Goal: Task Accomplishment & Management: Use online tool/utility

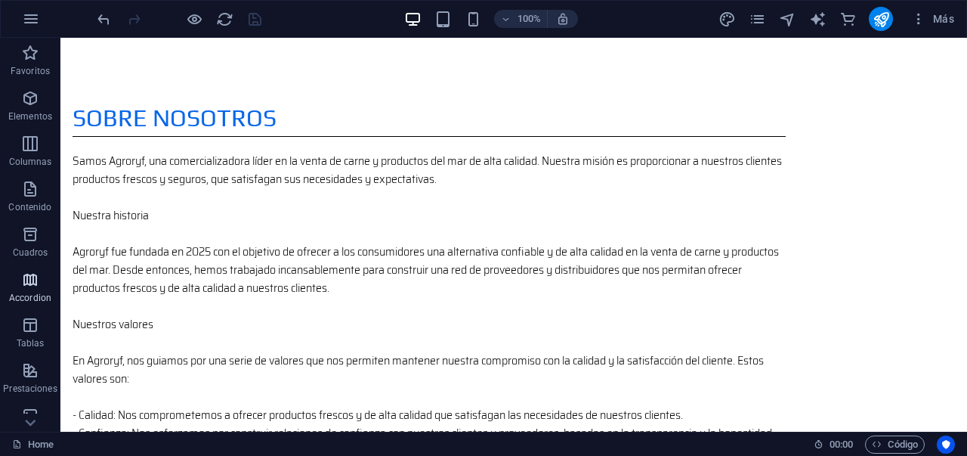
scroll to position [3, 0]
click at [117, 285] on div "Arrastra aquí para reemplazar el contenido existente. Si quieres crear un eleme…" at bounding box center [513, 235] width 907 height 394
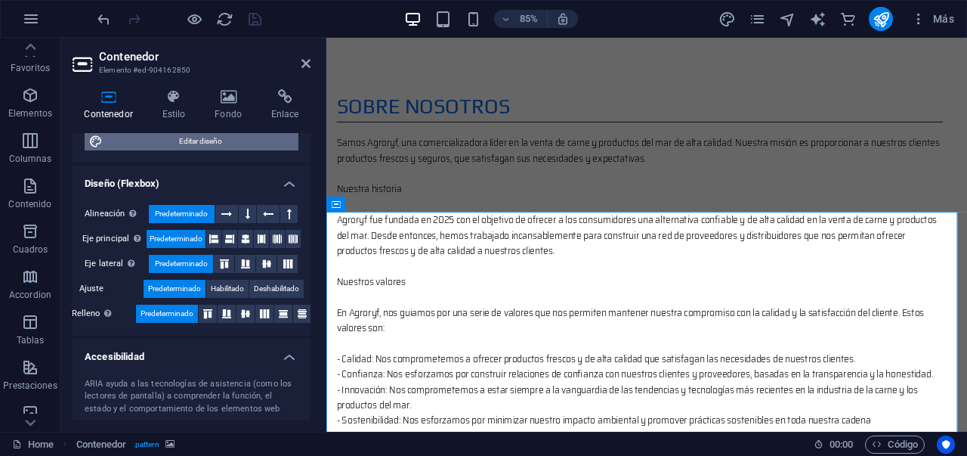
scroll to position [317, 0]
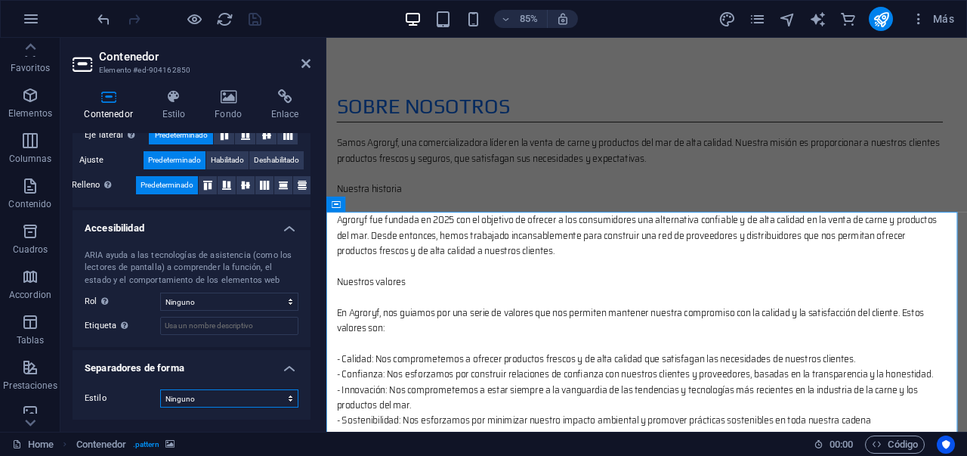
click at [236, 402] on select "Ninguno Triángulo Cuadrado Diagonal Polígono 1 Polígono 2 Zigzag Múltiples zigz…" at bounding box center [229, 398] width 138 height 18
select select "square"
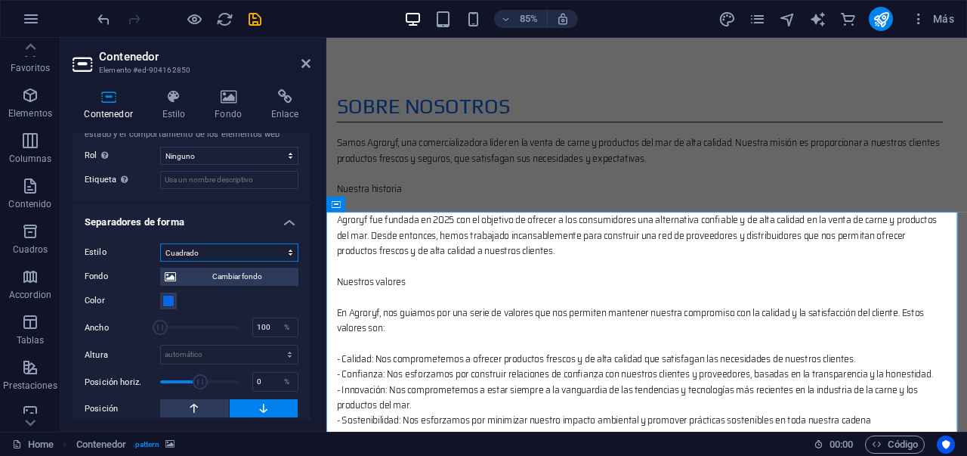
scroll to position [465, 0]
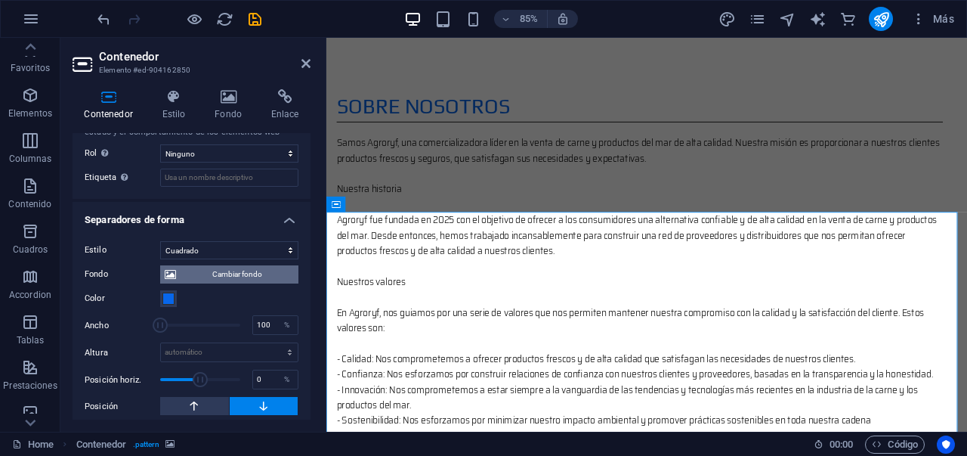
click at [254, 274] on span "Cambiar fondo" at bounding box center [237, 274] width 113 height 18
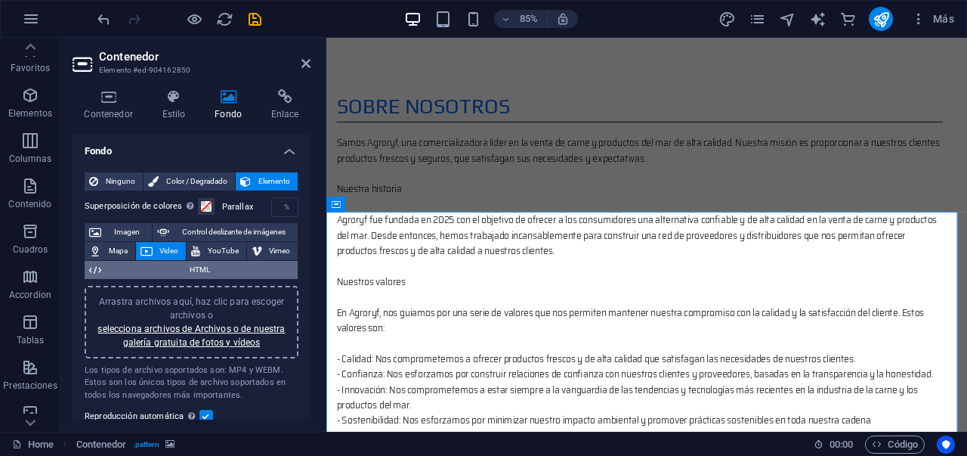
click at [218, 271] on span "HTML" at bounding box center [199, 270] width 187 height 18
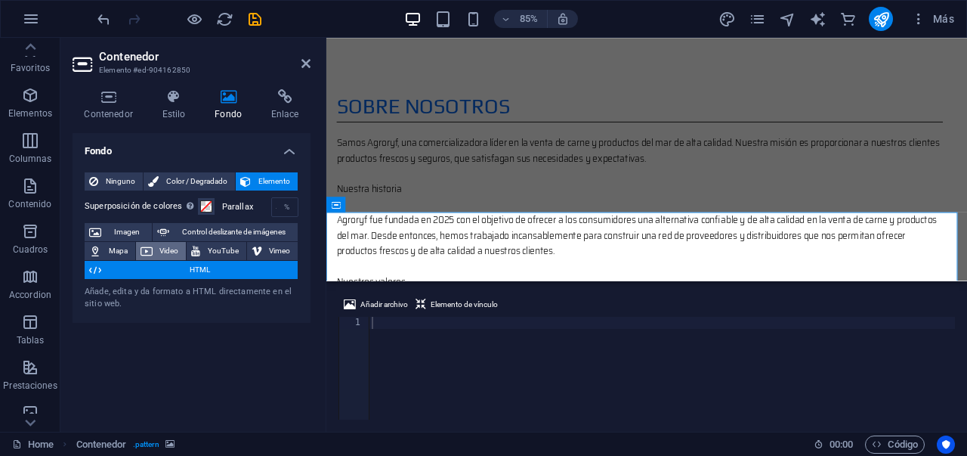
click at [163, 251] on span "Video" at bounding box center [169, 251] width 25 height 18
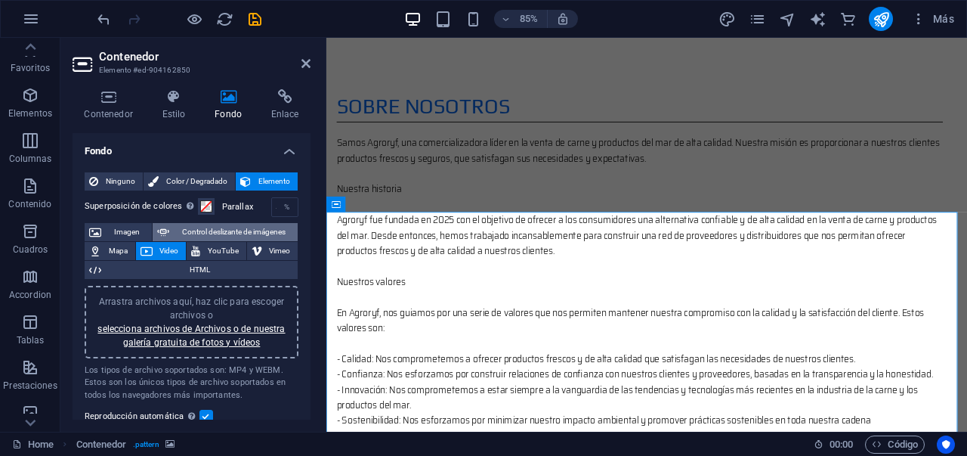
click at [203, 236] on span "Control deslizante de imágenes" at bounding box center [233, 232] width 119 height 18
select select "ms"
select select "s"
select select "progressive"
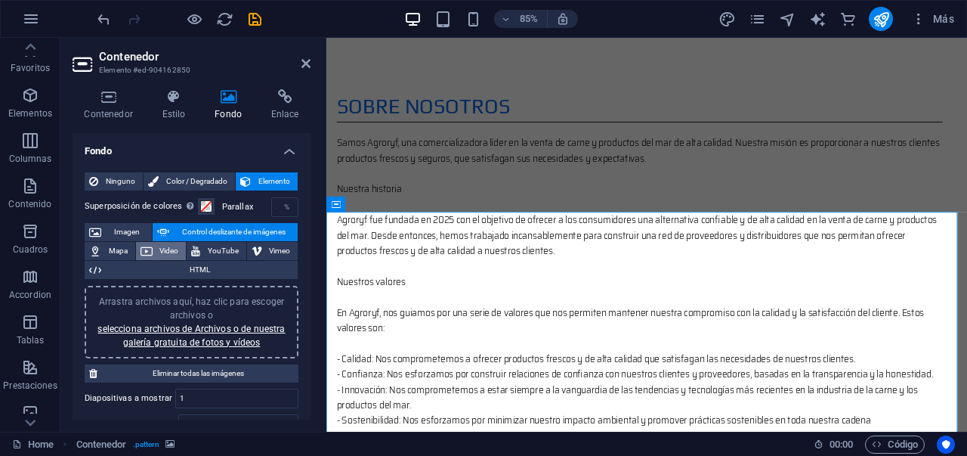
click at [179, 254] on span "Video" at bounding box center [169, 251] width 25 height 18
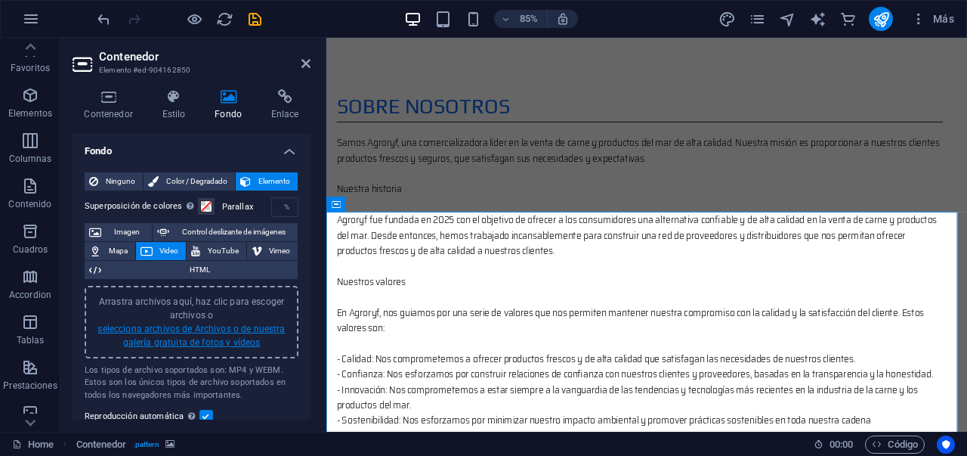
click at [203, 347] on link "selecciona archivos de Archivos o de nuestra galería gratuita de fotos y vídeos" at bounding box center [190, 335] width 187 height 24
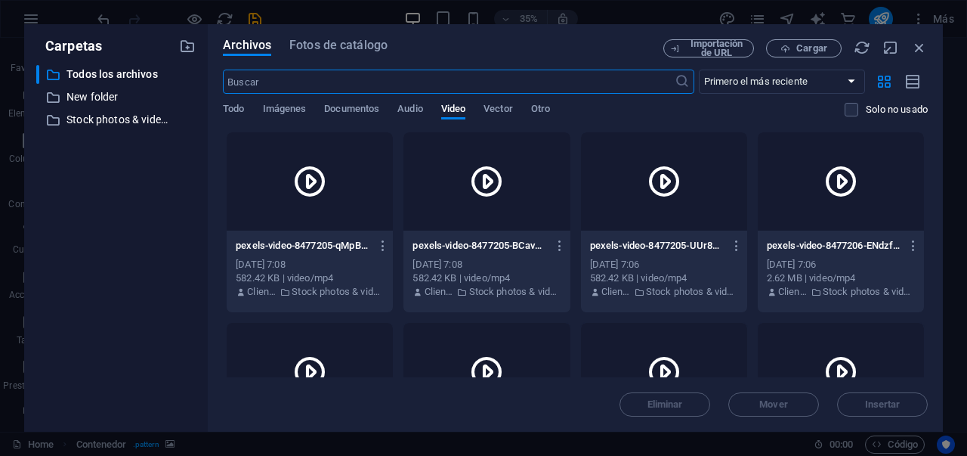
scroll to position [1675, 0]
click at [318, 50] on span "Fotos de catálogo" at bounding box center [338, 45] width 98 height 18
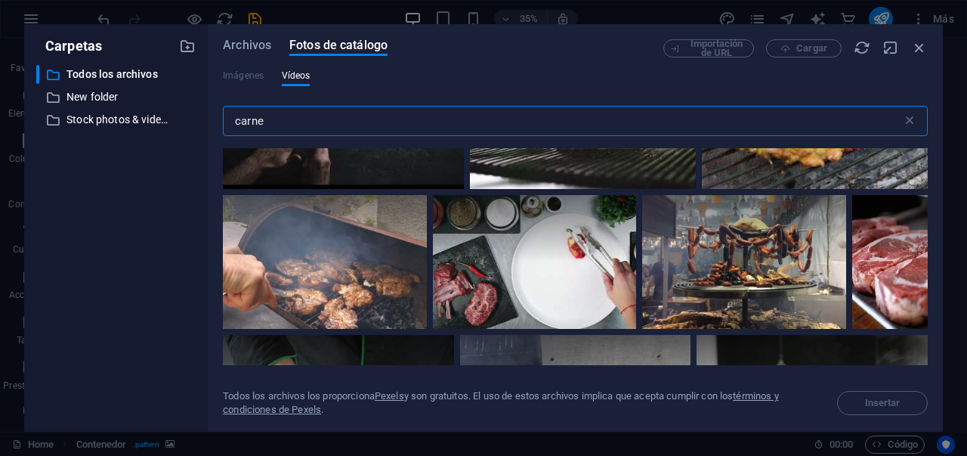
scroll to position [668, 0]
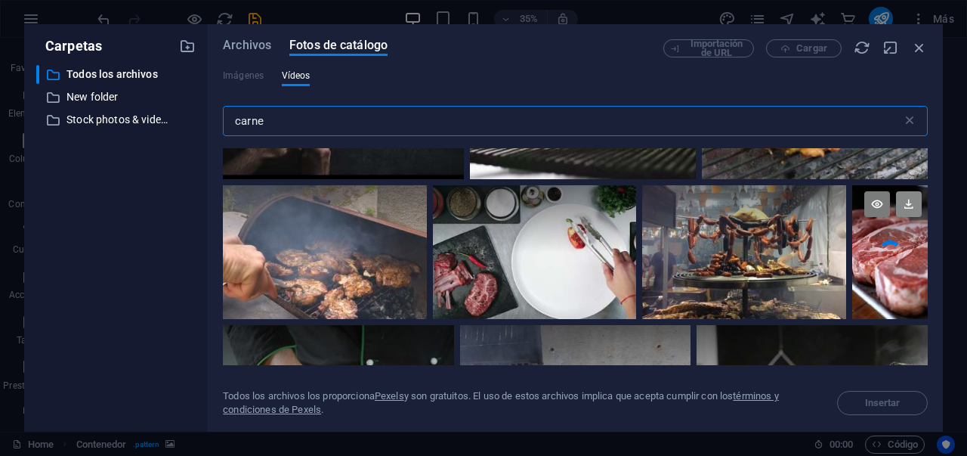
type input "carne"
click at [904, 202] on icon at bounding box center [909, 204] width 26 height 26
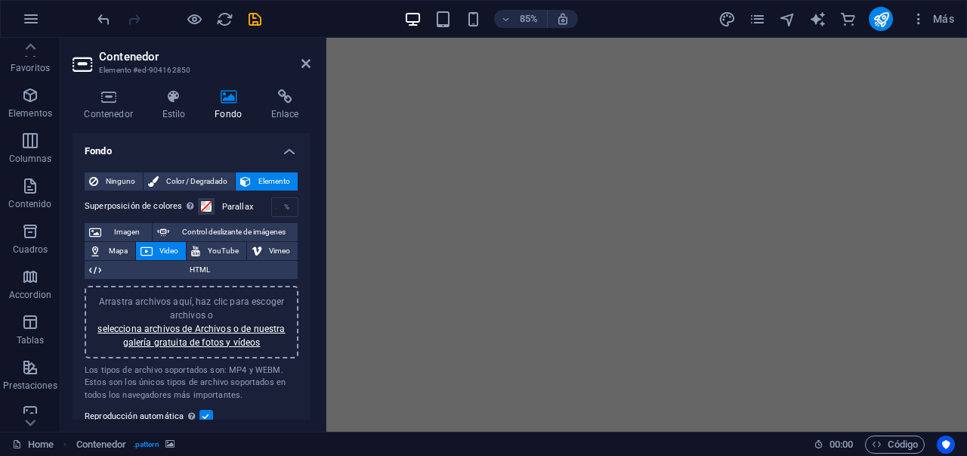
scroll to position [238, 0]
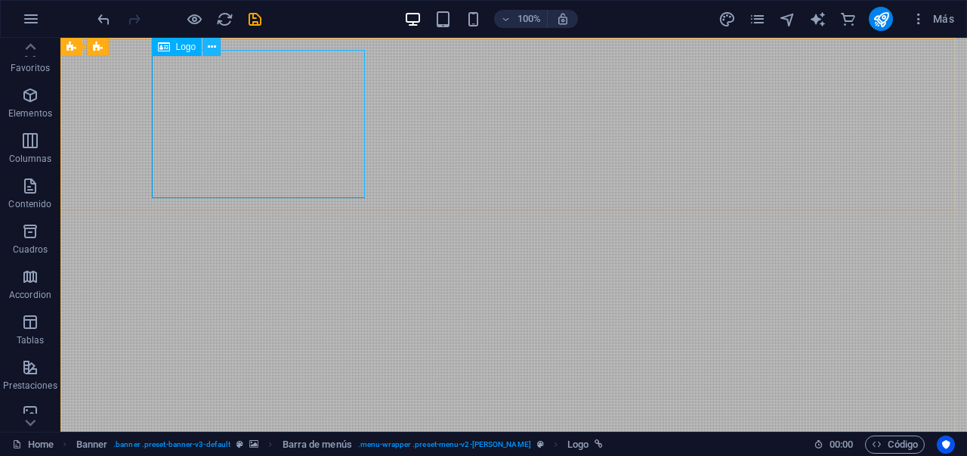
click at [209, 48] on icon at bounding box center [212, 47] width 8 height 16
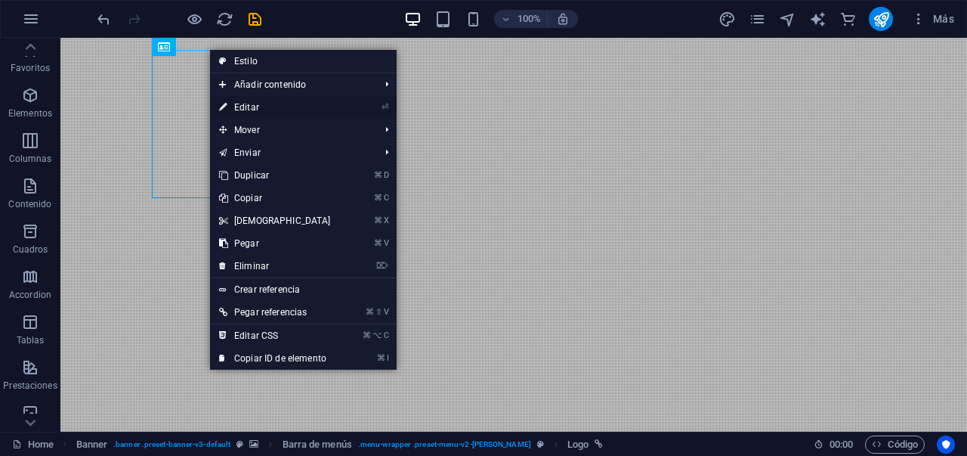
click at [236, 103] on link "⏎ Editar" at bounding box center [275, 107] width 130 height 23
select select "px"
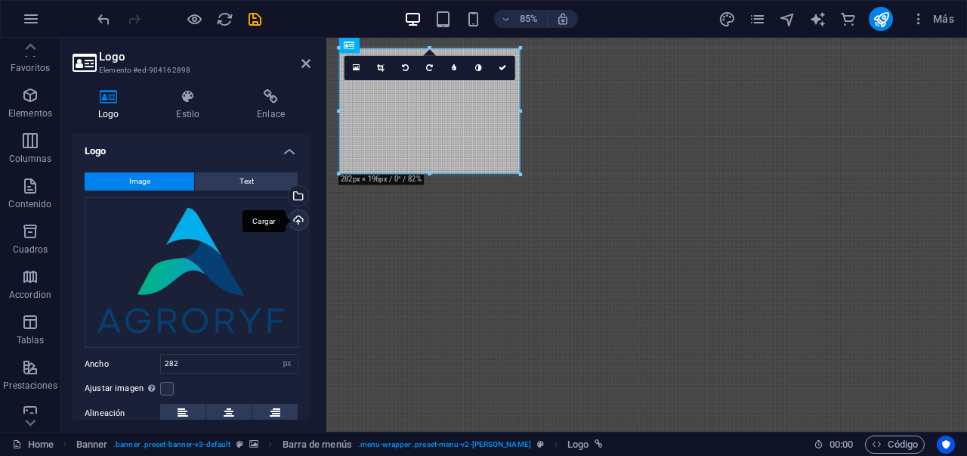
click at [292, 216] on div "Cargar" at bounding box center [297, 221] width 23 height 23
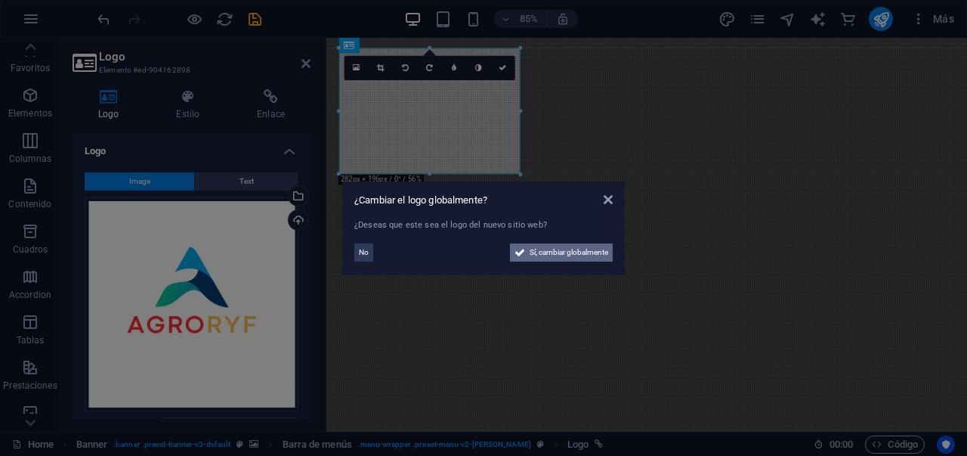
click at [570, 257] on span "Sí, cambiar globalmente" at bounding box center [569, 252] width 79 height 18
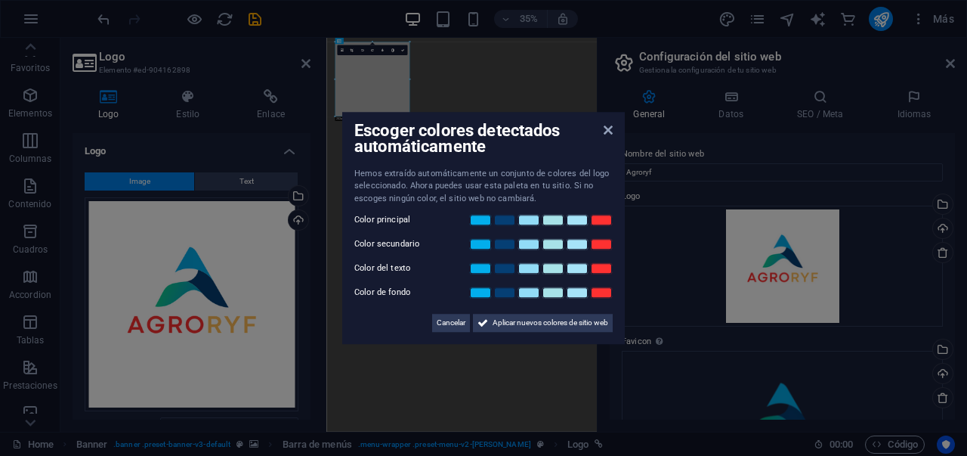
click at [612, 135] on div "Escoger colores detectados automáticamente" at bounding box center [483, 140] width 258 height 32
click at [611, 133] on icon at bounding box center [608, 130] width 9 height 12
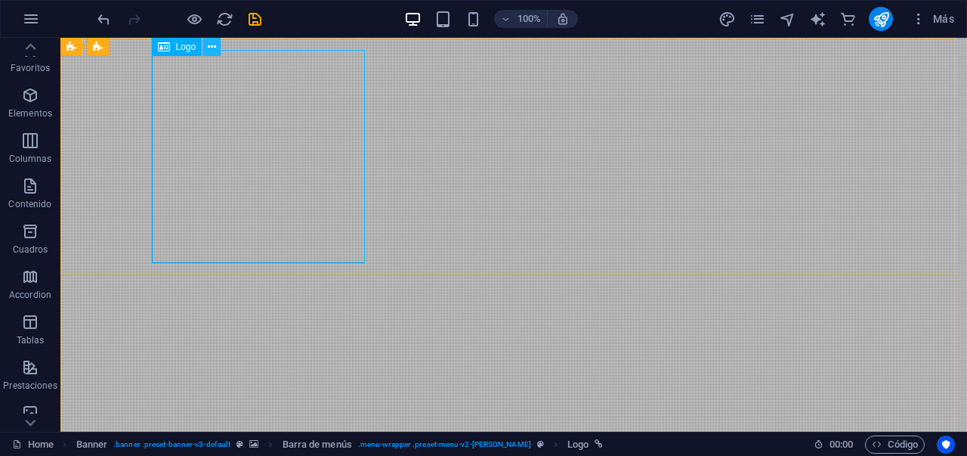
click at [214, 46] on icon at bounding box center [212, 47] width 8 height 16
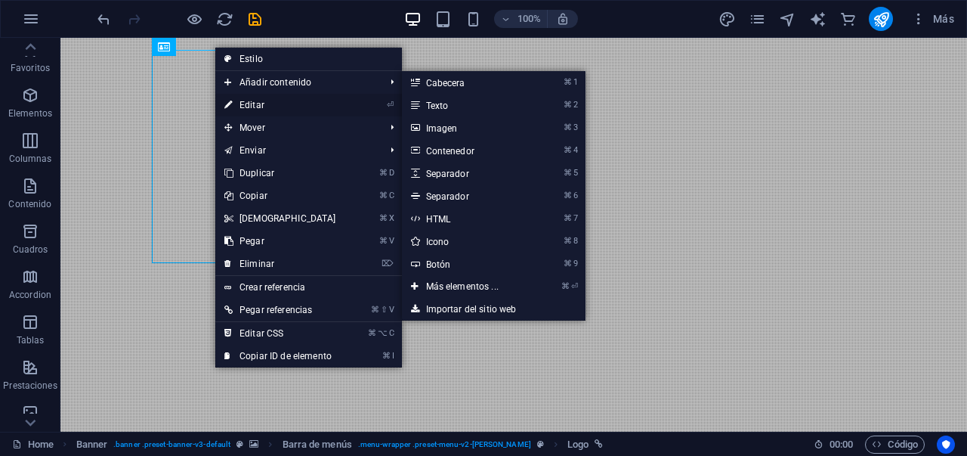
click at [250, 106] on link "⏎ Editar" at bounding box center [280, 105] width 130 height 23
select select "px"
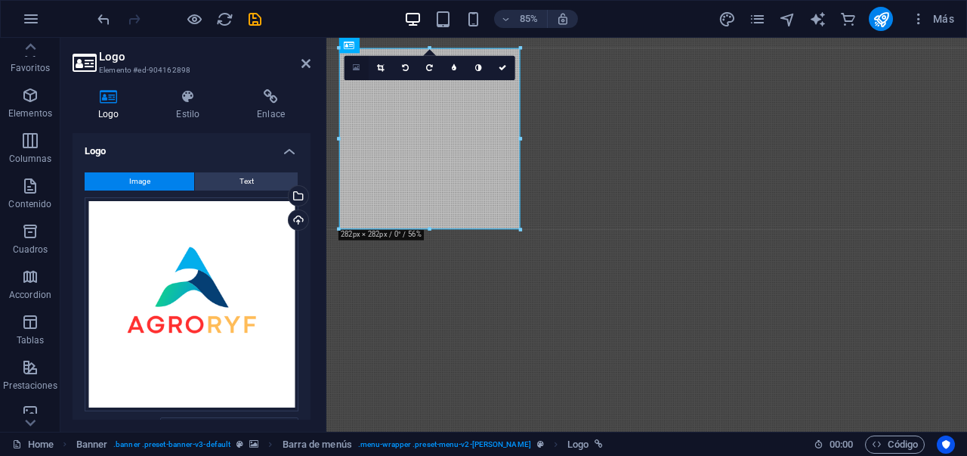
click at [357, 67] on icon at bounding box center [356, 67] width 7 height 9
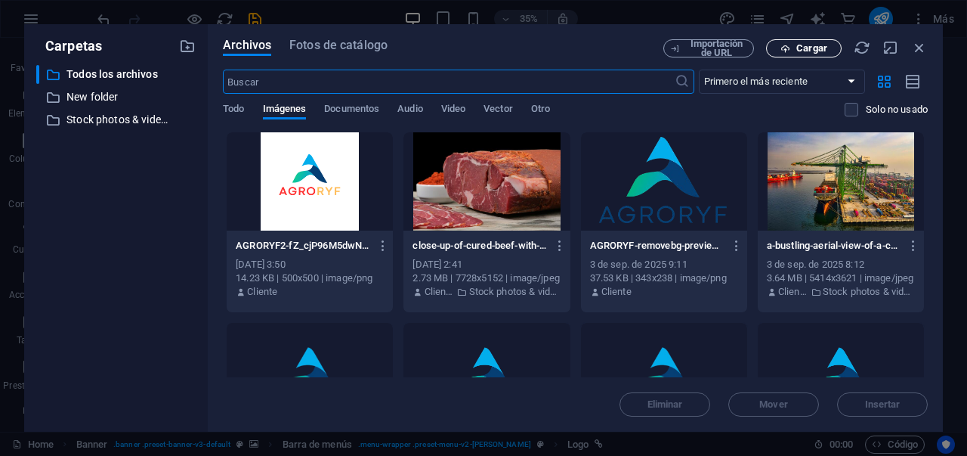
click at [775, 50] on span "Cargar" at bounding box center [804, 49] width 62 height 10
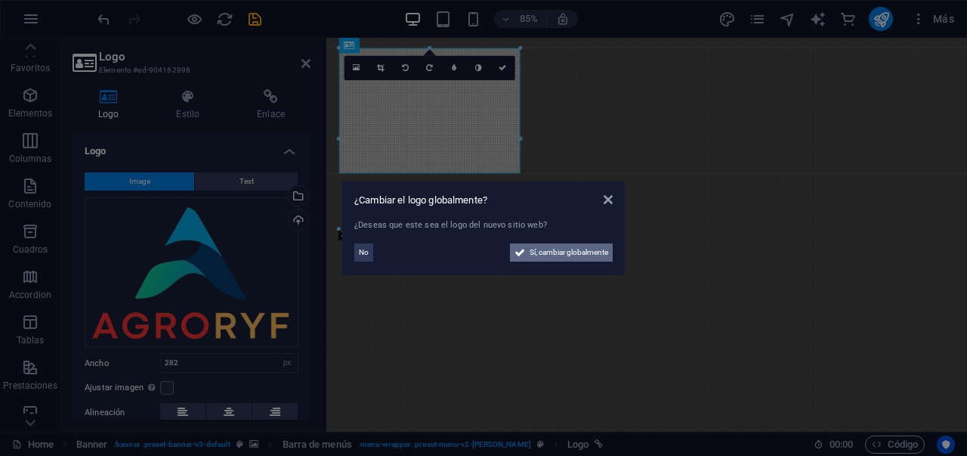
click at [579, 255] on span "Sí, cambiar globalmente" at bounding box center [569, 252] width 79 height 18
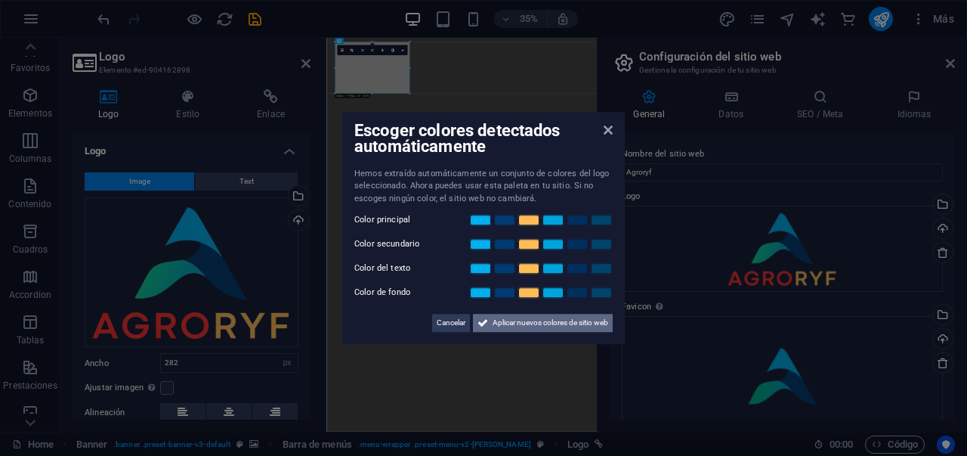
click at [546, 325] on span "Aplicar nuevos colores de sitio web" at bounding box center [551, 323] width 116 height 18
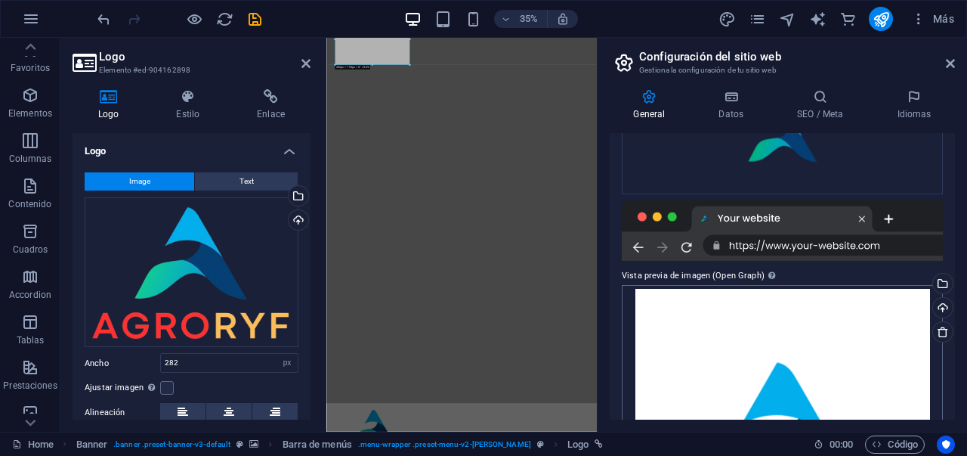
scroll to position [389, 0]
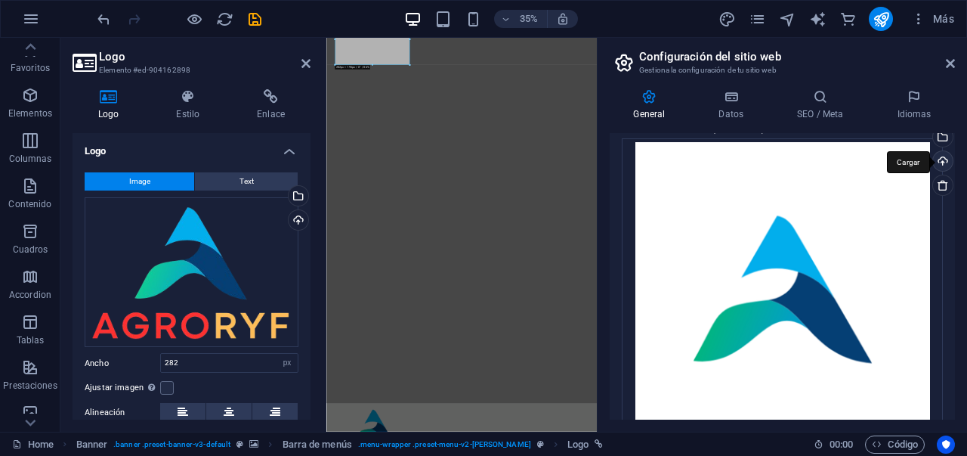
click at [943, 162] on div "Cargar" at bounding box center [941, 162] width 23 height 23
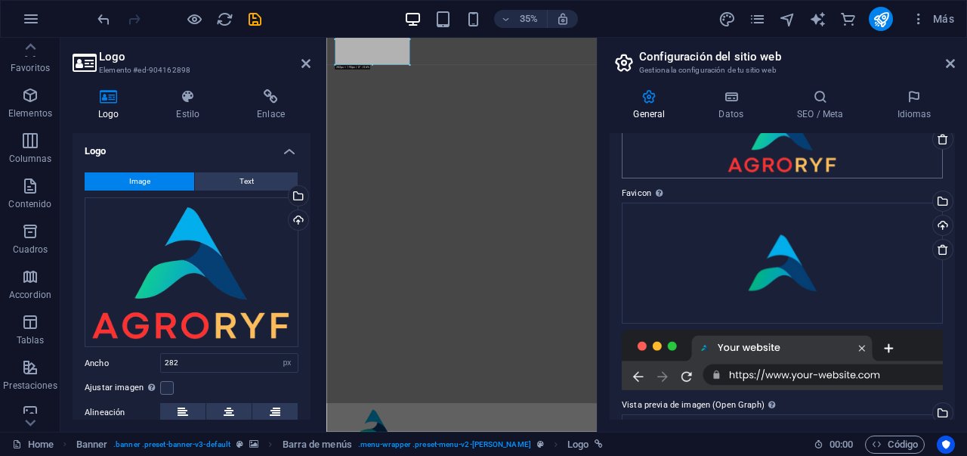
scroll to position [0, 0]
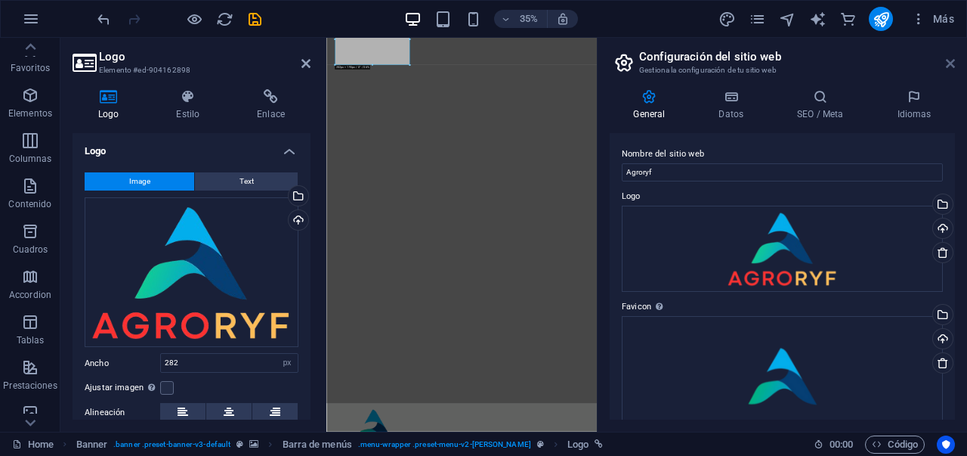
click at [950, 60] on icon at bounding box center [950, 63] width 9 height 12
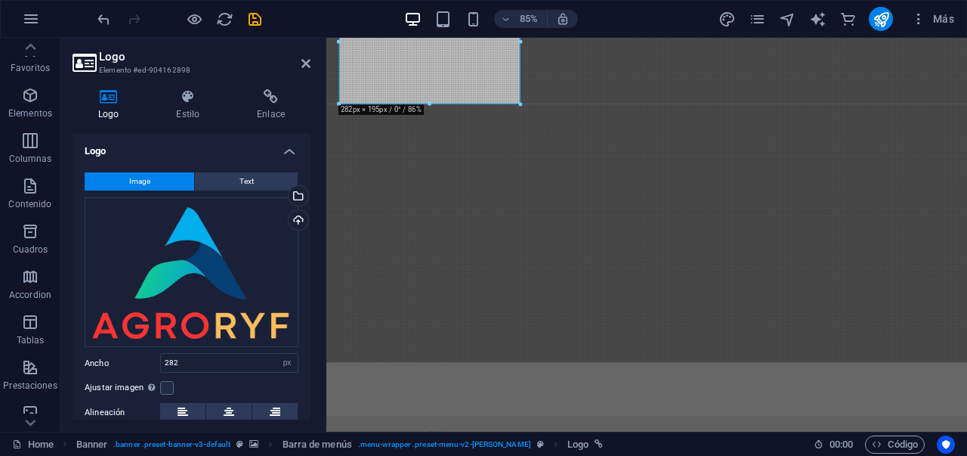
click at [300, 61] on h2 "Logo" at bounding box center [205, 57] width 212 height 14
click at [305, 66] on icon at bounding box center [306, 63] width 9 height 12
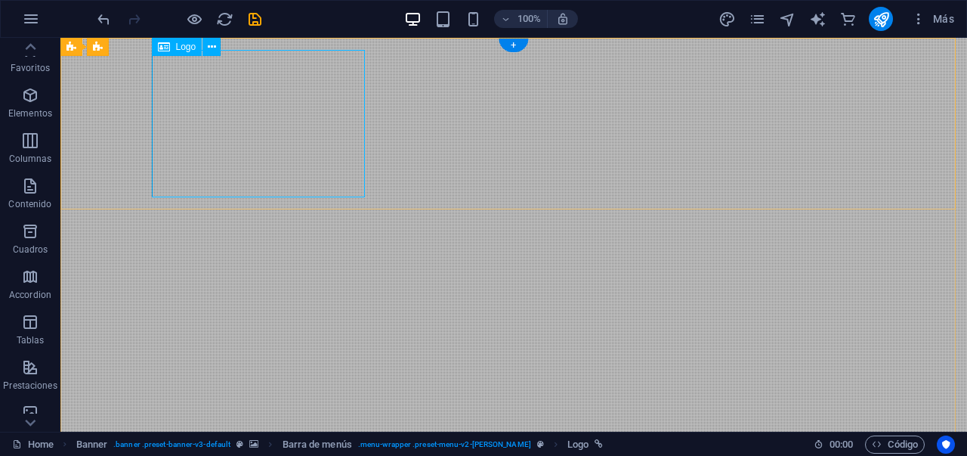
select select
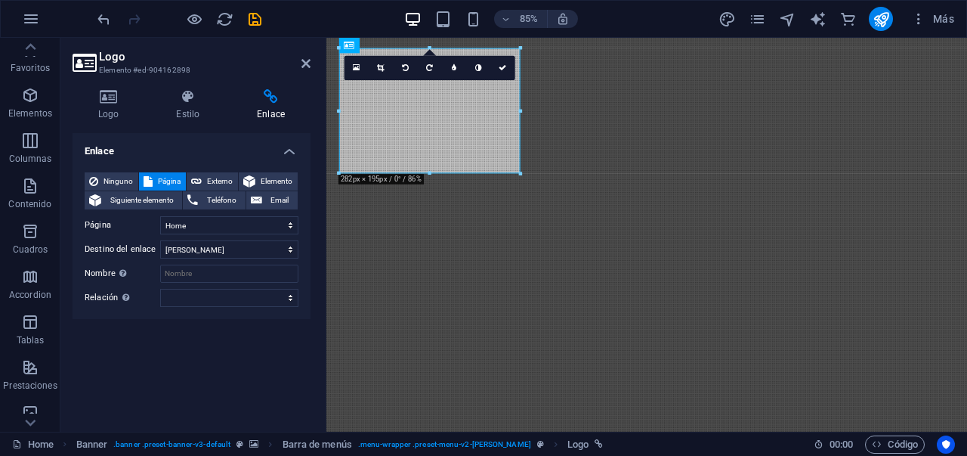
click at [252, 90] on icon at bounding box center [270, 96] width 79 height 15
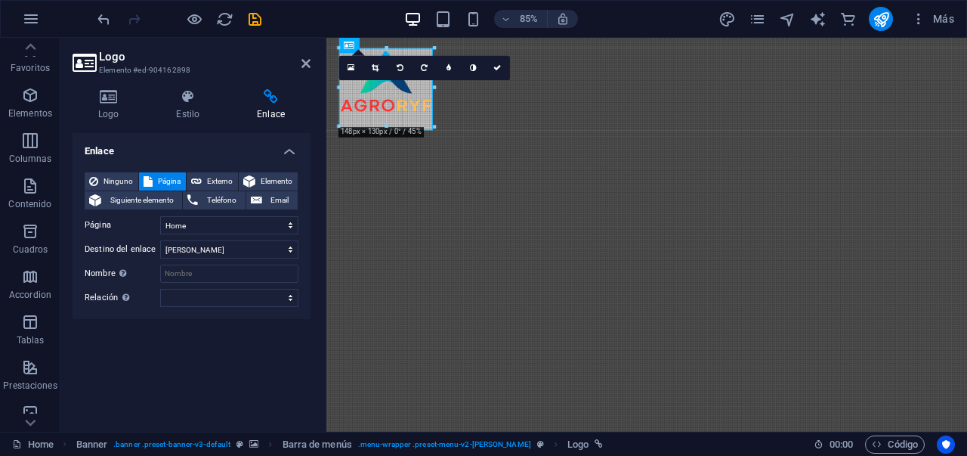
drag, startPoint x: 520, startPoint y: 174, endPoint x: 413, endPoint y: 90, distance: 136.2
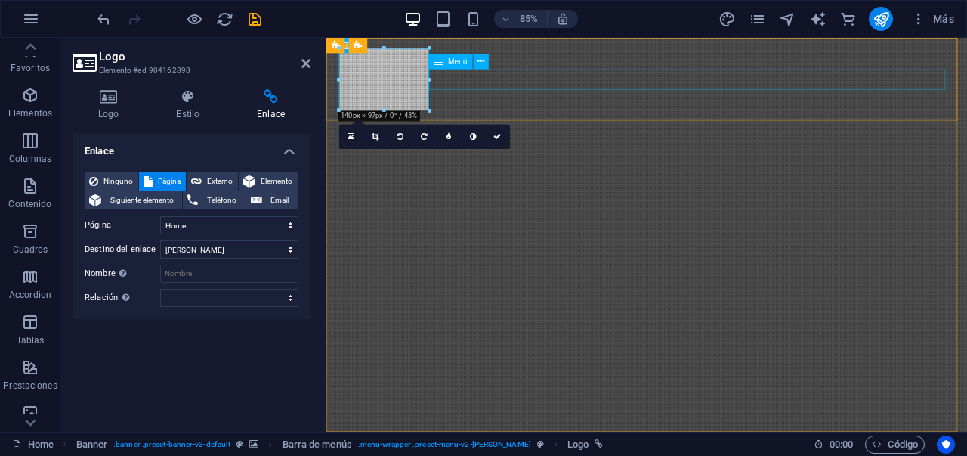
click at [502, 138] on link at bounding box center [497, 137] width 24 height 24
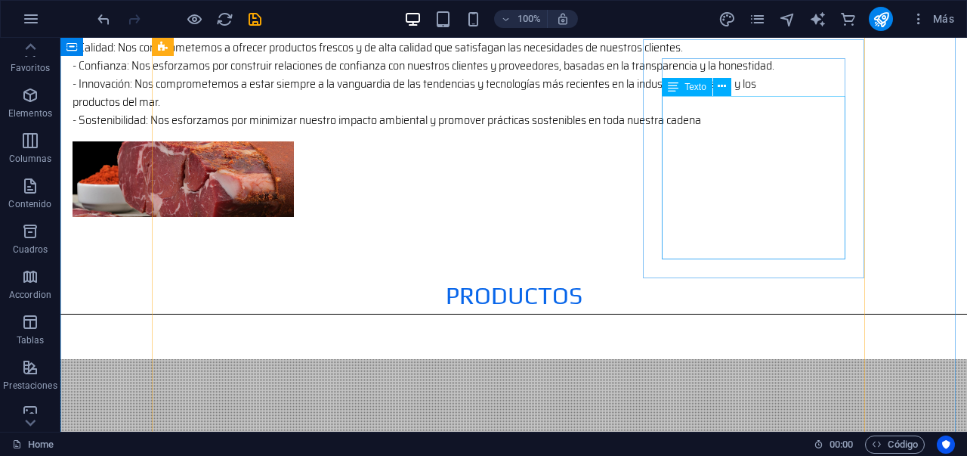
scroll to position [1292, 0]
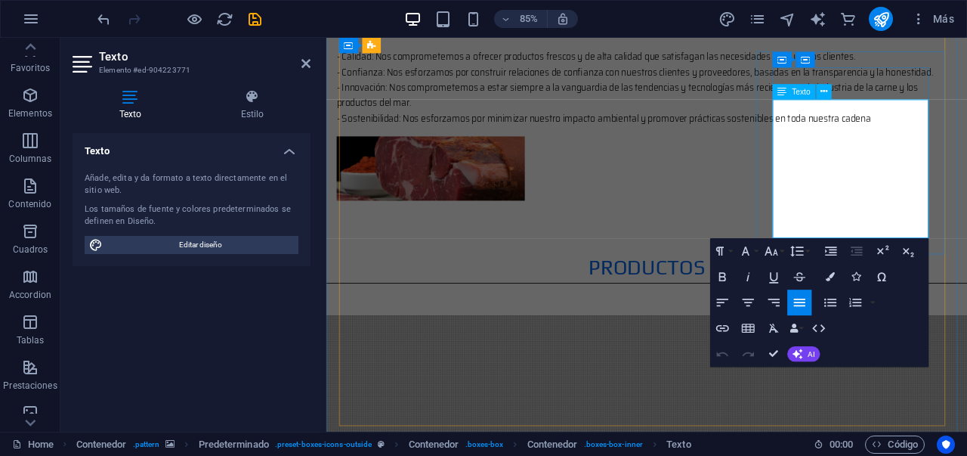
drag, startPoint x: 999, startPoint y: 264, endPoint x: 852, endPoint y: 125, distance: 202.6
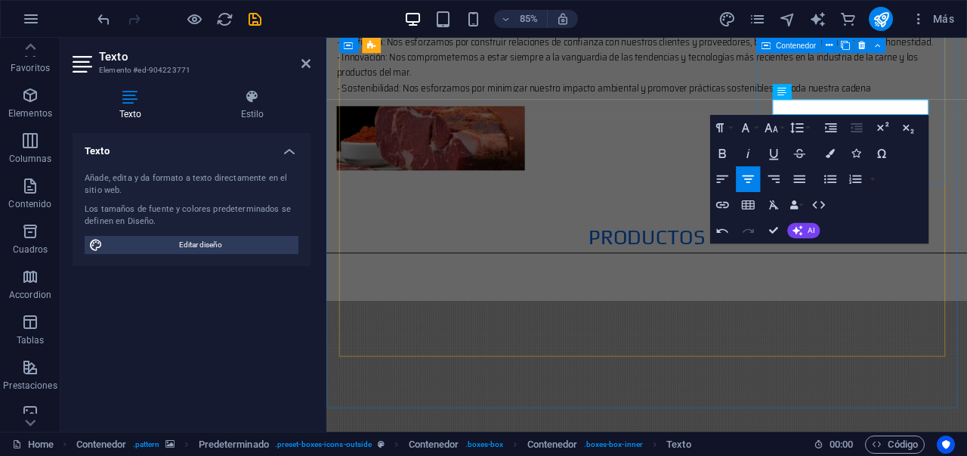
scroll to position [1466, 2]
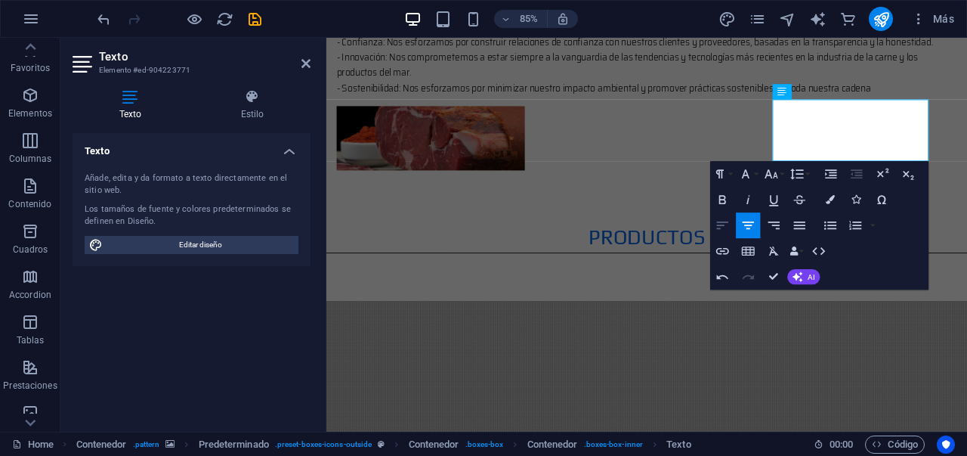
click at [724, 224] on icon "button" at bounding box center [722, 225] width 11 height 8
click at [721, 228] on icon "button" at bounding box center [722, 225] width 15 height 15
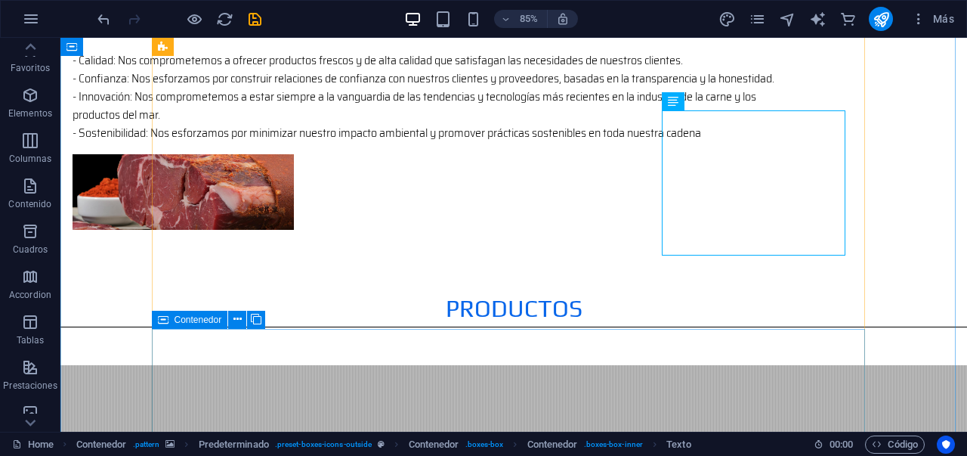
scroll to position [1281, 0]
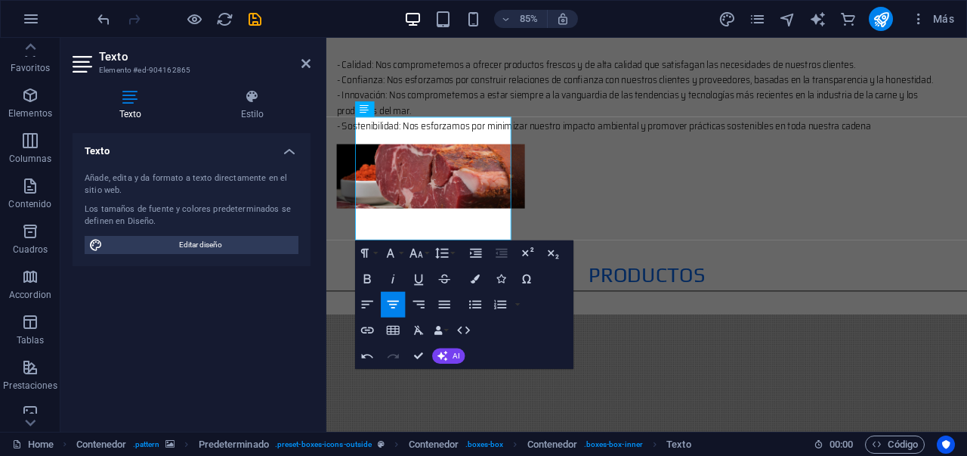
scroll to position [1260, 0]
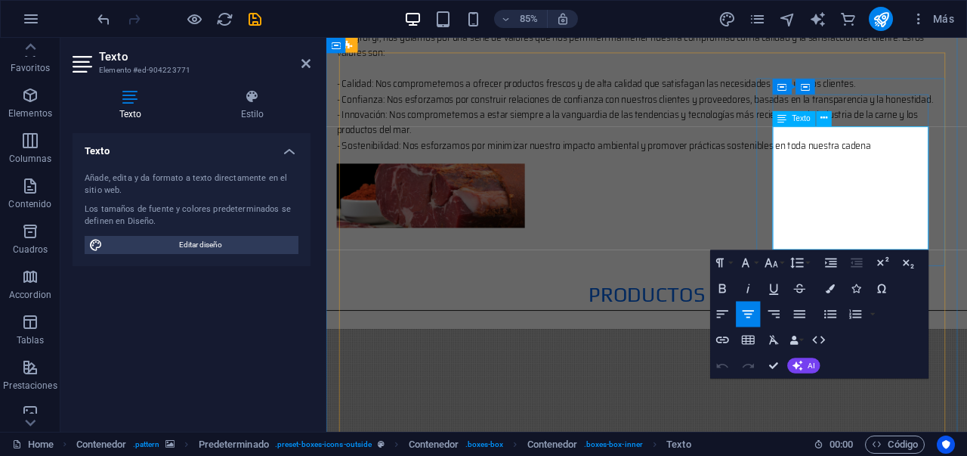
drag, startPoint x: 994, startPoint y: 211, endPoint x: 986, endPoint y: 155, distance: 56.4
copy div "Frescura y Sabor que Notarás en Cada Bocado Directos del campo a tu mesa, con e…"
drag, startPoint x: 1006, startPoint y: 222, endPoint x: 854, endPoint y: 152, distance: 167.4
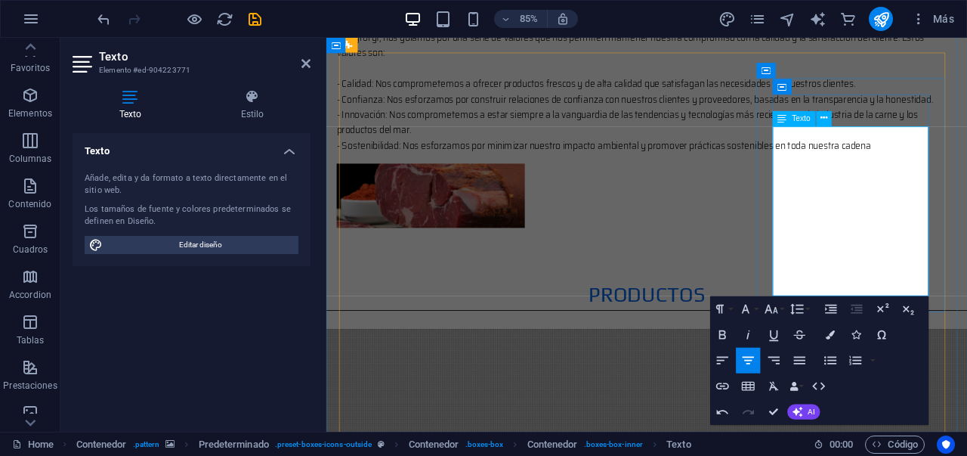
click at [722, 357] on icon "button" at bounding box center [722, 359] width 15 height 15
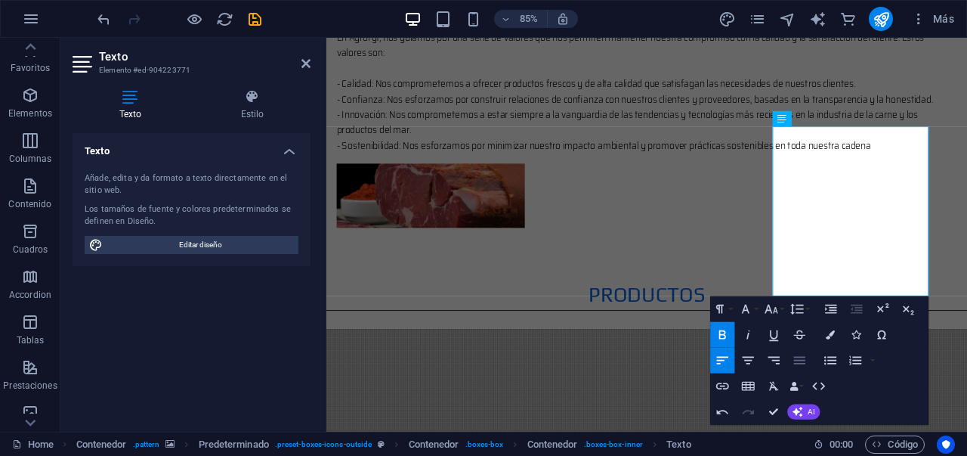
click at [790, 356] on button "Align Justify" at bounding box center [799, 360] width 24 height 26
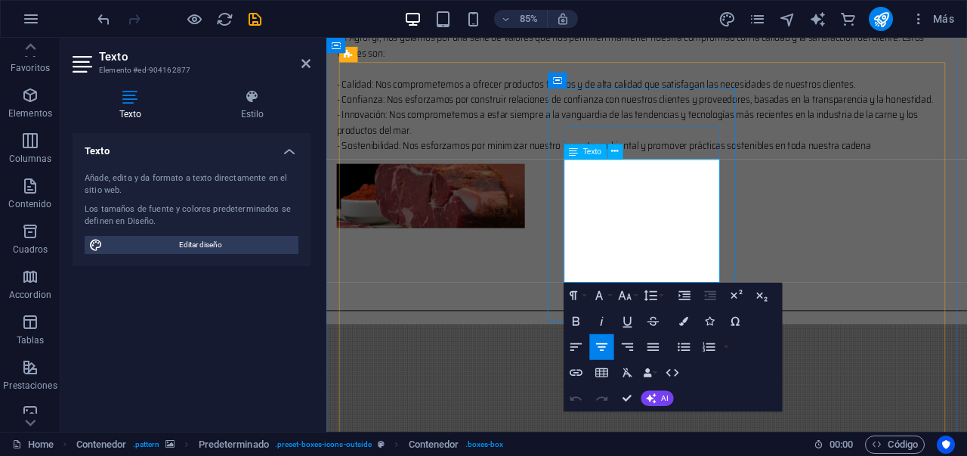
scroll to position [1238, 0]
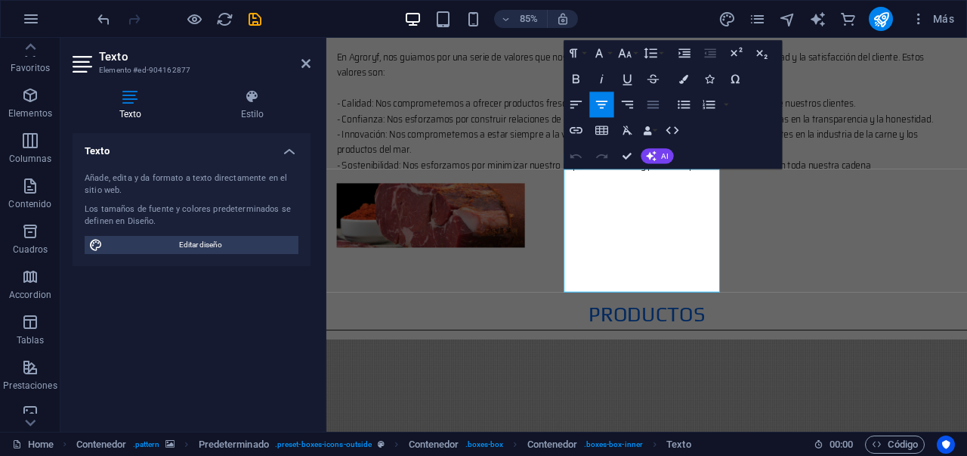
click at [659, 108] on icon "button" at bounding box center [652, 104] width 15 height 15
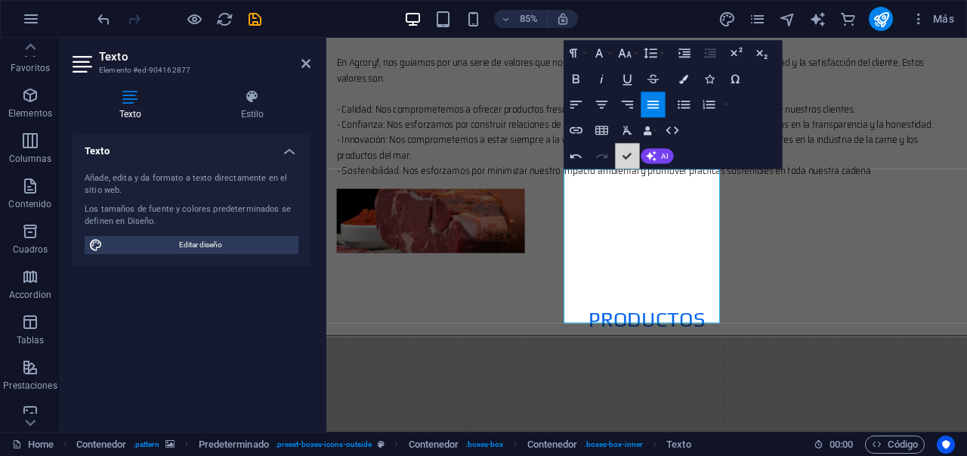
scroll to position [1208, 0]
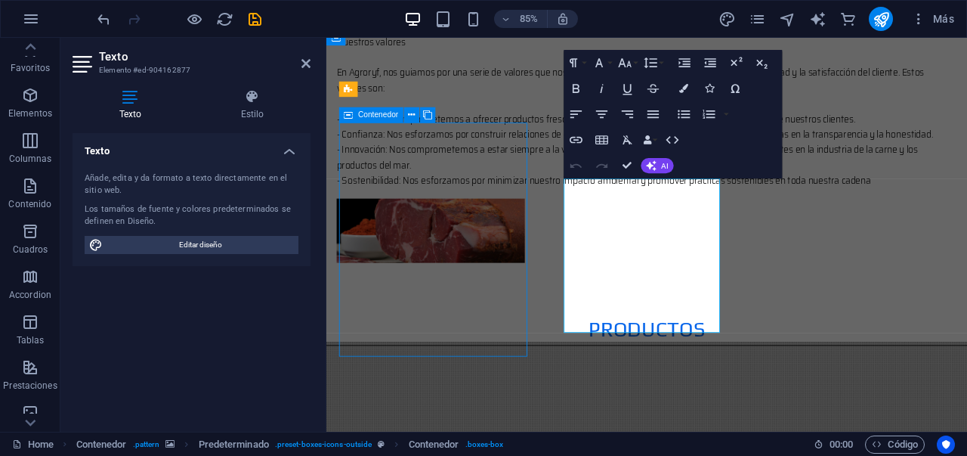
scroll to position [1197, 0]
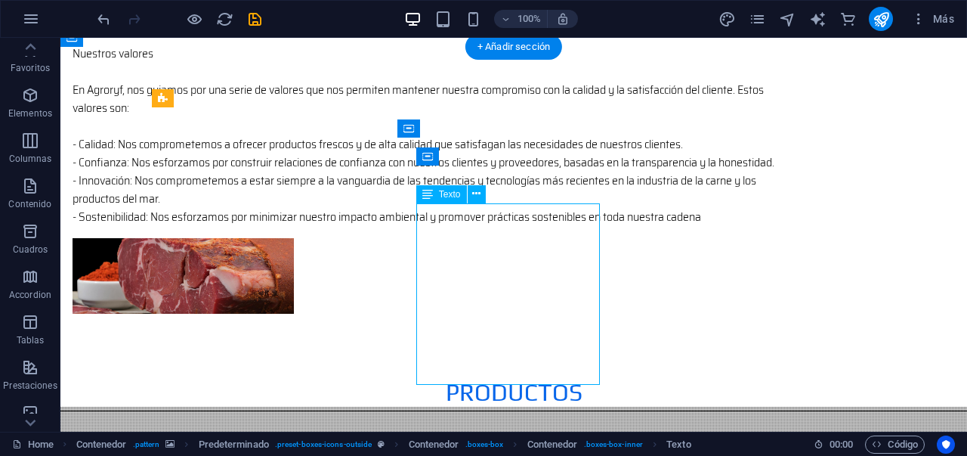
drag, startPoint x: 540, startPoint y: 343, endPoint x: 311, endPoint y: 396, distance: 234.3
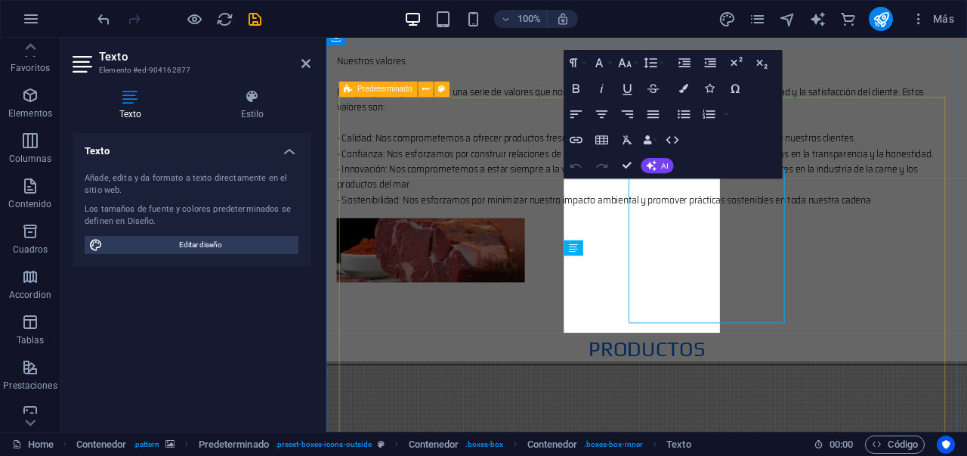
scroll to position [1208, 0]
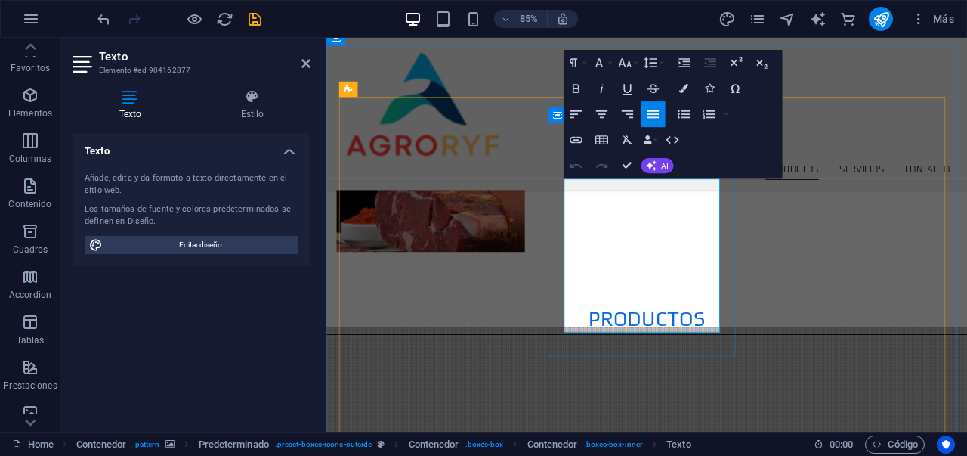
scroll to position [1199, 0]
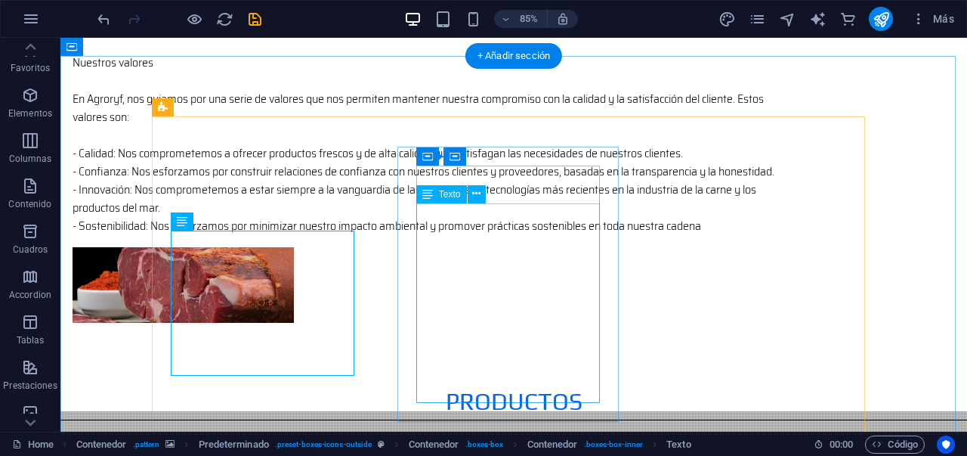
scroll to position [1188, 0]
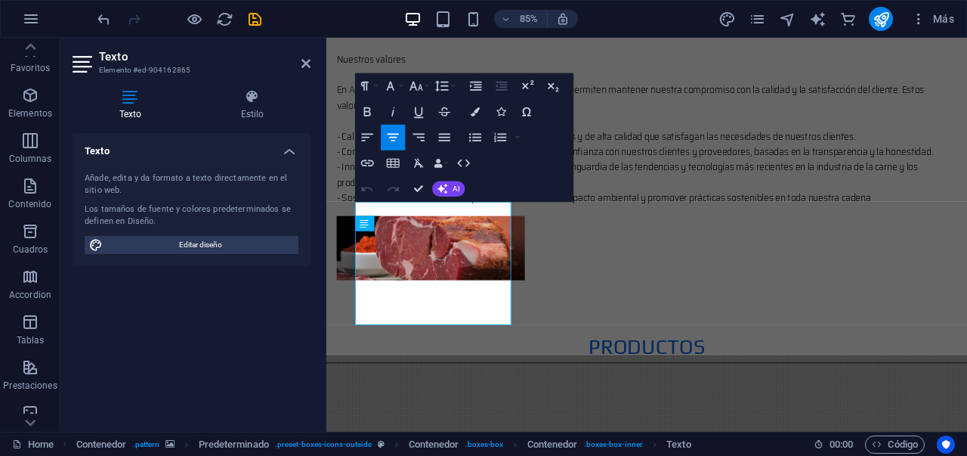
click at [299, 345] on div "Texto Añade, edita y da formato a texto directamente en el sitio web. Los tamañ…" at bounding box center [192, 276] width 238 height 286
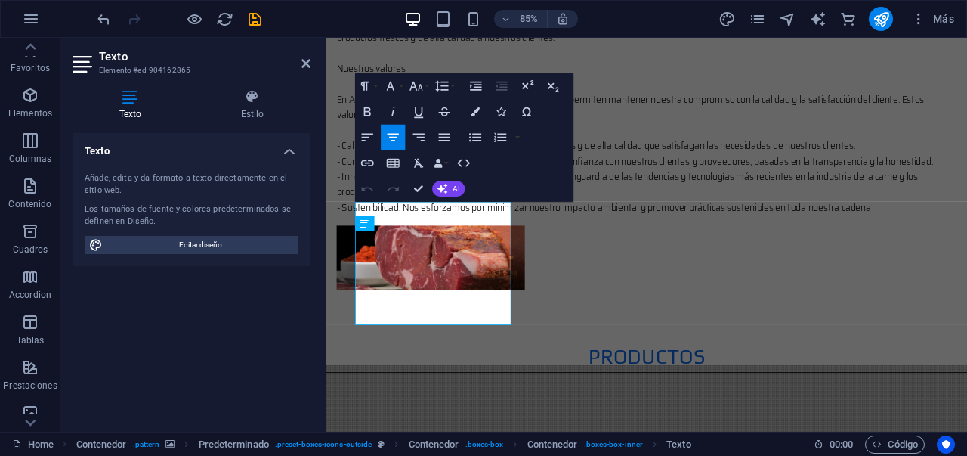
scroll to position [1199, 0]
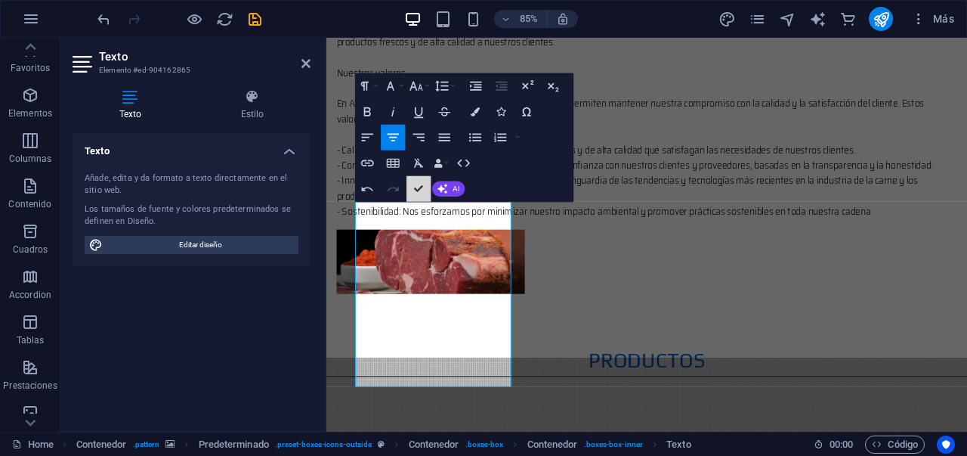
scroll to position [1161, 0]
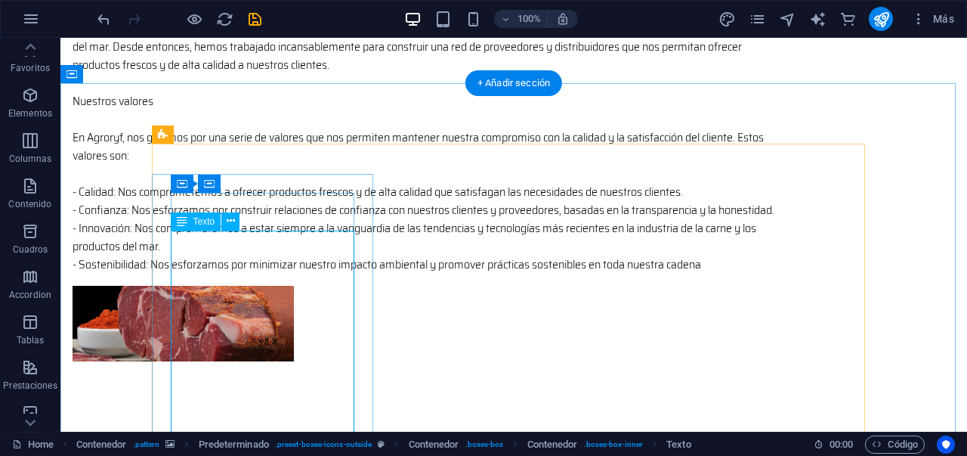
scroll to position [1172, 0]
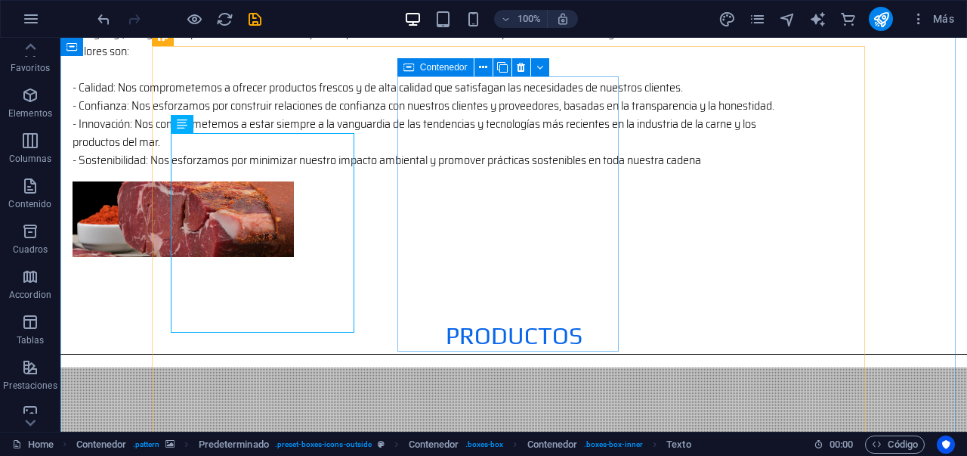
scroll to position [1258, 0]
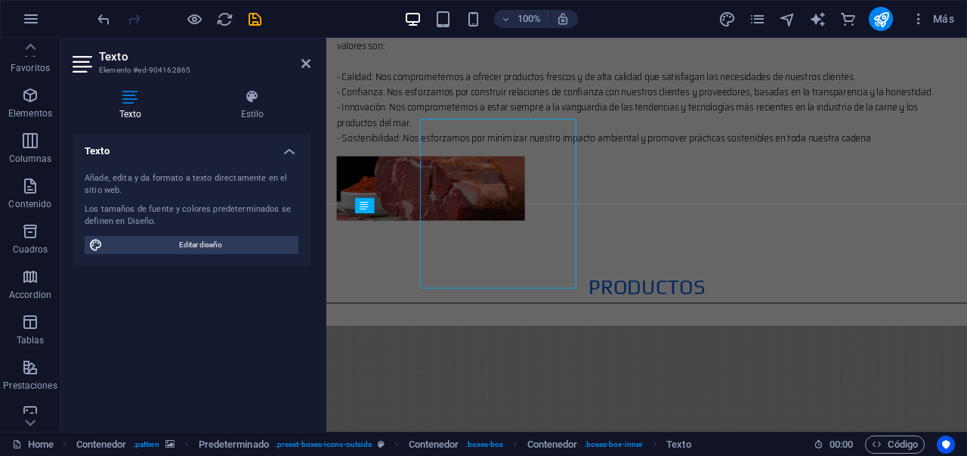
click at [268, 186] on div "Añade, edita y da formato a texto directamente en el sitio web." at bounding box center [192, 184] width 214 height 25
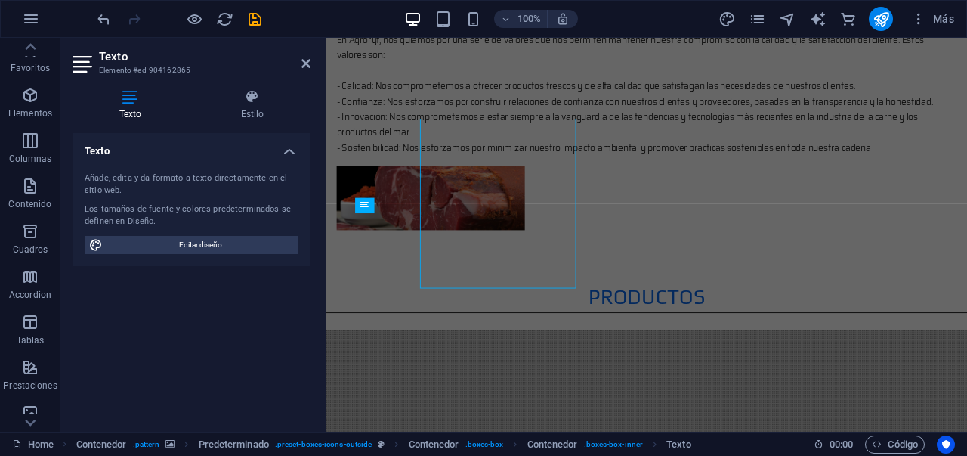
click at [268, 186] on div "Añade, edita y da formato a texto directamente en el sitio web." at bounding box center [192, 184] width 214 height 25
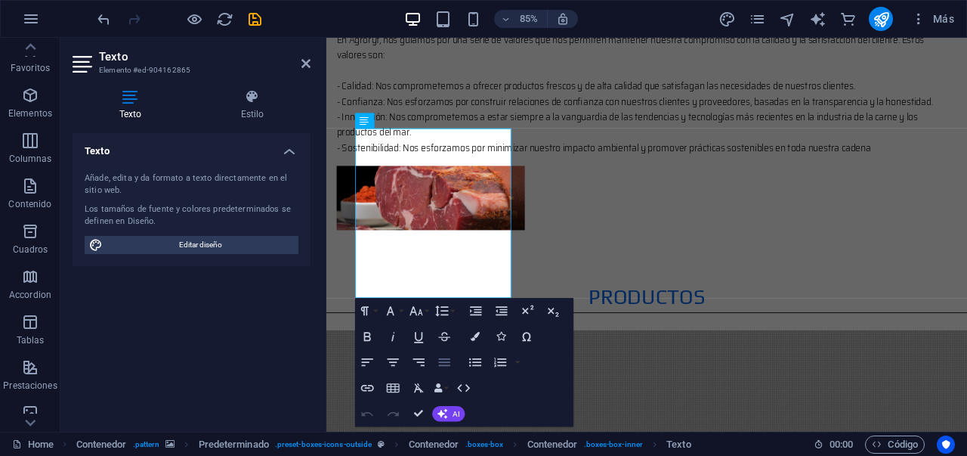
click at [445, 361] on icon "button" at bounding box center [443, 362] width 11 height 8
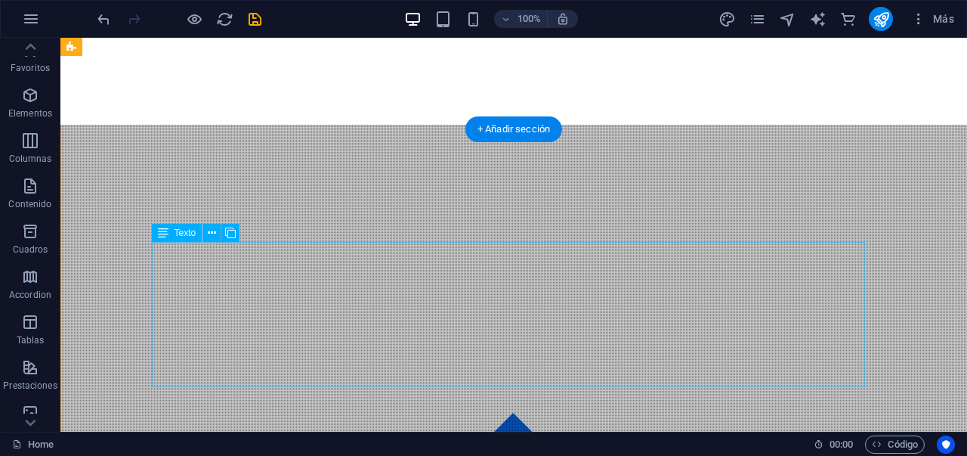
scroll to position [1743, 0]
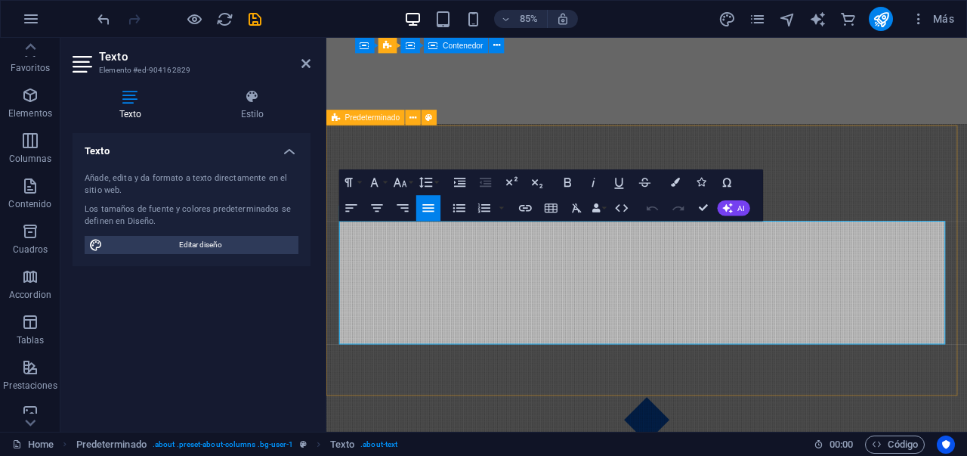
drag, startPoint x: 1048, startPoint y: 391, endPoint x: 336, endPoint y: 260, distance: 723.9
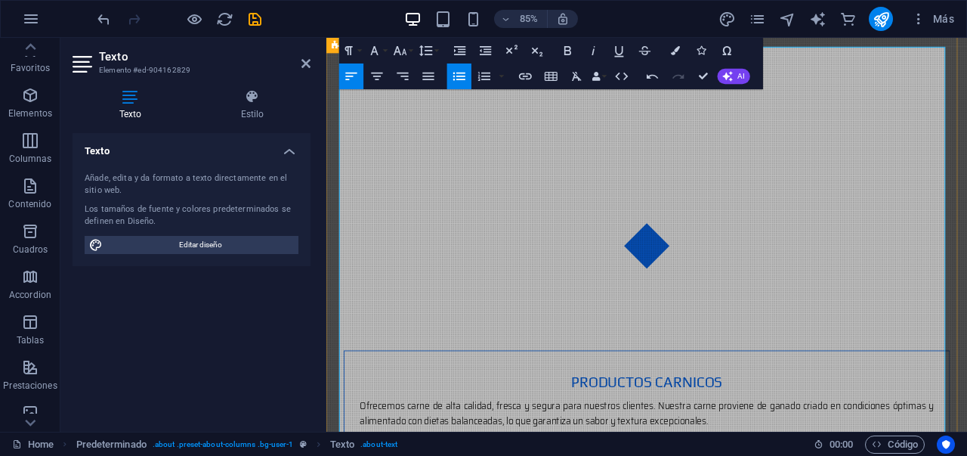
scroll to position [1977, 0]
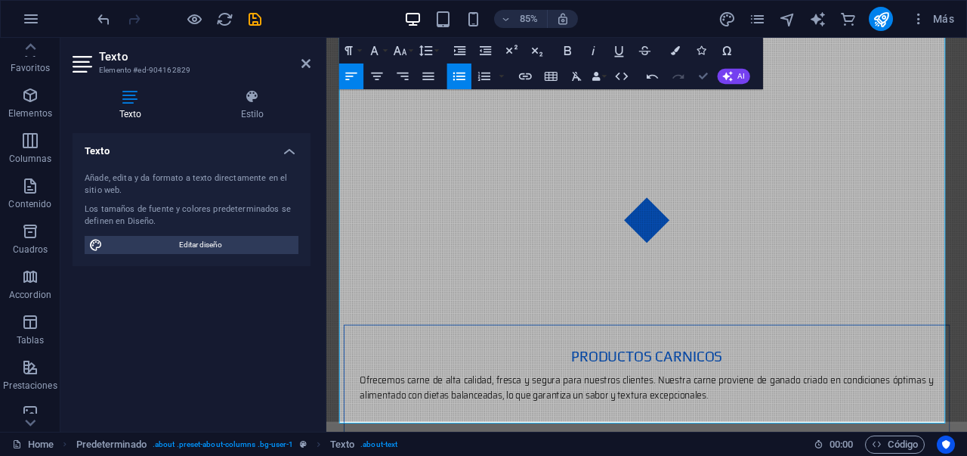
drag, startPoint x: 707, startPoint y: 79, endPoint x: 646, endPoint y: 45, distance: 69.7
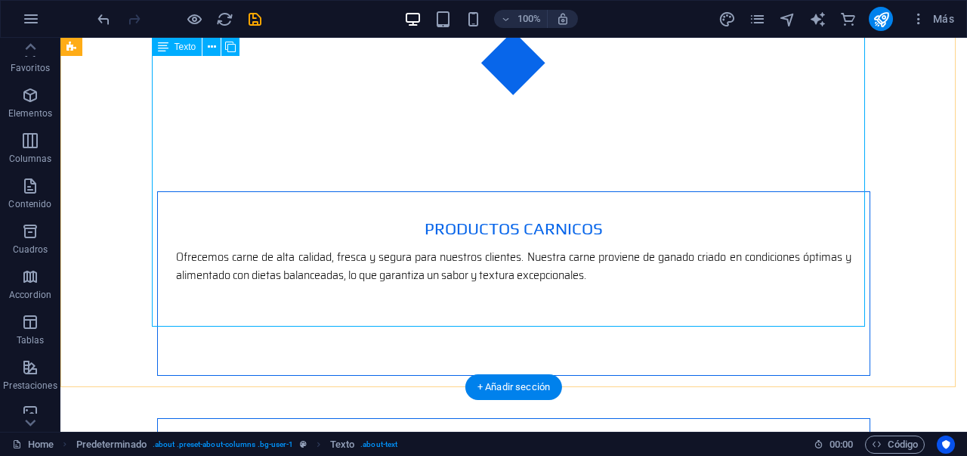
scroll to position [2130, 0]
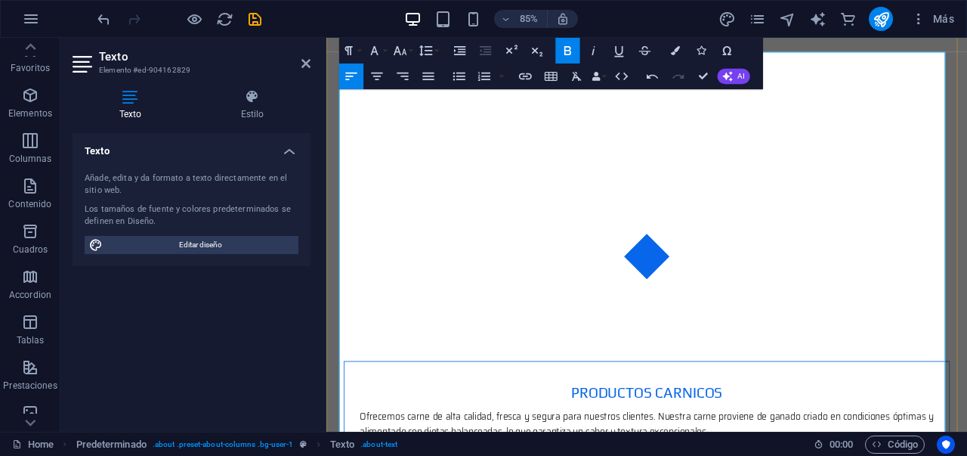
scroll to position [1934, 0]
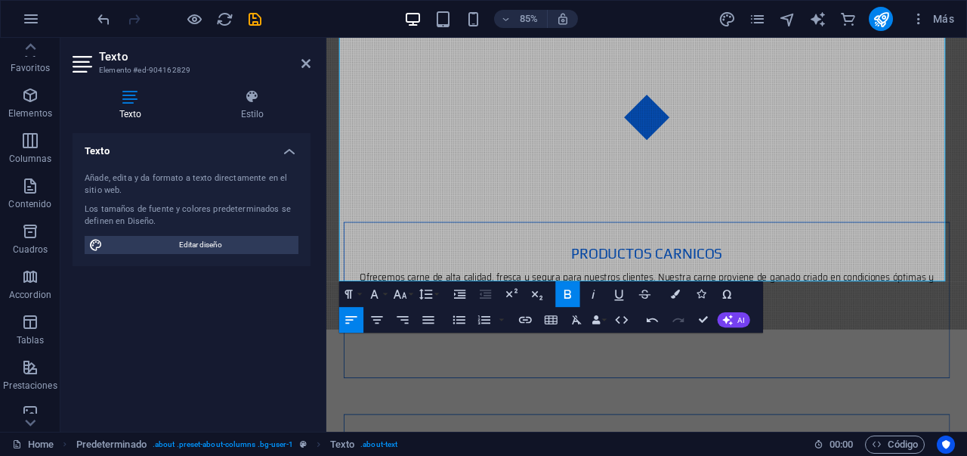
scroll to position [2207, 0]
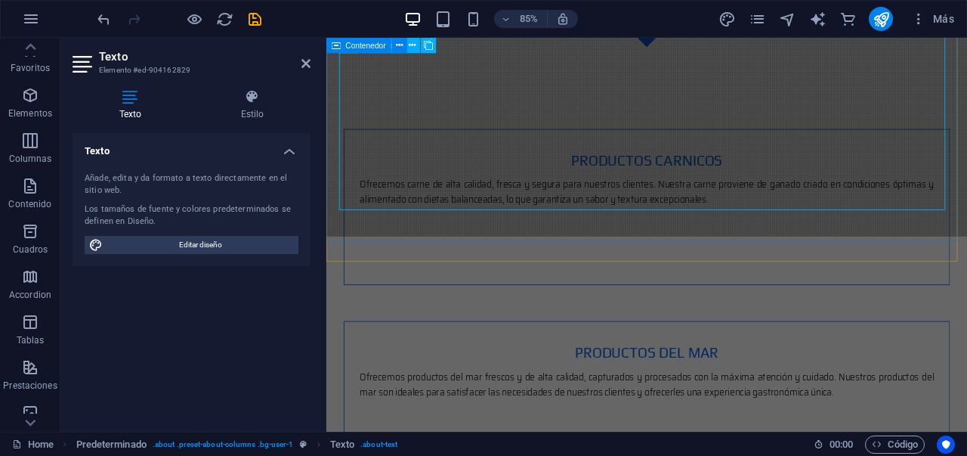
drag, startPoint x: 343, startPoint y: 273, endPoint x: 943, endPoint y: 224, distance: 602.0
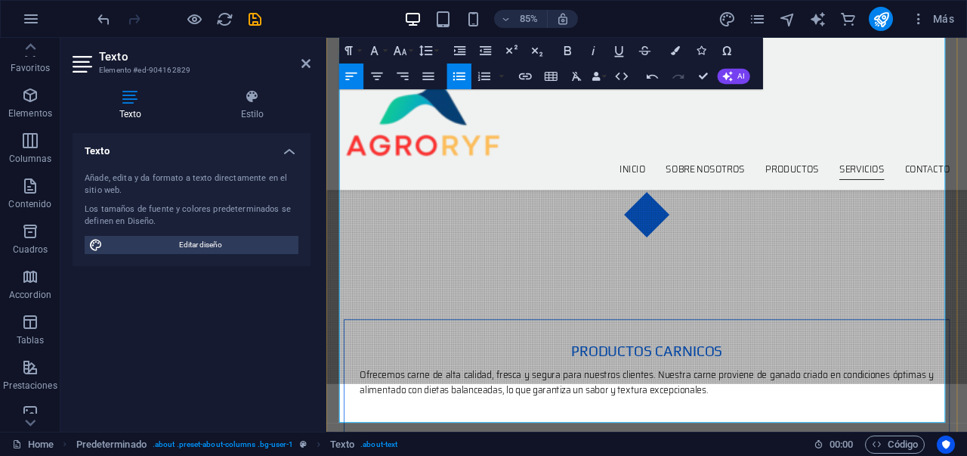
scroll to position [1959, 0]
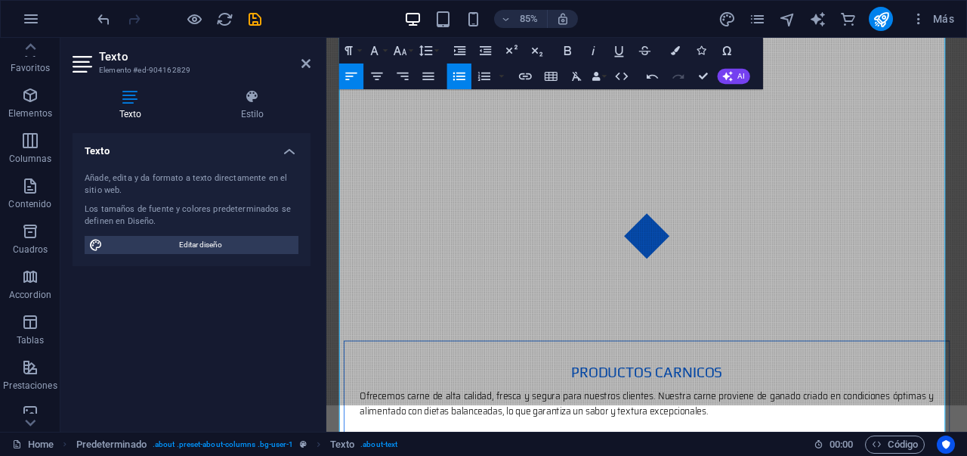
click at [457, 76] on icon "button" at bounding box center [459, 76] width 12 height 8
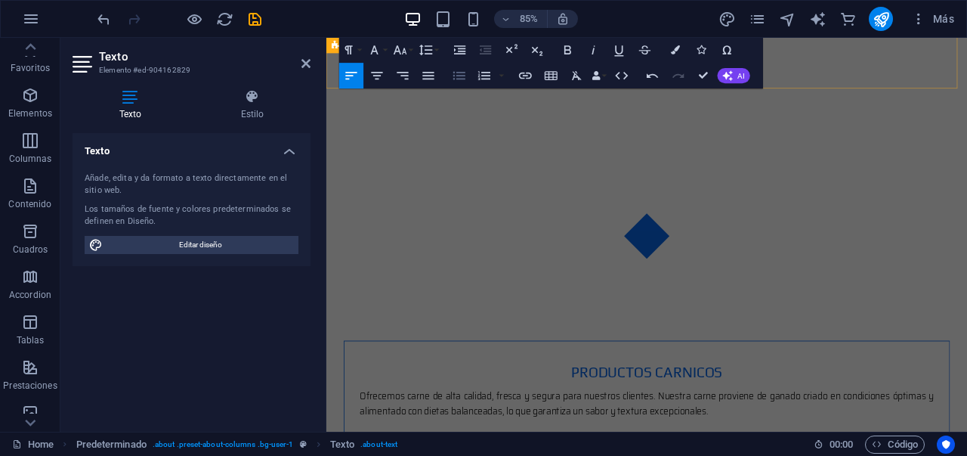
scroll to position [2431, 0]
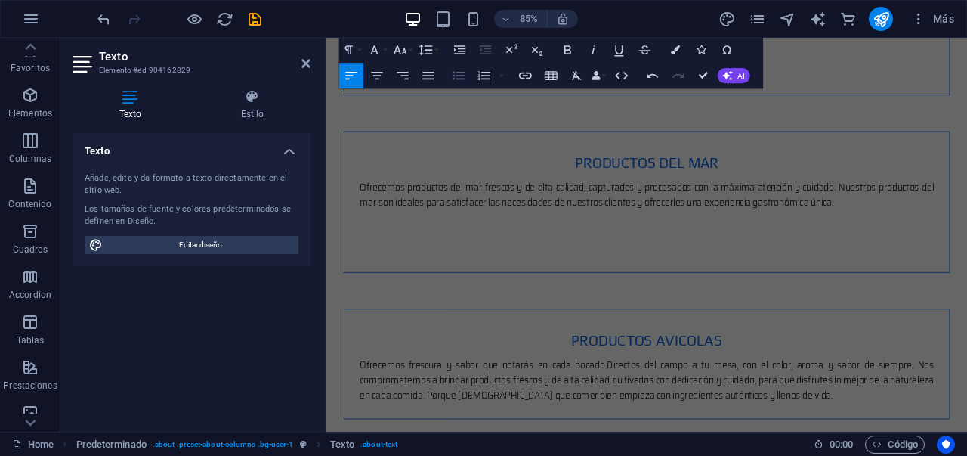
click at [457, 76] on icon "button" at bounding box center [458, 75] width 15 height 15
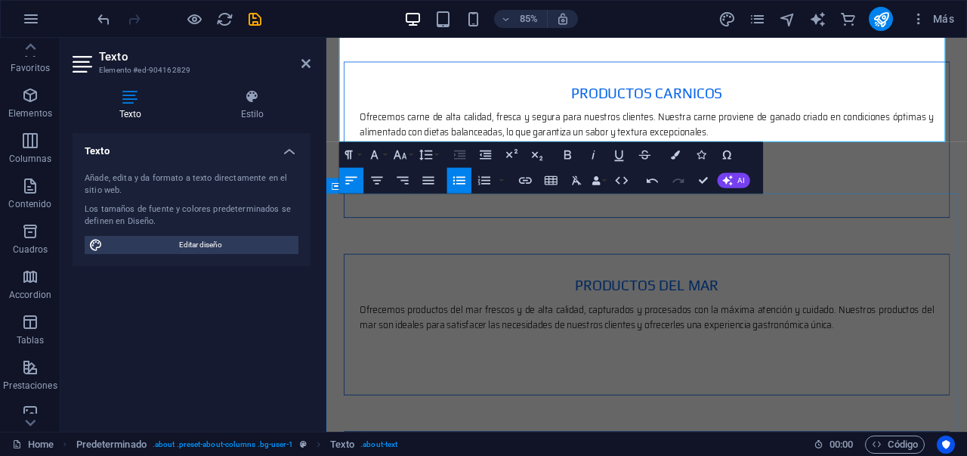
scroll to position [2284, 0]
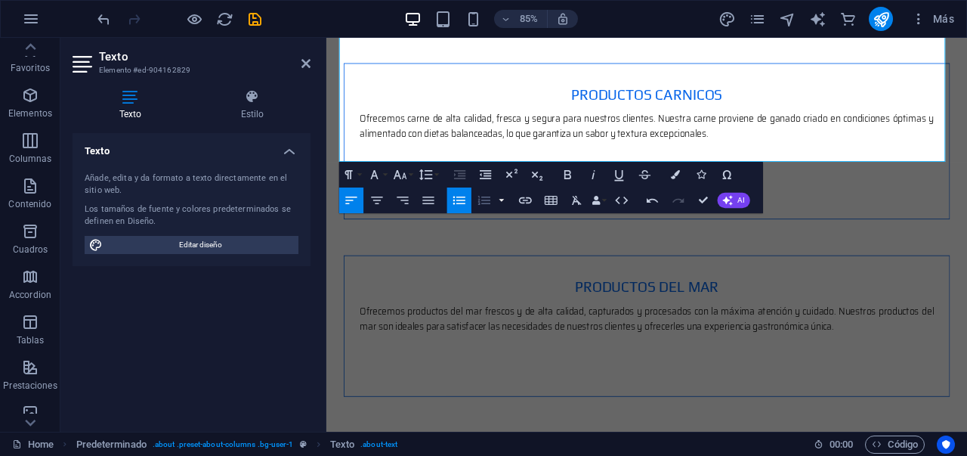
click at [500, 199] on button "button" at bounding box center [501, 200] width 11 height 26
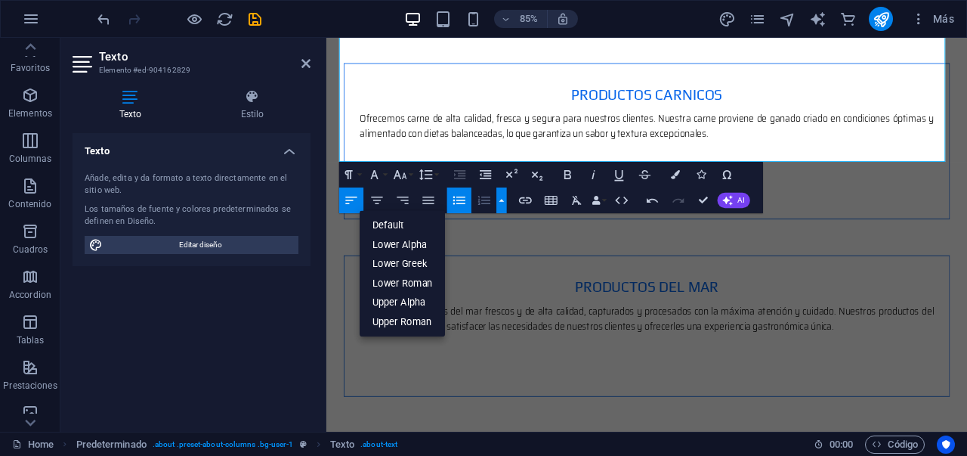
click at [486, 199] on icon "button" at bounding box center [483, 200] width 15 height 15
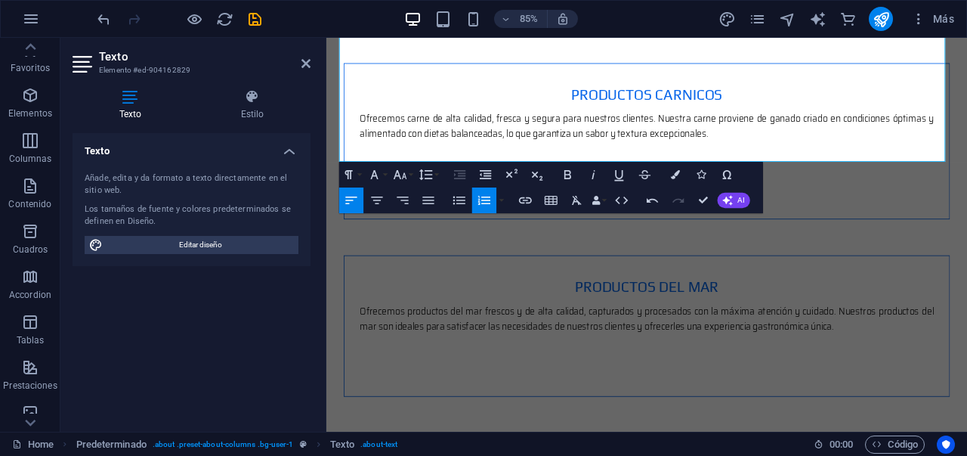
click at [486, 199] on icon "button" at bounding box center [483, 200] width 15 height 15
click at [460, 201] on icon "button" at bounding box center [458, 200] width 15 height 15
click at [460, 200] on icon "button" at bounding box center [459, 200] width 12 height 8
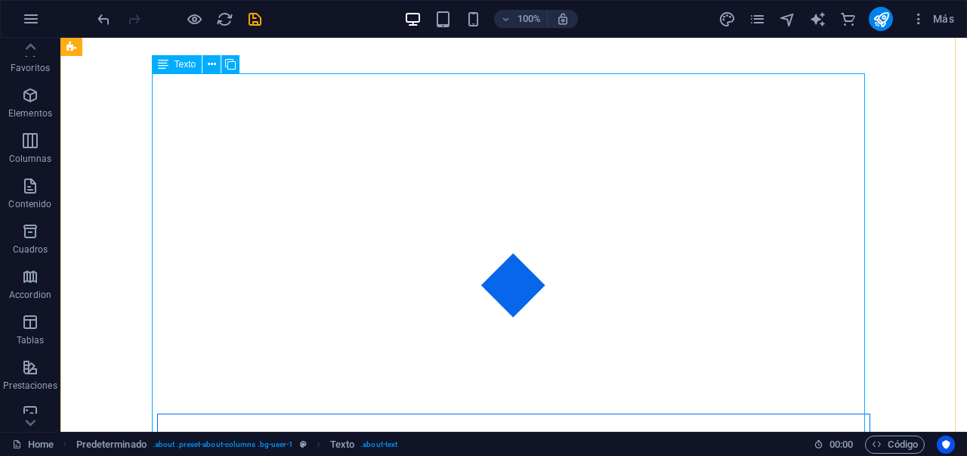
scroll to position [1908, 0]
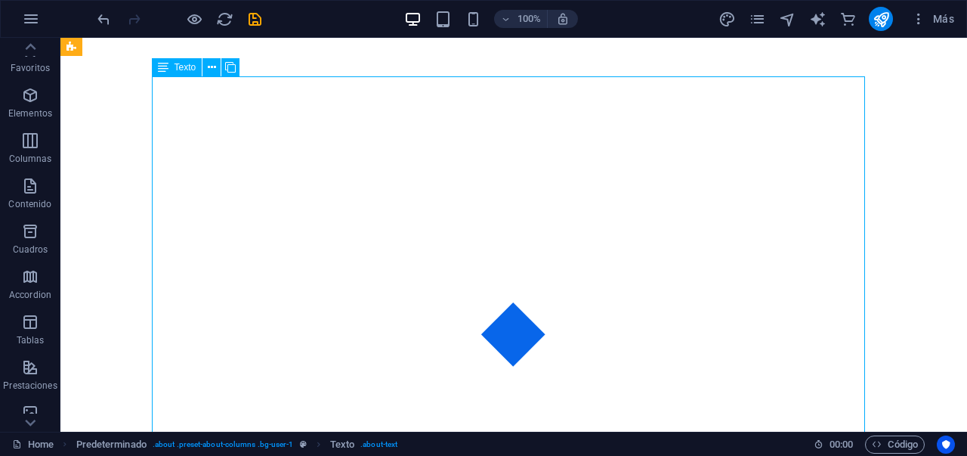
scroll to position [1919, 0]
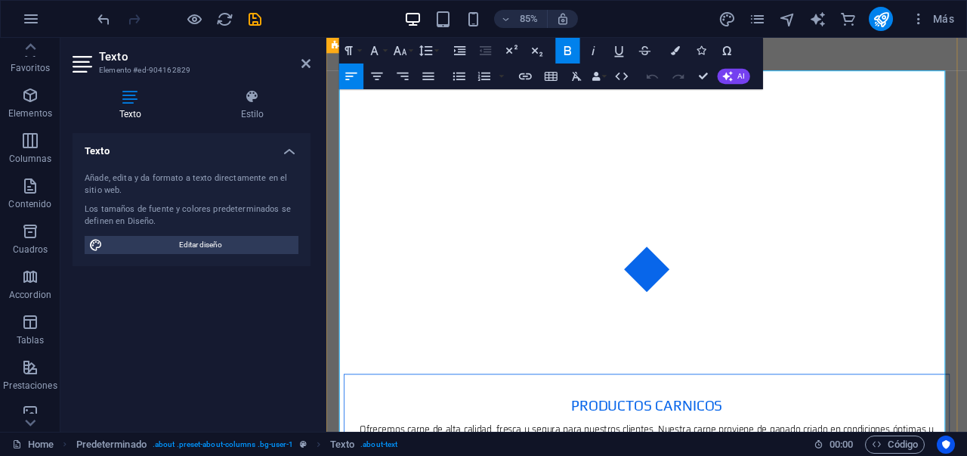
click at [102, 16] on icon "undo" at bounding box center [103, 19] width 17 height 17
click at [104, 15] on icon "undo" at bounding box center [103, 19] width 17 height 17
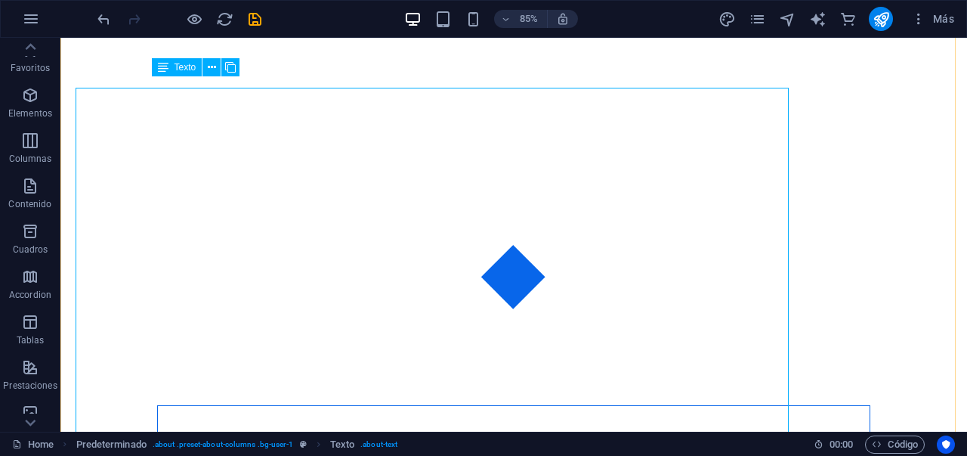
scroll to position [1908, 0]
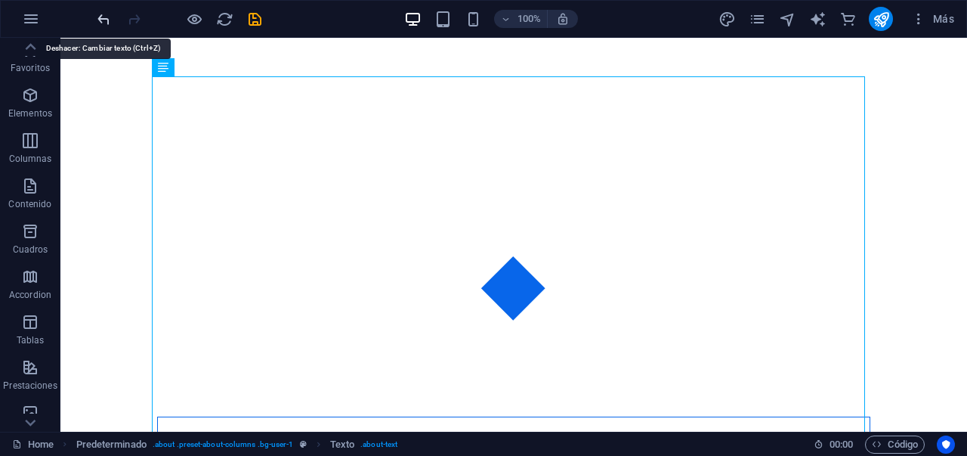
click at [106, 17] on icon "undo" at bounding box center [103, 19] width 17 height 17
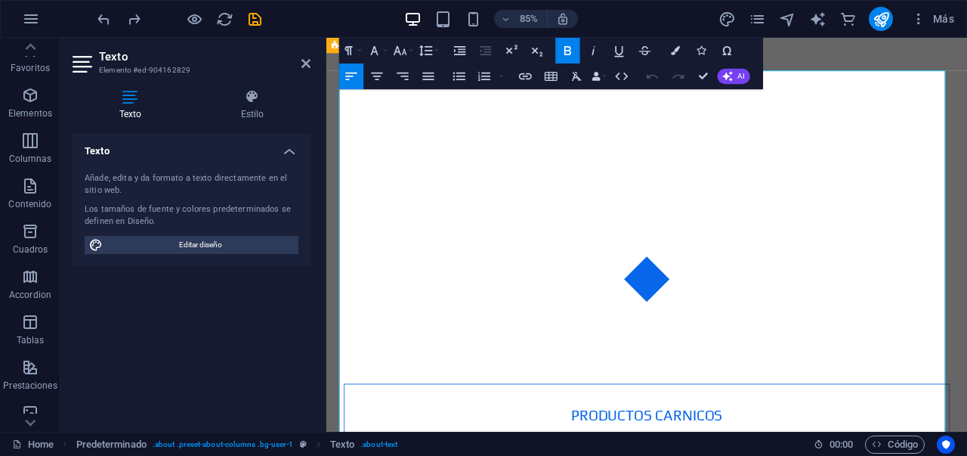
scroll to position [1919, 0]
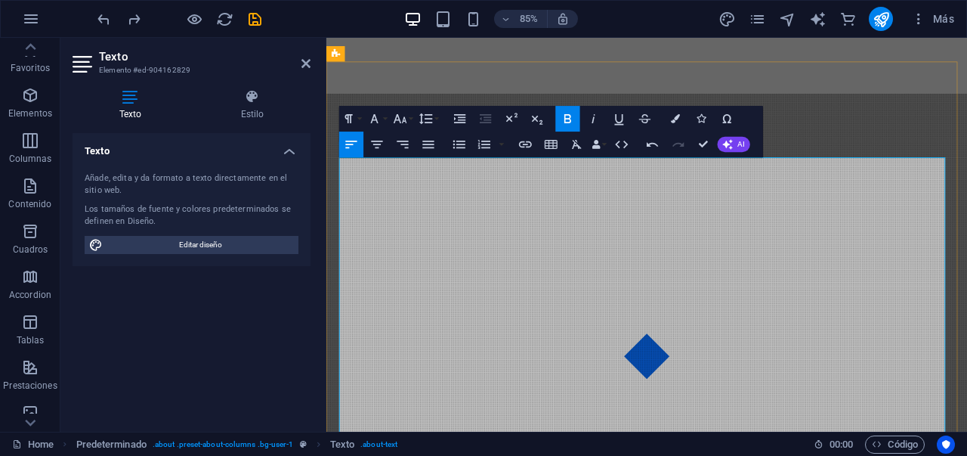
scroll to position [1820, 0]
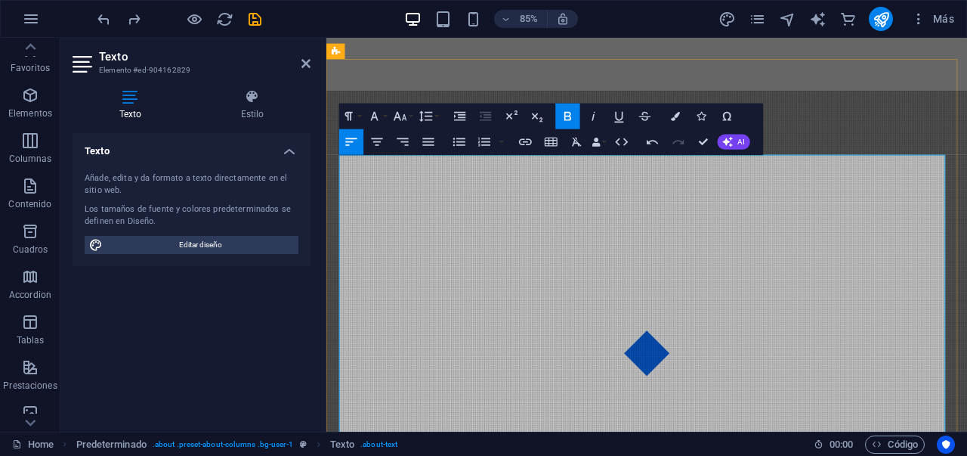
drag, startPoint x: 507, startPoint y: 247, endPoint x: 382, endPoint y: 209, distance: 130.3
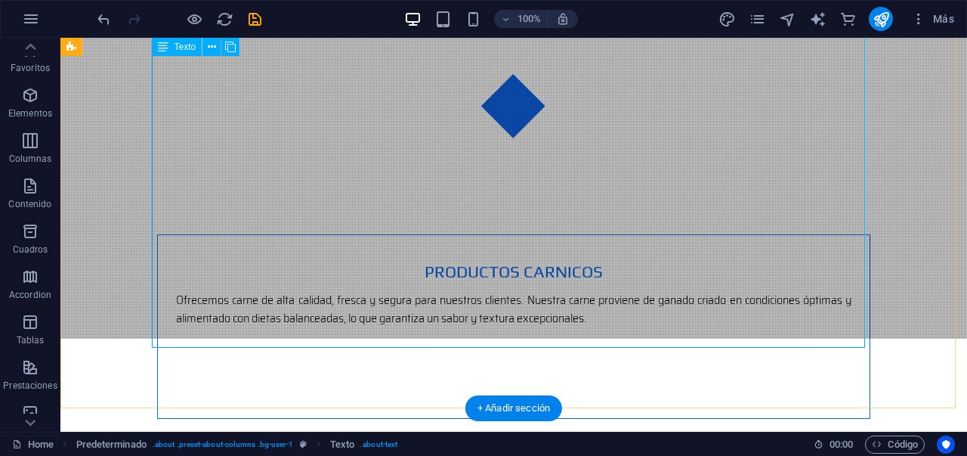
scroll to position [2091, 0]
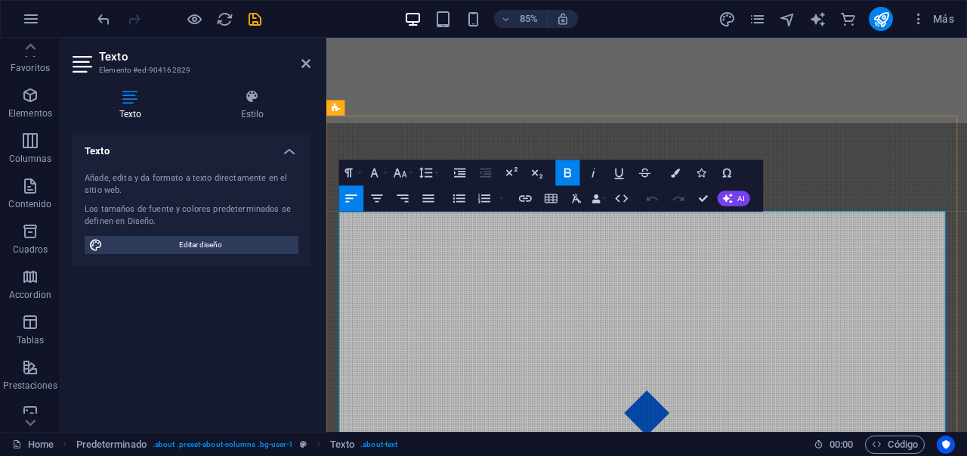
scroll to position [1756, 0]
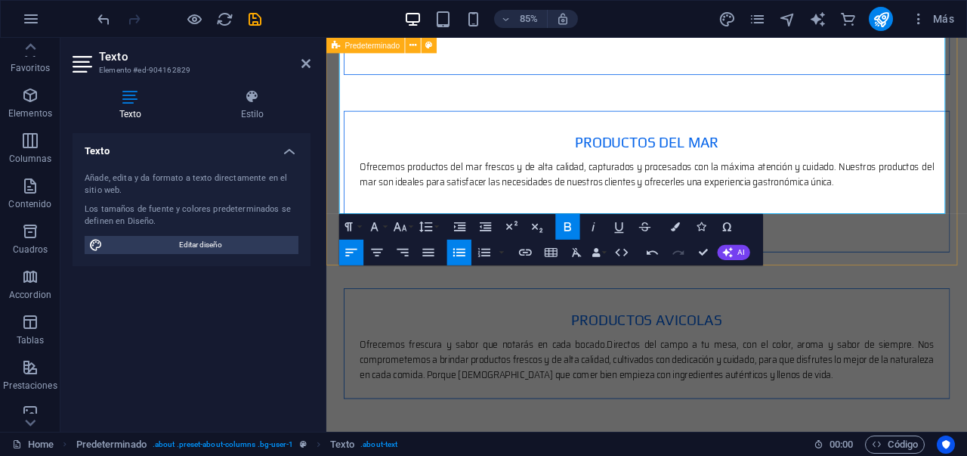
scroll to position [2222, 0]
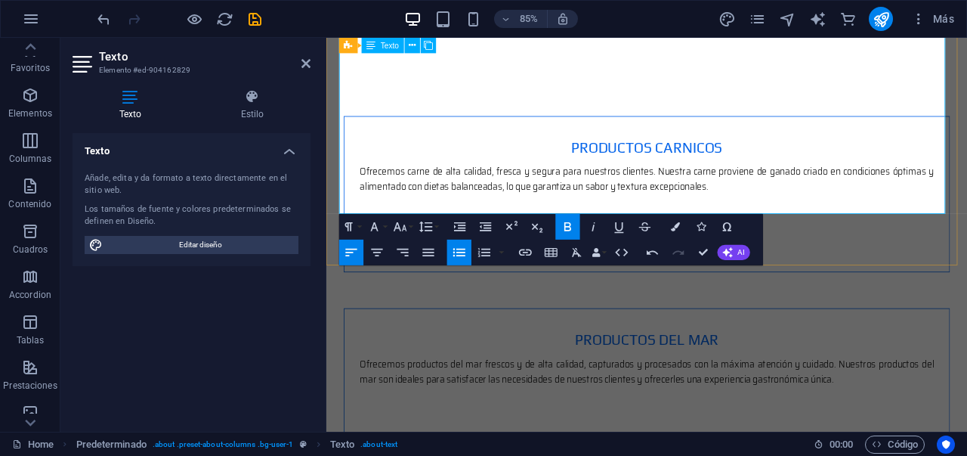
drag, startPoint x: 347, startPoint y: 138, endPoint x: 887, endPoint y: 233, distance: 548.6
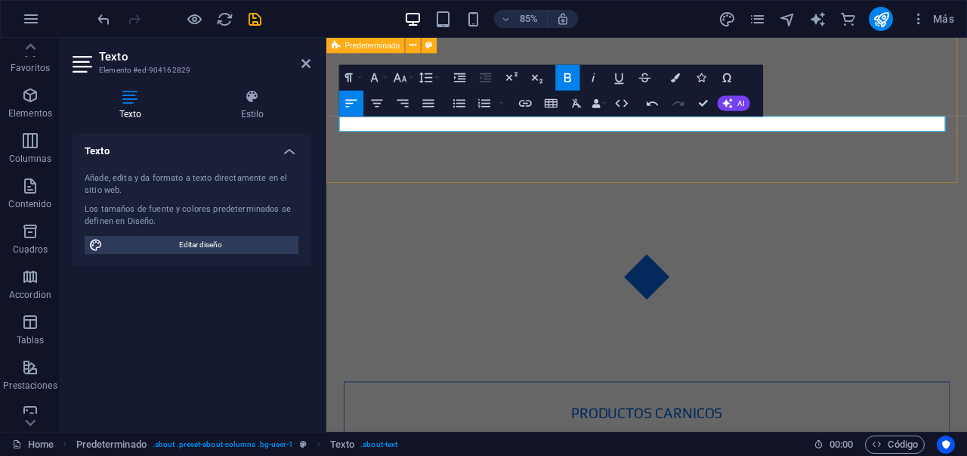
scroll to position [1866, 0]
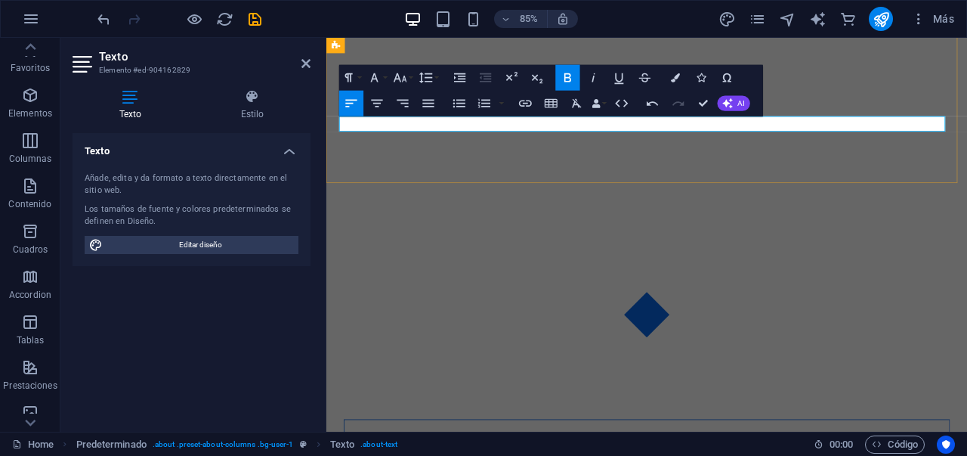
drag, startPoint x: 380, startPoint y: 139, endPoint x: 343, endPoint y: 136, distance: 37.2
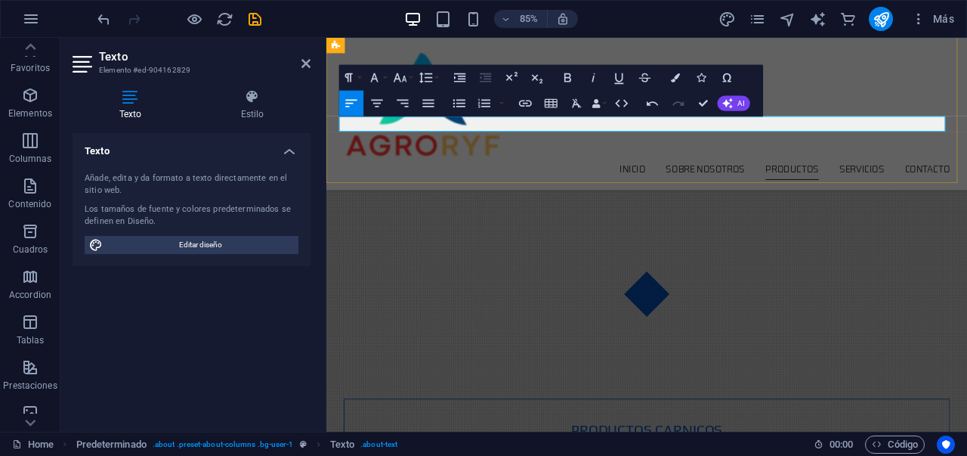
scroll to position [1719, 0]
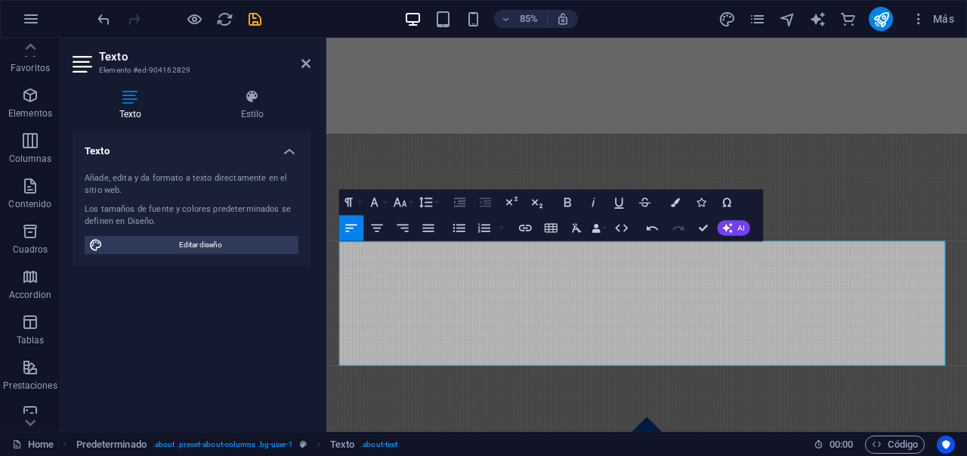
click at [465, 207] on icon "button" at bounding box center [459, 202] width 15 height 15
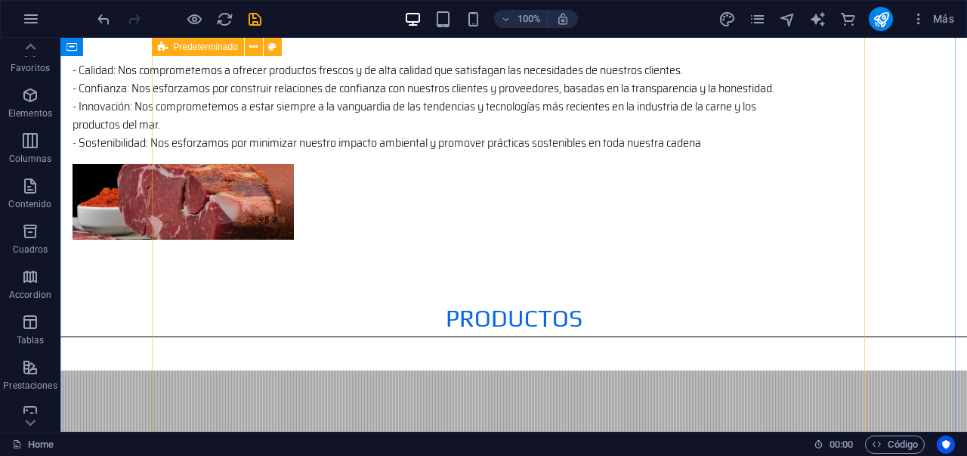
scroll to position [1438, 0]
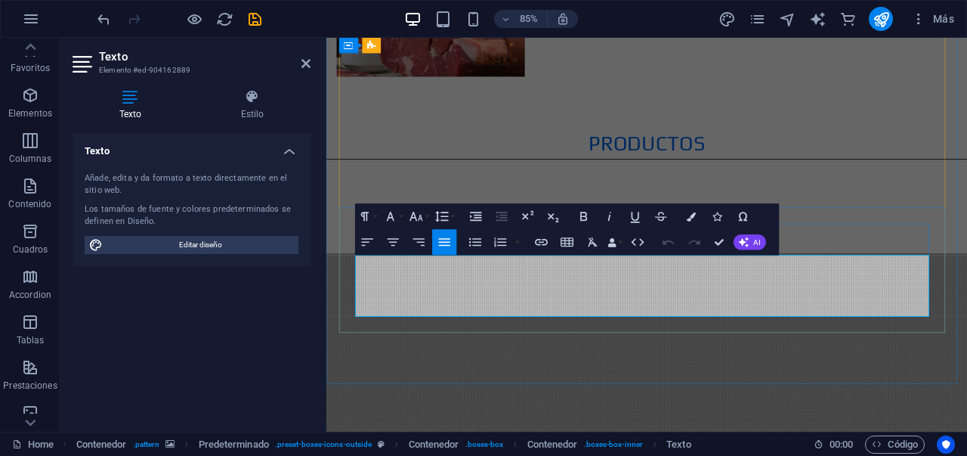
drag, startPoint x: 852, startPoint y: 353, endPoint x: 365, endPoint y: 296, distance: 490.7
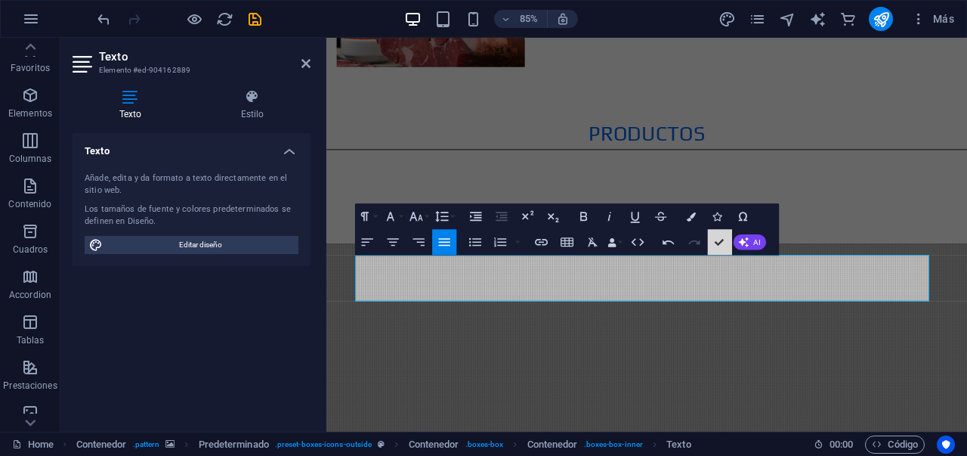
scroll to position [1427, 0]
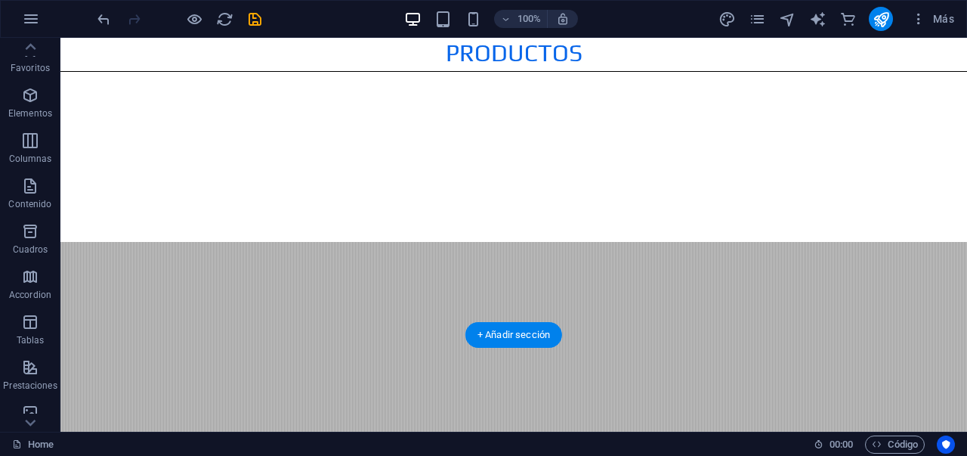
scroll to position [1545, 0]
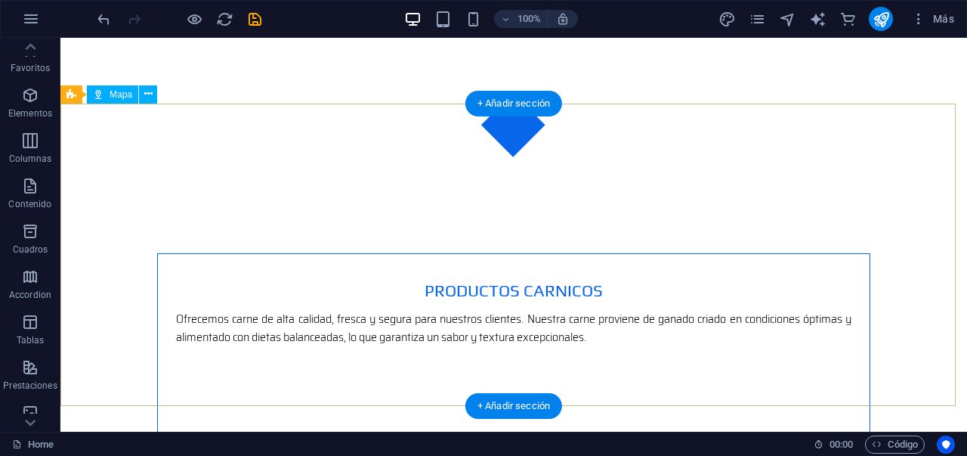
scroll to position [2482, 0]
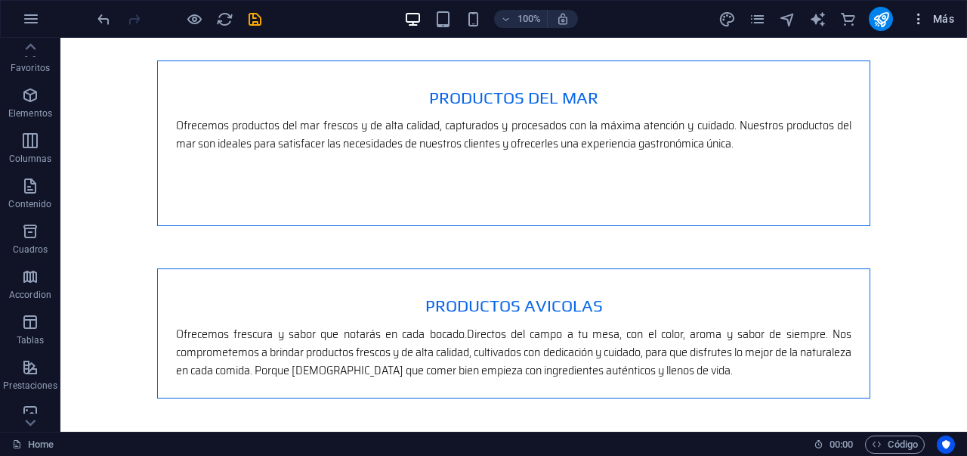
click at [922, 20] on icon "button" at bounding box center [918, 18] width 15 height 15
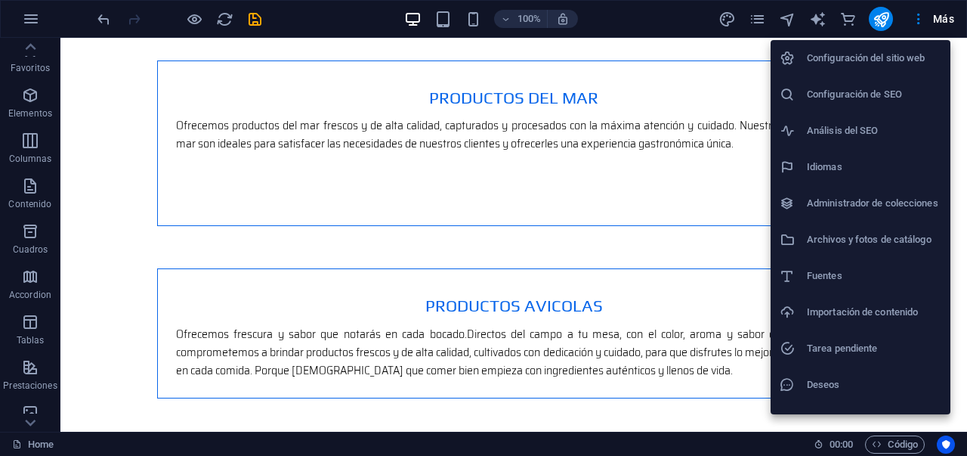
click at [864, 113] on li "Análisis del SEO" at bounding box center [861, 131] width 180 height 36
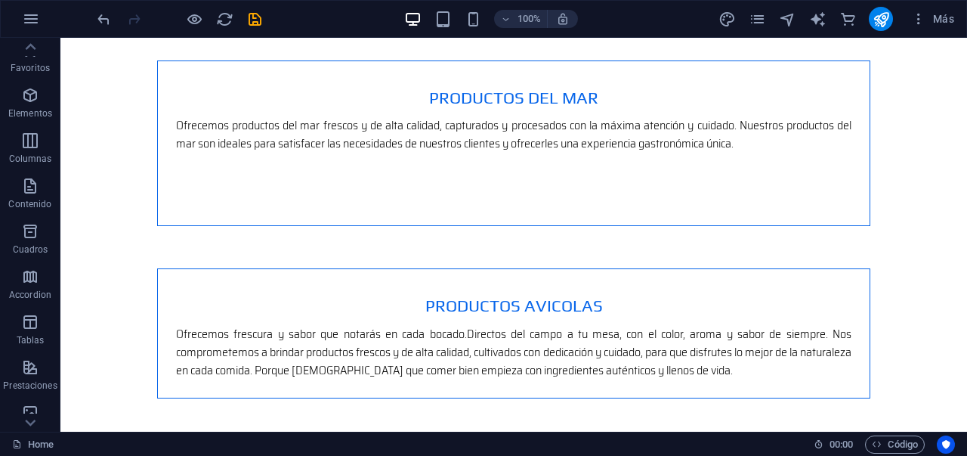
click at [864, 101] on li "Análisis del SEO" at bounding box center [879, 91] width 135 height 20
click at [935, 28] on button "Más" at bounding box center [932, 19] width 55 height 24
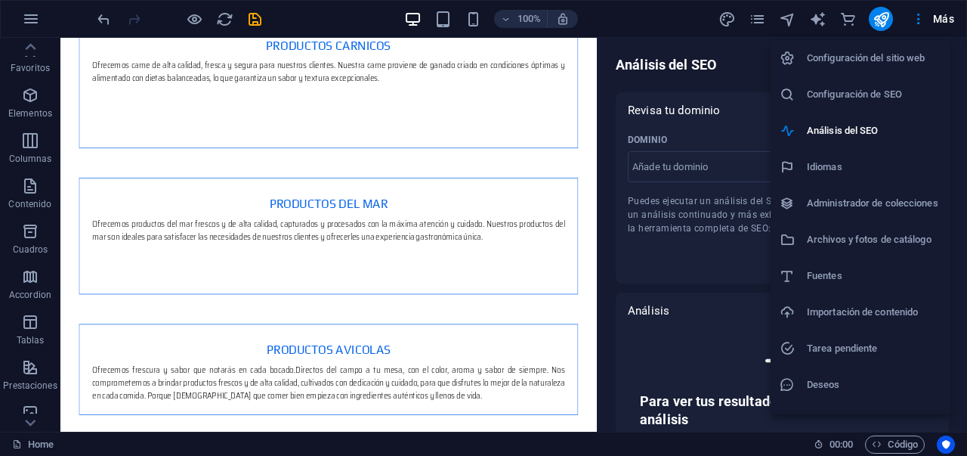
scroll to position [2592, 0]
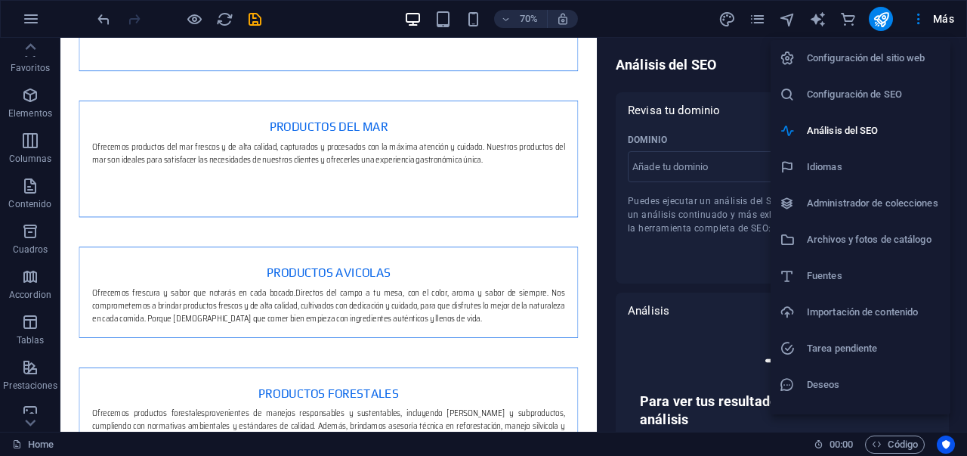
select select "google.com"
click at [873, 91] on h6 "Configuración de SEO" at bounding box center [874, 94] width 135 height 18
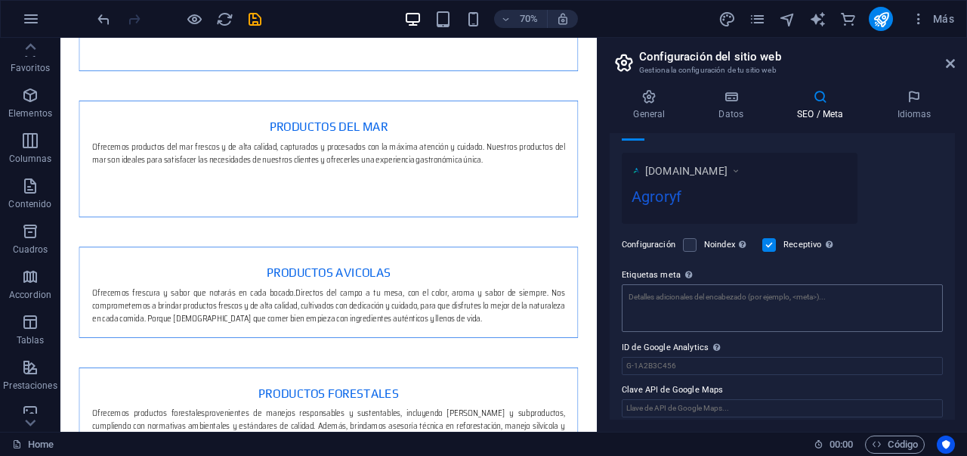
scroll to position [255, 0]
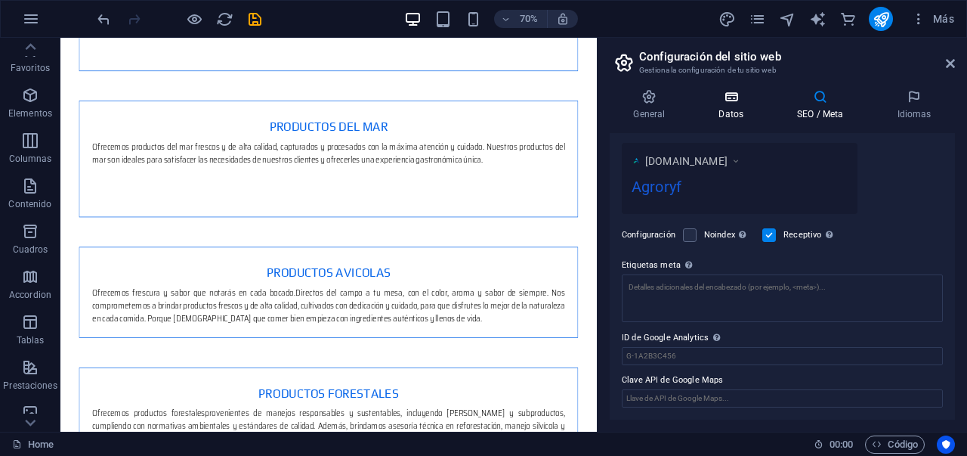
click at [762, 104] on h4 "Datos" at bounding box center [734, 105] width 79 height 32
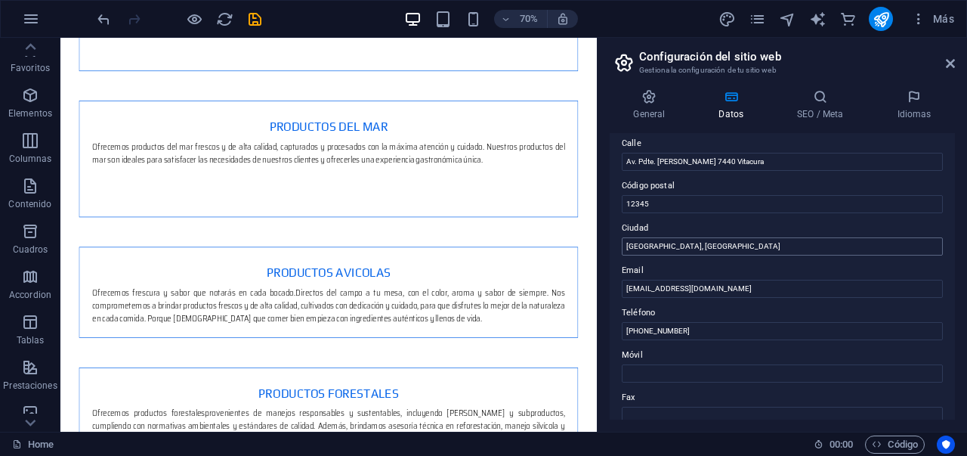
scroll to position [169, 0]
drag, startPoint x: 736, startPoint y: 164, endPoint x: 626, endPoint y: 164, distance: 109.6
click at [626, 164] on input "Av. Pdte. Kennedy 7440 Vitacura" at bounding box center [782, 161] width 321 height 18
click at [796, 163] on input "Av. Pdte. Kennedy 7440 Vitacura" at bounding box center [782, 161] width 321 height 18
drag, startPoint x: 796, startPoint y: 166, endPoint x: 623, endPoint y: 162, distance: 173.8
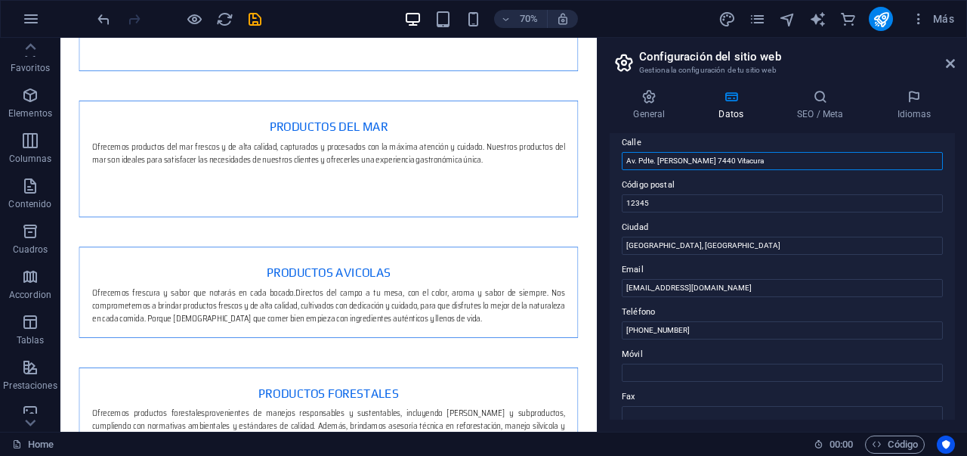
click at [623, 162] on input "Av. Pdte. Kennedy 7440 Vitacura" at bounding box center [782, 161] width 321 height 18
paste input "Av. Pdte. Kennedy 7440"
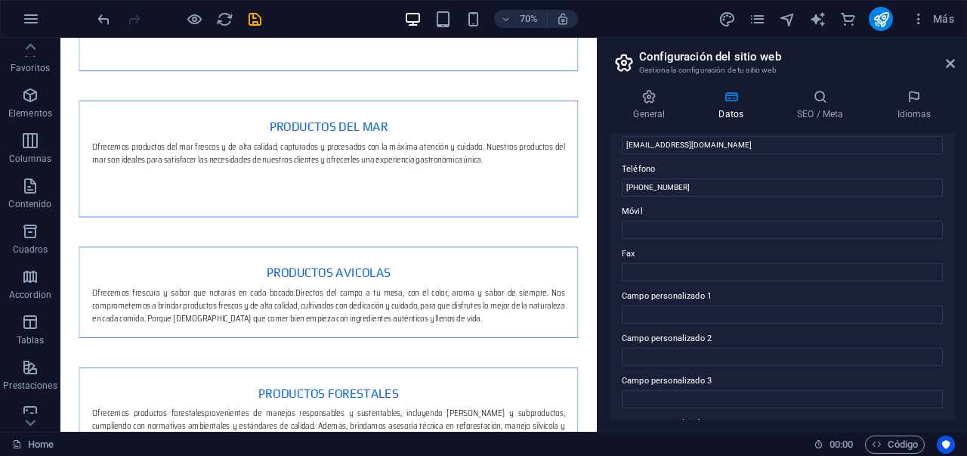
scroll to position [311, 0]
type input "Av. Pdte. Kennedy 7440"
click at [951, 66] on icon at bounding box center [950, 63] width 9 height 12
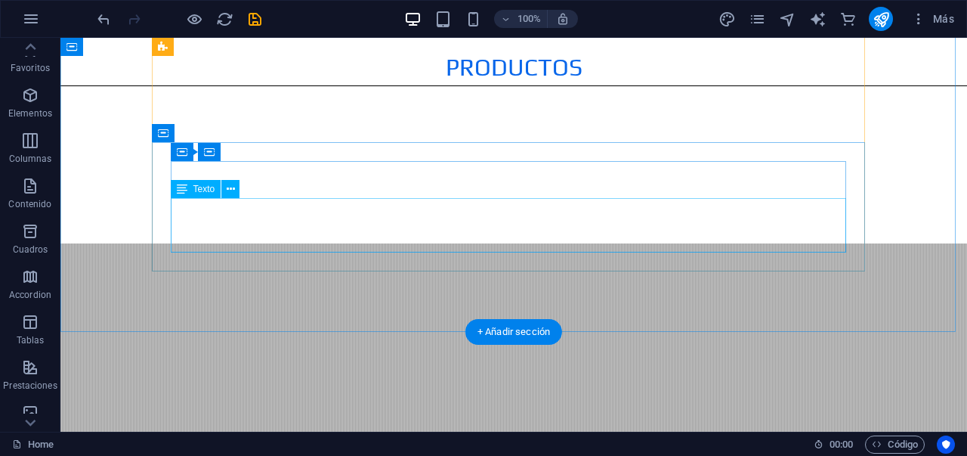
scroll to position [1519, 0]
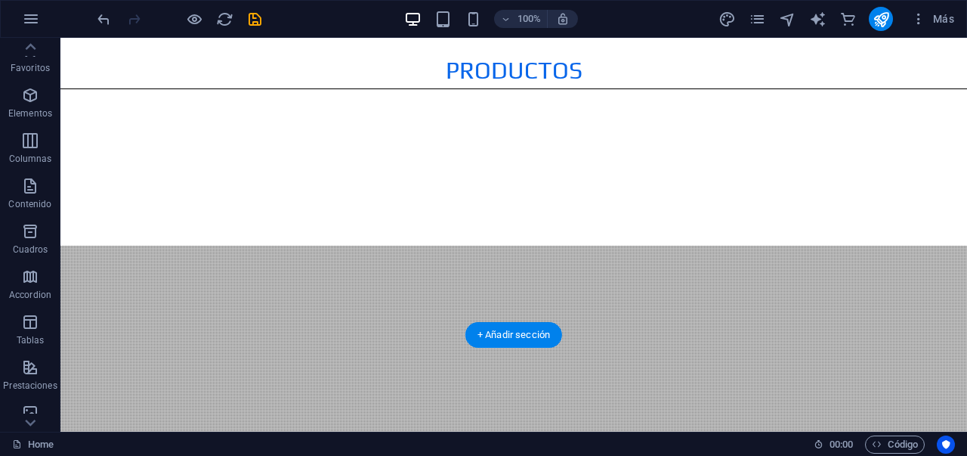
drag, startPoint x: 507, startPoint y: 302, endPoint x: 505, endPoint y: 319, distance: 17.5
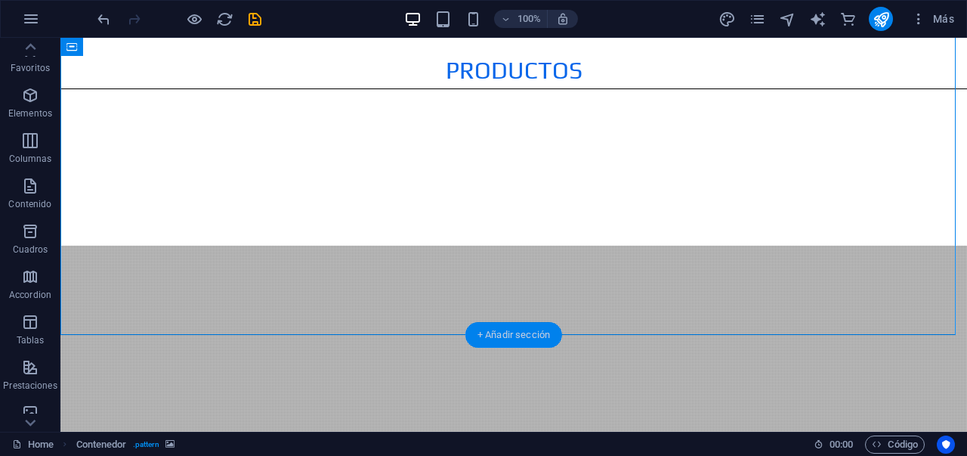
click at [515, 339] on div "+ Añadir sección" at bounding box center [513, 335] width 97 height 26
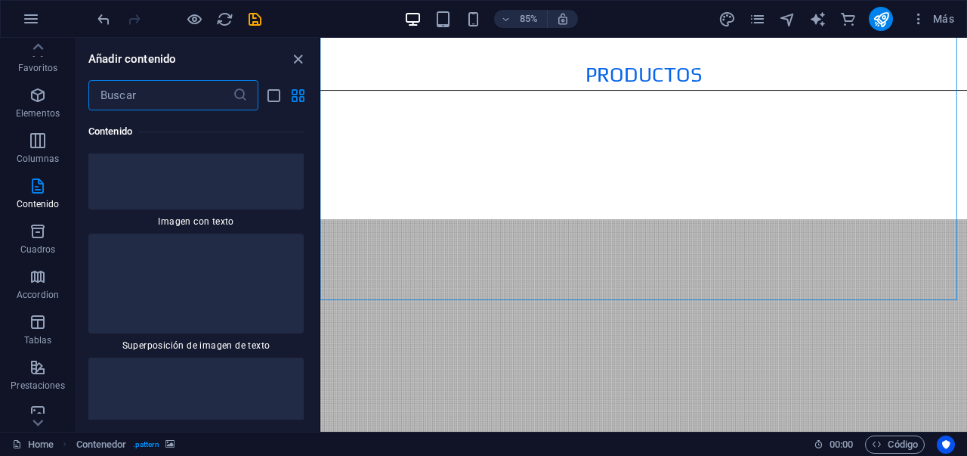
scroll to position [5211, 0]
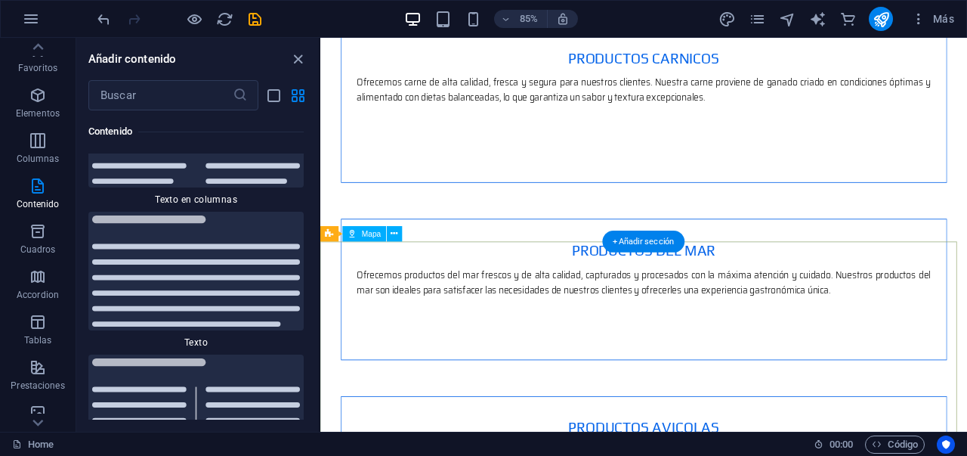
scroll to position [2362, 0]
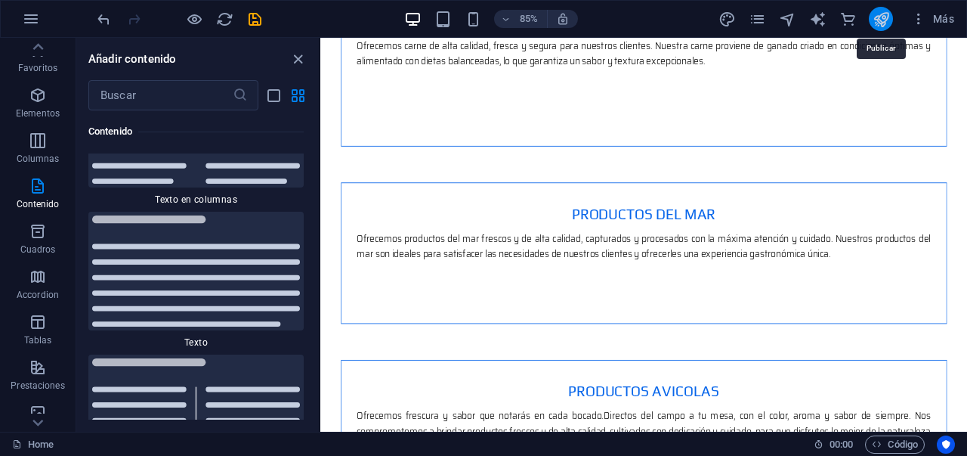
click at [881, 15] on icon "publish" at bounding box center [881, 19] width 17 height 17
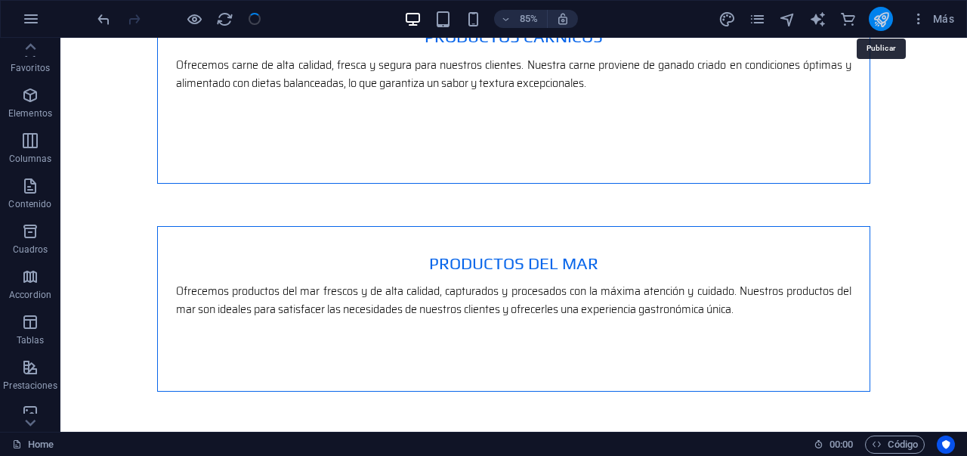
scroll to position [2351, 0]
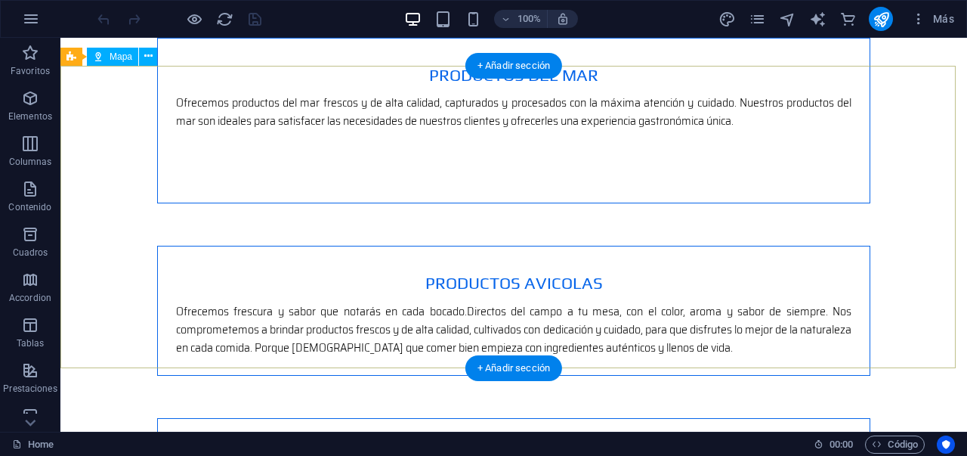
scroll to position [2519, 0]
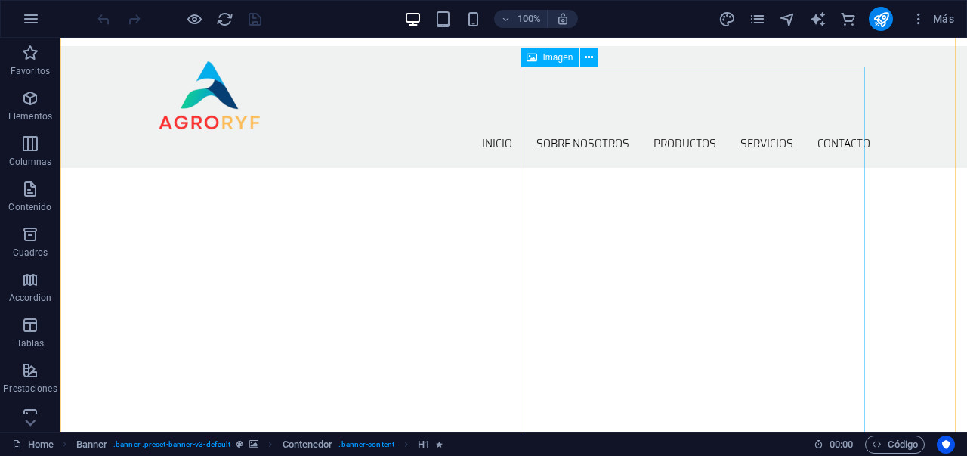
scroll to position [484, 0]
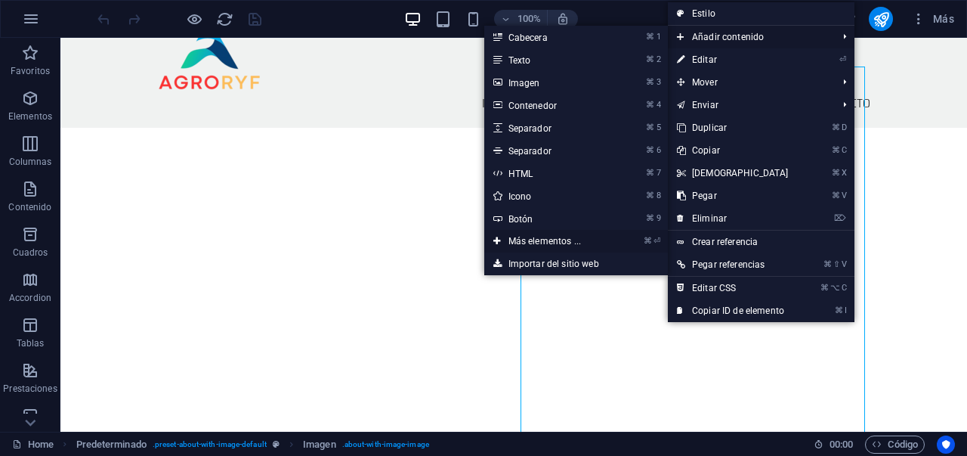
click at [539, 246] on link "⌘ ⏎ Más elementos ..." at bounding box center [547, 241] width 127 height 23
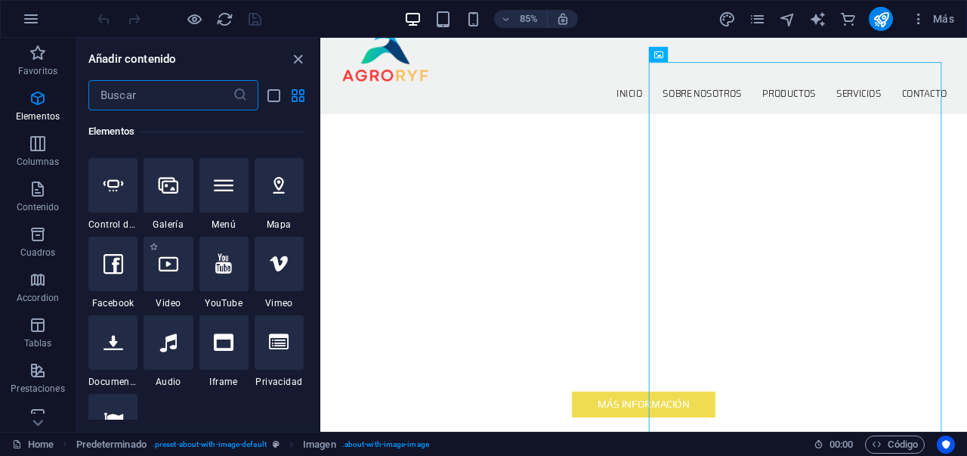
scroll to position [517, 0]
click at [178, 283] on div at bounding box center [168, 263] width 49 height 54
select select "%"
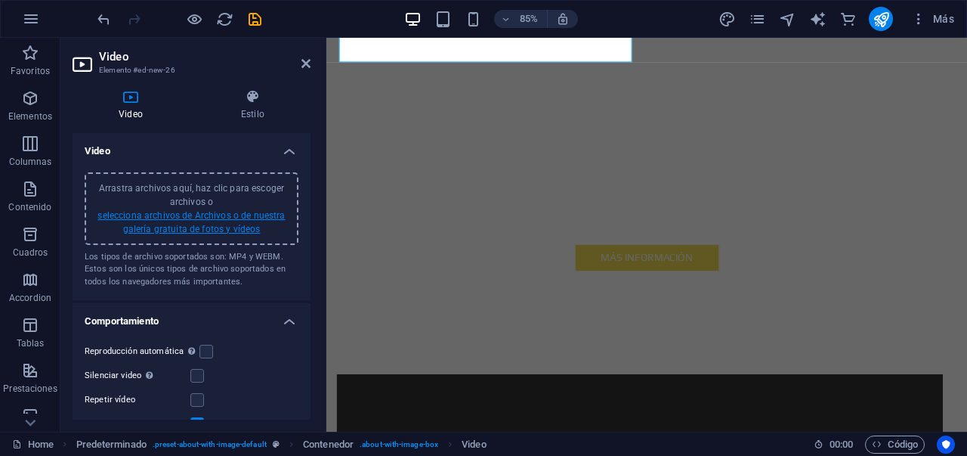
click at [181, 232] on link "selecciona archivos de Archivos o de nuestra galería gratuita de fotos y vídeos" at bounding box center [190, 222] width 187 height 24
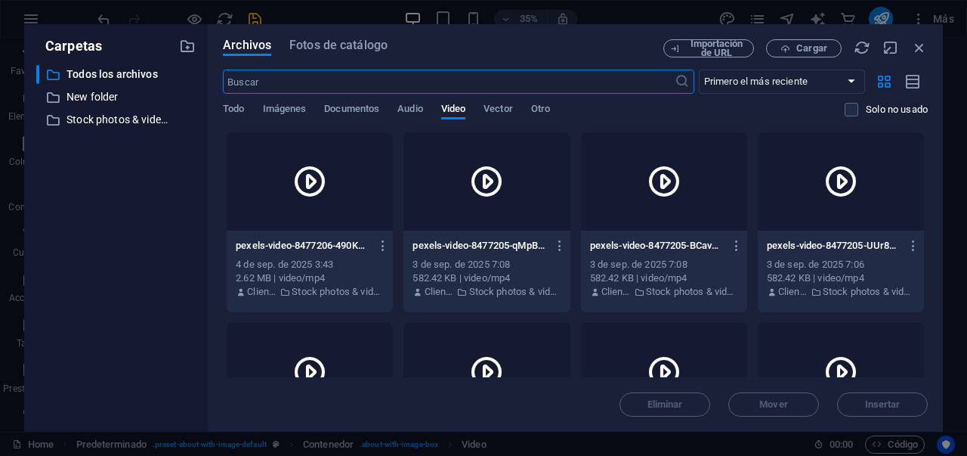
scroll to position [1351, 0]
click at [402, 84] on input "text" at bounding box center [448, 82] width 451 height 24
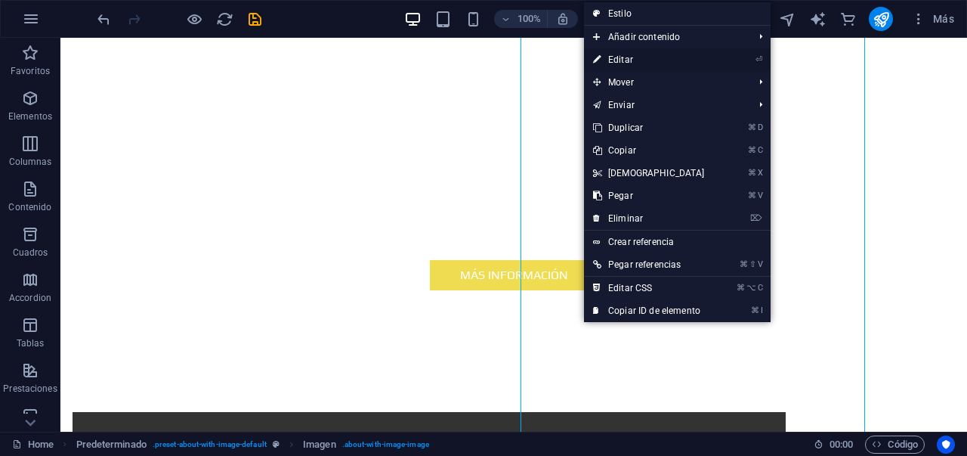
click at [642, 58] on link "⏎ Editar" at bounding box center [649, 59] width 130 height 23
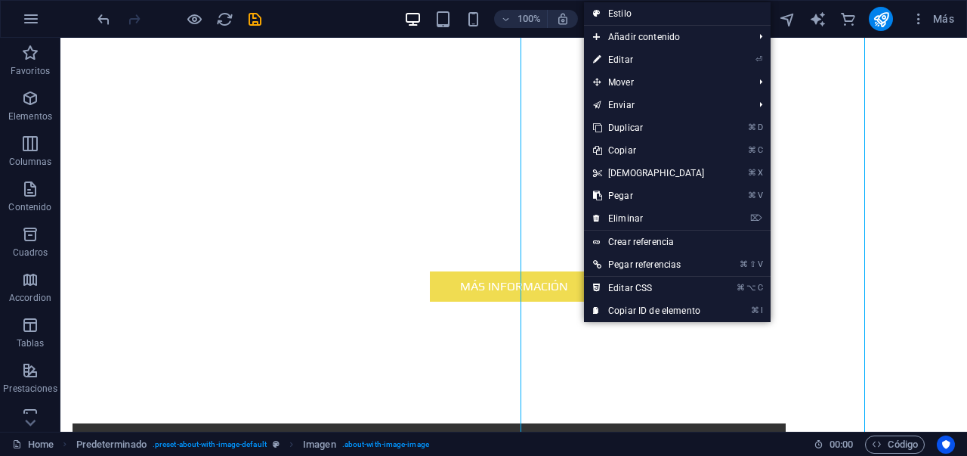
select select "%"
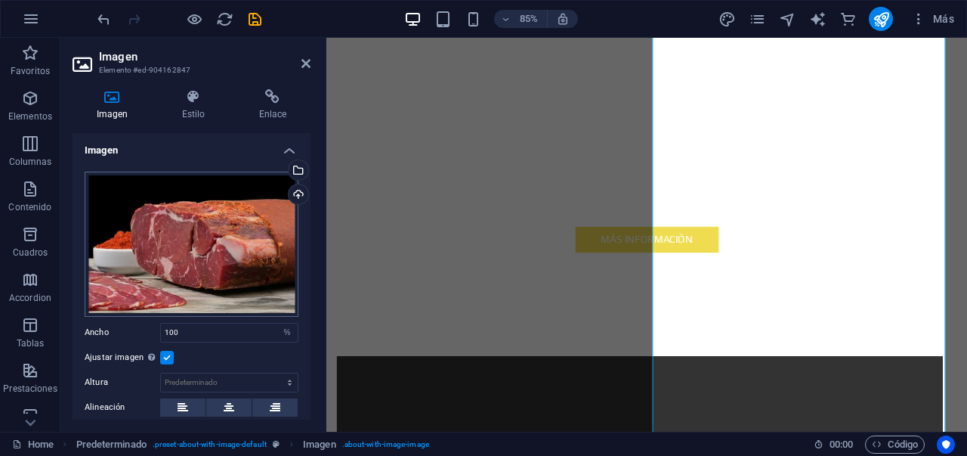
scroll to position [0, 0]
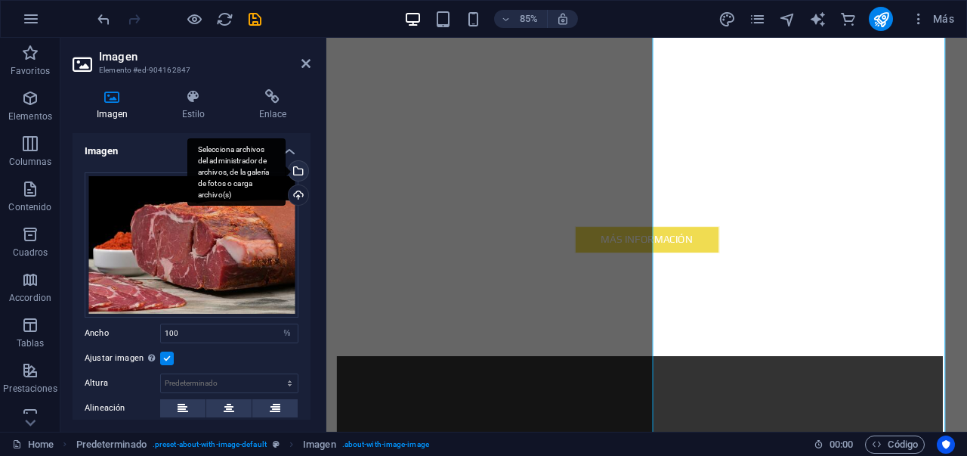
click at [295, 170] on div "Selecciona archivos del administrador de archivos, de la galería de fotos o car…" at bounding box center [297, 172] width 23 height 23
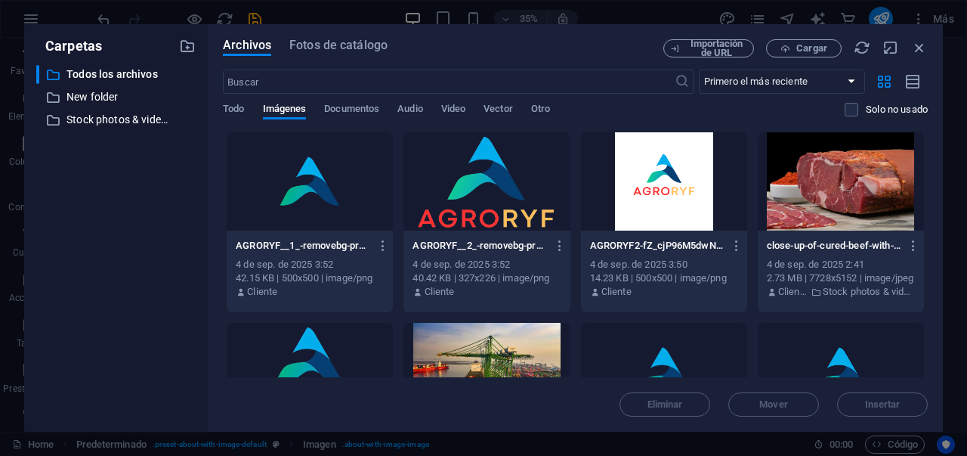
click at [441, 110] on div "Todo Imágenes Documentos Audio Video Vector Otro" at bounding box center [534, 117] width 622 height 29
click at [449, 110] on span "Video" at bounding box center [453, 110] width 24 height 21
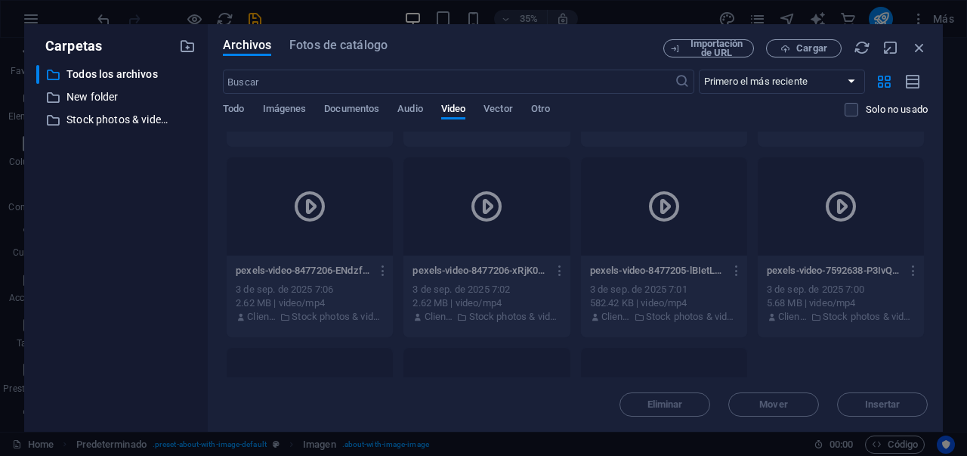
scroll to position [137, 0]
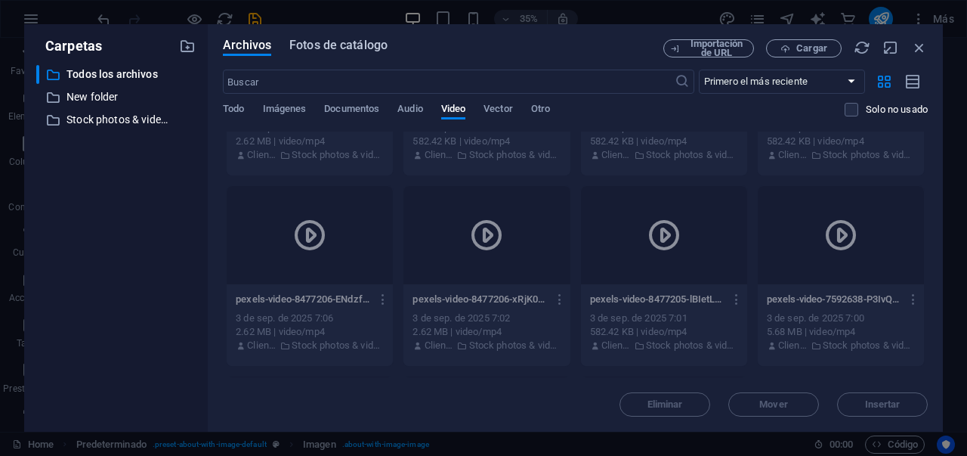
click at [352, 51] on span "Fotos de catálogo" at bounding box center [338, 45] width 98 height 18
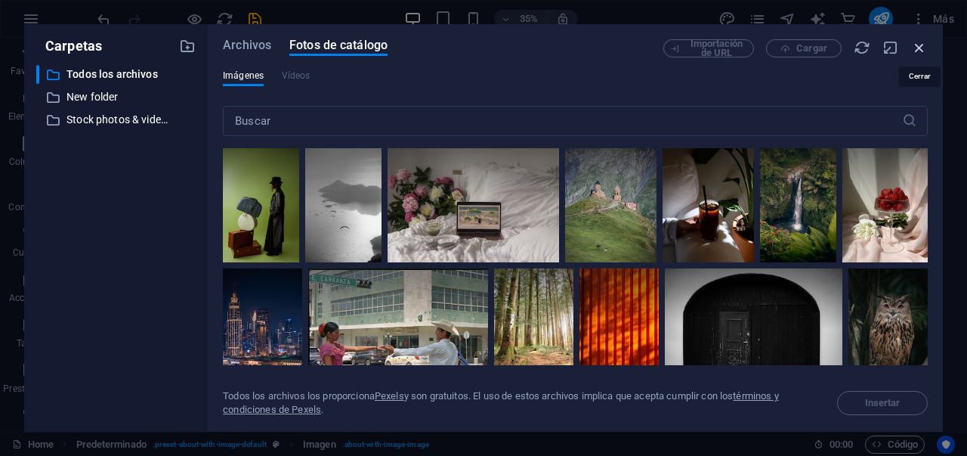
click at [922, 50] on icon "button" at bounding box center [919, 47] width 17 height 17
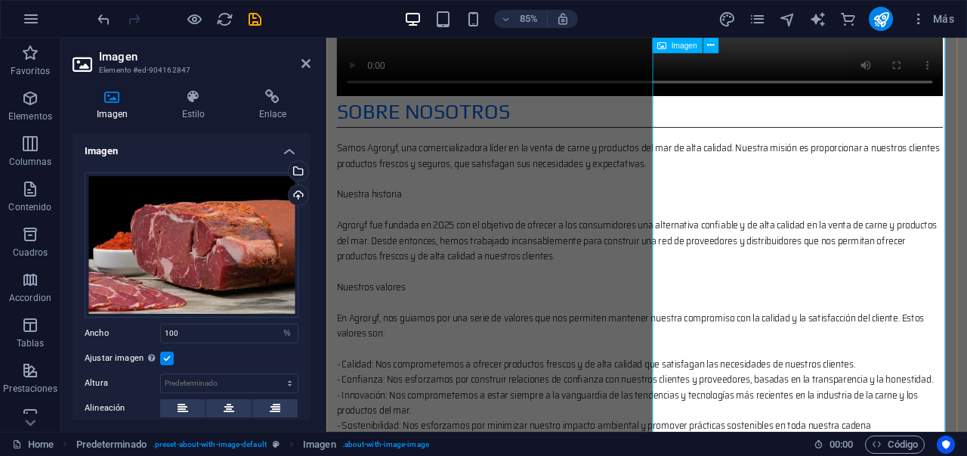
scroll to position [689, 0]
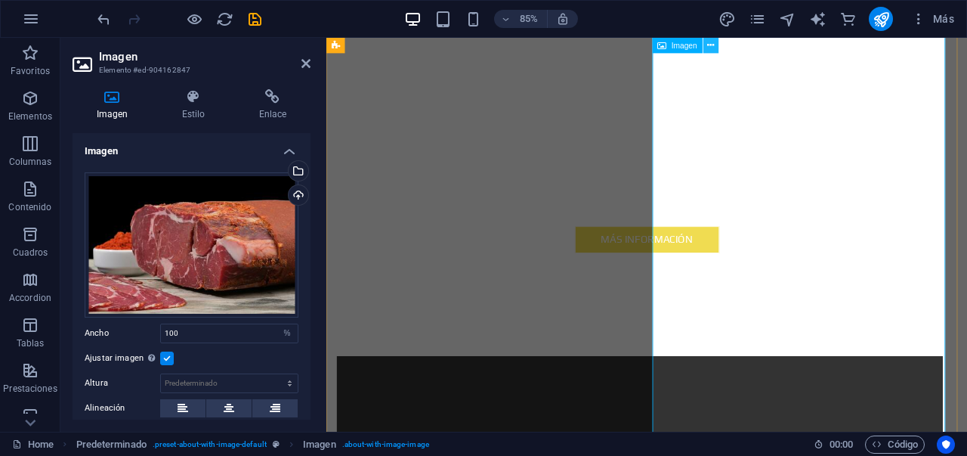
click at [710, 42] on button at bounding box center [711, 45] width 15 height 15
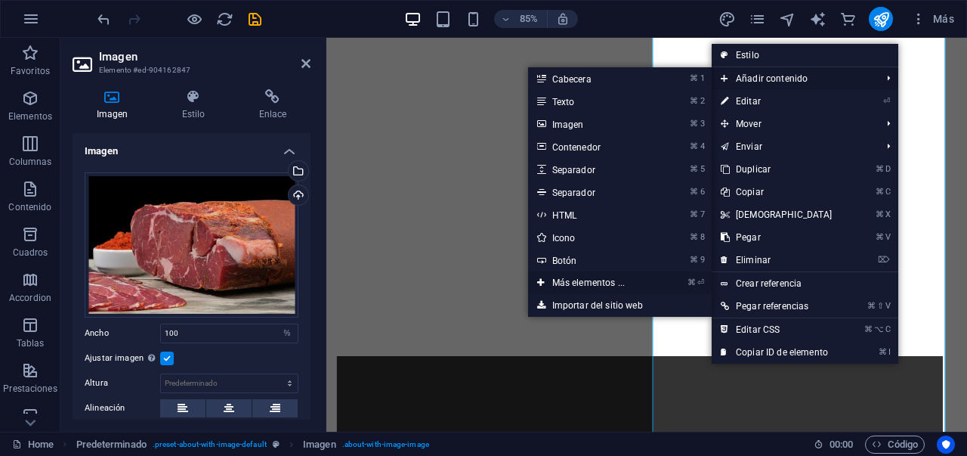
drag, startPoint x: 571, startPoint y: 284, endPoint x: 194, endPoint y: 236, distance: 380.2
click at [571, 284] on link "⌘ ⏎ Más elementos ..." at bounding box center [591, 282] width 127 height 23
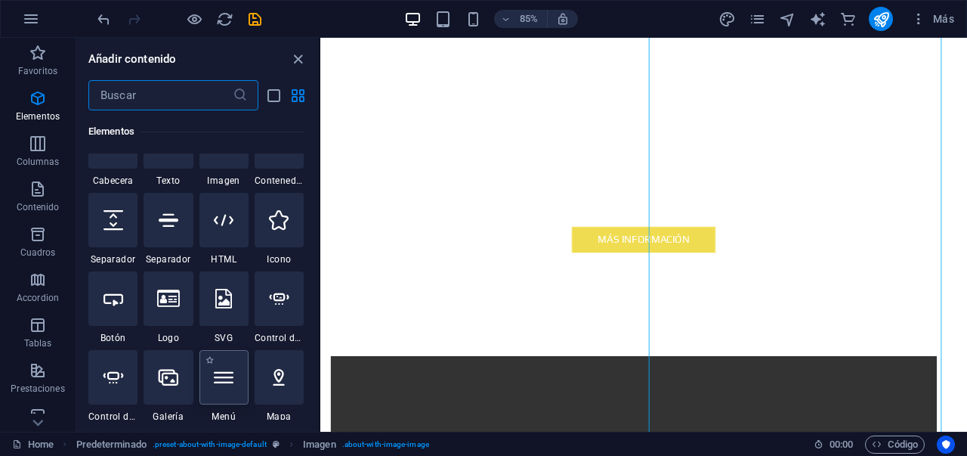
scroll to position [411, 0]
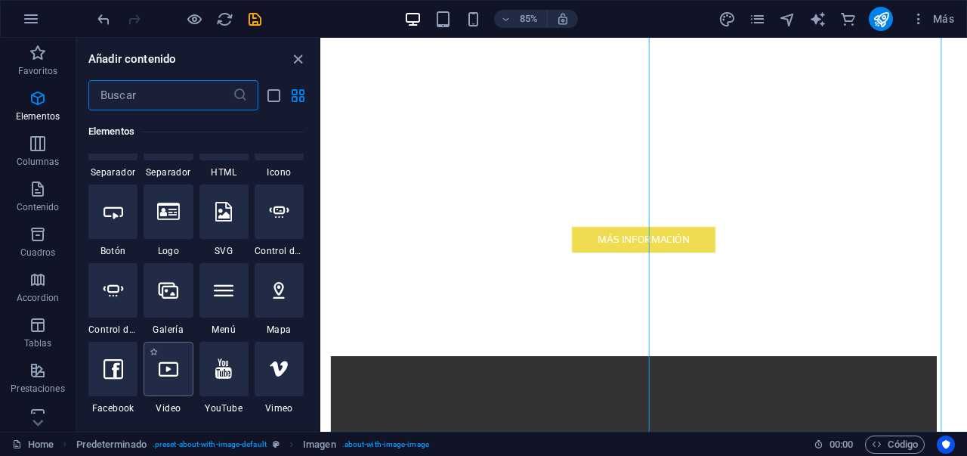
click at [159, 360] on icon at bounding box center [169, 369] width 20 height 20
select select "%"
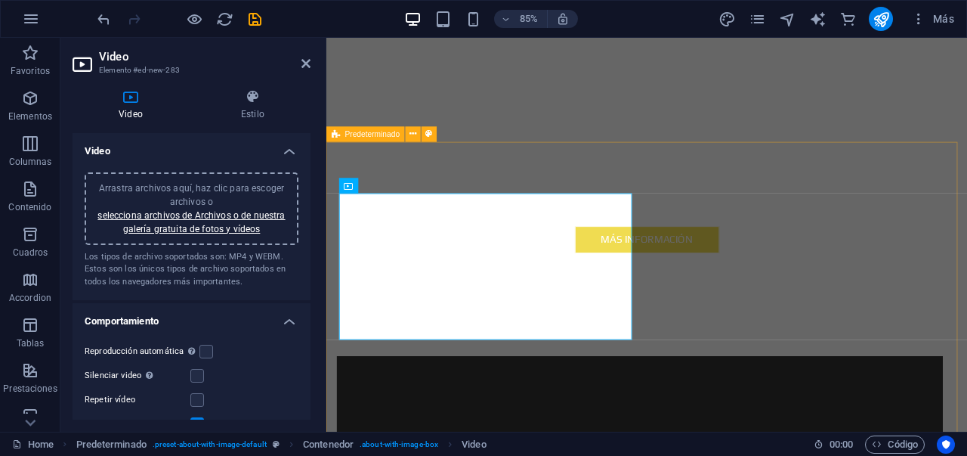
scroll to position [378, 0]
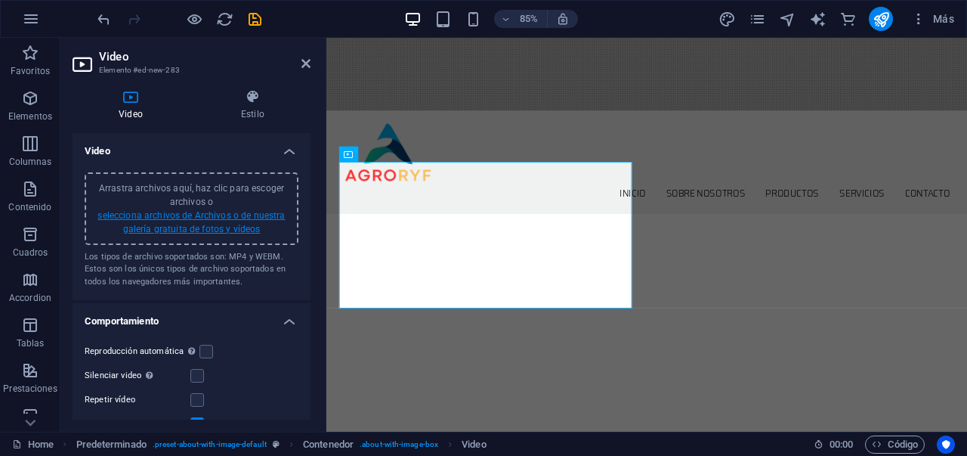
click at [160, 228] on link "selecciona archivos de Archivos o de nuestra galería gratuita de fotos y vídeos" at bounding box center [190, 222] width 187 height 24
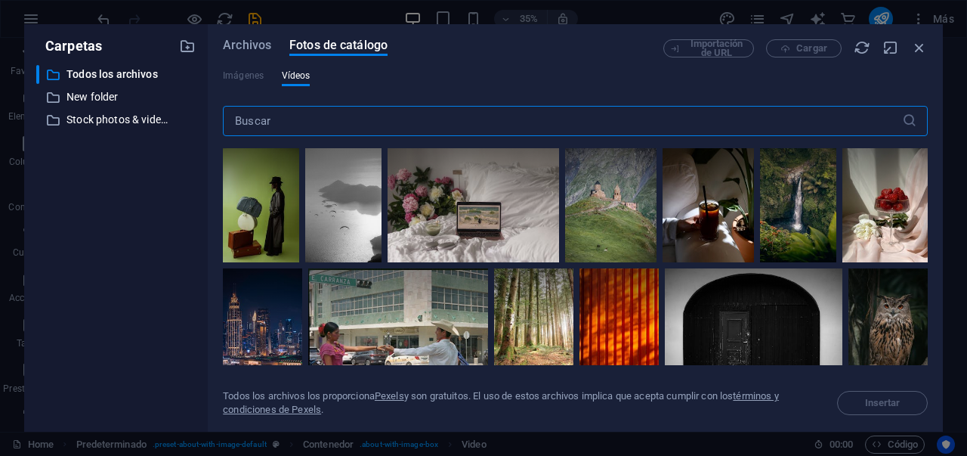
click at [323, 129] on input "text" at bounding box center [562, 121] width 679 height 30
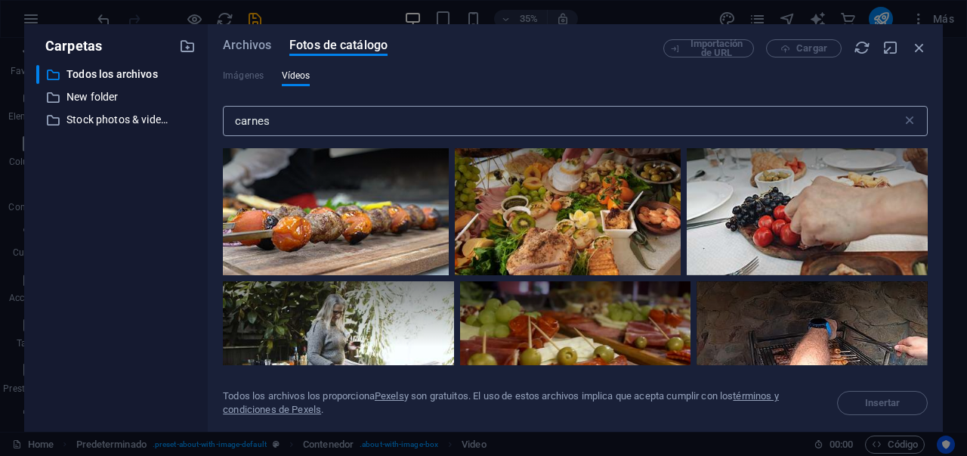
click at [483, 124] on input "carnes" at bounding box center [562, 121] width 679 height 30
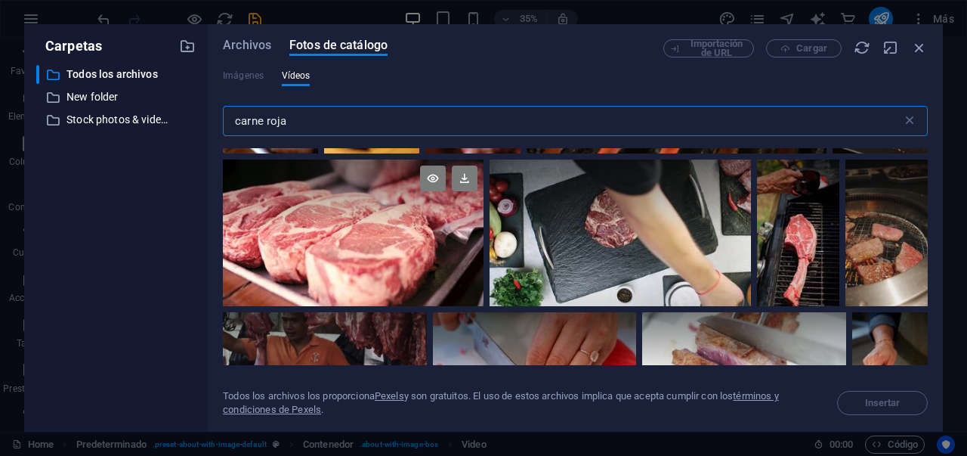
scroll to position [143, 0]
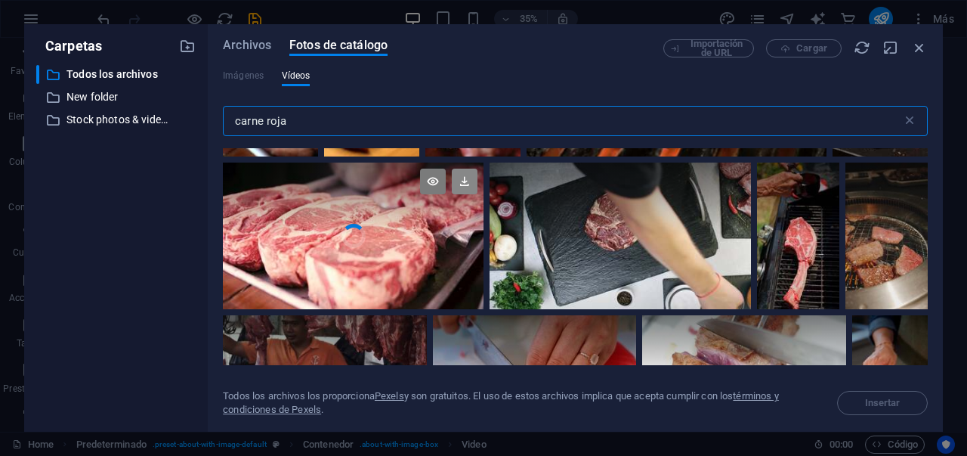
type input "carne roja"
click at [460, 184] on icon at bounding box center [465, 182] width 26 height 26
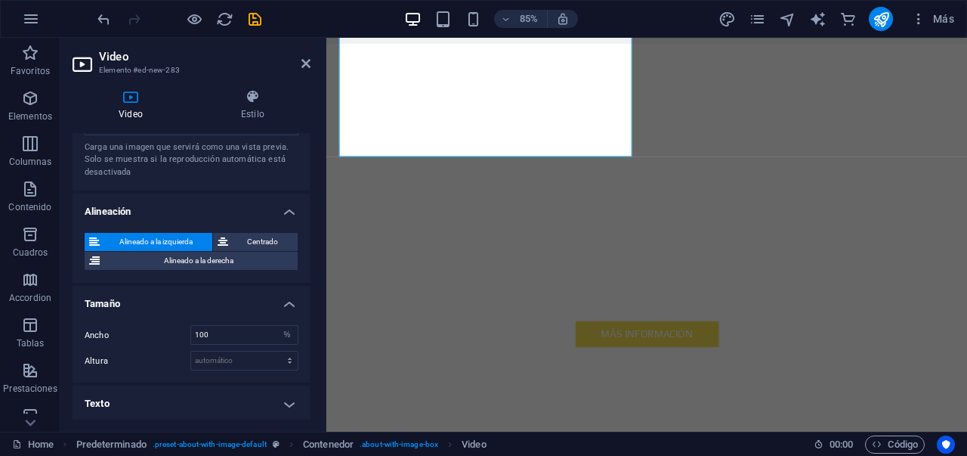
scroll to position [477, 0]
click at [266, 407] on h4 "Texto" at bounding box center [192, 403] width 238 height 36
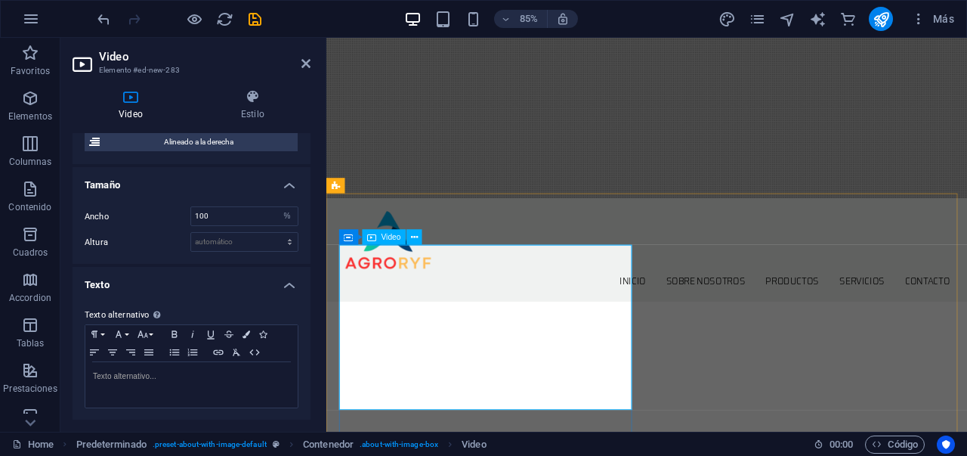
scroll to position [316, 0]
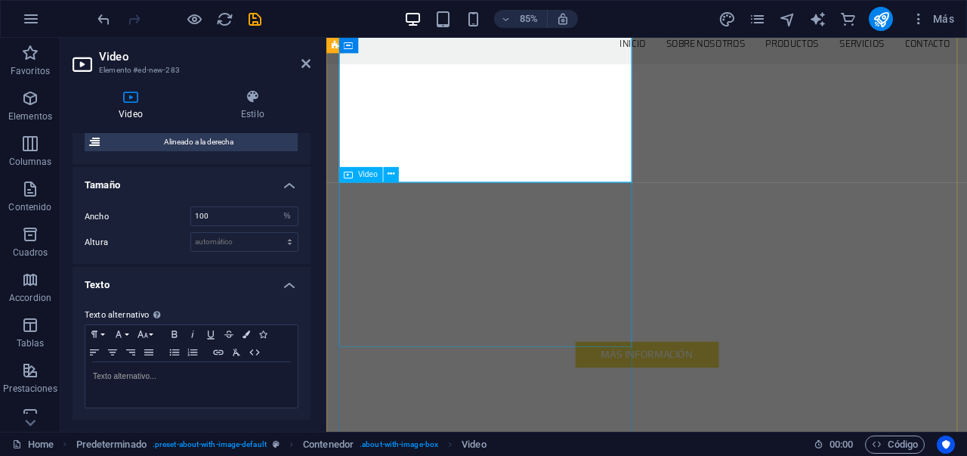
scroll to position [548, 0]
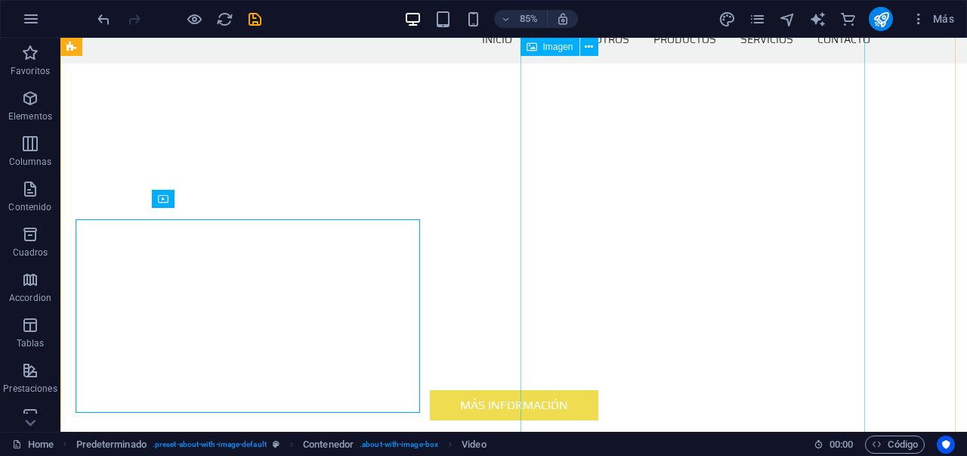
scroll to position [537, 0]
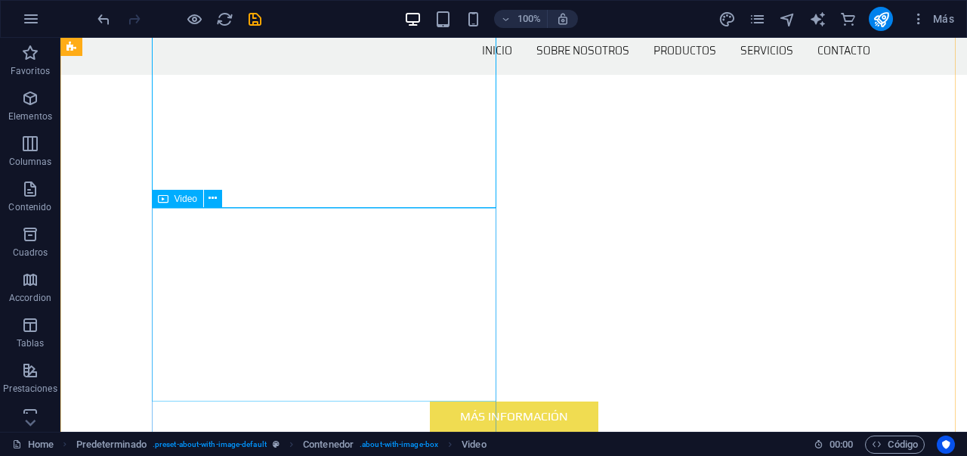
click at [207, 196] on button at bounding box center [213, 199] width 18 height 18
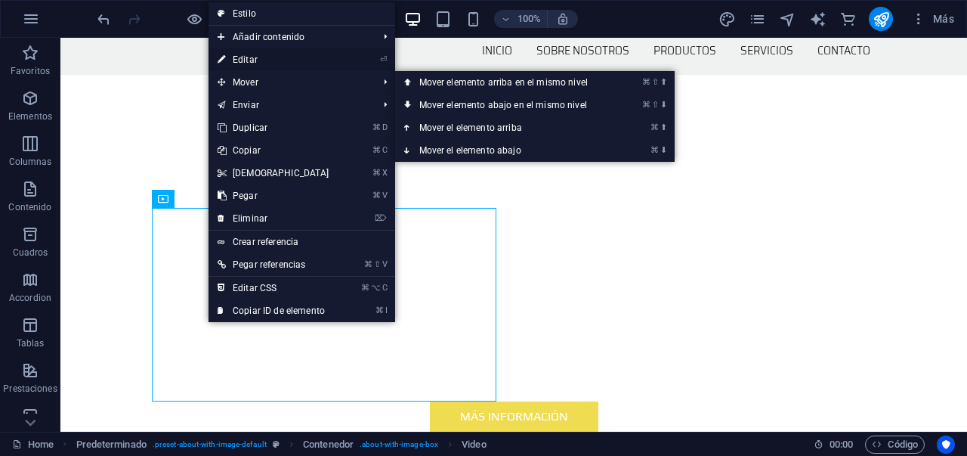
click at [271, 64] on link "⏎ Editar" at bounding box center [274, 59] width 130 height 23
select select "%"
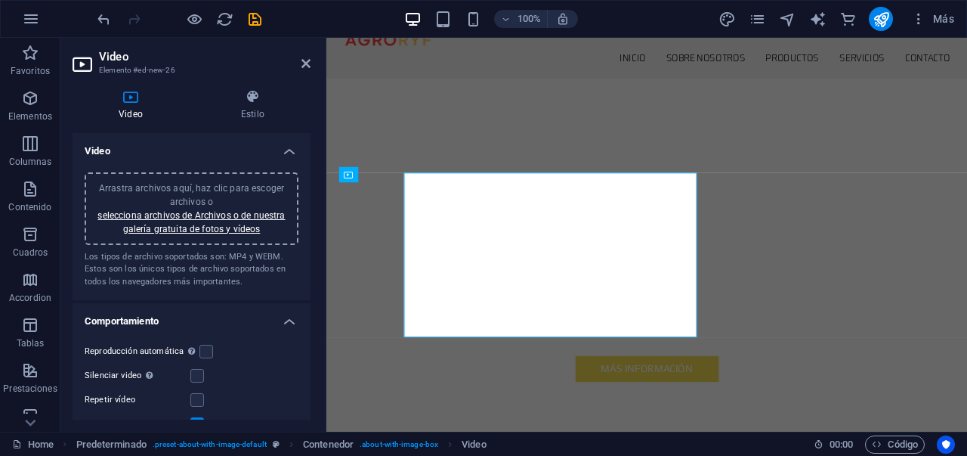
scroll to position [548, 0]
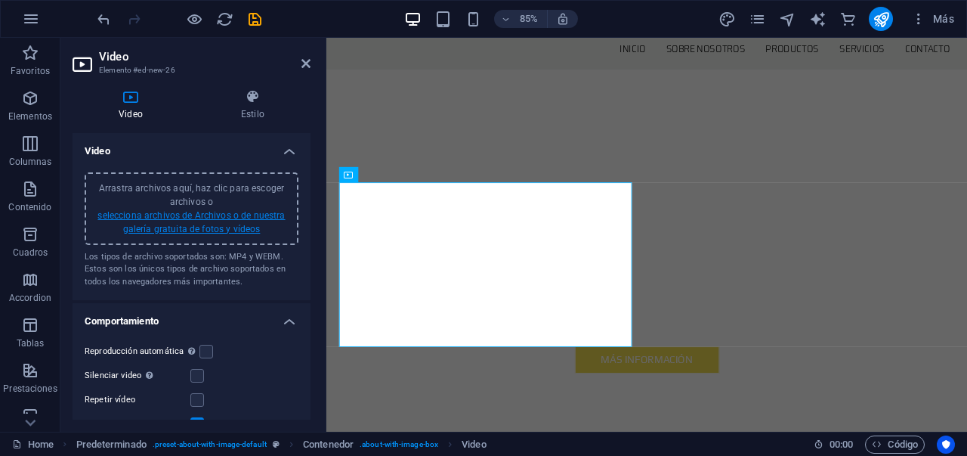
click at [228, 230] on link "selecciona archivos de Archivos o de nuestra galería gratuita de fotos y vídeos" at bounding box center [190, 222] width 187 height 24
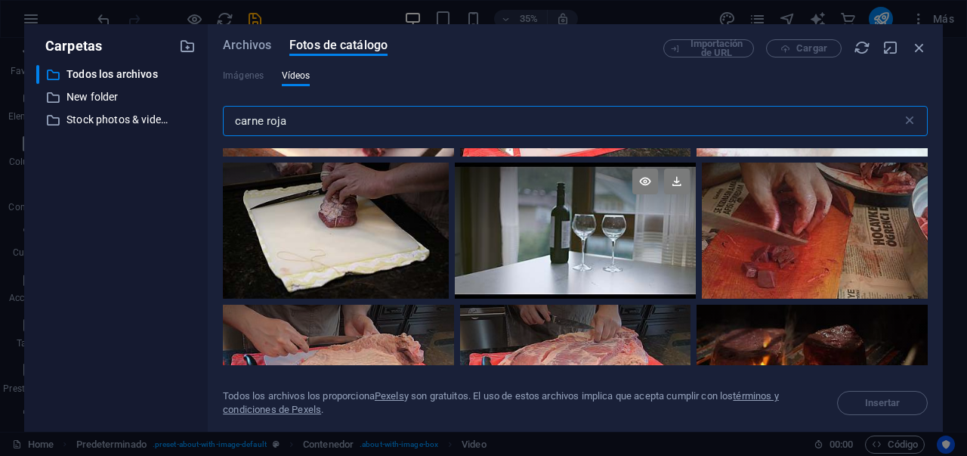
scroll to position [868, 0]
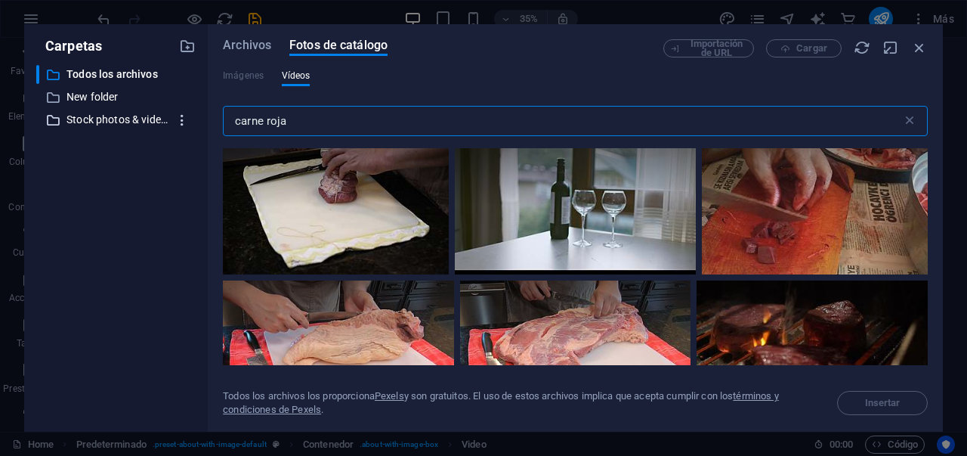
drag, startPoint x: 566, startPoint y: 128, endPoint x: 168, endPoint y: 128, distance: 398.2
click at [148, 128] on div "Carpetas ​ Todos los archivos Todos los archivos ​ New folder New folder ​ Stoc…" at bounding box center [483, 227] width 919 height 407
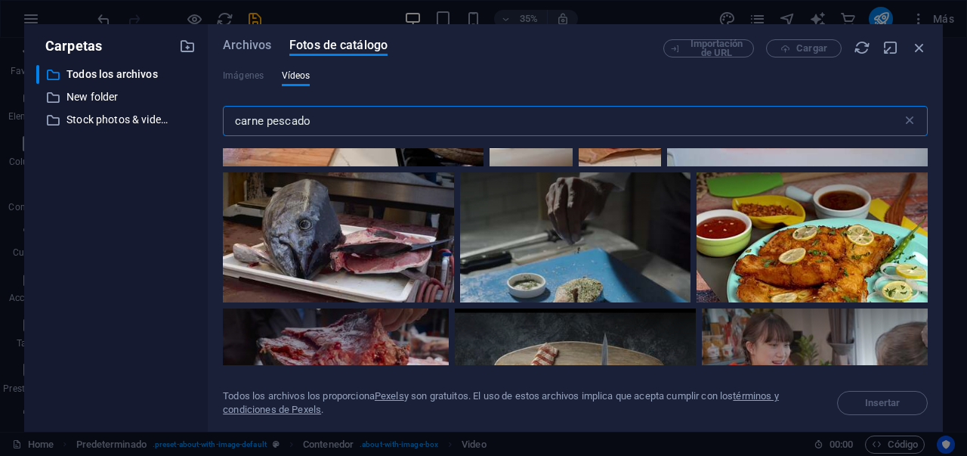
scroll to position [0, 0]
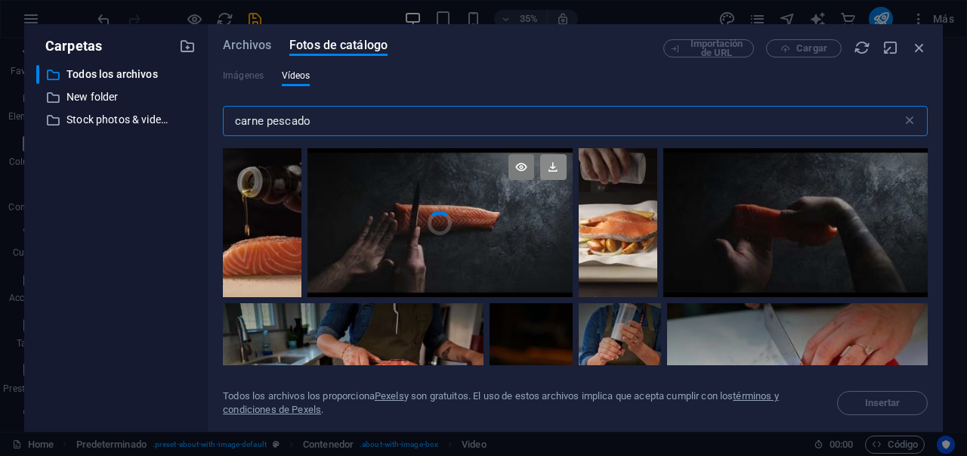
type input "carne pescado"
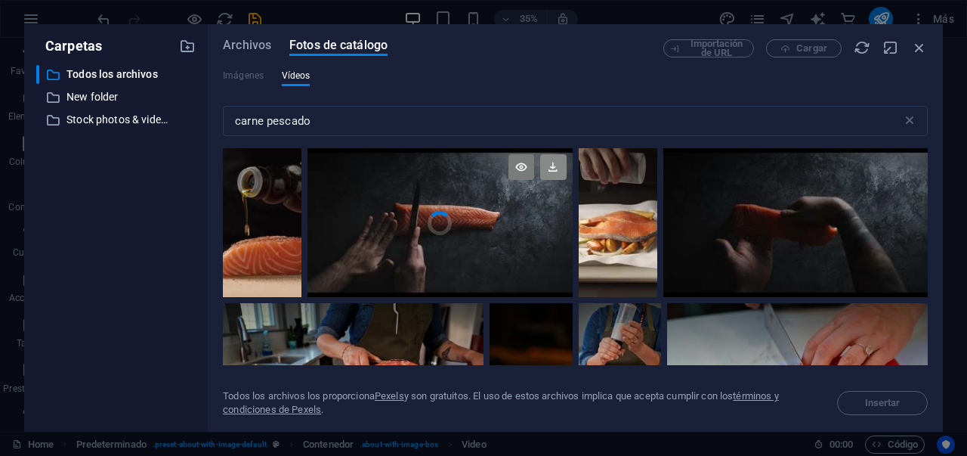
click at [555, 171] on icon at bounding box center [553, 167] width 26 height 26
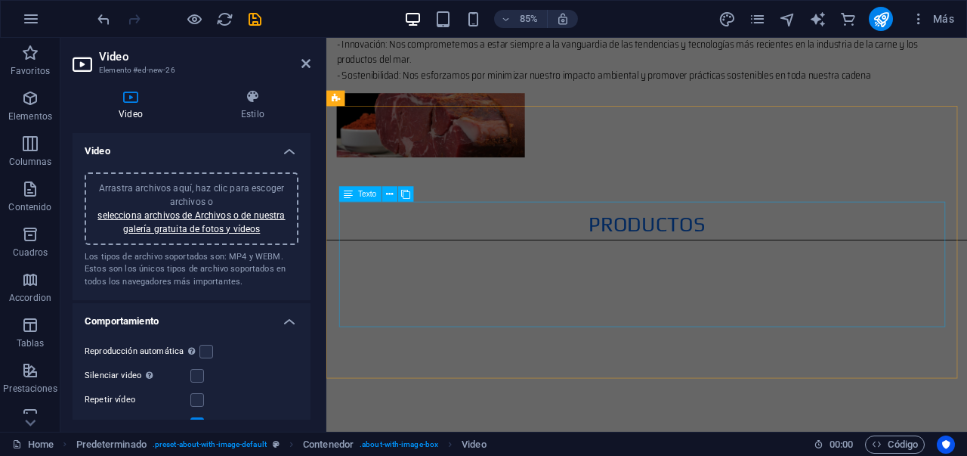
scroll to position [2123, 0]
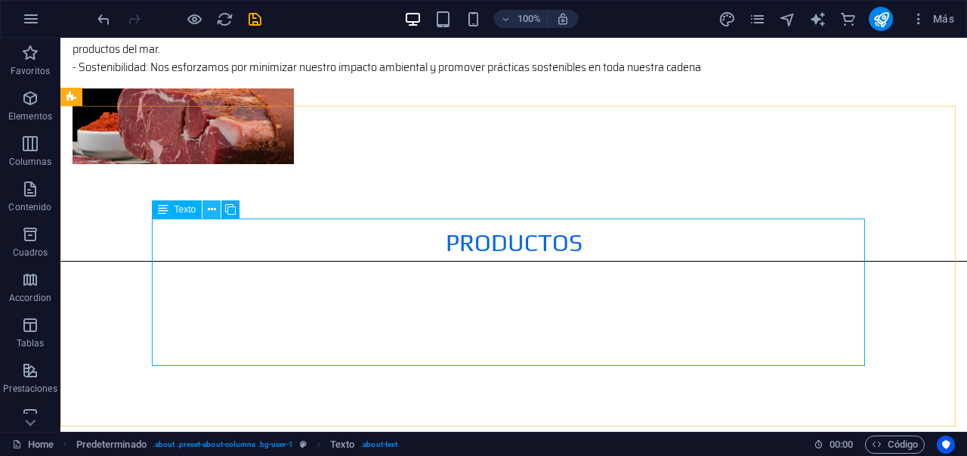
click at [215, 209] on icon at bounding box center [212, 210] width 8 height 16
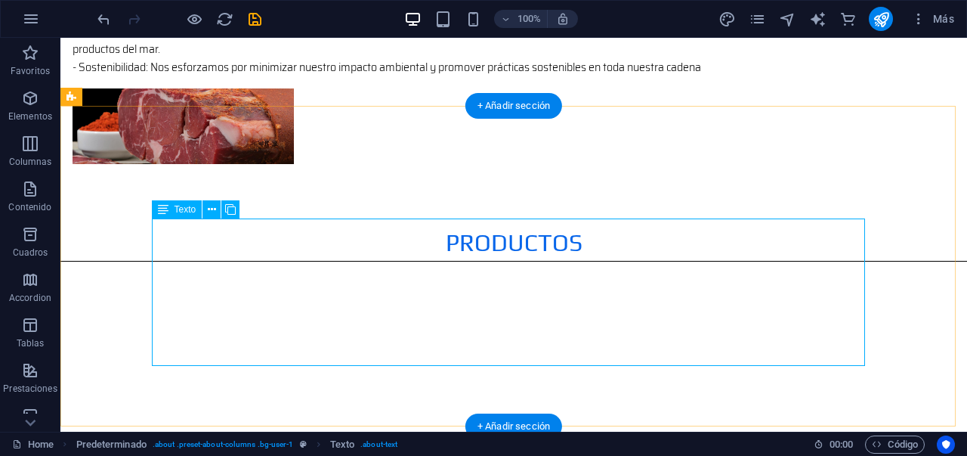
scroll to position [2153, 0]
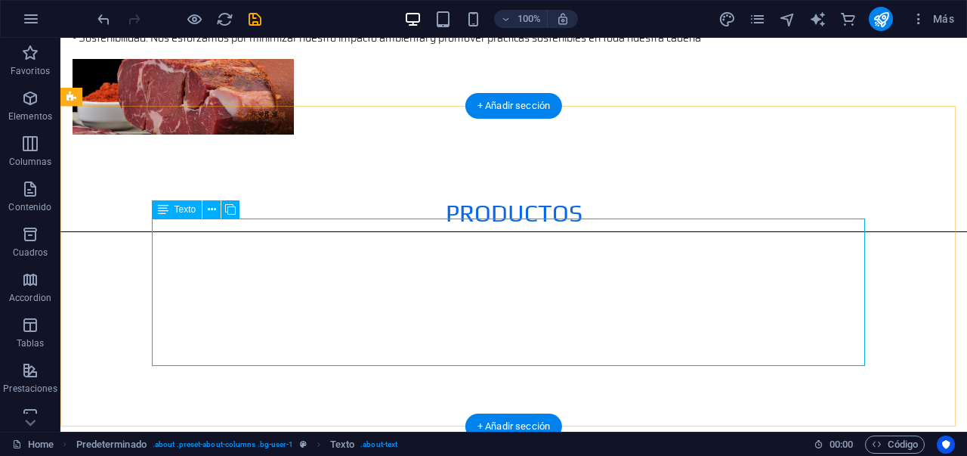
click at [527, 293] on div "Inicio sobre nosotros productos Servicios Contacto Lo mejor en productos del ma…" at bounding box center [513, 413] width 907 height 5057
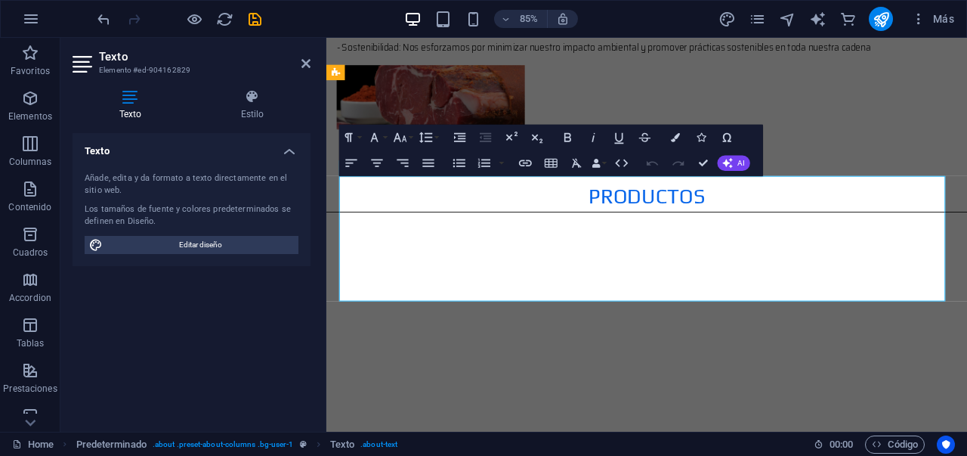
click at [455, 171] on button "Unordered List" at bounding box center [459, 163] width 24 height 26
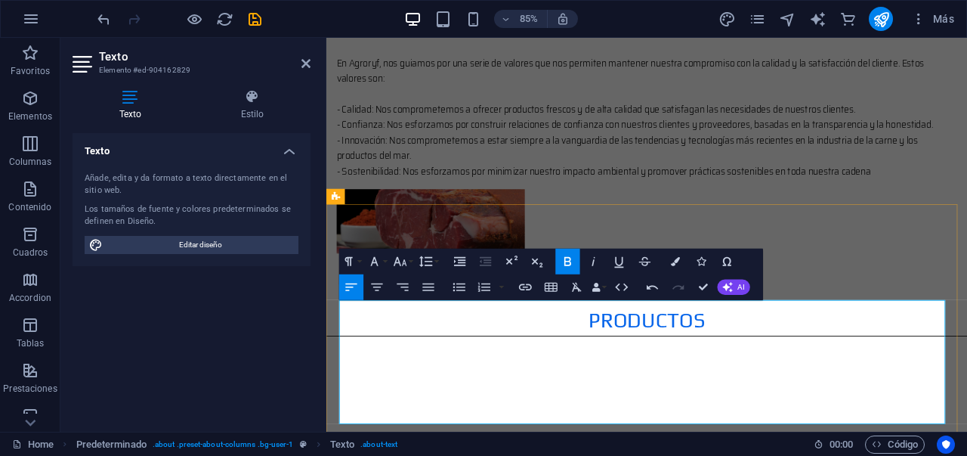
drag, startPoint x: 346, startPoint y: 356, endPoint x: 932, endPoint y: 487, distance: 601.0
click at [462, 289] on icon "button" at bounding box center [459, 287] width 12 height 8
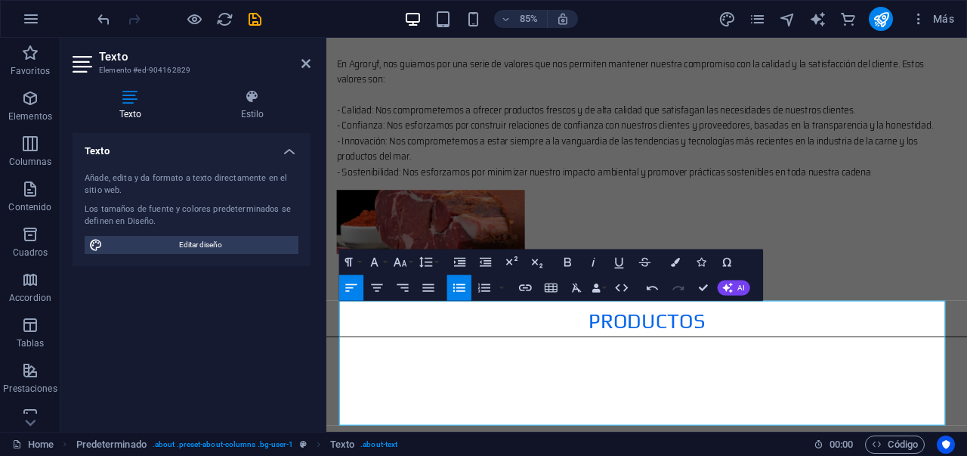
click at [462, 289] on icon "button" at bounding box center [458, 287] width 15 height 15
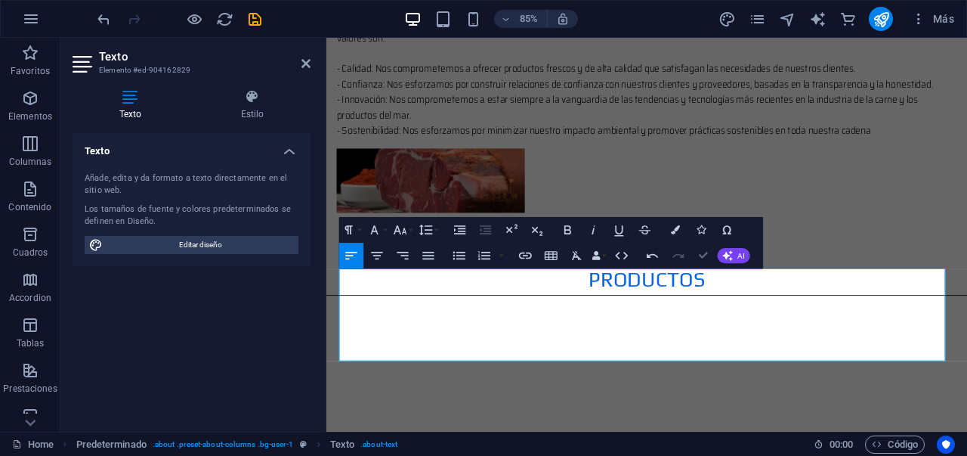
scroll to position [2033, 0]
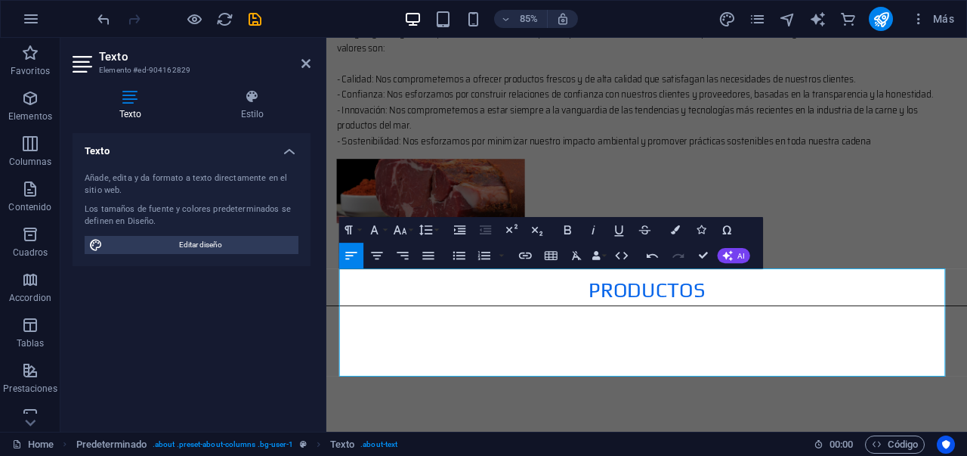
scroll to position [2044, 0]
drag, startPoint x: 753, startPoint y: 431, endPoint x: 814, endPoint y: 426, distance: 61.4
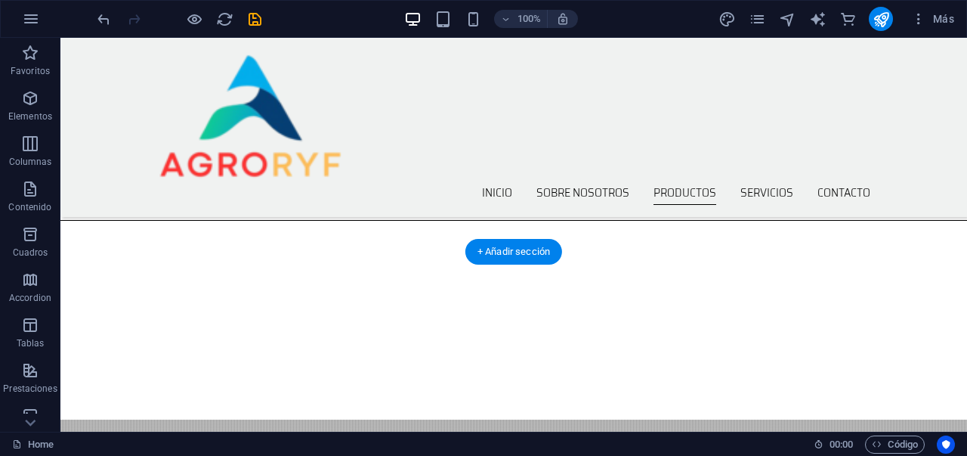
scroll to position [1956, 0]
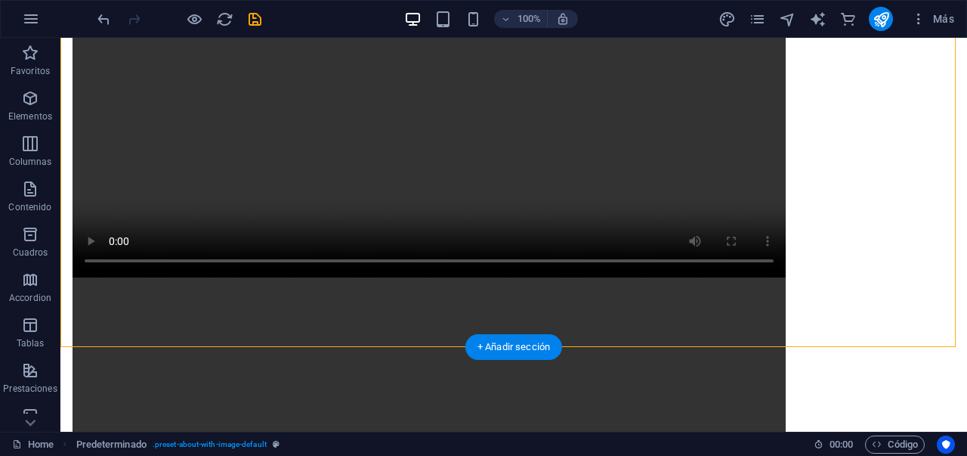
scroll to position [1241, 0]
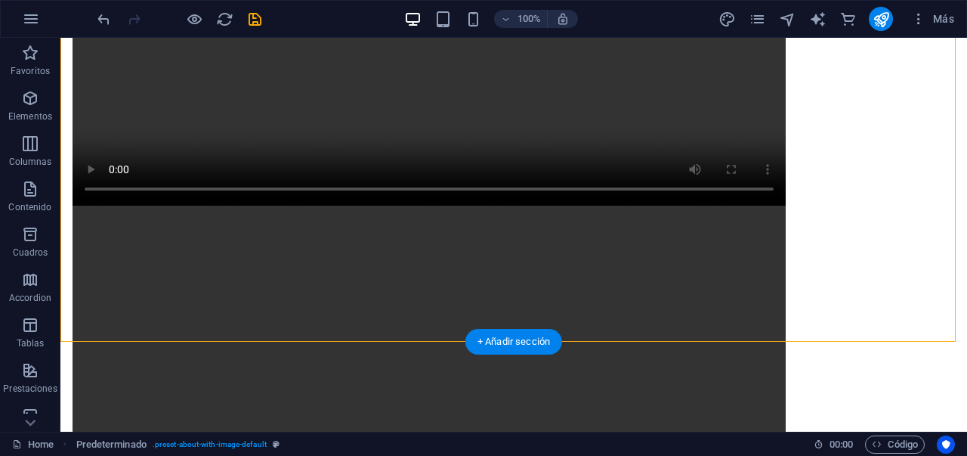
drag, startPoint x: 337, startPoint y: 186, endPoint x: 336, endPoint y: 243, distance: 56.7
click at [336, 243] on div "Sobre nosotros Samos Agroryf, una comercializadora líder en la venta de carne y…" at bounding box center [429, 340] width 713 height 1110
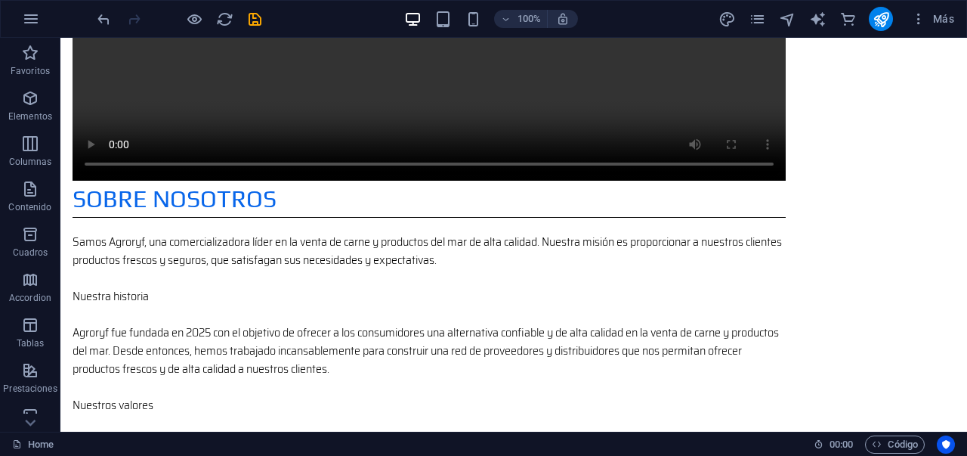
scroll to position [1084, 0]
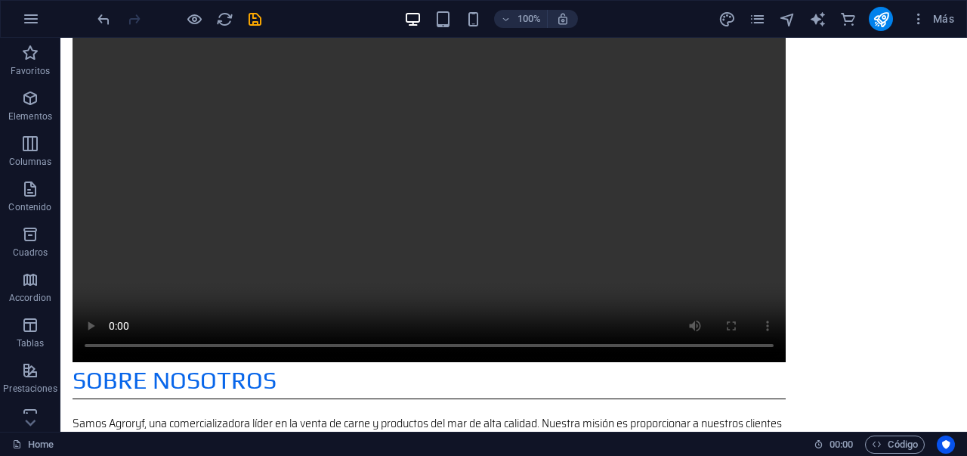
drag, startPoint x: 366, startPoint y: 213, endPoint x: 261, endPoint y: 274, distance: 120.9
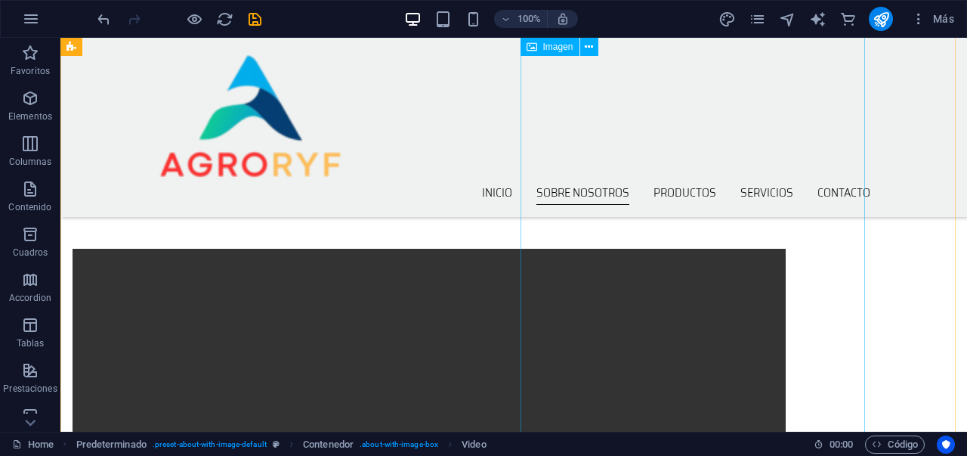
scroll to position [650, 0]
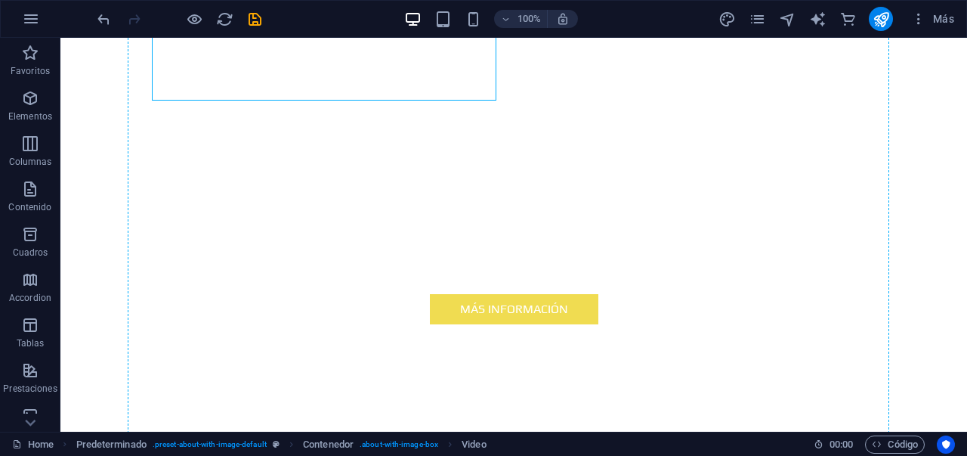
drag, startPoint x: 342, startPoint y: 54, endPoint x: 688, endPoint y: 214, distance: 381.4
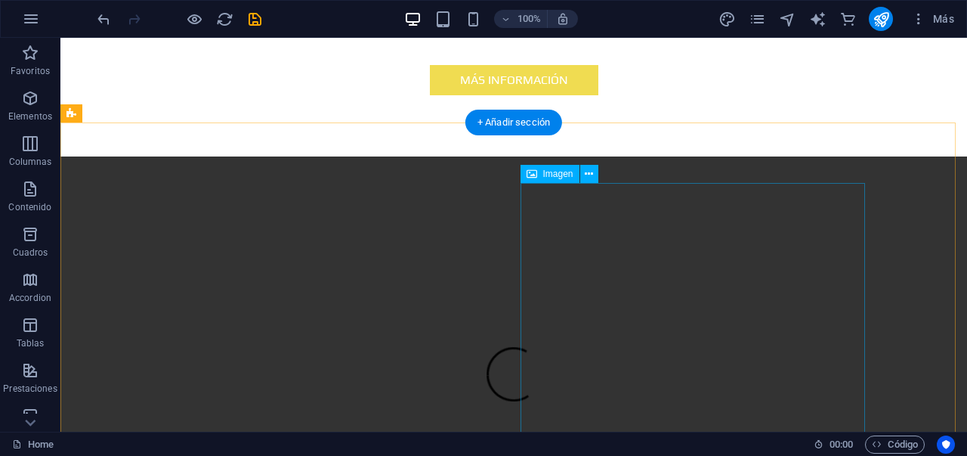
scroll to position [871, 0]
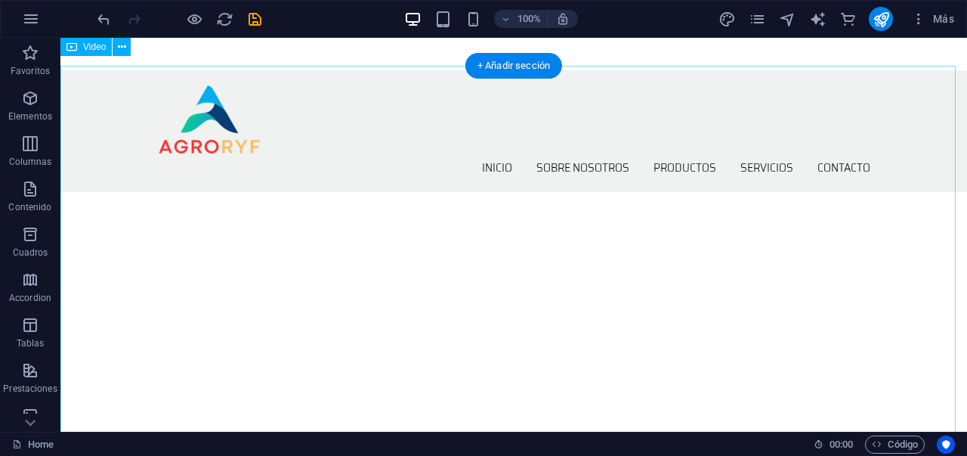
scroll to position [419, 0]
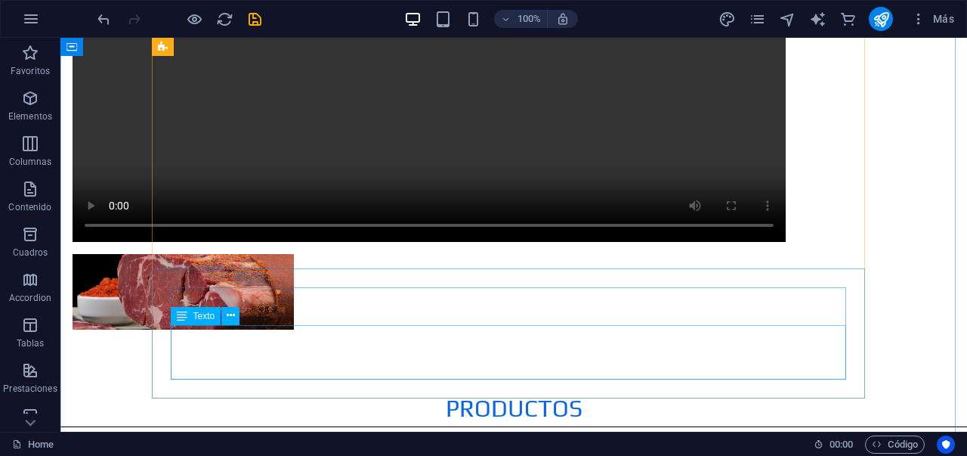
scroll to position [1577, 0]
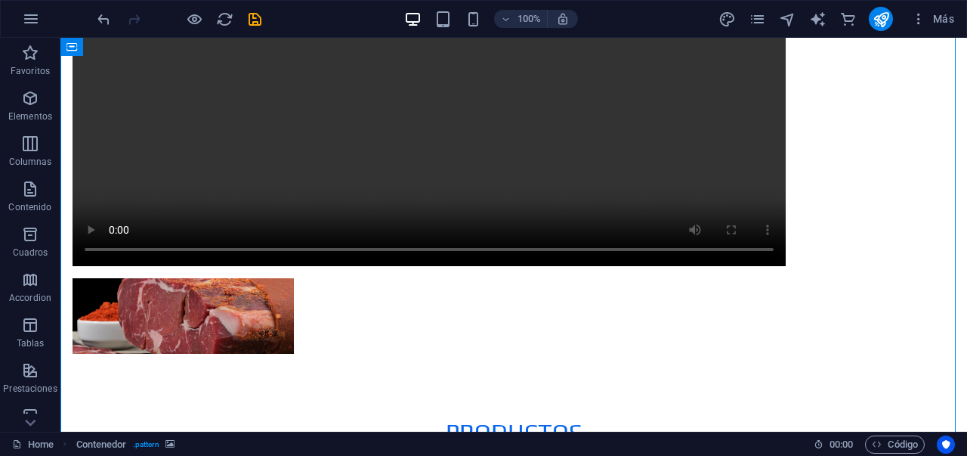
select select "square"
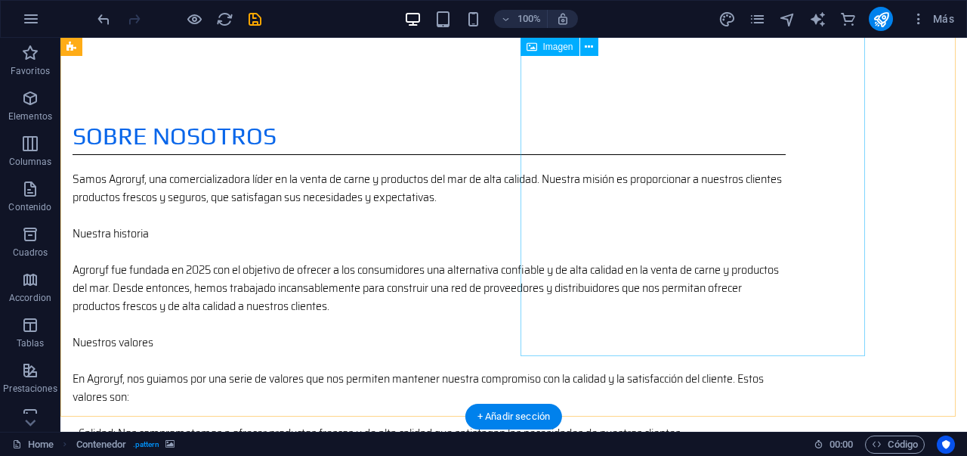
scroll to position [978, 0]
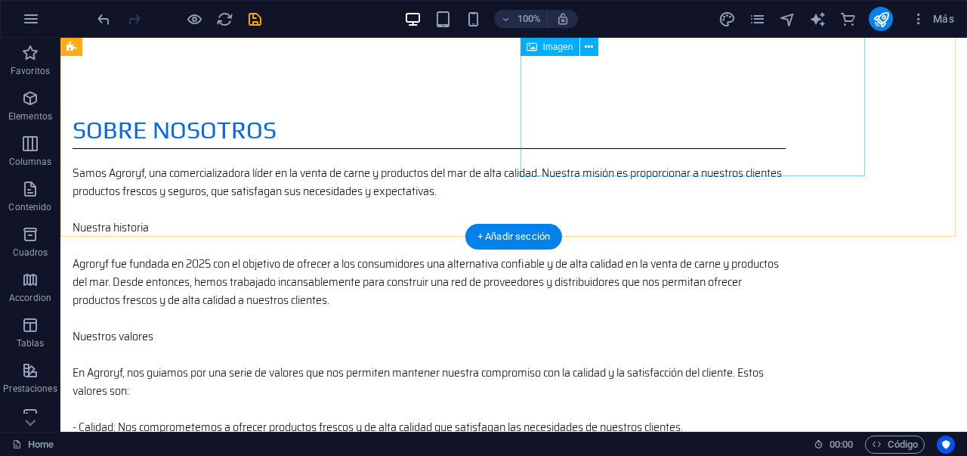
scroll to position [492, 0]
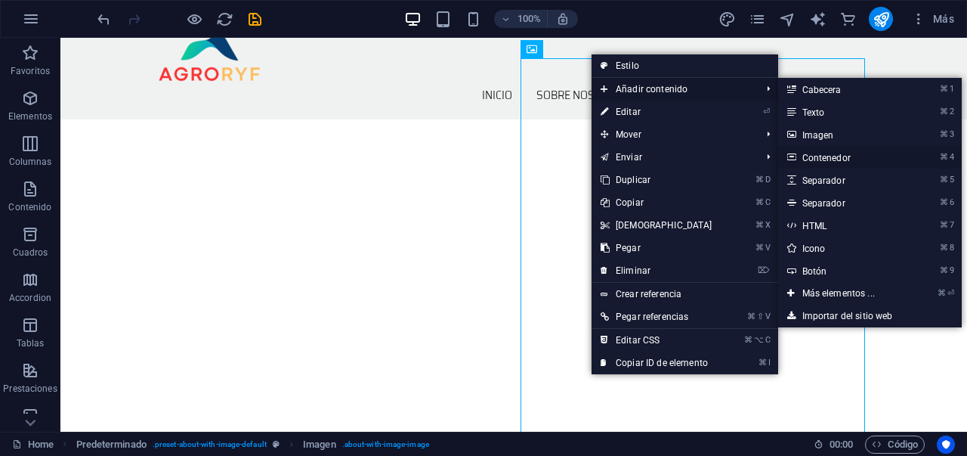
click at [824, 155] on link "⌘ 4 Contenedor" at bounding box center [841, 157] width 127 height 23
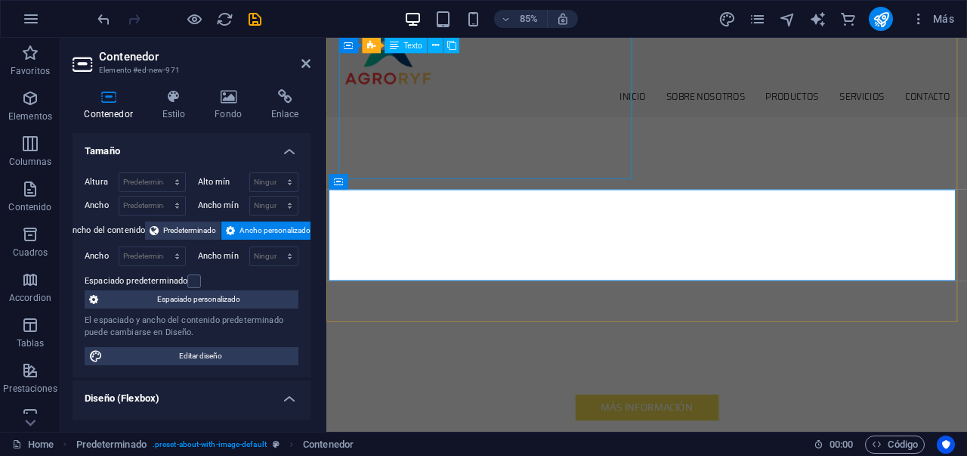
scroll to position [954, 0]
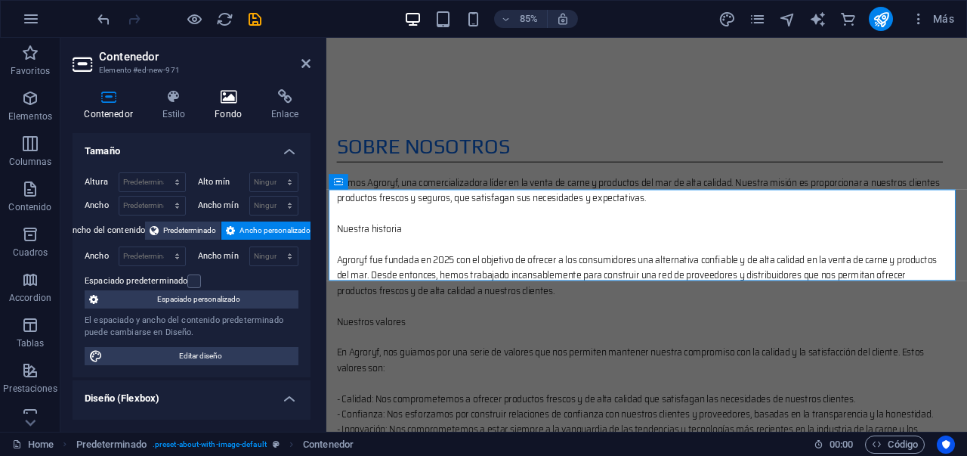
click at [223, 107] on h4 "Fondo" at bounding box center [231, 105] width 57 height 32
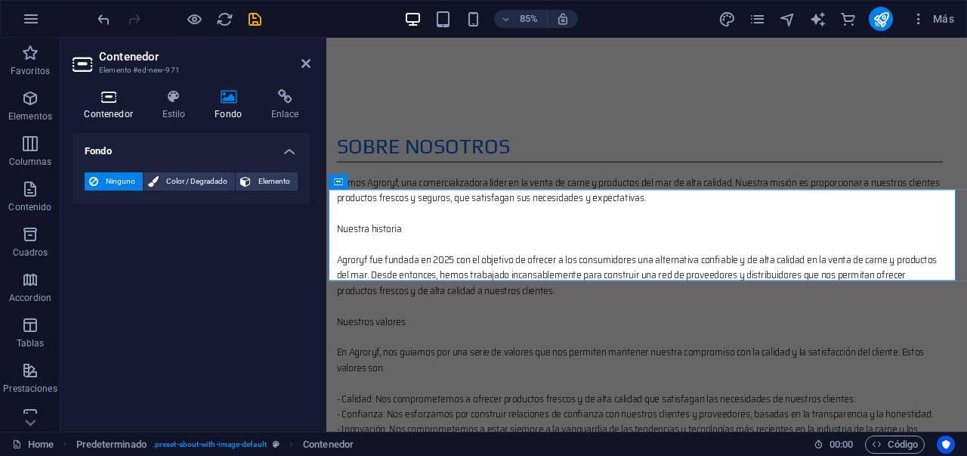
click at [110, 110] on h4 "Contenedor" at bounding box center [112, 105] width 78 height 32
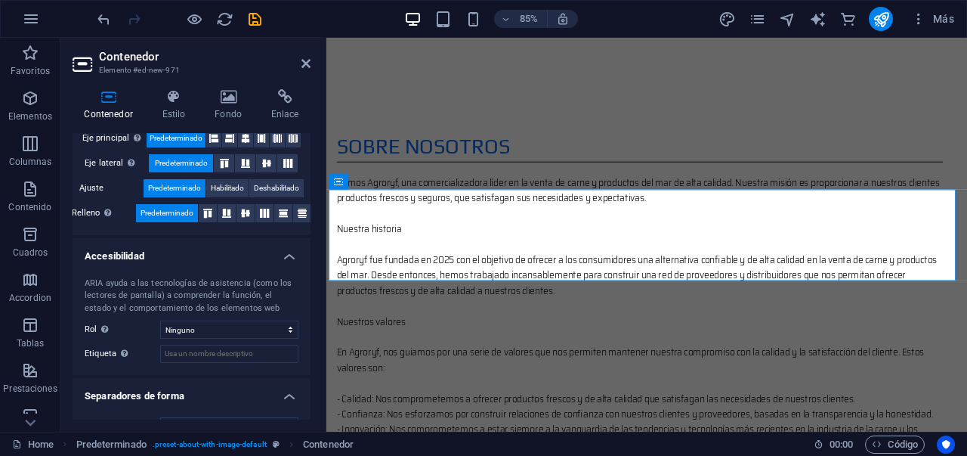
scroll to position [343, 0]
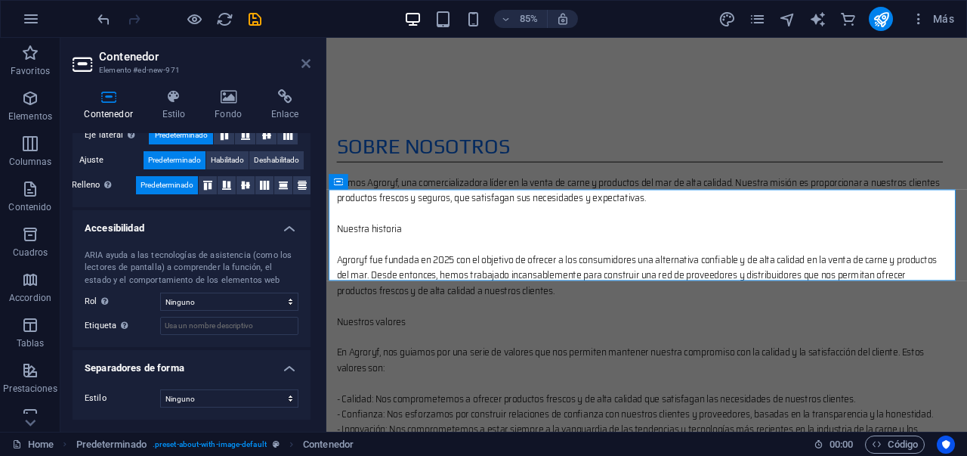
click at [306, 69] on icon at bounding box center [306, 63] width 9 height 12
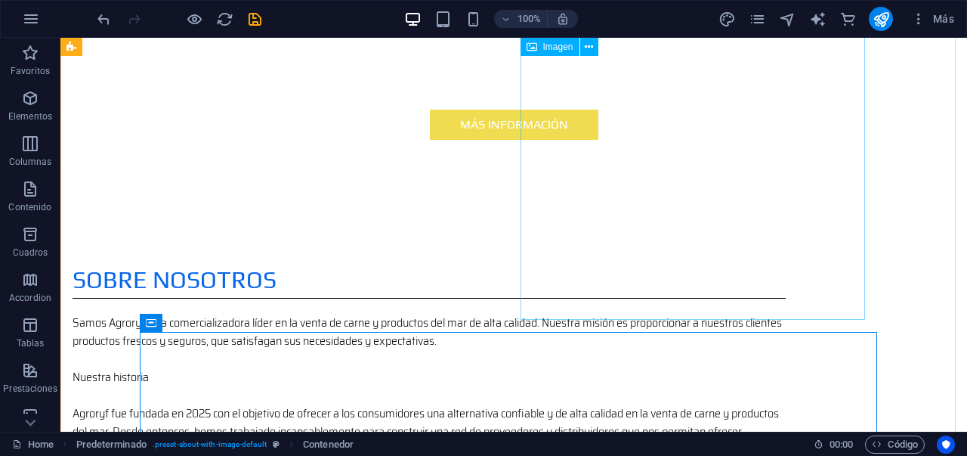
scroll to position [827, 0]
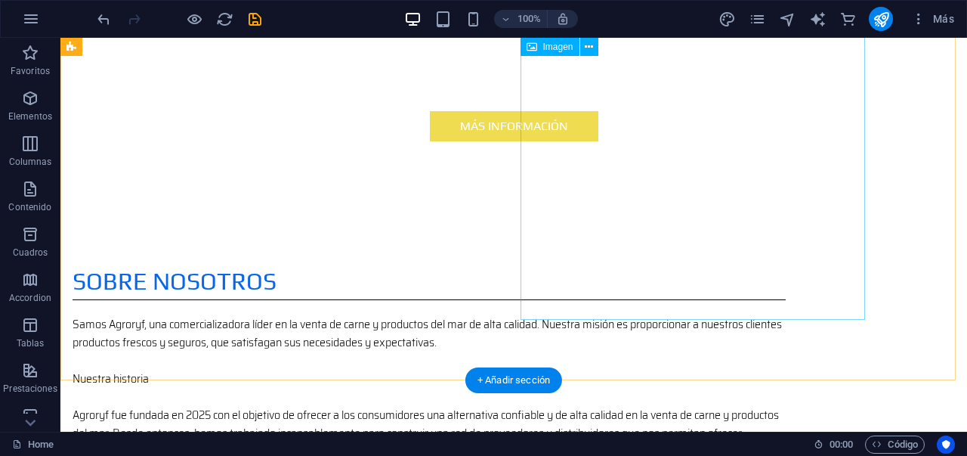
drag, startPoint x: 716, startPoint y: 242, endPoint x: 717, endPoint y: 265, distance: 23.4
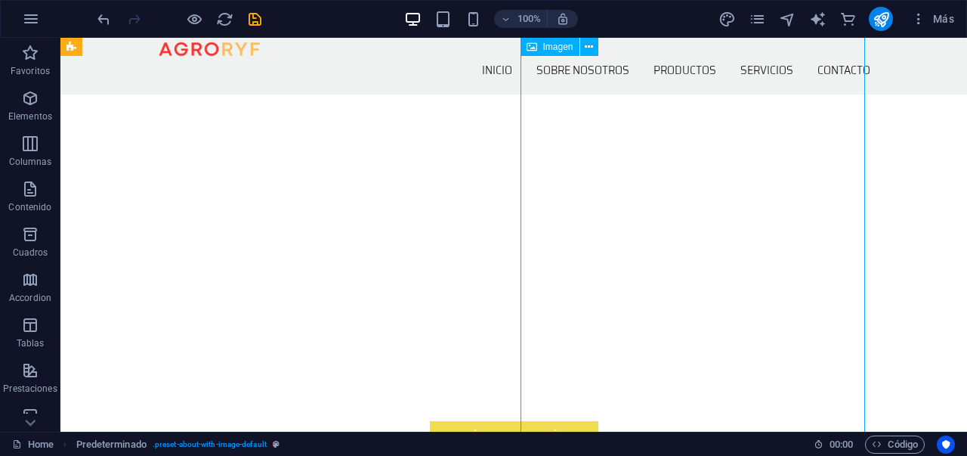
select select "%"
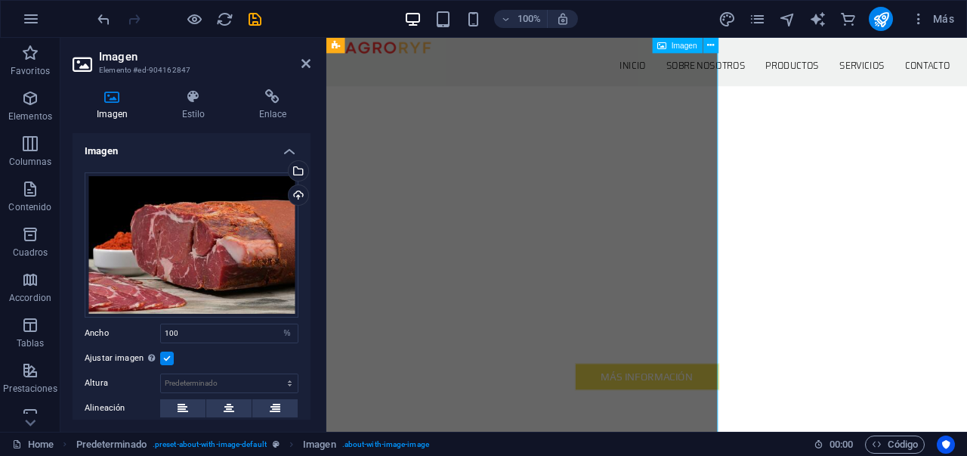
drag, startPoint x: 981, startPoint y: 249, endPoint x: 783, endPoint y: 286, distance: 201.4
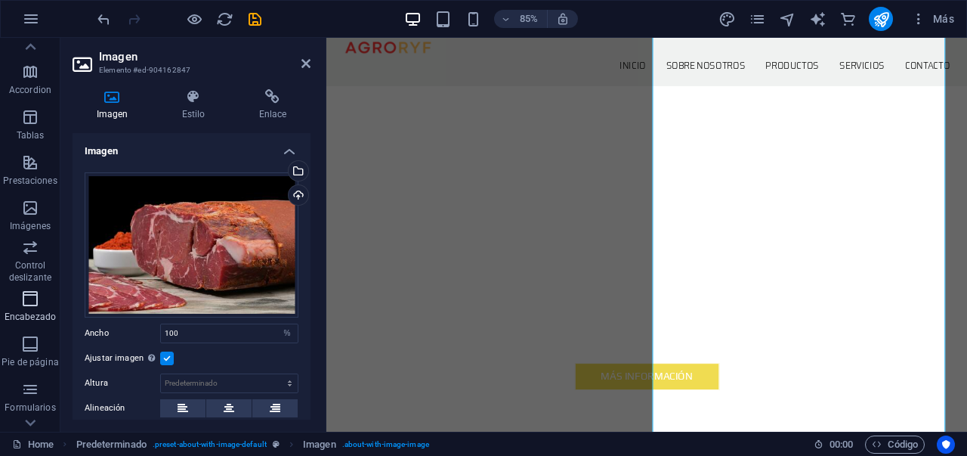
scroll to position [211, 0]
click at [37, 262] on p "Control deslizante" at bounding box center [30, 268] width 60 height 24
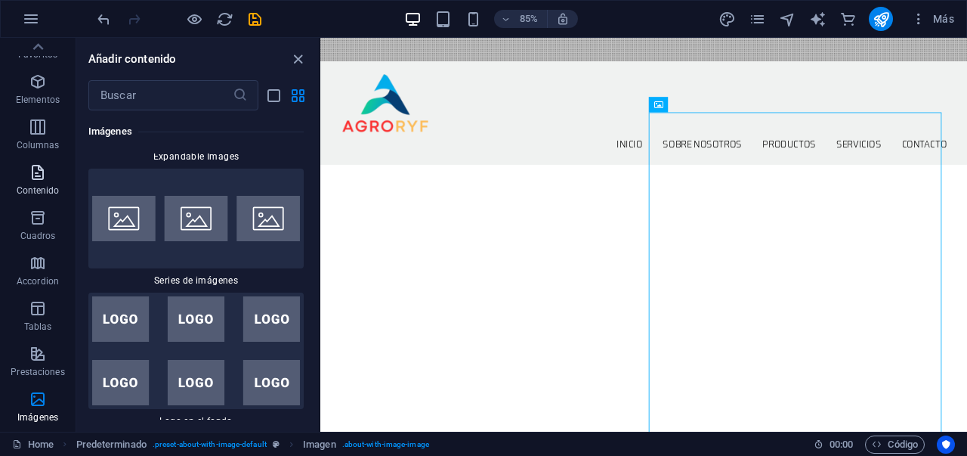
scroll to position [0, 0]
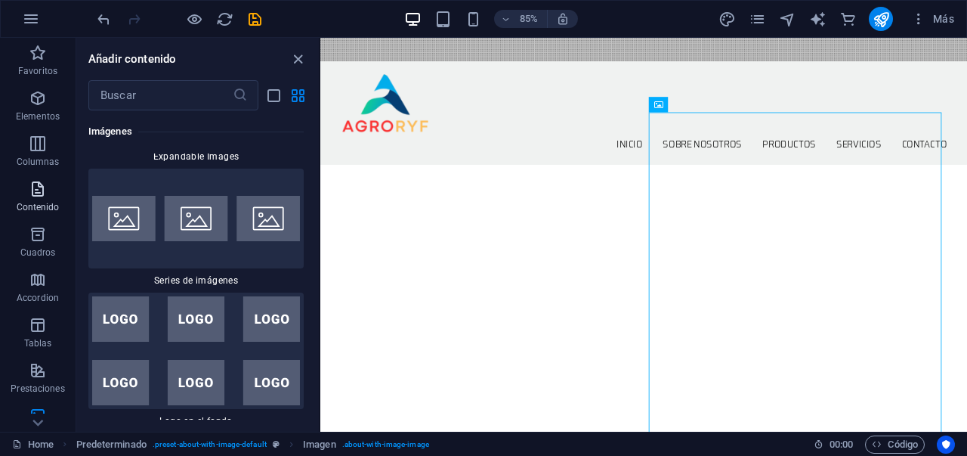
click at [40, 202] on p "Contenido" at bounding box center [38, 207] width 43 height 12
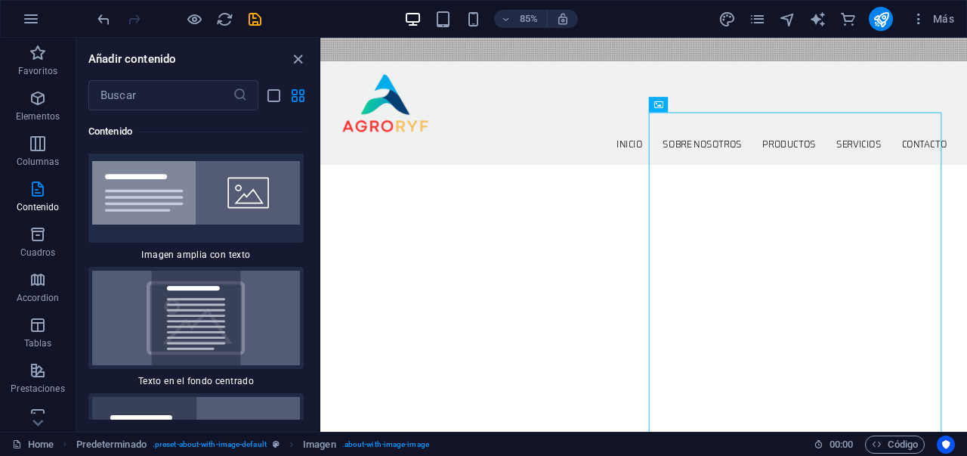
scroll to position [6054, 0]
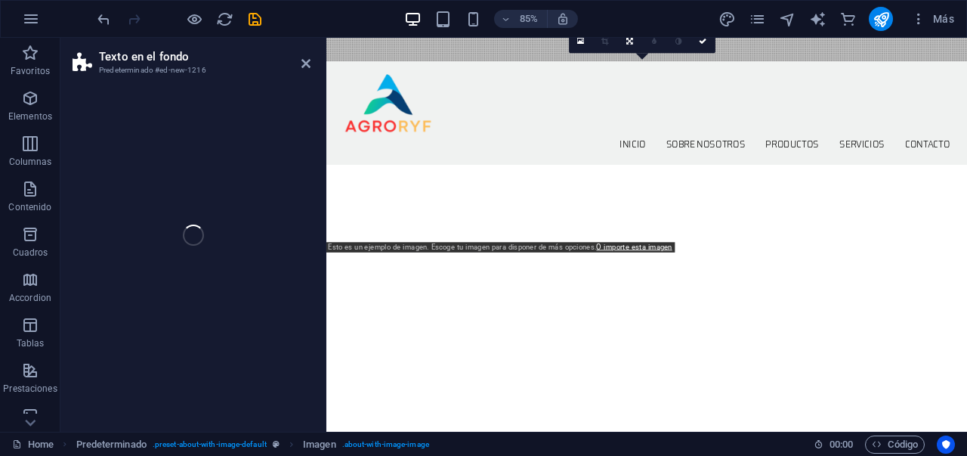
select select "%"
select select "rem"
select select "px"
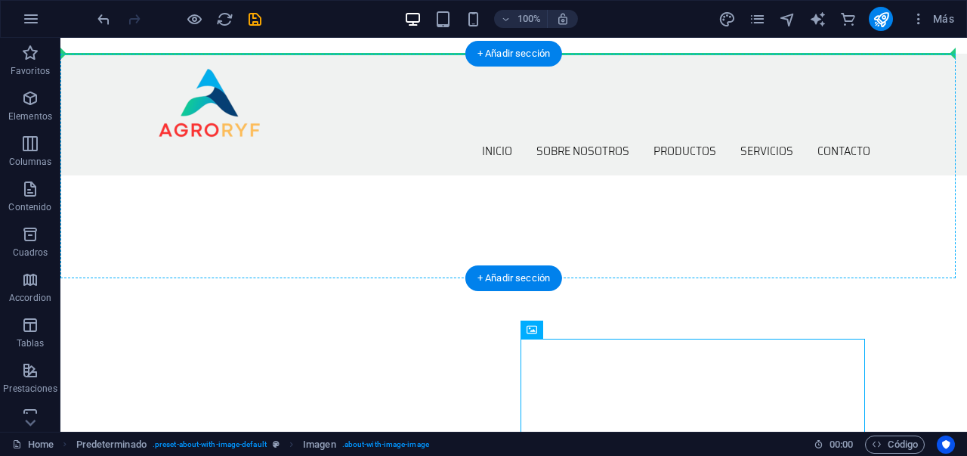
drag, startPoint x: 577, startPoint y: 444, endPoint x: 725, endPoint y: 135, distance: 342.7
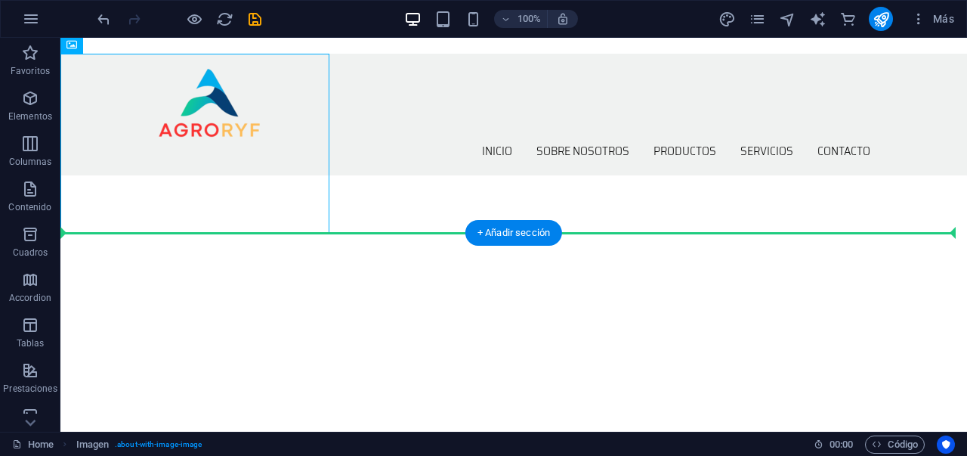
drag, startPoint x: 212, startPoint y: 147, endPoint x: 202, endPoint y: 333, distance: 186.2
drag, startPoint x: 256, startPoint y: 181, endPoint x: 356, endPoint y: 252, distance: 122.0
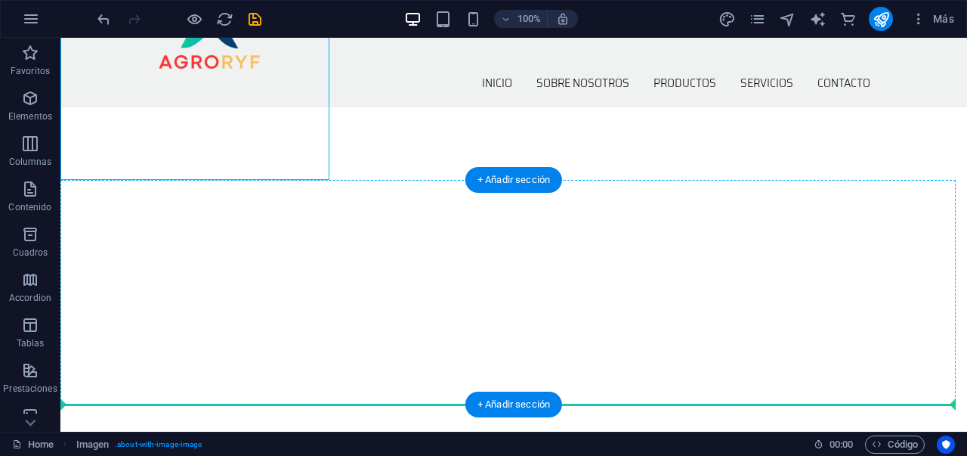
scroll to position [527, 0]
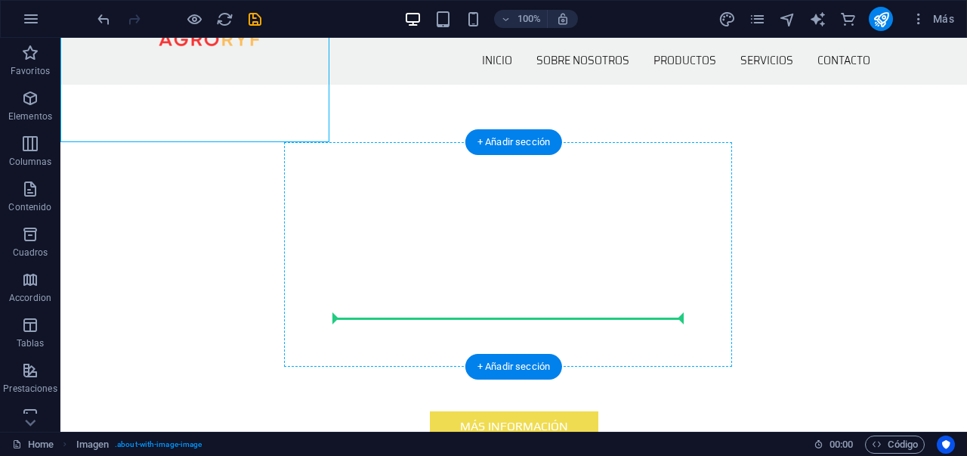
drag, startPoint x: 241, startPoint y: 161, endPoint x: 626, endPoint y: 308, distance: 412.6
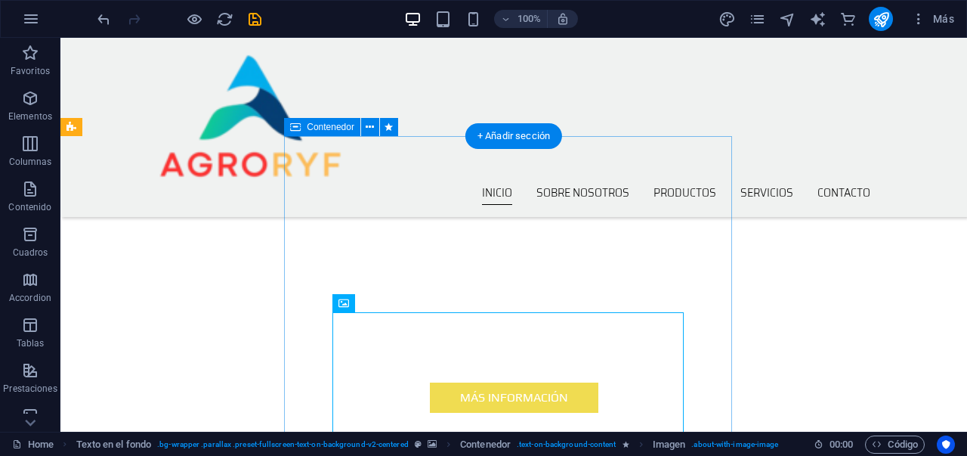
scroll to position [355, 0]
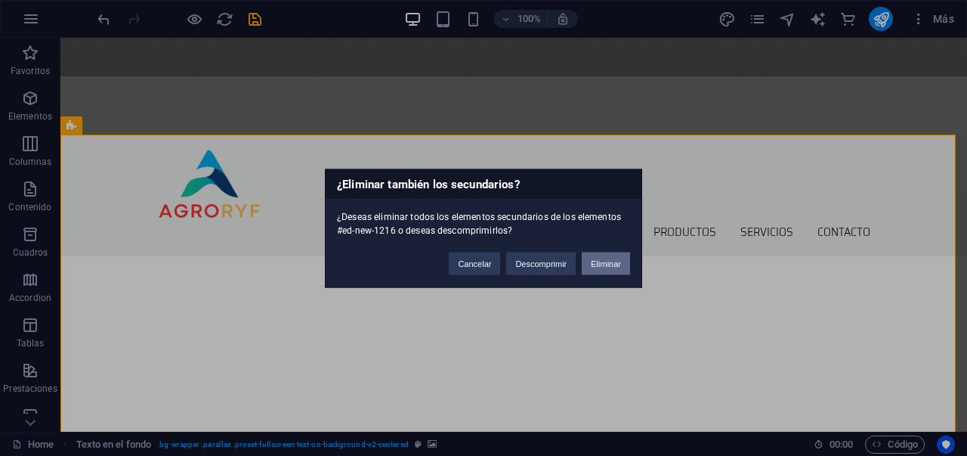
click at [600, 261] on button "Eliminar" at bounding box center [606, 263] width 48 height 23
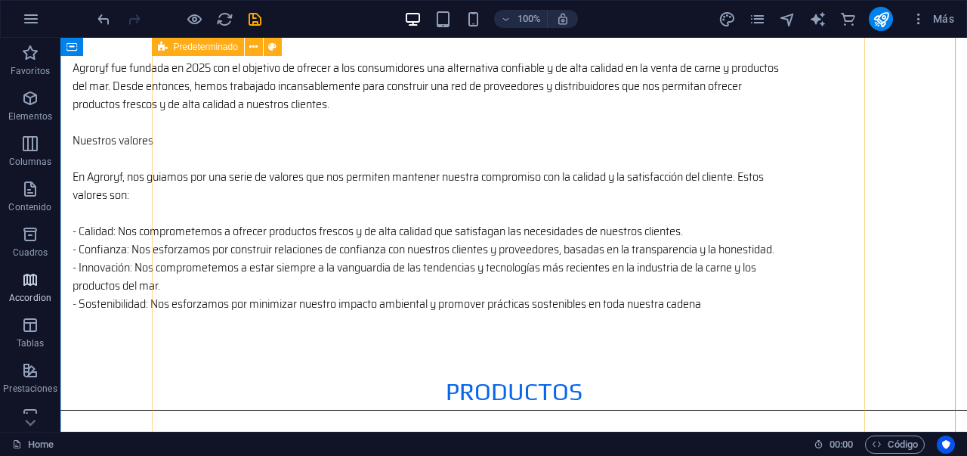
scroll to position [1176, 0]
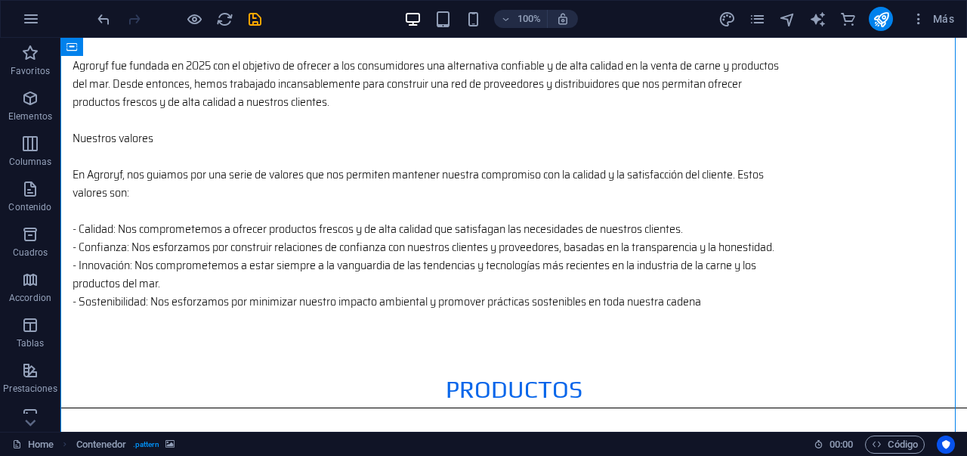
select select "square"
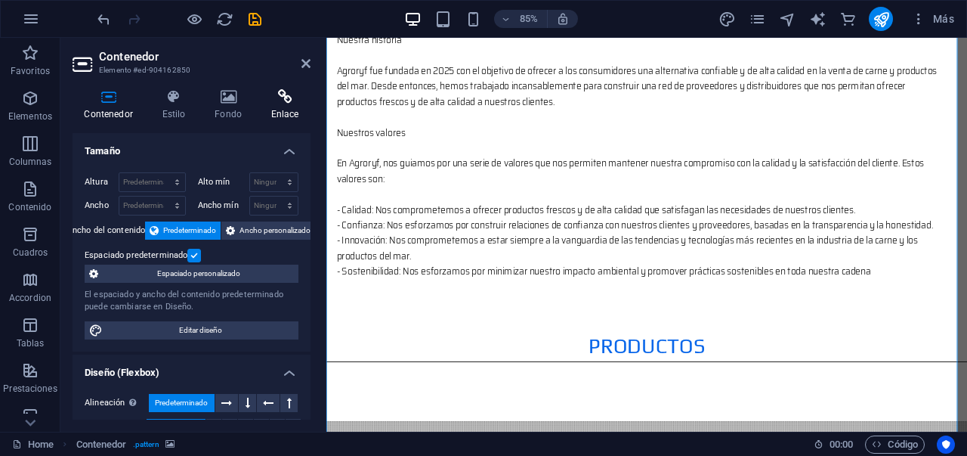
click at [262, 97] on icon at bounding box center [284, 96] width 51 height 15
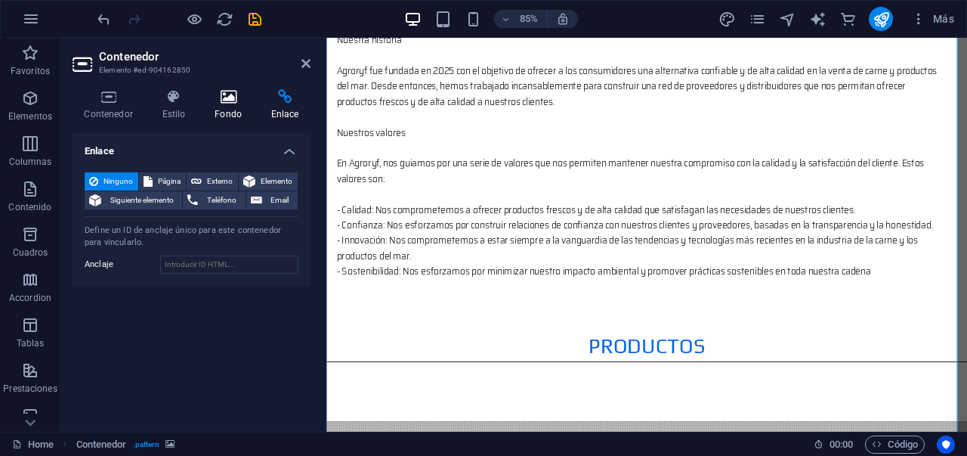
click at [221, 97] on icon at bounding box center [228, 96] width 51 height 15
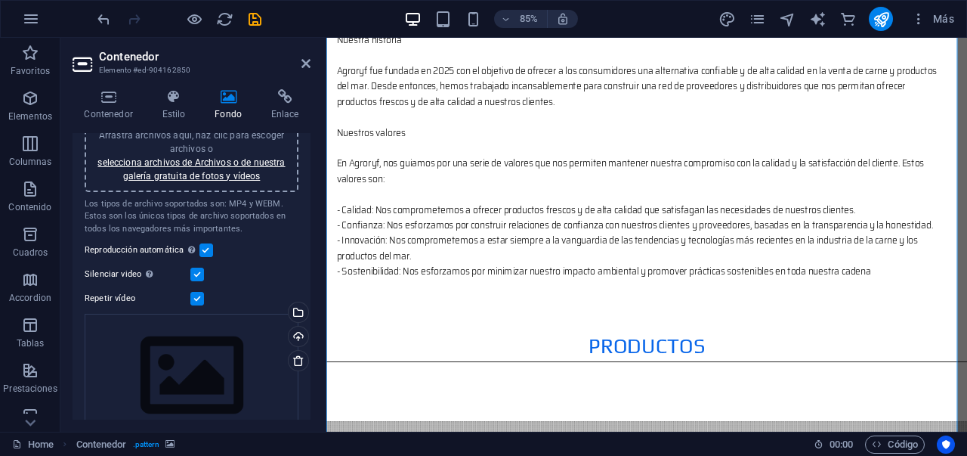
scroll to position [238, 0]
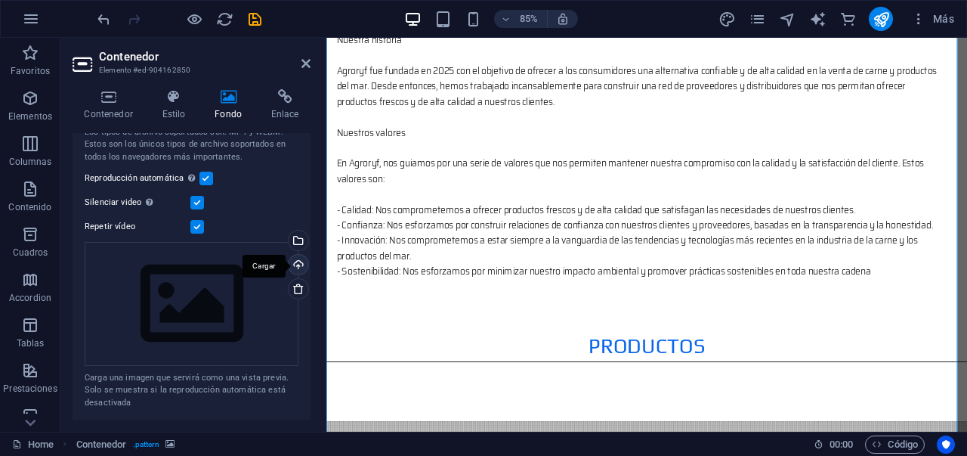
click at [295, 264] on div "Cargar" at bounding box center [297, 266] width 23 height 23
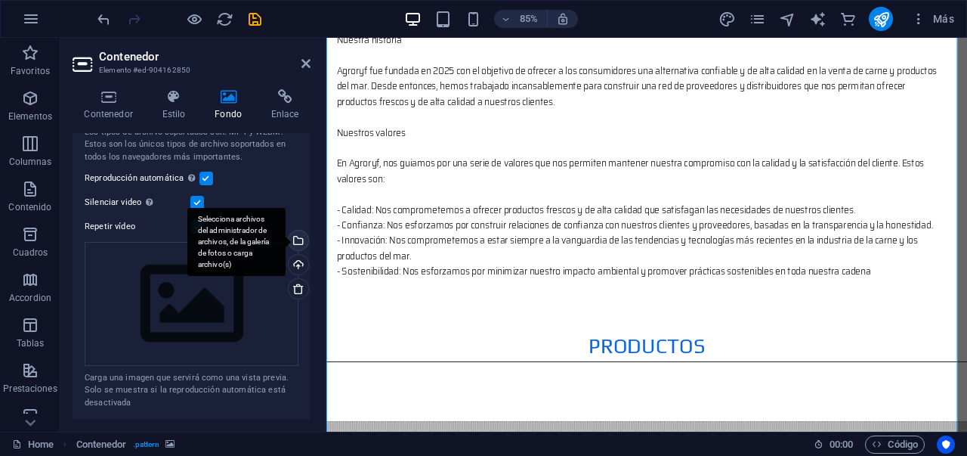
click at [298, 246] on div "Selecciona archivos del administrador de archivos, de la galería de fotos o car…" at bounding box center [297, 241] width 23 height 23
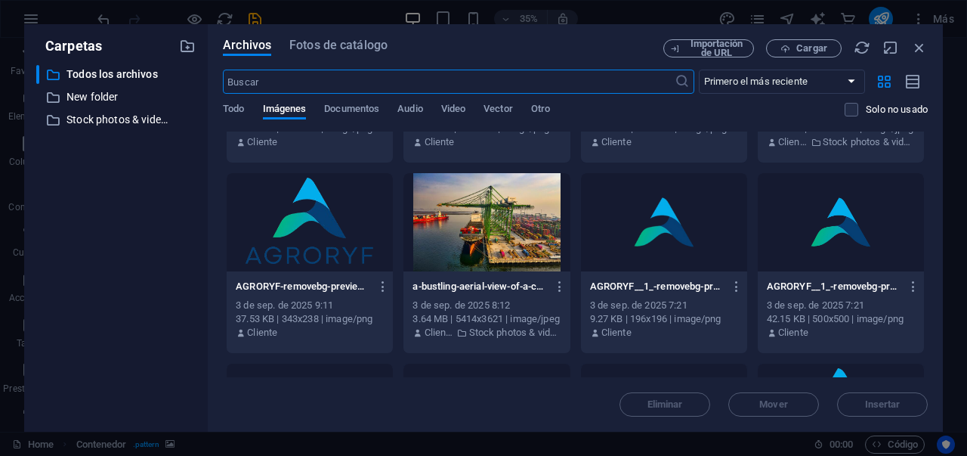
scroll to position [178, 0]
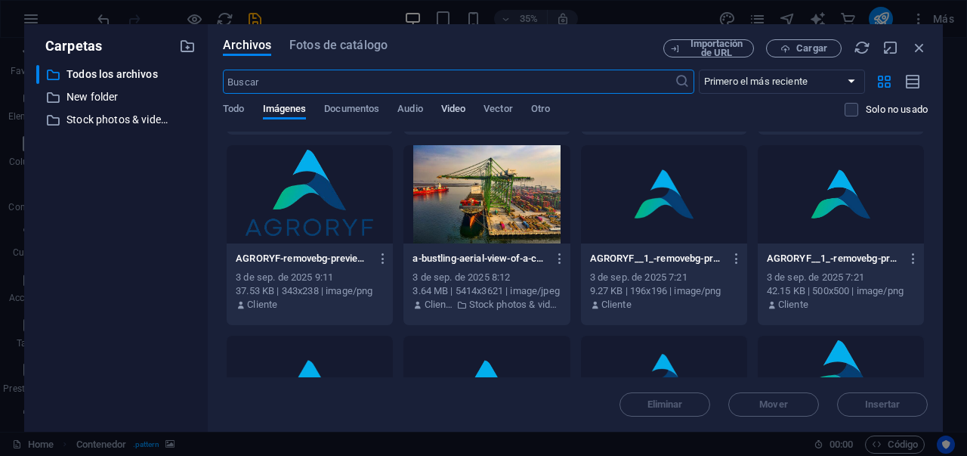
click at [464, 112] on span "Video" at bounding box center [453, 110] width 24 height 21
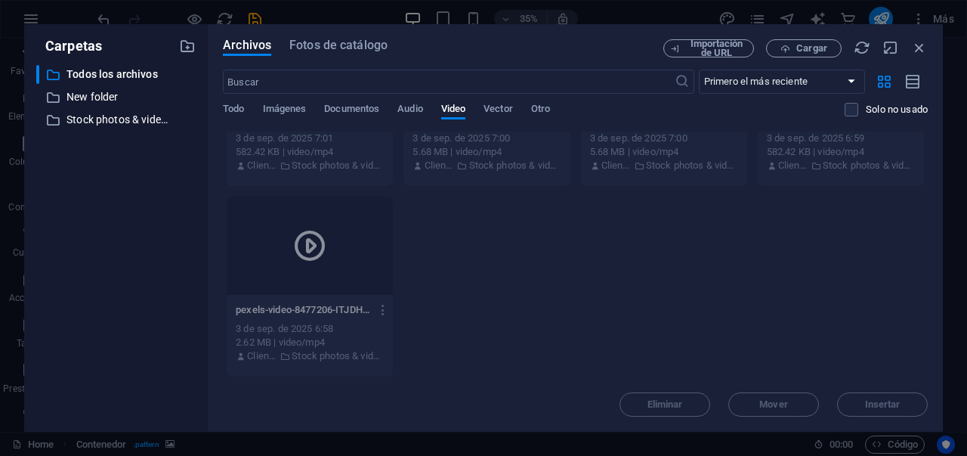
drag, startPoint x: 642, startPoint y: 263, endPoint x: 530, endPoint y: 249, distance: 112.7
click at [562, 255] on div "pexels-video-3296053-k3oZ7GXMAbitFIoCp8csZA.mp4 pexels-video-3296053-k3oZ7GXMAb…" at bounding box center [575, 0] width 705 height 753
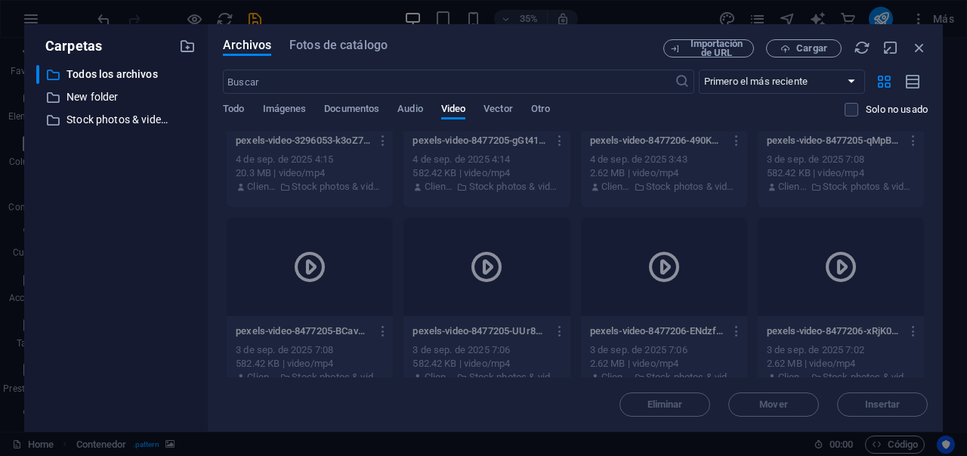
scroll to position [0, 0]
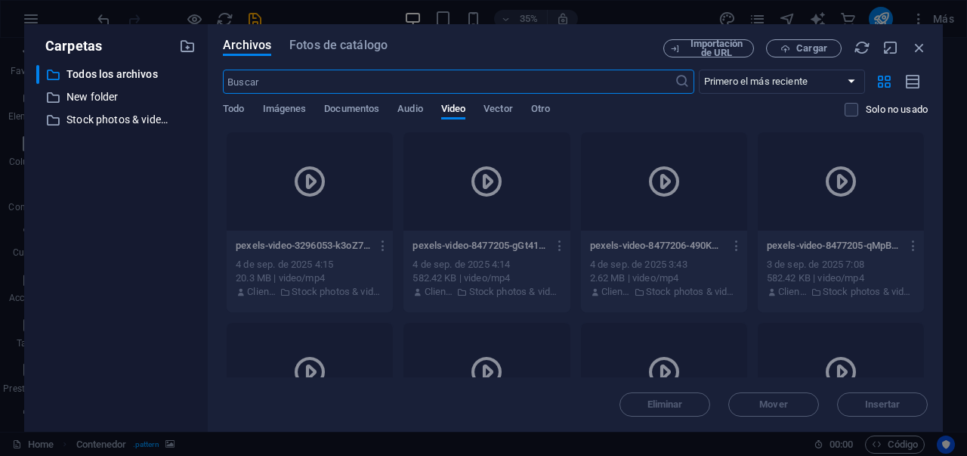
click at [299, 72] on input "text" at bounding box center [448, 82] width 451 height 24
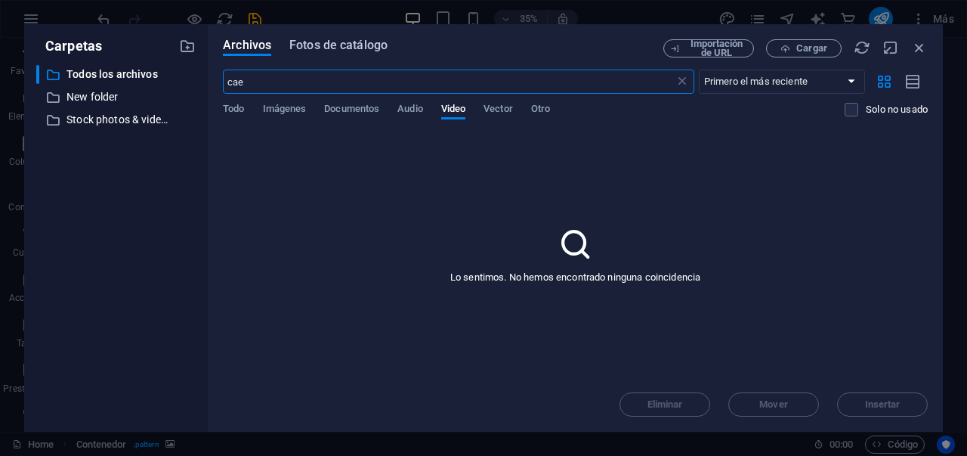
type input "cae"
click at [327, 42] on span "Fotos de catálogo" at bounding box center [338, 45] width 98 height 18
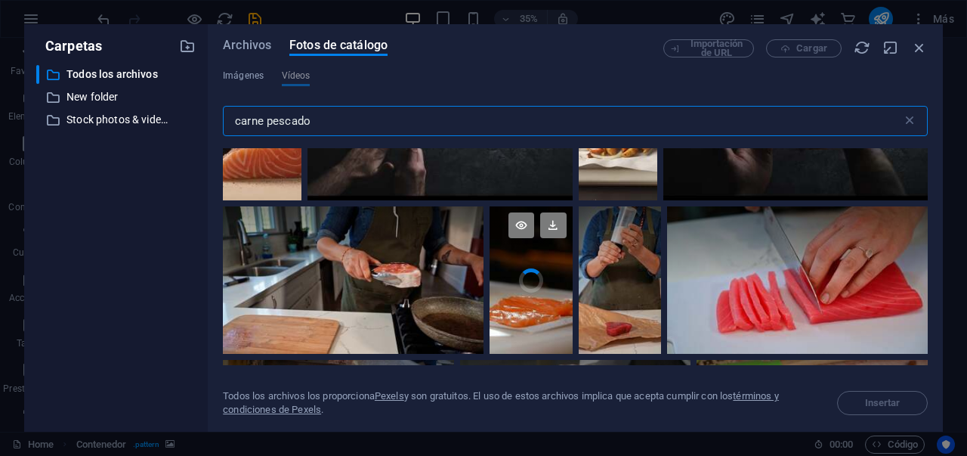
scroll to position [86, 0]
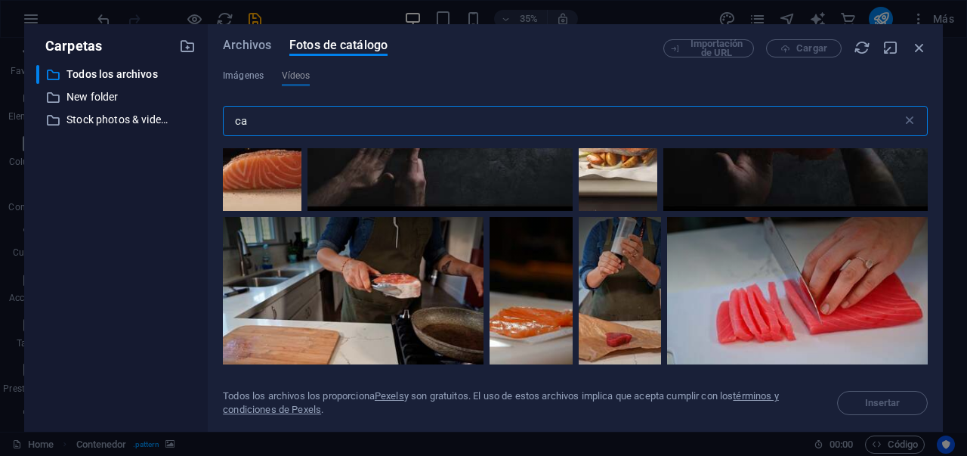
type input "c"
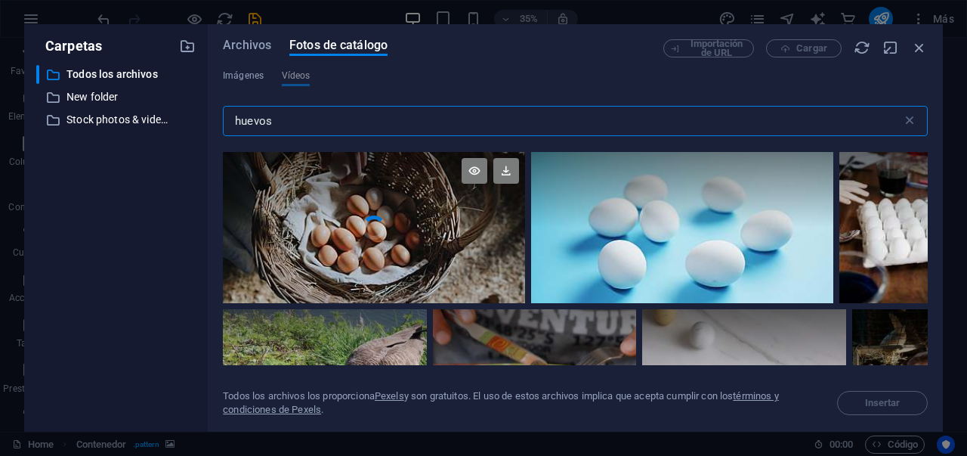
scroll to position [277, 0]
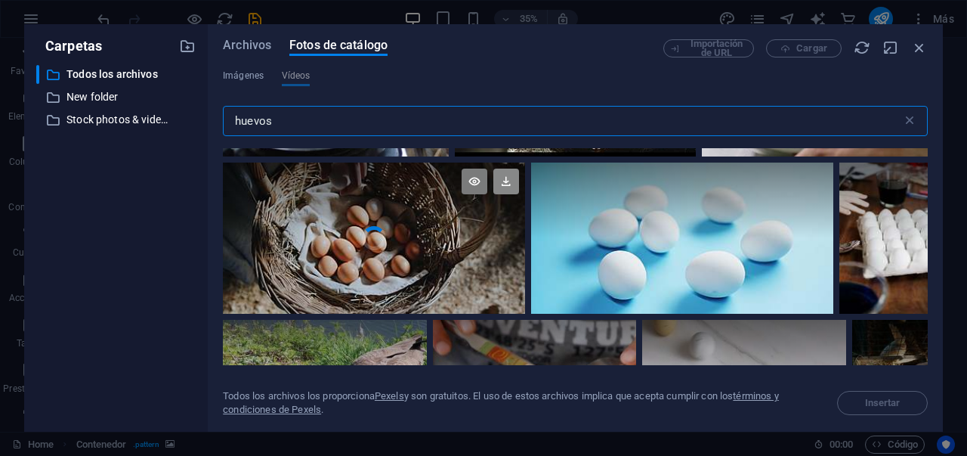
type input "huevos"
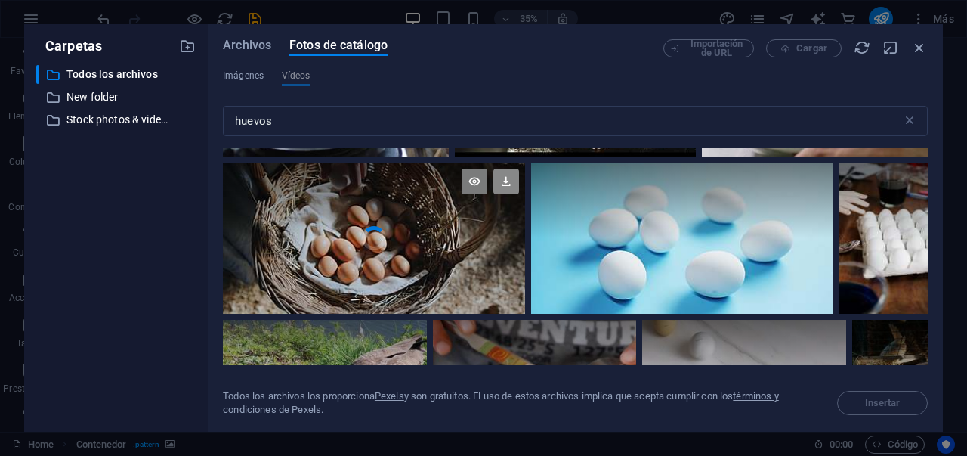
click at [506, 181] on icon at bounding box center [506, 182] width 26 height 26
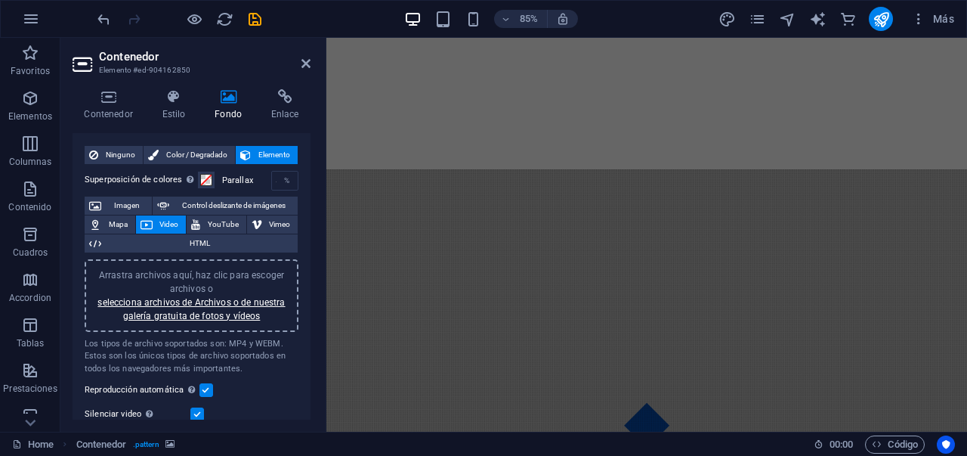
scroll to position [0, 0]
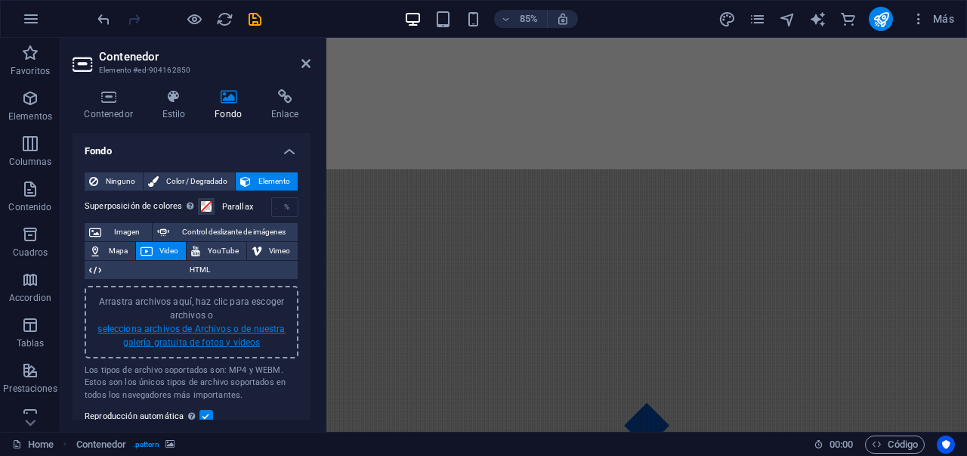
click at [211, 340] on link "selecciona archivos de Archivos o de nuestra galería gratuita de fotos y vídeos" at bounding box center [190, 335] width 187 height 24
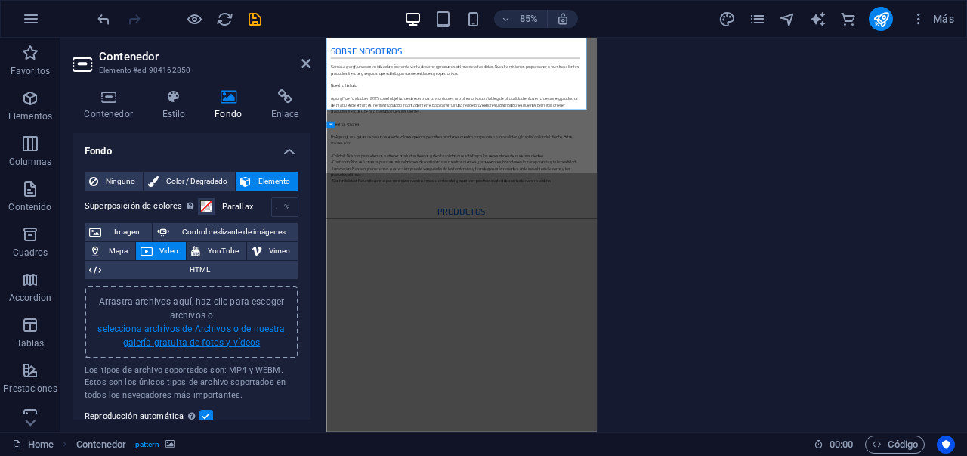
scroll to position [1440, 0]
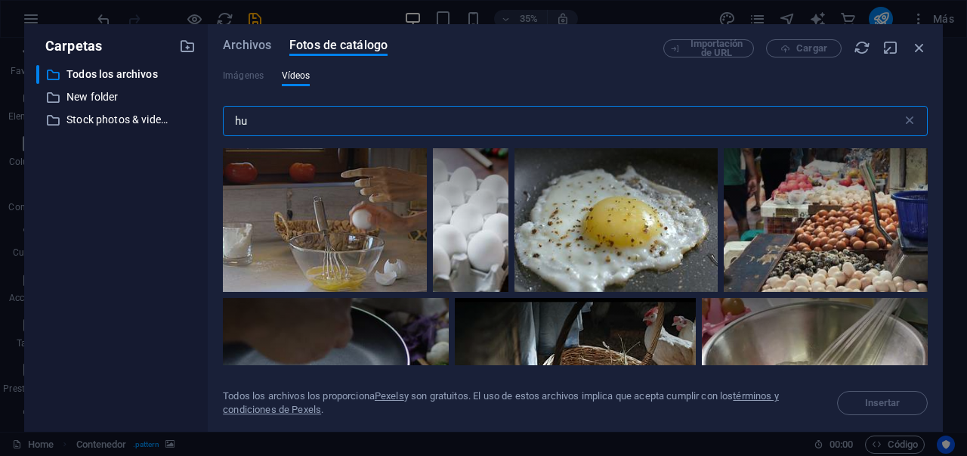
type input "h"
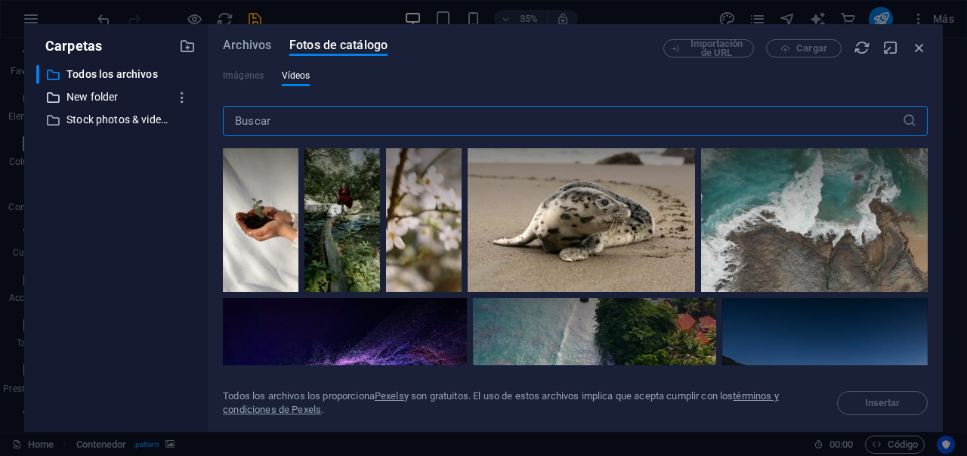
click at [153, 93] on p "New folder" at bounding box center [116, 96] width 101 height 17
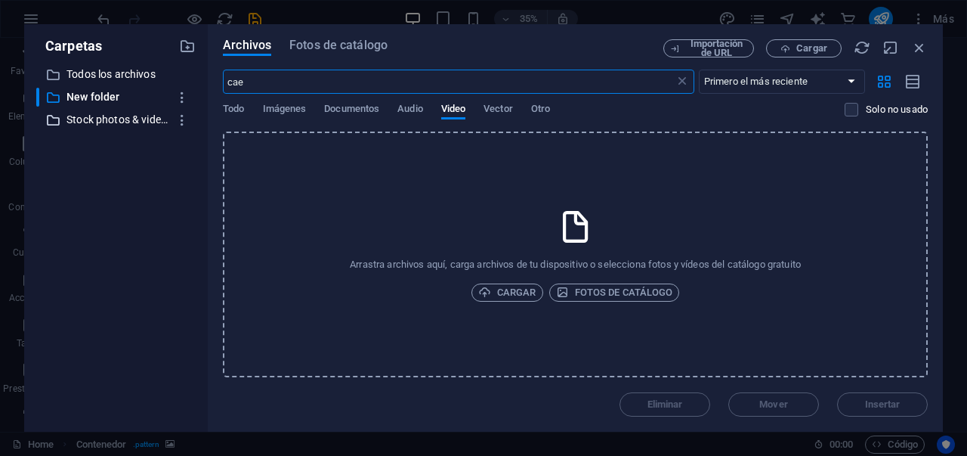
click at [131, 111] on p "Stock photos & videos" at bounding box center [116, 119] width 101 height 17
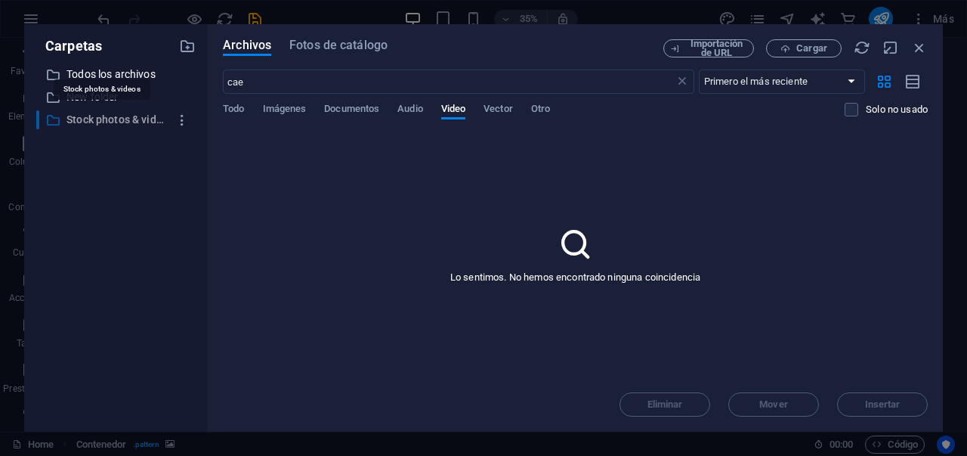
click at [132, 121] on p "Stock photos & videos" at bounding box center [116, 119] width 101 height 17
click at [133, 78] on p "Todos los archivos" at bounding box center [116, 74] width 101 height 17
click at [312, 42] on span "Fotos de catálogo" at bounding box center [338, 45] width 98 height 18
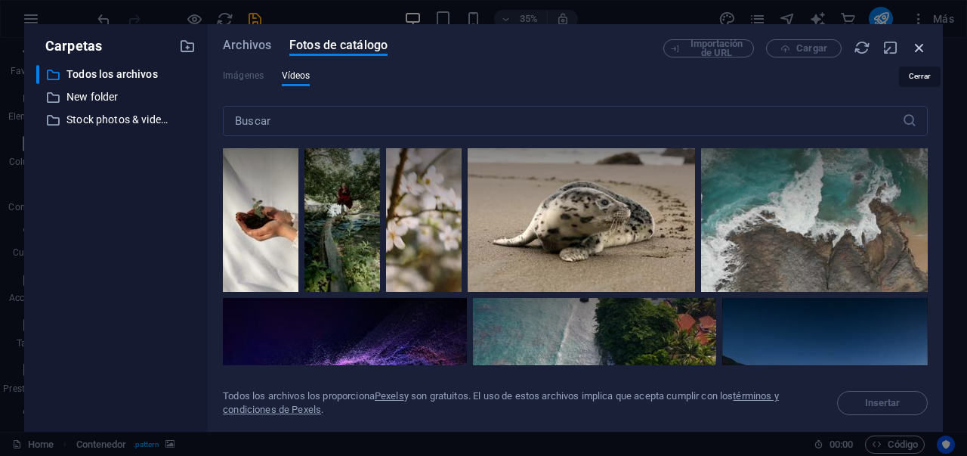
click at [921, 48] on icon "button" at bounding box center [919, 47] width 17 height 17
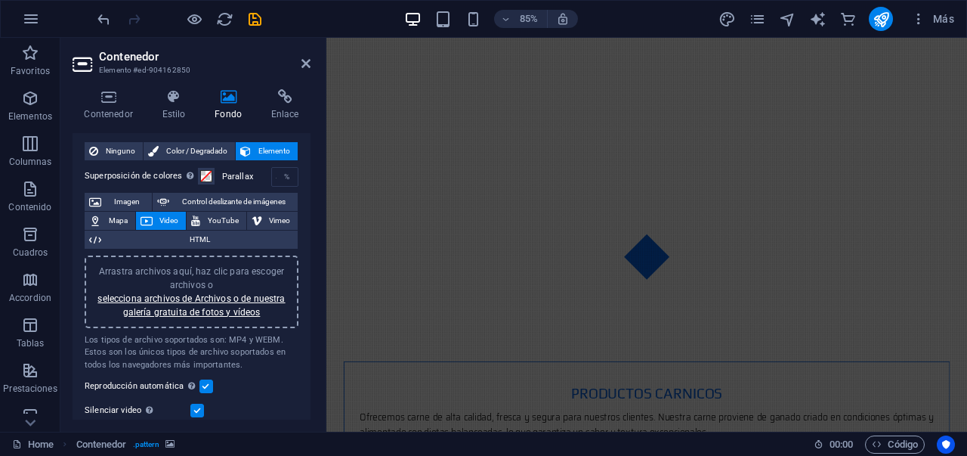
scroll to position [177, 0]
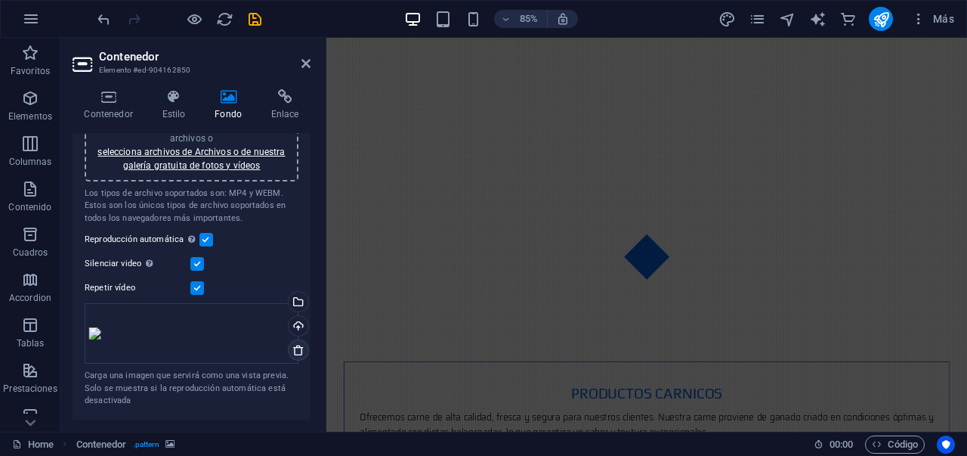
click at [295, 347] on icon at bounding box center [298, 350] width 12 height 12
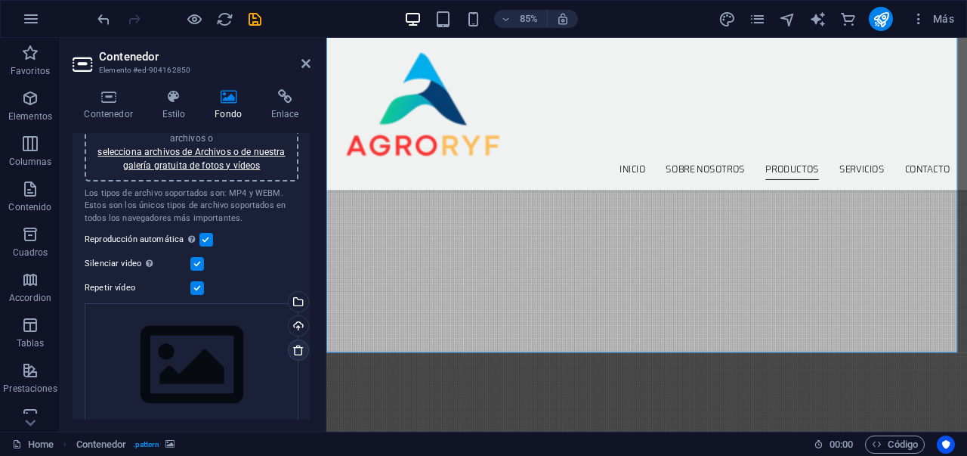
scroll to position [1091, 0]
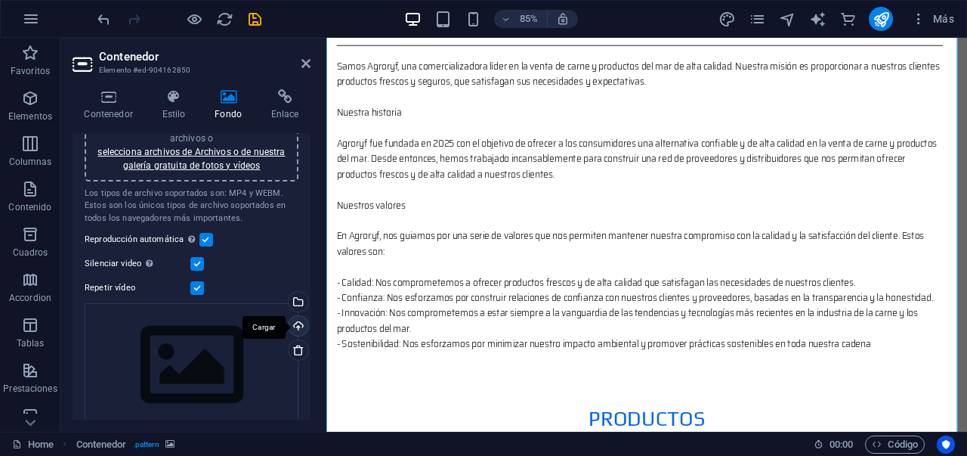
click at [296, 329] on div "Cargar" at bounding box center [297, 327] width 23 height 23
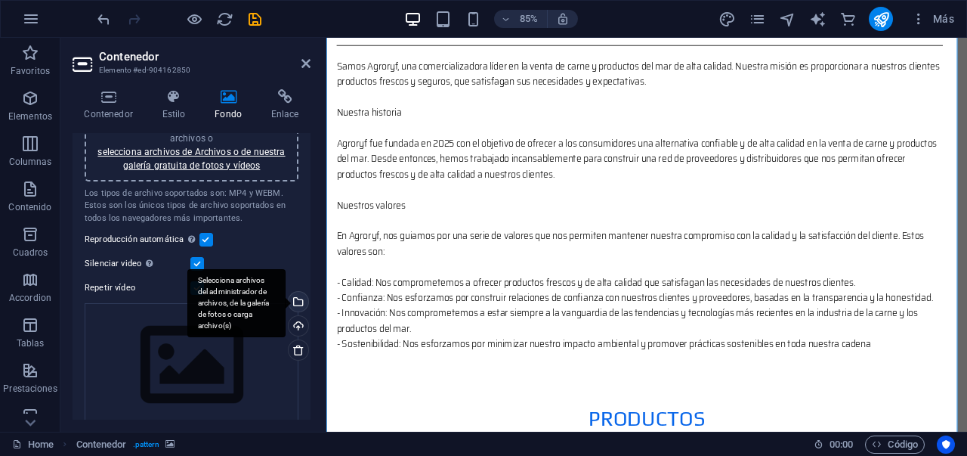
click at [298, 298] on div "Selecciona archivos del administrador de archivos, de la galería de fotos o car…" at bounding box center [297, 303] width 23 height 23
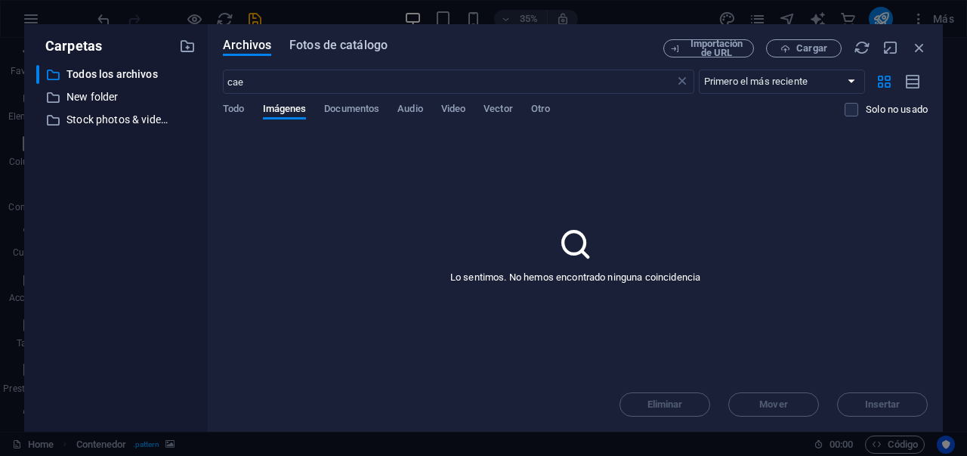
click at [330, 49] on span "Fotos de catálogo" at bounding box center [338, 45] width 98 height 18
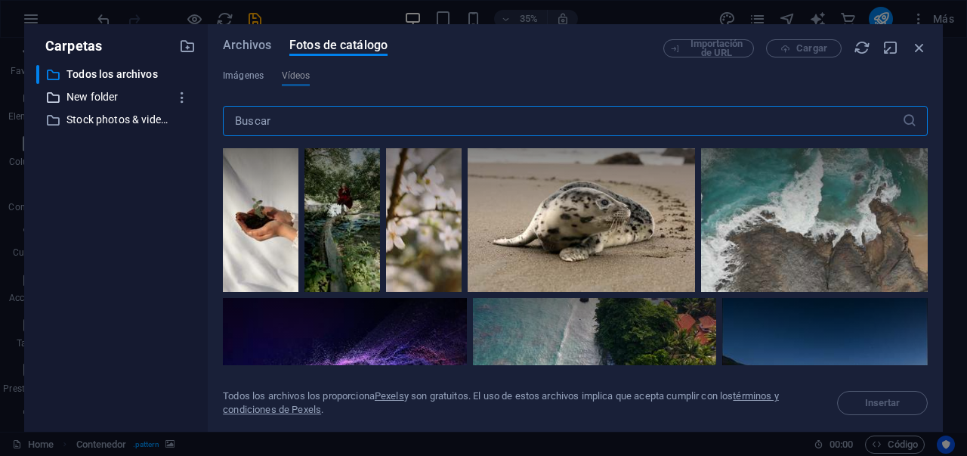
click at [122, 90] on p "New folder" at bounding box center [116, 96] width 101 height 17
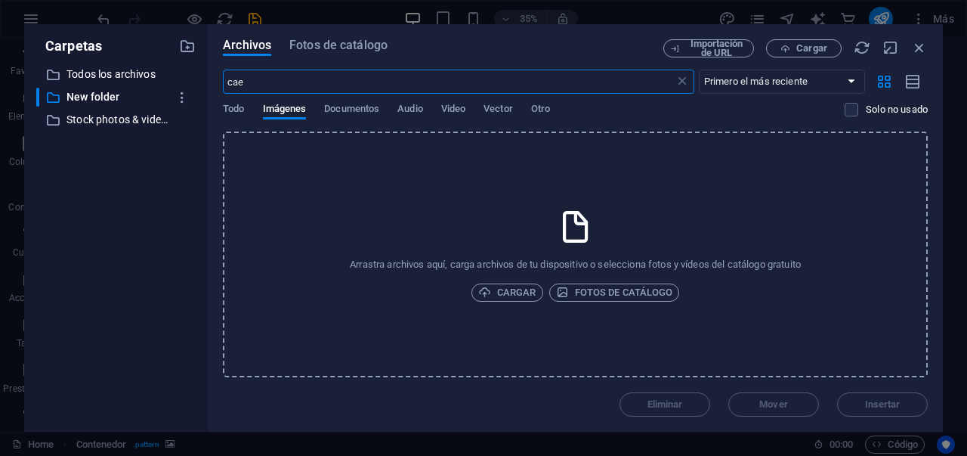
click at [295, 59] on div "Archivos Fotos de catálogo Importación de URL Cargar cae ​ Primero el más recie…" at bounding box center [575, 227] width 705 height 377
click at [308, 54] on button "Fotos de catálogo" at bounding box center [338, 47] width 98 height 17
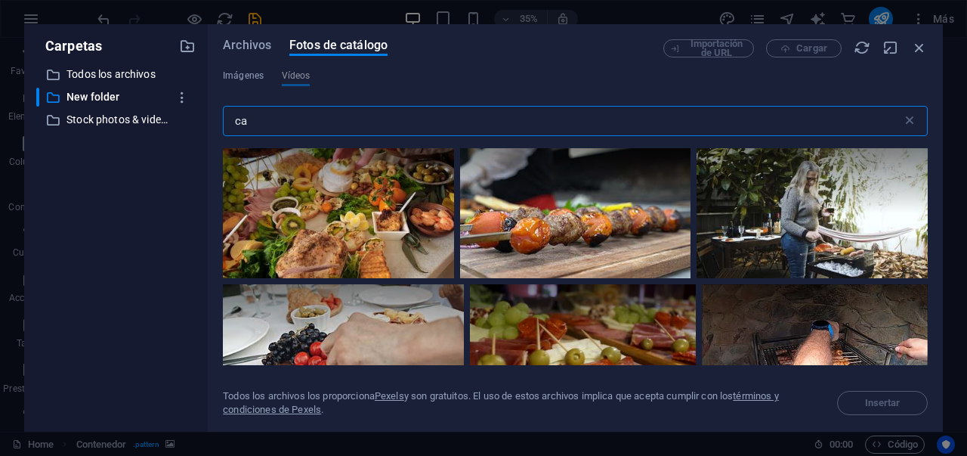
type input "c"
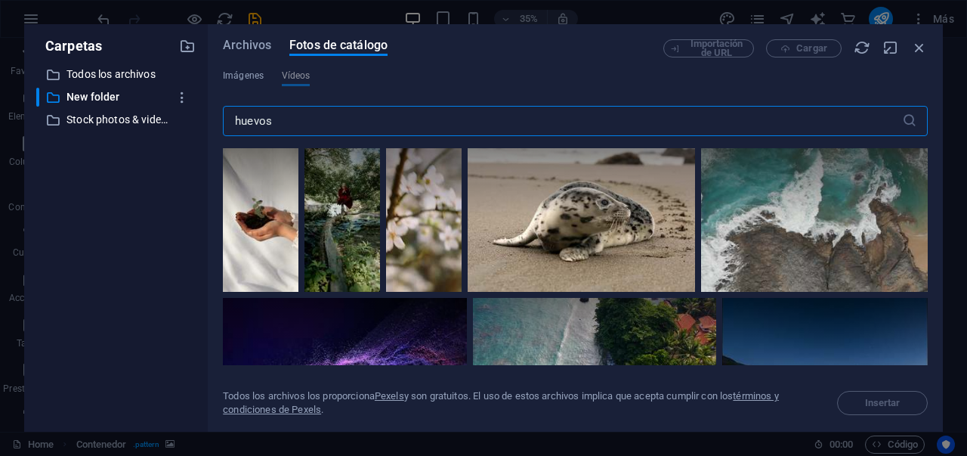
type input "huevos"
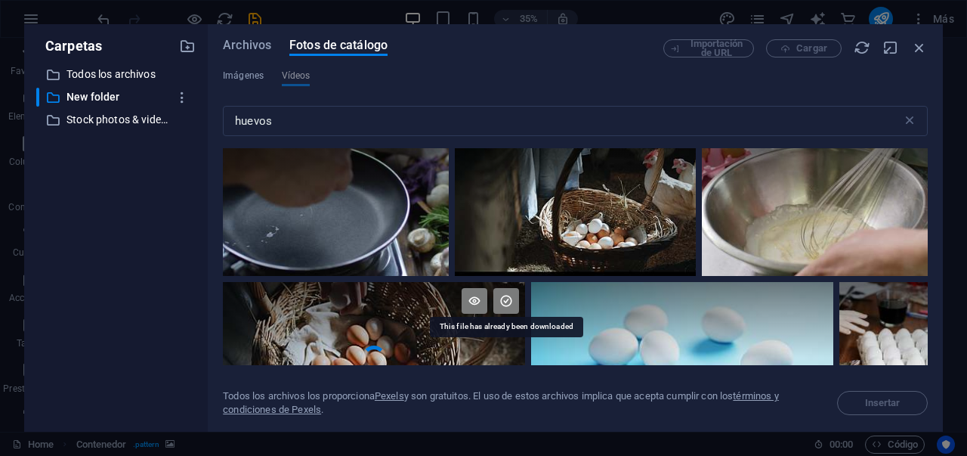
scroll to position [203, 0]
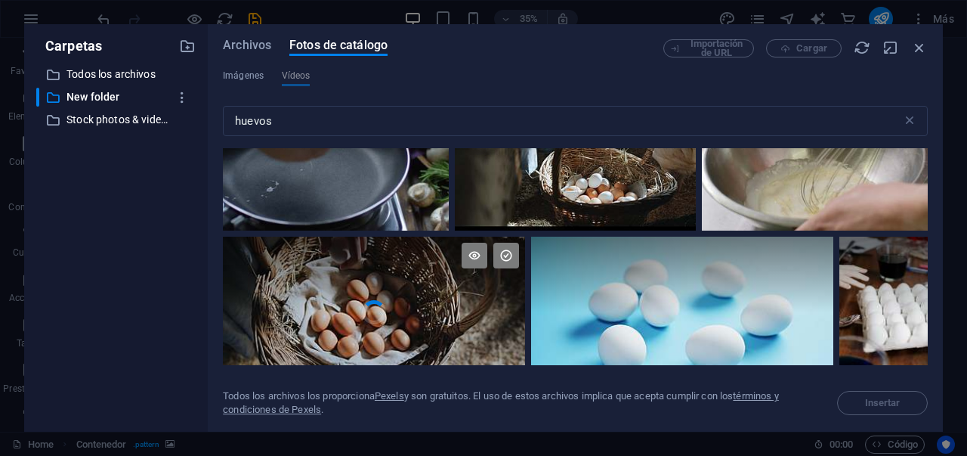
click at [449, 301] on div at bounding box center [374, 275] width 302 height 76
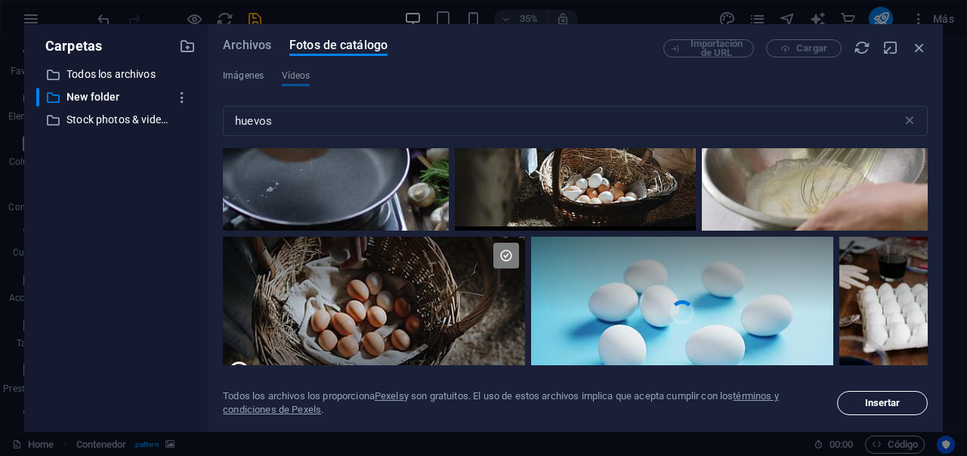
click at [856, 401] on span "Insertar" at bounding box center [882, 402] width 77 height 9
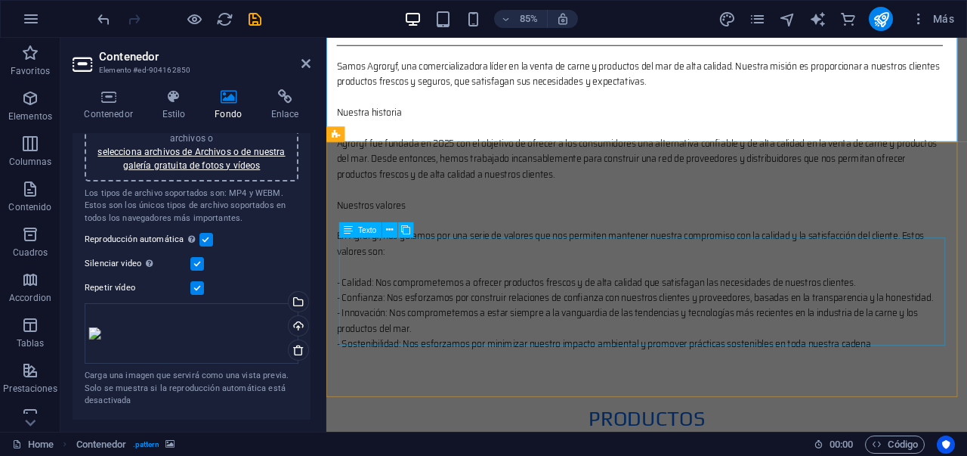
scroll to position [1523, 0]
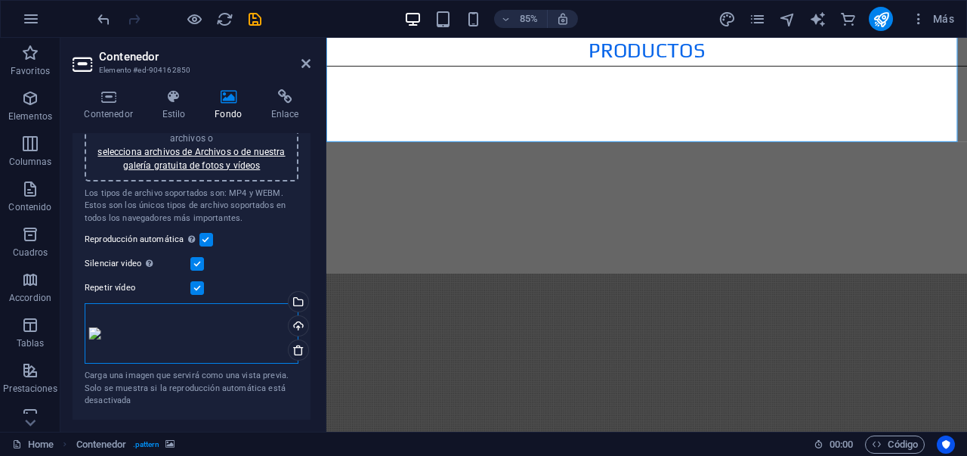
click at [166, 338] on div "Arrastra archivos aquí, haz clic para escoger archivos o selecciona archivos de…" at bounding box center [192, 333] width 214 height 60
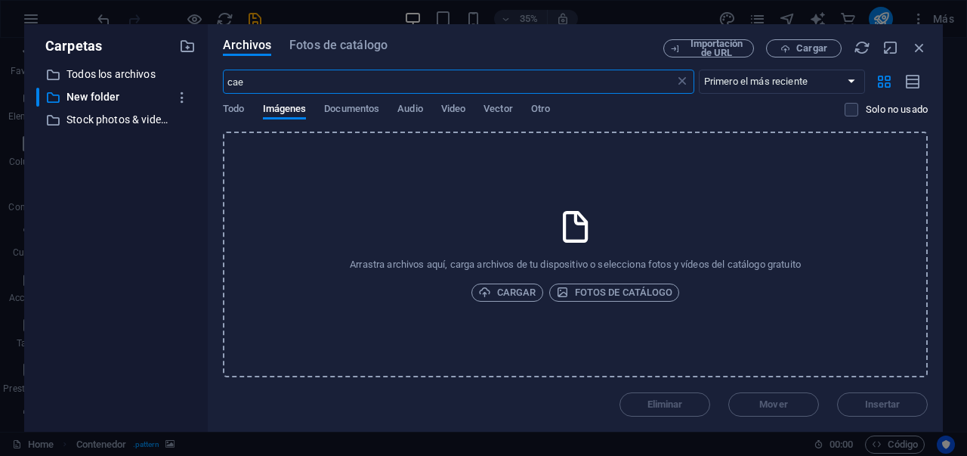
click at [463, 121] on div "Todo Imágenes Documentos Audio Video Vector Otro" at bounding box center [534, 117] width 622 height 29
click at [465, 113] on span "Video" at bounding box center [453, 110] width 24 height 21
click at [460, 111] on span "Video" at bounding box center [453, 110] width 24 height 21
click at [339, 38] on div "Archivos Fotos de catálogo Importación de URL Cargar cae ​ Primero el más recie…" at bounding box center [575, 227] width 735 height 407
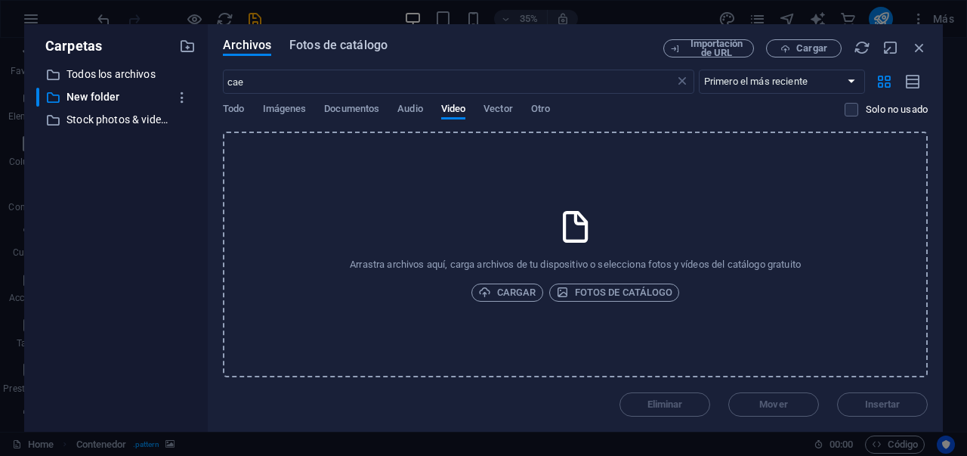
click at [341, 44] on span "Fotos de catálogo" at bounding box center [338, 45] width 98 height 18
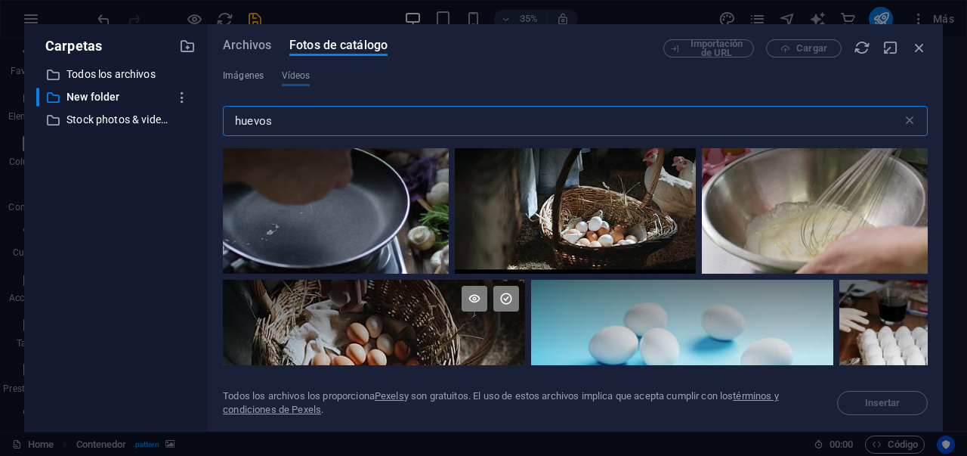
scroll to position [261, 0]
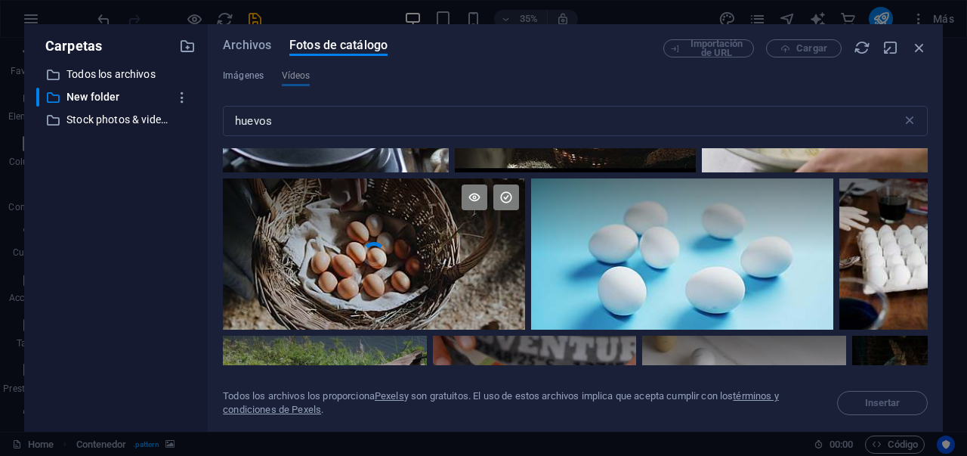
click at [394, 249] on div at bounding box center [374, 216] width 302 height 76
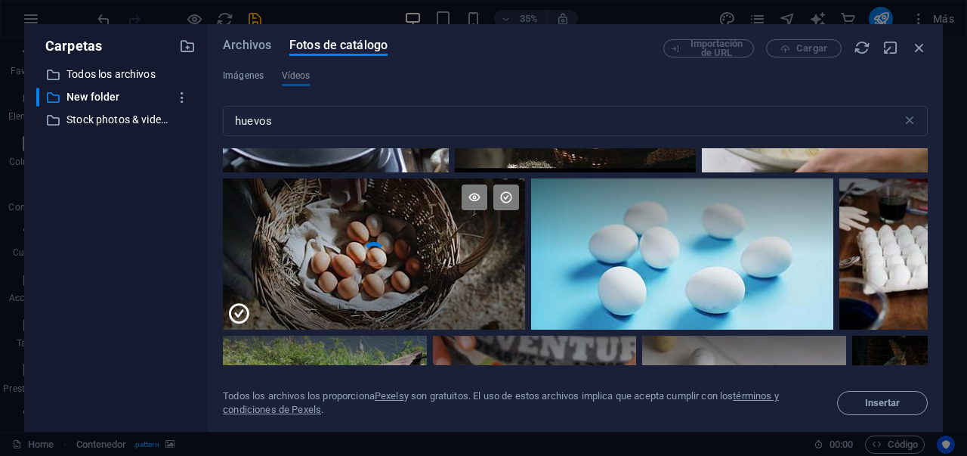
click at [394, 249] on div at bounding box center [374, 216] width 302 height 76
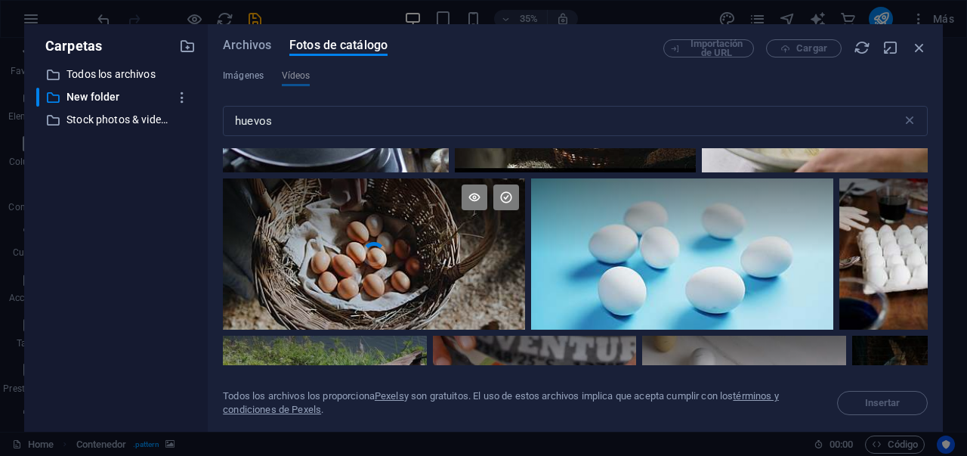
click at [395, 249] on div at bounding box center [374, 216] width 302 height 76
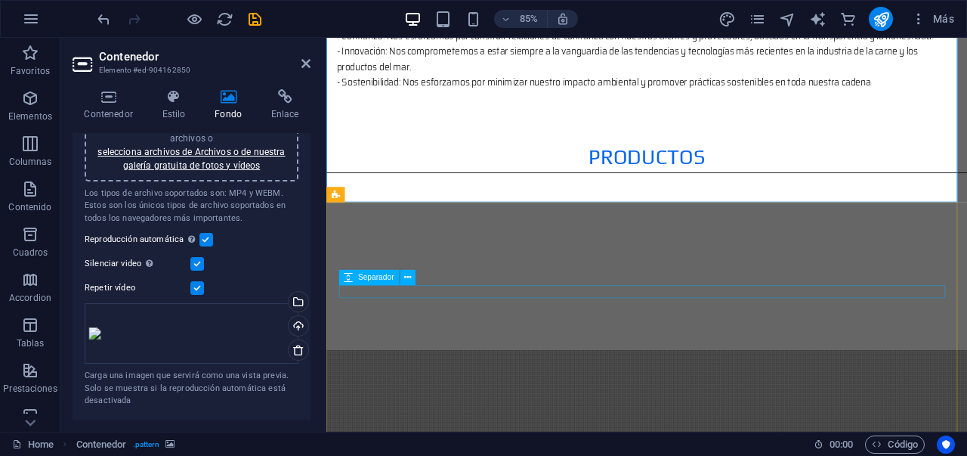
scroll to position [1452, 0]
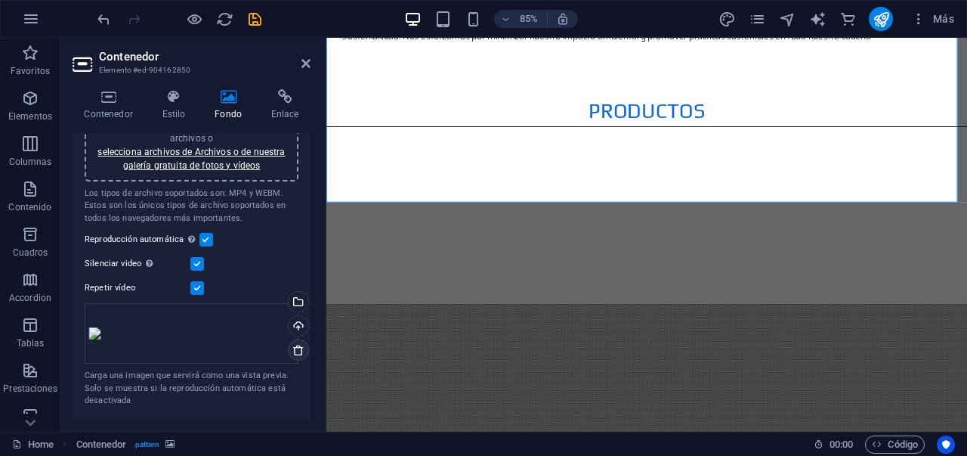
click at [292, 351] on icon at bounding box center [298, 350] width 12 height 12
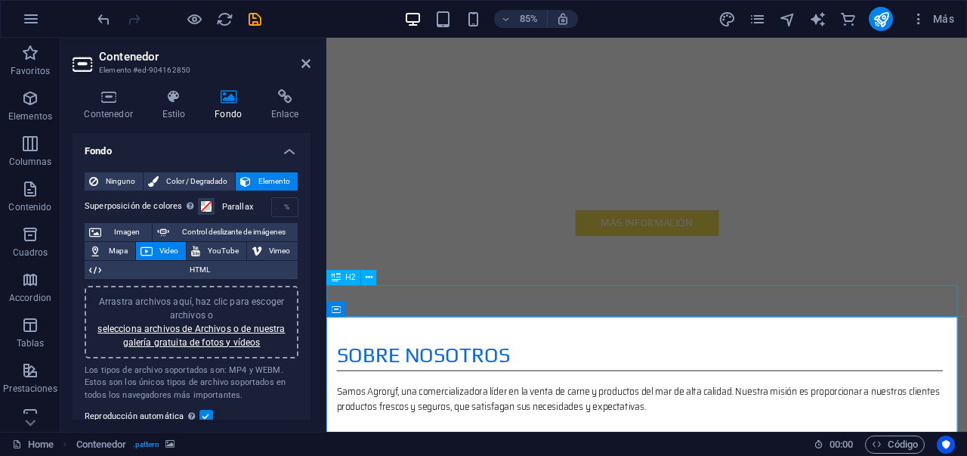
scroll to position [708, 0]
drag, startPoint x: 484, startPoint y: 404, endPoint x: 507, endPoint y: 141, distance: 264.7
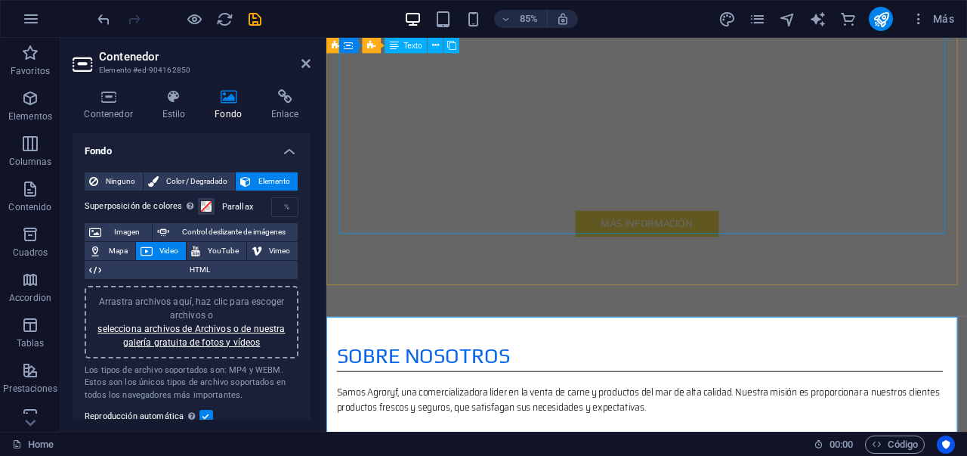
drag, startPoint x: 581, startPoint y: 407, endPoint x: 464, endPoint y: 185, distance: 250.5
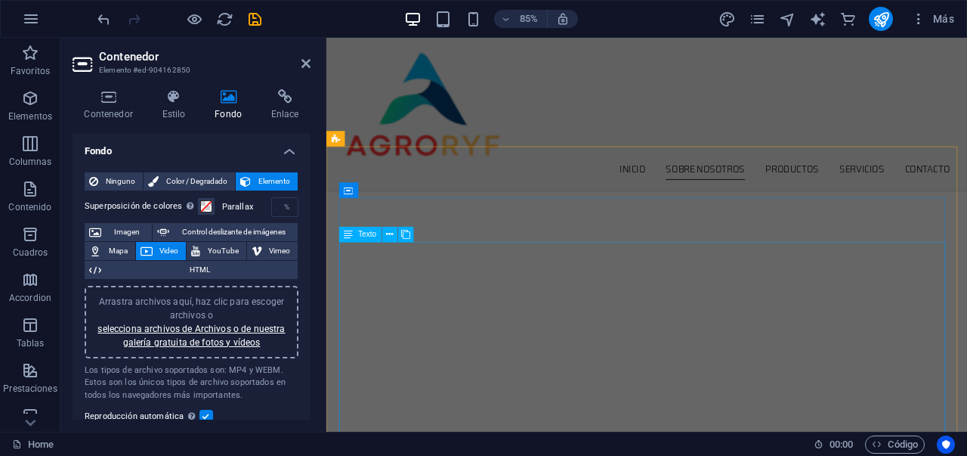
scroll to position [332, 0]
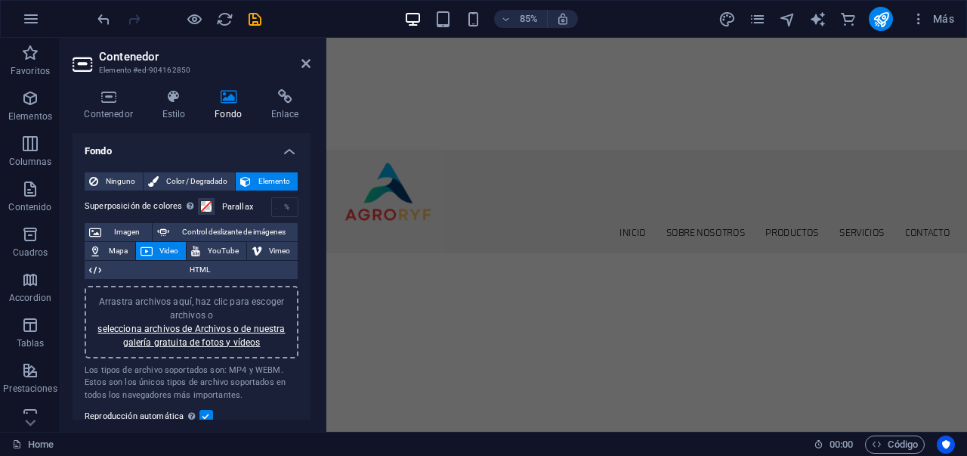
click at [304, 72] on header "Contenedor Elemento #ed-904162850" at bounding box center [192, 57] width 238 height 39
click at [305, 68] on icon at bounding box center [306, 63] width 9 height 12
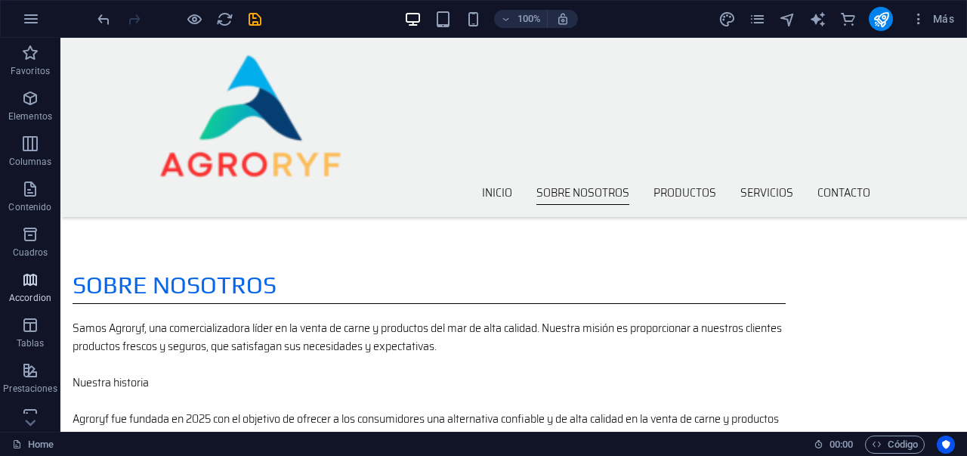
scroll to position [799, 0]
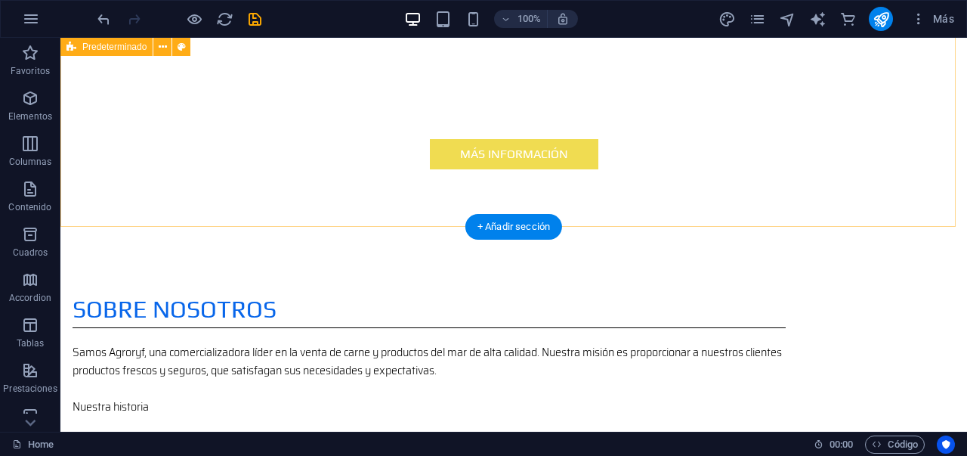
drag, startPoint x: 112, startPoint y: 298, endPoint x: 165, endPoint y: 184, distance: 125.1
click at [505, 221] on div "+ Añadir sección" at bounding box center [513, 227] width 97 height 26
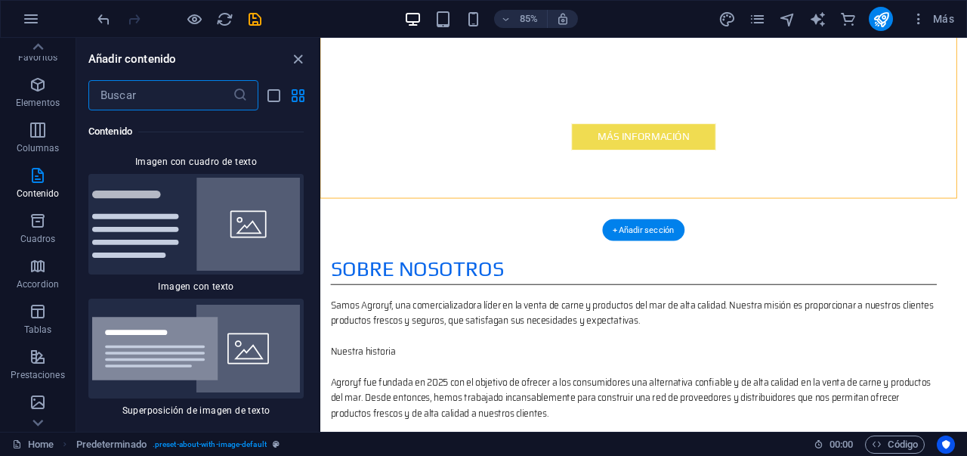
scroll to position [5661, 0]
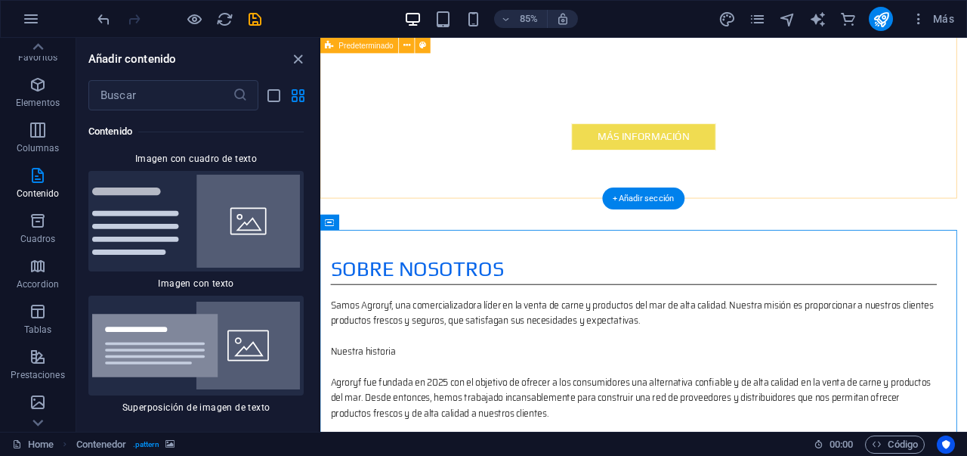
click at [428, 193] on div "Sobre nosotros Samos Agroryf, una comercializadora líder en la venta de carne y…" at bounding box center [700, 426] width 761 height 518
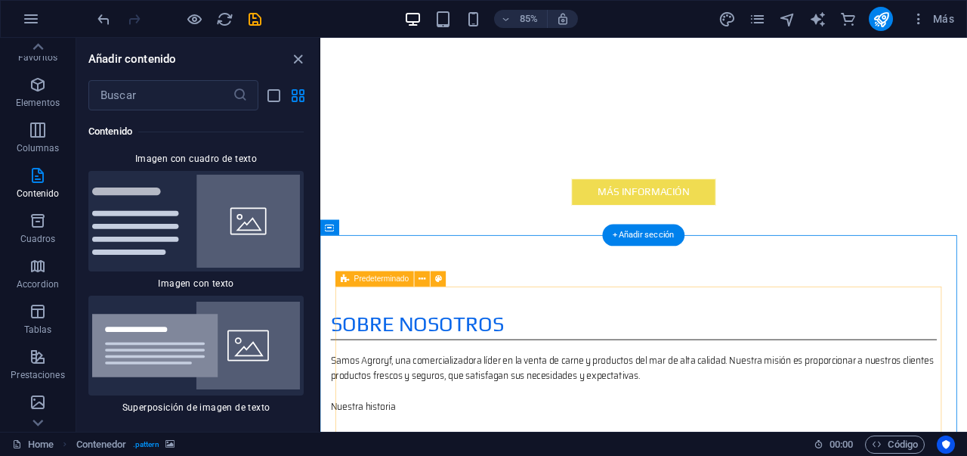
scroll to position [782, 0]
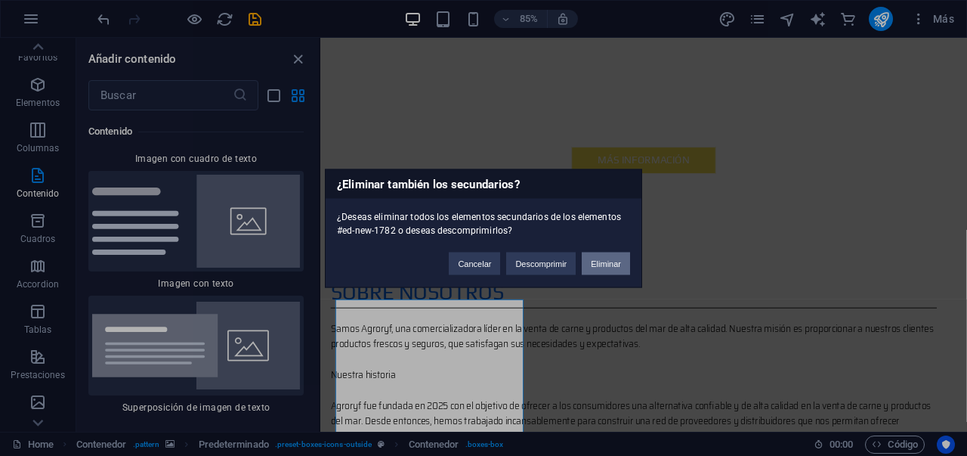
click at [600, 266] on button "Eliminar" at bounding box center [606, 263] width 48 height 23
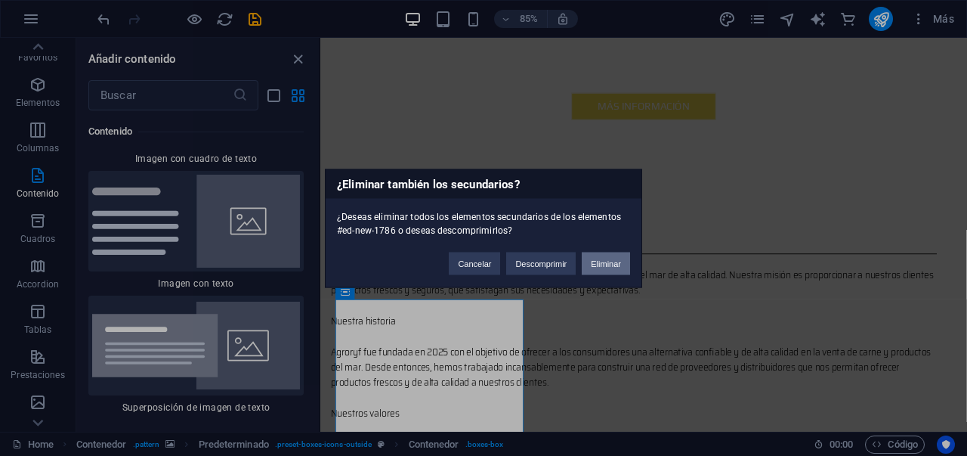
click at [621, 264] on button "Eliminar" at bounding box center [606, 263] width 48 height 23
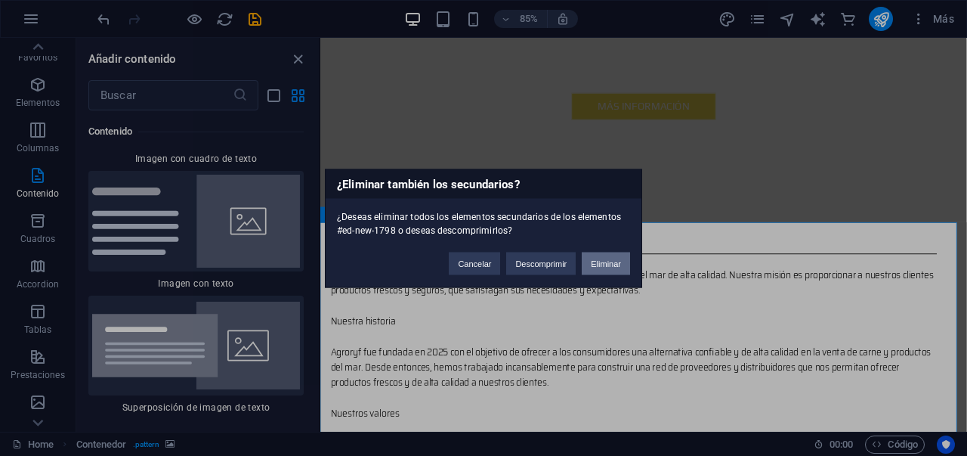
click at [595, 271] on button "Eliminar" at bounding box center [606, 263] width 48 height 23
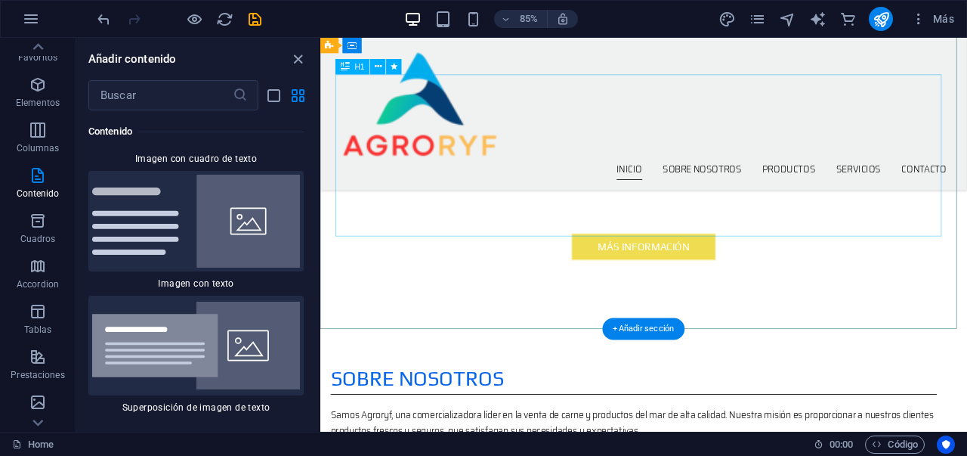
scroll to position [121, 0]
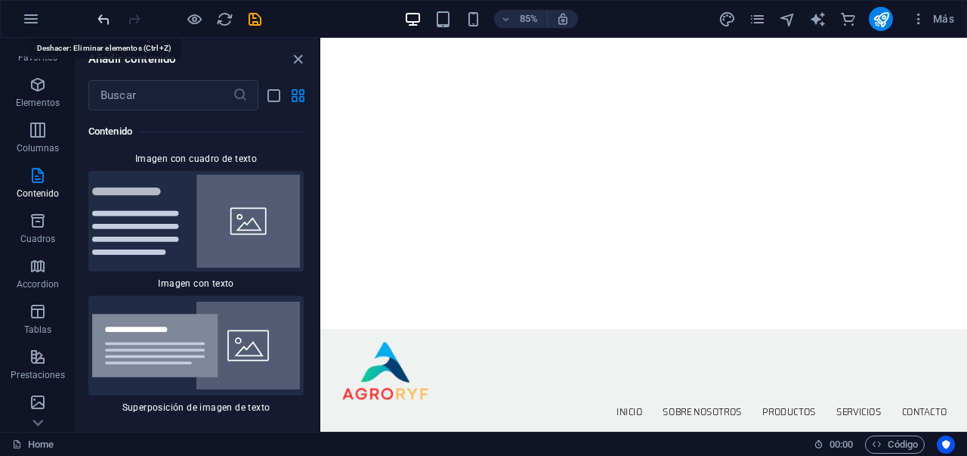
click at [95, 17] on icon "undo" at bounding box center [103, 19] width 17 height 17
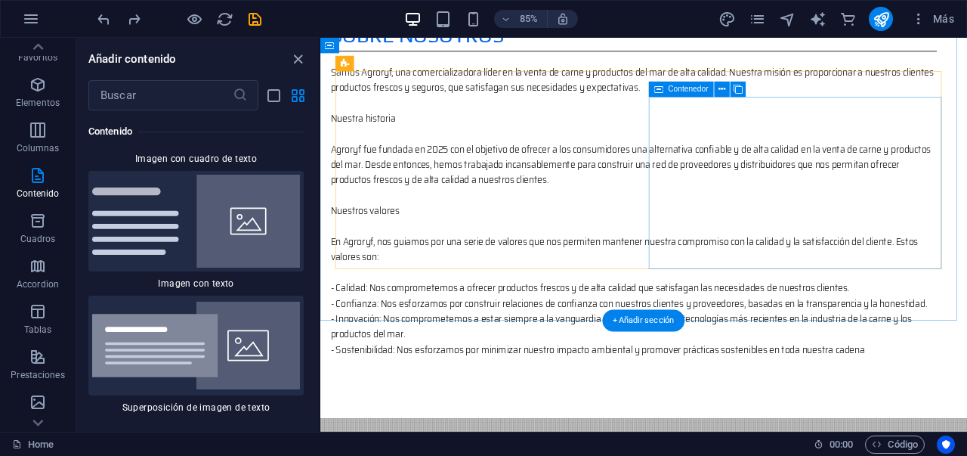
scroll to position [1017, 0]
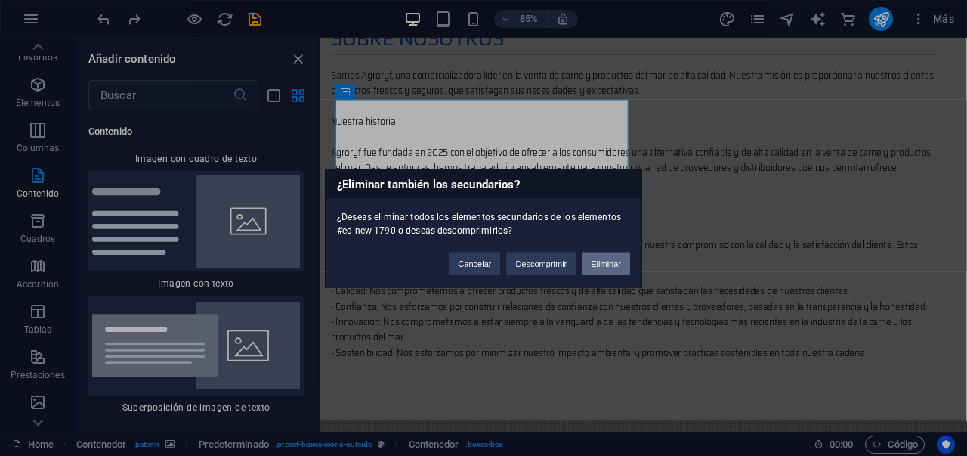
click at [610, 266] on button "Eliminar" at bounding box center [606, 263] width 48 height 23
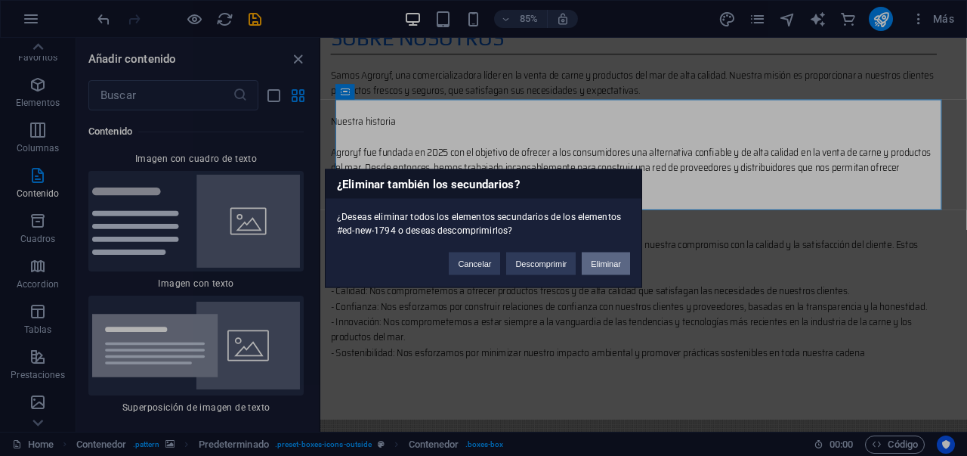
click at [595, 261] on button "Eliminar" at bounding box center [606, 263] width 48 height 23
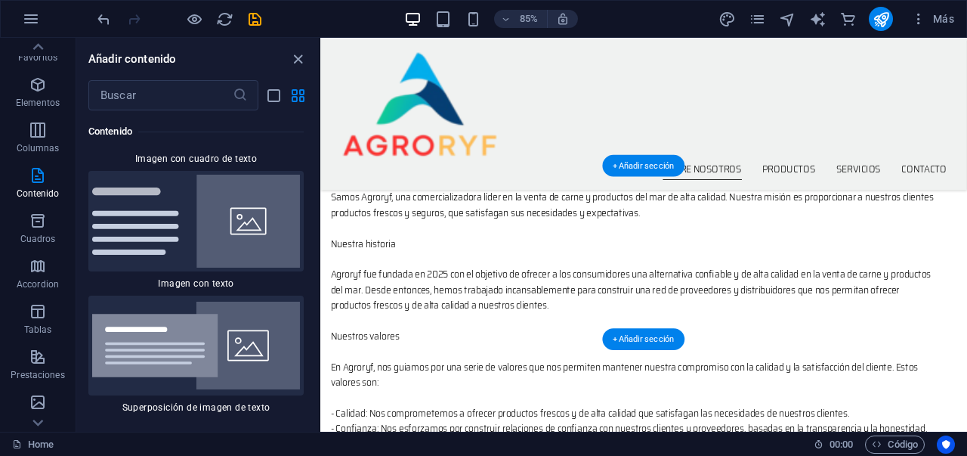
scroll to position [812, 0]
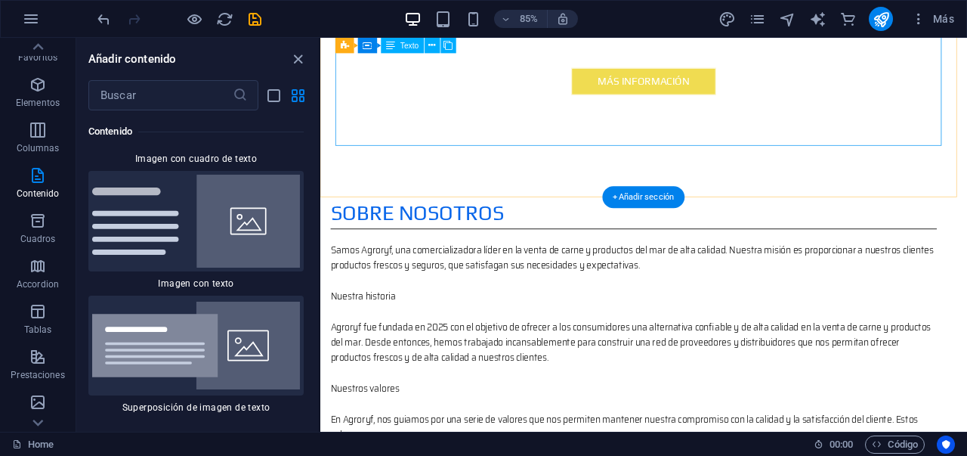
click at [573, 278] on div "Samos Agroryf, una comercializadora líder en la venta de carne y productos del …" at bounding box center [688, 450] width 713 height 345
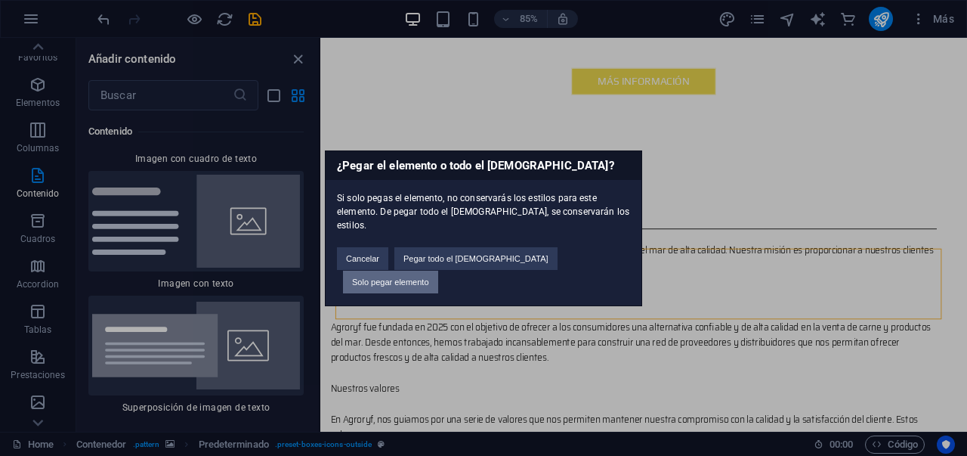
click at [438, 271] on button "Solo pegar elemento" at bounding box center [390, 282] width 95 height 23
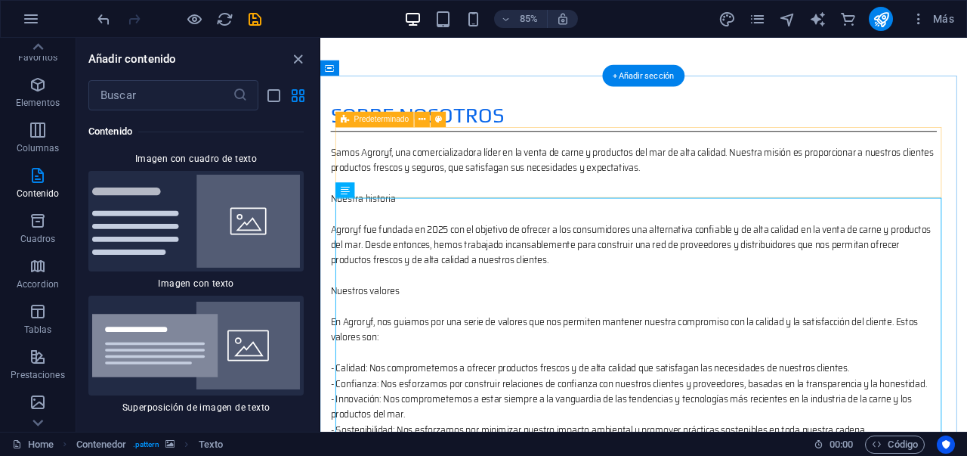
scroll to position [908, 0]
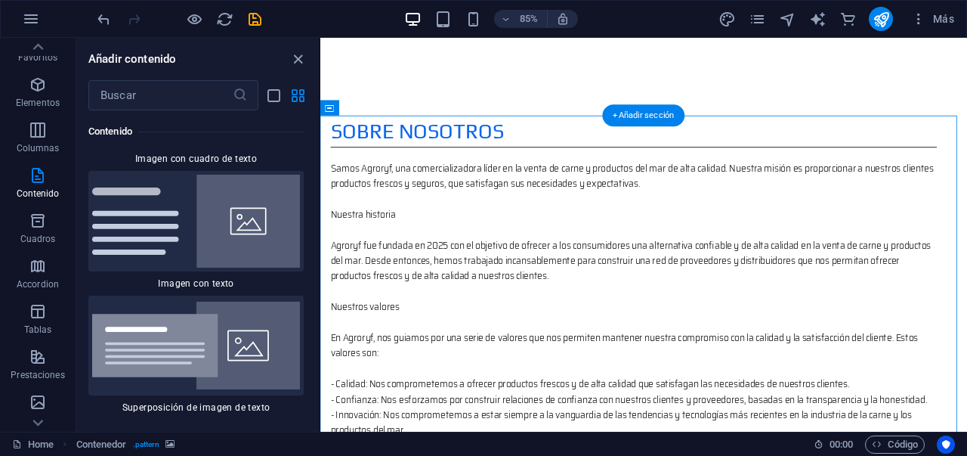
select select "square"
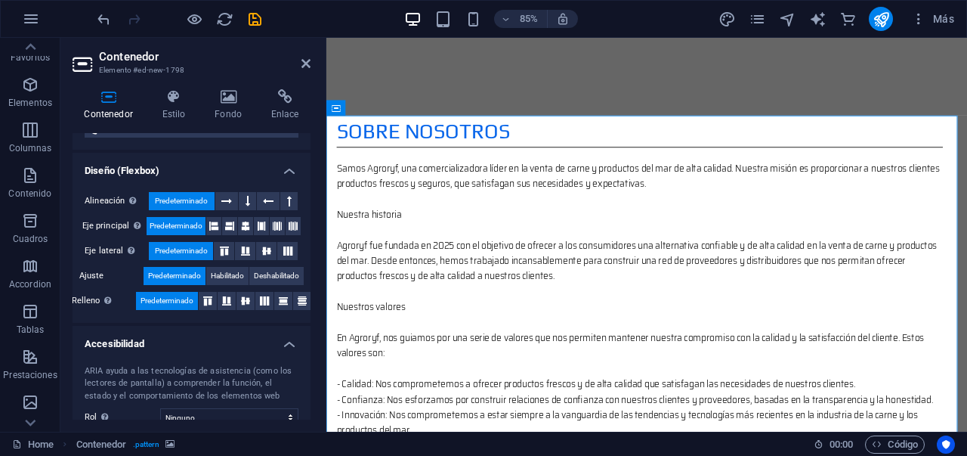
scroll to position [235, 0]
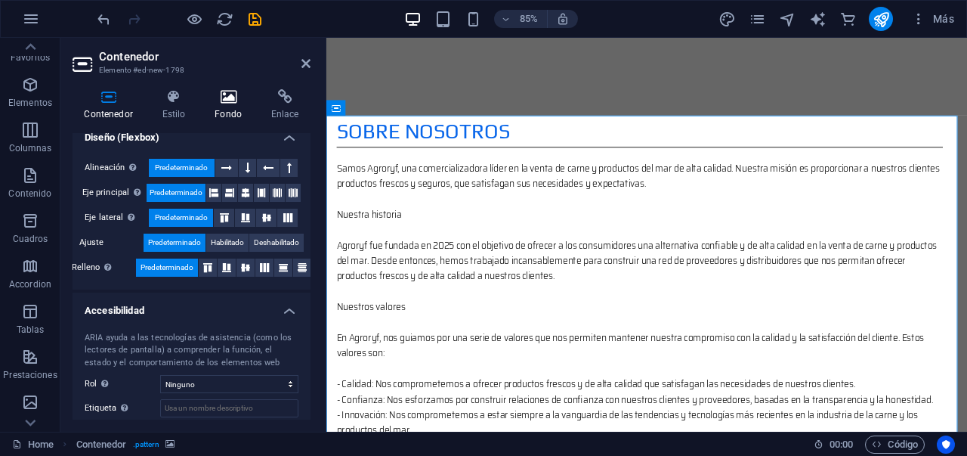
click at [228, 100] on icon at bounding box center [228, 96] width 51 height 15
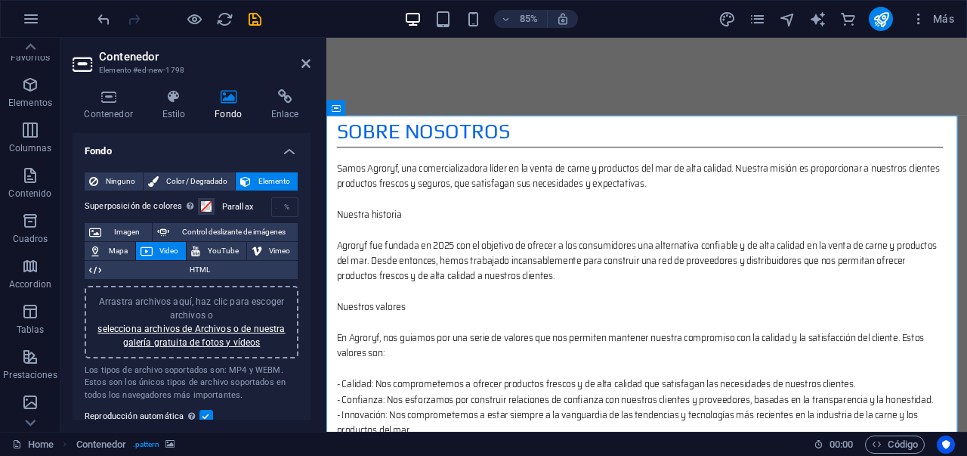
scroll to position [3, 0]
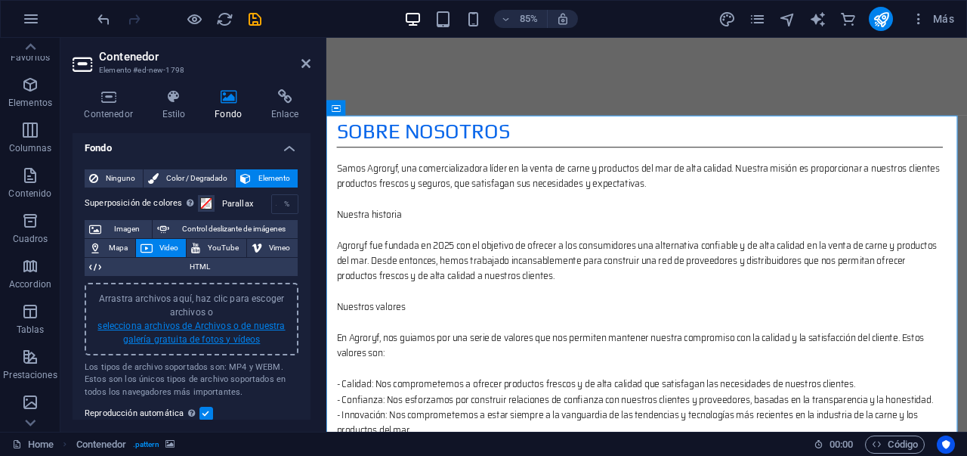
click at [200, 327] on link "selecciona archivos de Archivos o de nuestra galería gratuita de fotos y vídeos" at bounding box center [190, 332] width 187 height 24
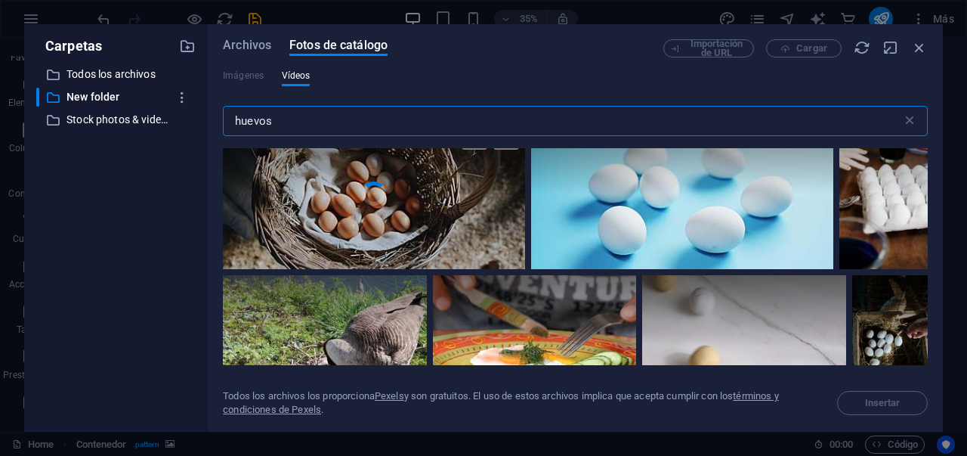
scroll to position [280, 0]
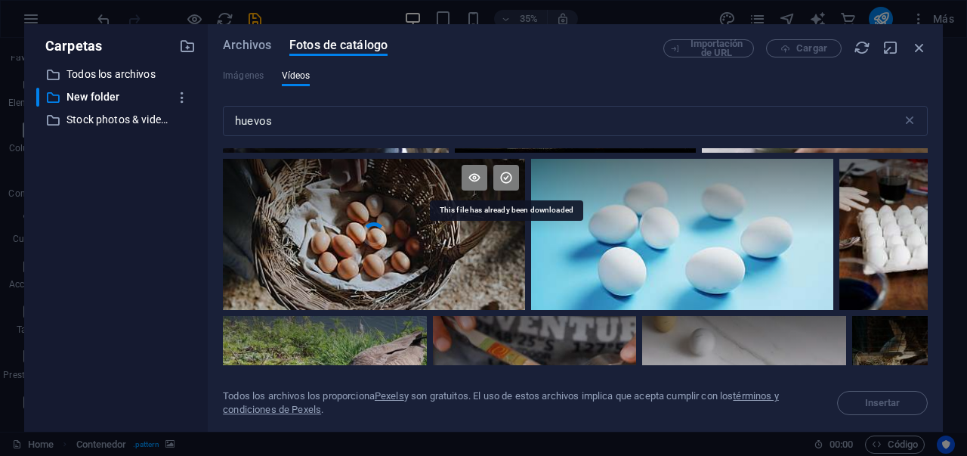
click at [506, 180] on icon at bounding box center [506, 178] width 26 height 26
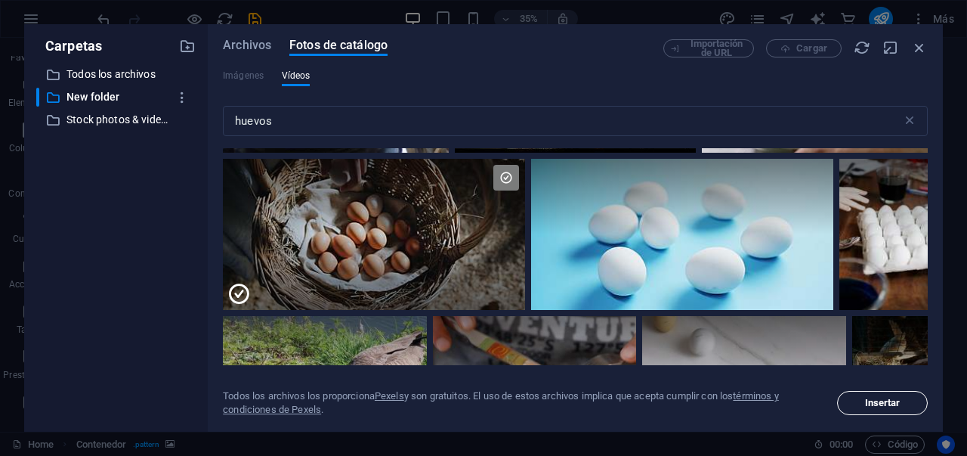
click at [859, 404] on span "Insertar" at bounding box center [882, 402] width 77 height 9
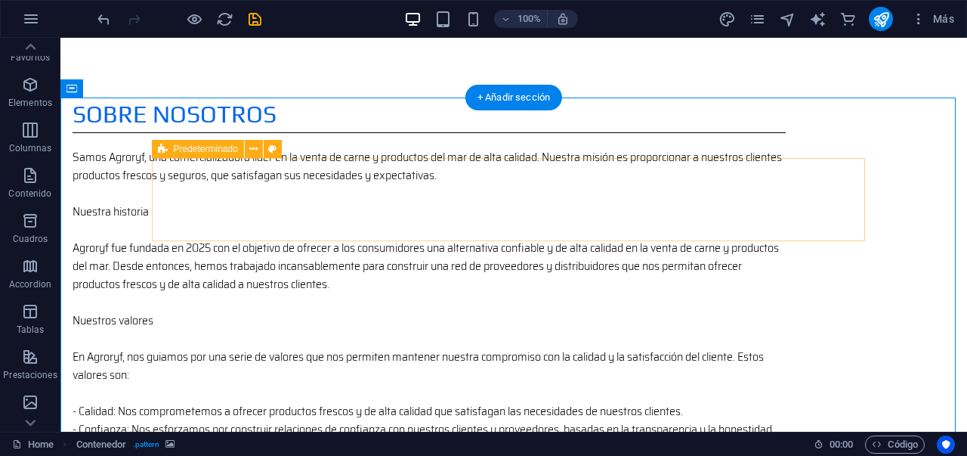
scroll to position [928, 0]
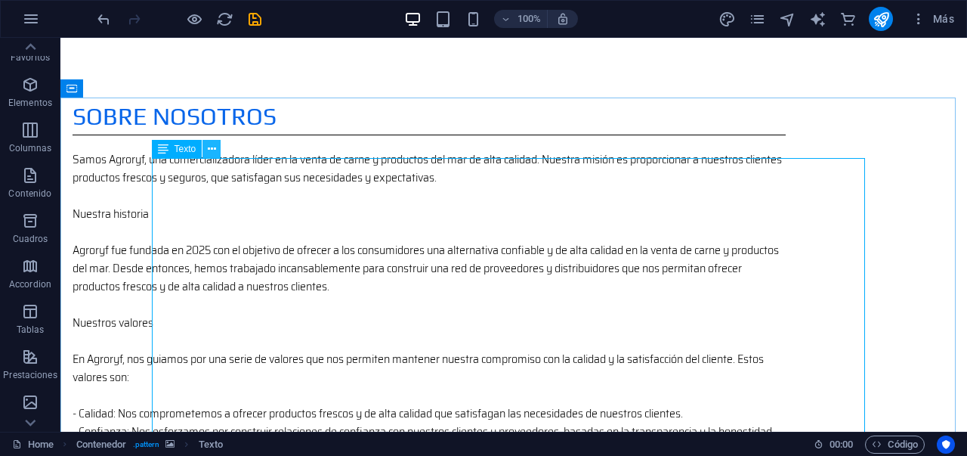
click at [209, 151] on icon at bounding box center [212, 149] width 8 height 16
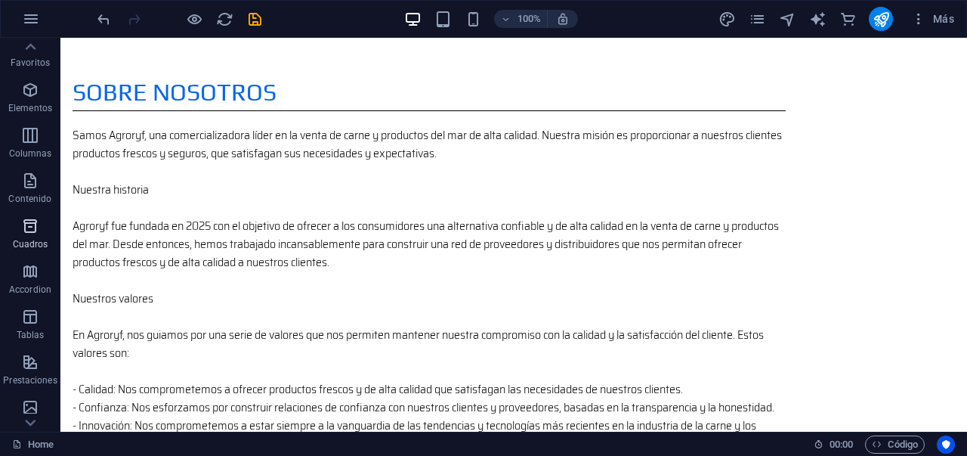
scroll to position [0, 0]
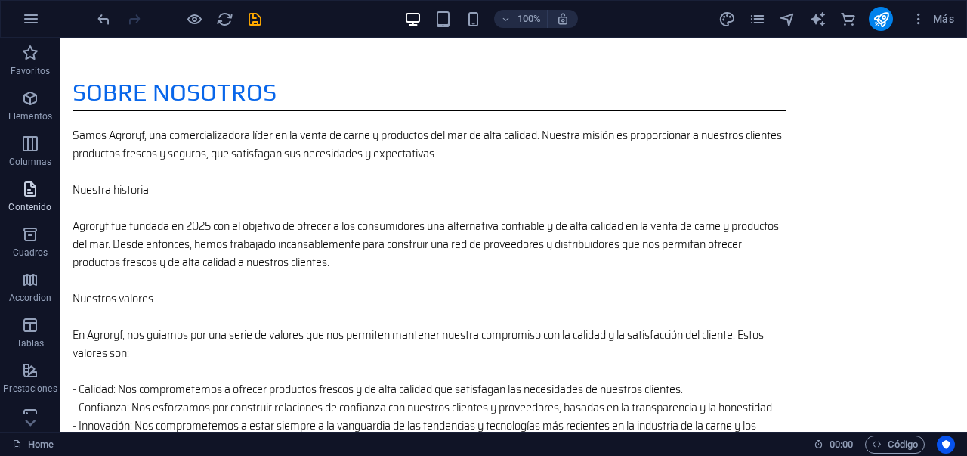
click at [39, 199] on span "Contenido" at bounding box center [30, 198] width 60 height 36
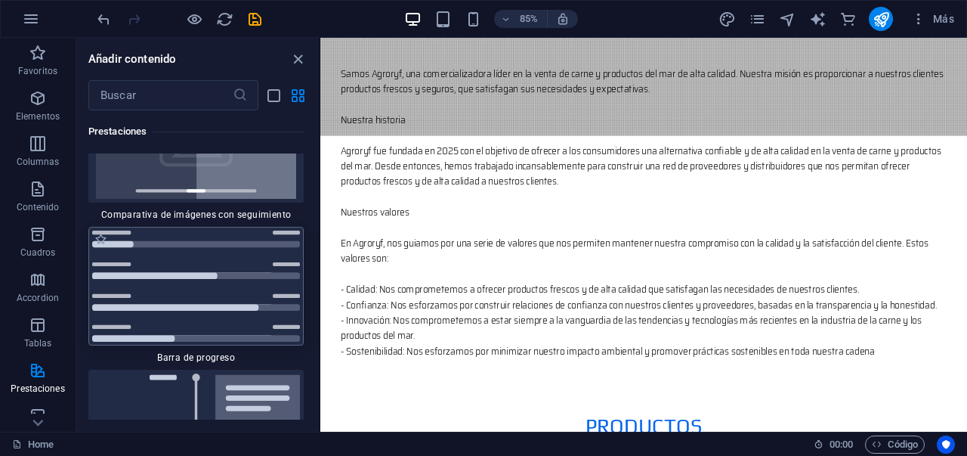
scroll to position [12452, 0]
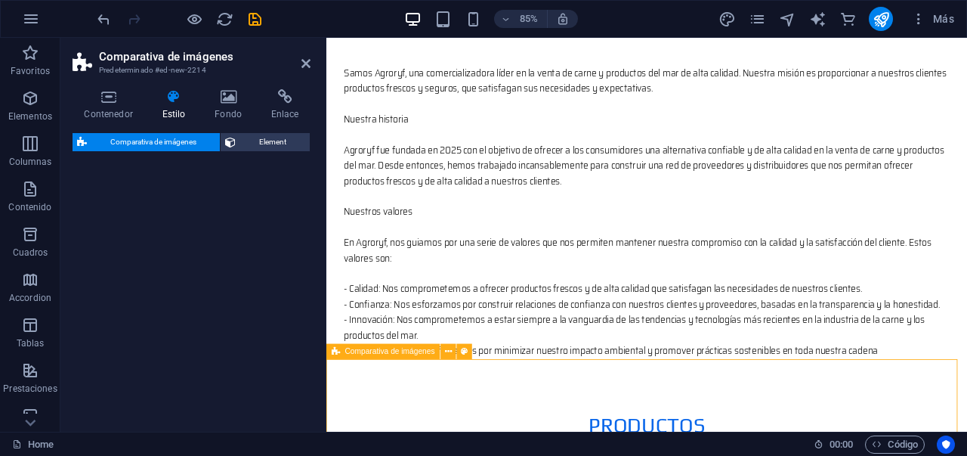
select select "rem"
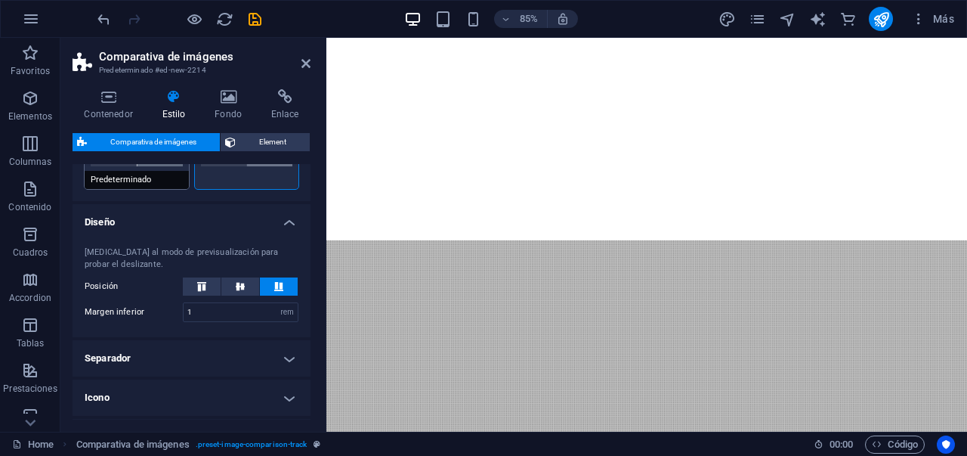
scroll to position [0, 0]
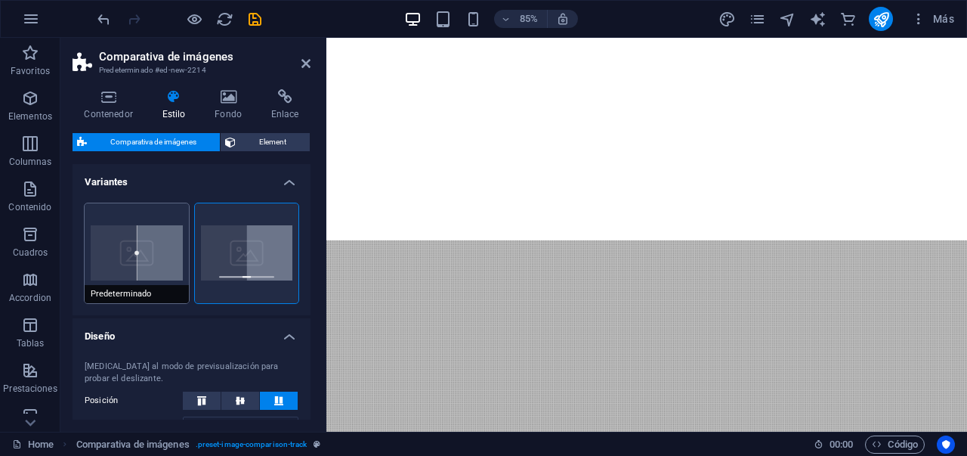
click at [135, 266] on button "Predeterminado" at bounding box center [137, 253] width 104 height 100
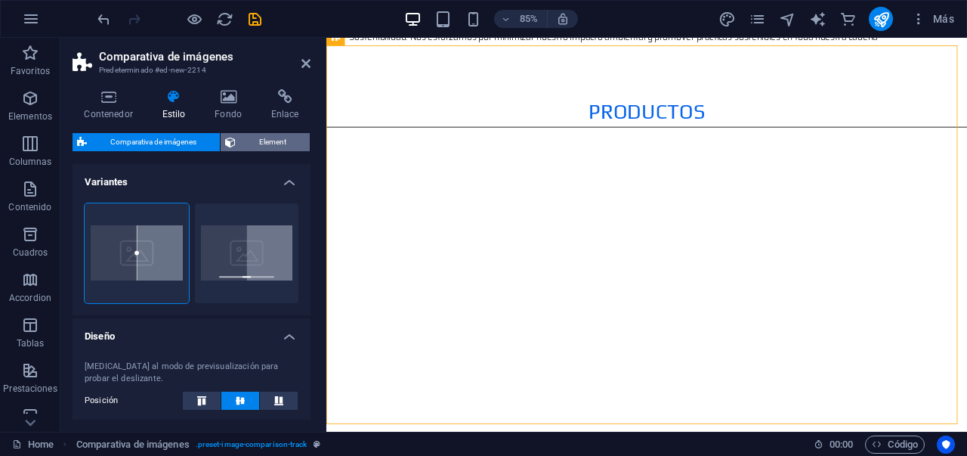
click at [244, 136] on span "Element" at bounding box center [272, 142] width 65 height 18
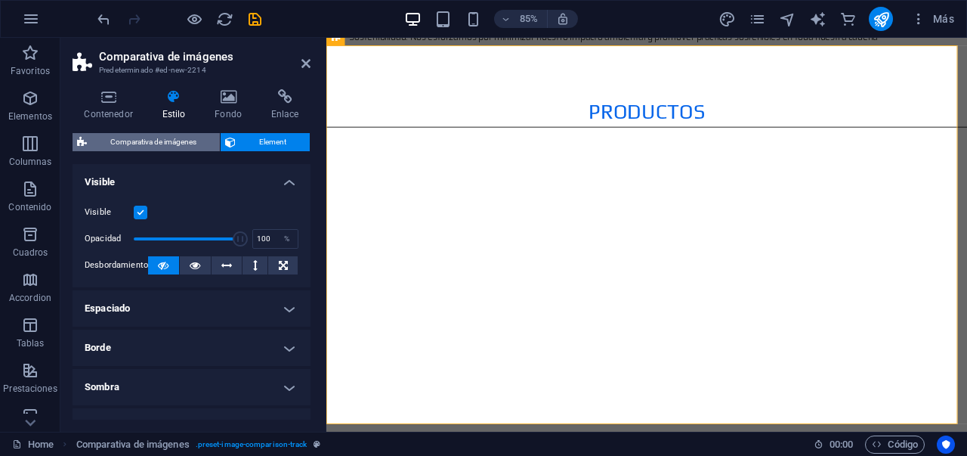
click at [171, 144] on span "Comparativa de imágenes" at bounding box center [153, 142] width 124 height 18
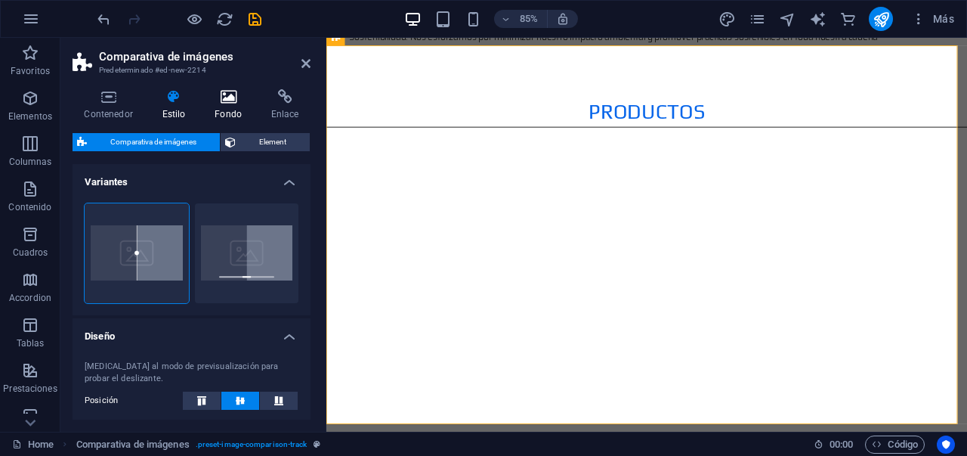
click at [218, 109] on h4 "Fondo" at bounding box center [231, 105] width 57 height 32
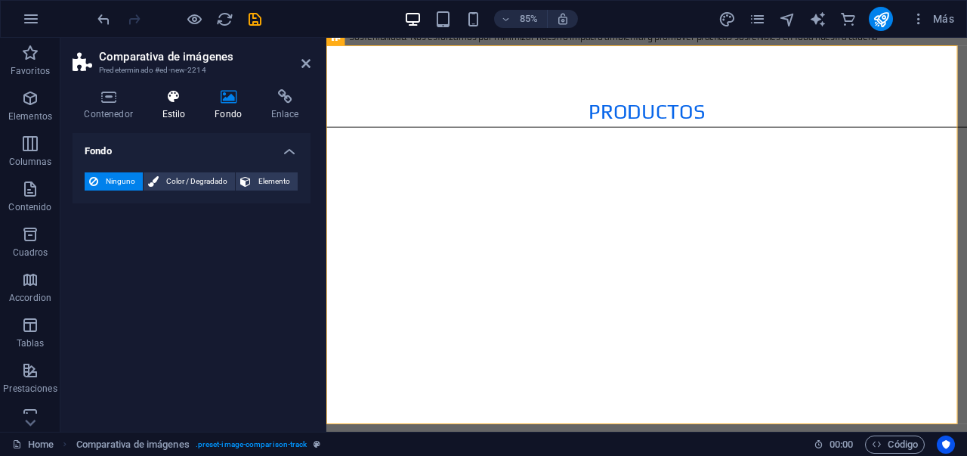
click at [187, 110] on h4 "Estilo" at bounding box center [176, 105] width 53 height 32
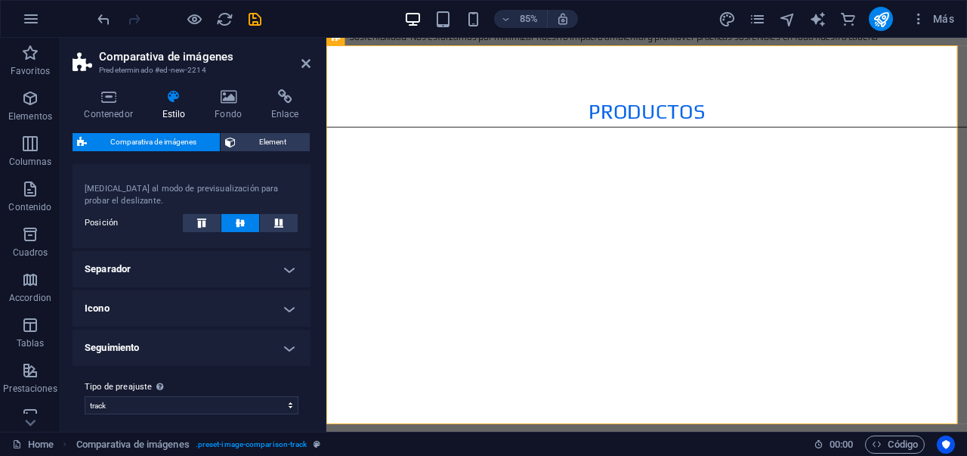
scroll to position [184, 0]
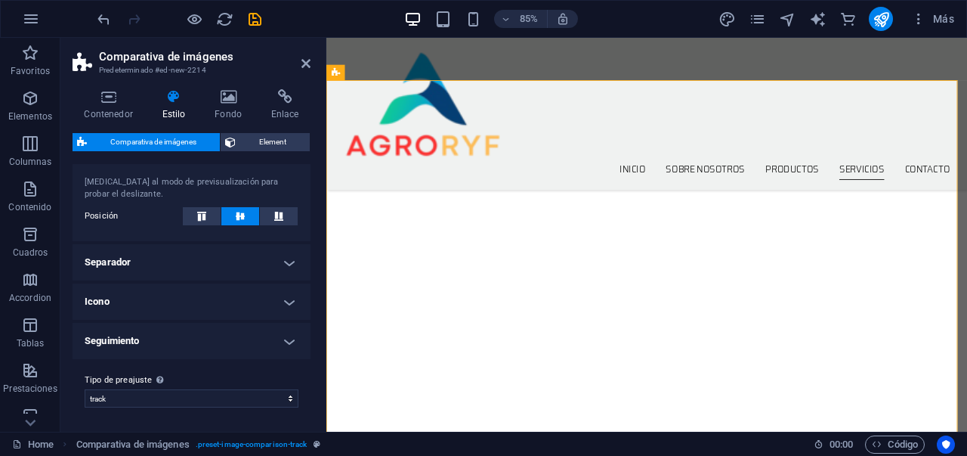
scroll to position [2380, 0]
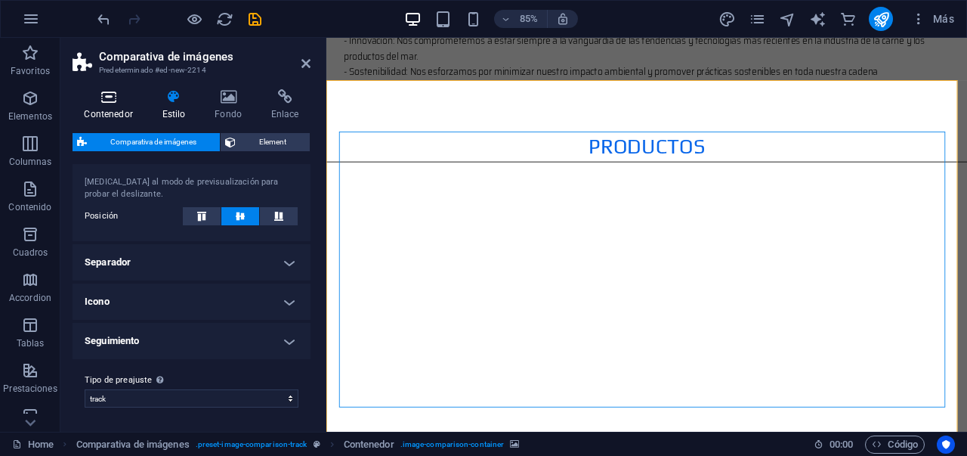
click at [94, 100] on icon at bounding box center [109, 96] width 72 height 15
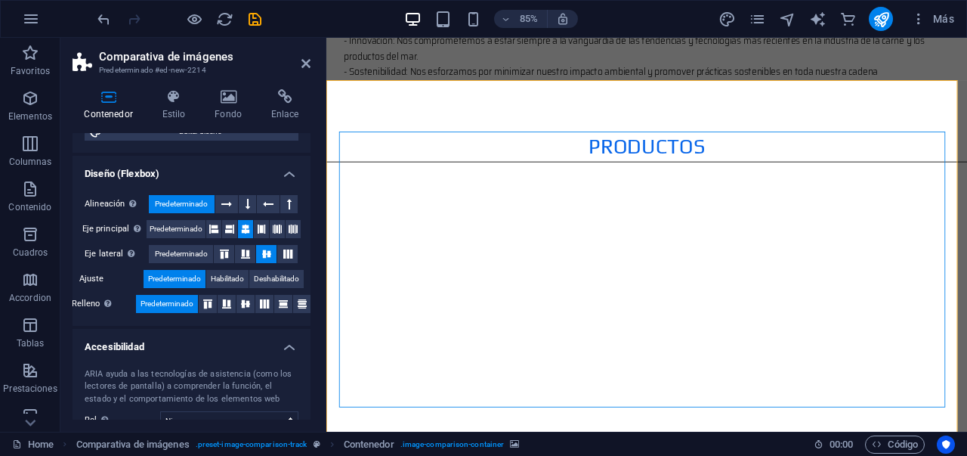
scroll to position [0, 0]
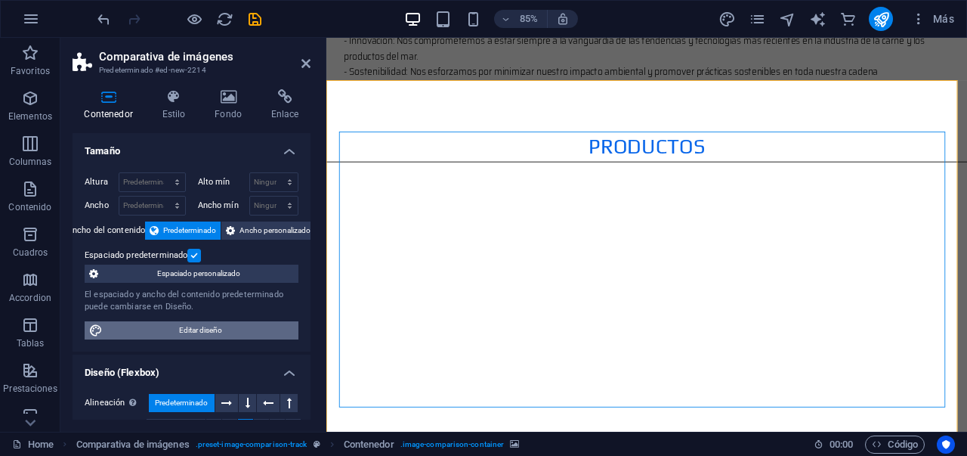
click at [209, 332] on span "Editar diseño" at bounding box center [200, 330] width 187 height 18
select select "rem"
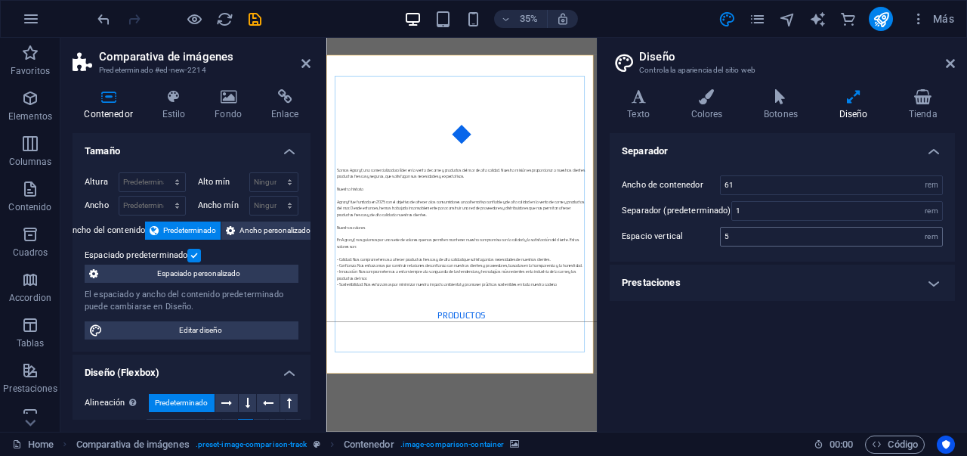
scroll to position [3042, 0]
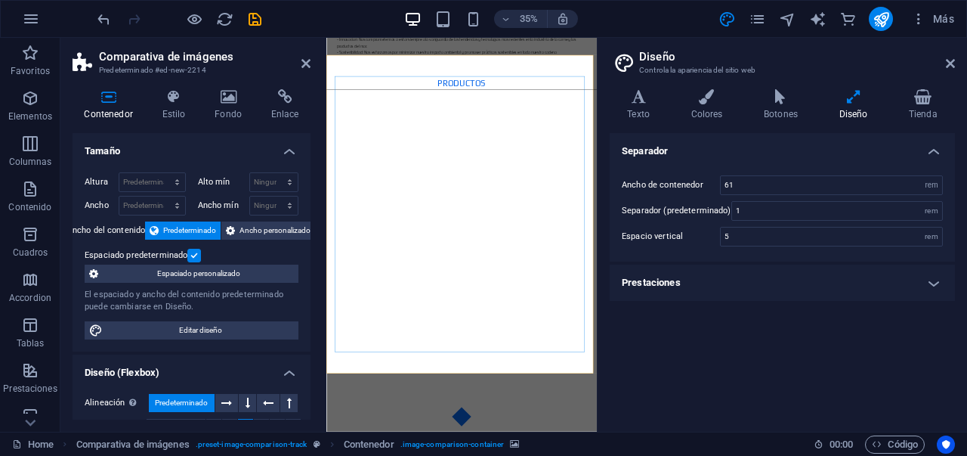
click at [955, 70] on aside "Diseño Controla la apariencia del sitio web Variantes Texto Colores Botones Dis…" at bounding box center [782, 235] width 370 height 394
click at [953, 67] on icon at bounding box center [950, 63] width 9 height 12
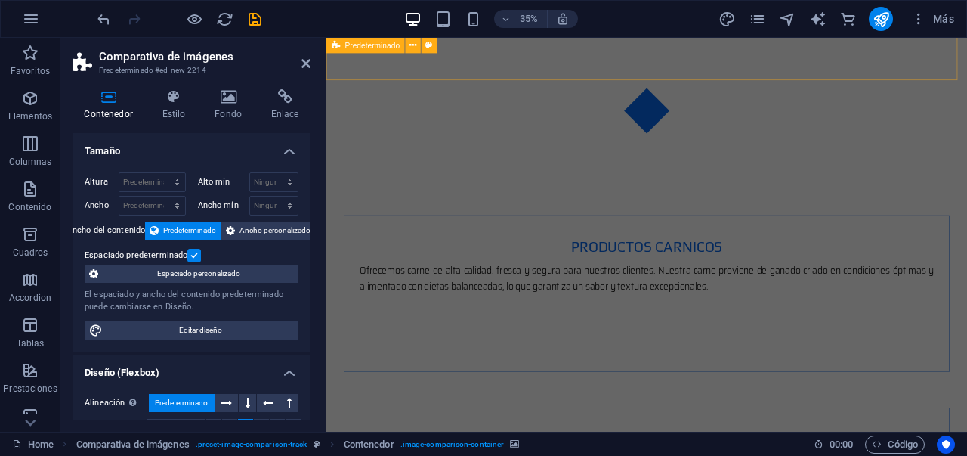
scroll to position [2380, 0]
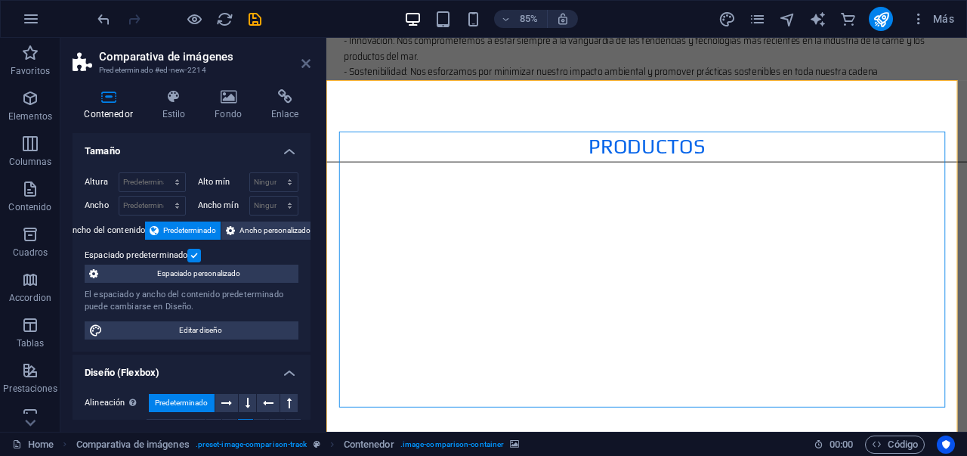
click at [305, 61] on icon at bounding box center [306, 63] width 9 height 12
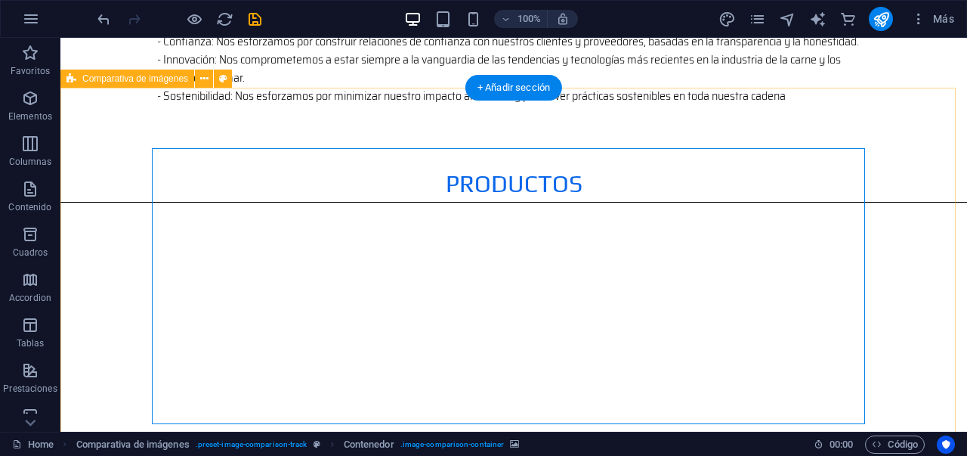
scroll to position [2368, 0]
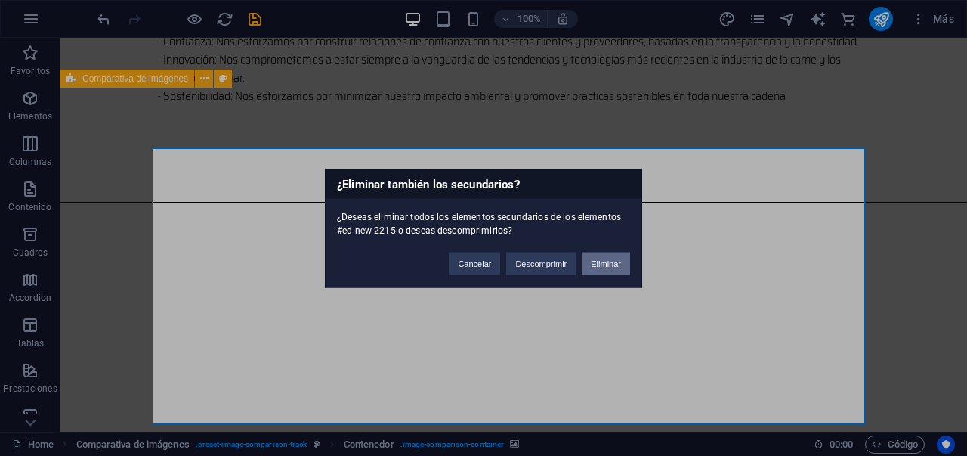
click at [614, 255] on button "Eliminar" at bounding box center [606, 263] width 48 height 23
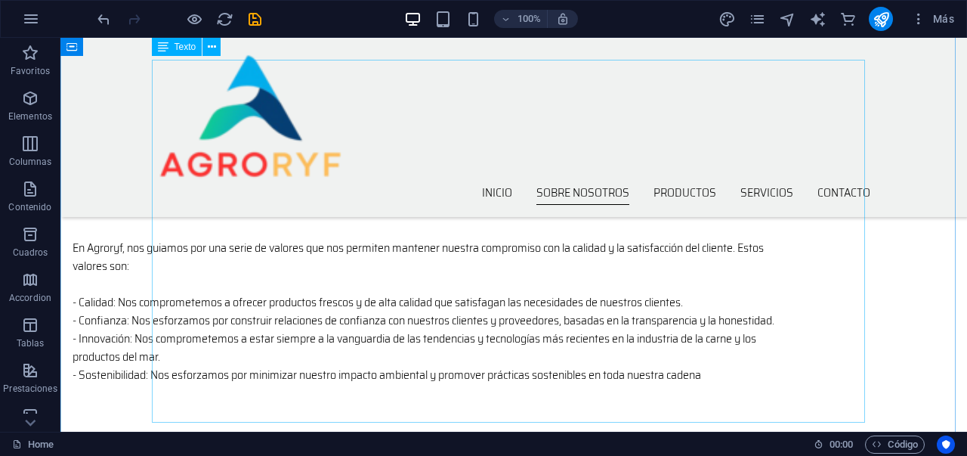
scroll to position [1014, 0]
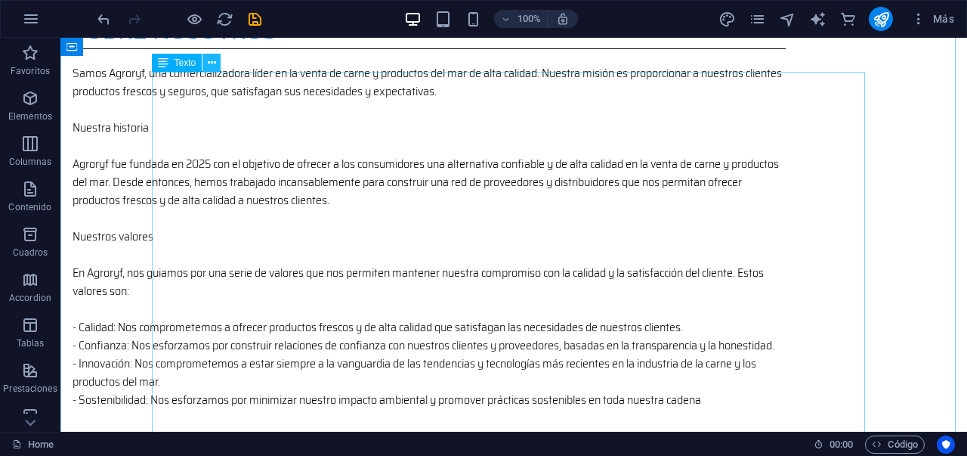
click at [212, 62] on icon at bounding box center [212, 63] width 8 height 16
click at [38, 192] on icon "button" at bounding box center [30, 189] width 18 height 18
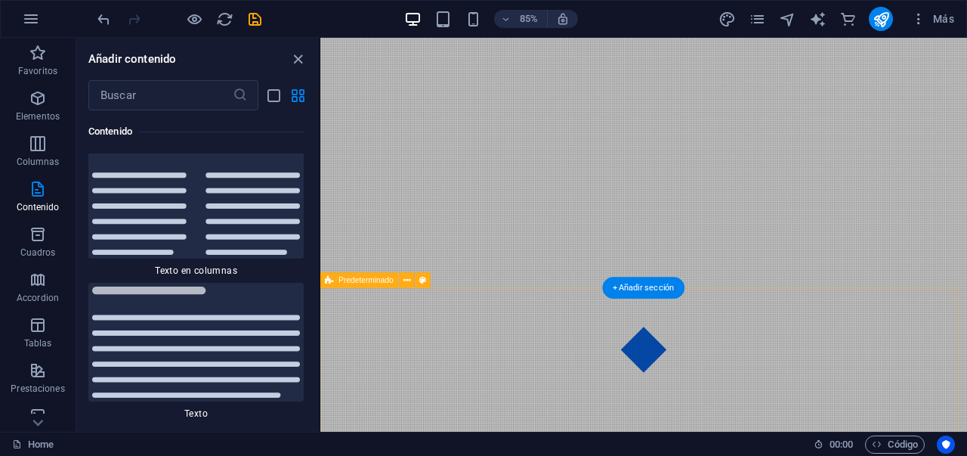
scroll to position [1857, 0]
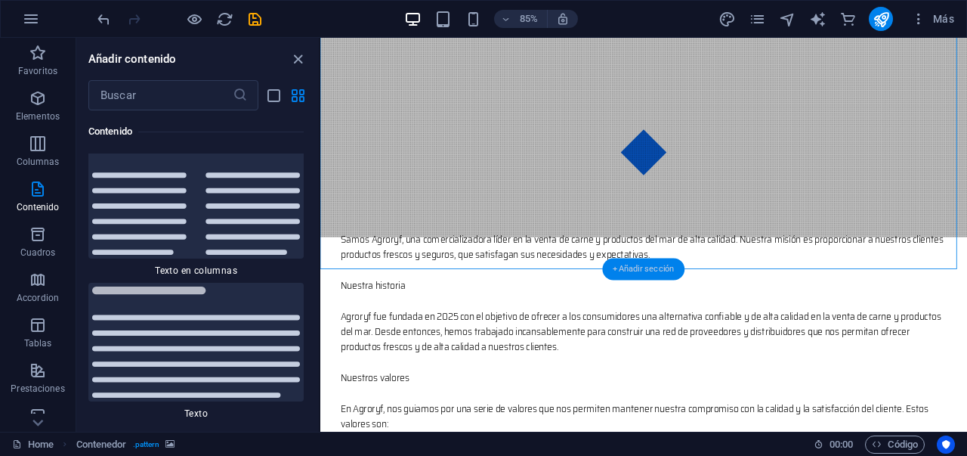
click at [638, 270] on div "+ Añadir sección" at bounding box center [644, 269] width 82 height 22
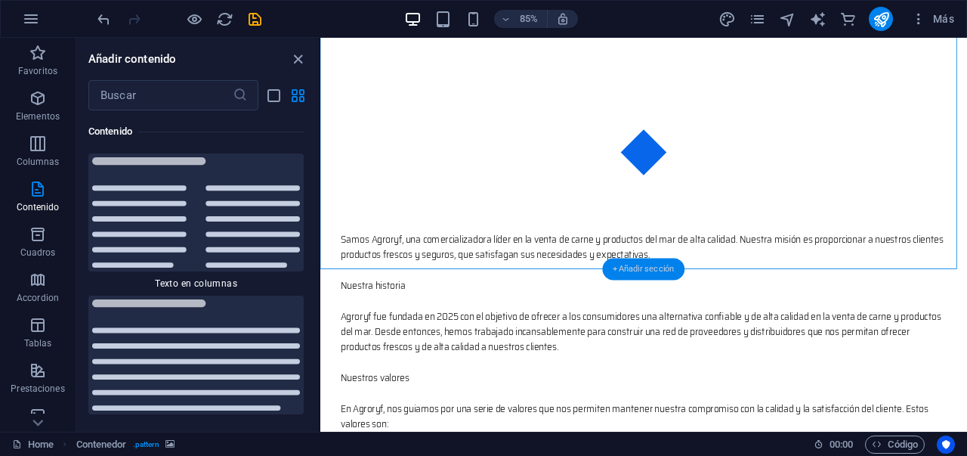
scroll to position [5126, 0]
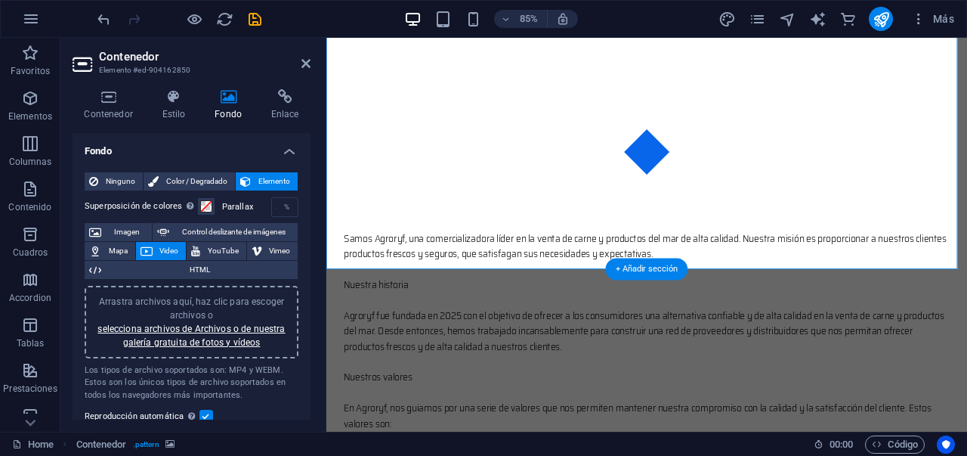
click at [231, 237] on span "Control deslizante de imágenes" at bounding box center [233, 232] width 119 height 18
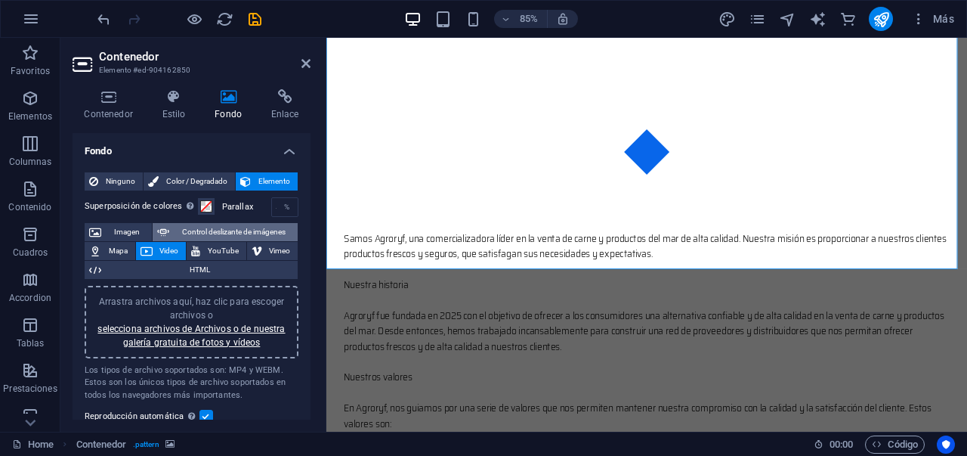
select select "ms"
select select "s"
select select "progressive"
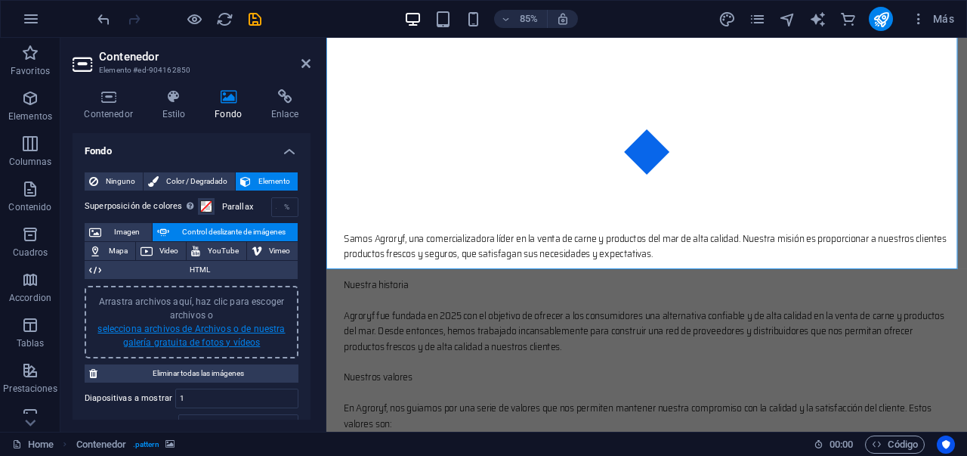
click at [215, 345] on link "selecciona archivos de Archivos o de nuestra galería gratuita de fotos y vídeos" at bounding box center [190, 335] width 187 height 24
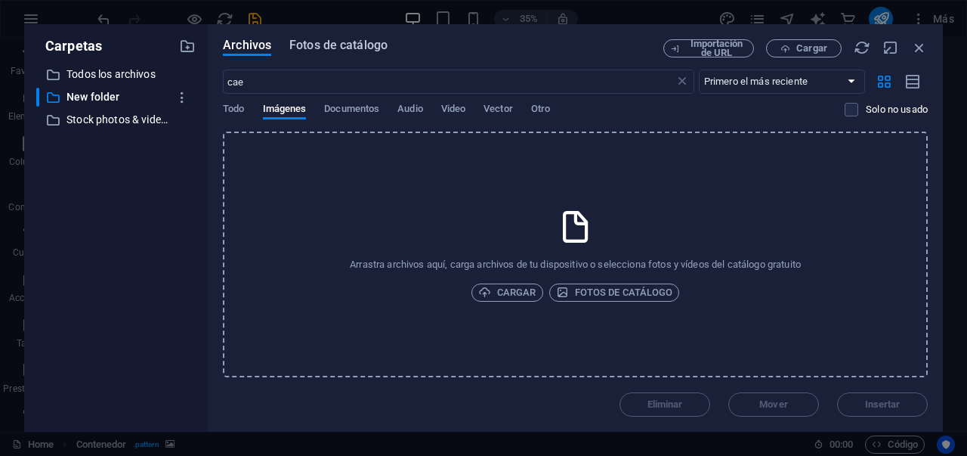
click at [345, 51] on span "Fotos de catálogo" at bounding box center [338, 45] width 98 height 18
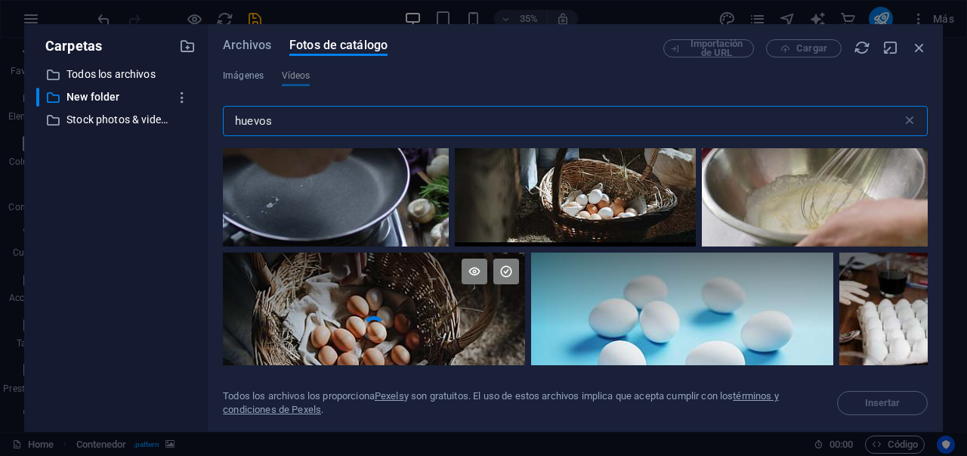
scroll to position [204, 0]
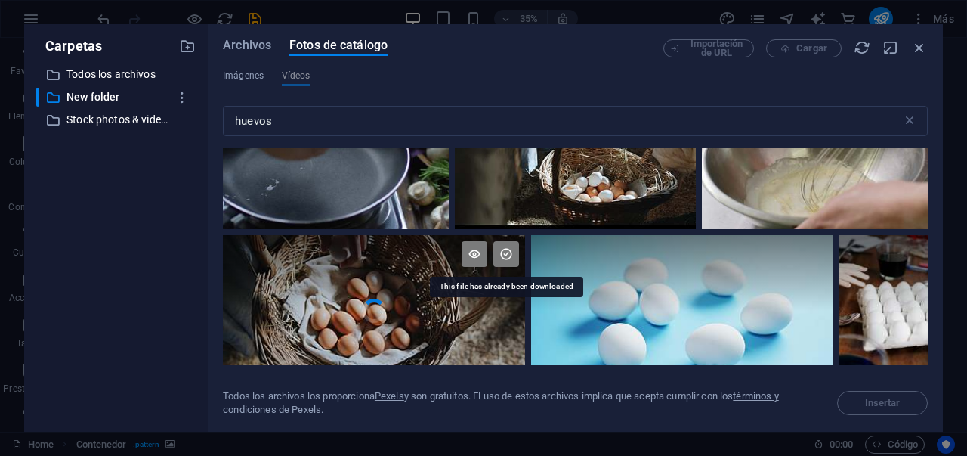
click at [506, 258] on icon at bounding box center [506, 254] width 26 height 26
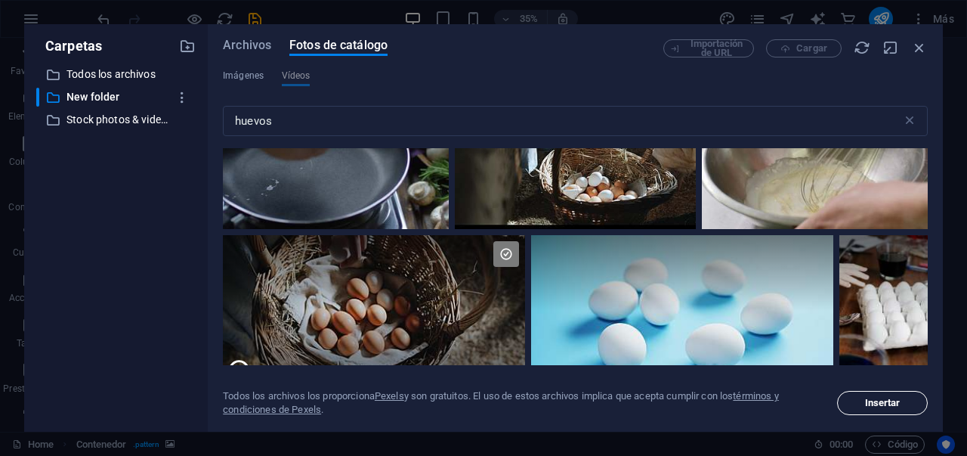
click at [876, 400] on span "Insertar" at bounding box center [883, 402] width 36 height 9
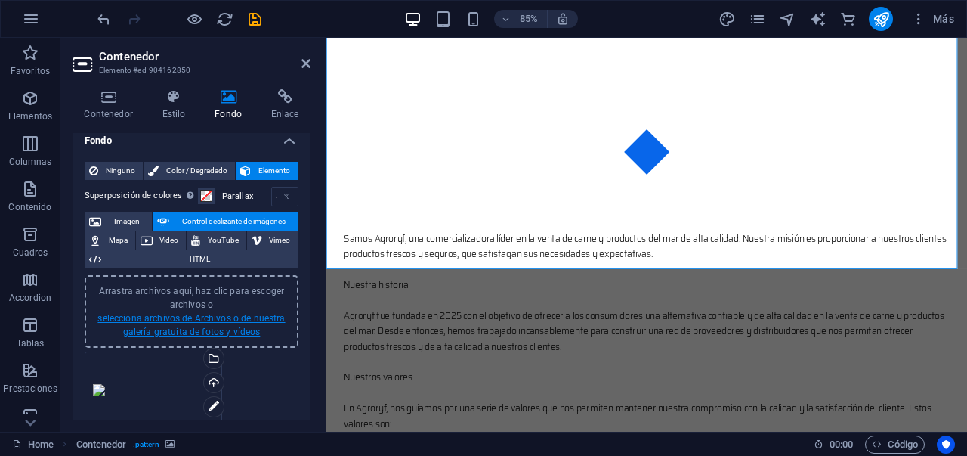
scroll to position [30, 0]
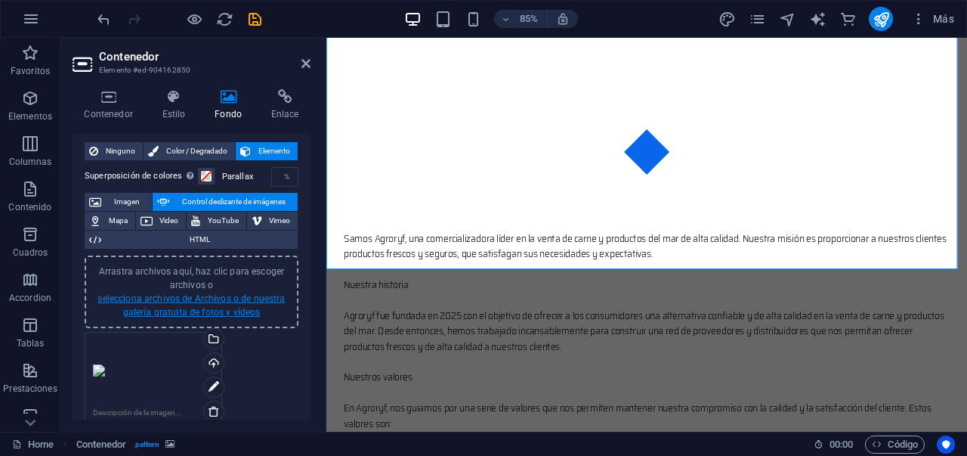
click at [216, 310] on link "selecciona archivos de Archivos o de nuestra galería gratuita de fotos y vídeos" at bounding box center [190, 305] width 187 height 24
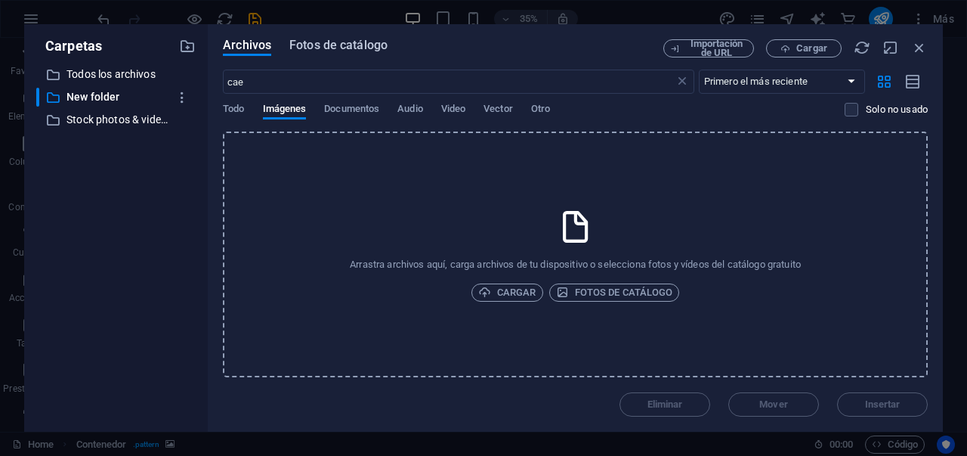
click at [343, 55] on button "Fotos de catálogo" at bounding box center [338, 47] width 98 height 17
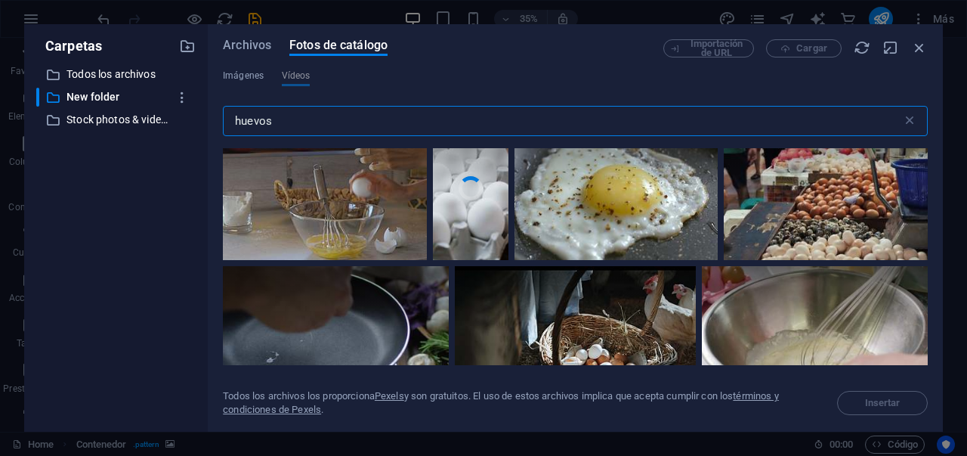
scroll to position [37, 0]
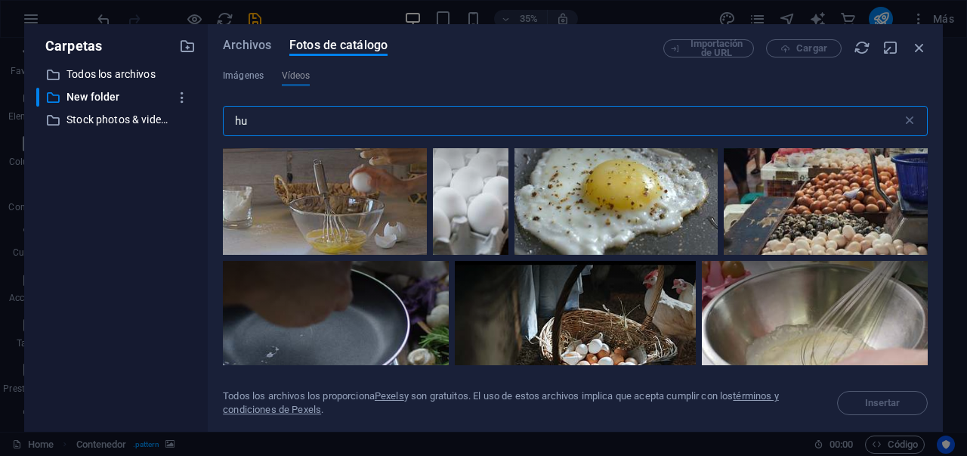
type input "h"
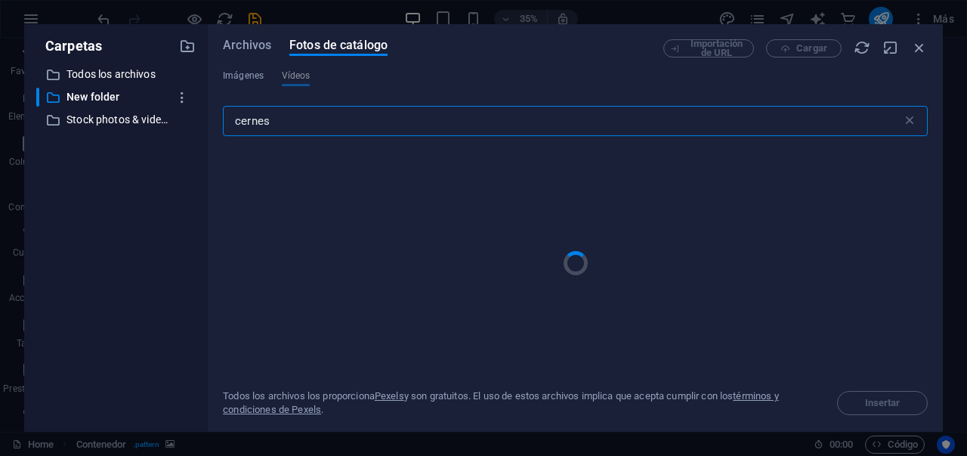
click at [251, 129] on input "cernes" at bounding box center [562, 121] width 679 height 30
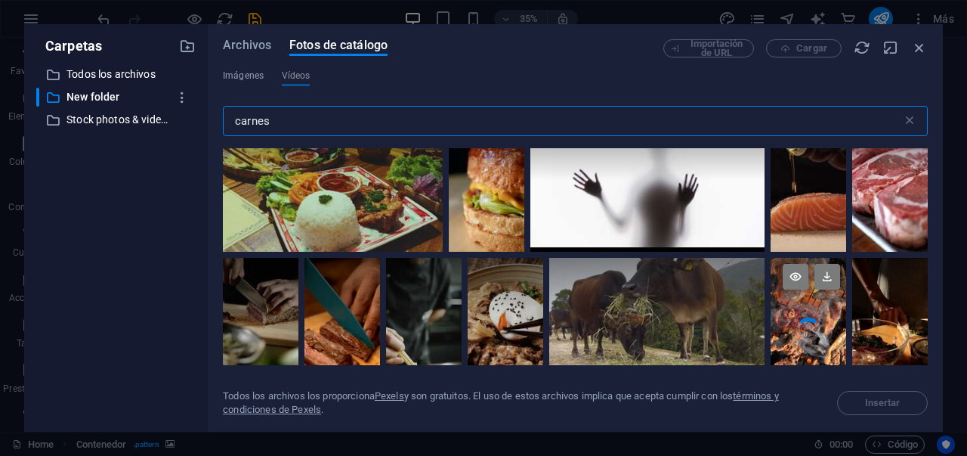
scroll to position [719, 0]
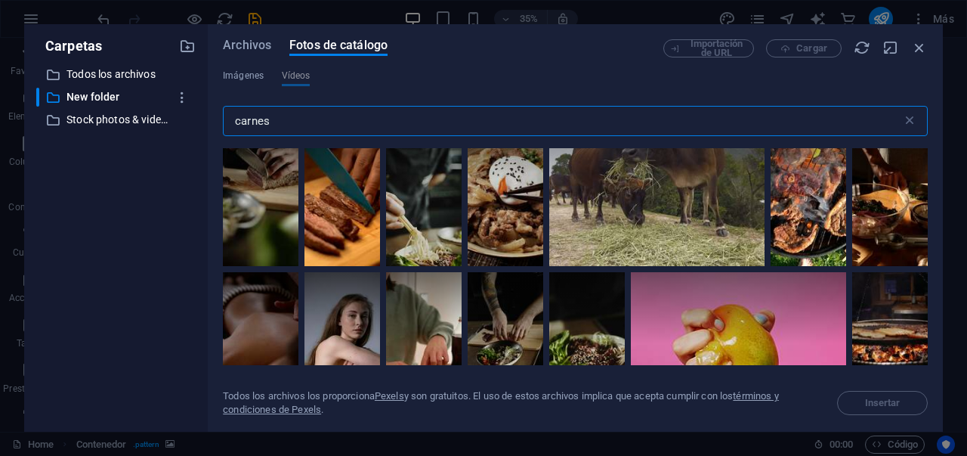
click at [379, 124] on input "carnes" at bounding box center [562, 121] width 679 height 30
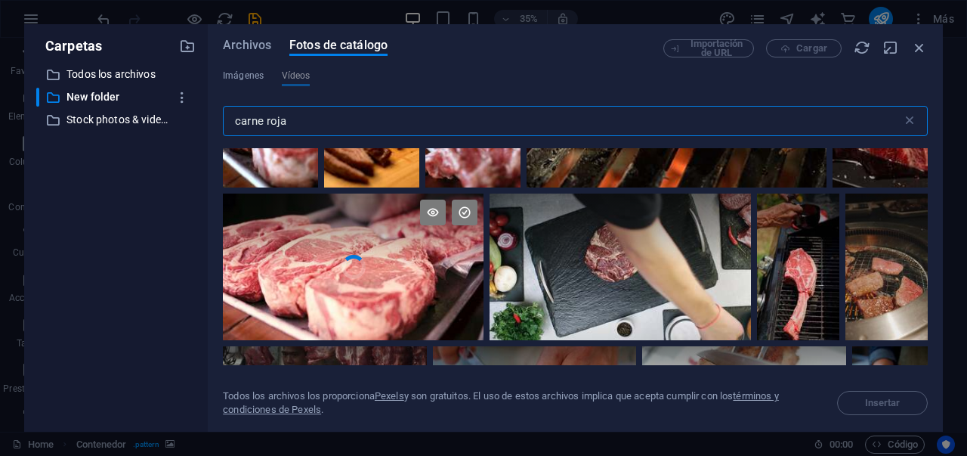
scroll to position [172, 0]
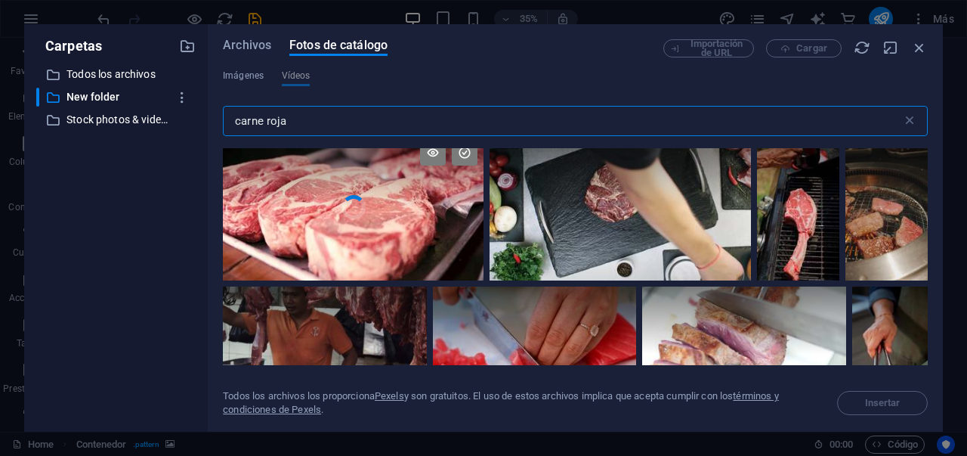
type input "carne roja"
click at [366, 248] on video "Your browser does not support the video tag." at bounding box center [353, 207] width 261 height 147
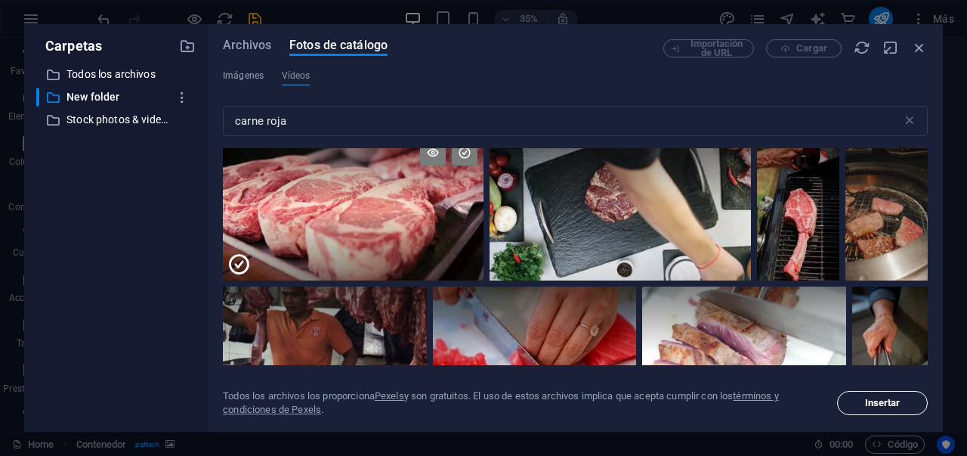
click at [863, 401] on span "Insertar" at bounding box center [882, 402] width 77 height 9
click at [884, 404] on span "Insertar" at bounding box center [883, 402] width 36 height 9
click at [384, 199] on div at bounding box center [353, 170] width 261 height 73
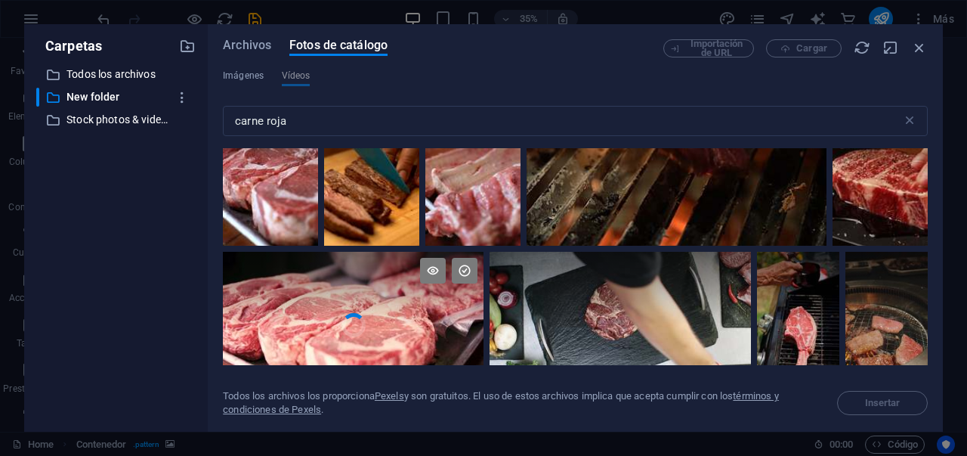
scroll to position [57, 0]
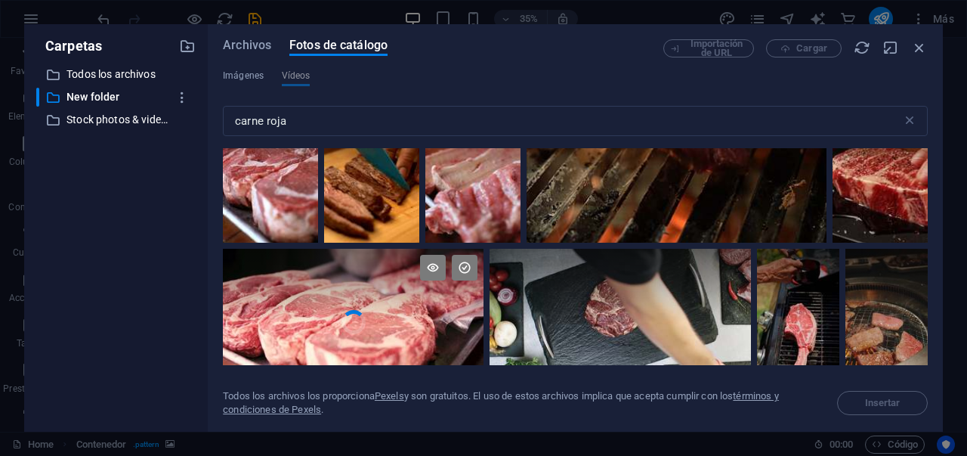
click at [374, 289] on div at bounding box center [353, 285] width 261 height 73
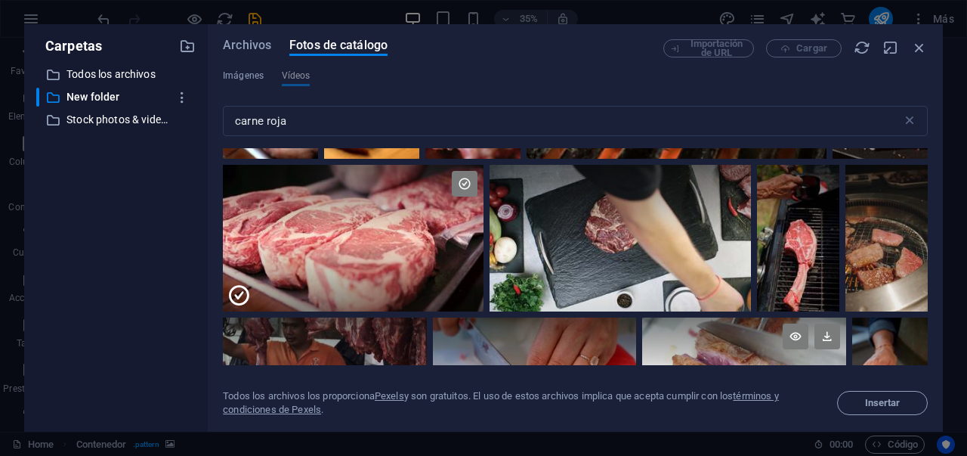
scroll to position [156, 0]
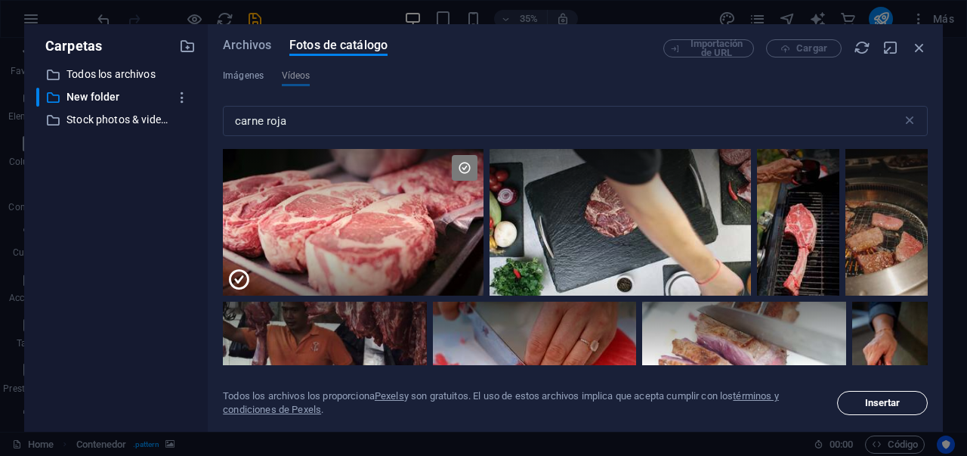
click at [883, 408] on button "Insertar" at bounding box center [882, 403] width 91 height 24
click at [425, 209] on div at bounding box center [353, 185] width 261 height 73
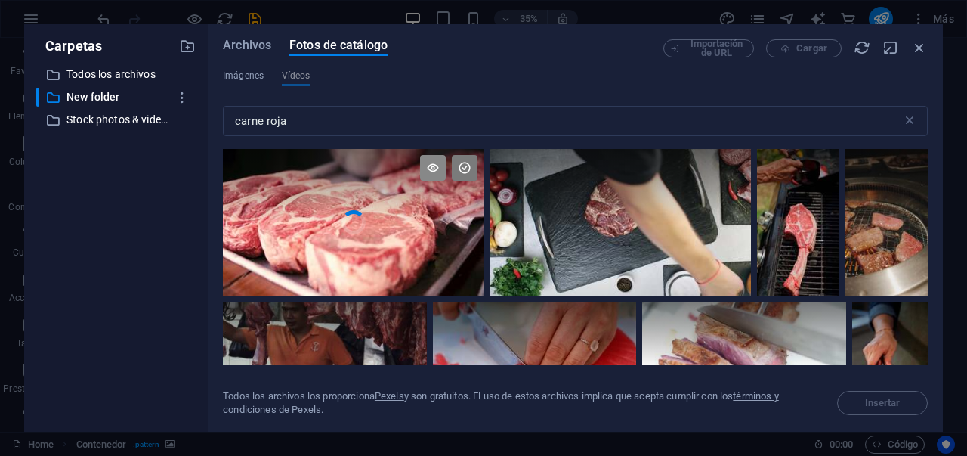
click at [431, 167] on icon at bounding box center [433, 168] width 26 height 26
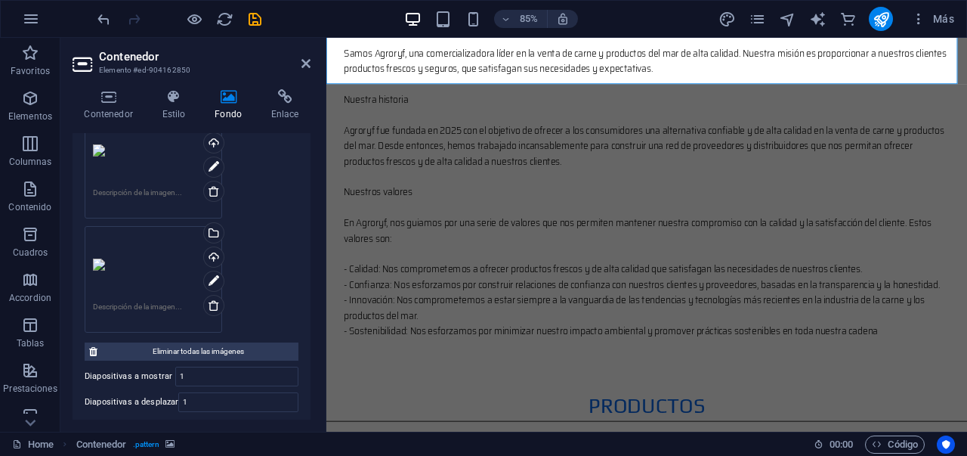
scroll to position [249, 0]
click at [305, 66] on icon at bounding box center [306, 63] width 9 height 12
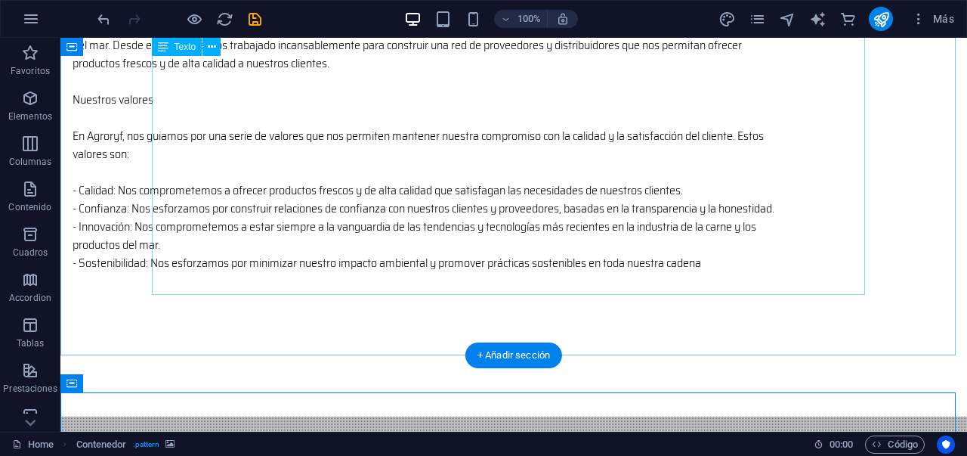
scroll to position [1155, 0]
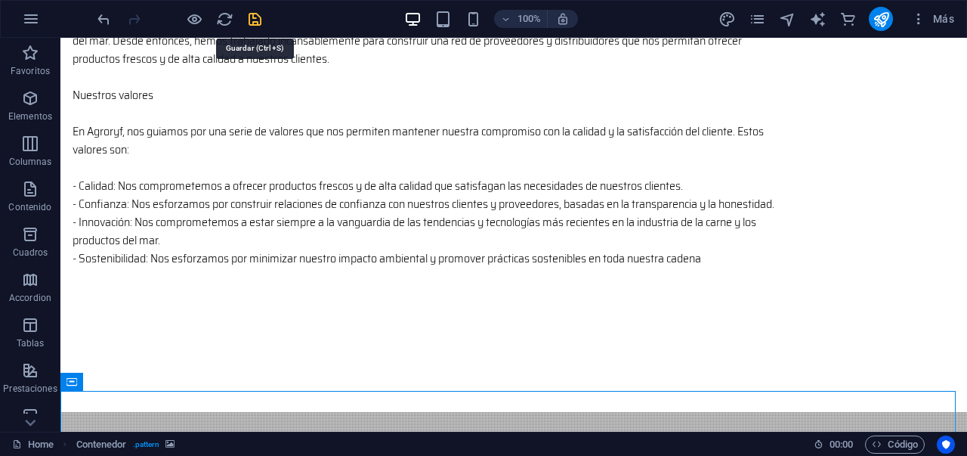
click at [259, 20] on icon "save" at bounding box center [254, 19] width 17 height 17
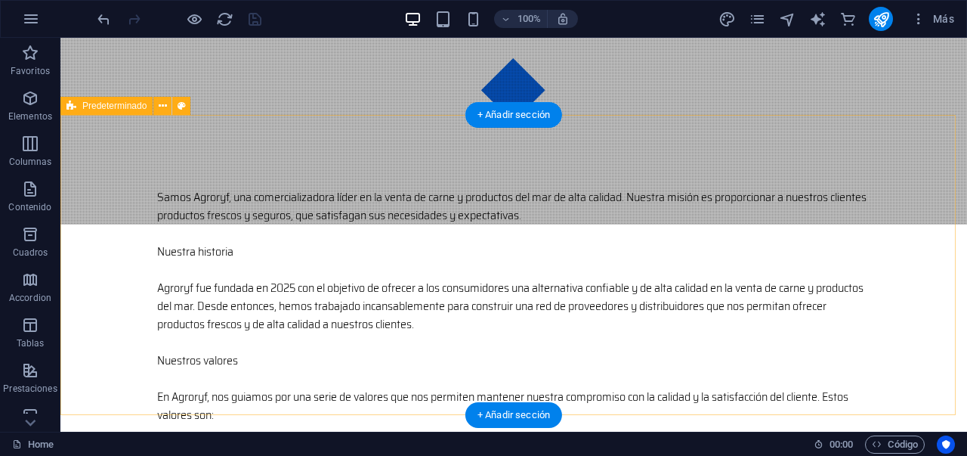
scroll to position [2041, 0]
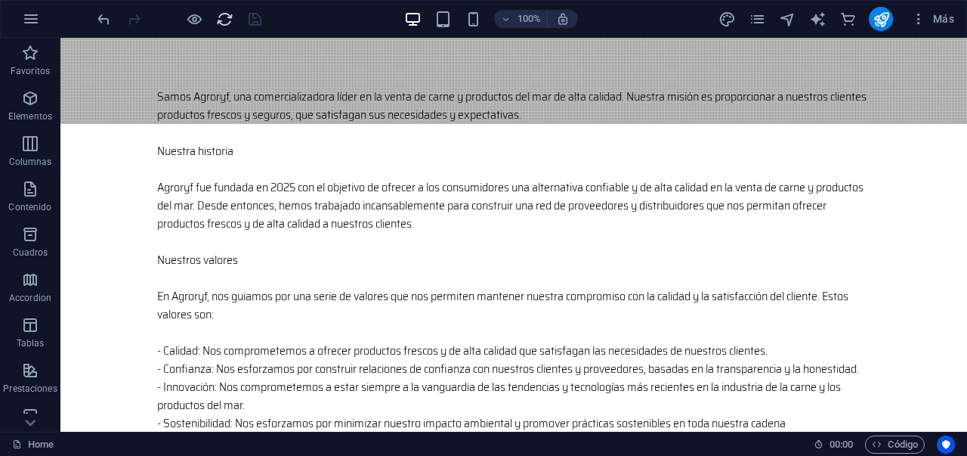
click at [233, 22] on icon "reload" at bounding box center [224, 19] width 17 height 17
click at [224, 22] on icon "reload" at bounding box center [224, 19] width 17 height 17
click at [222, 24] on icon "reload" at bounding box center [224, 19] width 17 height 17
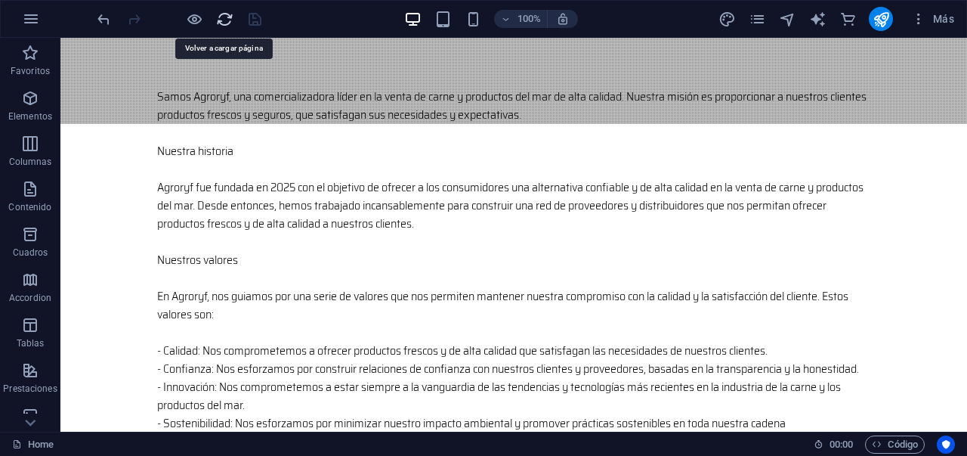
click at [222, 24] on icon "reload" at bounding box center [224, 19] width 17 height 17
click at [233, 13] on span "reload" at bounding box center [224, 19] width 18 height 17
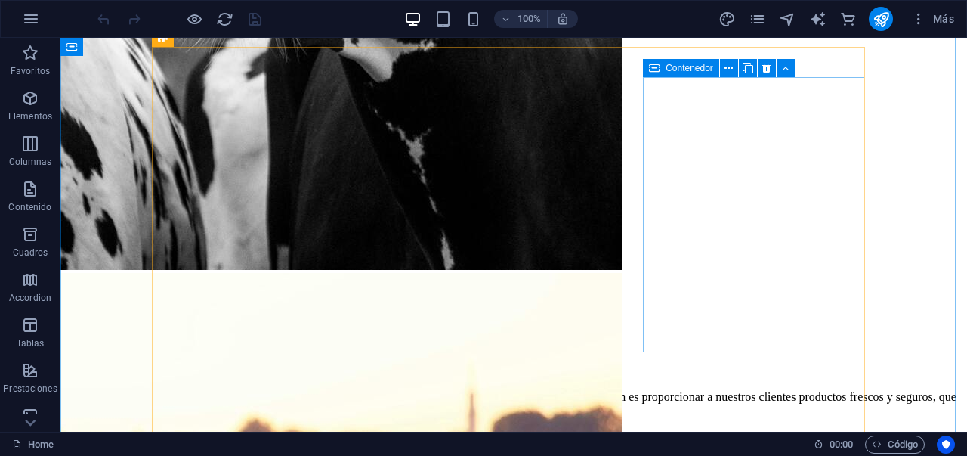
scroll to position [1560, 0]
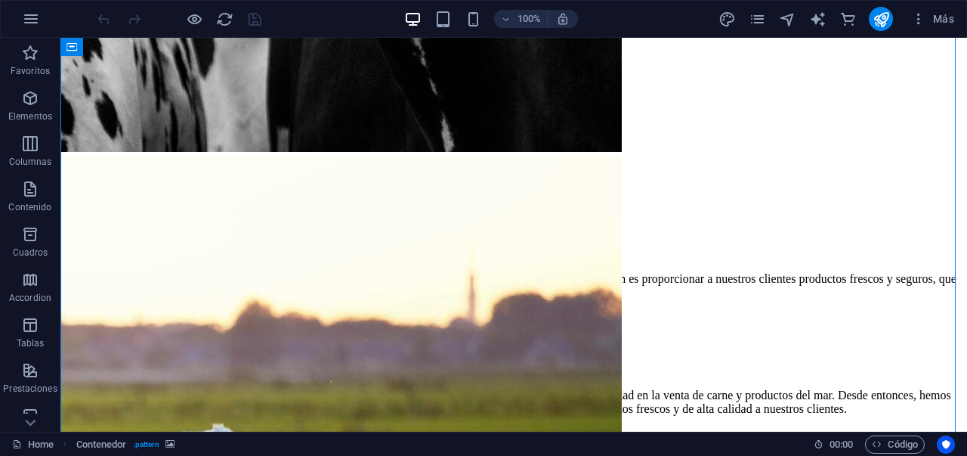
click at [96, 78] on div "H1 Banner Contenedor Contenedor H2 Predeterminado Contenedor Texto Contenedor P…" at bounding box center [513, 235] width 907 height 394
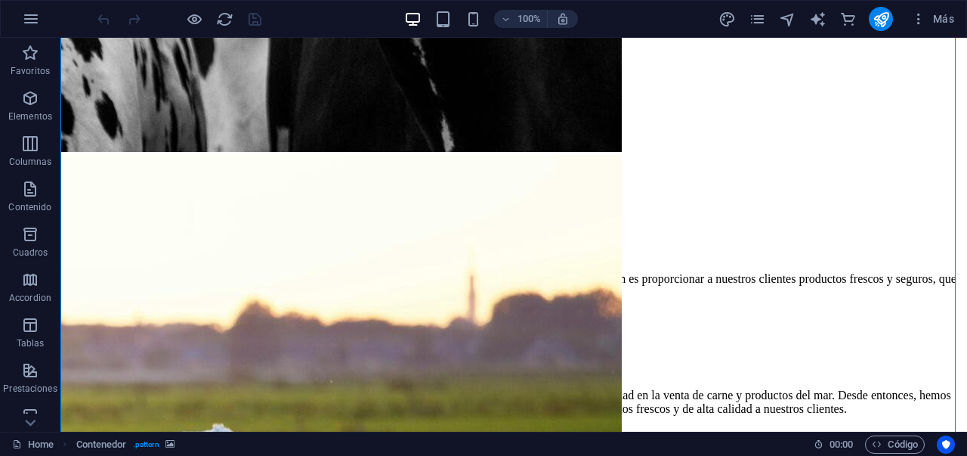
select select "square"
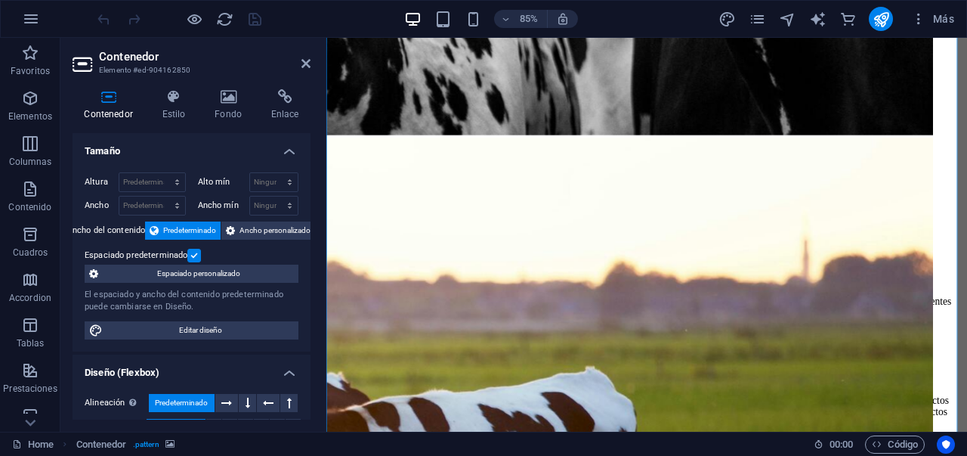
scroll to position [474, 0]
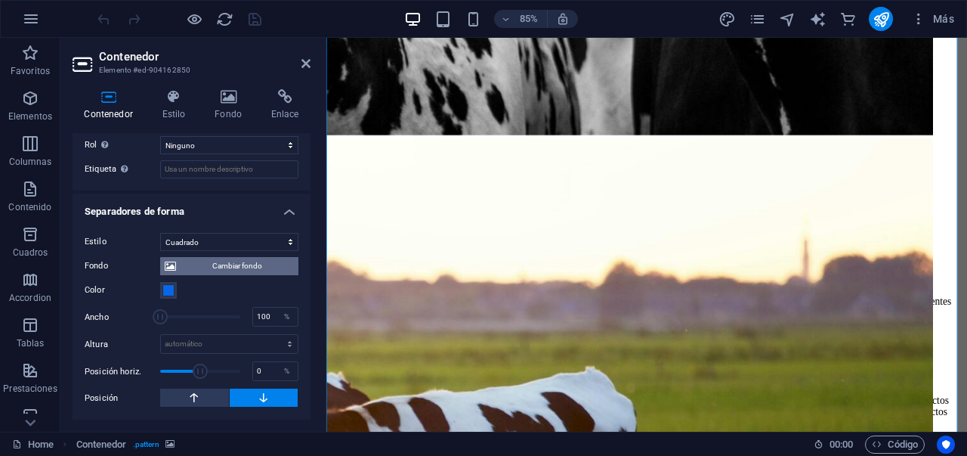
click at [230, 269] on span "Cambiar fondo" at bounding box center [237, 266] width 113 height 18
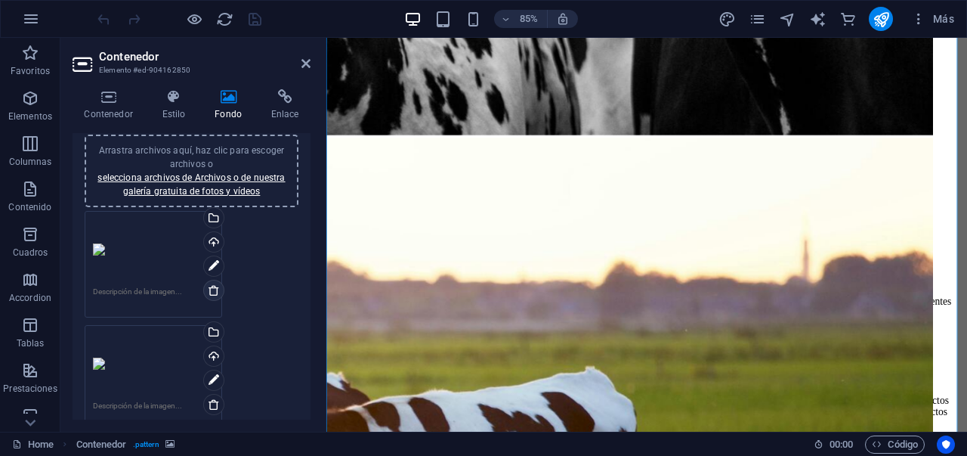
scroll to position [152, 0]
click at [213, 240] on div "Cargar" at bounding box center [212, 242] width 23 height 23
click at [216, 291] on icon at bounding box center [214, 289] width 12 height 12
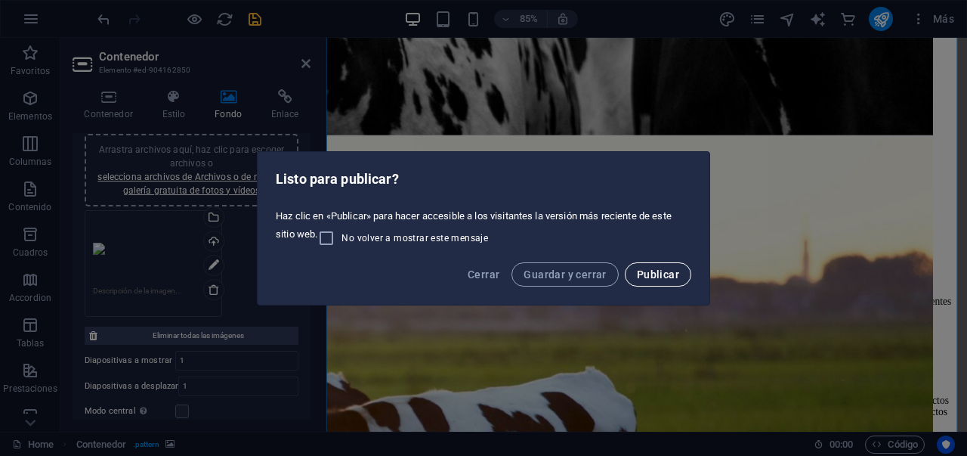
click at [680, 274] on button "Publicar" at bounding box center [658, 274] width 66 height 24
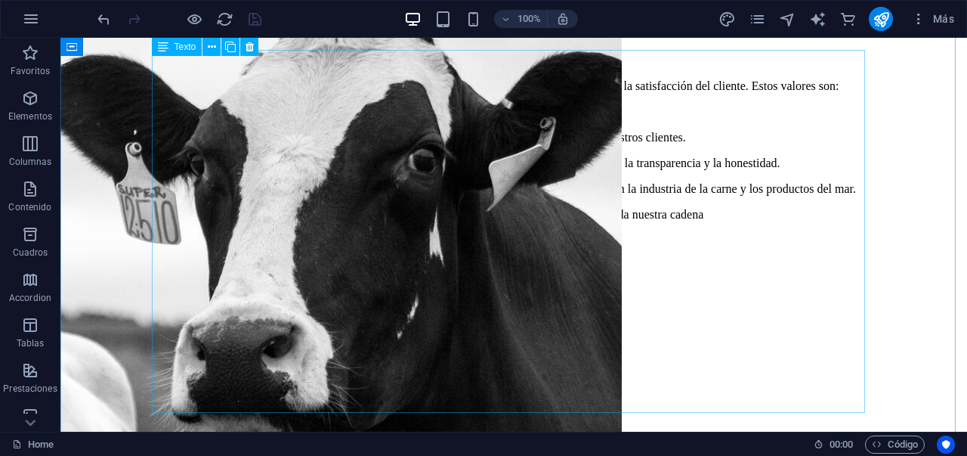
scroll to position [1264, 0]
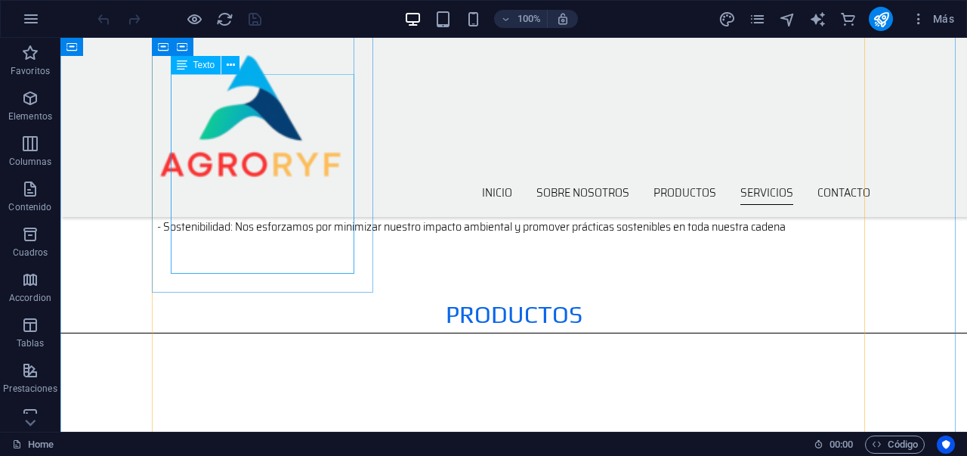
scroll to position [1570, 0]
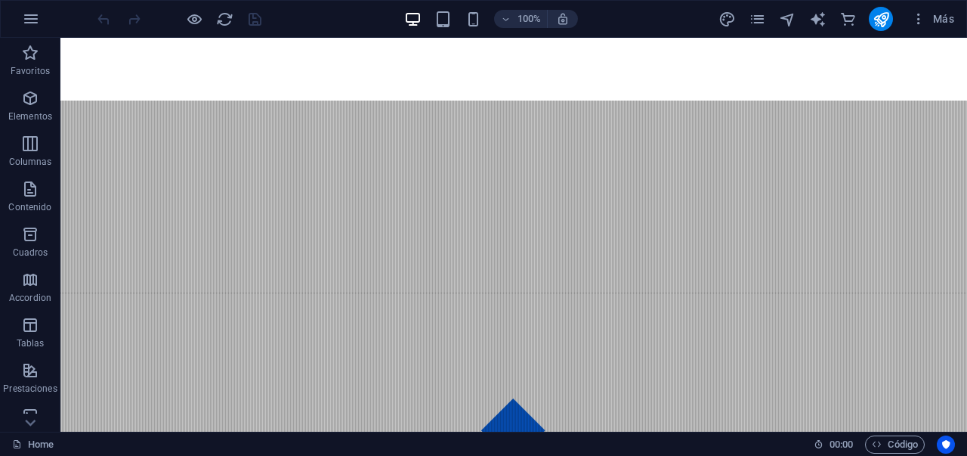
click at [120, 94] on div "Arrastra aquí para reemplazar el contenido existente. Si quieres crear un eleme…" at bounding box center [513, 235] width 907 height 394
select select "square"
select select "ms"
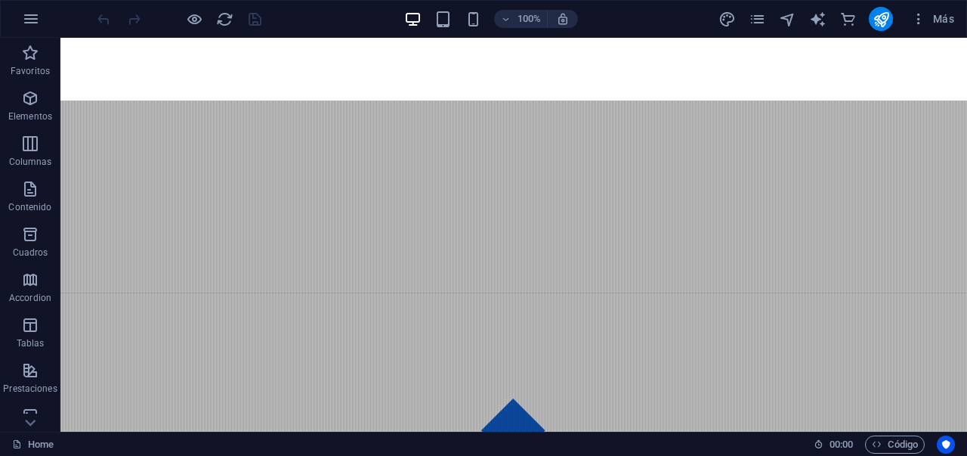
select select "s"
select select "progressive"
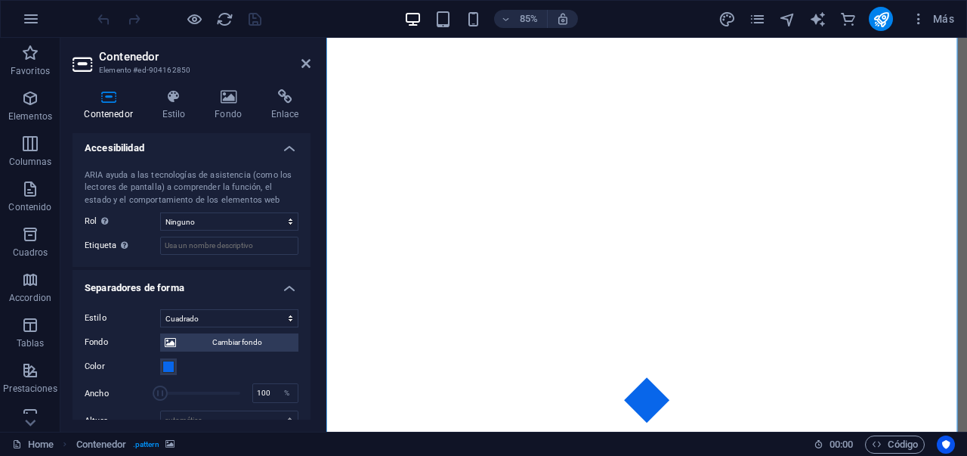
scroll to position [474, 0]
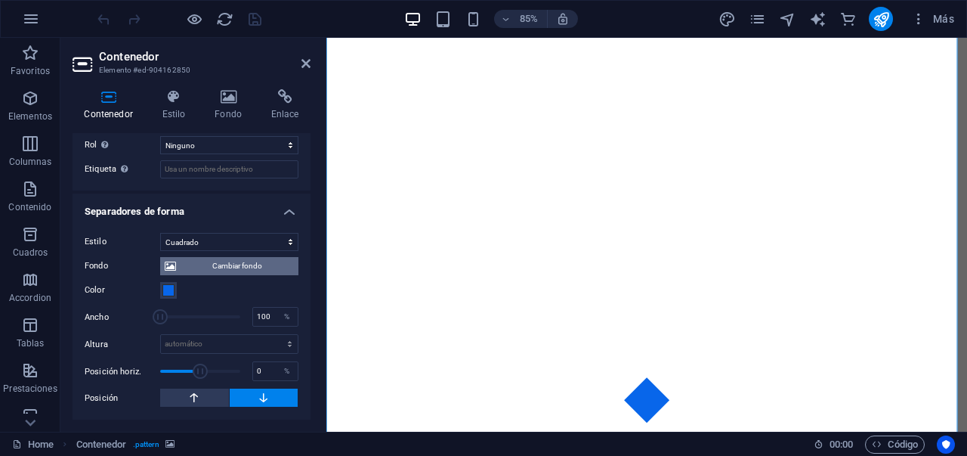
click at [217, 271] on span "Cambiar fondo" at bounding box center [237, 266] width 113 height 18
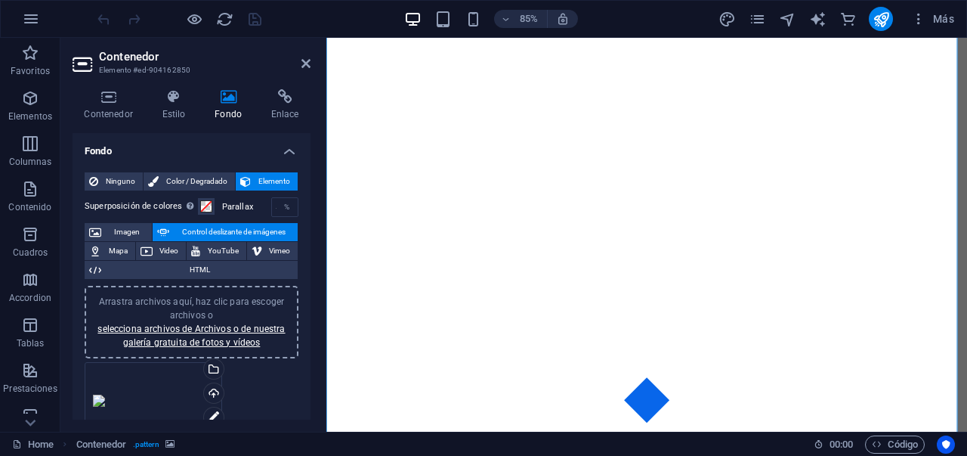
click at [258, 230] on span "Control deslizante de imágenes" at bounding box center [233, 232] width 119 height 18
click at [192, 343] on link "selecciona archivos de Archivos o de nuestra galería gratuita de fotos y vídeos" at bounding box center [190, 335] width 187 height 24
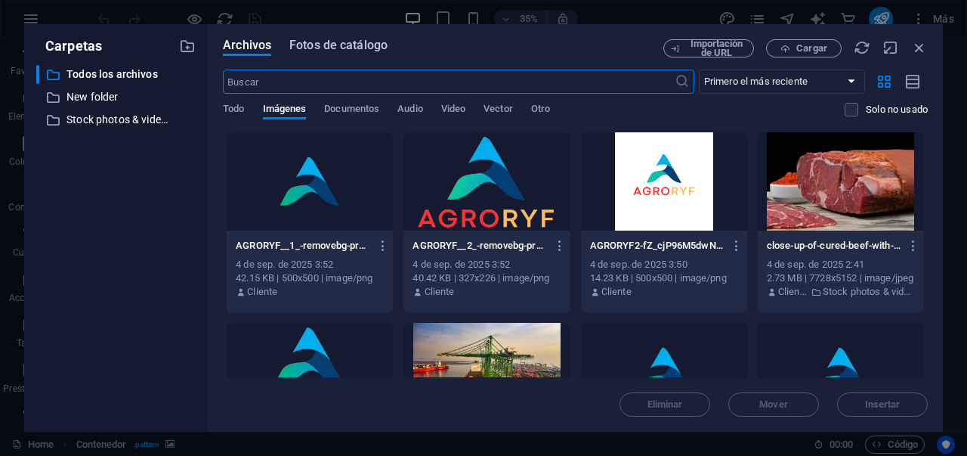
click at [326, 48] on span "Fotos de catálogo" at bounding box center [338, 45] width 98 height 18
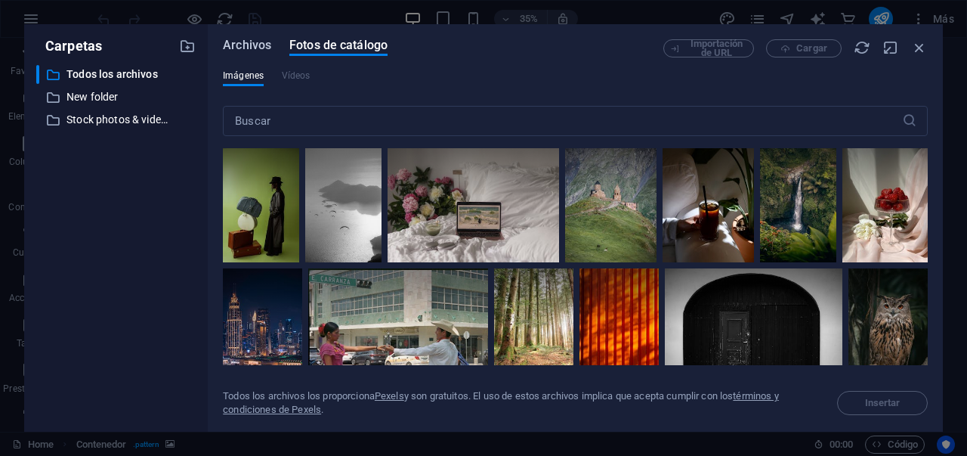
click at [253, 42] on span "Archivos" at bounding box center [247, 45] width 48 height 18
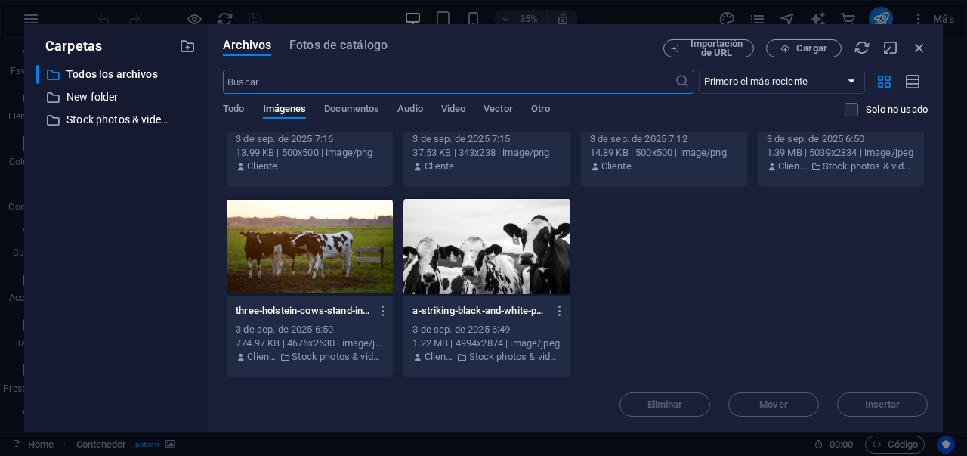
scroll to position [697, 0]
click at [308, 45] on span "Fotos de catálogo" at bounding box center [338, 45] width 98 height 18
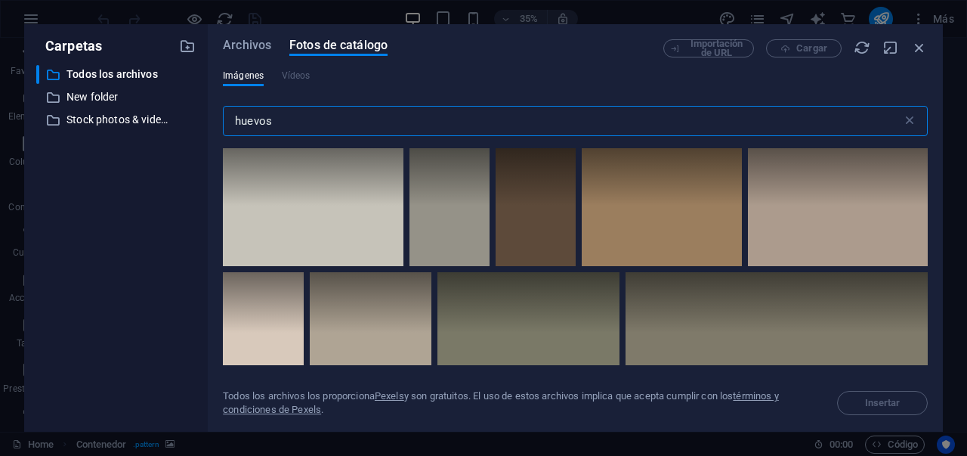
scroll to position [4650, 0]
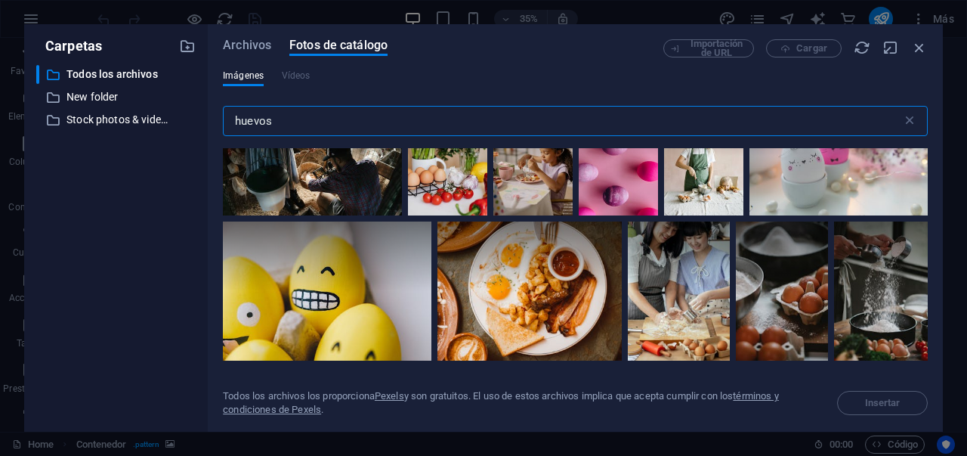
click at [235, 122] on input "huevos" at bounding box center [562, 121] width 679 height 30
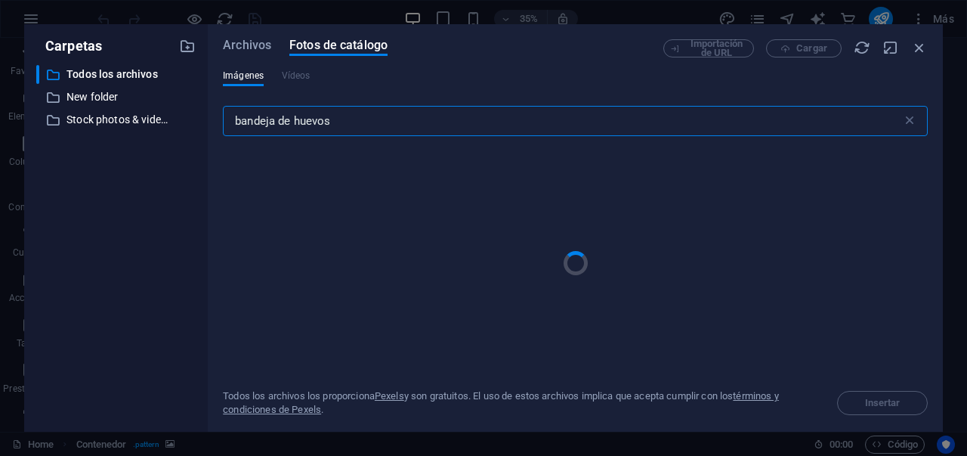
click at [384, 122] on input "bandeja de huevos" at bounding box center [562, 121] width 679 height 30
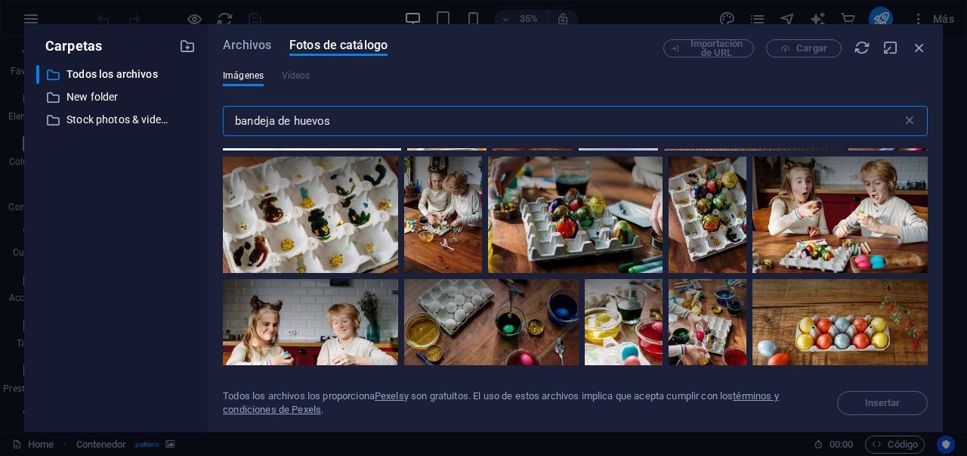
scroll to position [1136, 0]
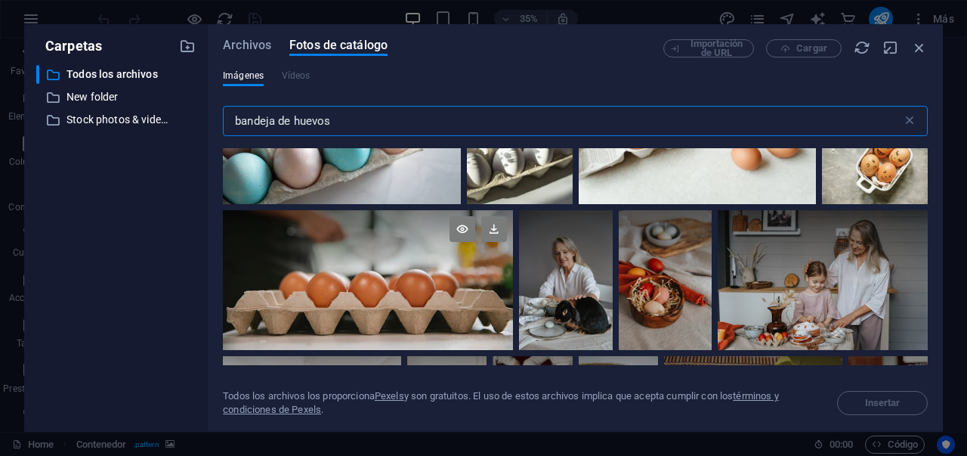
type input "bandeja de huevos"
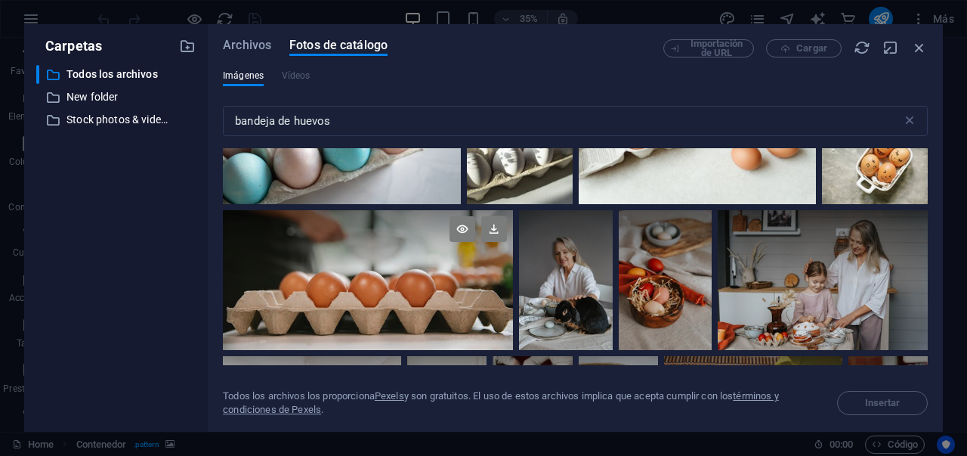
click at [409, 262] on div at bounding box center [368, 245] width 290 height 70
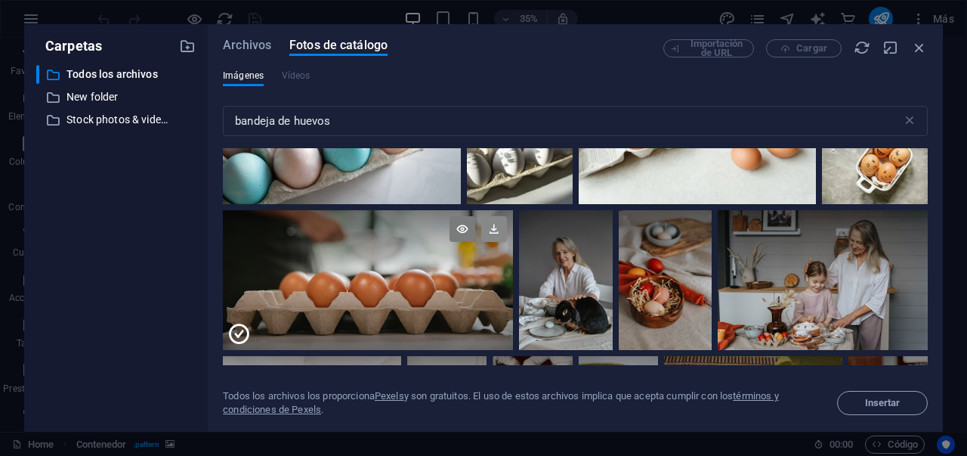
click at [495, 227] on icon at bounding box center [494, 229] width 26 height 26
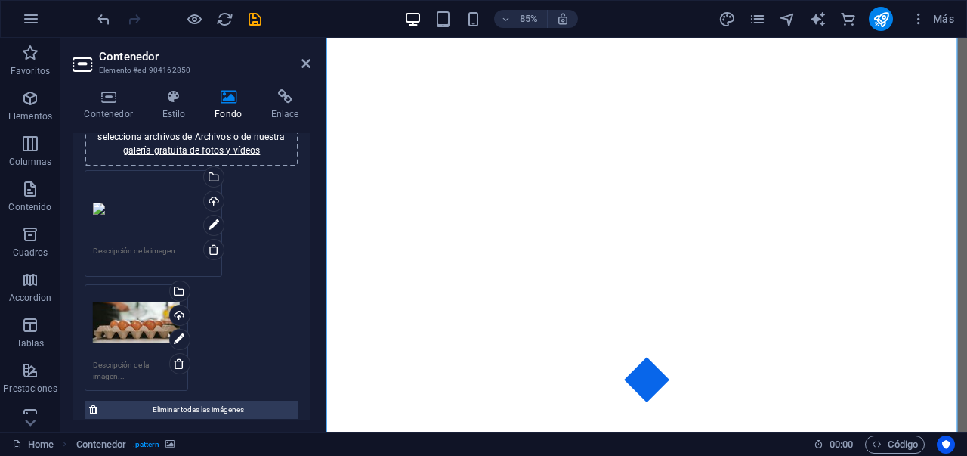
scroll to position [191, 0]
click at [218, 255] on link at bounding box center [213, 250] width 21 height 21
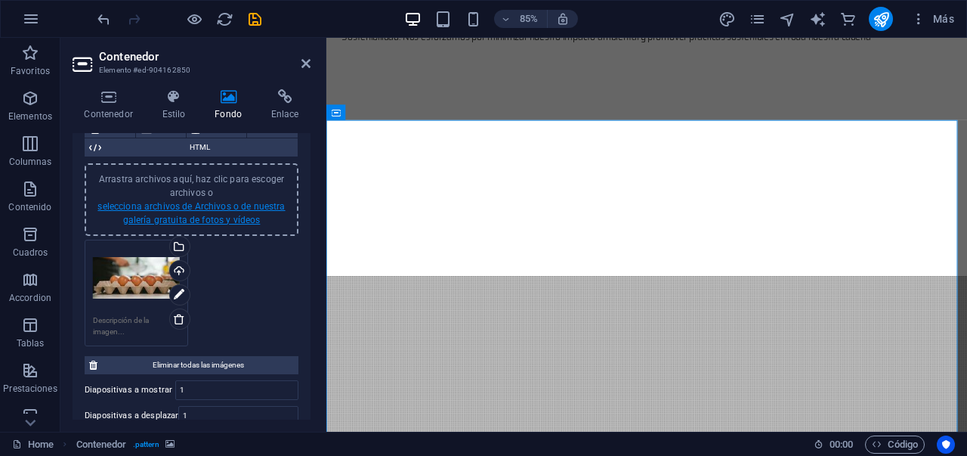
scroll to position [122, 0]
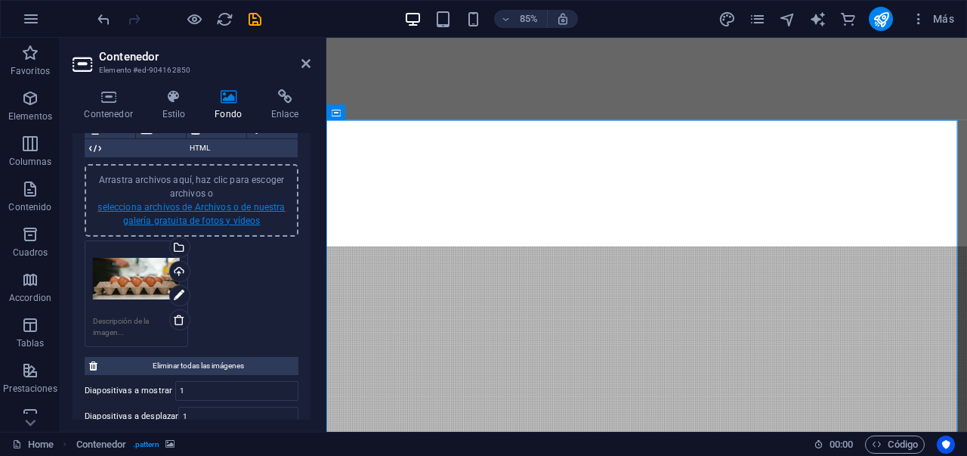
click at [208, 218] on link "selecciona archivos de Archivos o de nuestra galería gratuita de fotos y vídeos" at bounding box center [190, 214] width 187 height 24
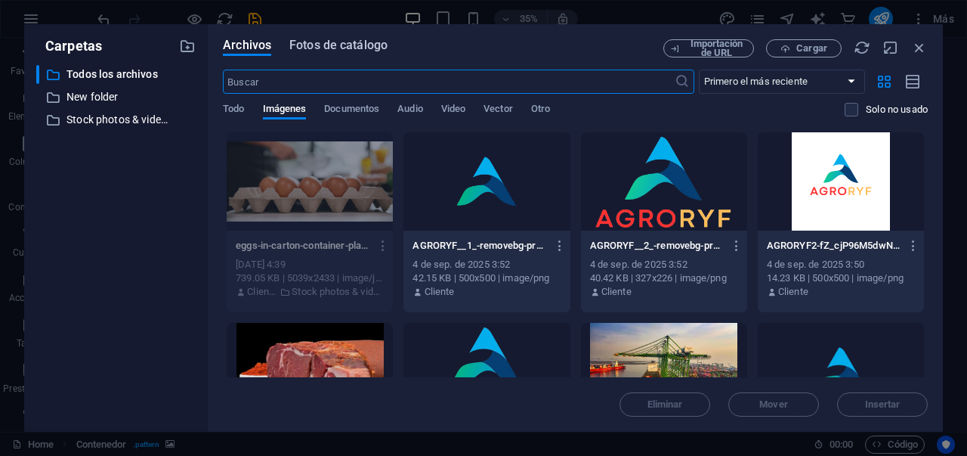
click at [320, 51] on span "Fotos de catálogo" at bounding box center [338, 45] width 98 height 18
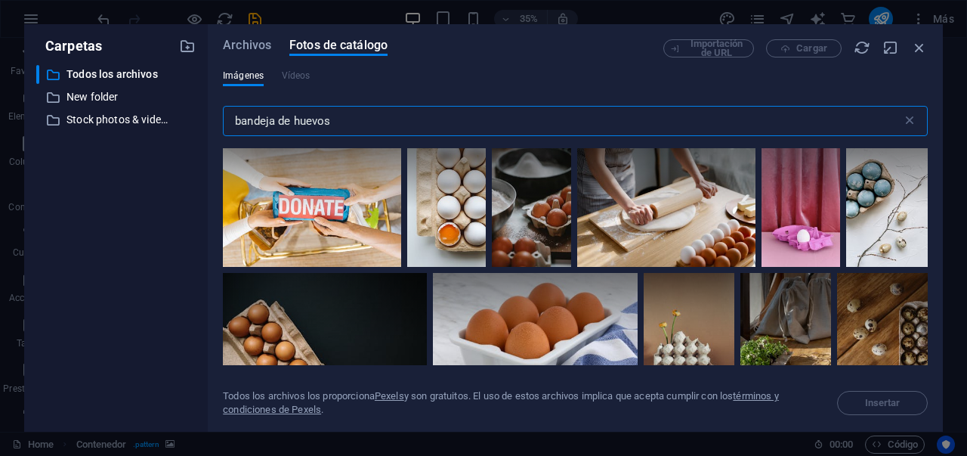
drag, startPoint x: 345, startPoint y: 120, endPoint x: 201, endPoint y: 103, distance: 144.6
click at [201, 103] on div "Carpetas ​ Todos los archivos Todos los archivos ​ New folder New folder ​ Stoc…" at bounding box center [483, 227] width 919 height 407
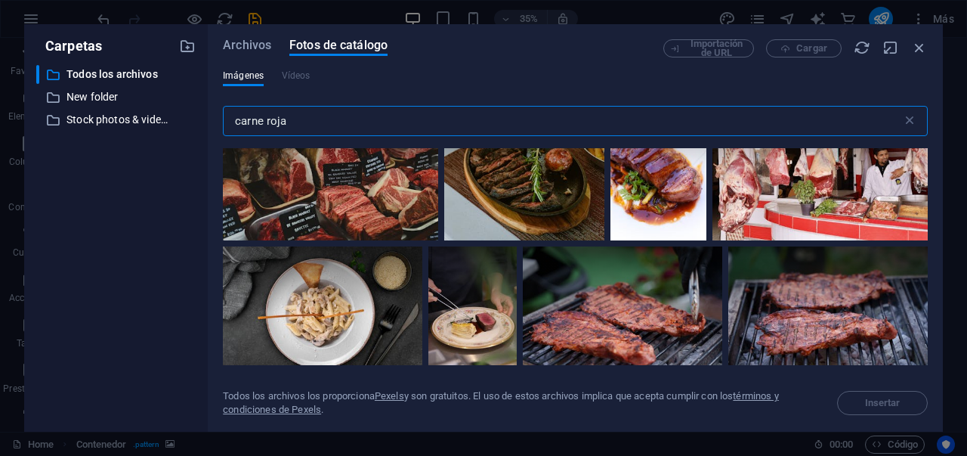
scroll to position [2191, 0]
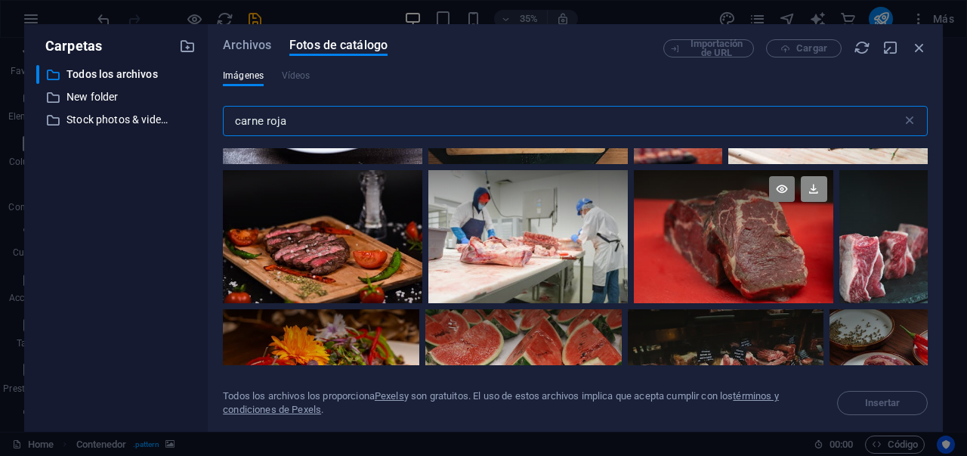
type input "carne roja"
click at [816, 183] on icon at bounding box center [814, 189] width 26 height 26
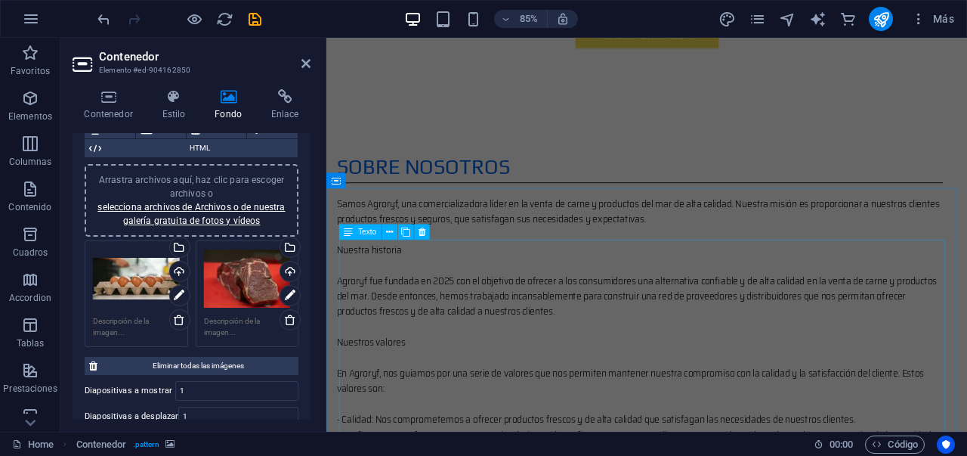
scroll to position [1002, 0]
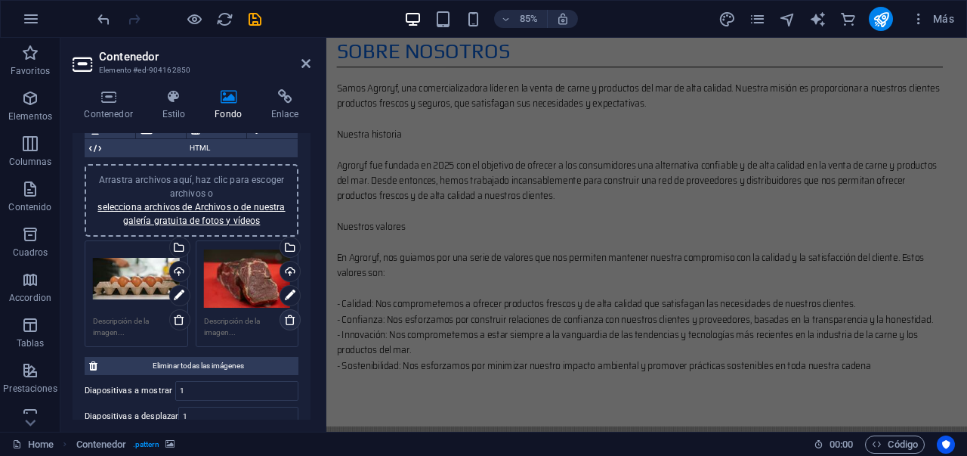
click at [291, 322] on icon at bounding box center [290, 320] width 12 height 12
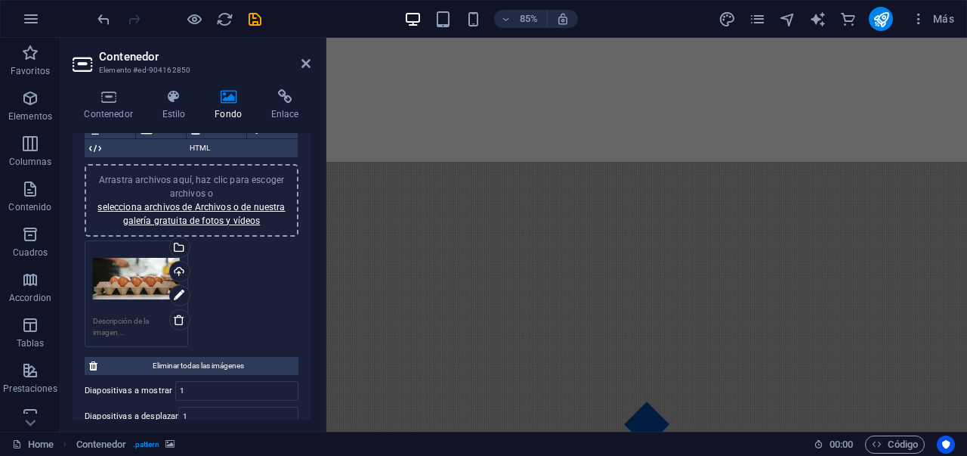
scroll to position [1573, 0]
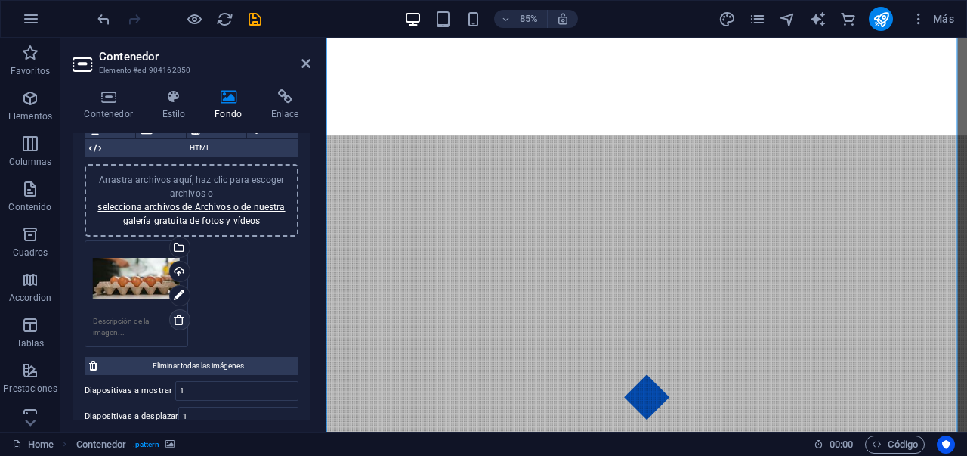
click at [174, 322] on icon at bounding box center [179, 320] width 12 height 12
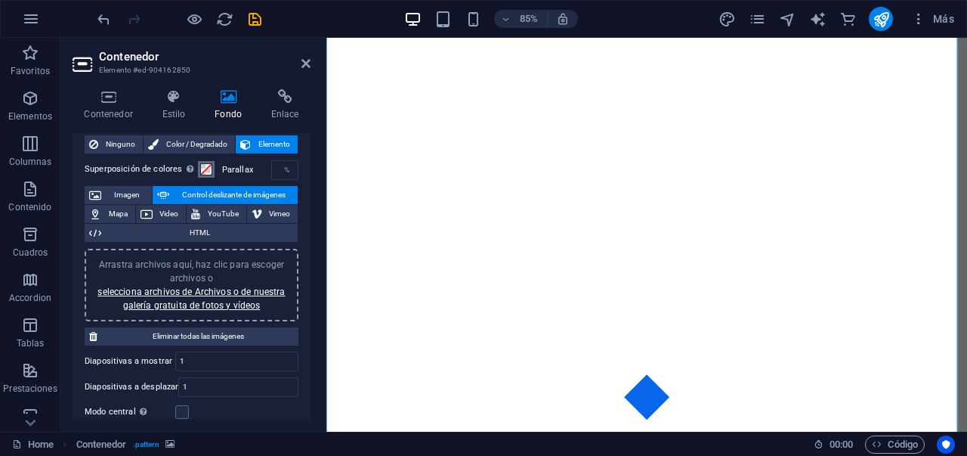
scroll to position [2, 0]
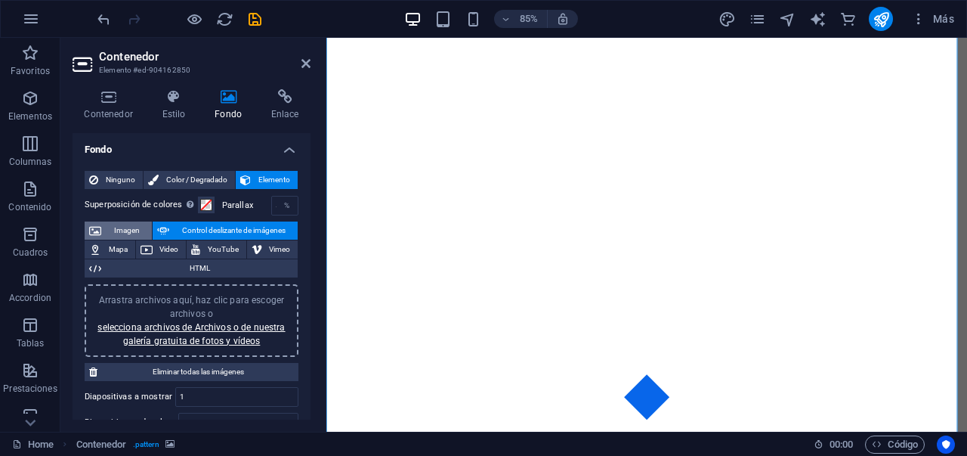
click at [122, 233] on span "Imagen" at bounding box center [127, 230] width 42 height 18
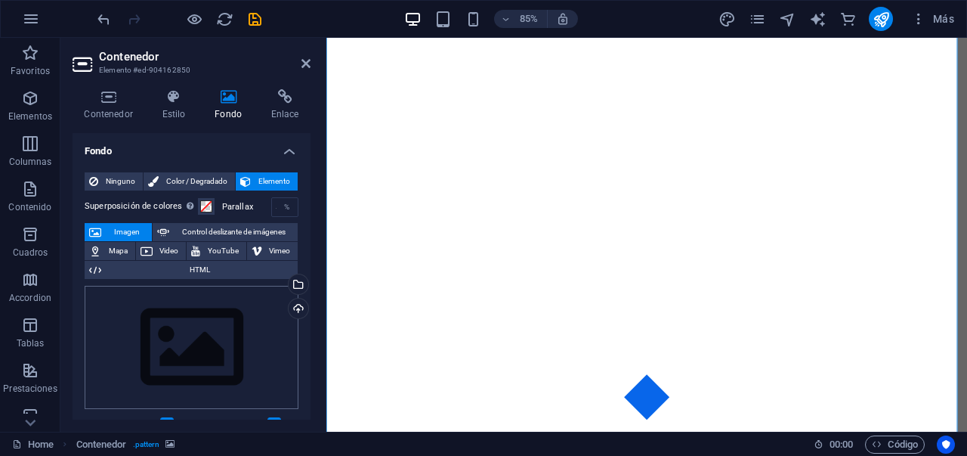
scroll to position [3, 0]
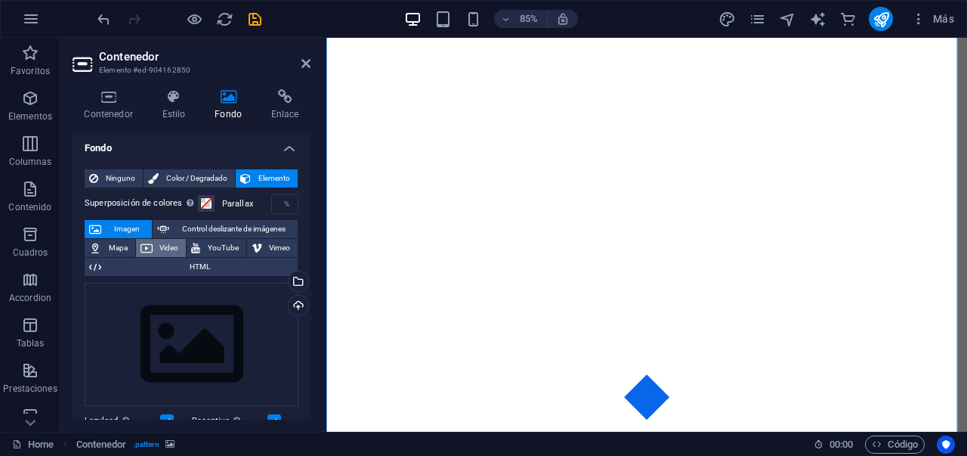
click at [175, 246] on span "Video" at bounding box center [169, 248] width 25 height 18
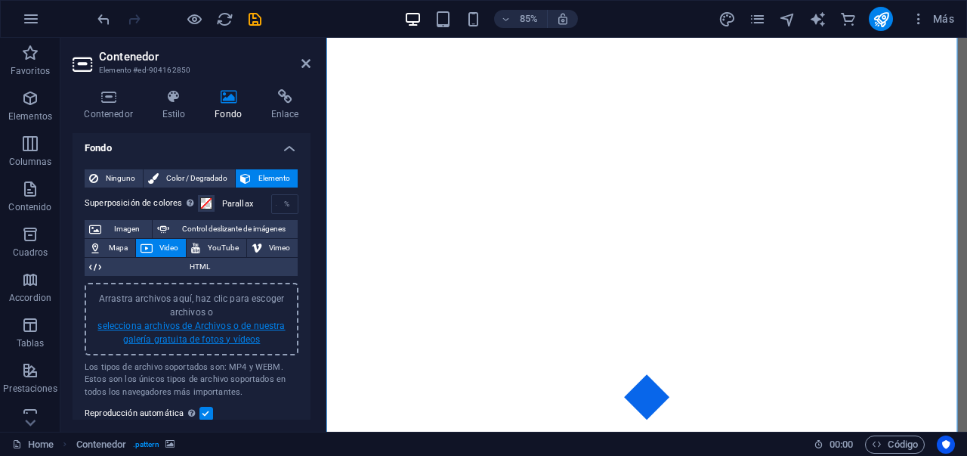
click at [217, 335] on link "selecciona archivos de Archivos o de nuestra galería gratuita de fotos y vídeos" at bounding box center [190, 332] width 187 height 24
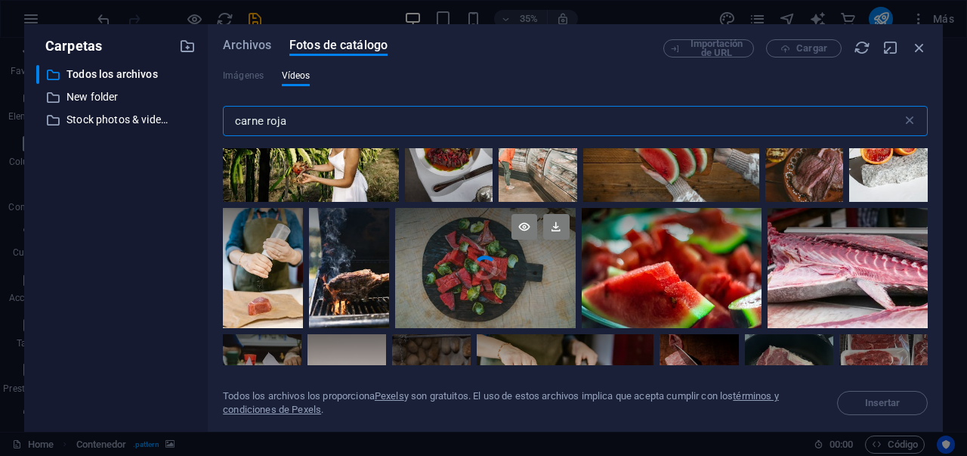
scroll to position [977, 0]
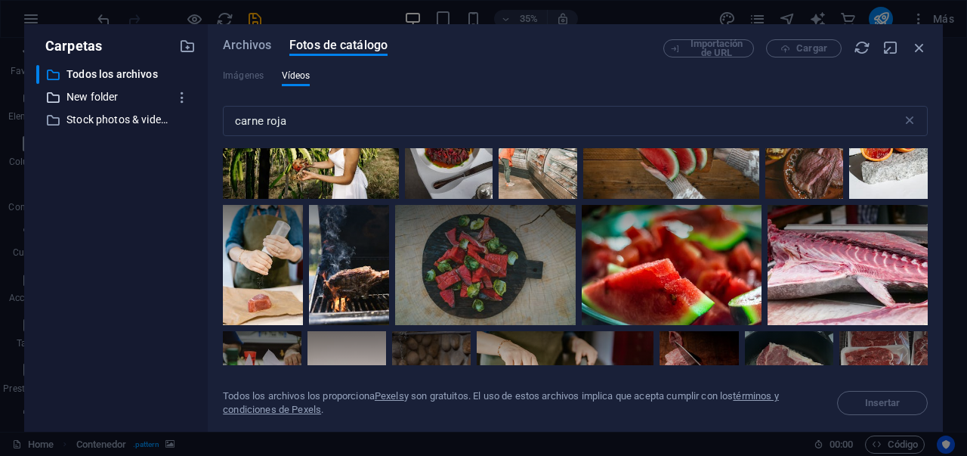
drag, startPoint x: 141, startPoint y: 99, endPoint x: 104, endPoint y: 99, distance: 36.3
click at [141, 99] on p "New folder" at bounding box center [116, 96] width 101 height 17
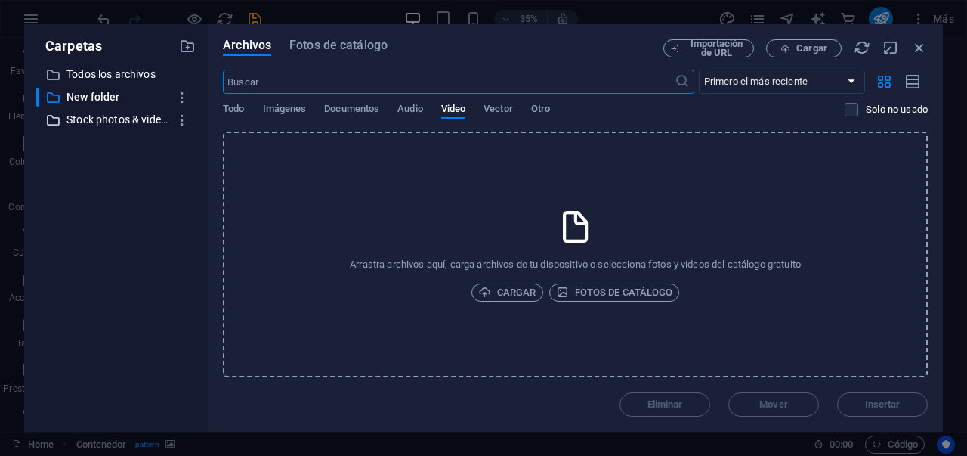
click at [119, 128] on p "Stock photos & videos" at bounding box center [116, 119] width 101 height 17
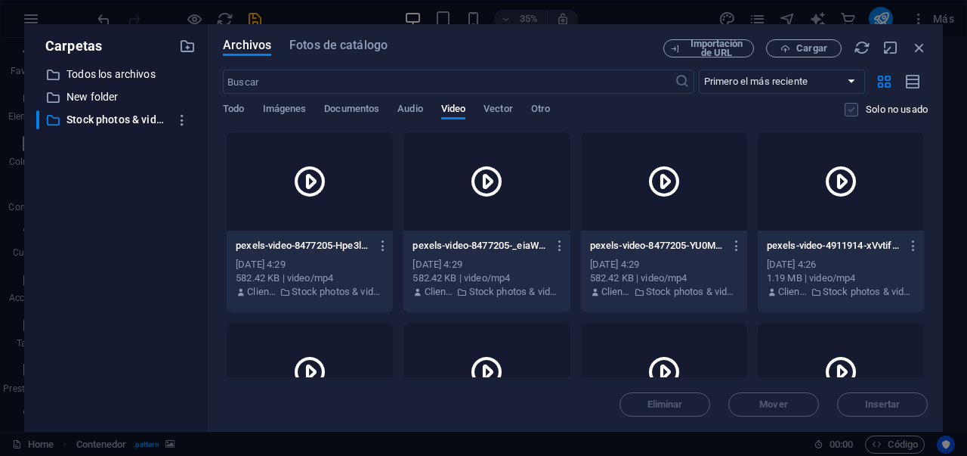
click at [849, 113] on label at bounding box center [852, 110] width 14 height 14
click at [0, 0] on input "checkbox" at bounding box center [0, 0] width 0 height 0
click at [850, 112] on label at bounding box center [852, 110] width 14 height 14
click at [0, 0] on input "checkbox" at bounding box center [0, 0] width 0 height 0
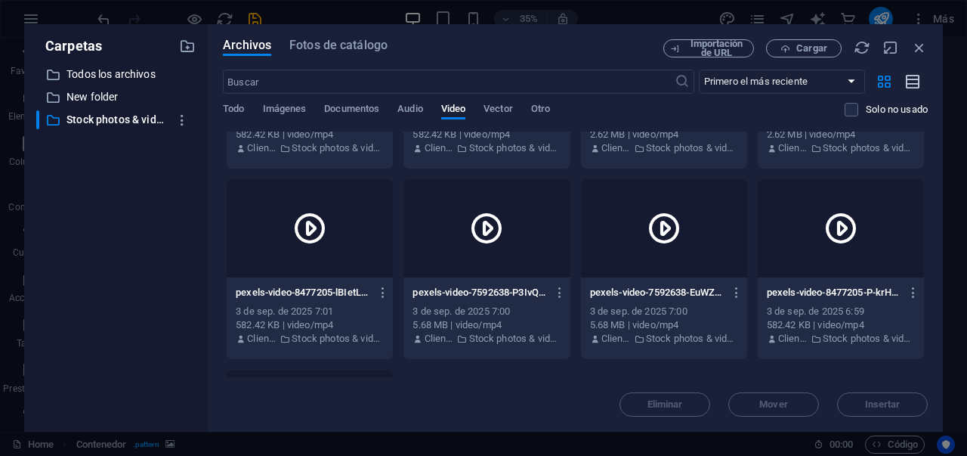
click at [922, 76] on button "button" at bounding box center [912, 82] width 29 height 24
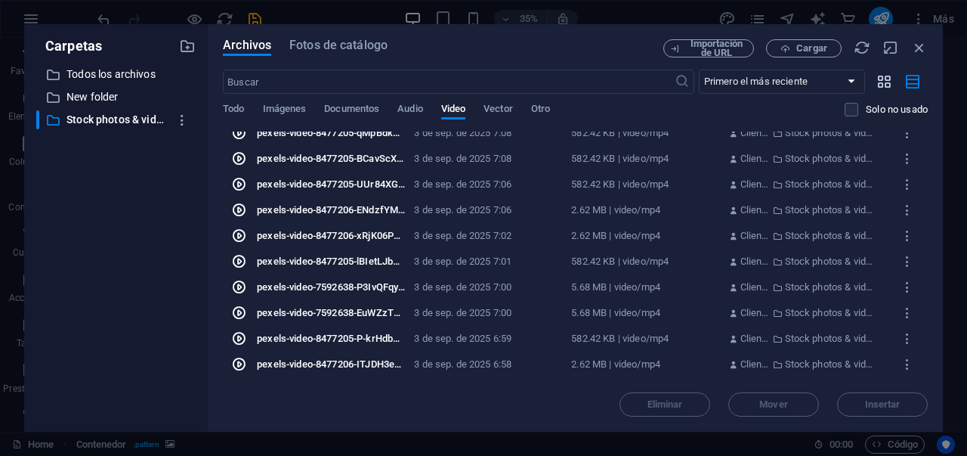
click at [882, 80] on icon "button" at bounding box center [884, 81] width 17 height 17
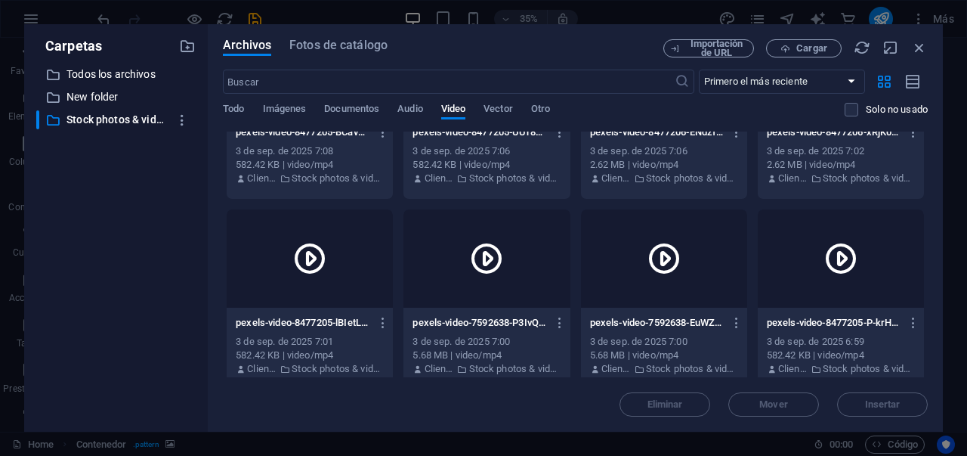
scroll to position [0, 0]
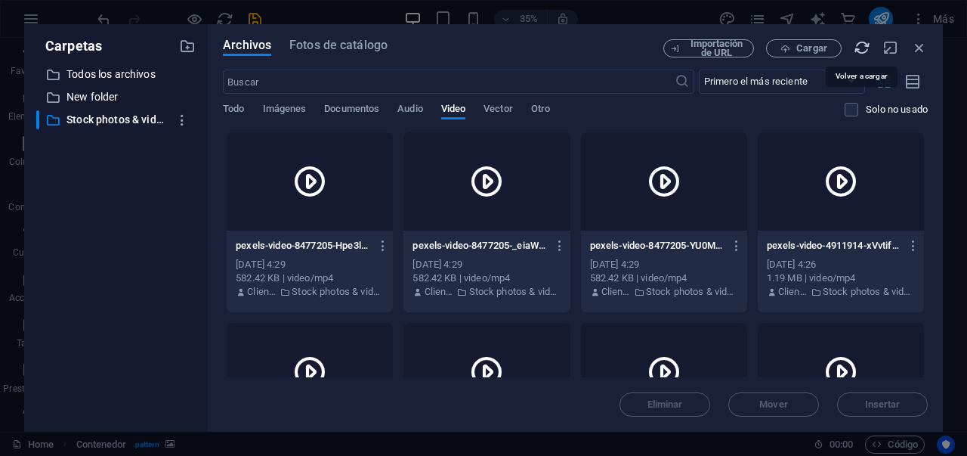
click at [866, 48] on icon "button" at bounding box center [862, 47] width 17 height 17
click at [865, 50] on icon "button" at bounding box center [862, 47] width 17 height 17
click at [865, 50] on div "Importación de URL Cargar" at bounding box center [795, 48] width 264 height 18
click at [374, 57] on div "Archivos Fotos de catálogo Importación de URL Cargar ​ Primero el más reciente …" at bounding box center [575, 227] width 705 height 377
click at [370, 50] on span "Fotos de catálogo" at bounding box center [338, 45] width 98 height 18
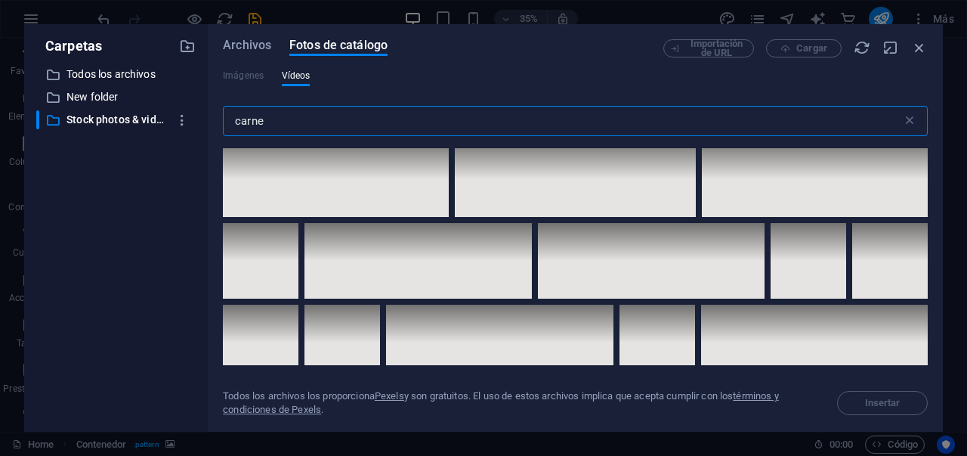
scroll to position [3982, 0]
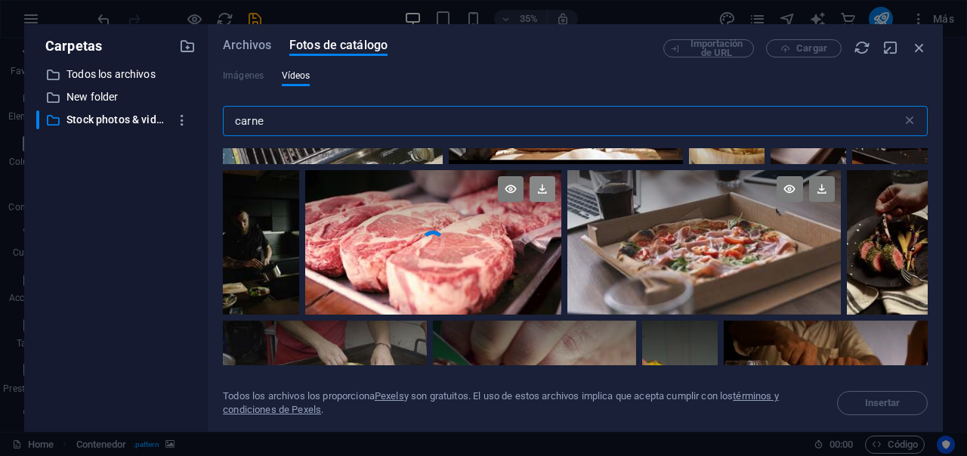
type input "carne"
click at [538, 181] on icon at bounding box center [543, 189] width 26 height 26
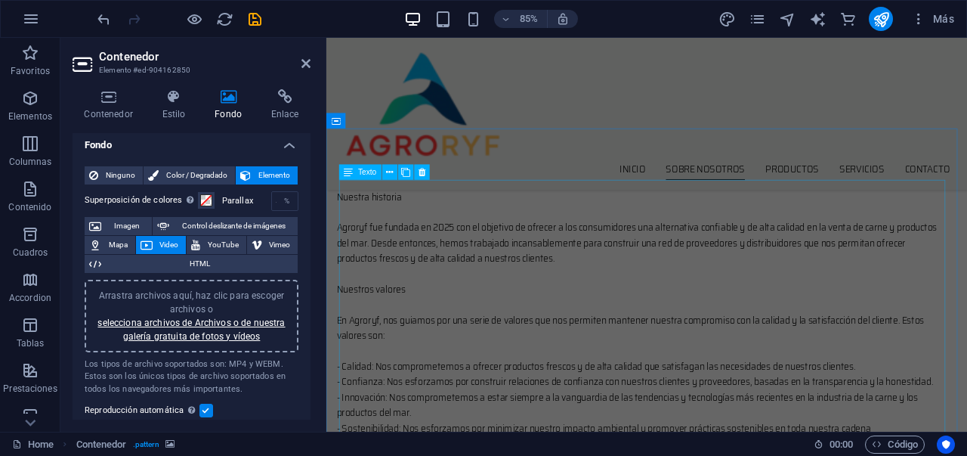
scroll to position [891, 0]
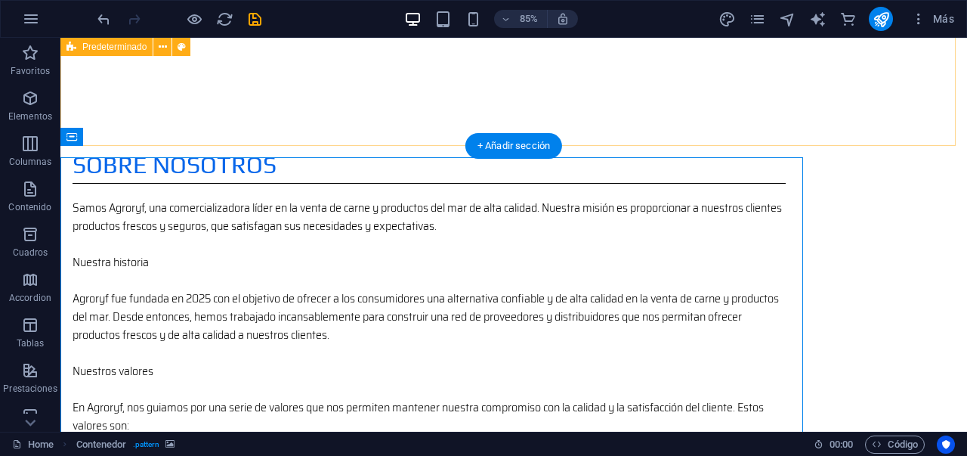
scroll to position [880, 0]
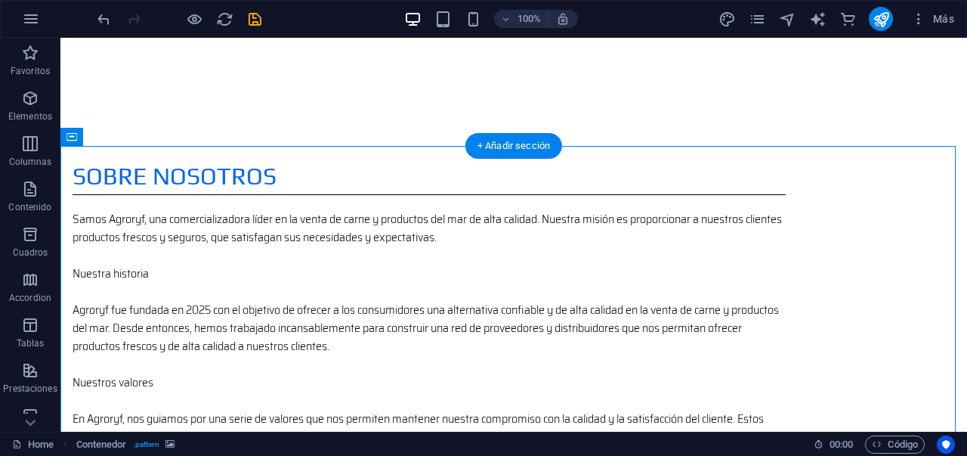
select select "square"
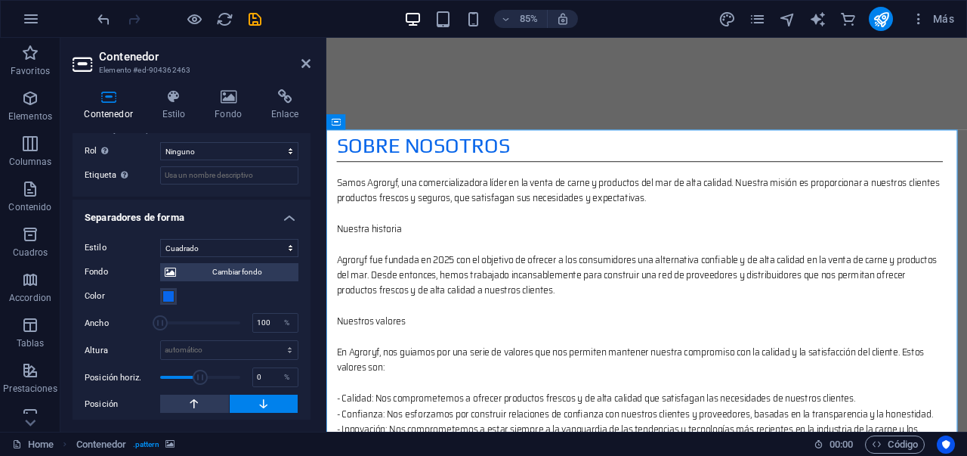
scroll to position [474, 0]
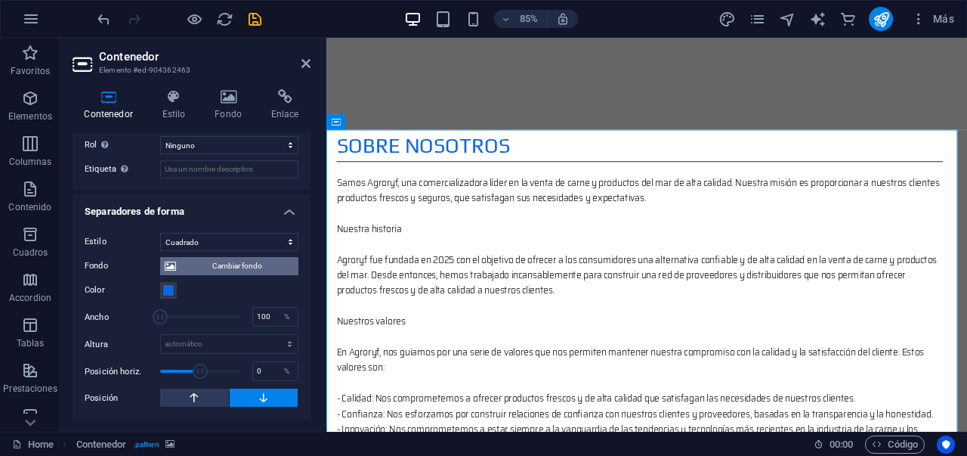
click at [233, 268] on span "Cambiar fondo" at bounding box center [237, 266] width 113 height 18
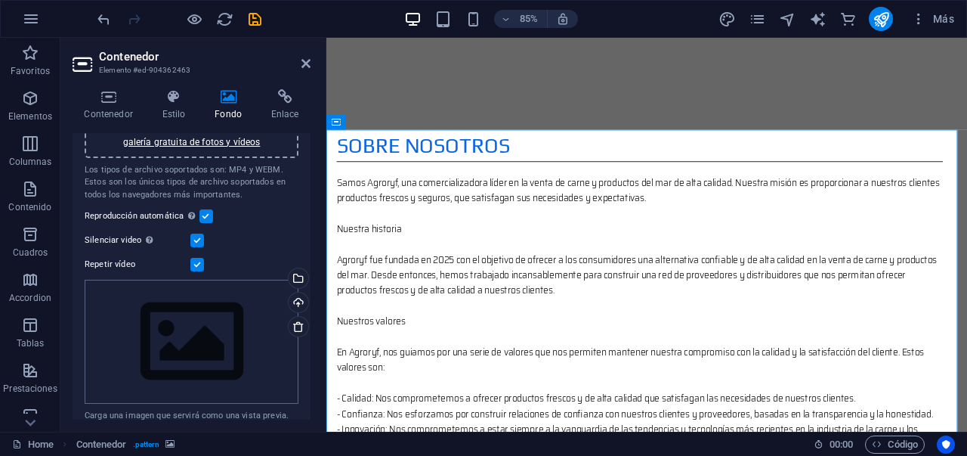
scroll to position [238, 0]
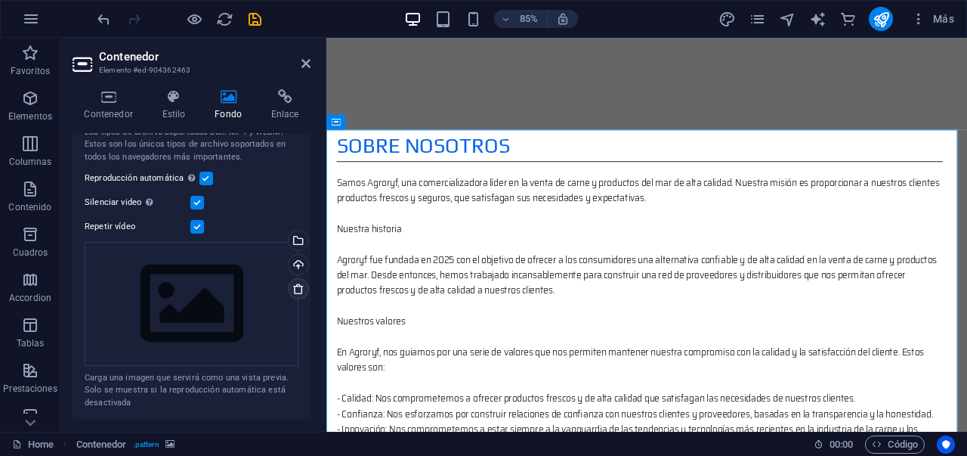
click at [297, 292] on icon at bounding box center [298, 289] width 12 height 12
click at [294, 288] on icon at bounding box center [298, 289] width 12 height 12
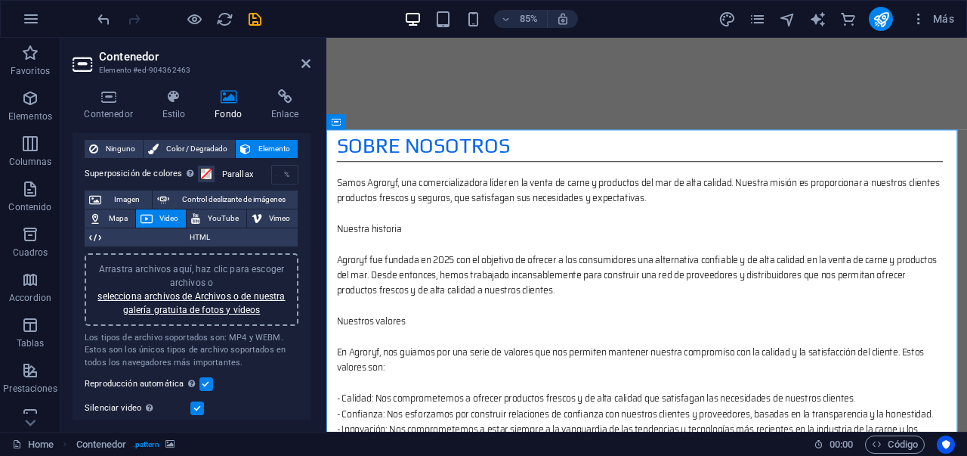
scroll to position [31, 0]
click at [203, 177] on span at bounding box center [206, 175] width 12 height 12
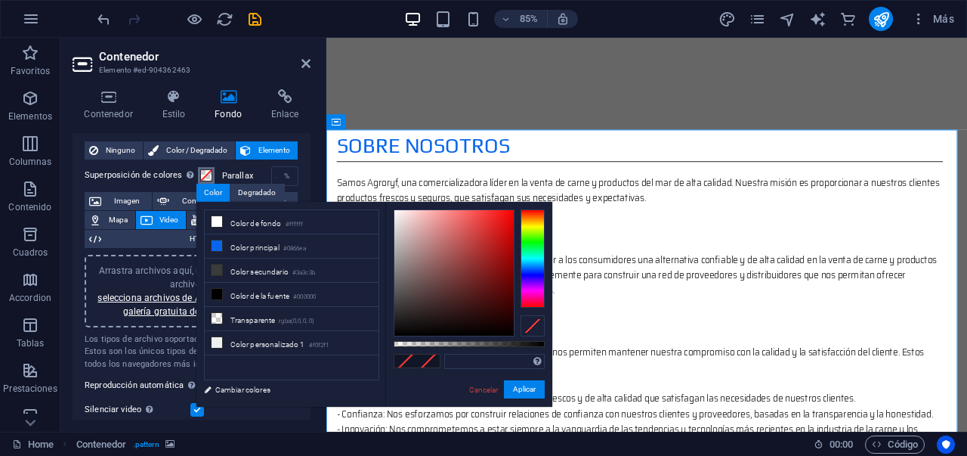
click at [203, 177] on span at bounding box center [206, 175] width 12 height 12
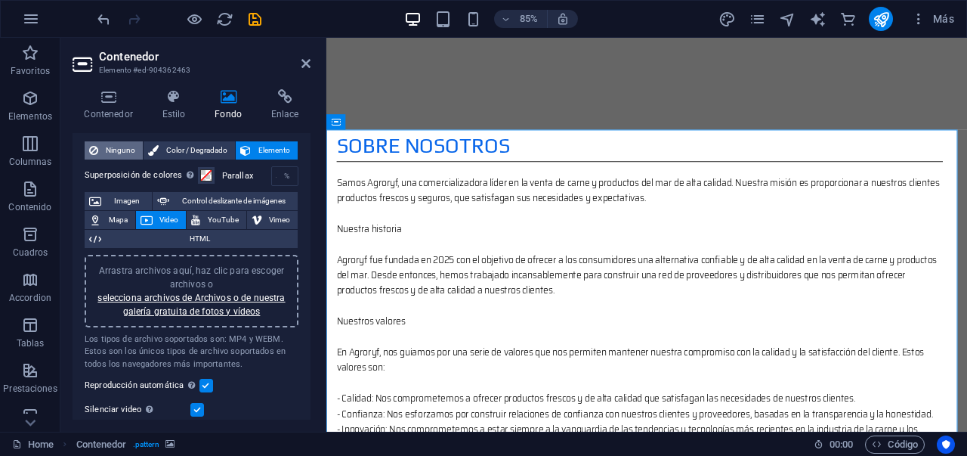
click at [128, 149] on span "Ninguno" at bounding box center [121, 150] width 36 height 18
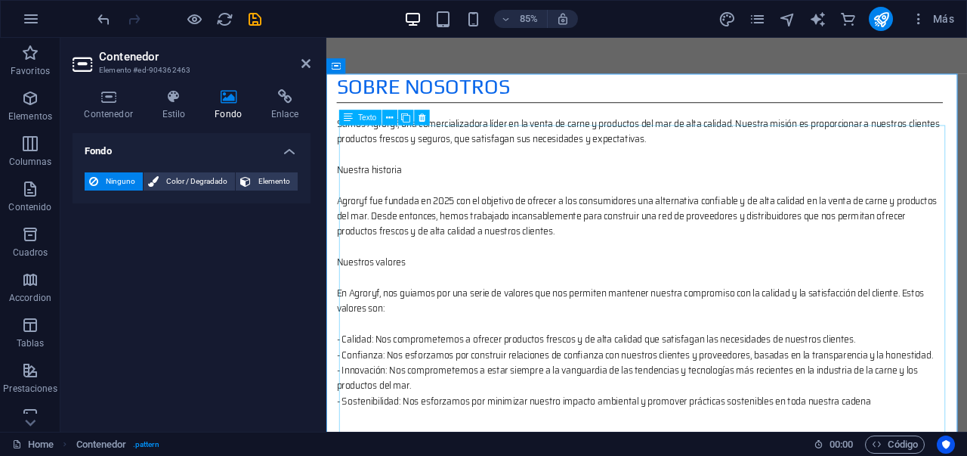
scroll to position [948, 0]
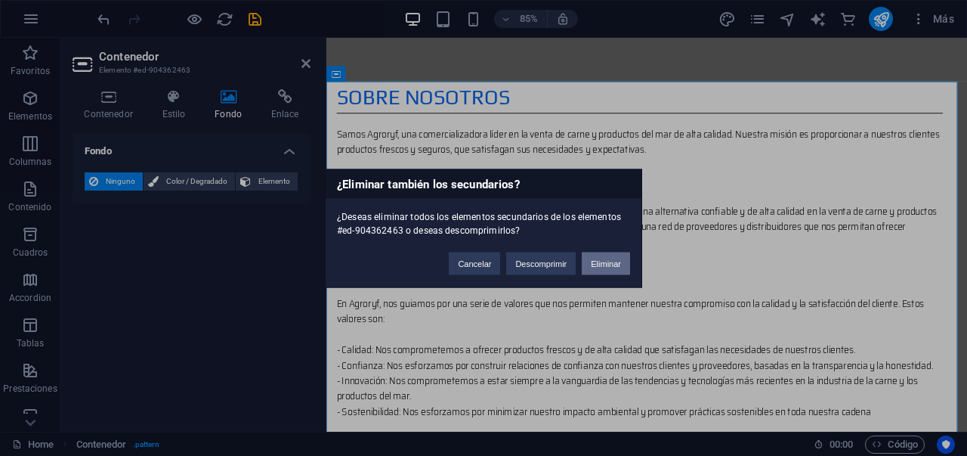
drag, startPoint x: 595, startPoint y: 270, endPoint x: 536, endPoint y: 232, distance: 70.6
click at [595, 270] on button "Eliminar" at bounding box center [606, 263] width 48 height 23
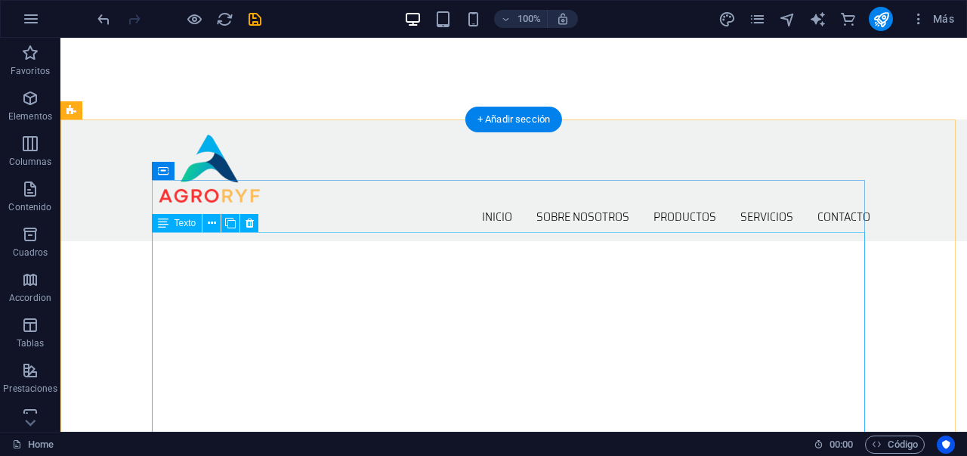
scroll to position [537, 0]
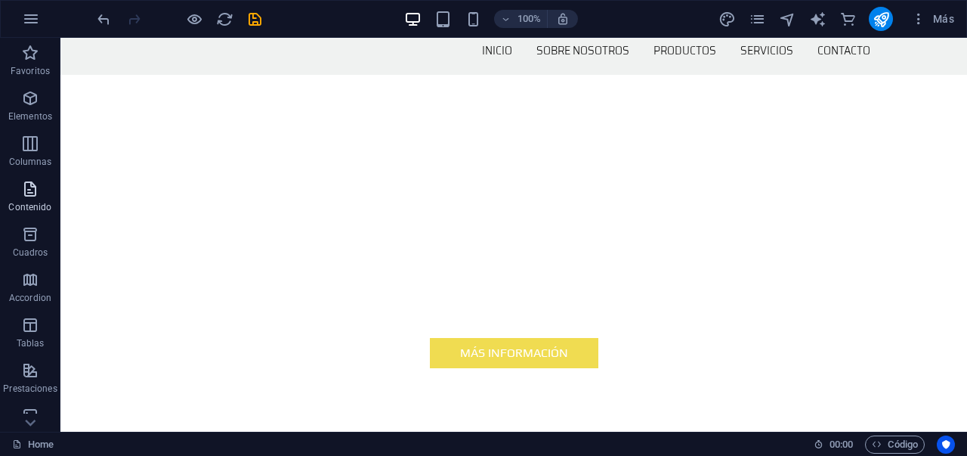
click at [41, 199] on span "Contenido" at bounding box center [30, 198] width 60 height 36
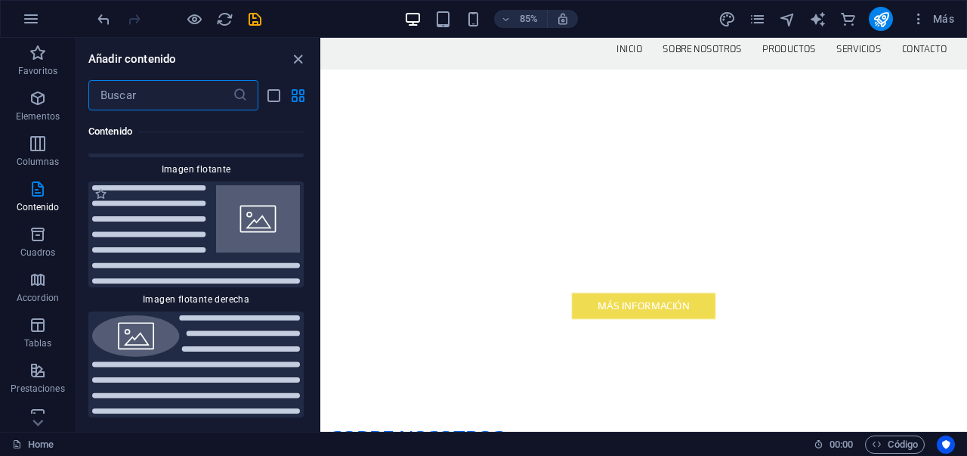
scroll to position [6465, 0]
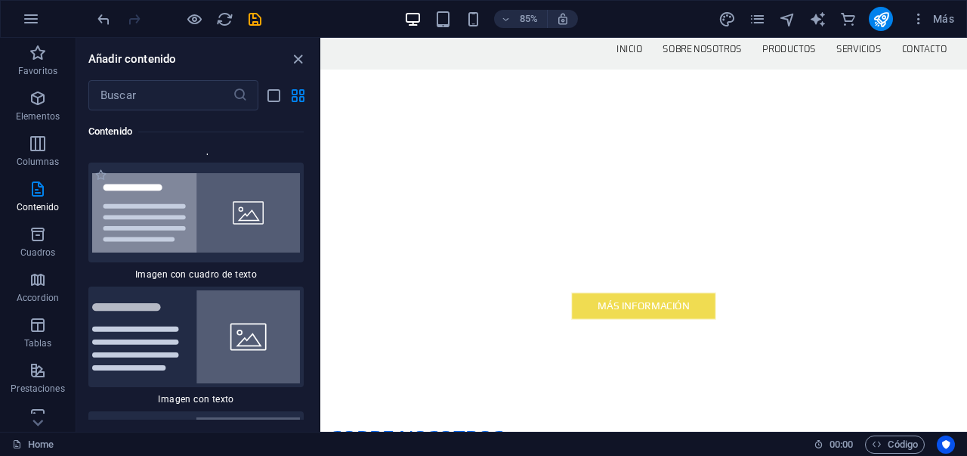
scroll to position [5545, 0]
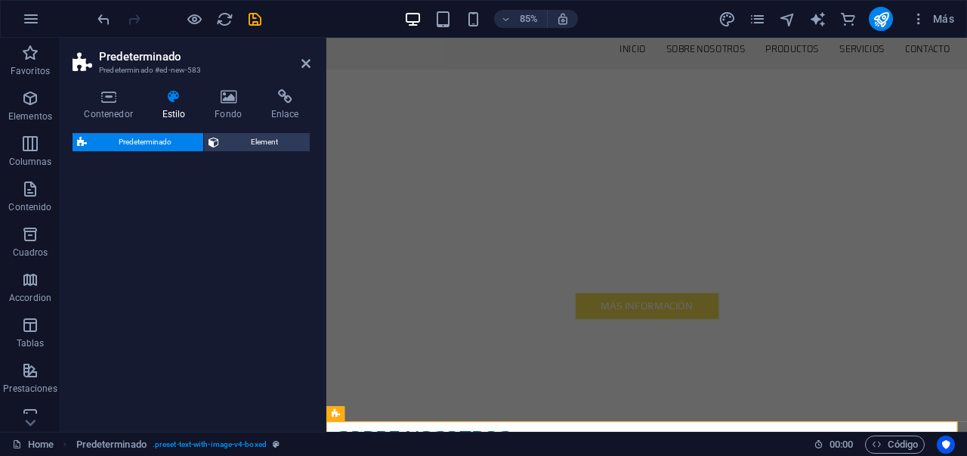
select select "rem"
select select "px"
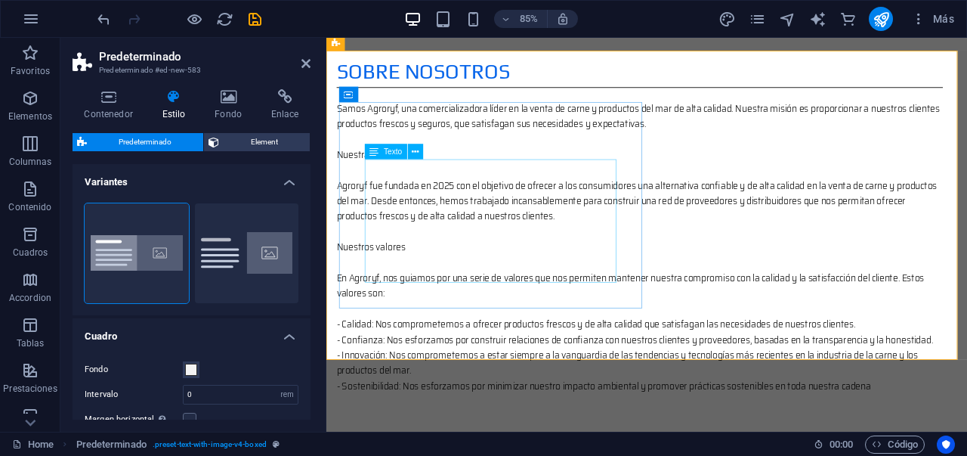
scroll to position [984, 0]
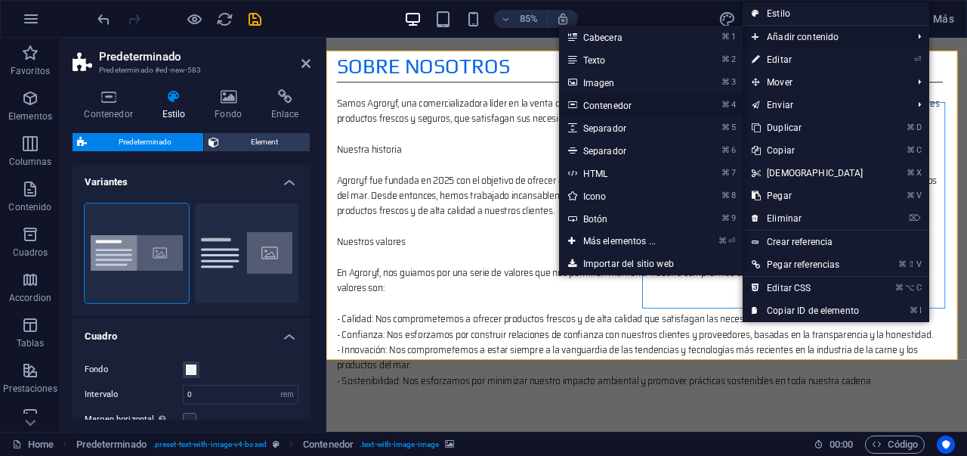
click at [622, 102] on link "⌘ 4 Contenedor" at bounding box center [622, 105] width 127 height 23
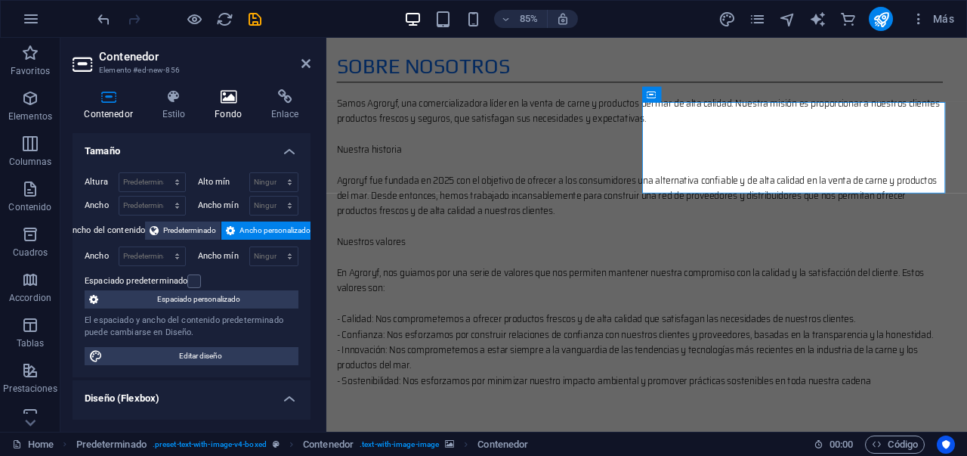
click at [224, 109] on h4 "Fondo" at bounding box center [231, 105] width 57 height 32
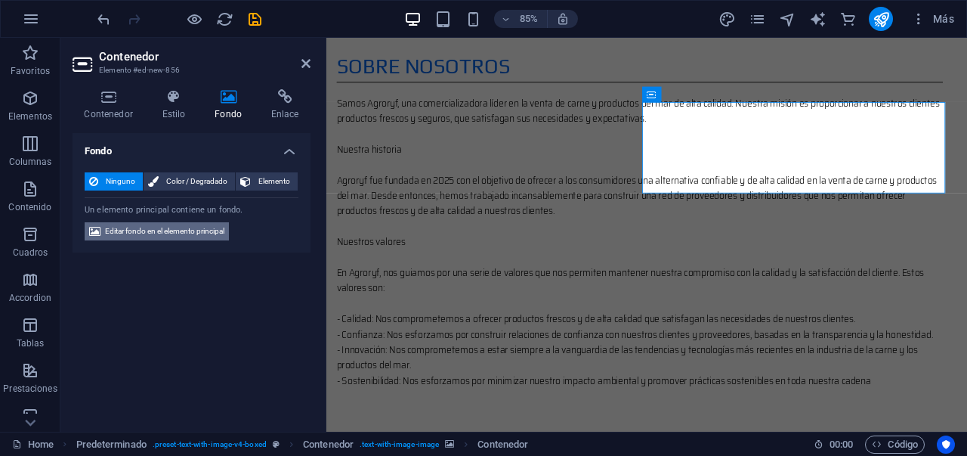
click at [164, 232] on span "Editar fondo en el elemento principal" at bounding box center [164, 231] width 119 height 18
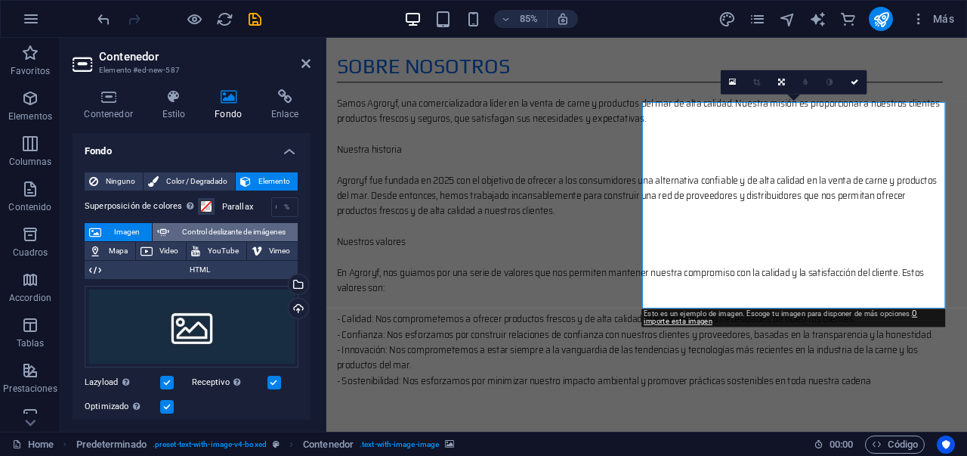
click at [244, 228] on span "Control deslizante de imágenes" at bounding box center [233, 232] width 119 height 18
select select "ms"
select select "s"
select select "progressive"
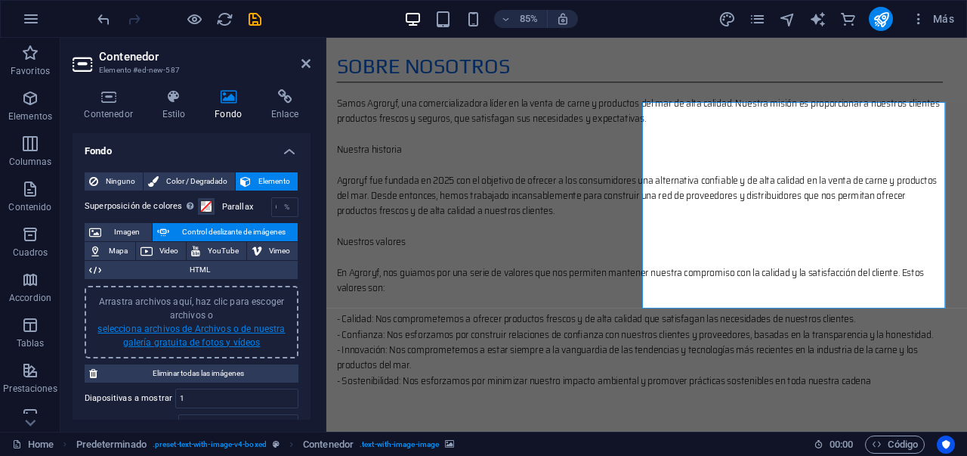
click at [217, 340] on link "selecciona archivos de Archivos o de nuestra galería gratuita de fotos y vídeos" at bounding box center [190, 335] width 187 height 24
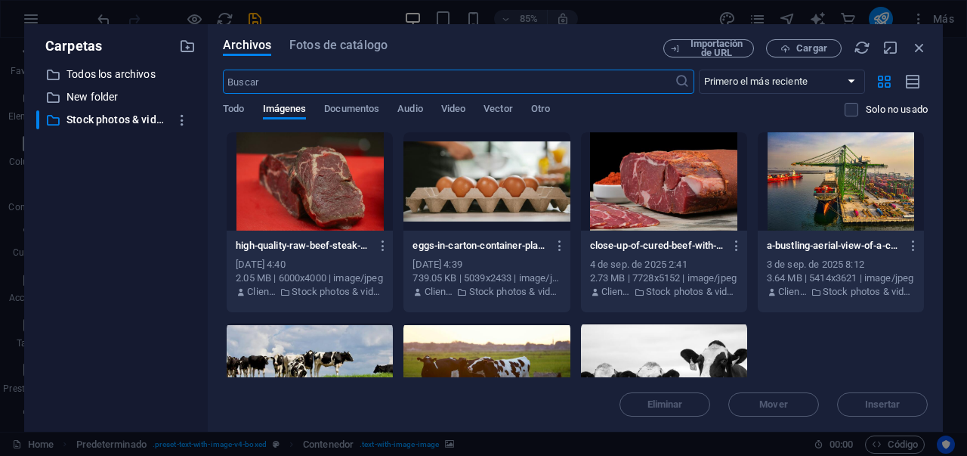
scroll to position [1646, 0]
click at [315, 191] on div at bounding box center [310, 181] width 166 height 98
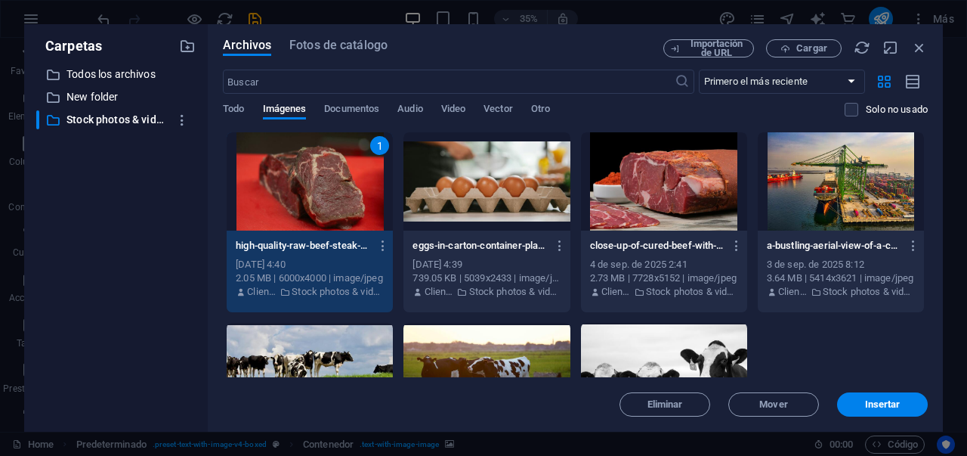
click at [509, 201] on div at bounding box center [487, 181] width 166 height 98
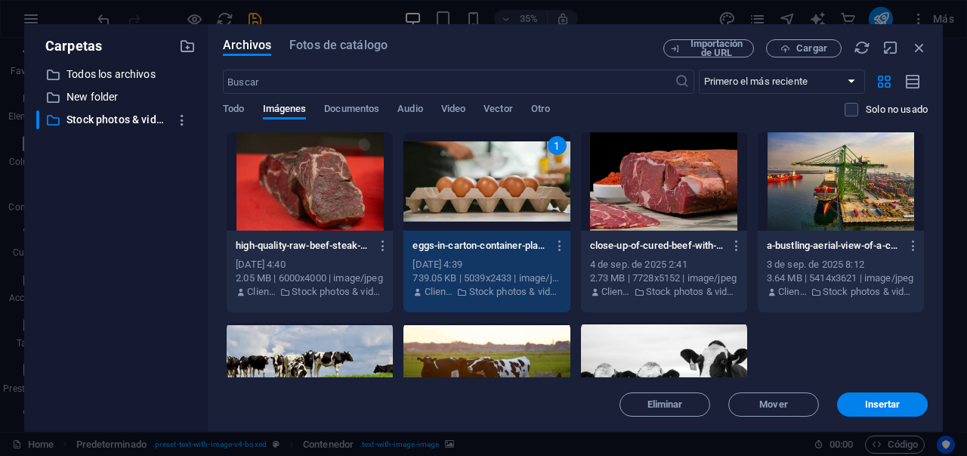
click at [415, 188] on div "1" at bounding box center [487, 181] width 166 height 98
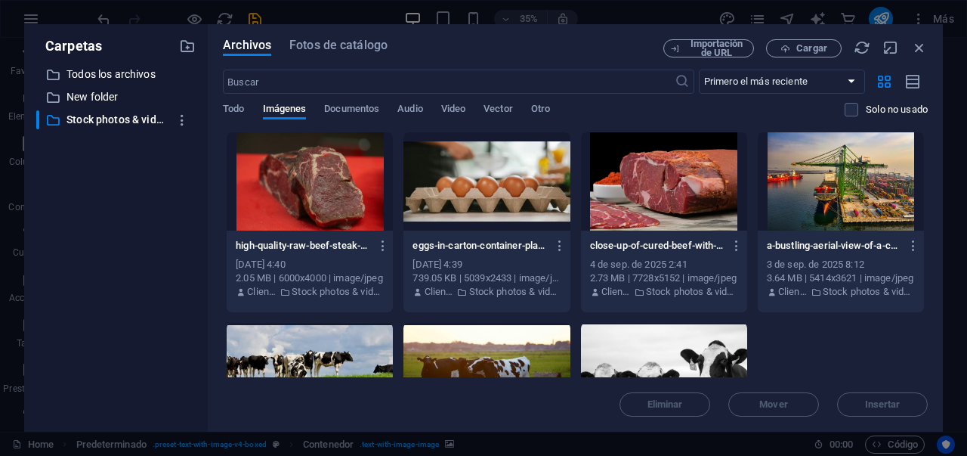
click at [342, 196] on div at bounding box center [310, 181] width 166 height 98
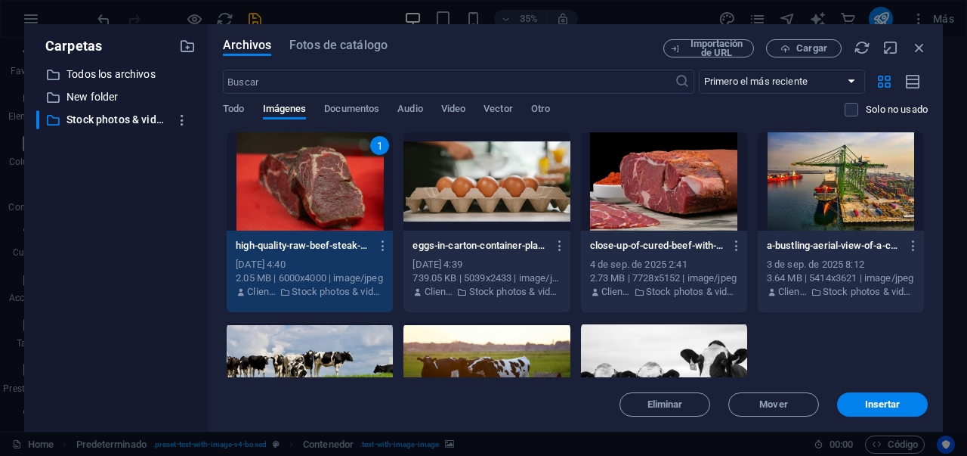
click at [407, 187] on div at bounding box center [487, 181] width 166 height 98
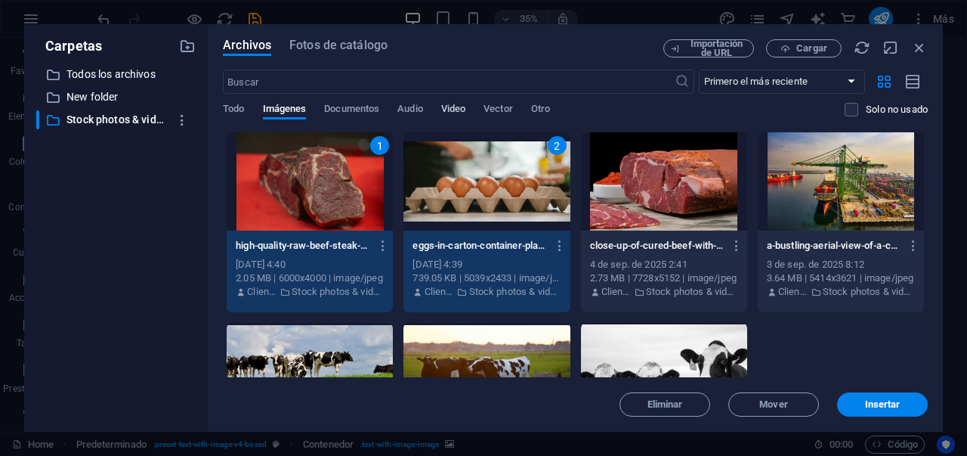
click at [453, 110] on span "Video" at bounding box center [453, 110] width 24 height 21
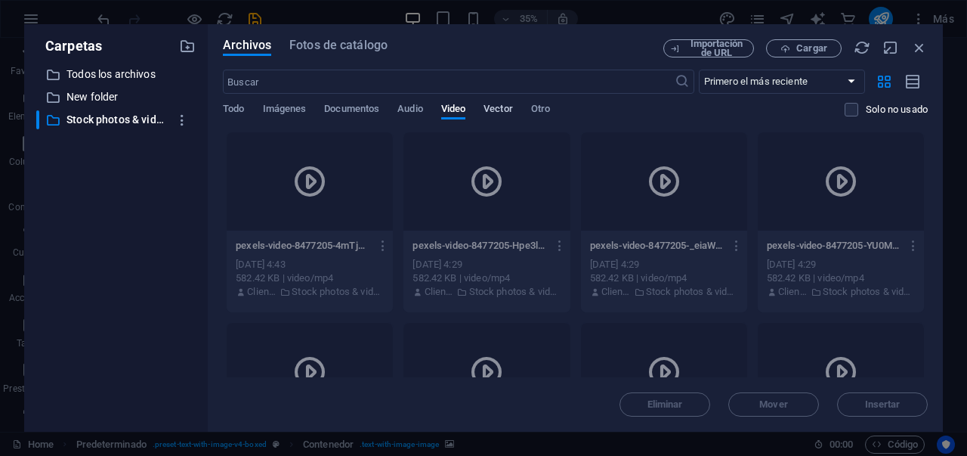
click at [499, 110] on span "Vector" at bounding box center [498, 110] width 29 height 21
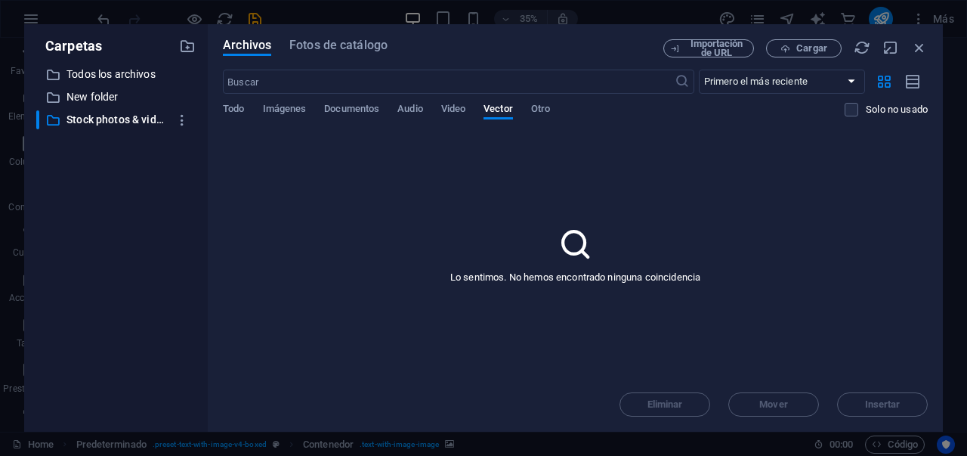
click at [532, 109] on div "Todo Imágenes Documentos Audio Video Vector Otro" at bounding box center [534, 117] width 622 height 29
click at [540, 109] on span "Otro" at bounding box center [540, 110] width 19 height 21
click at [431, 113] on div "Todo Imágenes Documentos Audio Video Vector Otro" at bounding box center [534, 117] width 622 height 29
click at [421, 111] on span "Audio" at bounding box center [409, 110] width 25 height 21
click at [366, 107] on span "Documentos" at bounding box center [351, 110] width 55 height 21
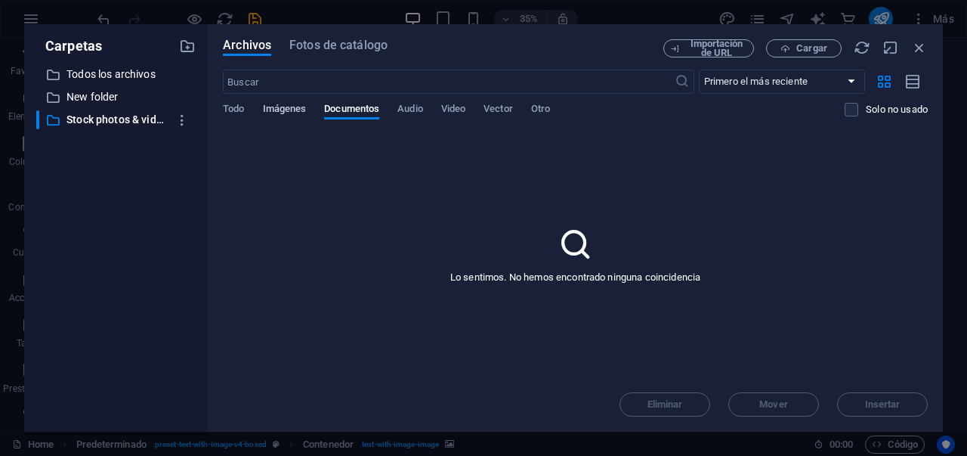
click at [298, 107] on span "Imágenes" at bounding box center [285, 110] width 44 height 21
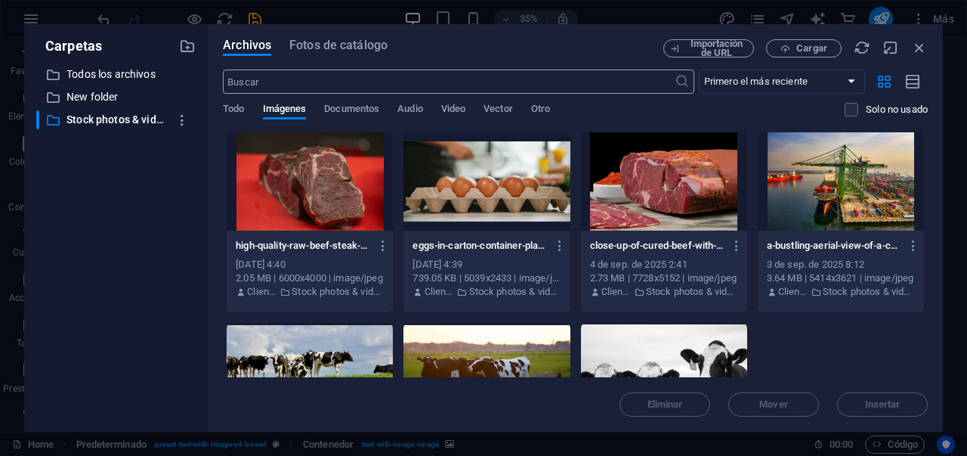
click at [414, 84] on input "text" at bounding box center [448, 82] width 451 height 24
type input "carne roja"
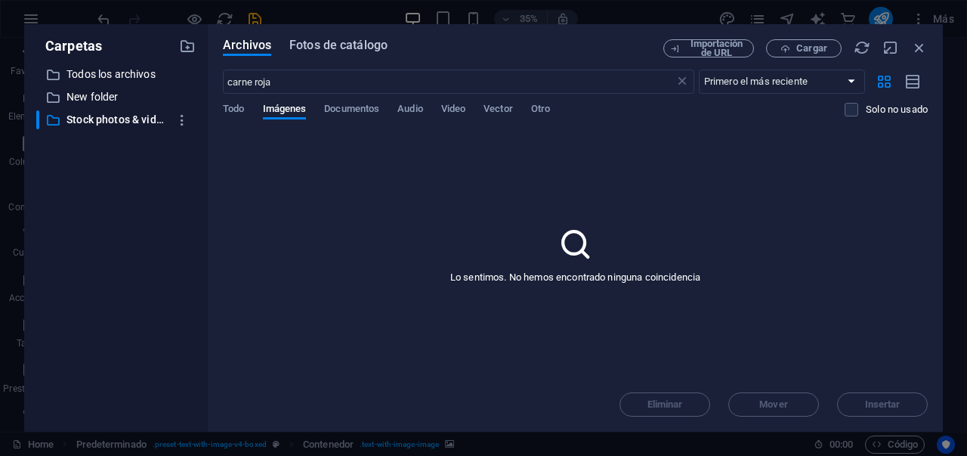
click at [321, 51] on span "Fotos de catálogo" at bounding box center [338, 45] width 98 height 18
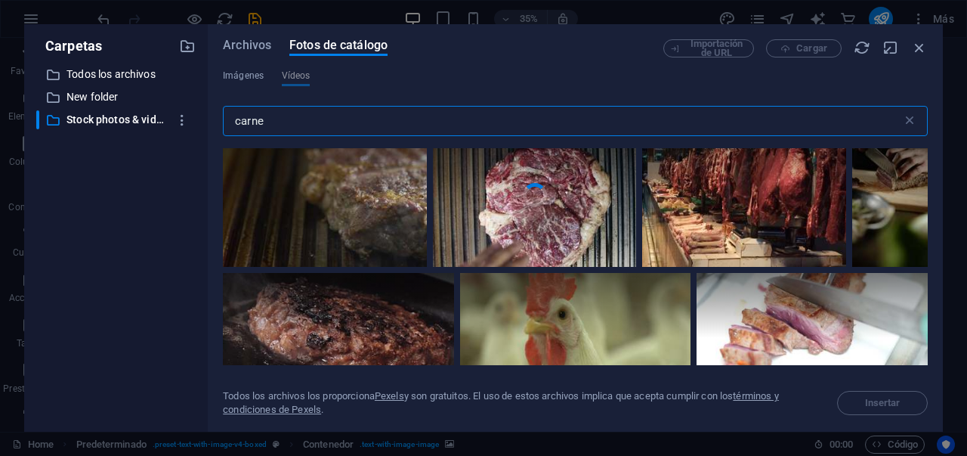
scroll to position [168, 0]
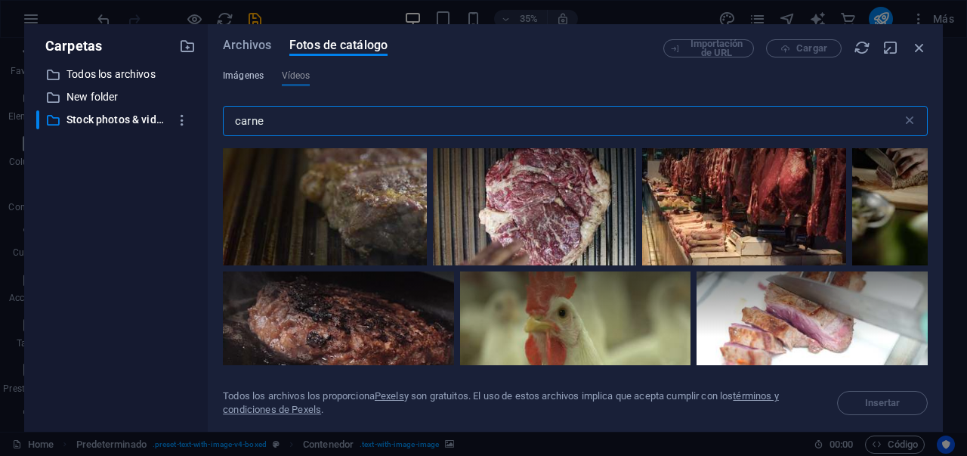
click at [252, 81] on span "Imágenes" at bounding box center [243, 75] width 41 height 18
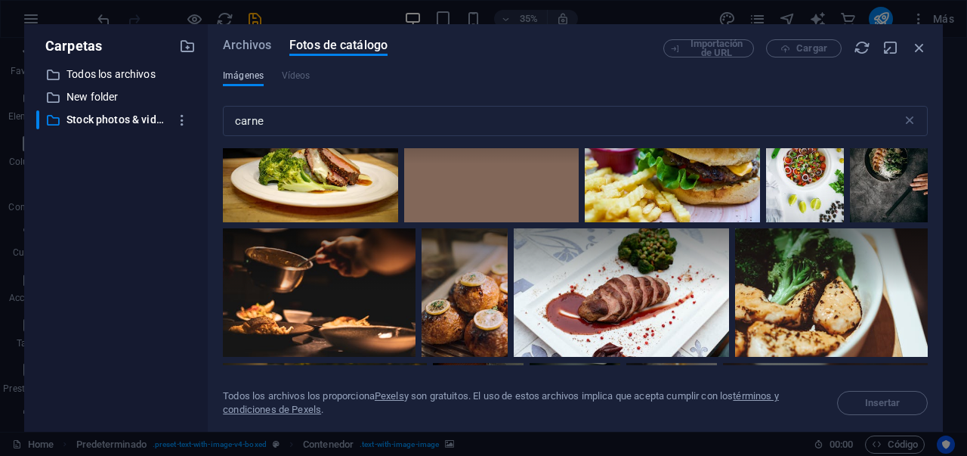
scroll to position [2420, 0]
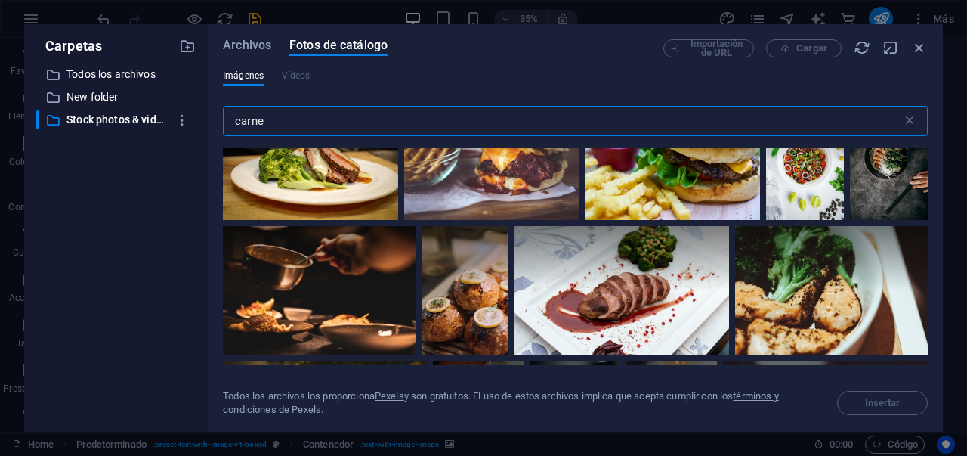
click at [290, 132] on input "carne" at bounding box center [562, 121] width 679 height 30
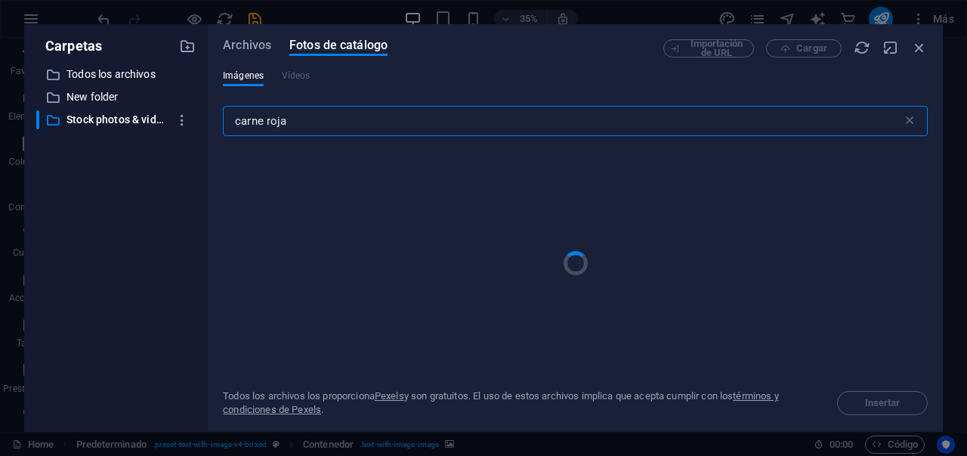
type input "carne roja"
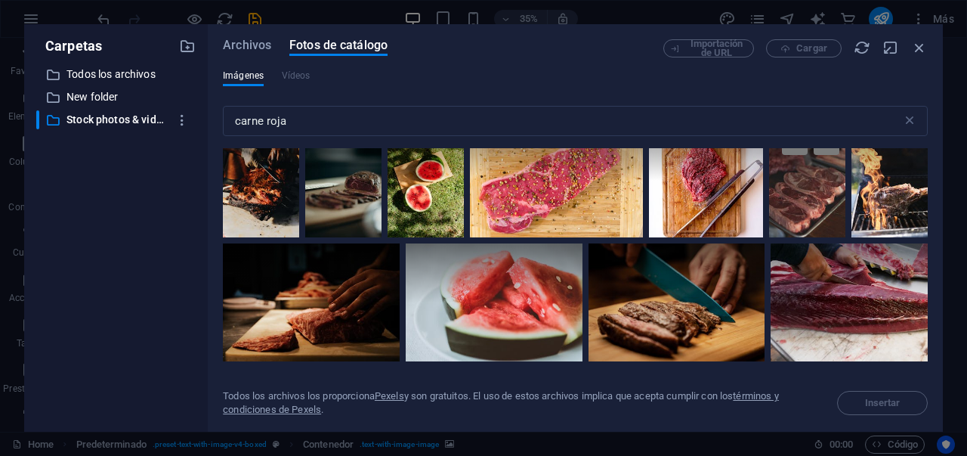
scroll to position [119, 0]
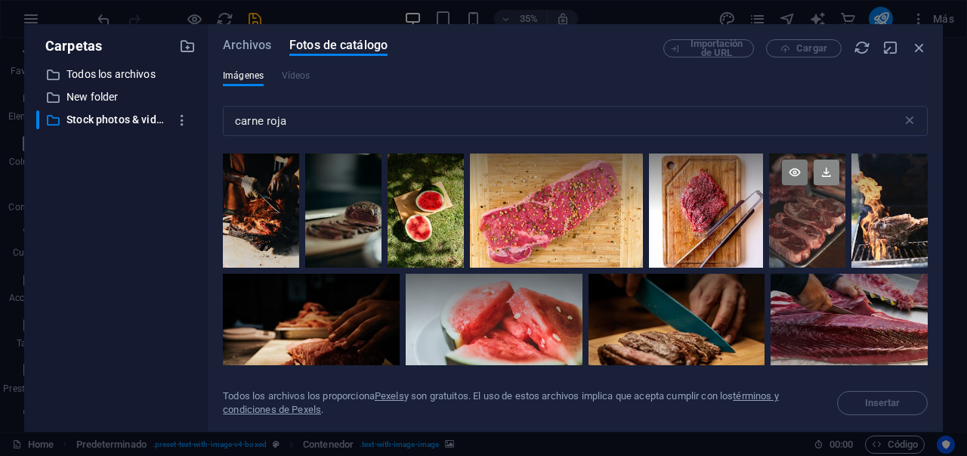
click at [821, 173] on icon at bounding box center [827, 172] width 26 height 26
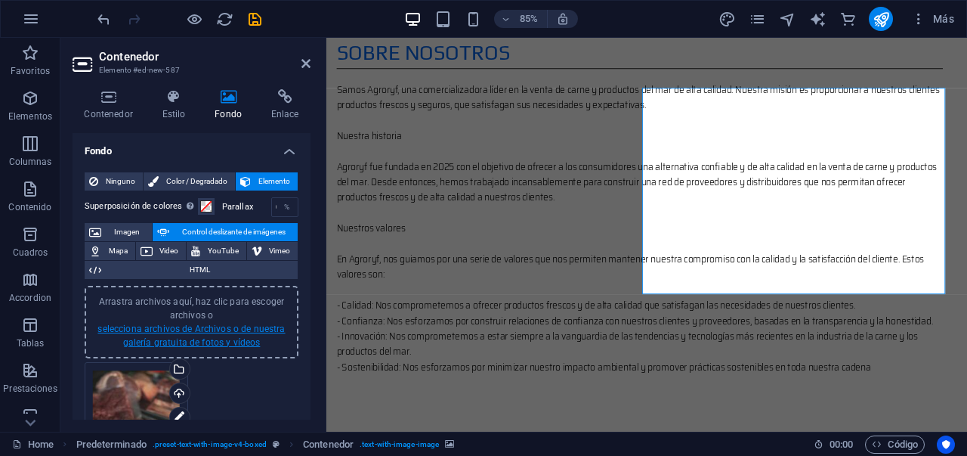
scroll to position [3, 0]
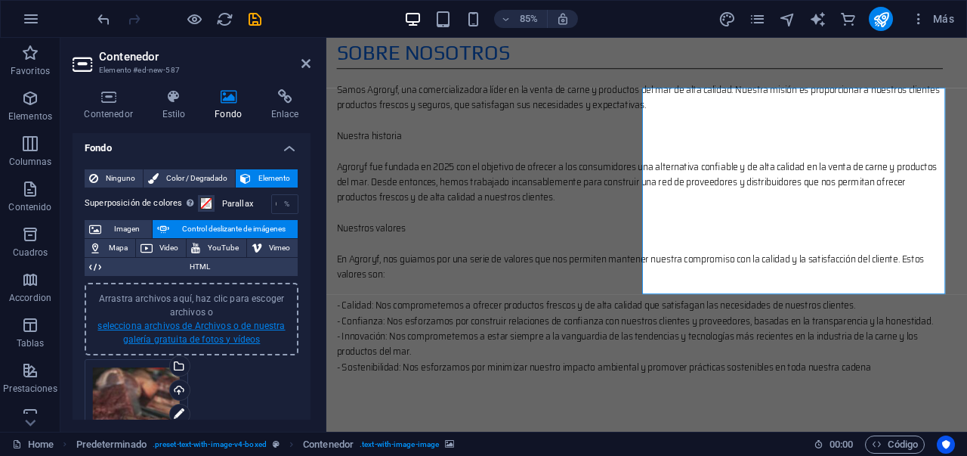
click at [195, 339] on link "selecciona archivos de Archivos o de nuestra galería gratuita de fotos y vídeos" at bounding box center [190, 332] width 187 height 24
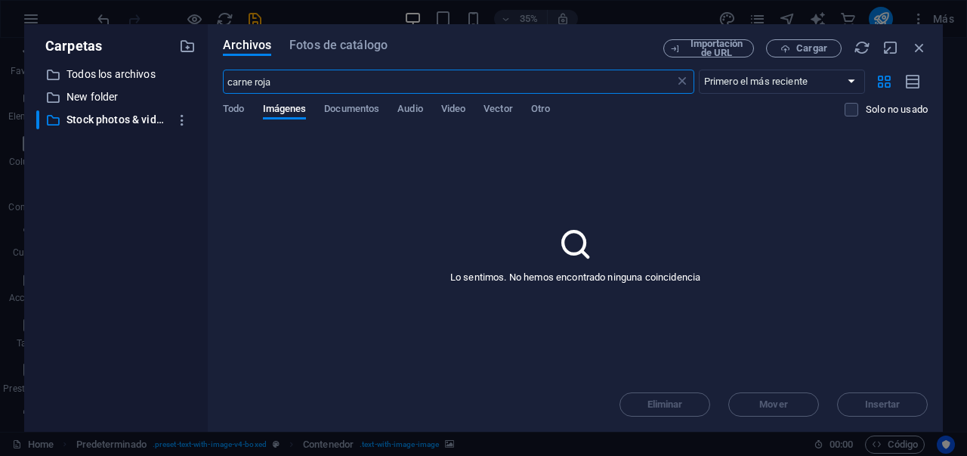
scroll to position [1662, 0]
drag, startPoint x: 342, startPoint y: 81, endPoint x: 206, endPoint y: 85, distance: 136.1
click at [208, 85] on div "Archivos Fotos de catálogo Importación de URL Cargar carne roja ​ Primero el má…" at bounding box center [575, 227] width 735 height 407
type input "h"
type input "carne pescado"
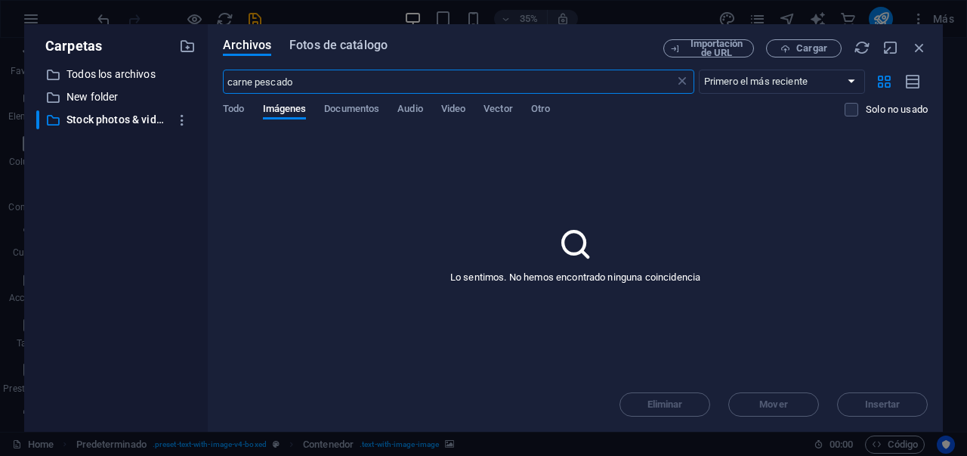
click at [370, 46] on span "Fotos de catálogo" at bounding box center [338, 45] width 98 height 18
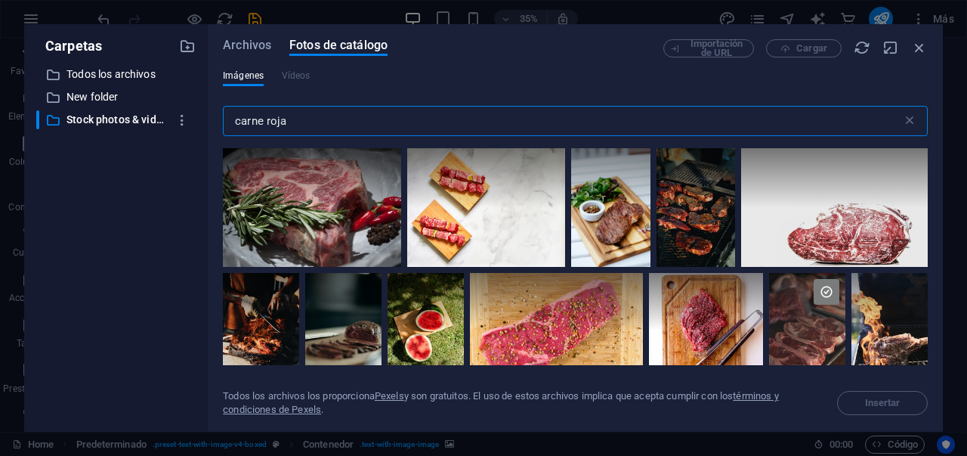
drag, startPoint x: 336, startPoint y: 123, endPoint x: 216, endPoint y: 124, distance: 120.2
click at [216, 124] on div "Archivos Fotos de catálogo Importación de URL Cargar Imágenes Vídeos carne roja…" at bounding box center [575, 227] width 735 height 407
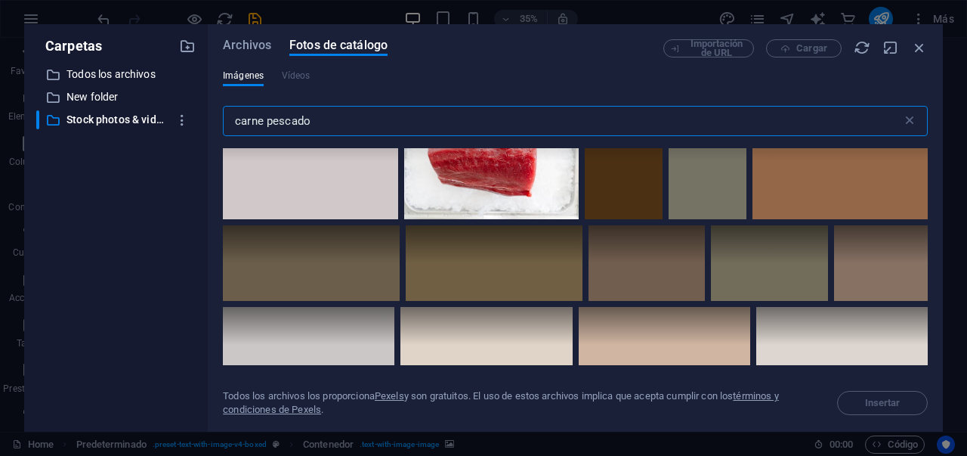
scroll to position [1137, 0]
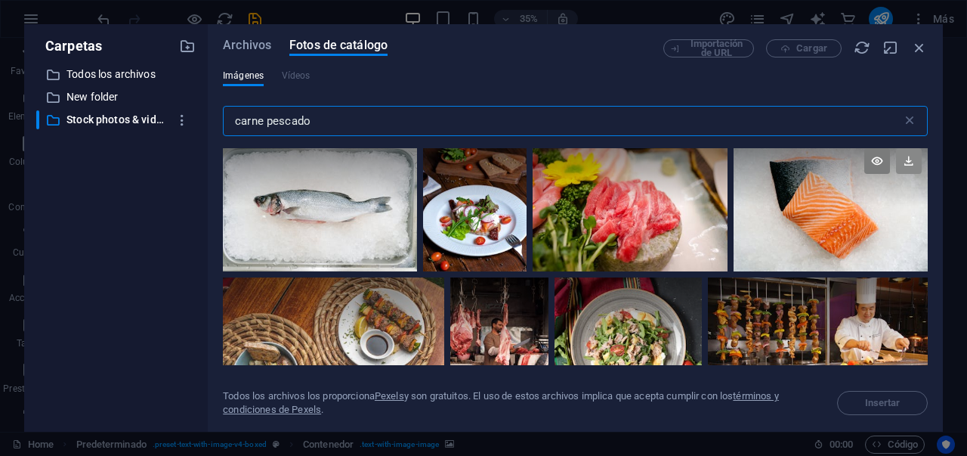
type input "carne pescado"
click at [902, 160] on icon at bounding box center [909, 161] width 26 height 26
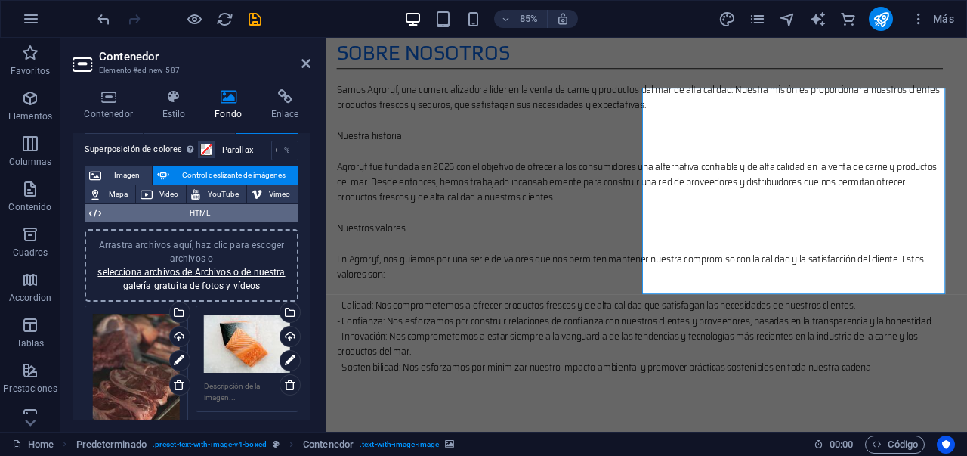
scroll to position [0, 0]
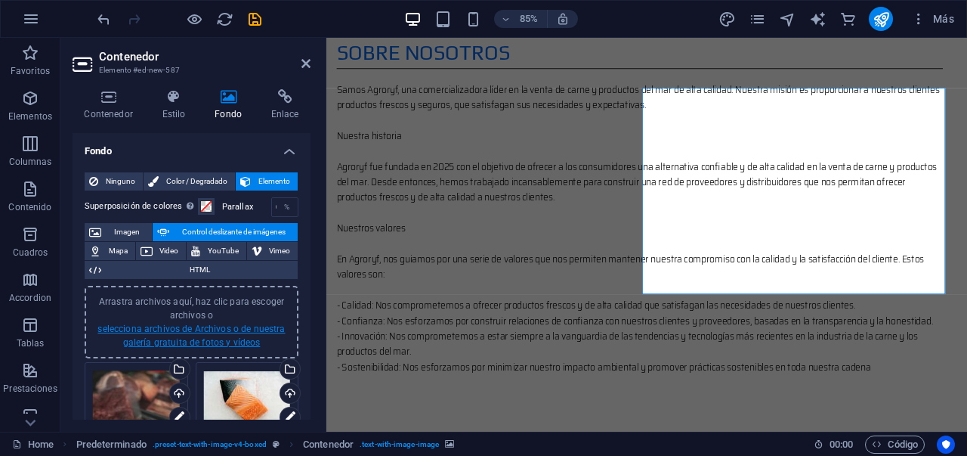
click at [194, 345] on link "selecciona archivos de Archivos o de nuestra galería gratuita de fotos y vídeos" at bounding box center [190, 335] width 187 height 24
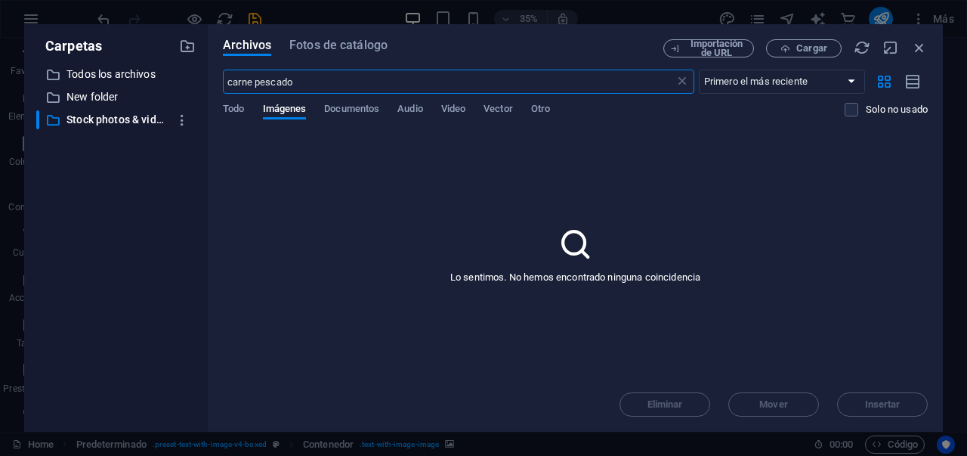
scroll to position [1662, 0]
drag, startPoint x: 335, startPoint y: 85, endPoint x: 119, endPoint y: 55, distance: 217.4
click at [119, 55] on div "Carpetas ​ Todos los archivos Todos los archivos ​ New folder New folder ​ Stoc…" at bounding box center [483, 227] width 919 height 407
type input "huevos"
click at [321, 39] on div "Archivos Fotos de catálogo Importación de URL Cargar huevos ​ Primero el más re…" at bounding box center [575, 227] width 735 height 407
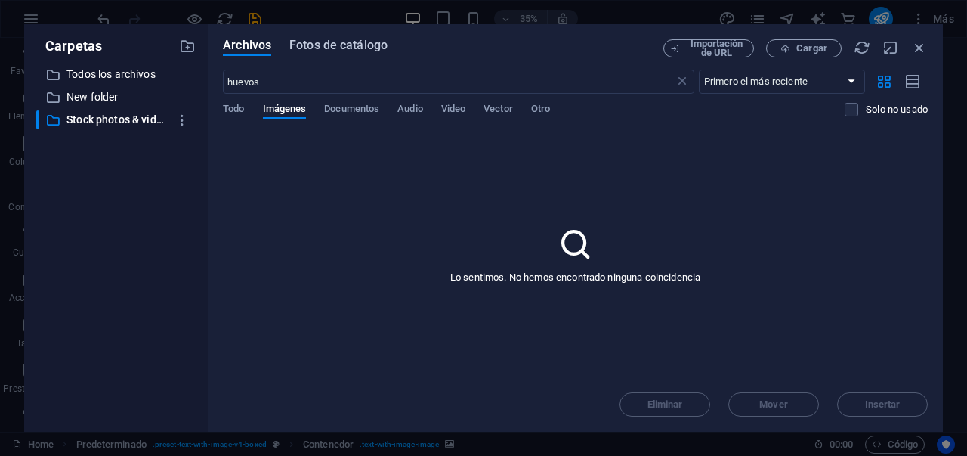
click at [319, 44] on span "Fotos de catálogo" at bounding box center [338, 45] width 98 height 18
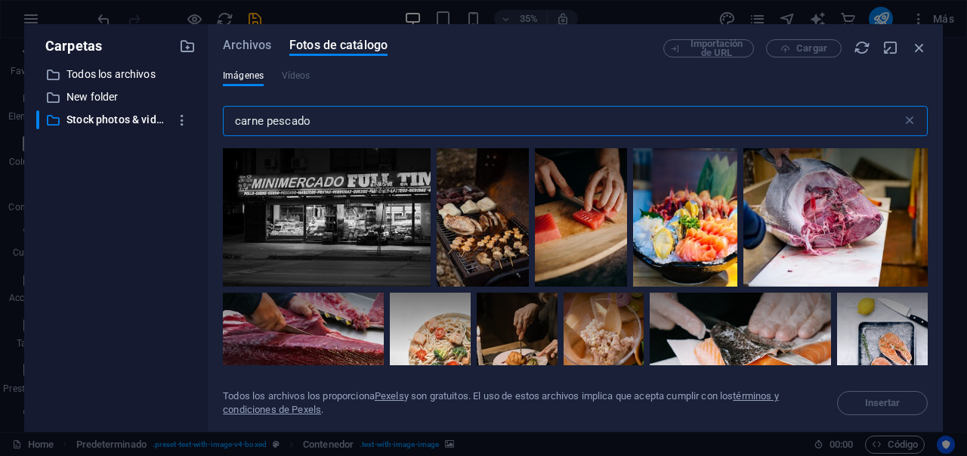
drag, startPoint x: 325, startPoint y: 125, endPoint x: 216, endPoint y: 112, distance: 109.7
click at [216, 112] on div "Archivos Fotos de catálogo Importación de URL Cargar Imágenes Vídeos carne pesc…" at bounding box center [575, 227] width 735 height 407
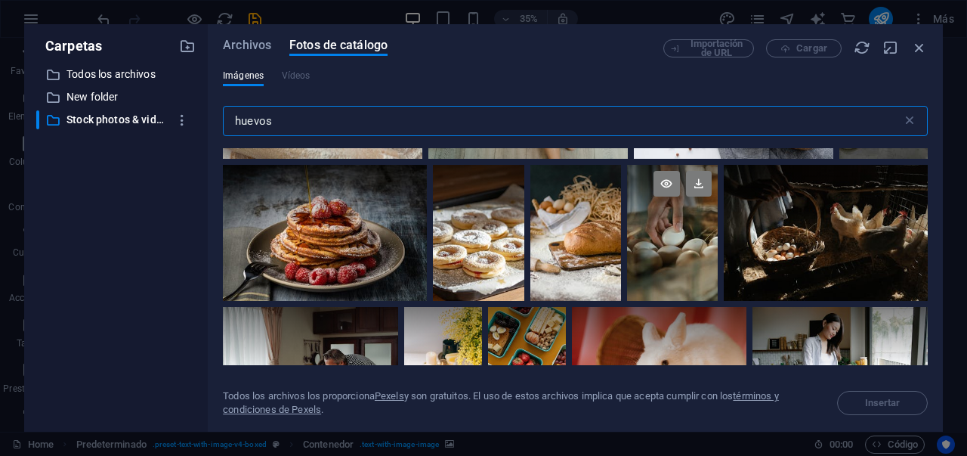
scroll to position [4988, 0]
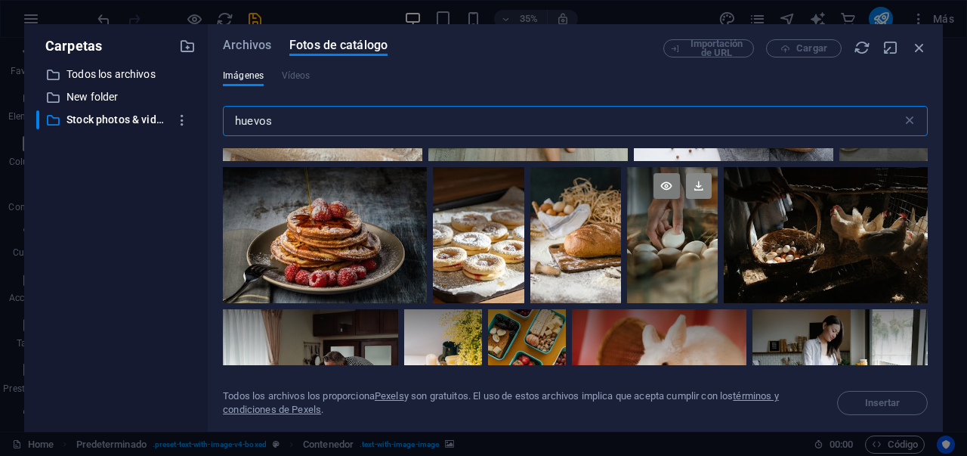
type input "huevos"
click at [697, 173] on icon at bounding box center [699, 186] width 26 height 26
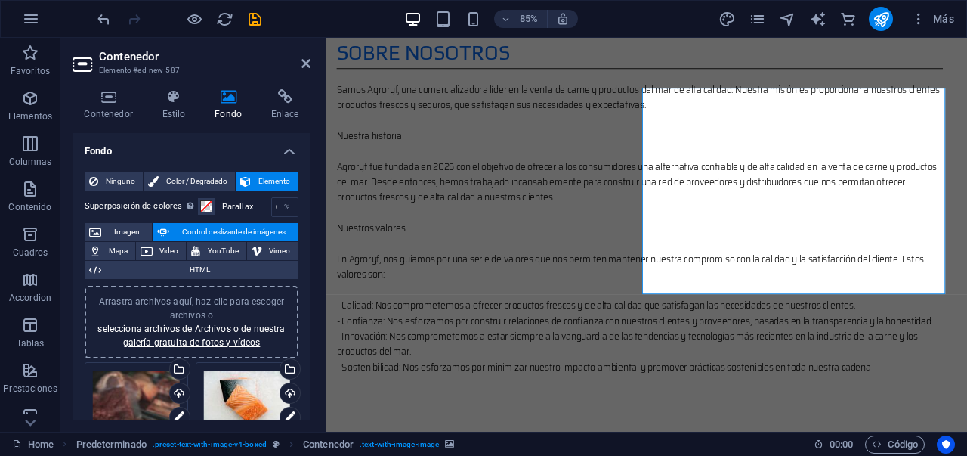
scroll to position [30, 0]
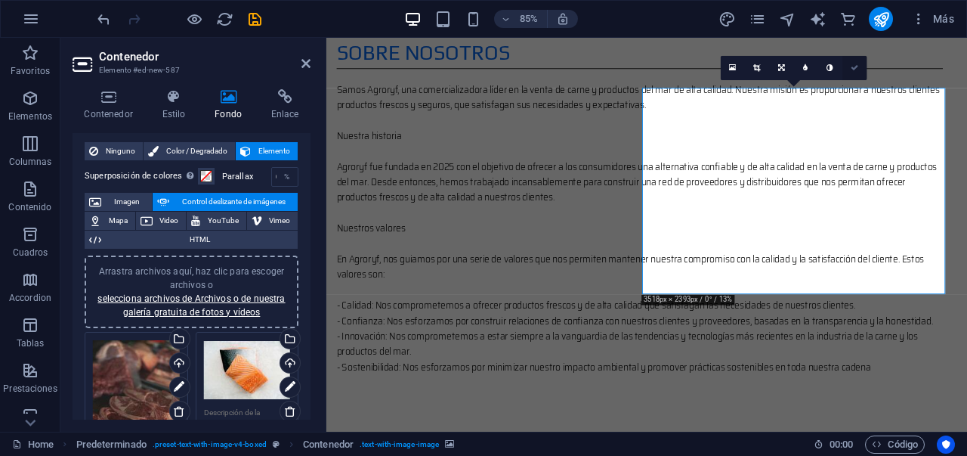
click at [851, 66] on icon at bounding box center [855, 68] width 8 height 8
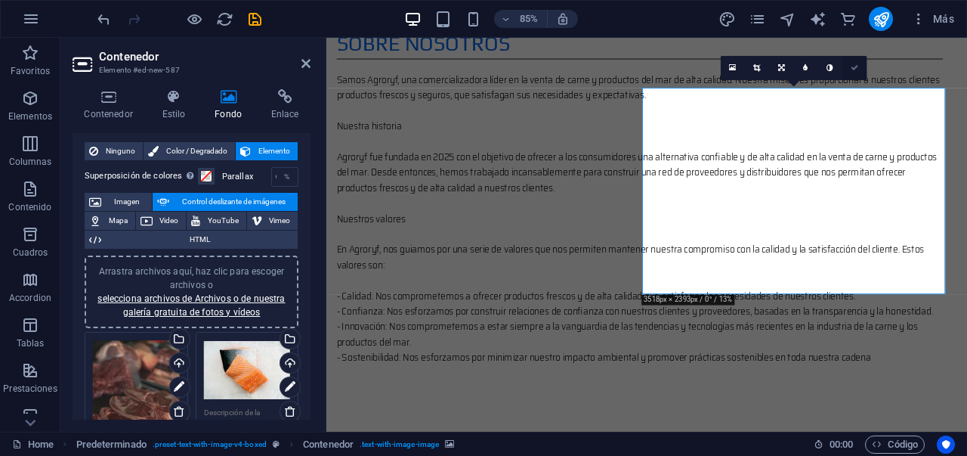
scroll to position [989, 0]
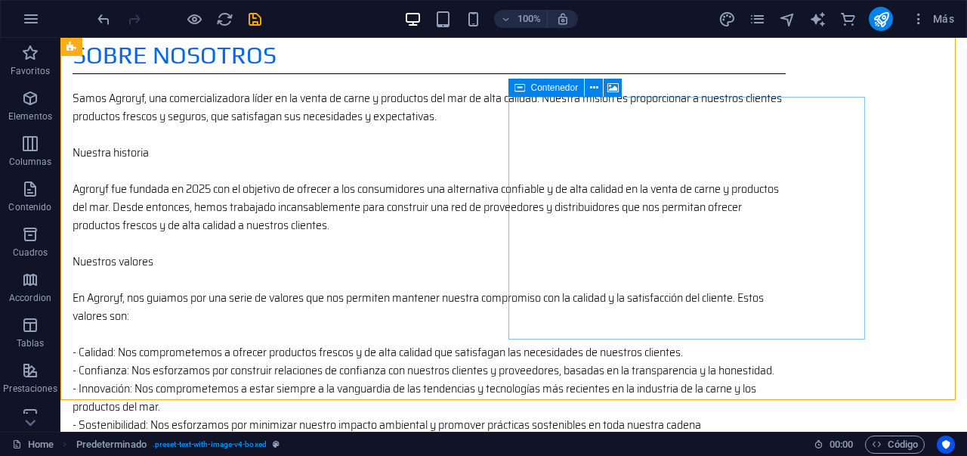
click at [525, 90] on div "Contenedor" at bounding box center [547, 88] width 76 height 18
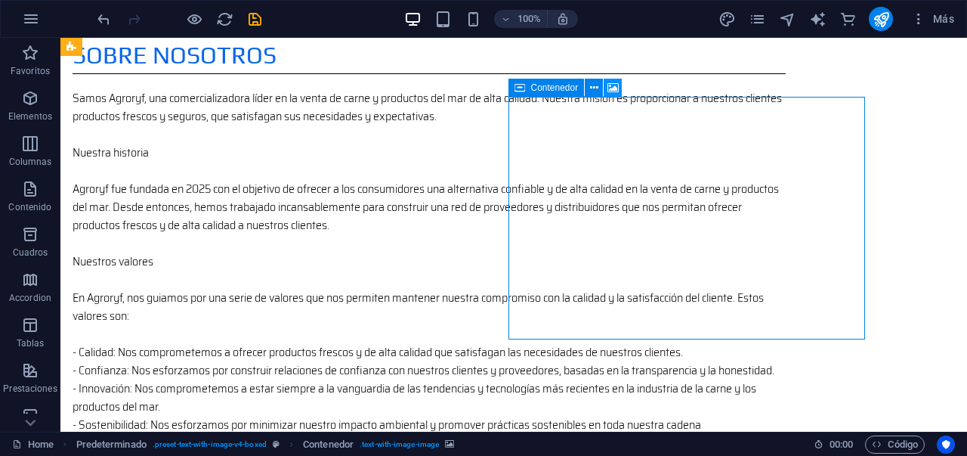
click at [609, 87] on icon at bounding box center [613, 88] width 11 height 16
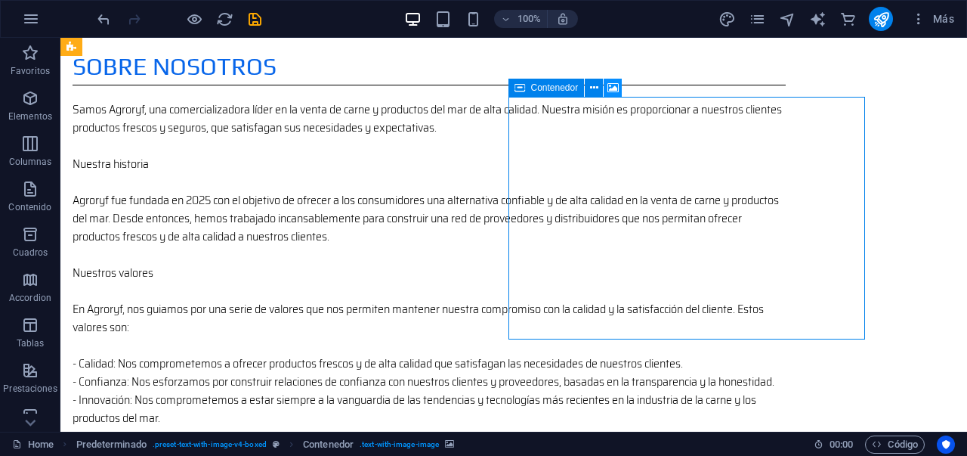
select select "ms"
select select "s"
select select "progressive"
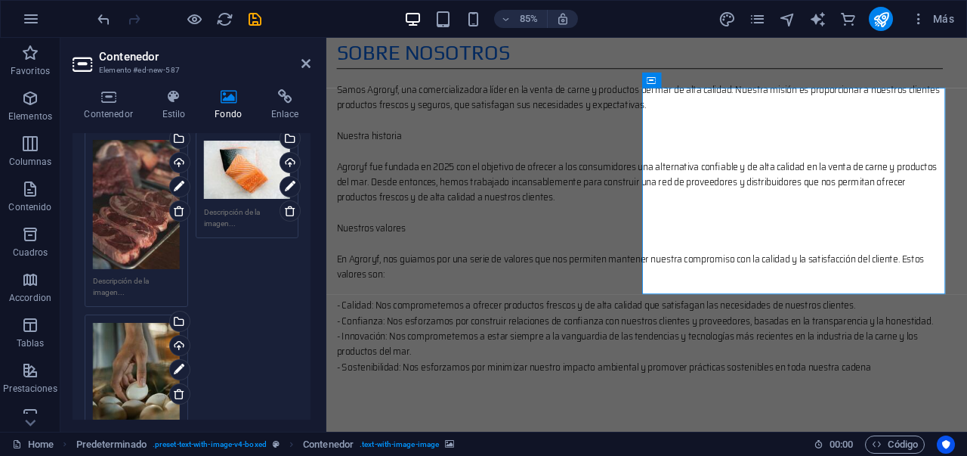
scroll to position [222, 0]
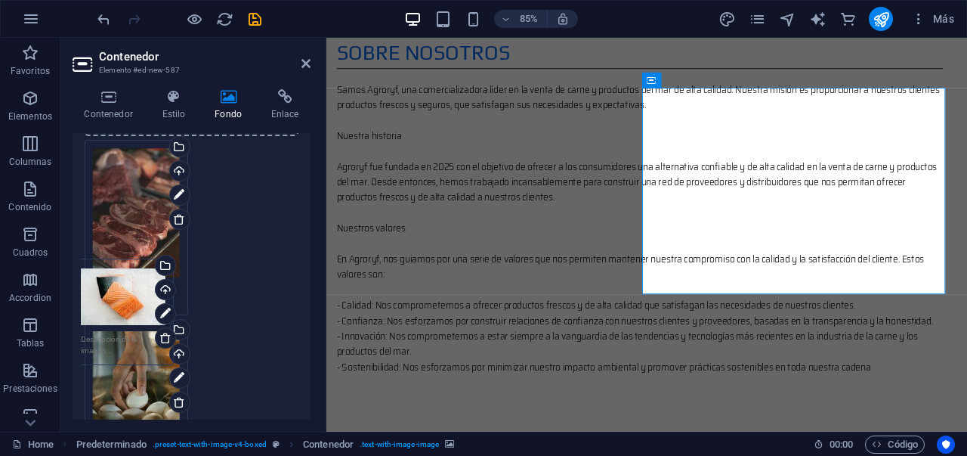
drag, startPoint x: 236, startPoint y: 196, endPoint x: 119, endPoint y: 317, distance: 168.3
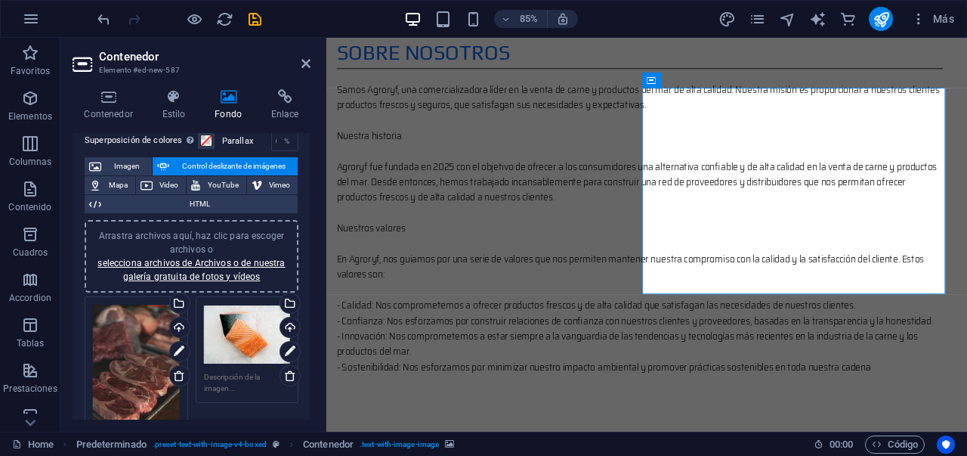
scroll to position [59, 0]
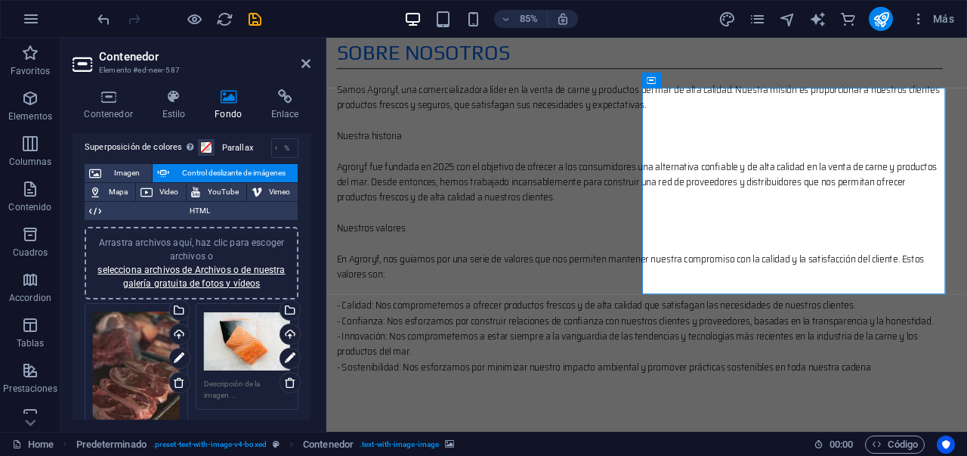
click at [177, 172] on span "Control deslizante de imágenes" at bounding box center [233, 173] width 119 height 18
click at [131, 169] on span "Imagen" at bounding box center [127, 173] width 42 height 18
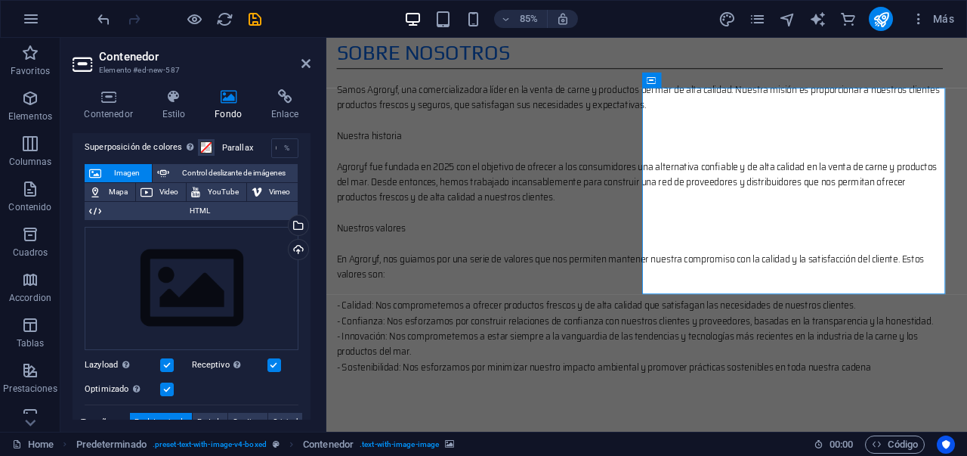
scroll to position [0, 0]
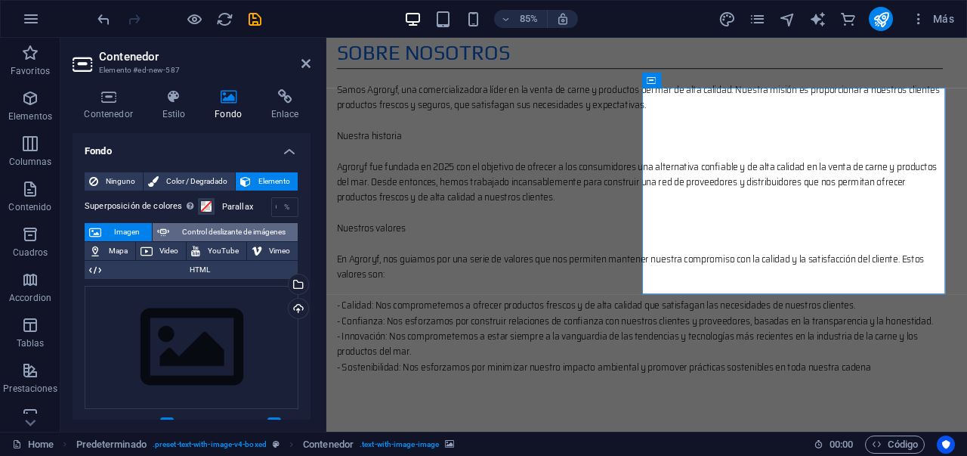
click at [224, 228] on span "Control deslizante de imágenes" at bounding box center [233, 232] width 119 height 18
select select "ms"
select select "s"
select select "progressive"
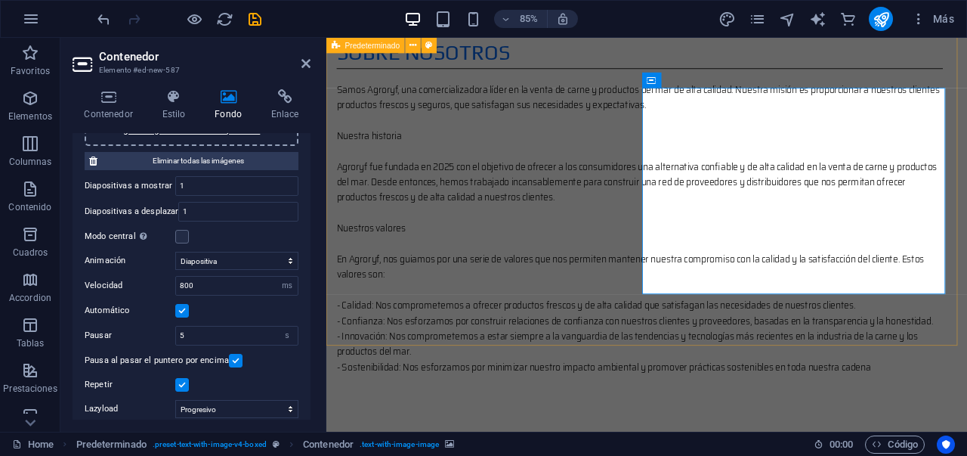
scroll to position [201, 0]
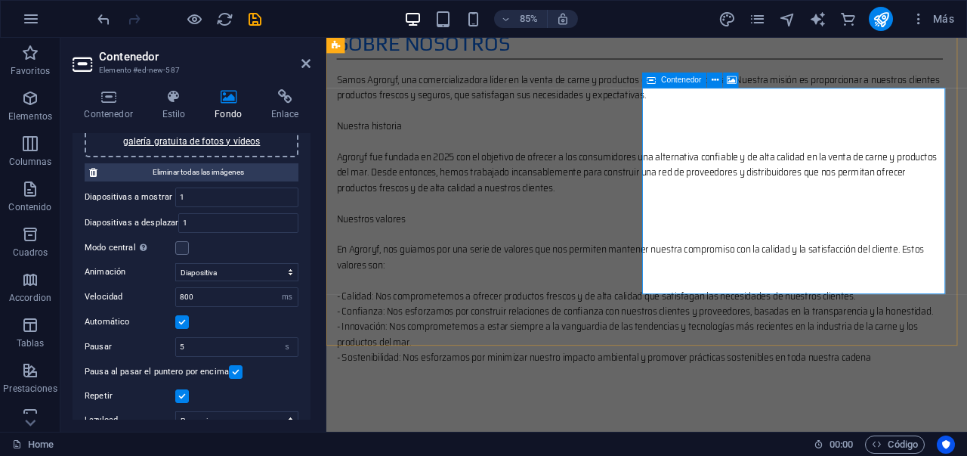
scroll to position [989, 0]
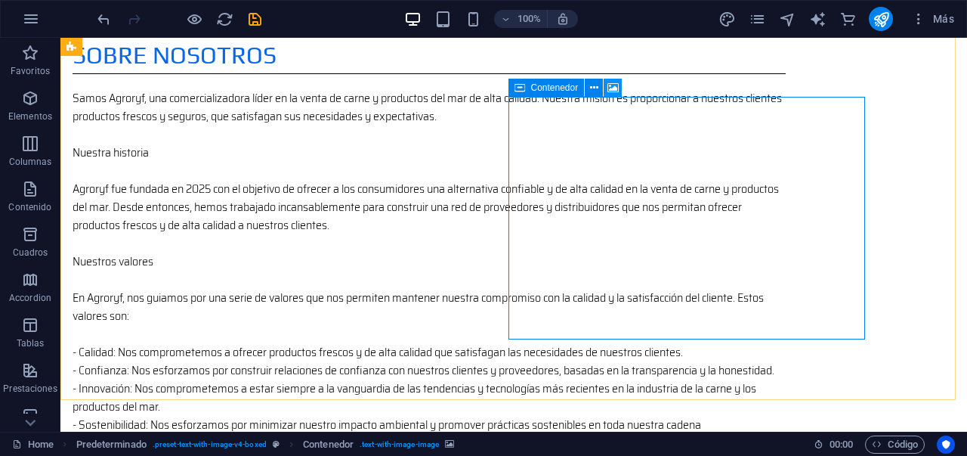
click at [614, 90] on icon at bounding box center [613, 88] width 11 height 16
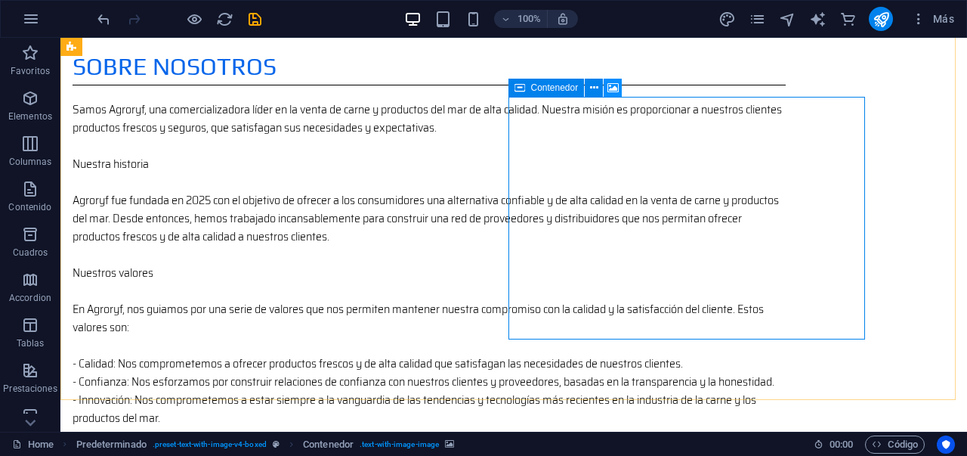
scroll to position [1000, 0]
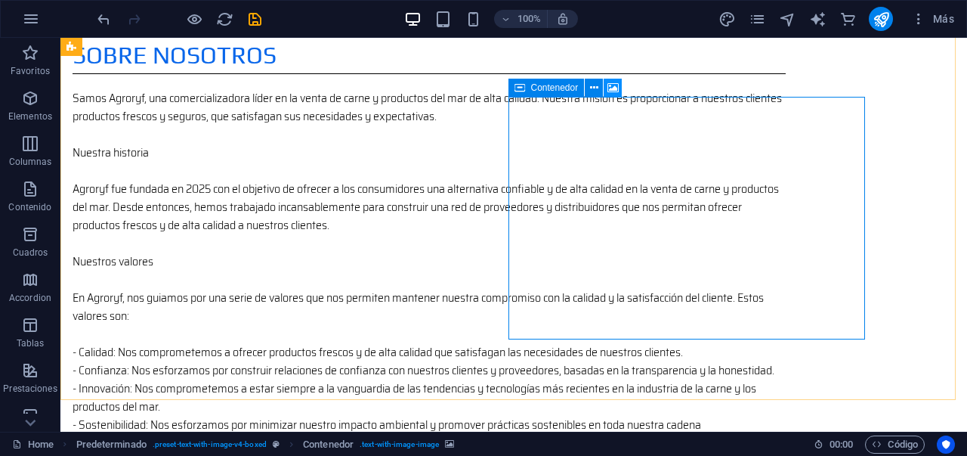
select select "ms"
select select "s"
select select "progressive"
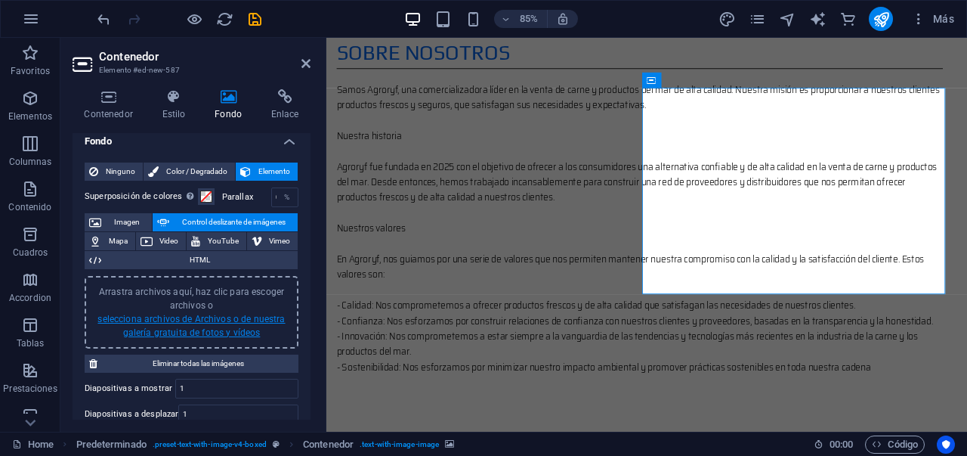
scroll to position [23, 0]
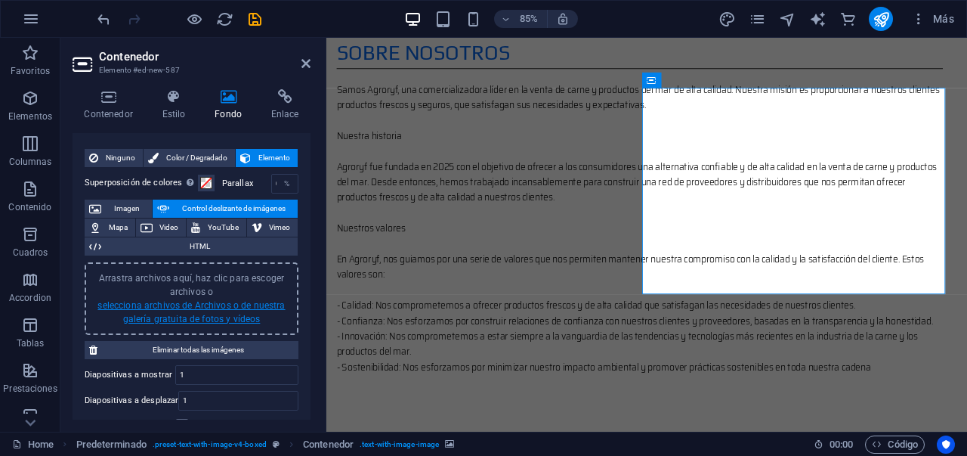
click at [199, 314] on link "selecciona archivos de Archivos o de nuestra galería gratuita de fotos y vídeos" at bounding box center [190, 312] width 187 height 24
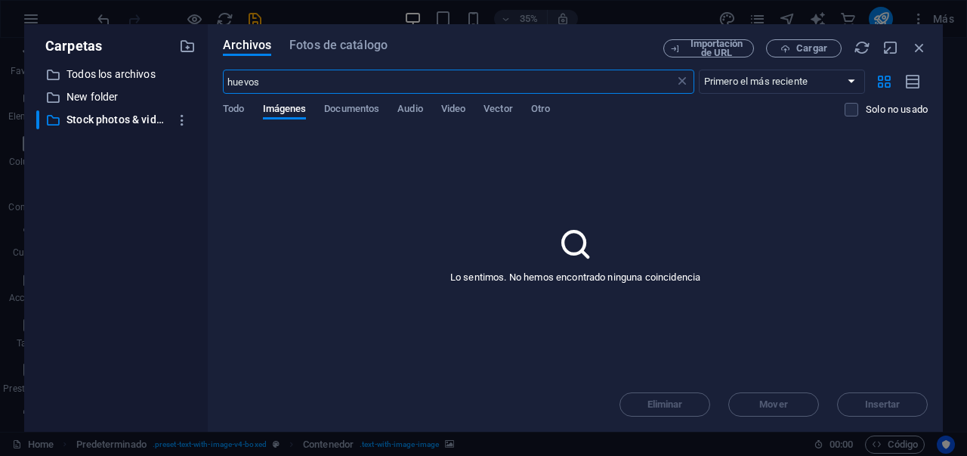
scroll to position [1662, 0]
click at [246, 110] on div "Todo Imágenes Documentos Audio Video Vector Otro" at bounding box center [534, 117] width 622 height 29
click at [107, 99] on p "New folder" at bounding box center [116, 96] width 101 height 17
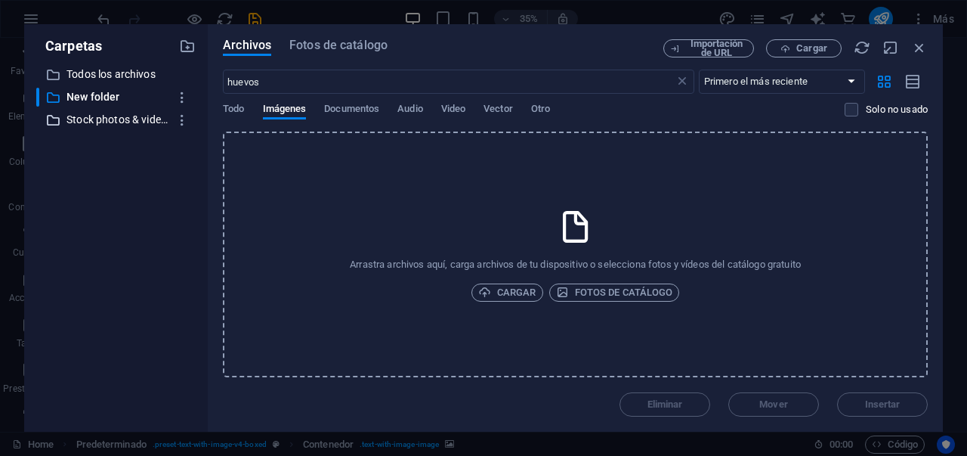
click at [148, 119] on p "Stock photos & videos" at bounding box center [116, 119] width 101 height 17
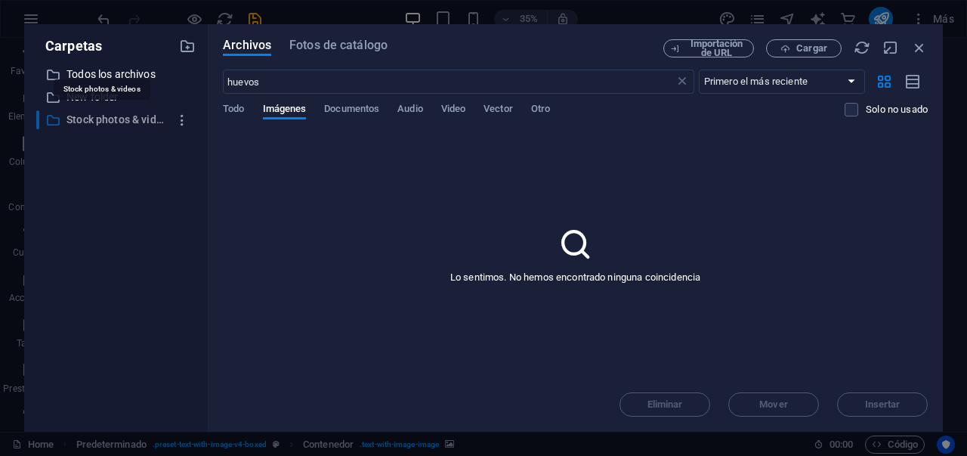
click at [145, 122] on p "Stock photos & videos" at bounding box center [116, 119] width 101 height 17
click at [316, 42] on span "Fotos de catálogo" at bounding box center [338, 45] width 98 height 18
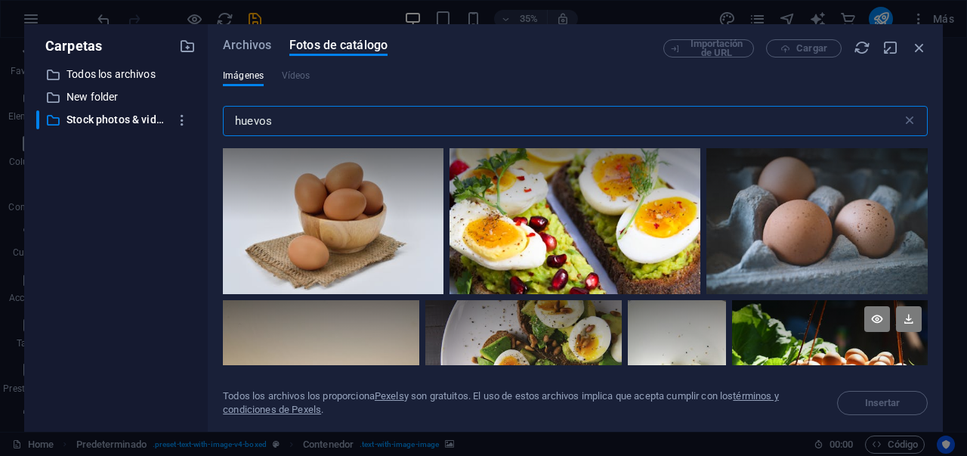
scroll to position [31, 0]
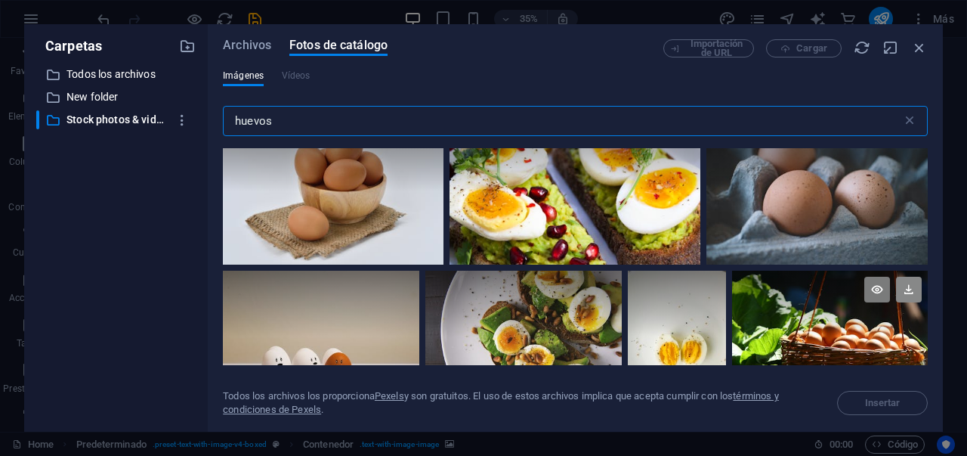
click at [898, 293] on icon at bounding box center [909, 290] width 26 height 26
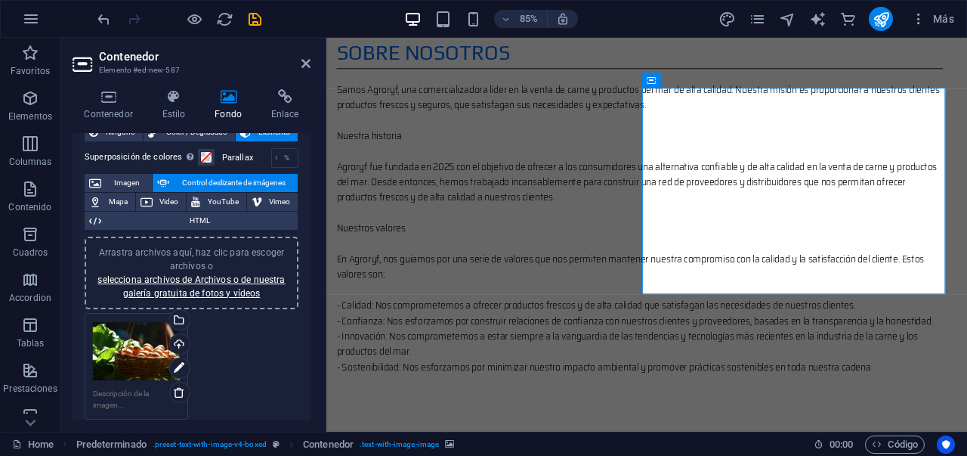
scroll to position [69, 0]
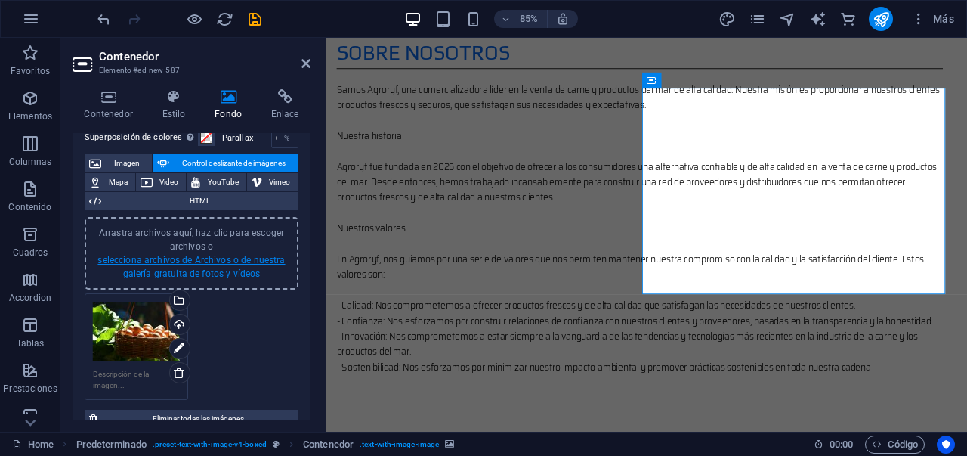
click at [209, 271] on link "selecciona archivos de Archivos o de nuestra galería gratuita de fotos y vídeos" at bounding box center [190, 267] width 187 height 24
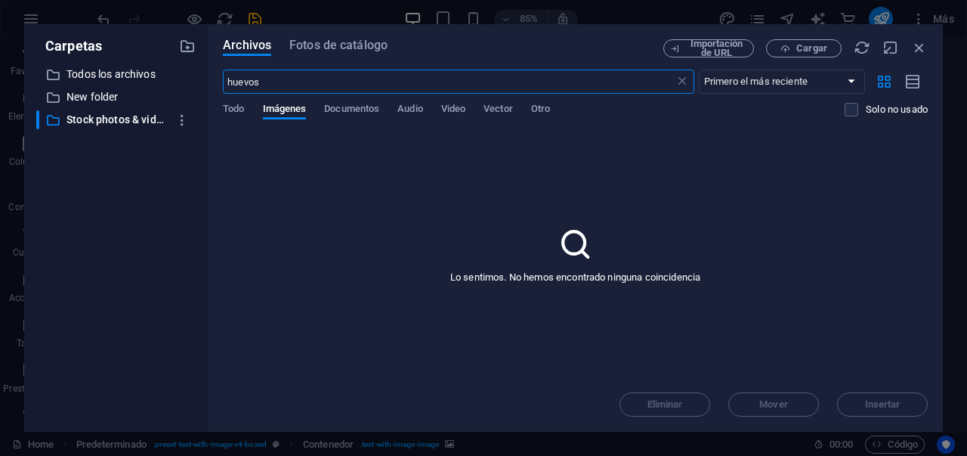
scroll to position [1662, 0]
click at [348, 51] on span "Fotos de catálogo" at bounding box center [338, 45] width 98 height 18
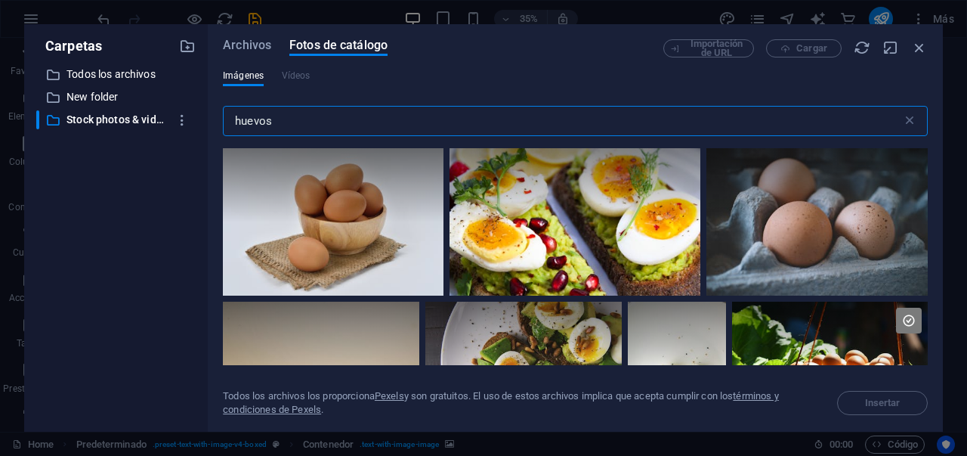
drag, startPoint x: 292, startPoint y: 121, endPoint x: 206, endPoint y: 124, distance: 85.4
click at [206, 124] on div "Carpetas ​ Todos los archivos Todos los archivos ​ New folder New folder ​ Stoc…" at bounding box center [483, 227] width 919 height 407
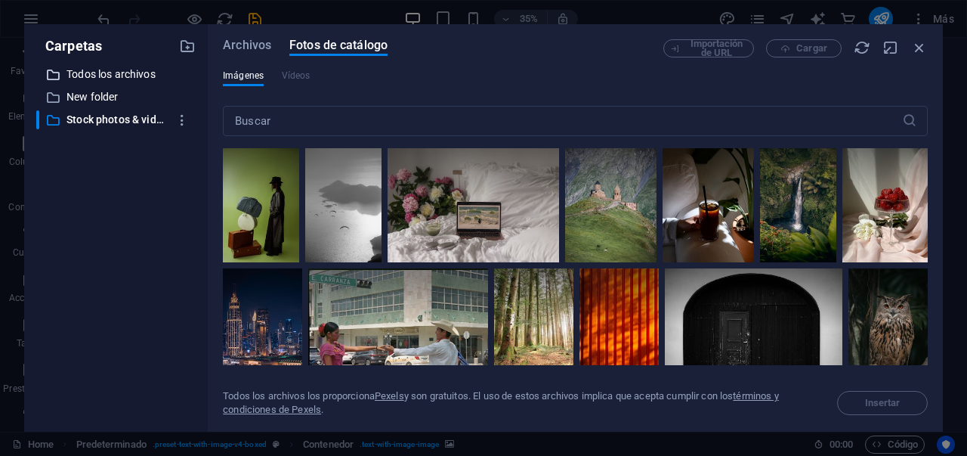
click at [107, 76] on p "Todos los archivos" at bounding box center [116, 74] width 101 height 17
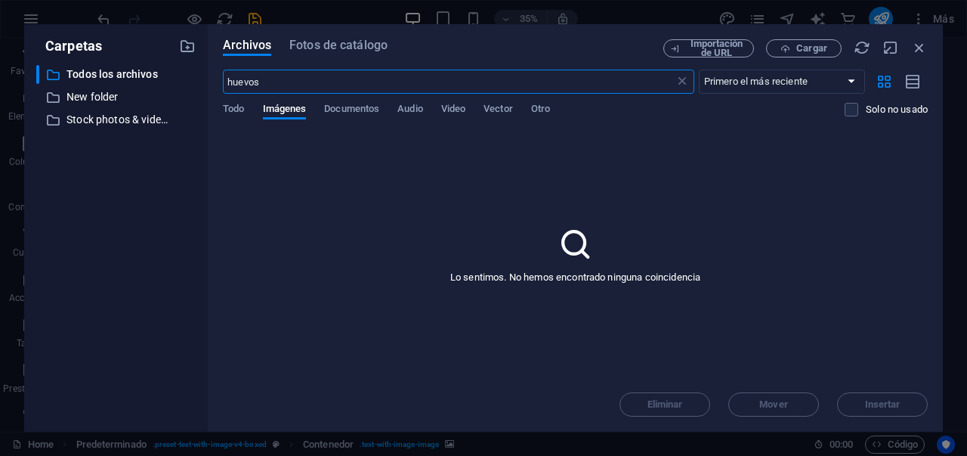
click at [246, 114] on div "Todo Imágenes Documentos Audio Video Vector Otro" at bounding box center [534, 117] width 622 height 29
click at [239, 110] on span "Todo" at bounding box center [233, 110] width 21 height 21
click at [279, 108] on span "Imágenes" at bounding box center [285, 110] width 44 height 21
click at [82, 96] on p "New folder" at bounding box center [116, 96] width 101 height 17
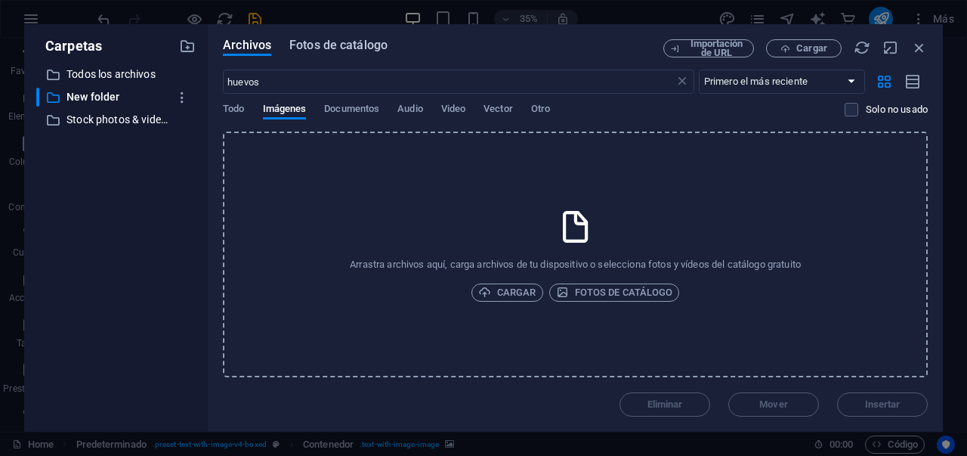
click at [314, 53] on span "Fotos de catálogo" at bounding box center [338, 45] width 98 height 18
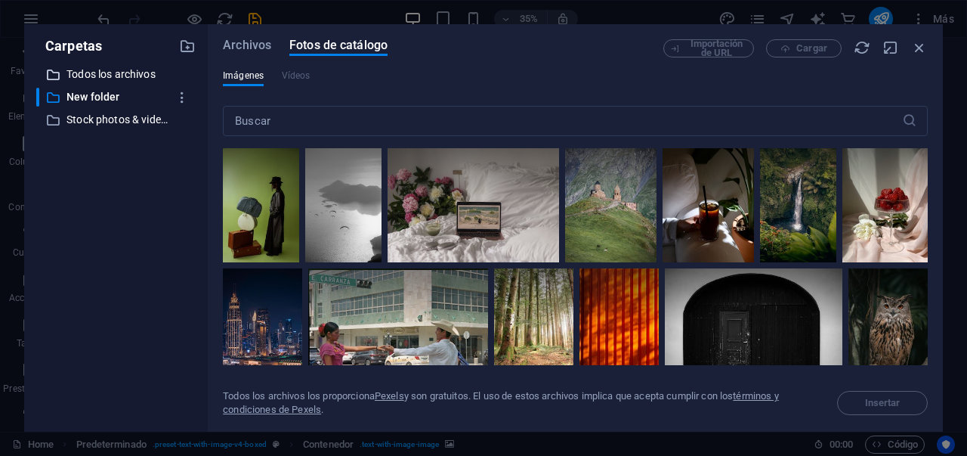
click at [116, 72] on p "Todos los archivos" at bounding box center [116, 74] width 101 height 17
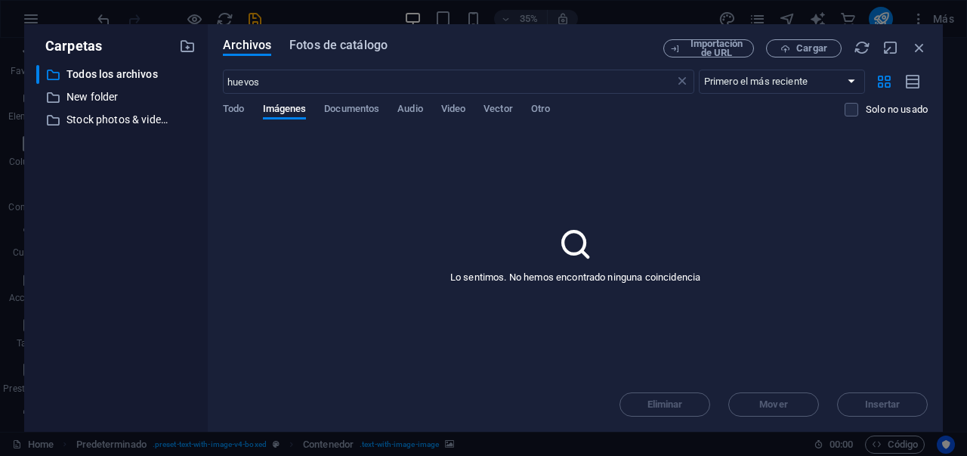
click at [334, 48] on span "Fotos de catálogo" at bounding box center [338, 45] width 98 height 18
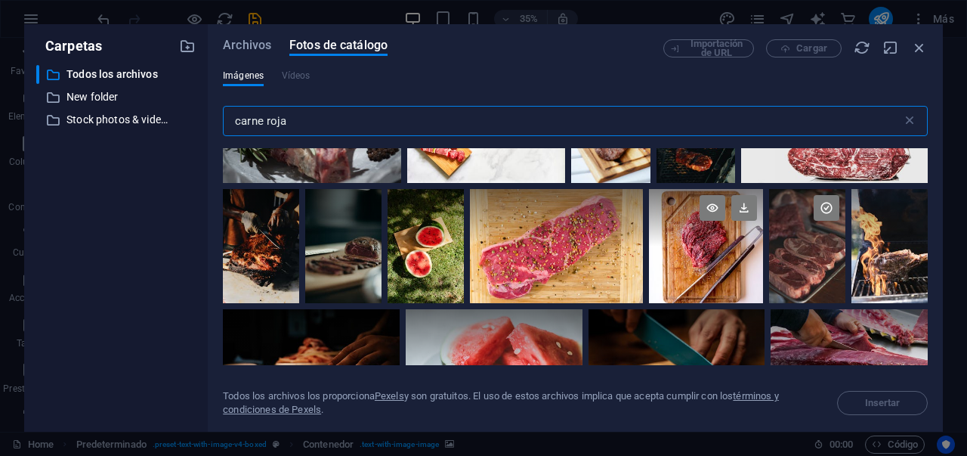
scroll to position [125, 0]
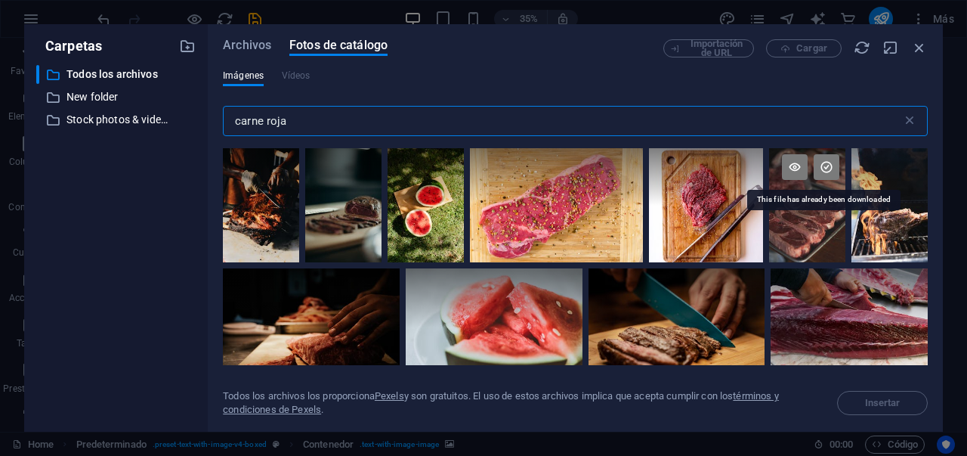
type input "carne roja"
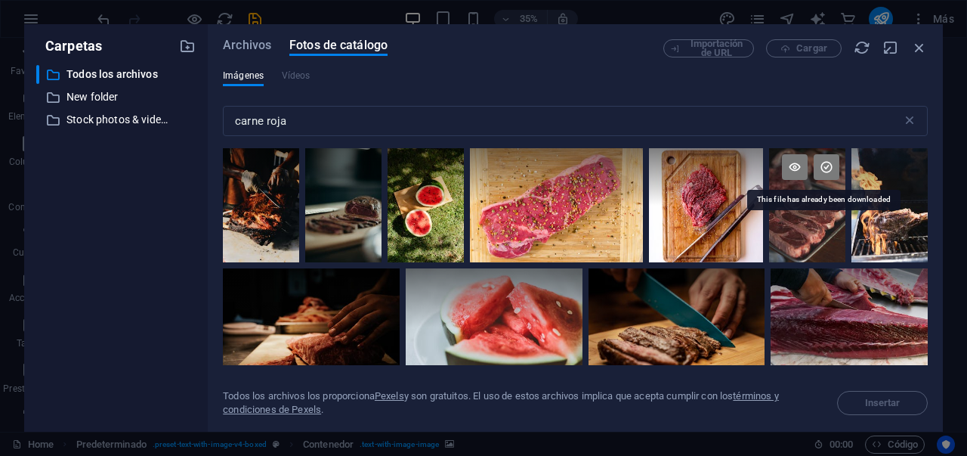
click at [827, 164] on icon at bounding box center [827, 167] width 26 height 26
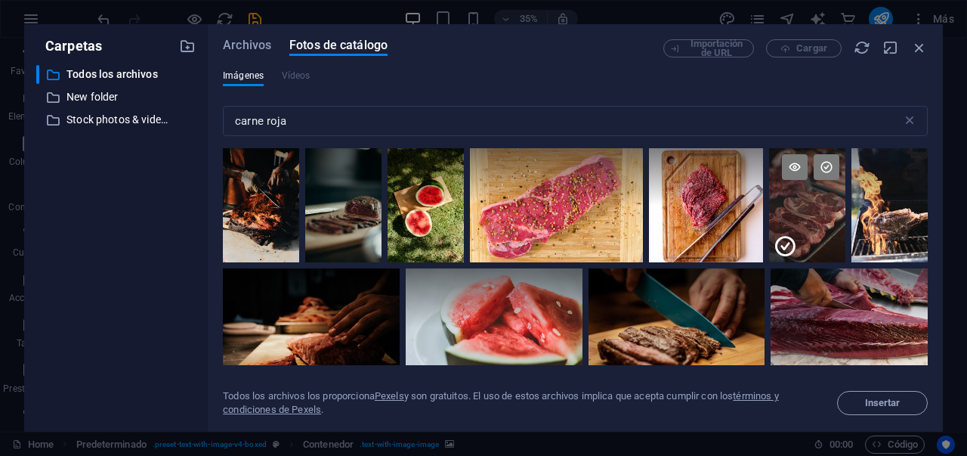
click at [780, 249] on icon at bounding box center [785, 246] width 24 height 24
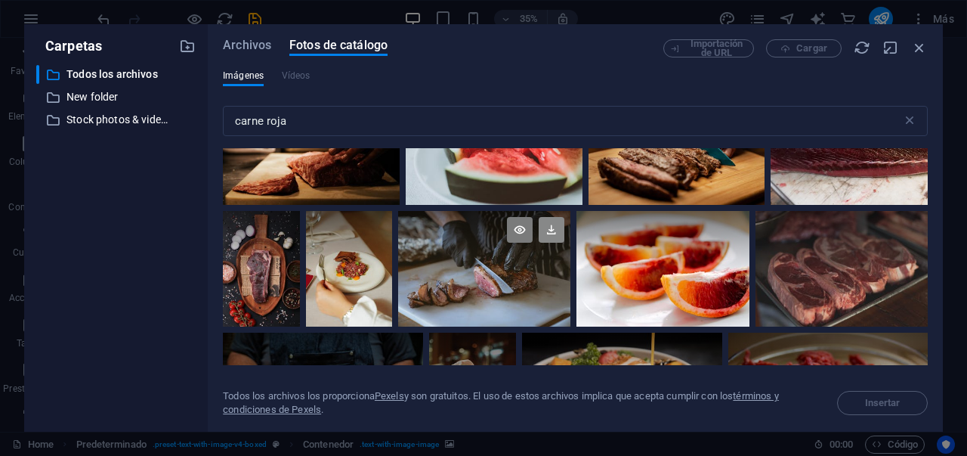
scroll to position [309, 0]
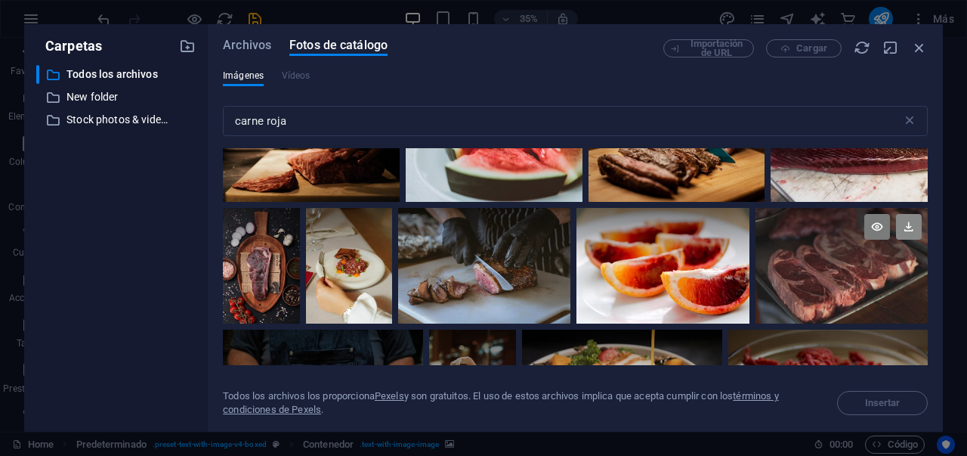
click at [914, 224] on icon at bounding box center [909, 227] width 26 height 26
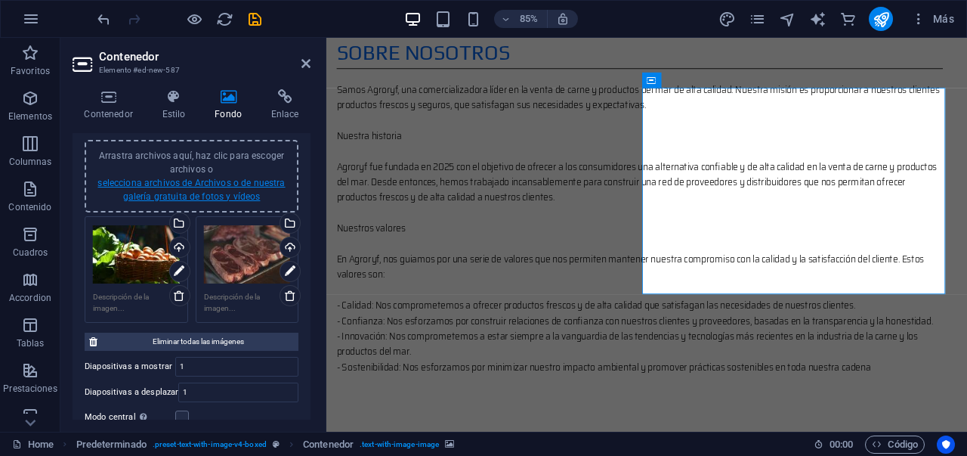
scroll to position [127, 0]
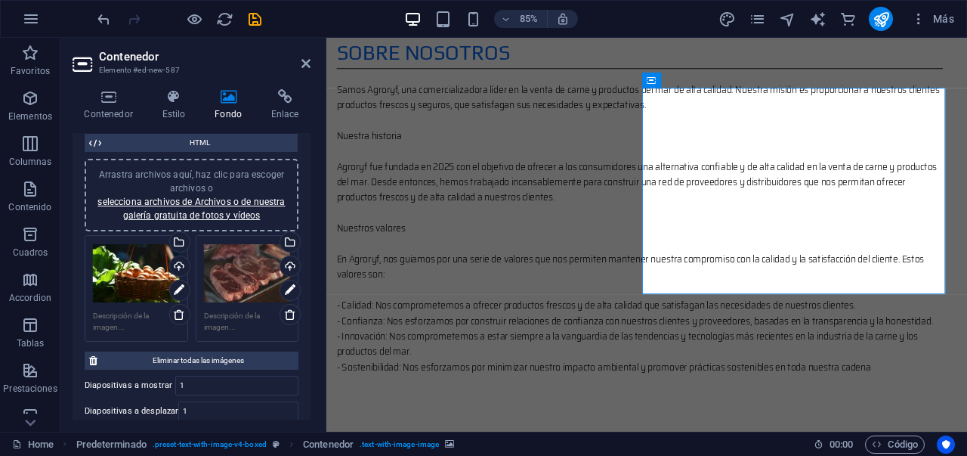
click at [199, 221] on div "Arrastra archivos aquí, haz clic para escoger archivos o selecciona archivos de…" at bounding box center [192, 195] width 196 height 54
click at [199, 219] on link "selecciona archivos de Archivos o de nuestra galería gratuita de fotos y vídeos" at bounding box center [190, 208] width 187 height 24
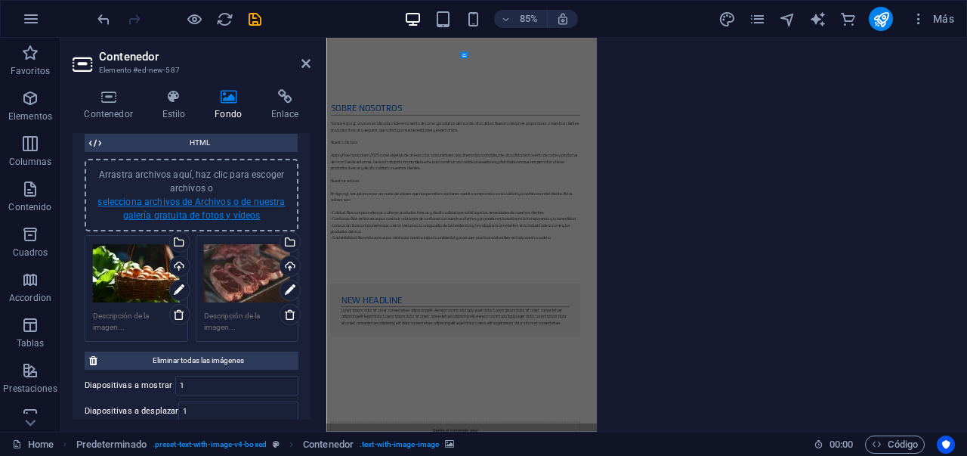
scroll to position [1662, 0]
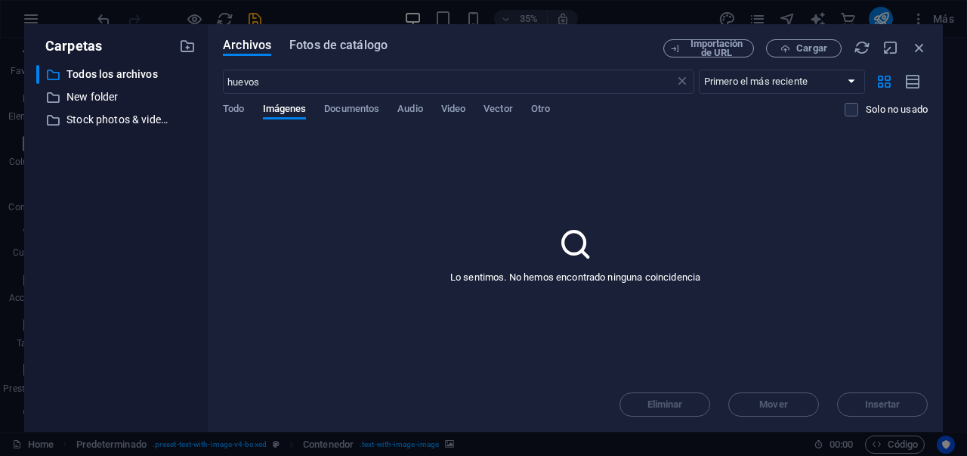
click at [326, 49] on span "Fotos de catálogo" at bounding box center [338, 45] width 98 height 18
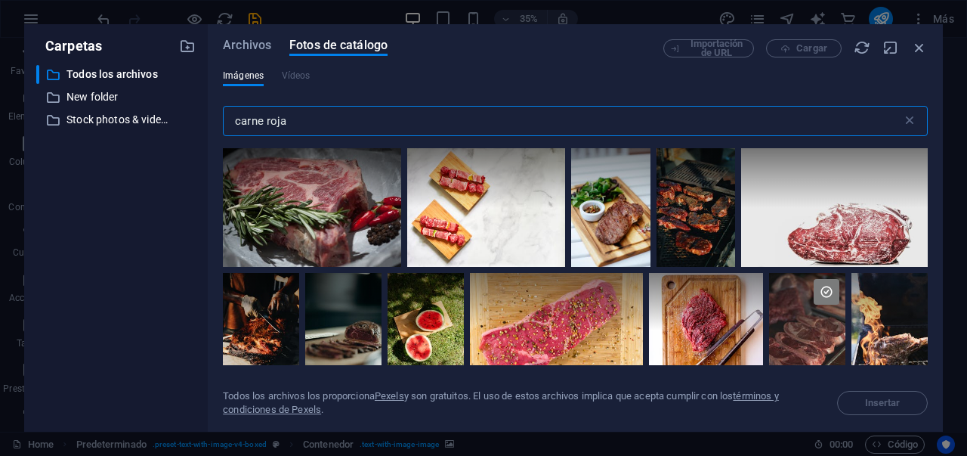
drag, startPoint x: 306, startPoint y: 129, endPoint x: 274, endPoint y: 125, distance: 32.0
click at [288, 126] on input "carne roja" at bounding box center [562, 121] width 679 height 30
type input "c"
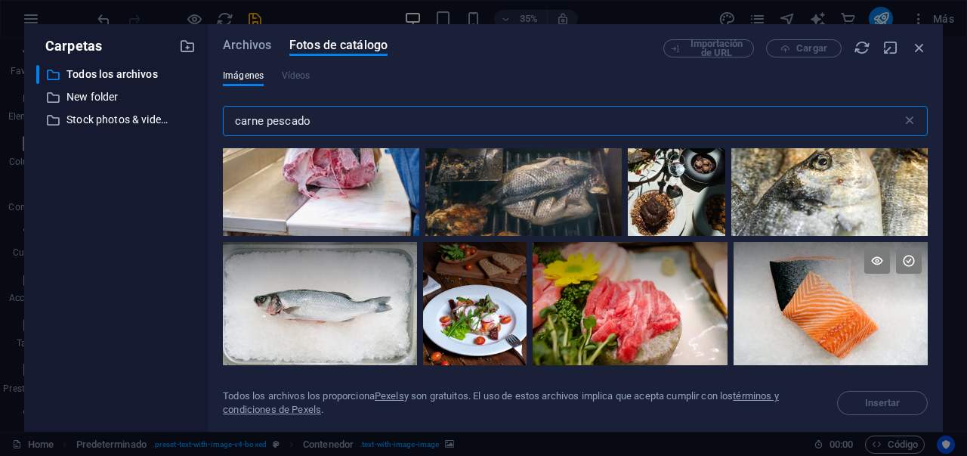
scroll to position [1050, 0]
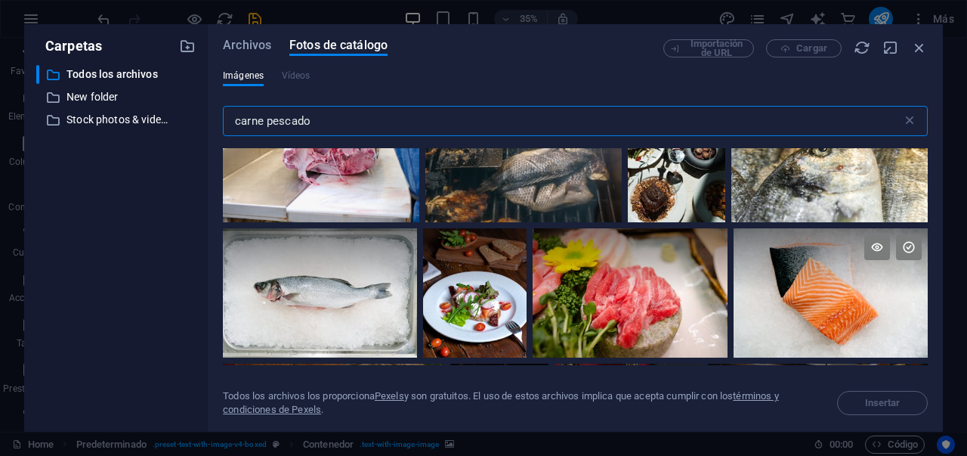
type input "carne pescado"
click at [913, 239] on icon at bounding box center [909, 247] width 26 height 26
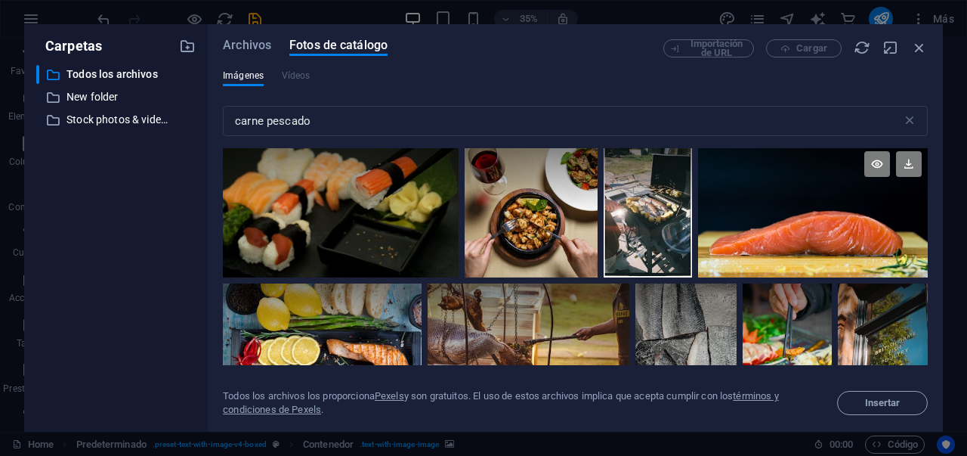
scroll to position [2312, 0]
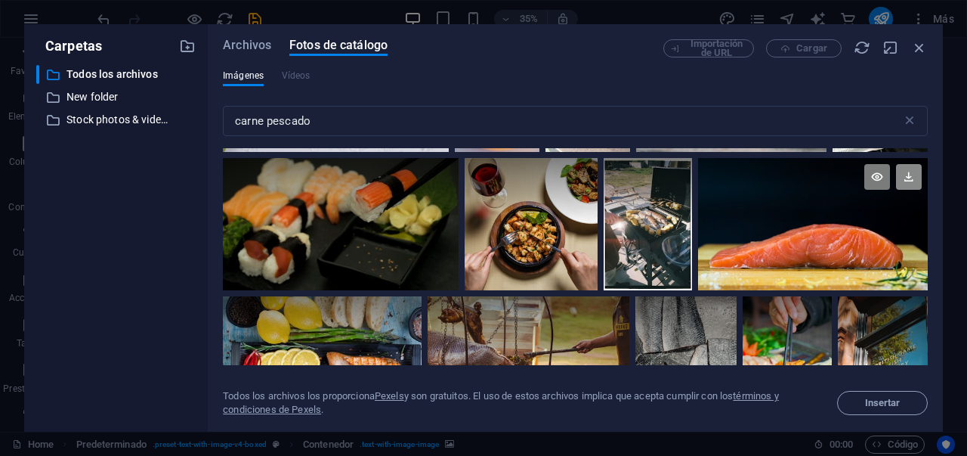
click at [900, 171] on icon at bounding box center [909, 177] width 26 height 26
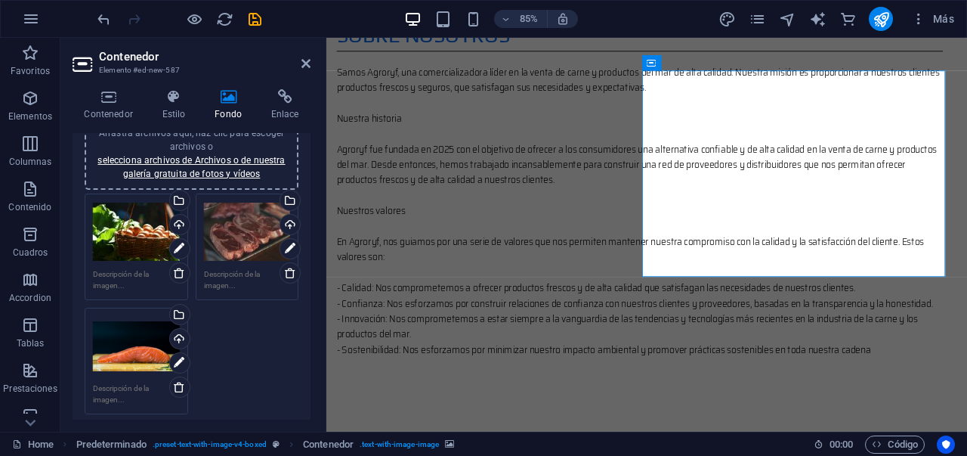
scroll to position [202, 0]
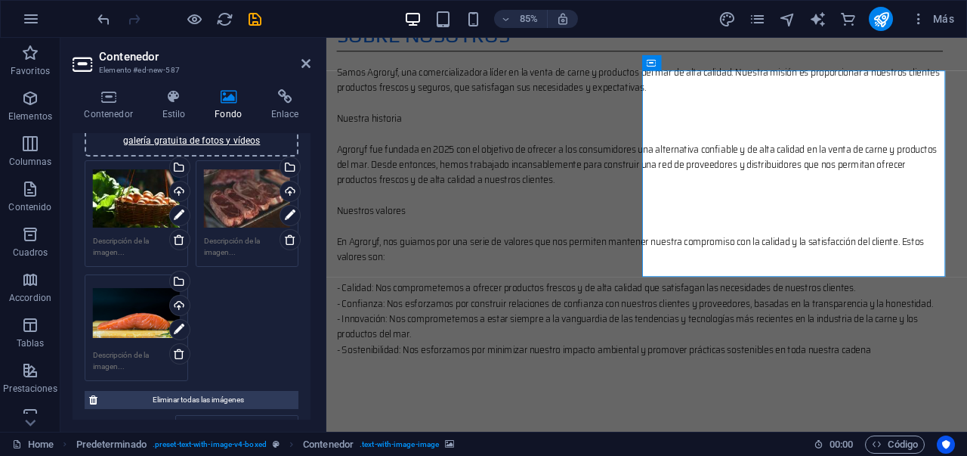
click at [147, 334] on div "Arrastra archivos aquí, haz clic para escoger archivos o selecciona archivos de…" at bounding box center [136, 313] width 87 height 60
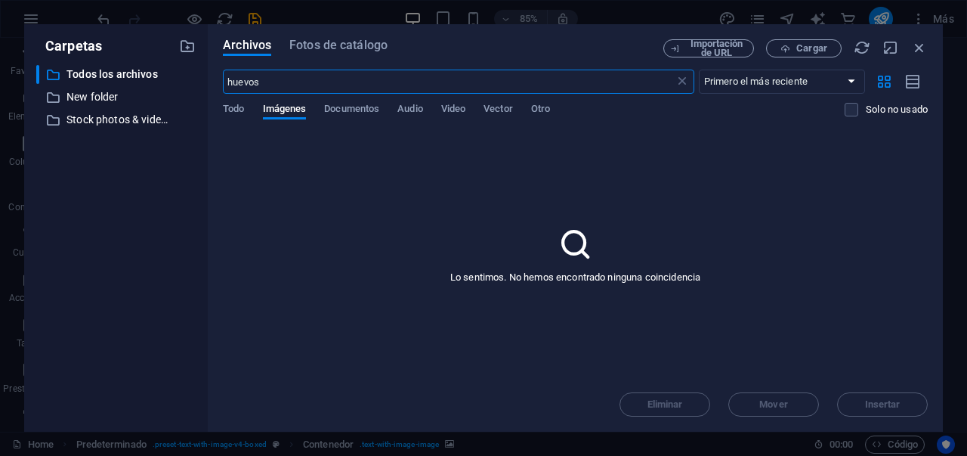
scroll to position [1683, 0]
click at [369, 45] on span "Fotos de catálogo" at bounding box center [338, 45] width 98 height 18
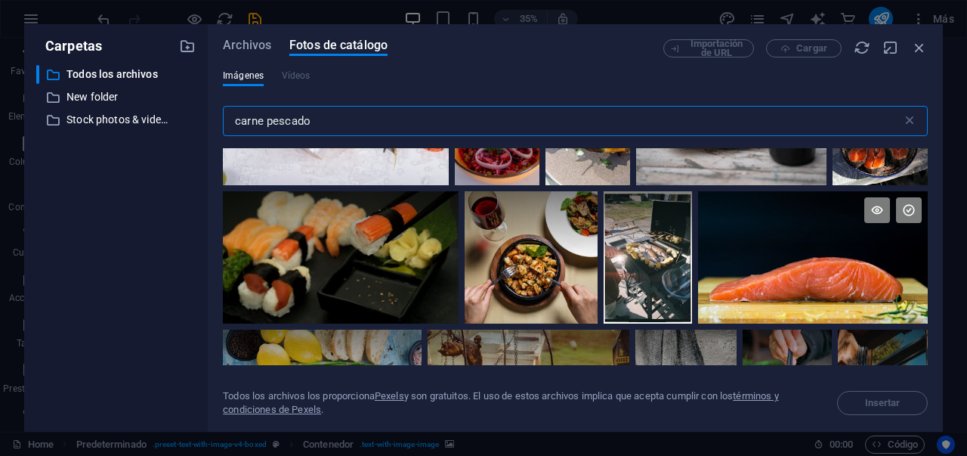
scroll to position [2282, 0]
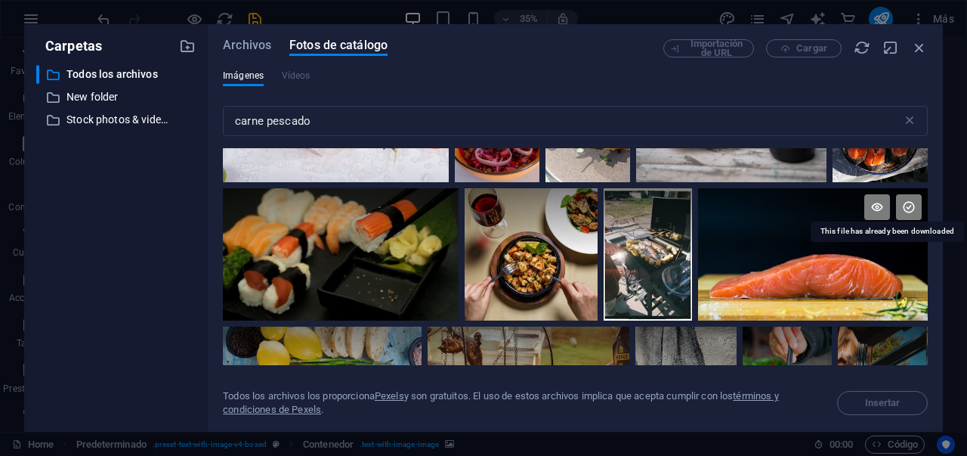
click at [901, 200] on icon at bounding box center [909, 207] width 26 height 26
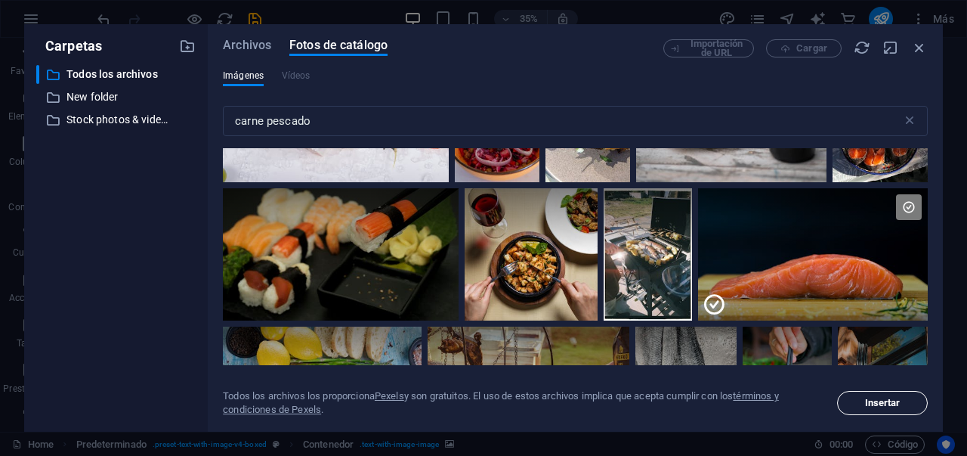
click at [878, 400] on span "Insertar" at bounding box center [883, 402] width 36 height 9
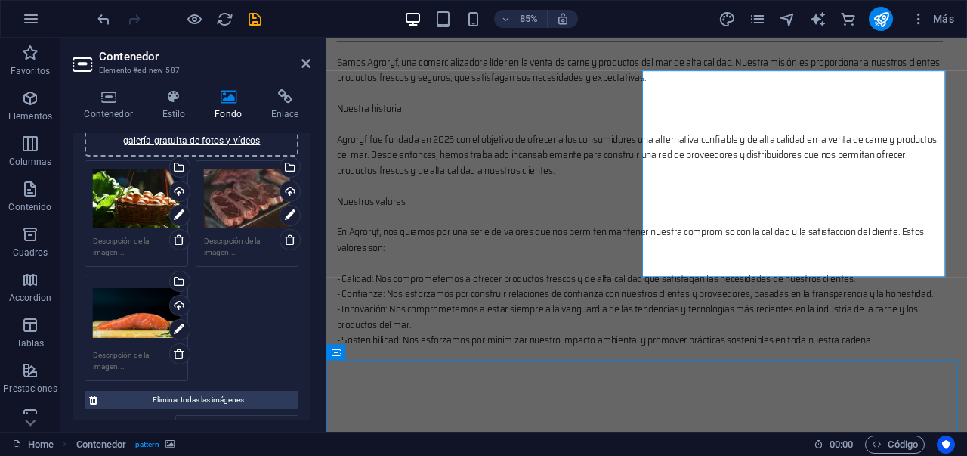
scroll to position [1010, 0]
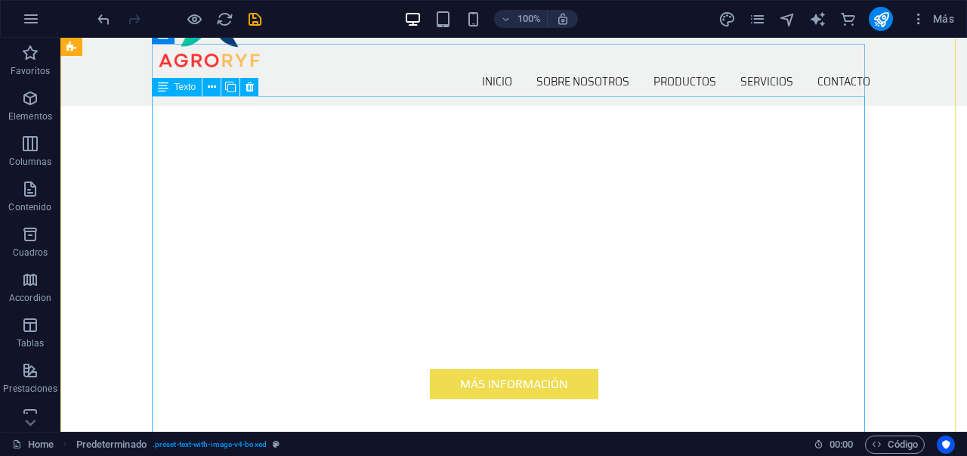
scroll to position [503, 0]
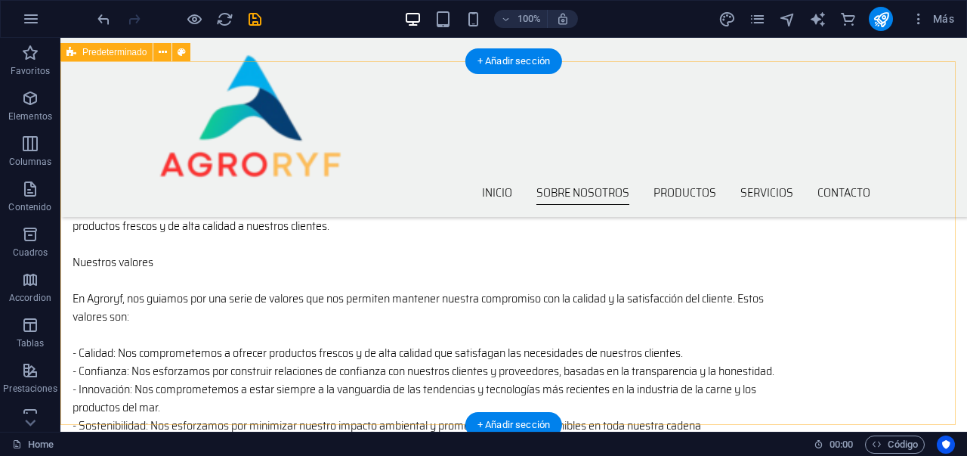
scroll to position [963, 0]
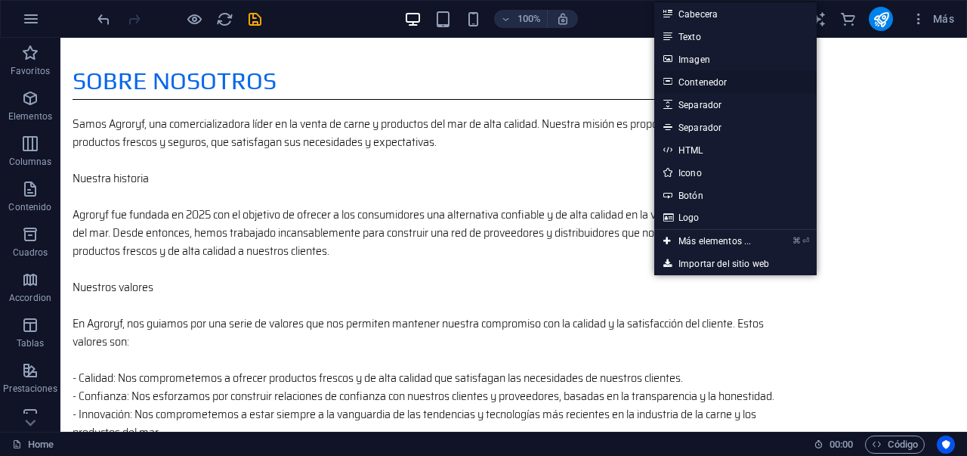
drag, startPoint x: 710, startPoint y: 87, endPoint x: 448, endPoint y: 69, distance: 262.1
click at [710, 87] on link "Contenedor" at bounding box center [735, 81] width 162 height 23
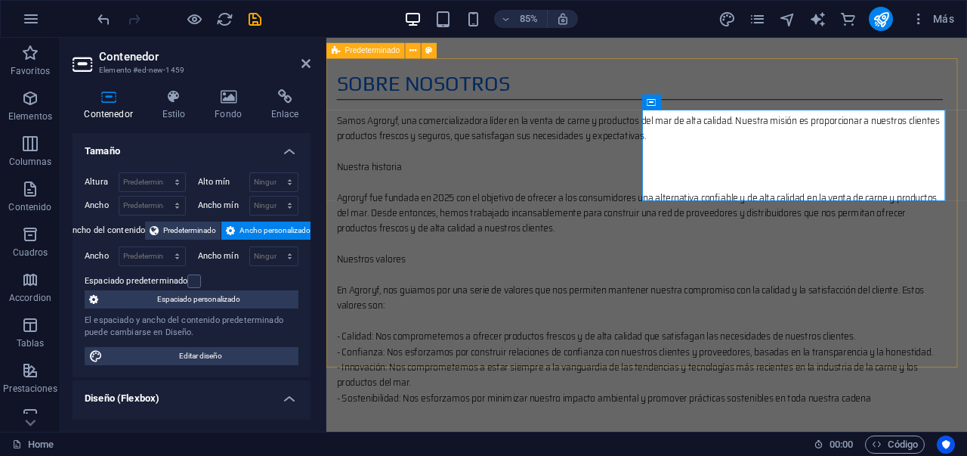
scroll to position [975, 0]
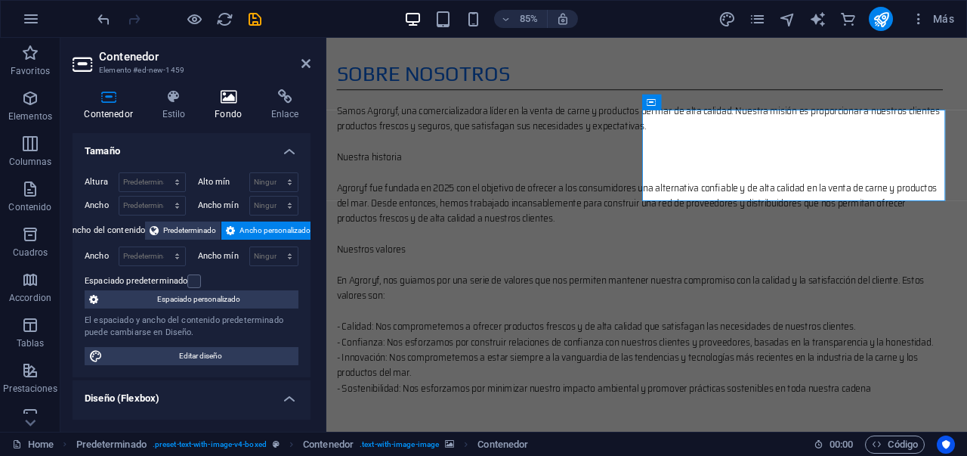
click at [216, 90] on icon at bounding box center [228, 96] width 51 height 15
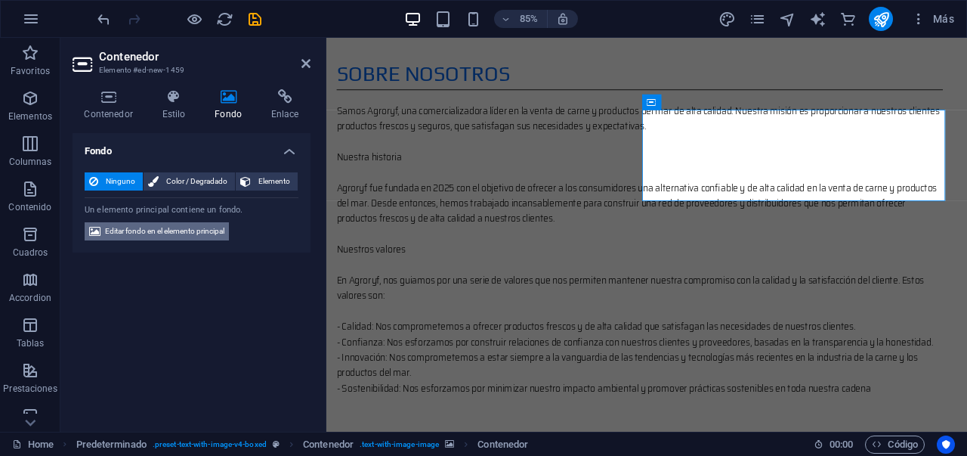
click at [173, 229] on span "Editar fondo en el elemento principal" at bounding box center [164, 231] width 119 height 18
select select "ms"
select select "s"
select select "progressive"
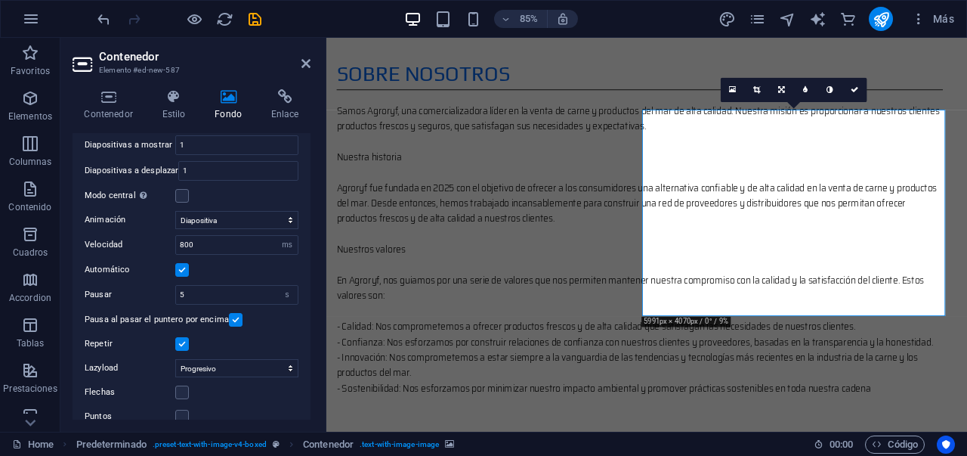
scroll to position [499, 0]
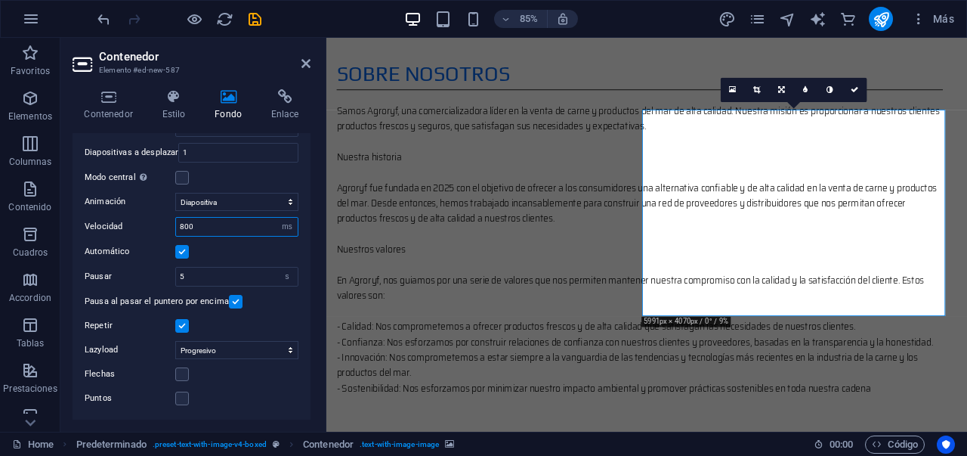
click at [219, 223] on input "800" at bounding box center [237, 227] width 122 height 18
type input "8"
type input "600"
click at [855, 89] on icon at bounding box center [855, 90] width 8 height 8
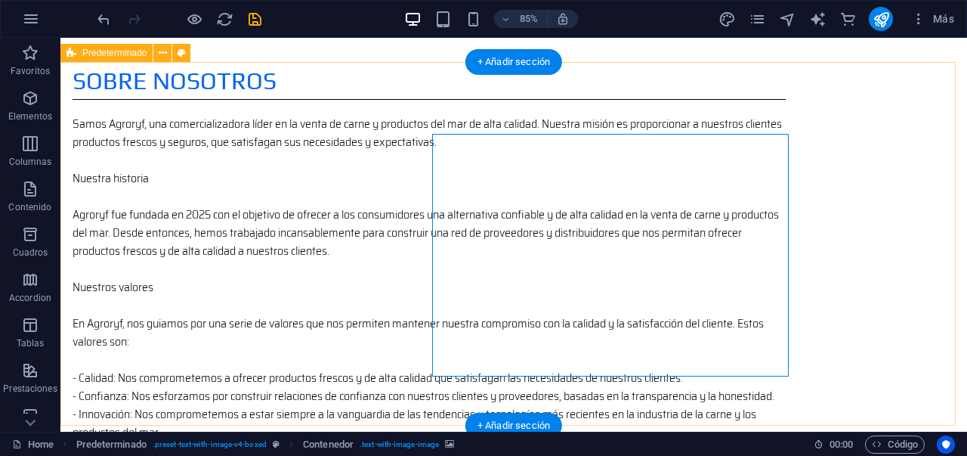
scroll to position [963, 0]
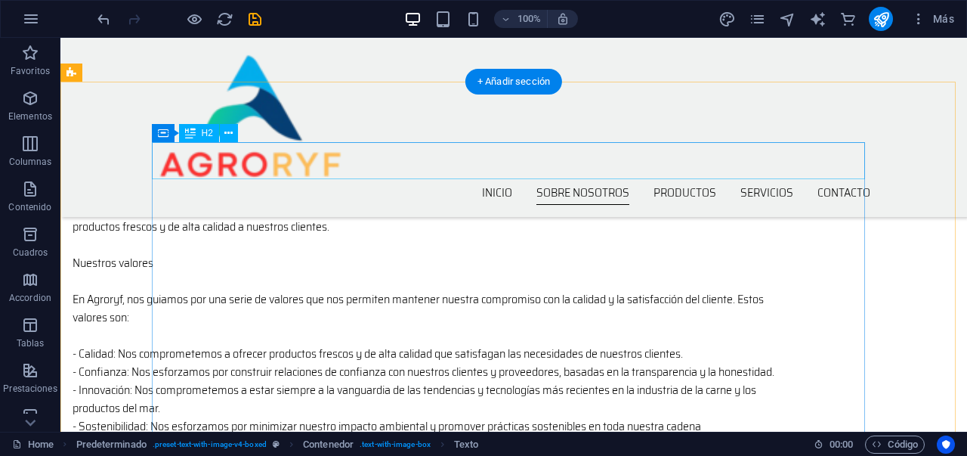
scroll to position [408, 0]
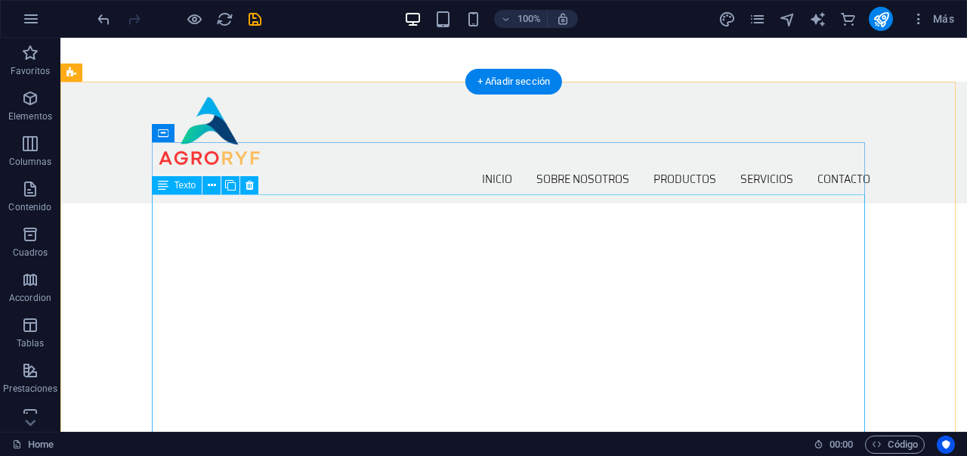
click at [240, 228] on div "Arrastra aquí para reemplazar el contenido existente. Si quieres crear un eleme…" at bounding box center [513, 235] width 907 height 394
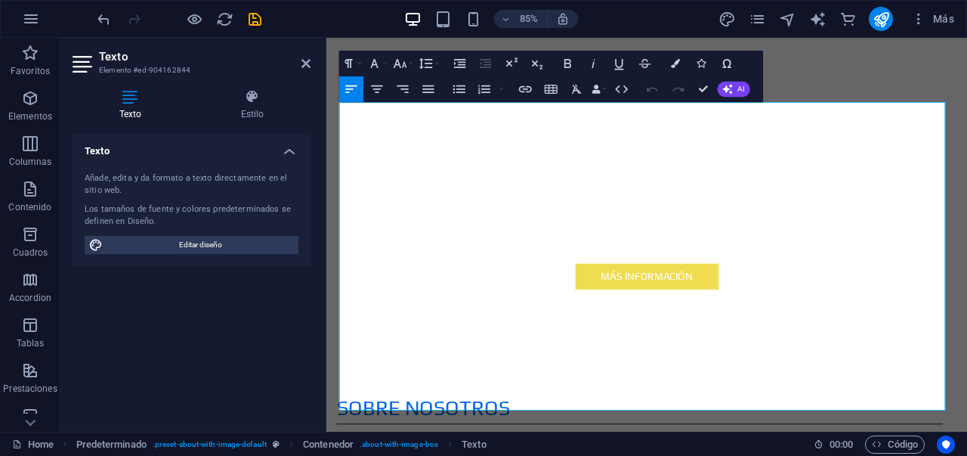
scroll to position [614, 0]
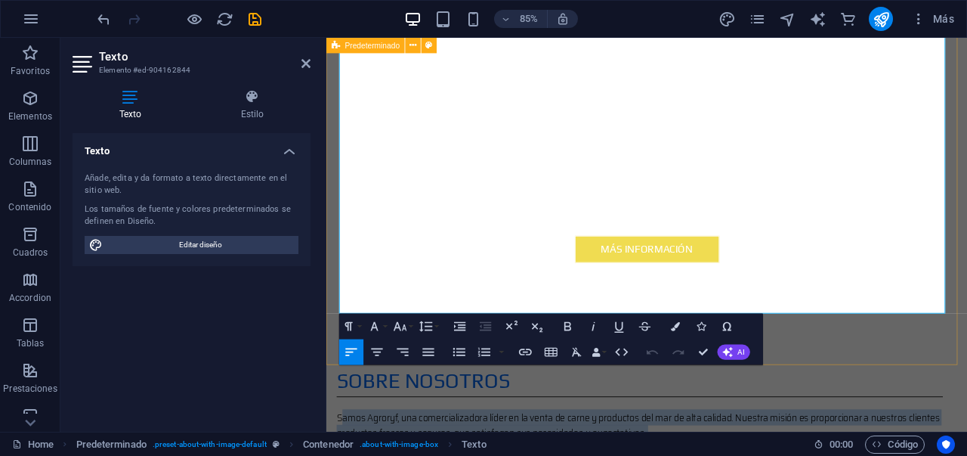
drag, startPoint x: 345, startPoint y: 216, endPoint x: 947, endPoint y: 359, distance: 618.2
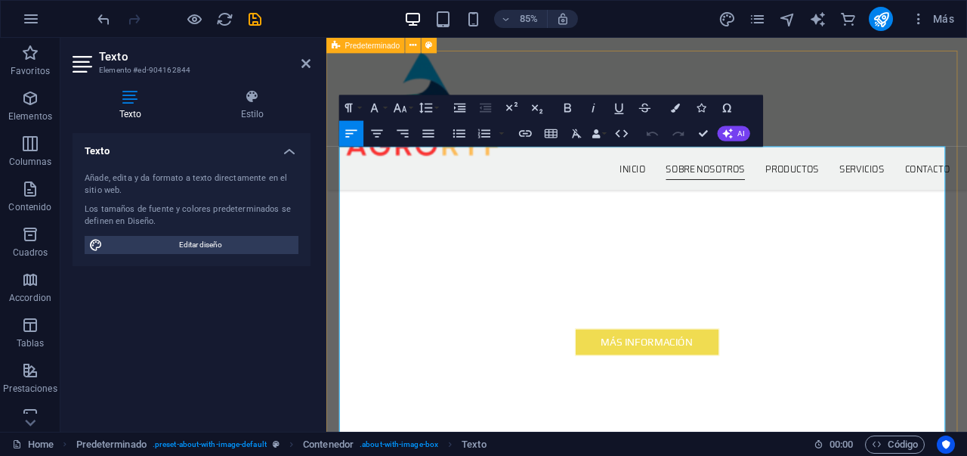
scroll to position [439, 0]
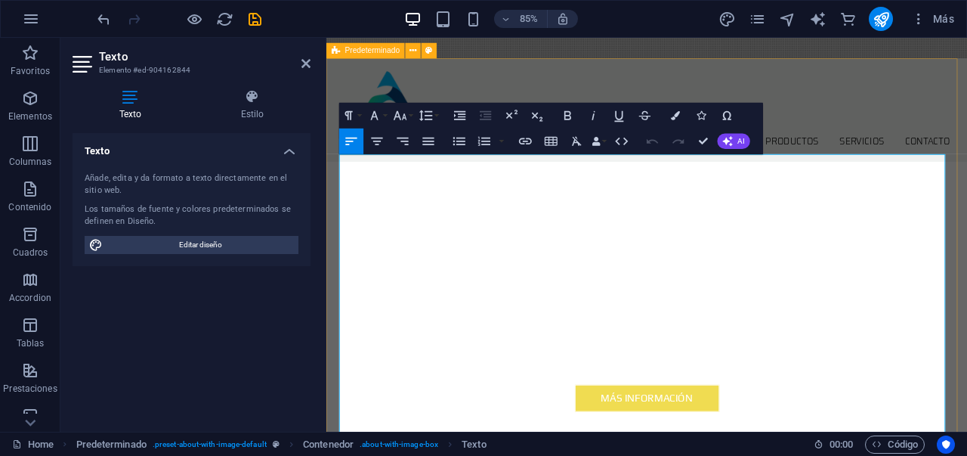
drag, startPoint x: 1002, startPoint y: 350, endPoint x: 336, endPoint y: 186, distance: 686.4
copy div "Samos Agroryf, una comercializadora líder en la venta de carne y productos del …"
drag, startPoint x: 706, startPoint y: 141, endPoint x: 633, endPoint y: 131, distance: 73.2
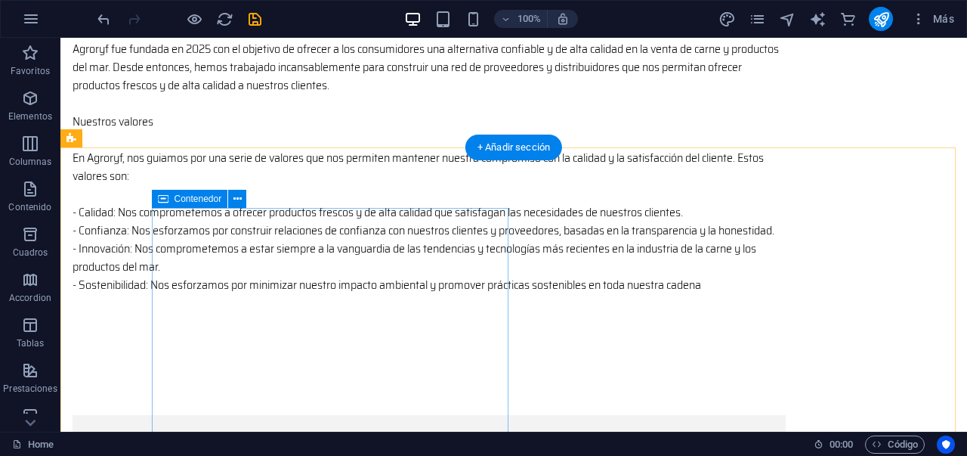
scroll to position [873, 0]
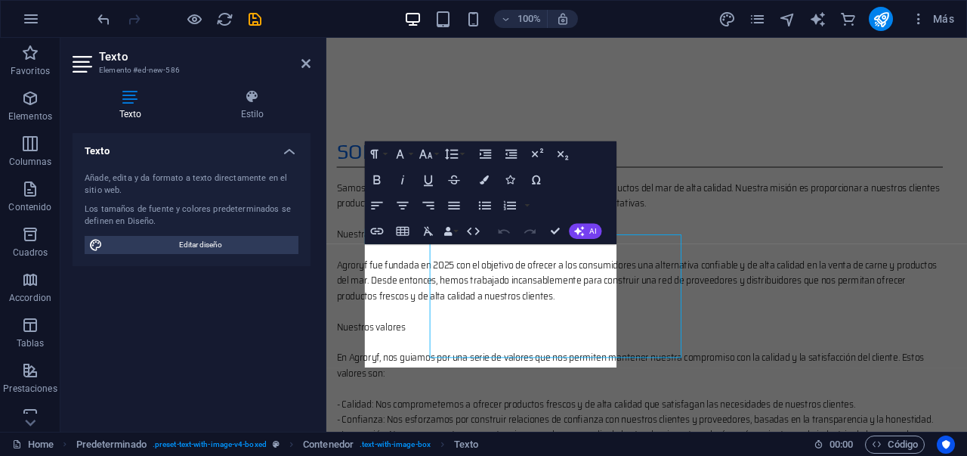
scroll to position [884, 0]
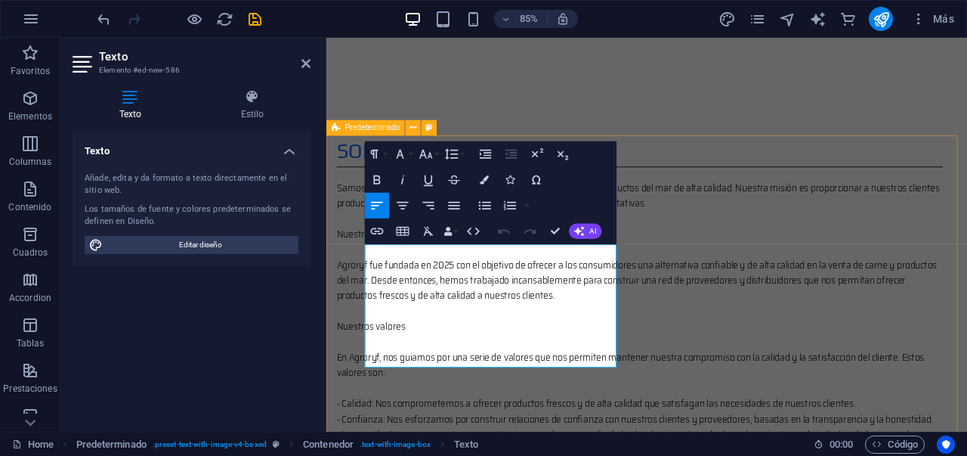
drag, startPoint x: 651, startPoint y: 421, endPoint x: 326, endPoint y: 271, distance: 358.0
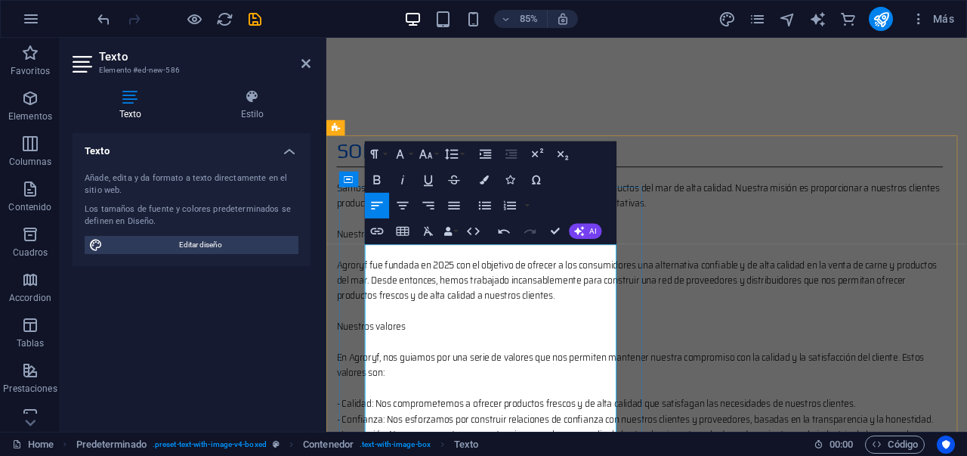
drag, startPoint x: 579, startPoint y: 288, endPoint x: 469, endPoint y: 289, distance: 109.6
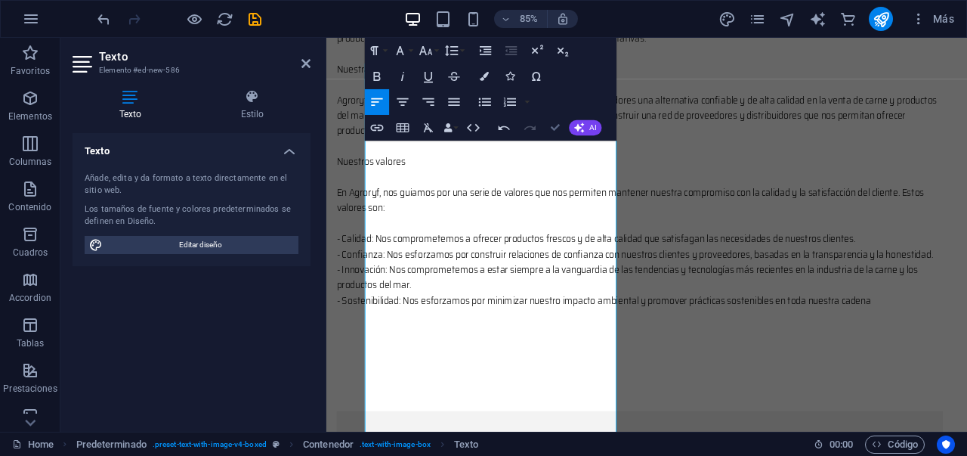
drag, startPoint x: 552, startPoint y: 127, endPoint x: 492, endPoint y: 89, distance: 70.6
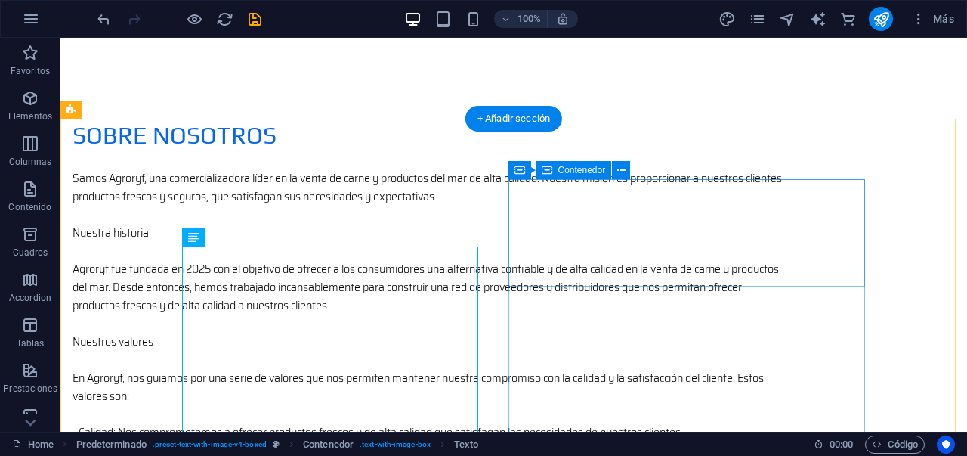
scroll to position [906, 0]
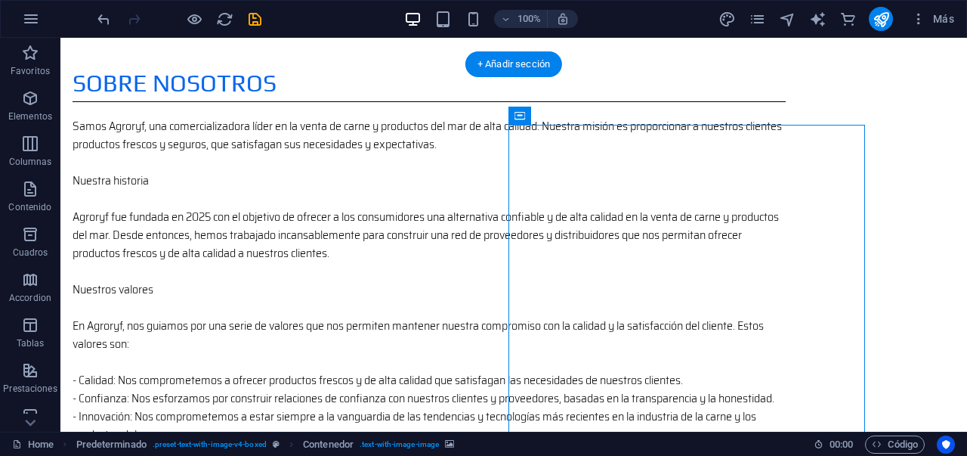
scroll to position [920, 0]
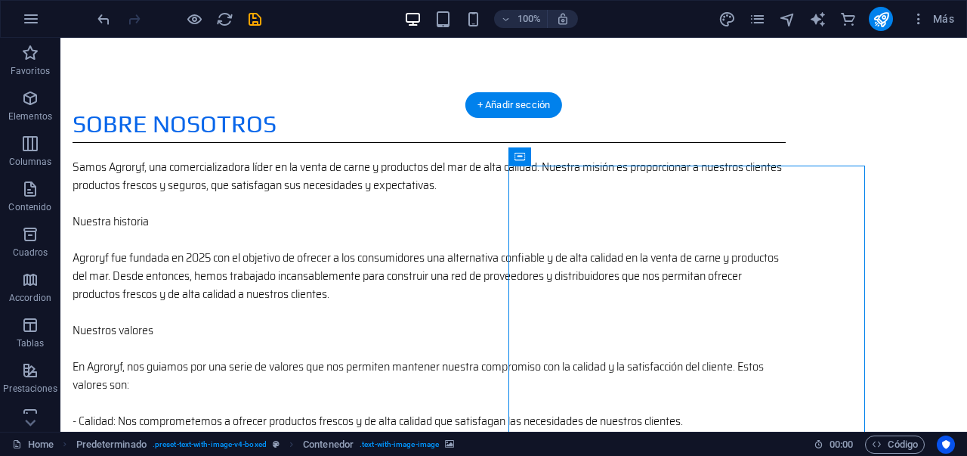
drag, startPoint x: 691, startPoint y: 197, endPoint x: 650, endPoint y: 283, distance: 95.3
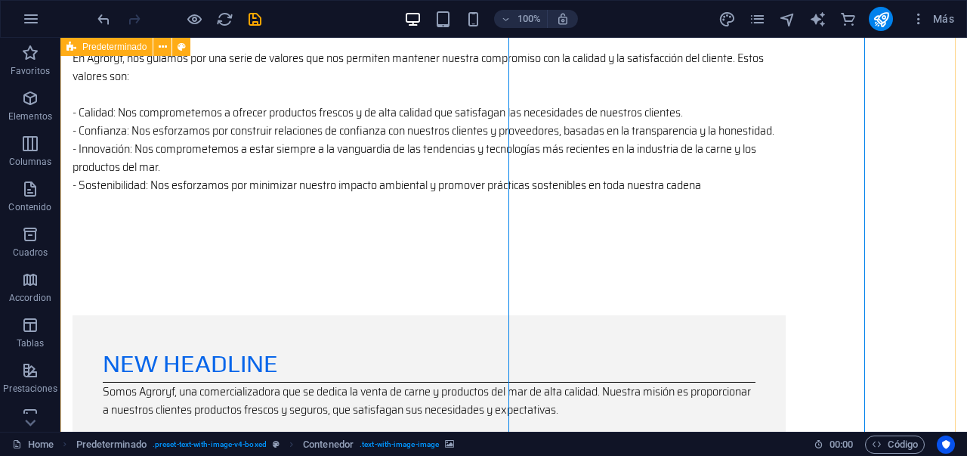
scroll to position [1251, 0]
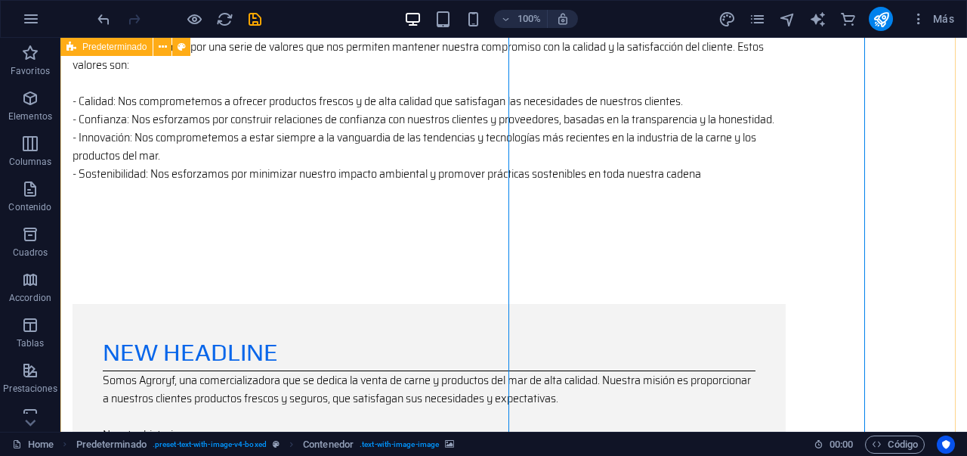
select select "ms"
select select "s"
select select "progressive"
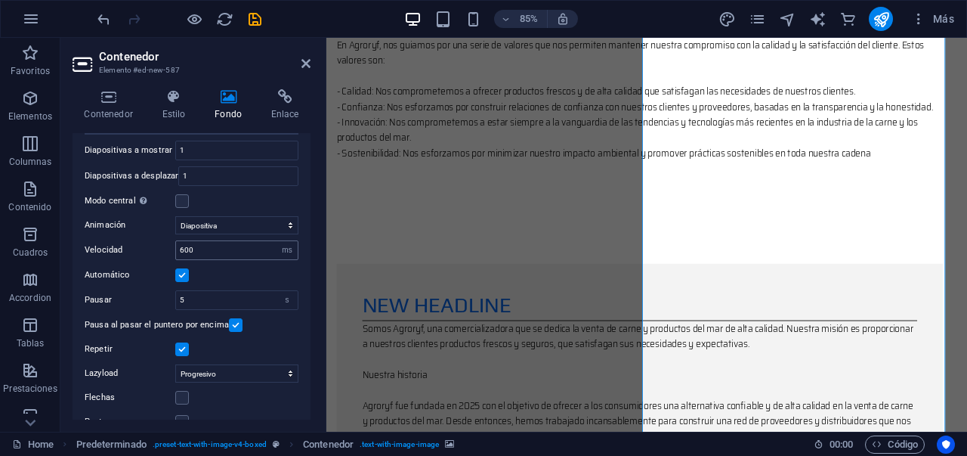
scroll to position [276, 0]
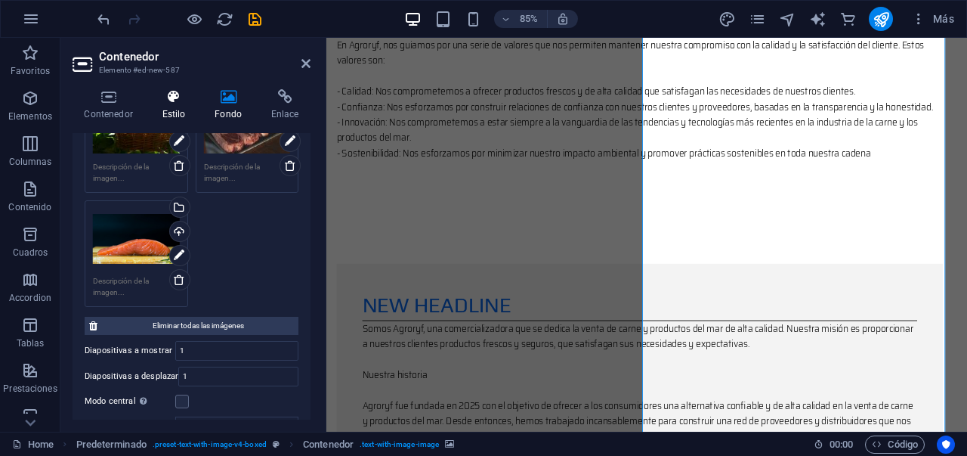
click at [179, 97] on icon at bounding box center [173, 96] width 47 height 15
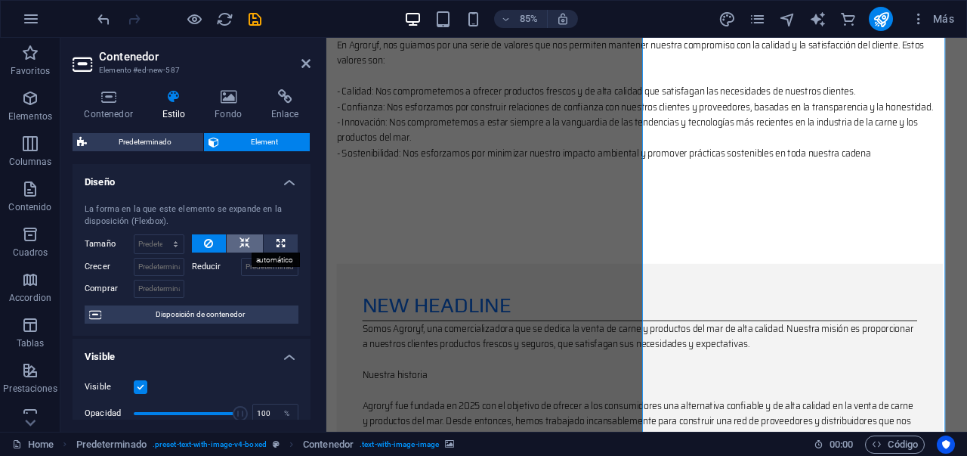
click at [234, 246] on button at bounding box center [245, 243] width 36 height 18
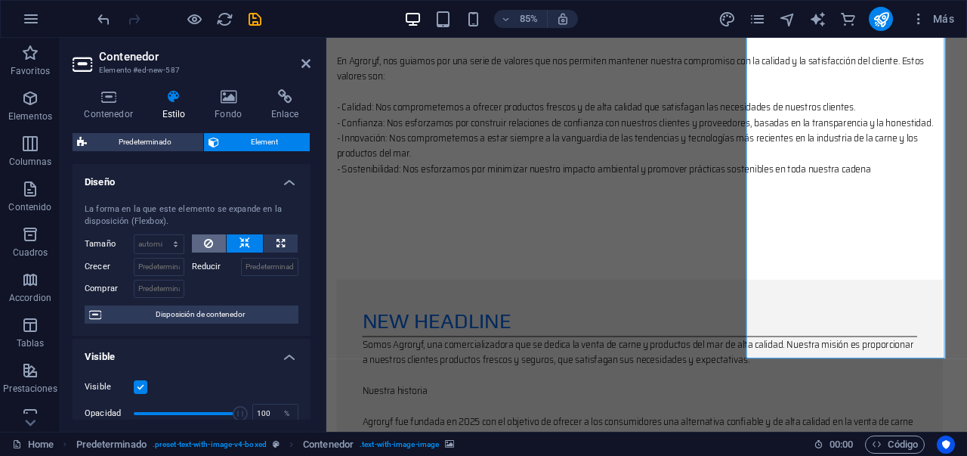
click at [215, 242] on button at bounding box center [209, 243] width 35 height 18
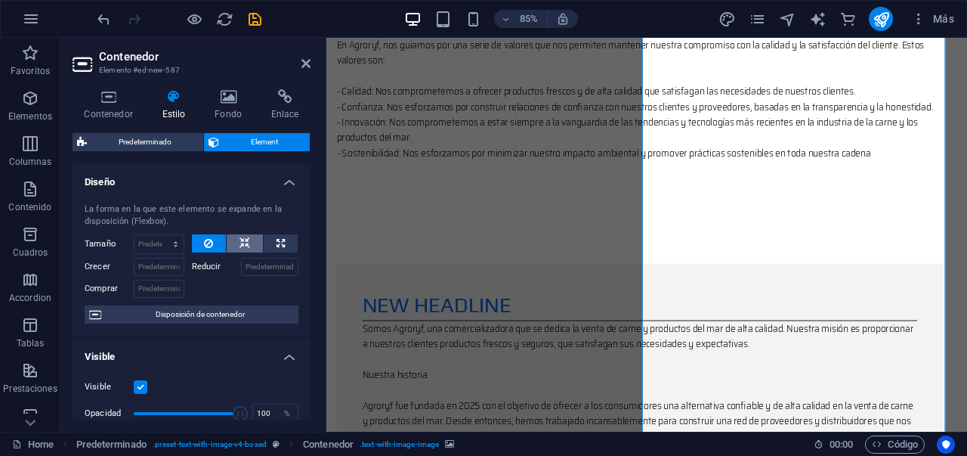
click at [235, 242] on button at bounding box center [245, 243] width 36 height 18
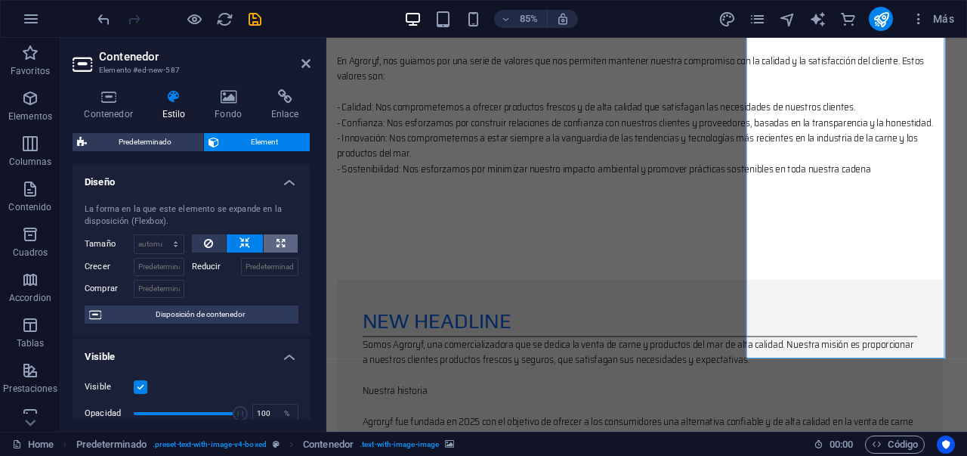
click at [267, 242] on button at bounding box center [281, 243] width 34 height 18
type input "100"
select select "%"
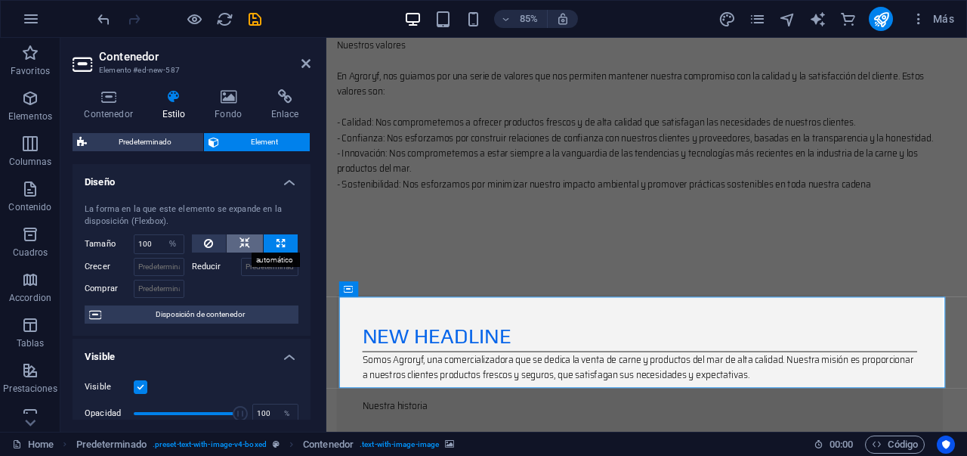
click at [247, 244] on button at bounding box center [245, 243] width 36 height 18
select select "DISABLED_OPTION_VALUE"
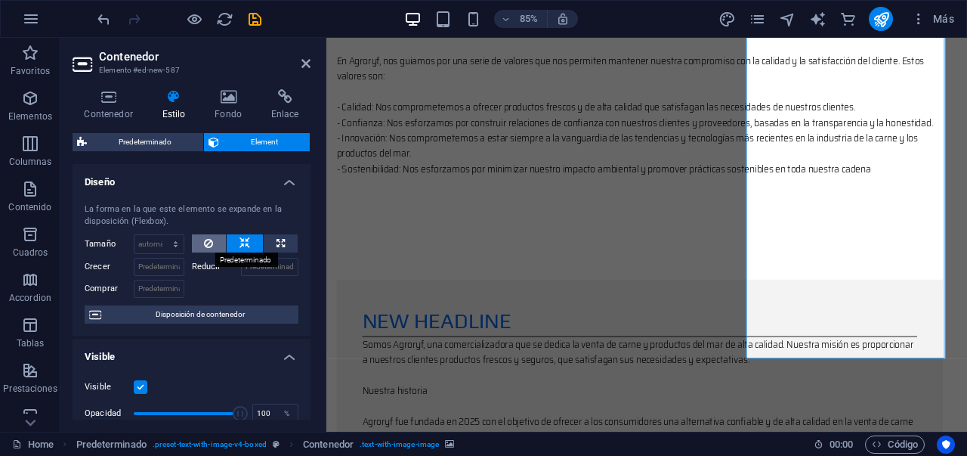
click at [204, 244] on icon at bounding box center [208, 243] width 9 height 18
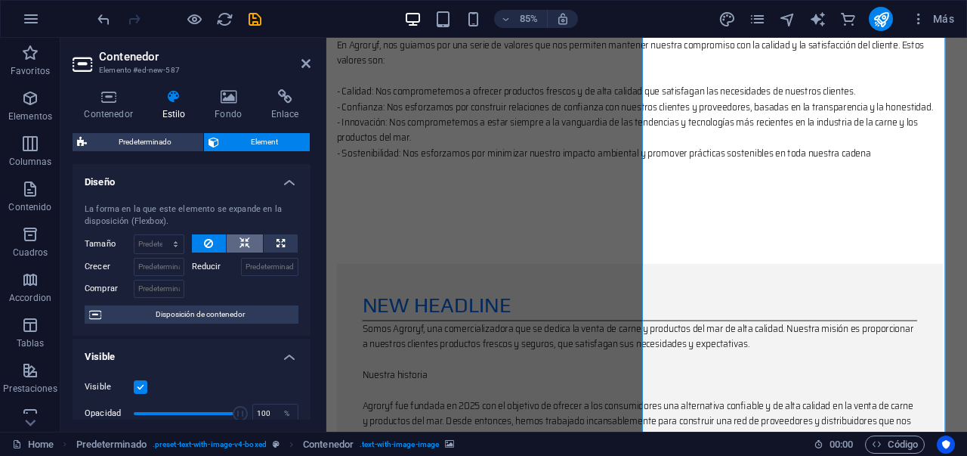
click at [240, 244] on icon at bounding box center [245, 243] width 11 height 18
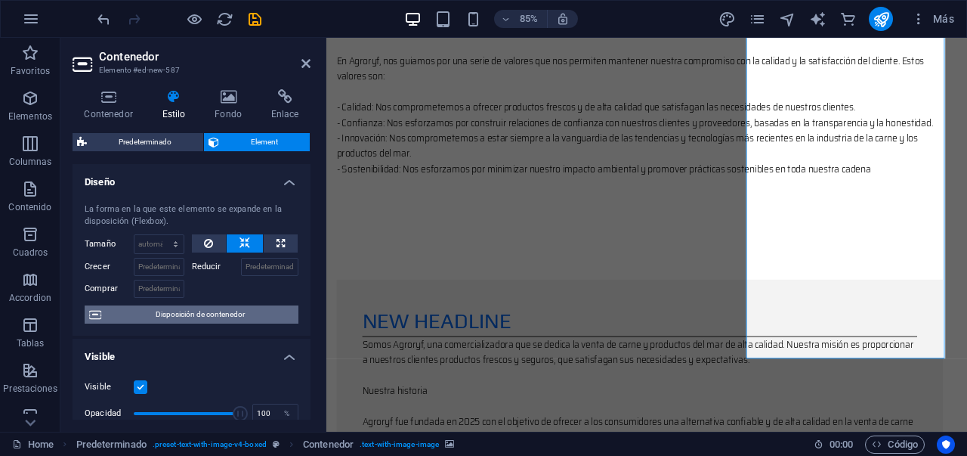
scroll to position [6, 0]
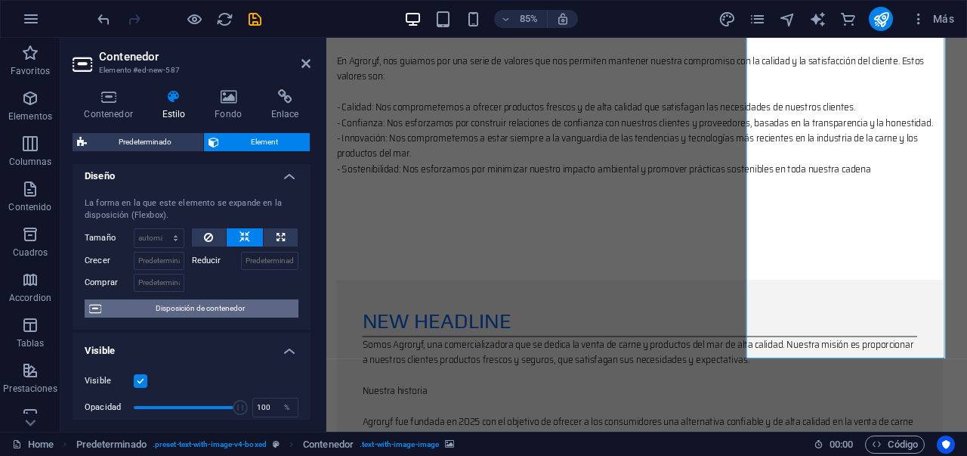
click at [213, 313] on span "Disposición de contenedor" at bounding box center [200, 308] width 188 height 18
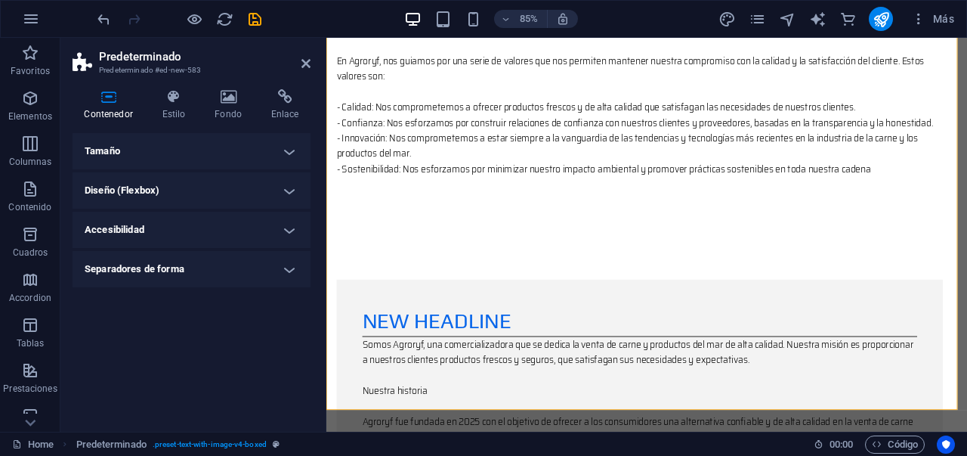
click at [267, 143] on h4 "Tamaño" at bounding box center [192, 151] width 238 height 36
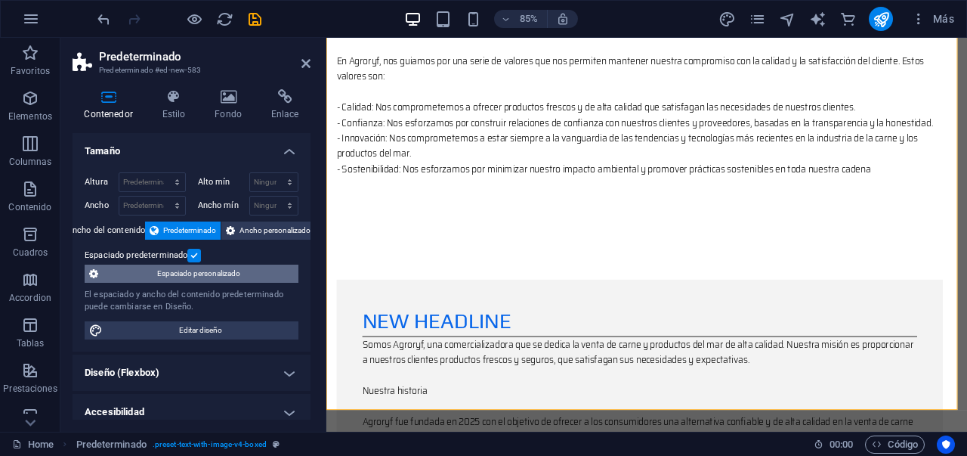
click at [209, 276] on span "Espaciado personalizado" at bounding box center [198, 273] width 191 height 18
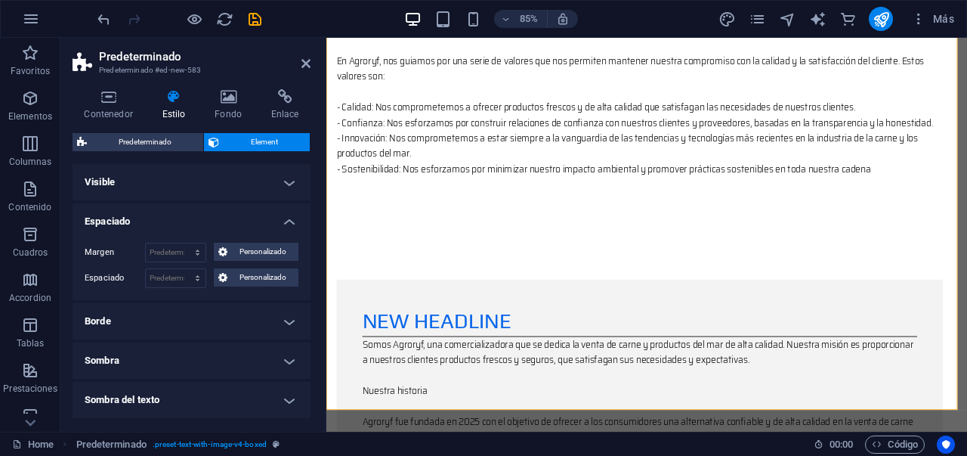
click at [267, 186] on h4 "Visible" at bounding box center [192, 182] width 238 height 36
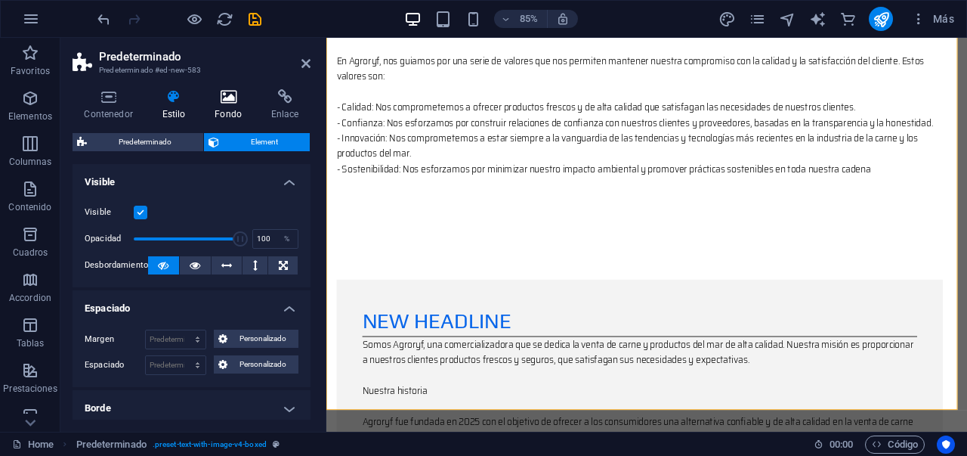
click at [226, 93] on icon at bounding box center [228, 96] width 51 height 15
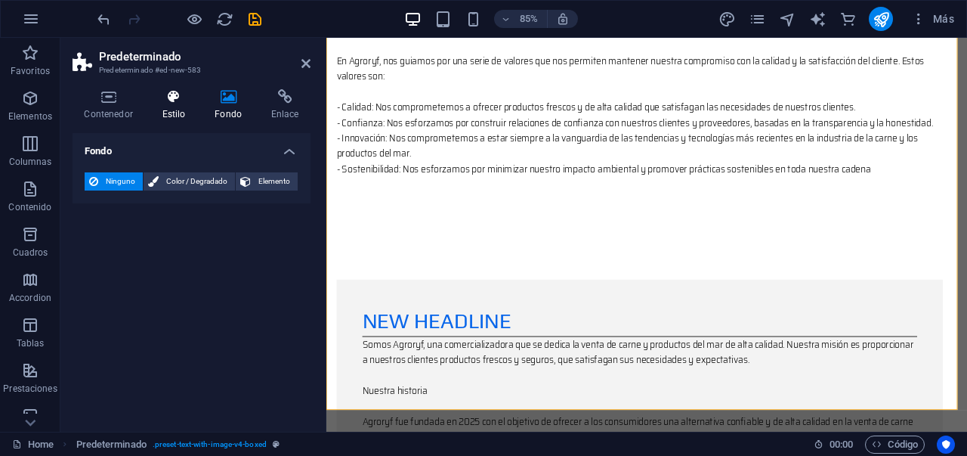
click at [193, 111] on h4 "Estilo" at bounding box center [176, 105] width 53 height 32
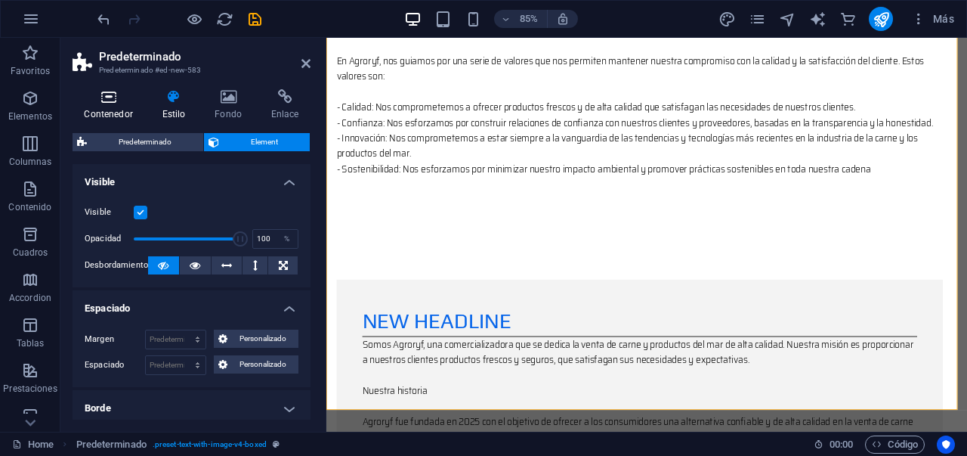
click at [117, 115] on h4 "Contenedor" at bounding box center [112, 105] width 78 height 32
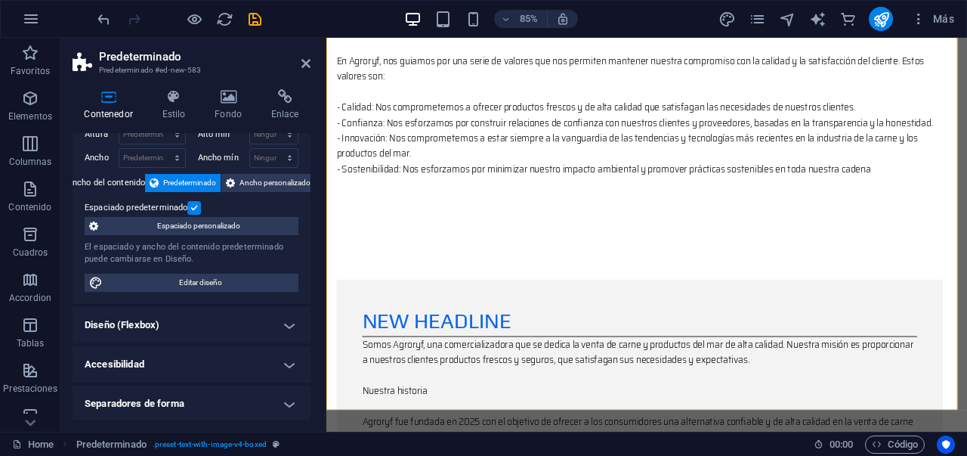
scroll to position [50, 0]
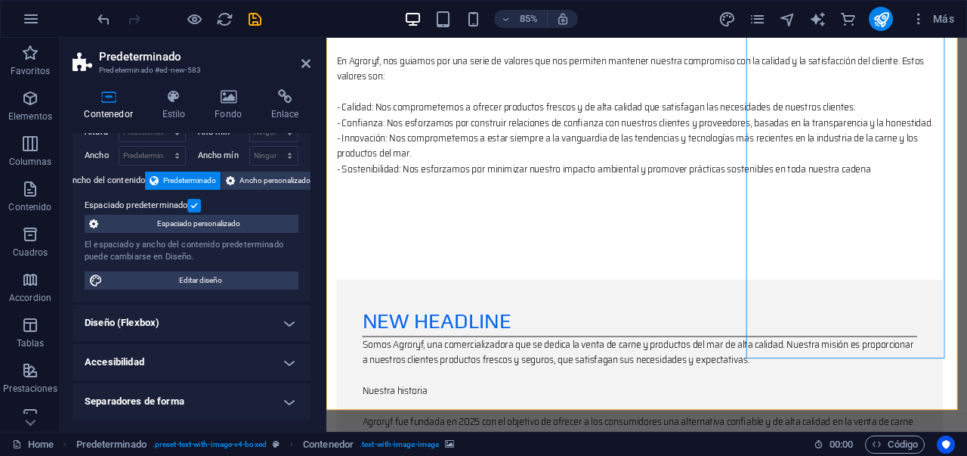
click at [294, 51] on h2 "Predeterminado" at bounding box center [205, 57] width 212 height 14
click at [304, 65] on icon at bounding box center [306, 63] width 9 height 12
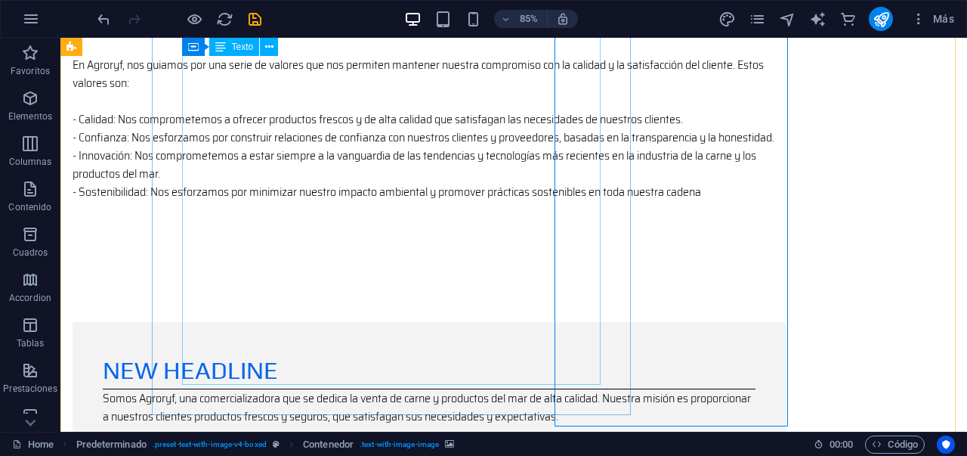
scroll to position [1222, 0]
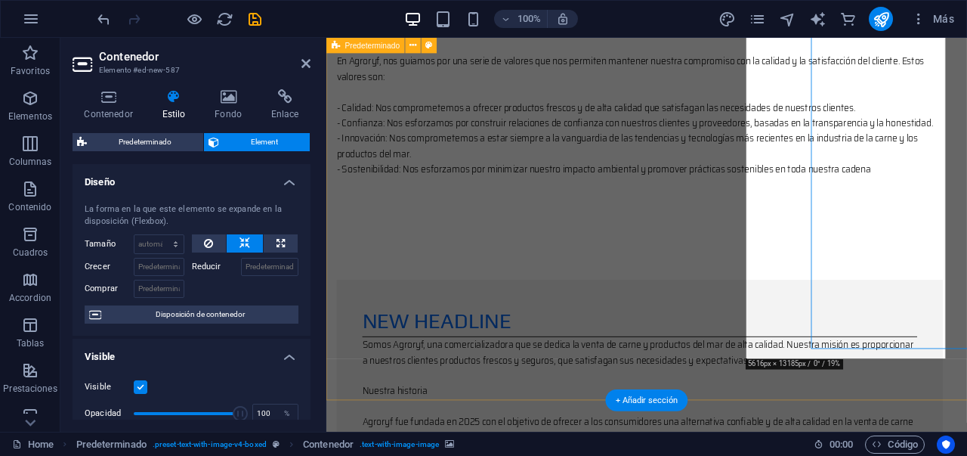
scroll to position [1233, 0]
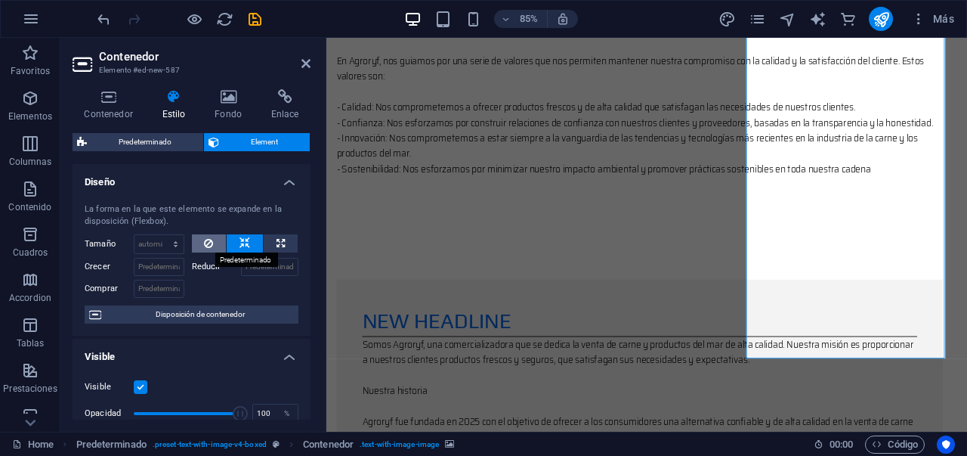
click at [213, 246] on button at bounding box center [209, 243] width 35 height 18
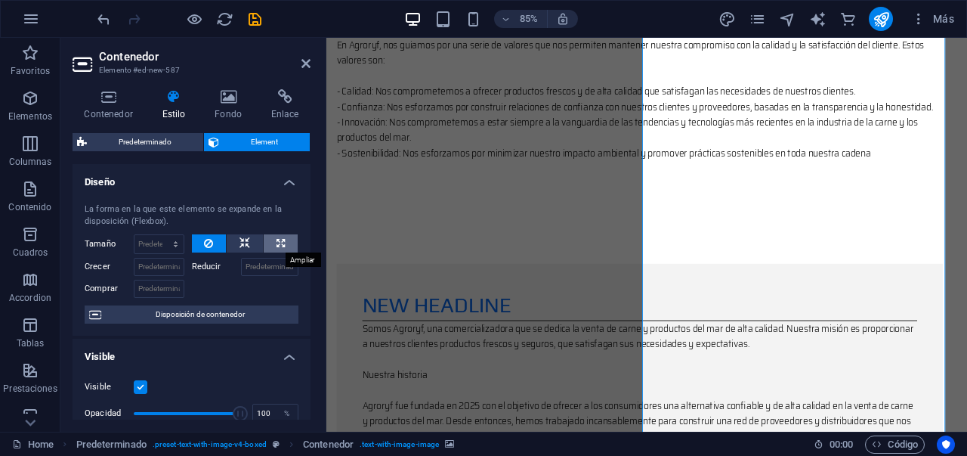
click at [277, 243] on icon at bounding box center [281, 243] width 8 height 18
type input "100"
select select "%"
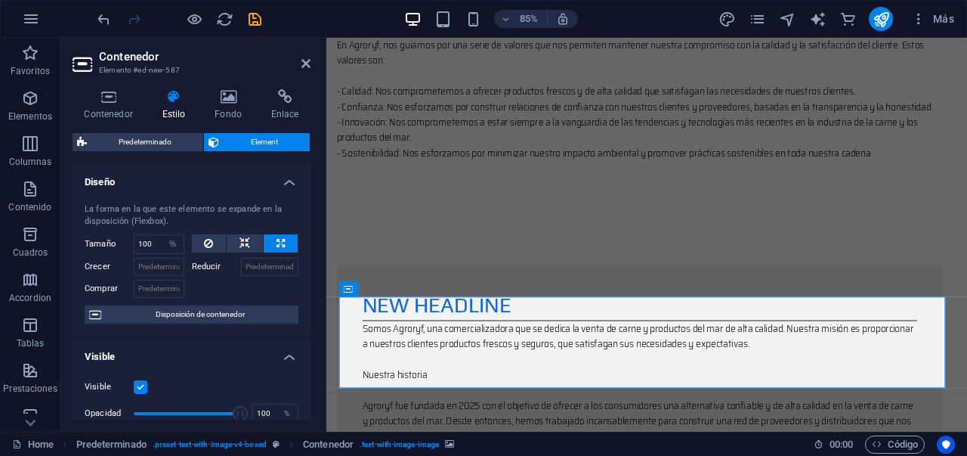
scroll to position [1215, 0]
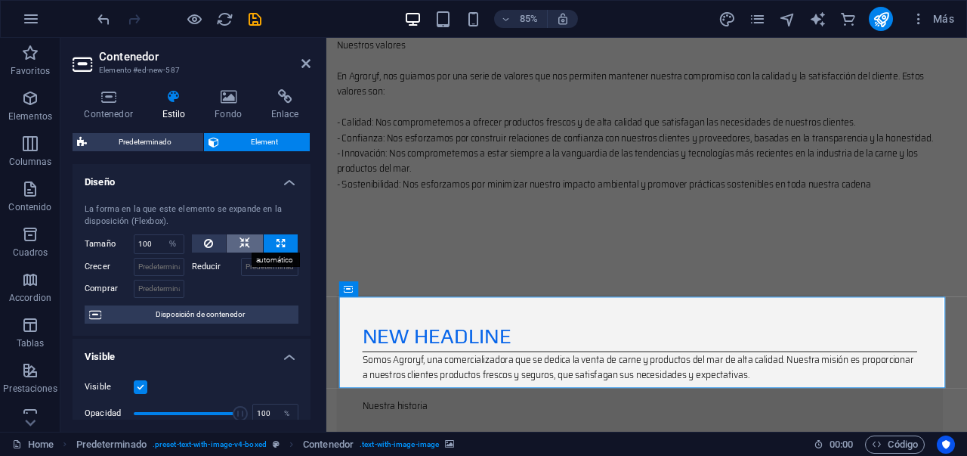
click at [247, 247] on icon at bounding box center [245, 243] width 11 height 18
select select "DISABLED_OPTION_VALUE"
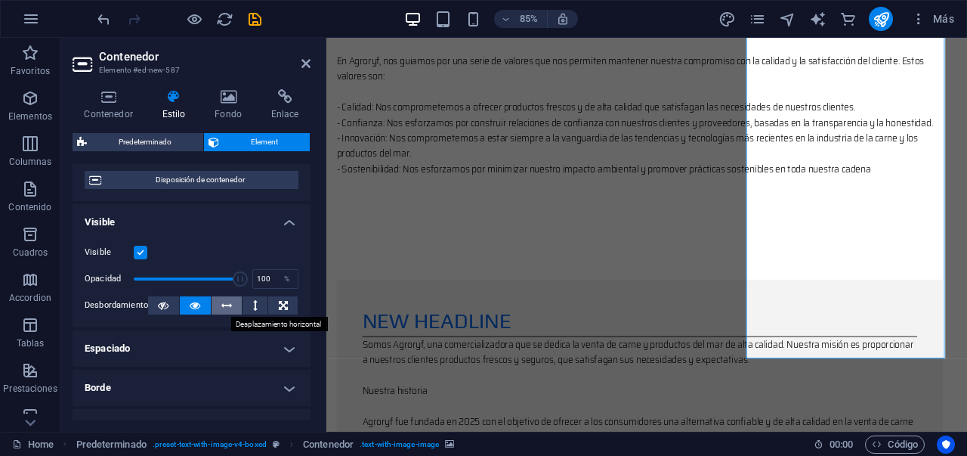
scroll to position [138, 0]
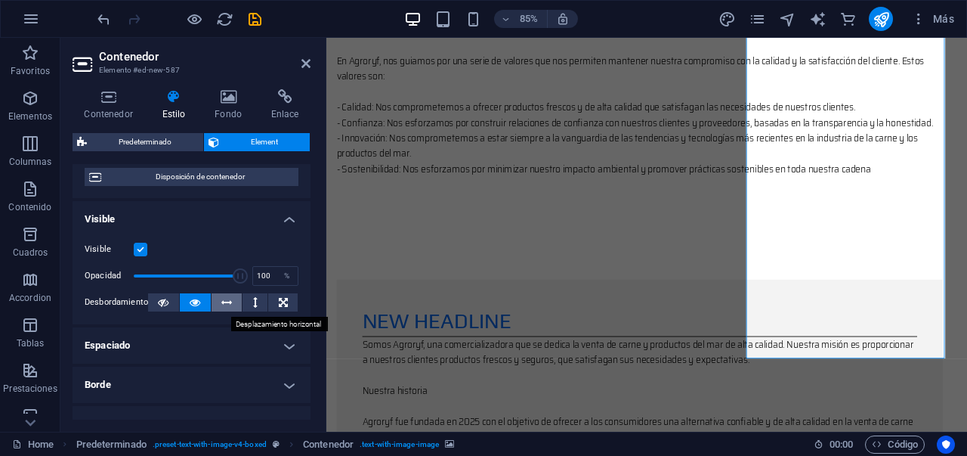
click at [227, 305] on icon at bounding box center [226, 302] width 11 height 18
click at [271, 302] on button at bounding box center [282, 302] width 29 height 18
click at [177, 295] on button at bounding box center [163, 302] width 31 height 18
click at [190, 299] on icon at bounding box center [195, 302] width 11 height 18
click at [221, 305] on icon at bounding box center [226, 302] width 11 height 18
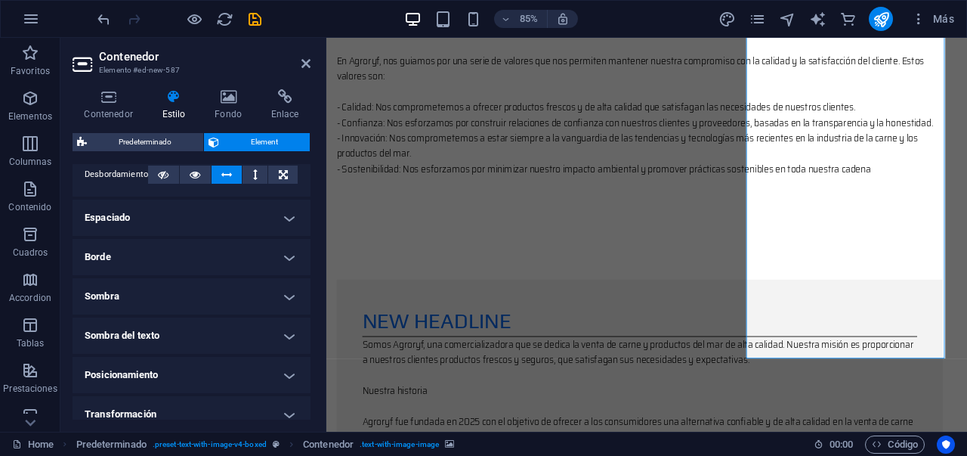
scroll to position [299, 0]
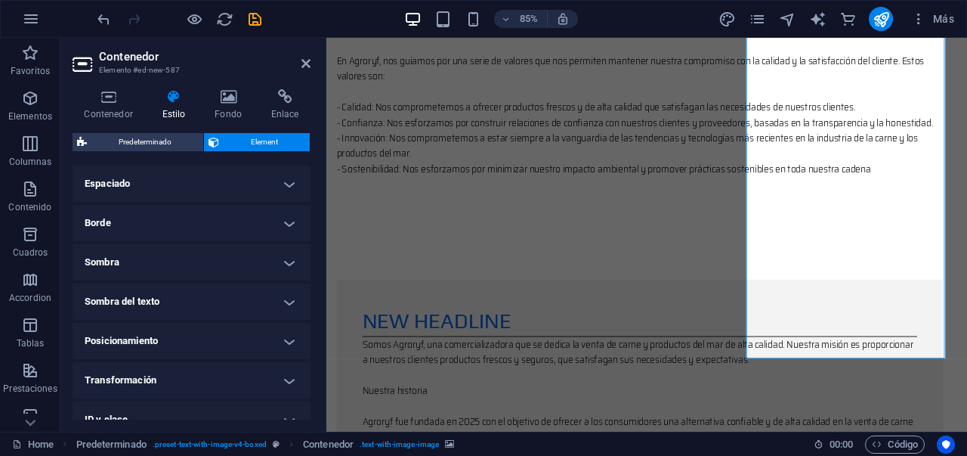
click at [281, 195] on h4 "Espaciado" at bounding box center [192, 183] width 238 height 36
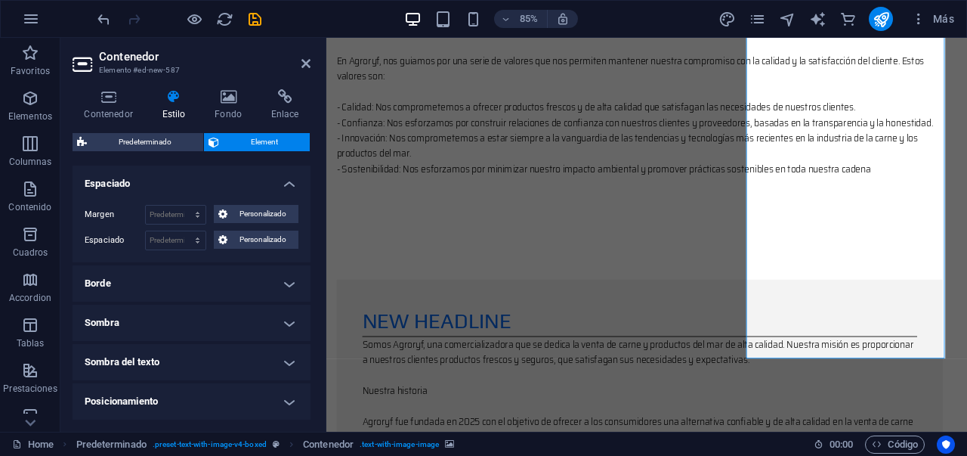
click at [289, 190] on h4 "Espaciado" at bounding box center [192, 178] width 238 height 27
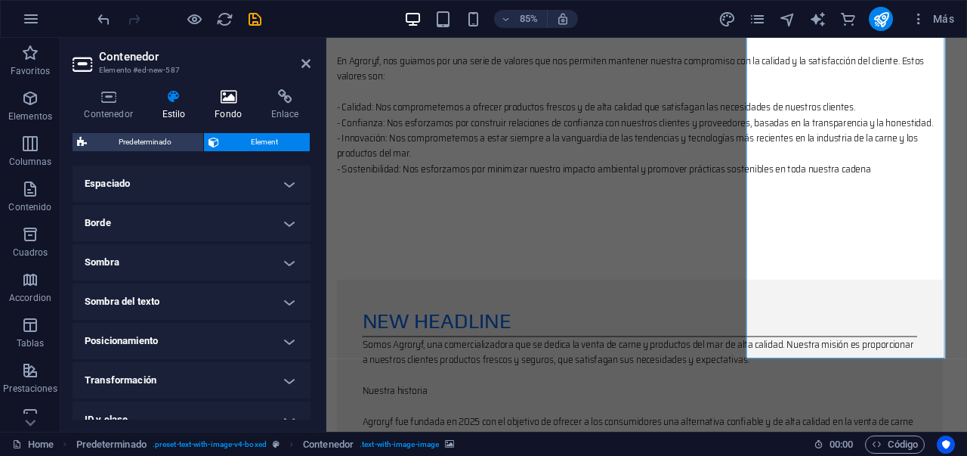
click at [237, 106] on h4 "Fondo" at bounding box center [231, 105] width 57 height 32
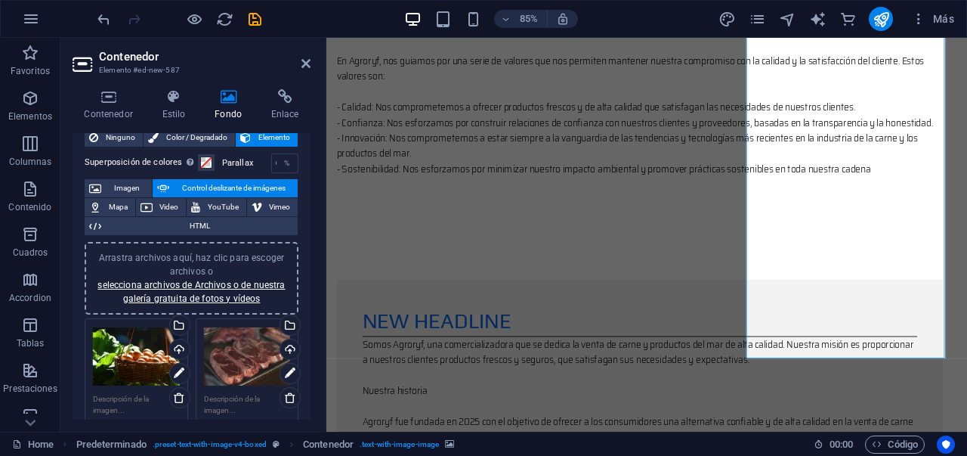
scroll to position [58, 0]
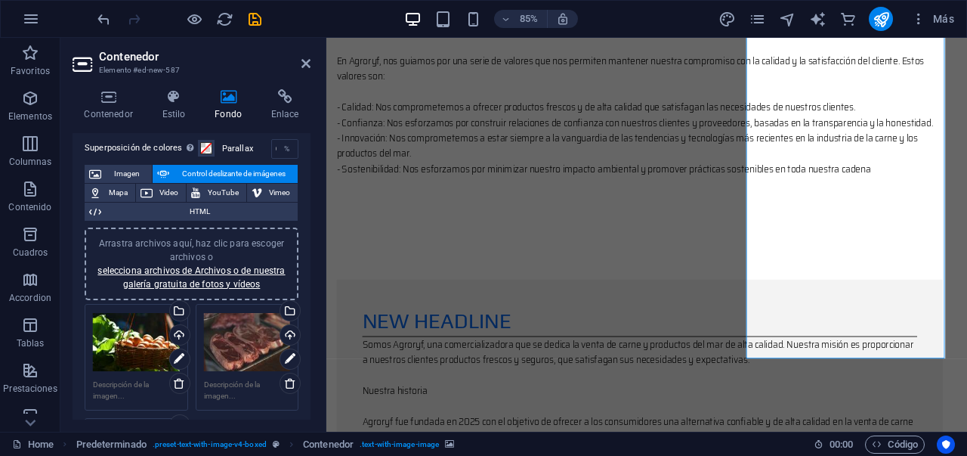
click at [210, 175] on span "Control deslizante de imágenes" at bounding box center [233, 174] width 119 height 18
click at [210, 174] on span "Control deslizante de imágenes" at bounding box center [233, 174] width 119 height 18
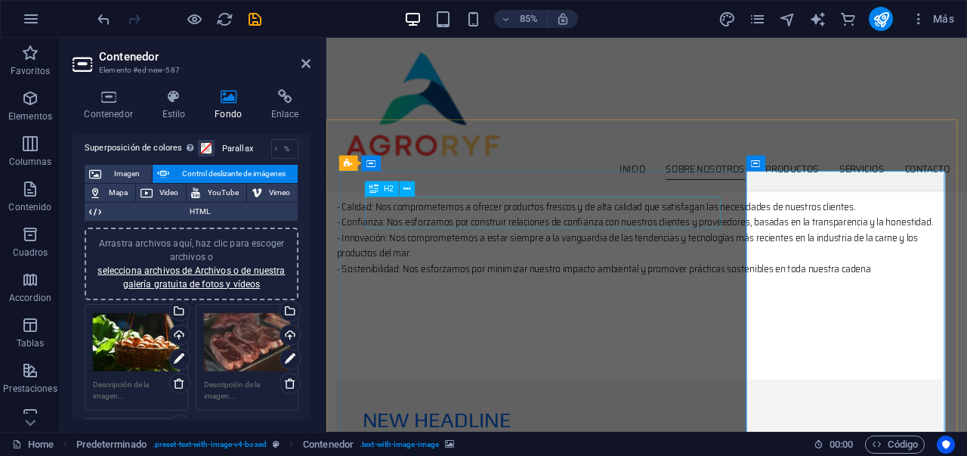
scroll to position [899, 0]
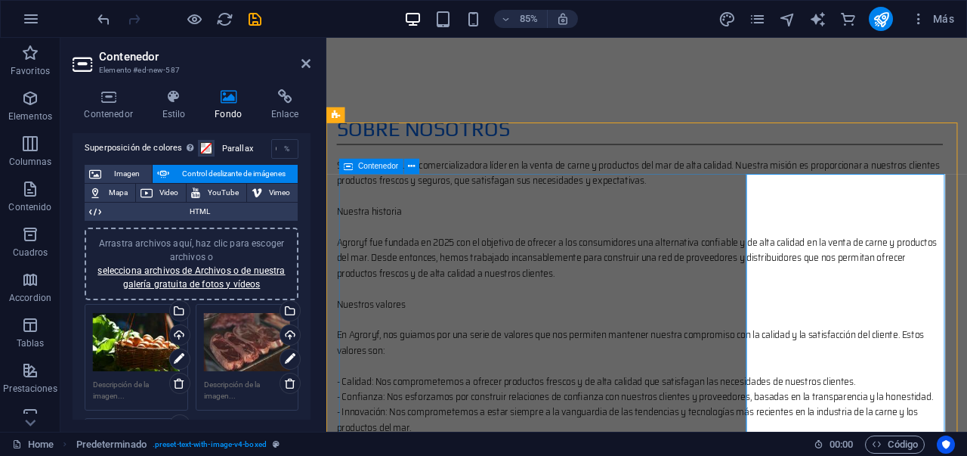
scroll to position [888, 0]
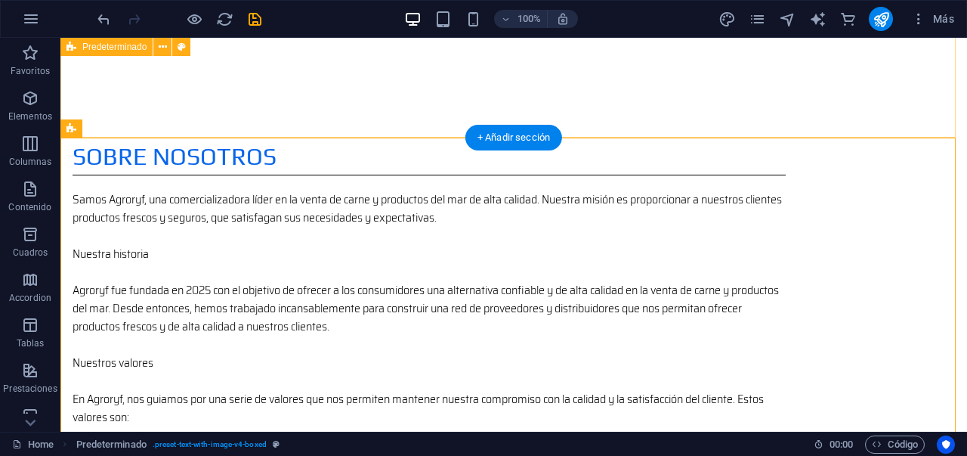
click at [690, 119] on div "Sobre nosotros Samos Agroryf, una comercializadora líder en la venta de carne y…" at bounding box center [513, 337] width 907 height 518
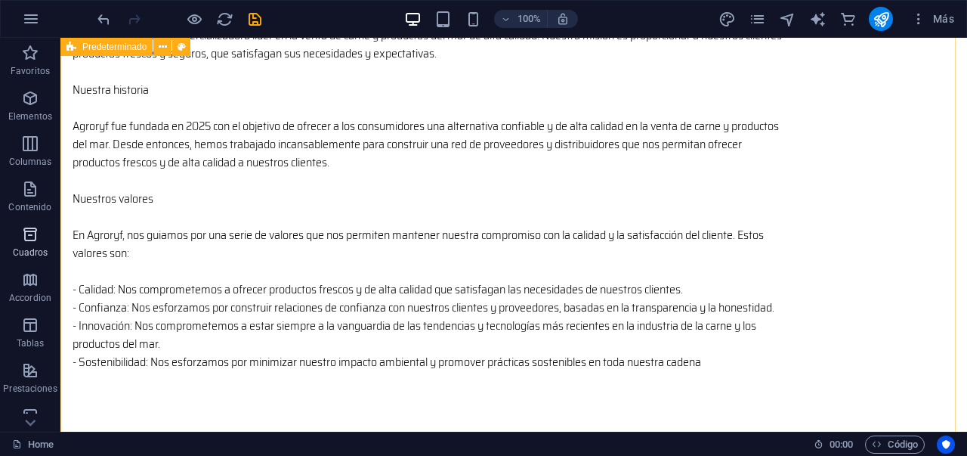
scroll to position [1051, 0]
click at [20, 202] on p "Contenido" at bounding box center [29, 207] width 43 height 12
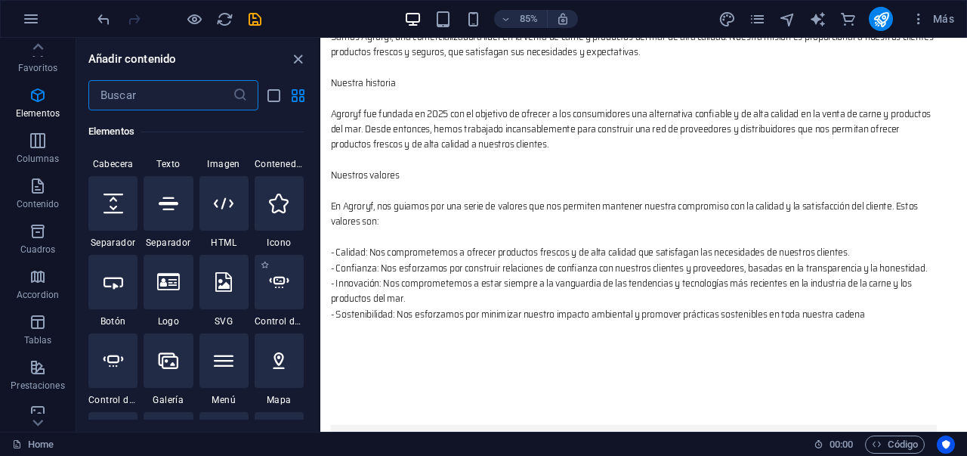
scroll to position [351, 0]
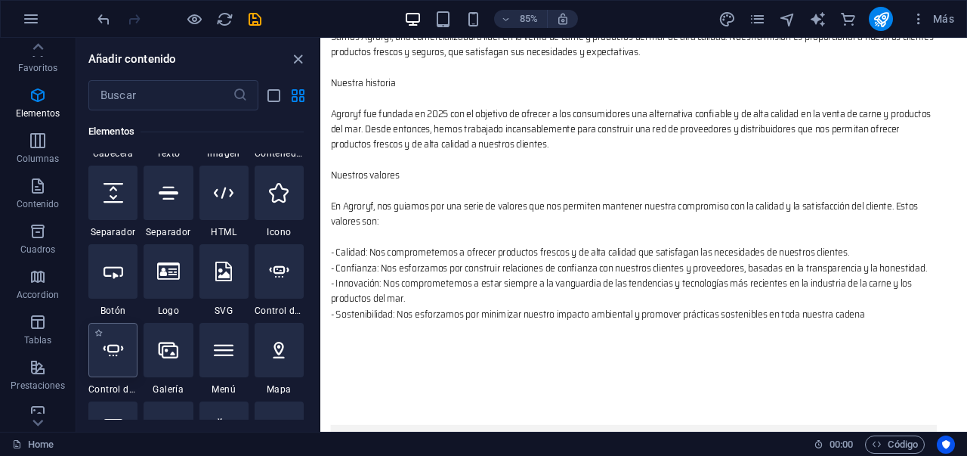
click at [111, 345] on icon at bounding box center [114, 350] width 20 height 20
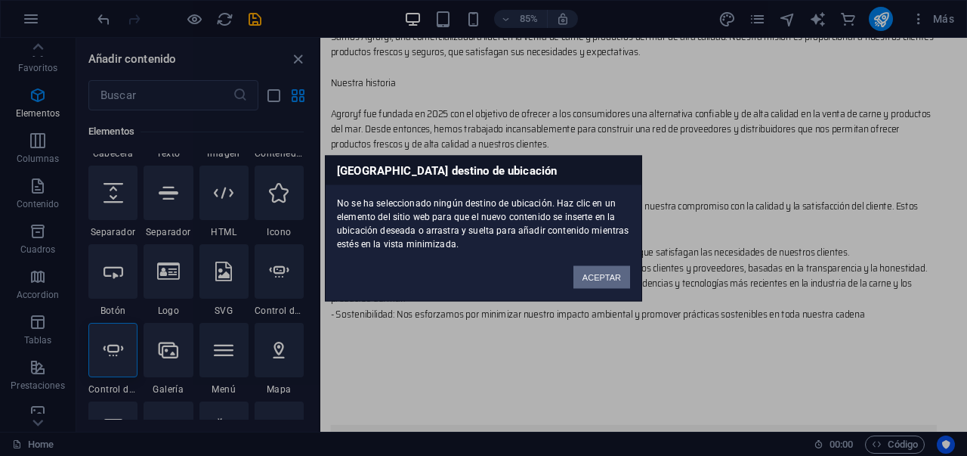
click at [594, 277] on button "ACEPTAR" at bounding box center [602, 276] width 57 height 23
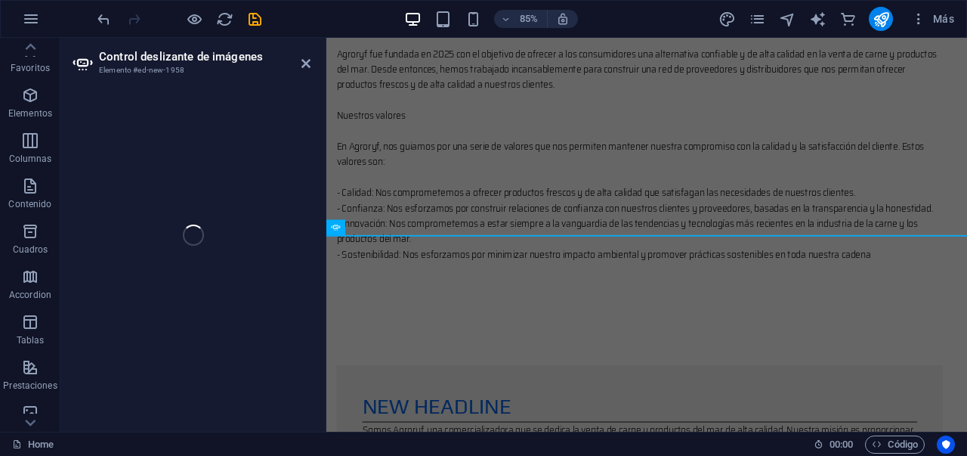
scroll to position [1439, 0]
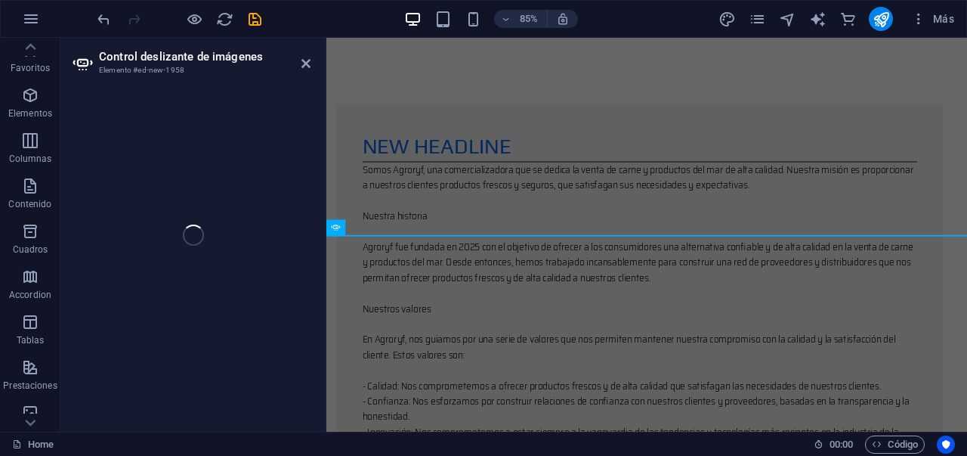
select select "ms"
select select "s"
select select "progressive"
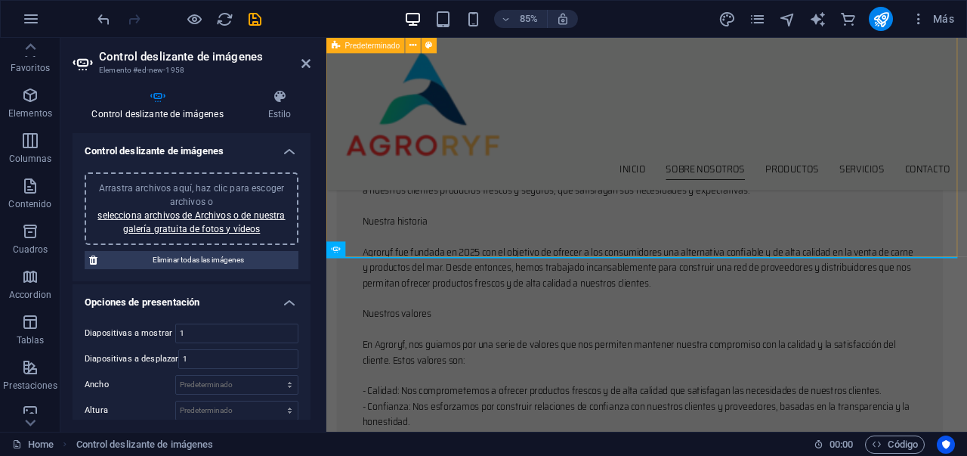
scroll to position [1406, 0]
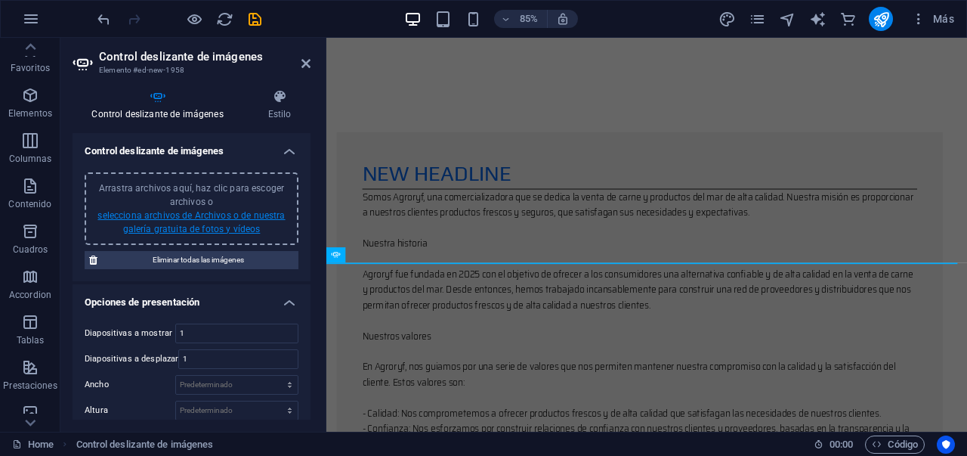
click at [246, 224] on link "selecciona archivos de Archivos o de nuestra galería gratuita de fotos y vídeos" at bounding box center [190, 222] width 187 height 24
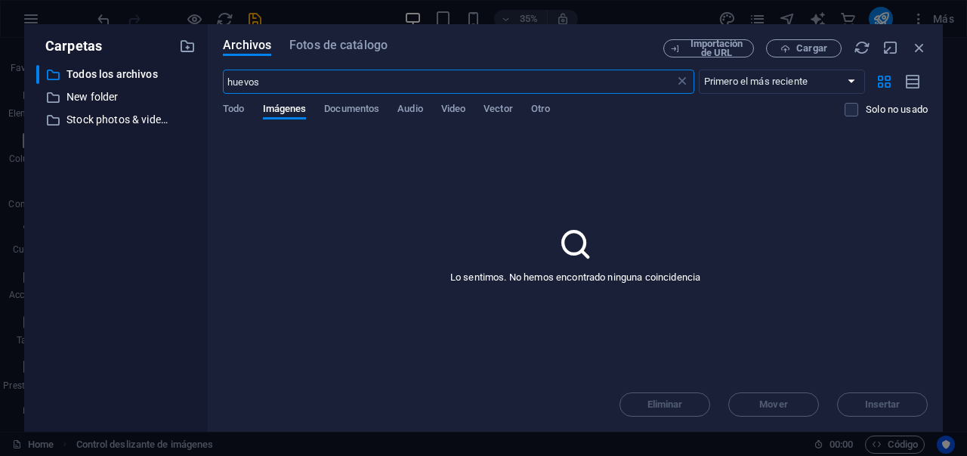
click at [332, 79] on input "huevos" at bounding box center [448, 82] width 451 height 24
click at [325, 58] on div "Archivos Fotos de catálogo Importación de URL Cargar huevos ​ Primero el más re…" at bounding box center [575, 227] width 705 height 377
click at [331, 51] on span "Fotos de catálogo" at bounding box center [338, 45] width 98 height 18
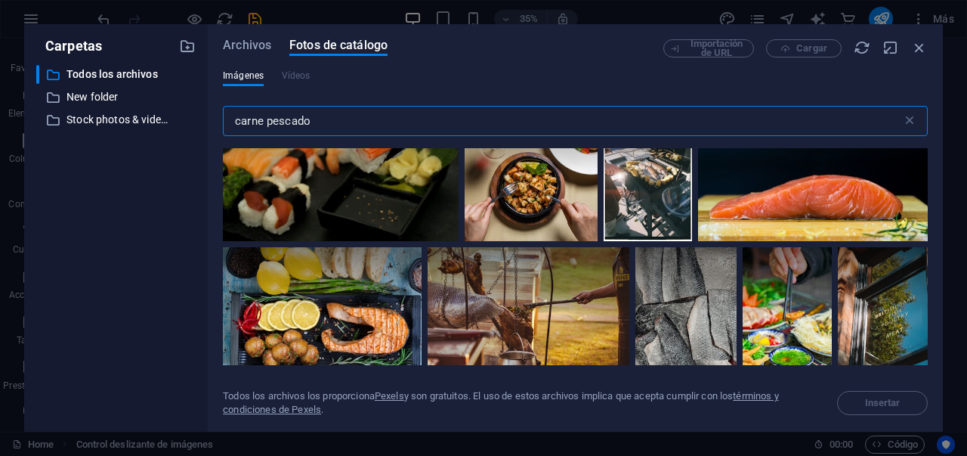
scroll to position [2364, 0]
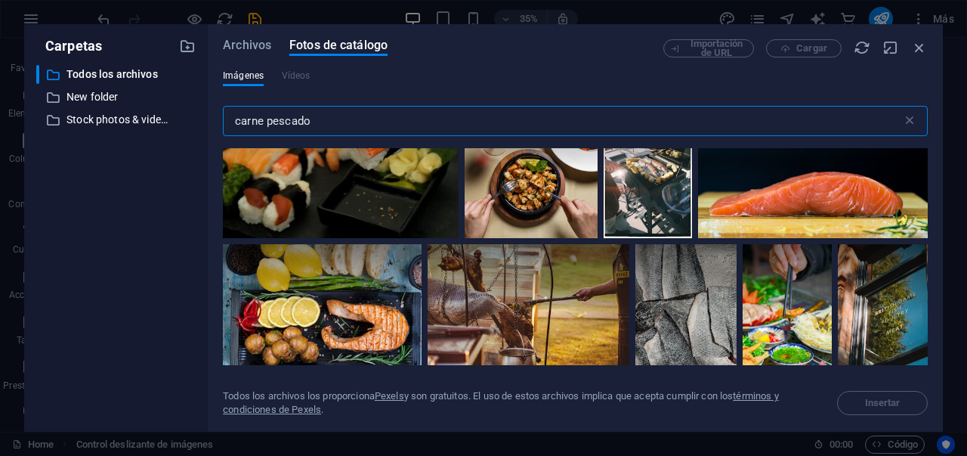
click at [853, 169] on div at bounding box center [813, 172] width 230 height 133
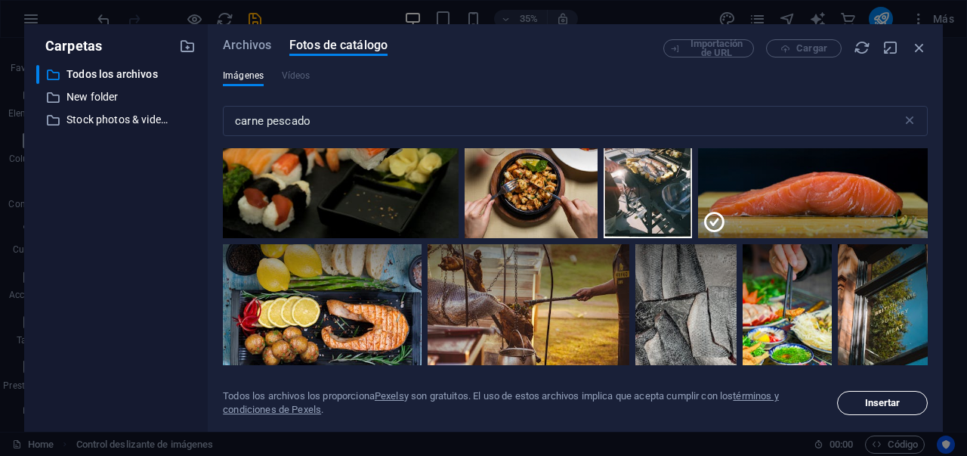
click at [873, 398] on span "Insertar" at bounding box center [883, 402] width 36 height 9
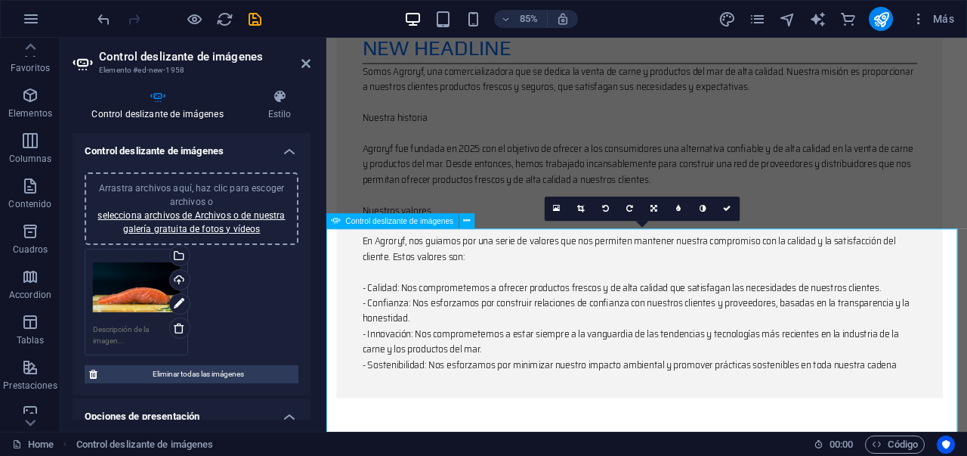
scroll to position [1659, 0]
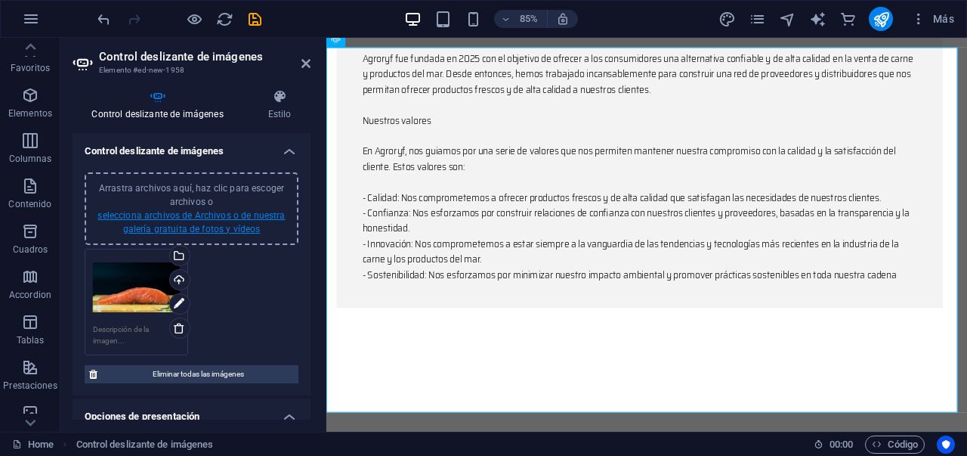
click at [202, 228] on link "selecciona archivos de Archivos o de nuestra galería gratuita de fotos y vídeos" at bounding box center [190, 222] width 187 height 24
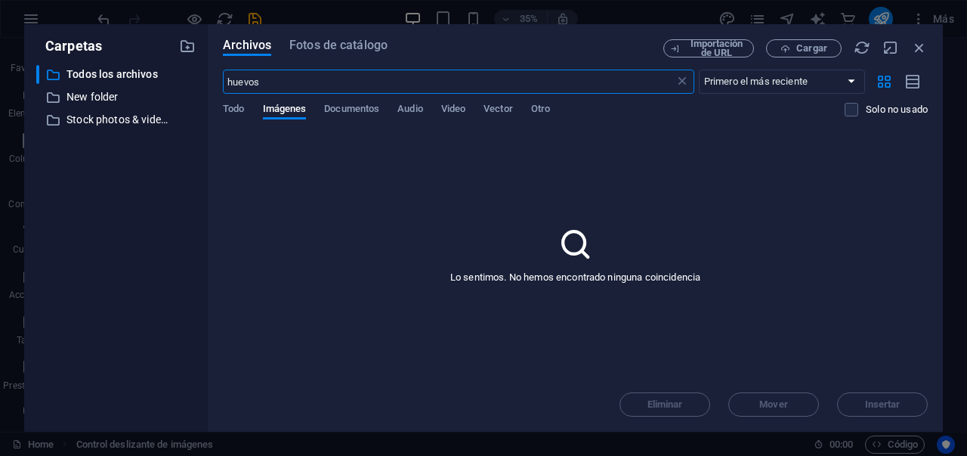
scroll to position [2321, 0]
drag, startPoint x: 347, startPoint y: 80, endPoint x: 228, endPoint y: 83, distance: 118.7
click at [235, 82] on input "huevos" at bounding box center [448, 82] width 451 height 24
click at [305, 37] on div "Archivos Fotos de catálogo Importación de URL Cargar huevos ​ Primero el más re…" at bounding box center [575, 227] width 735 height 407
click at [305, 43] on span "Fotos de catálogo" at bounding box center [338, 45] width 98 height 18
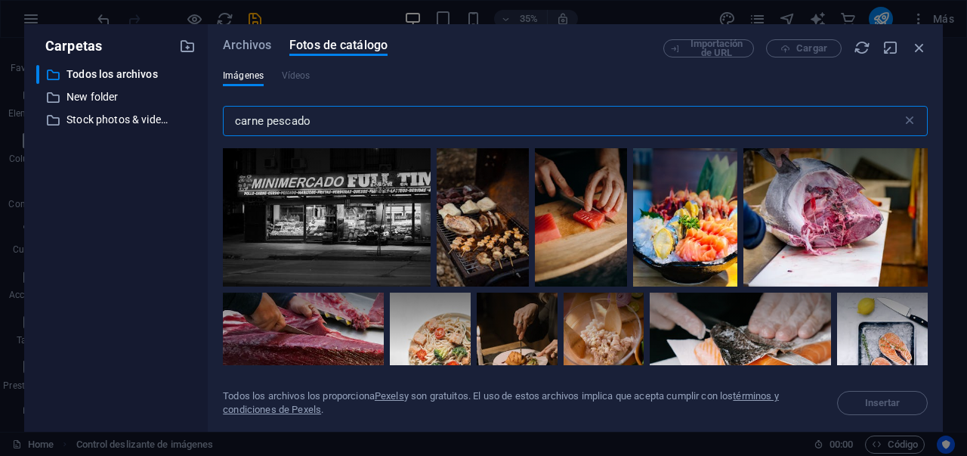
click at [331, 123] on input "carne pescado" at bounding box center [562, 121] width 679 height 30
type input "carne roja"
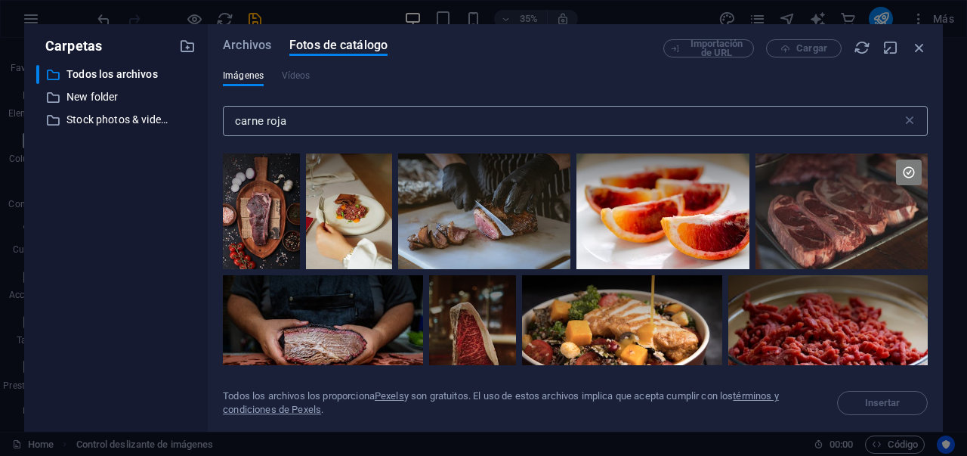
scroll to position [364, 0]
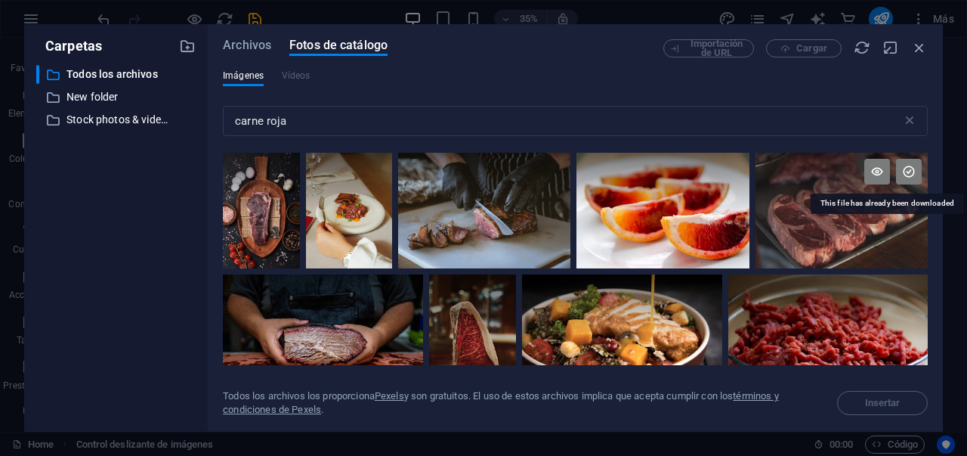
click at [909, 173] on icon at bounding box center [909, 172] width 26 height 26
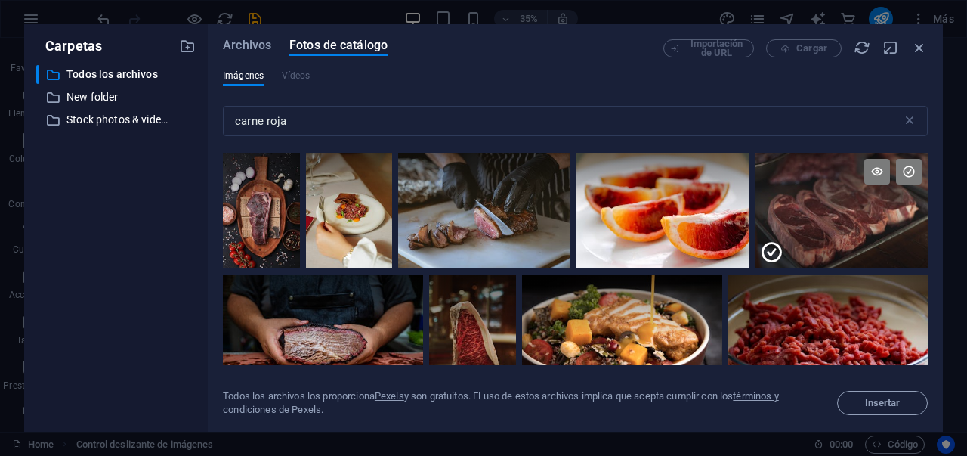
click at [847, 215] on div at bounding box center [842, 239] width 172 height 57
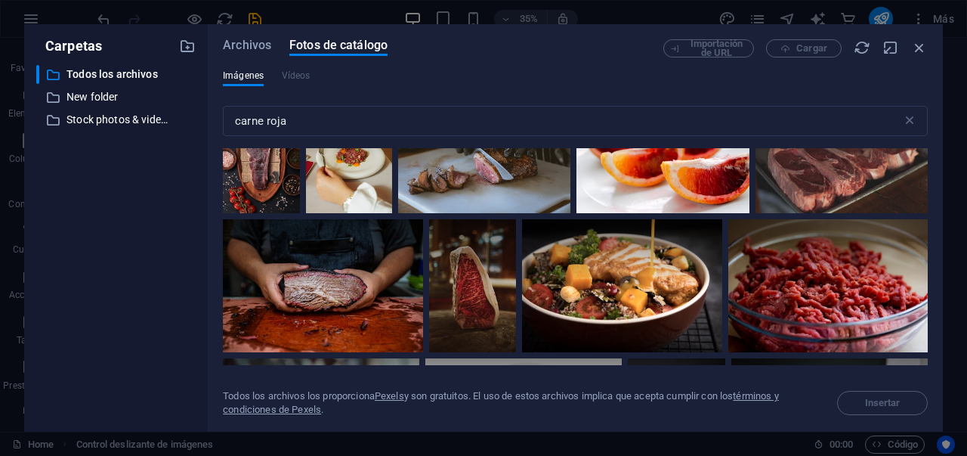
click at [830, 187] on div at bounding box center [842, 154] width 172 height 115
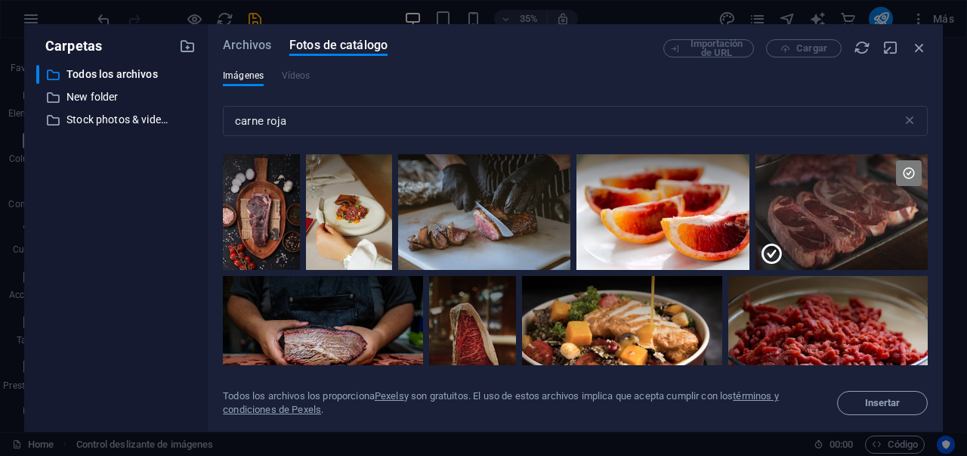
scroll to position [330, 0]
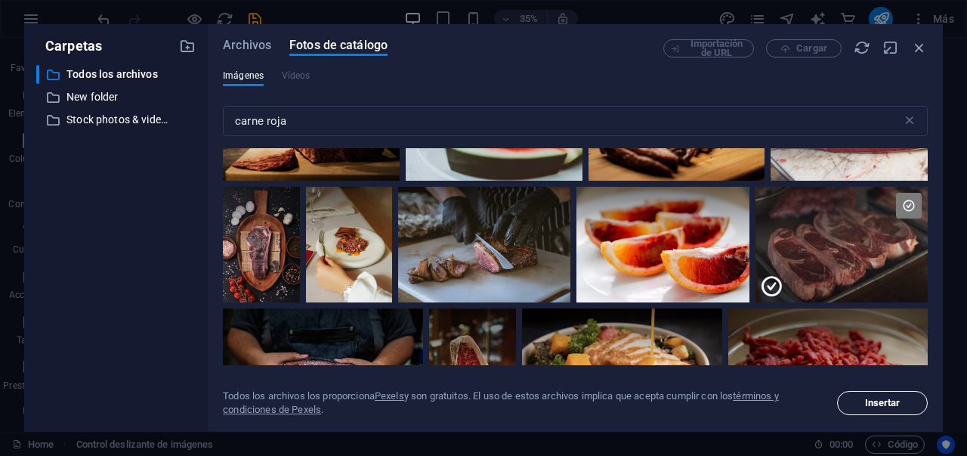
click at [865, 398] on span "Insertar" at bounding box center [883, 402] width 36 height 9
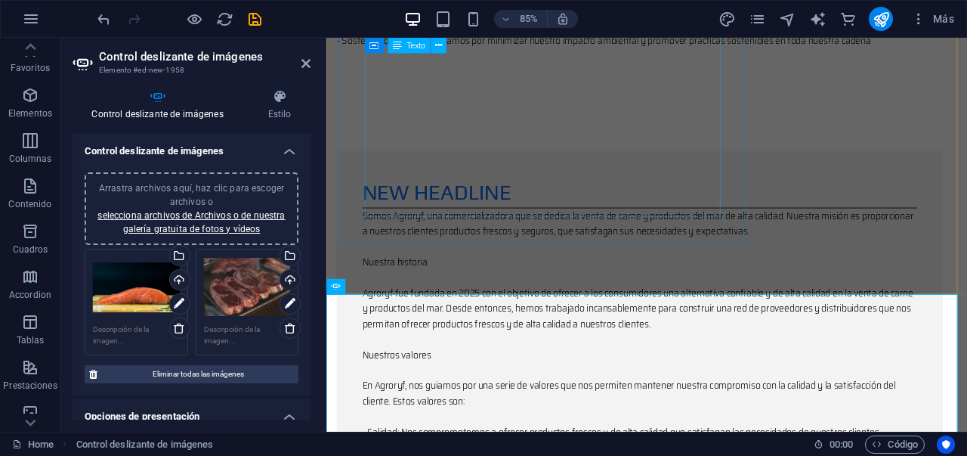
scroll to position [1410, 0]
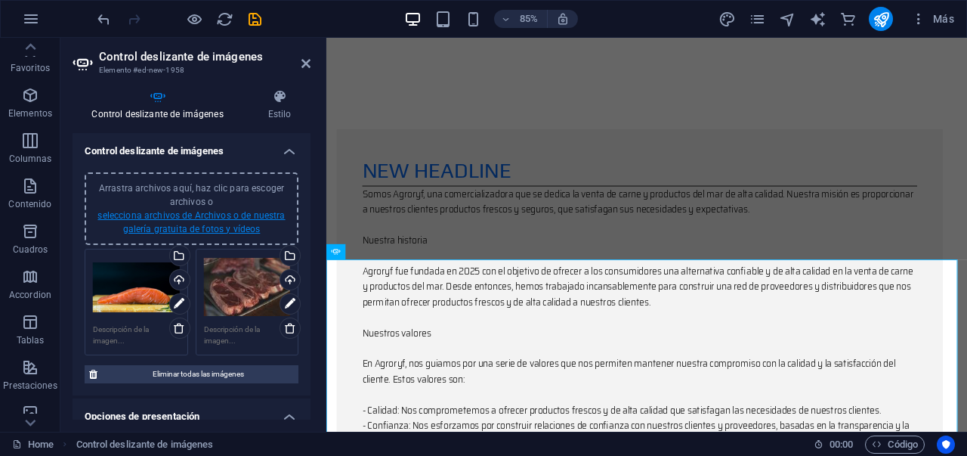
click at [169, 225] on link "selecciona archivos de Archivos o de nuestra galería gratuita de fotos y vídeos" at bounding box center [190, 222] width 187 height 24
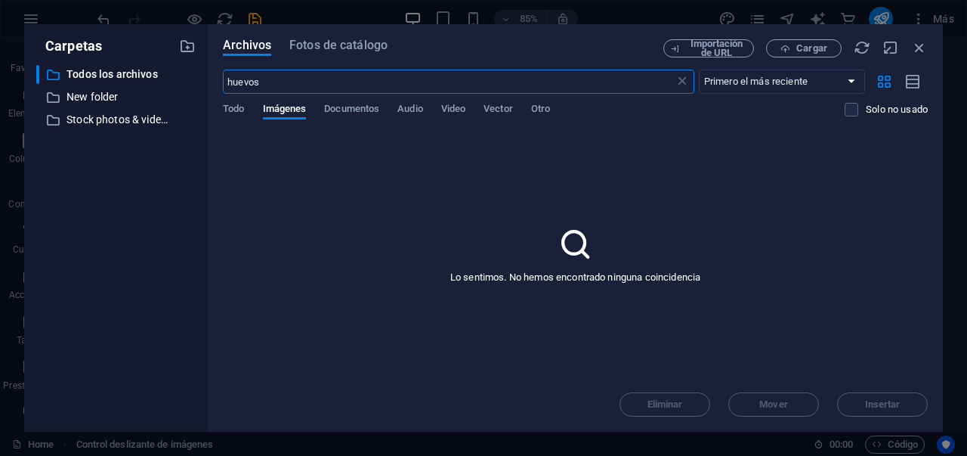
scroll to position [2072, 0]
click at [353, 54] on div "Archivos Fotos de catálogo" at bounding box center [443, 48] width 441 height 18
click at [347, 49] on span "Fotos de catálogo" at bounding box center [338, 45] width 98 height 18
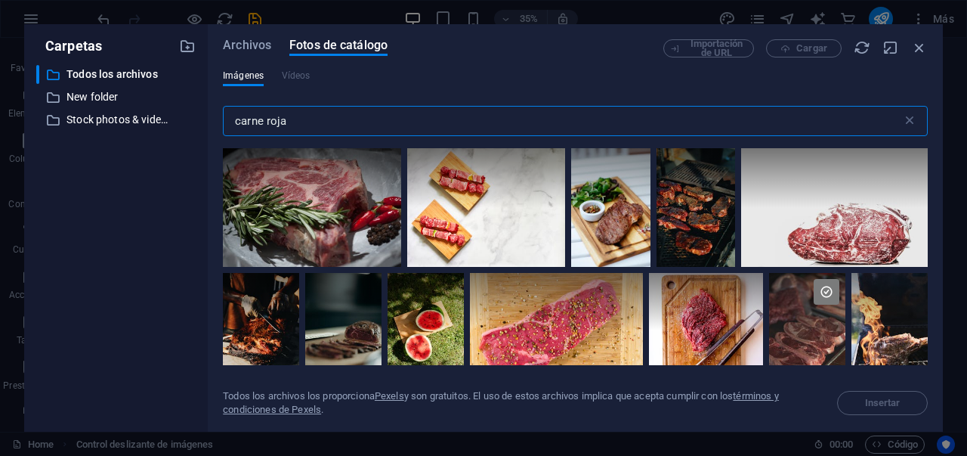
drag, startPoint x: 319, startPoint y: 122, endPoint x: 234, endPoint y: 127, distance: 84.8
click at [234, 128] on input "carne roja" at bounding box center [562, 121] width 679 height 30
drag, startPoint x: 234, startPoint y: 123, endPoint x: 296, endPoint y: 126, distance: 62.0
click at [297, 126] on input "carne roja" at bounding box center [562, 121] width 679 height 30
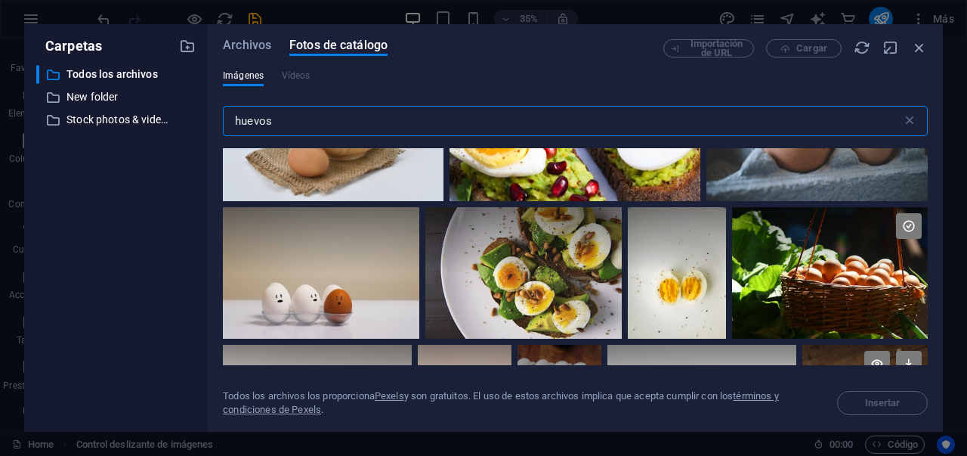
scroll to position [204, 0]
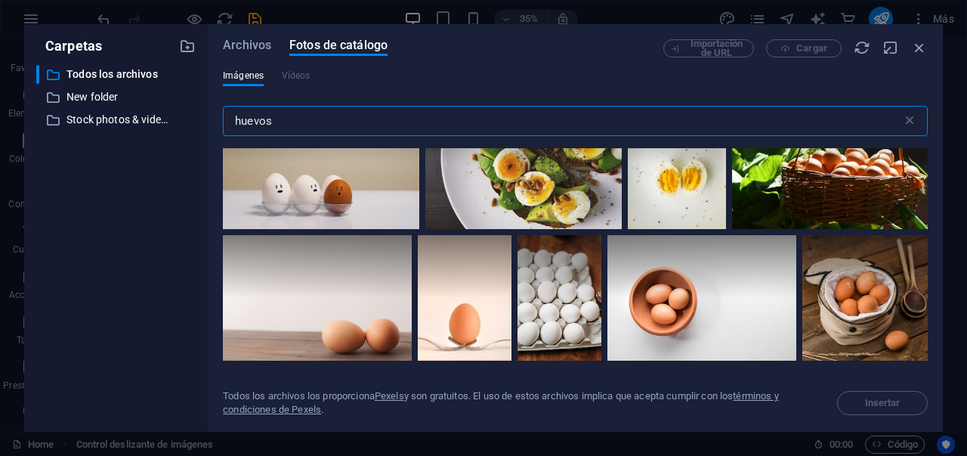
type input "huevos"
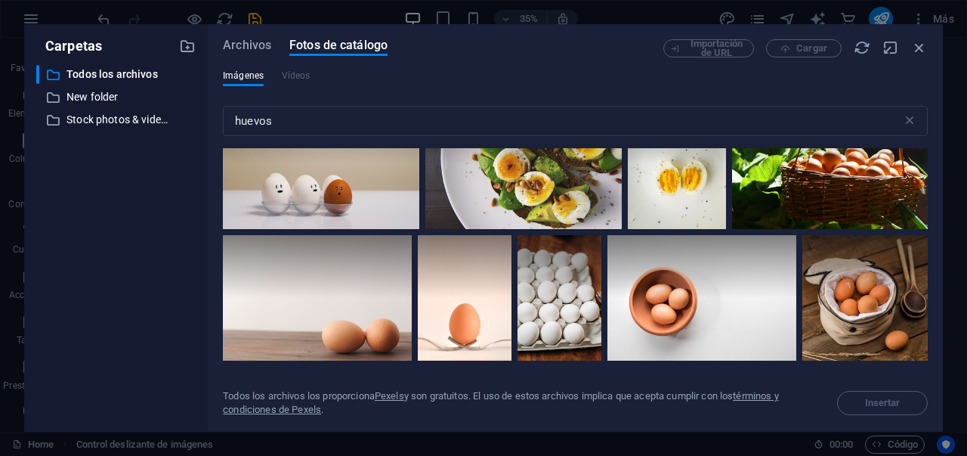
click at [876, 193] on div at bounding box center [830, 162] width 196 height 131
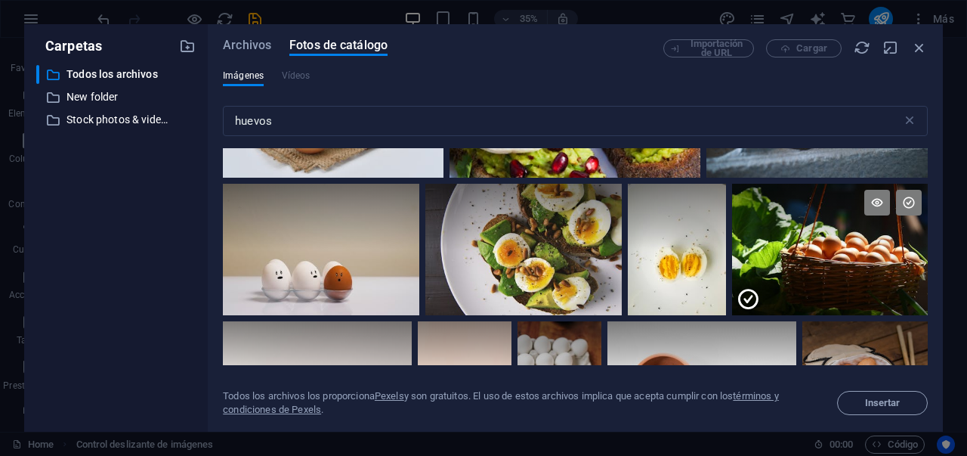
scroll to position [91, 0]
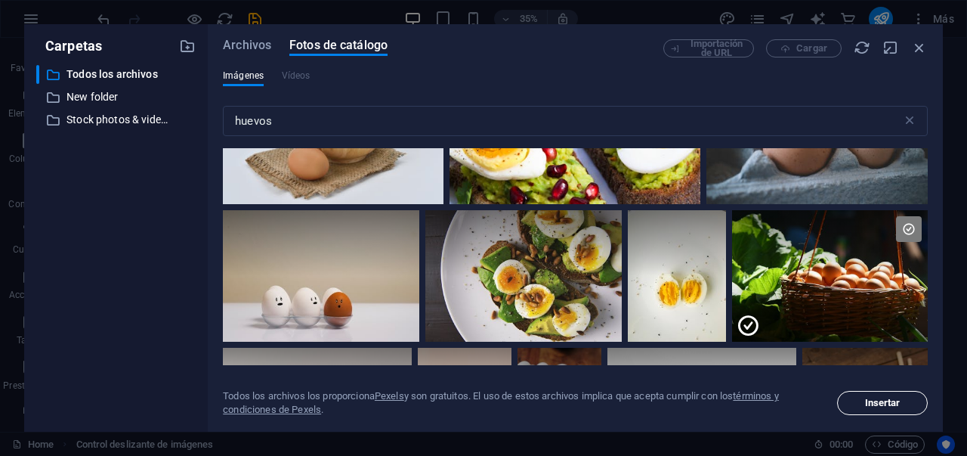
click at [874, 402] on span "Insertar" at bounding box center [883, 402] width 36 height 9
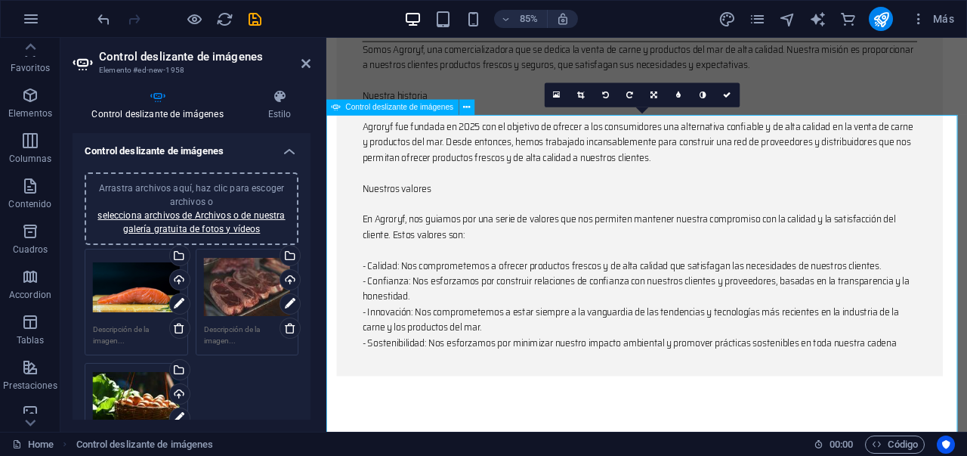
scroll to position [1586, 0]
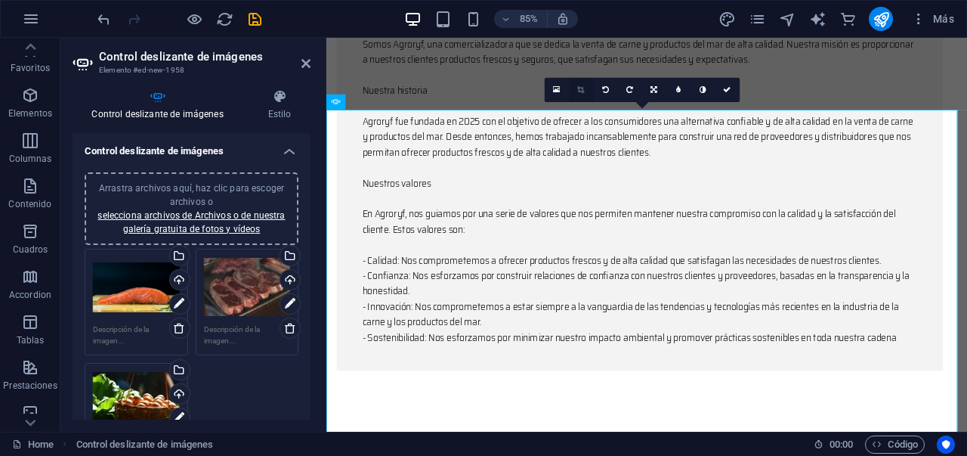
click at [576, 90] on link at bounding box center [581, 90] width 24 height 24
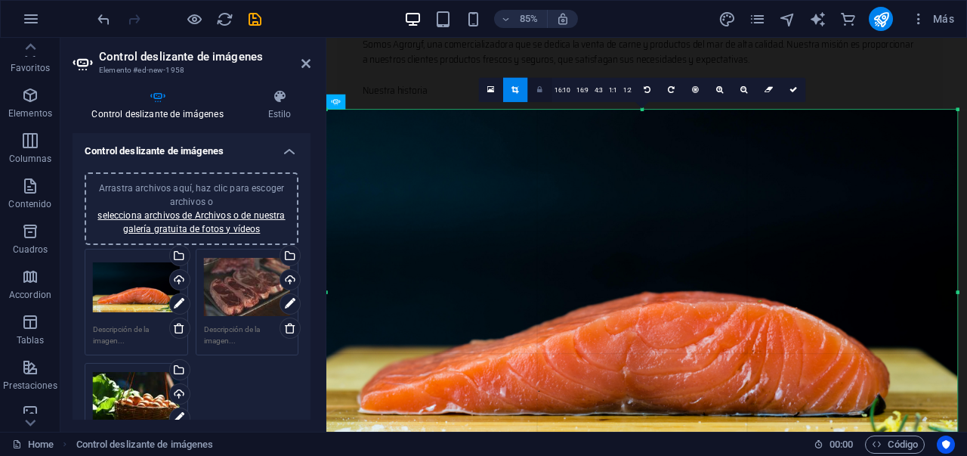
click at [545, 91] on link at bounding box center [539, 90] width 24 height 24
click at [796, 93] on icon at bounding box center [794, 90] width 8 height 8
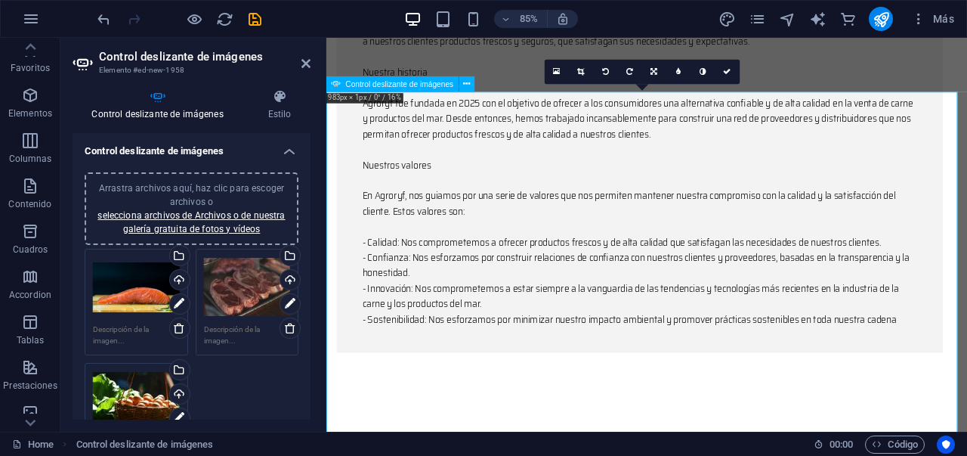
scroll to position [1623, 0]
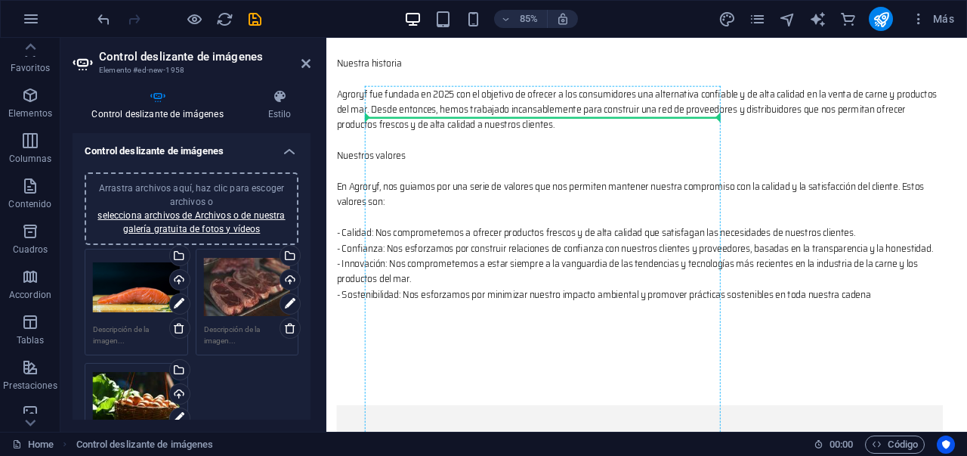
scroll to position [693, 0]
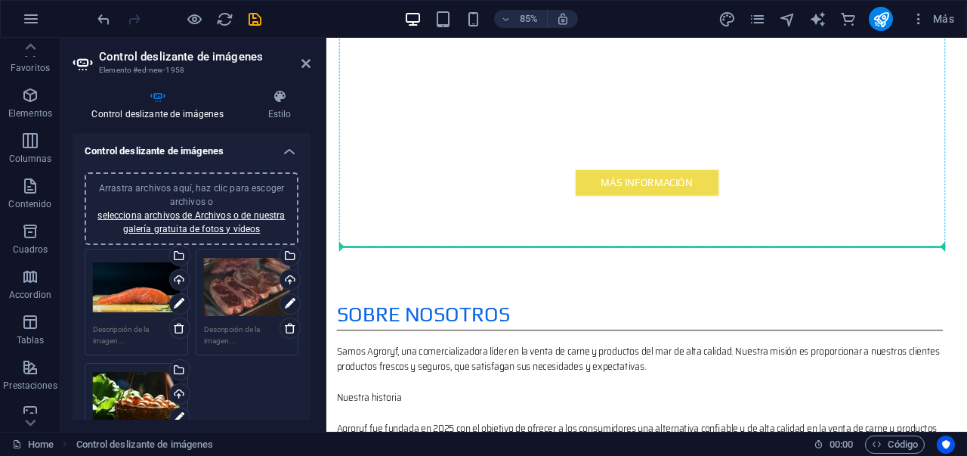
drag, startPoint x: 762, startPoint y: 323, endPoint x: 738, endPoint y: 173, distance: 152.2
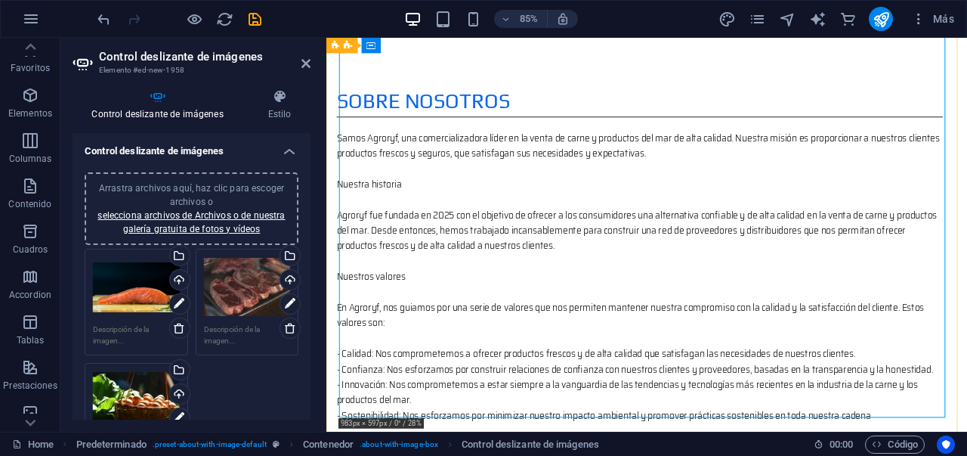
scroll to position [1027, 0]
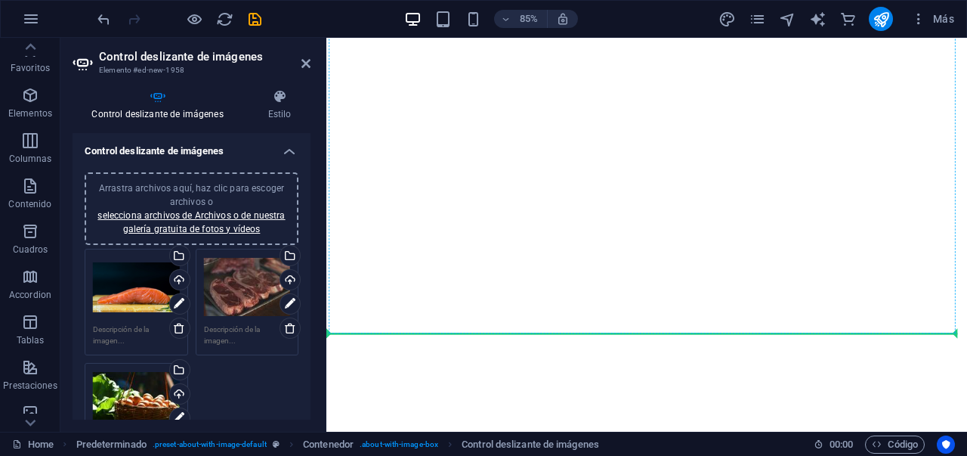
drag, startPoint x: 766, startPoint y: 229, endPoint x: 922, endPoint y: 227, distance: 155.7
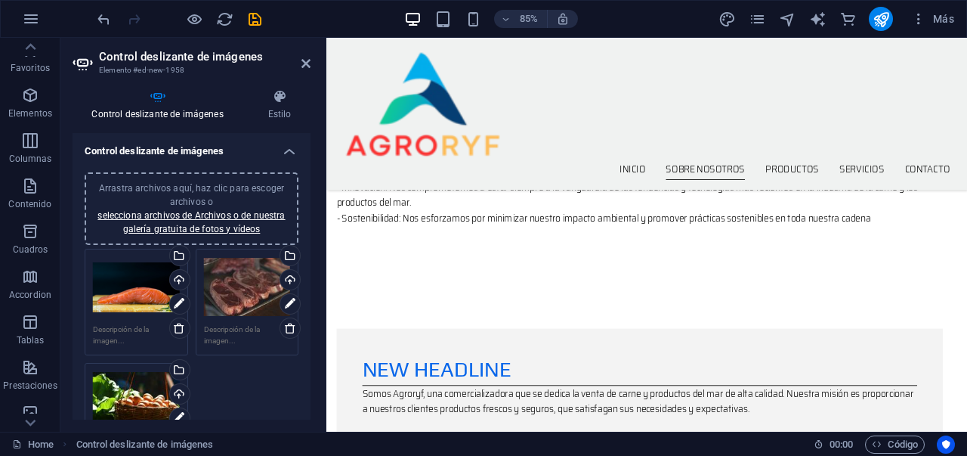
scroll to position [959, 0]
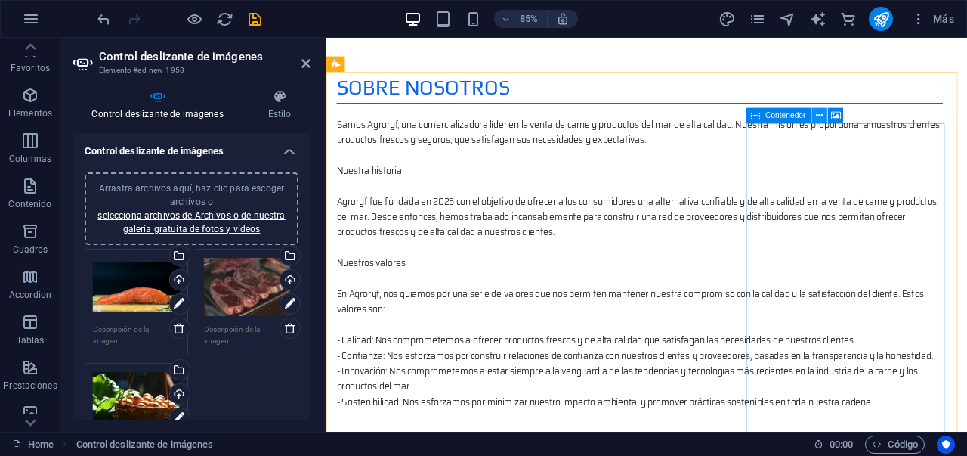
click at [819, 116] on icon at bounding box center [819, 116] width 7 height 14
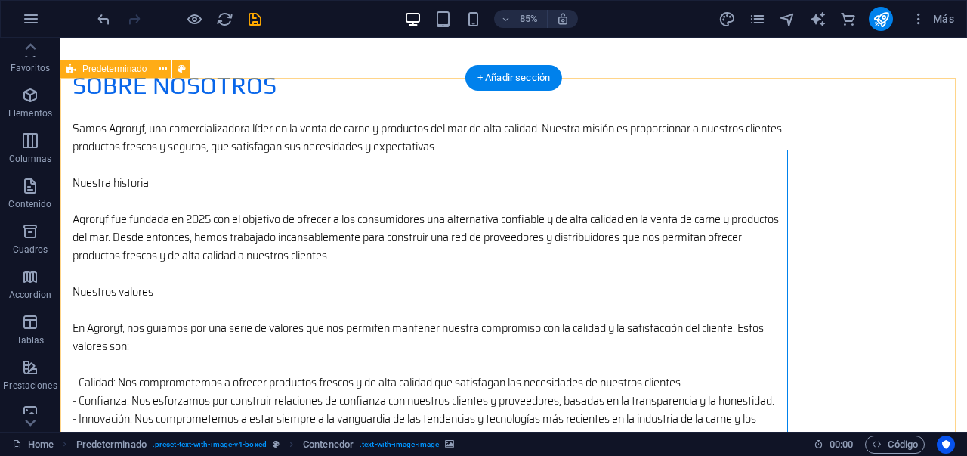
scroll to position [948, 0]
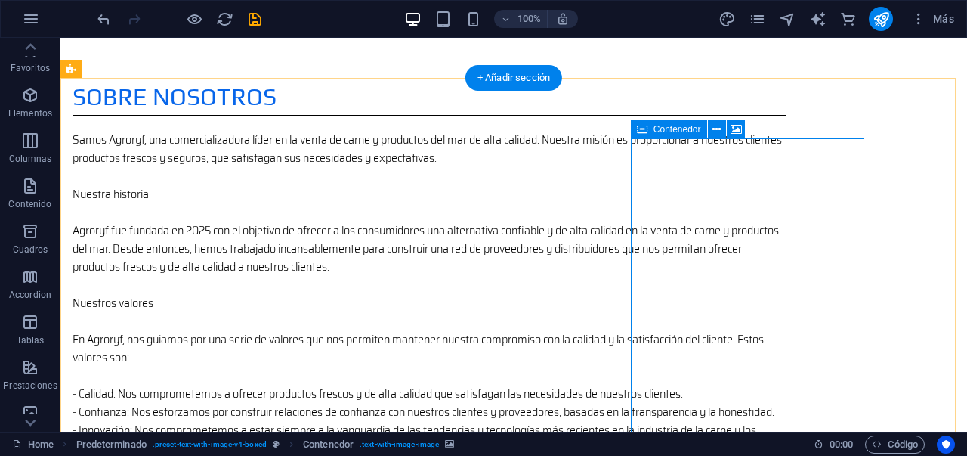
click at [679, 130] on span "Contenedor" at bounding box center [678, 129] width 48 height 9
click at [745, 130] on div "Contenedor" at bounding box center [693, 129] width 124 height 19
click at [717, 131] on icon at bounding box center [717, 130] width 8 height 16
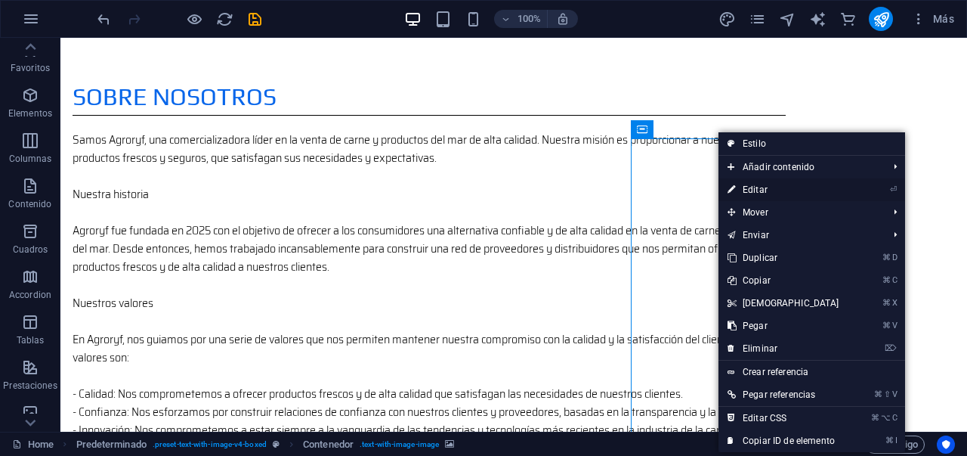
click at [748, 187] on link "⏎ Editar" at bounding box center [784, 189] width 130 height 23
select select "ms"
select select "s"
select select "progressive"
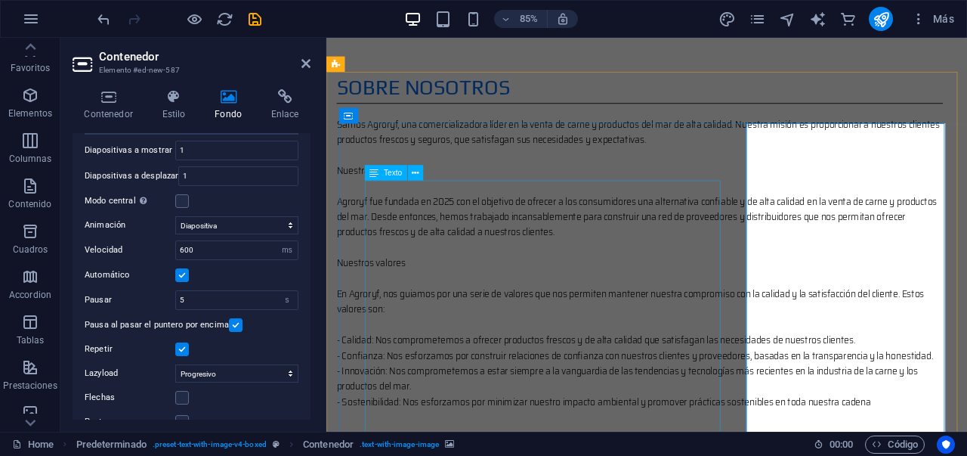
scroll to position [428, 0]
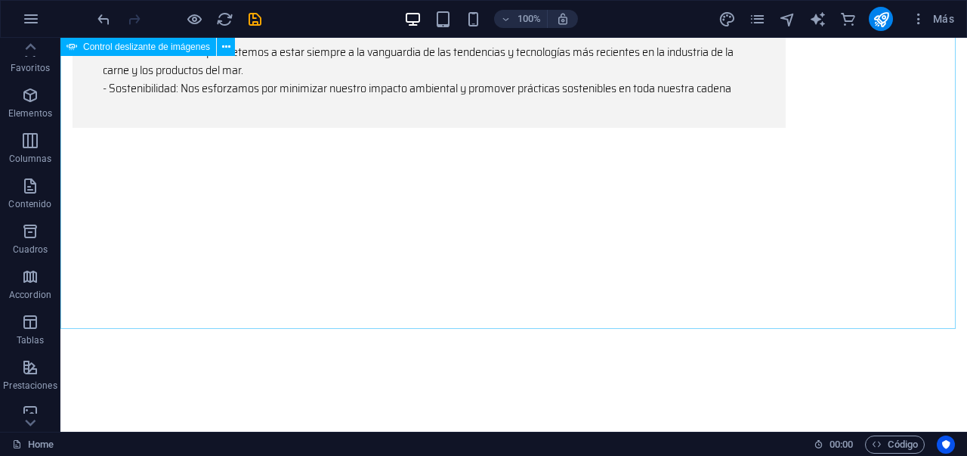
scroll to position [1872, 0]
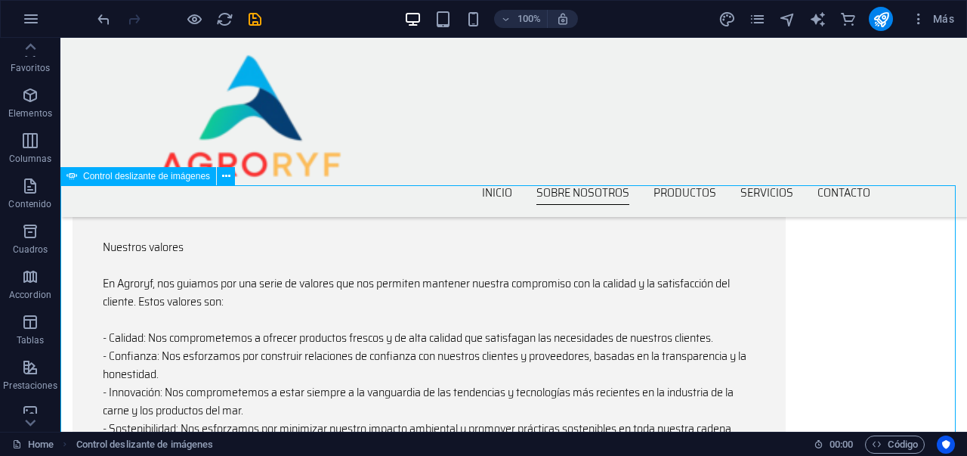
scroll to position [1495, 0]
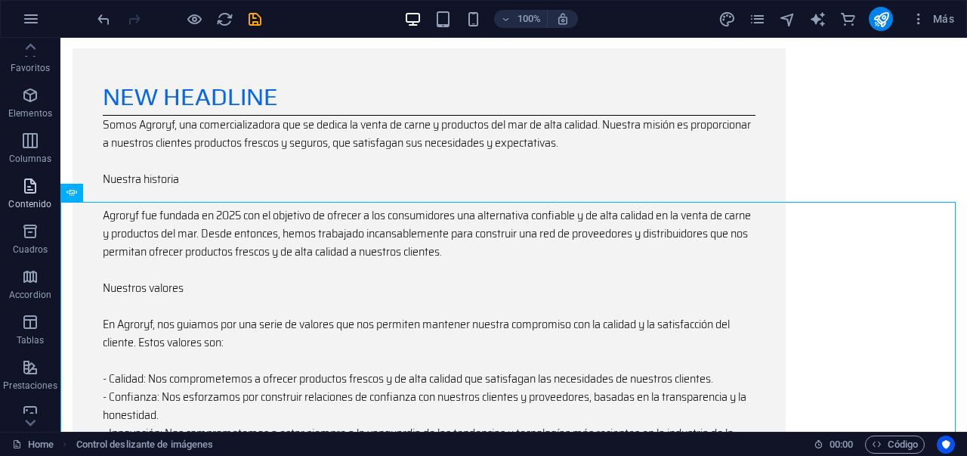
click at [16, 189] on span "Contenido" at bounding box center [30, 195] width 60 height 36
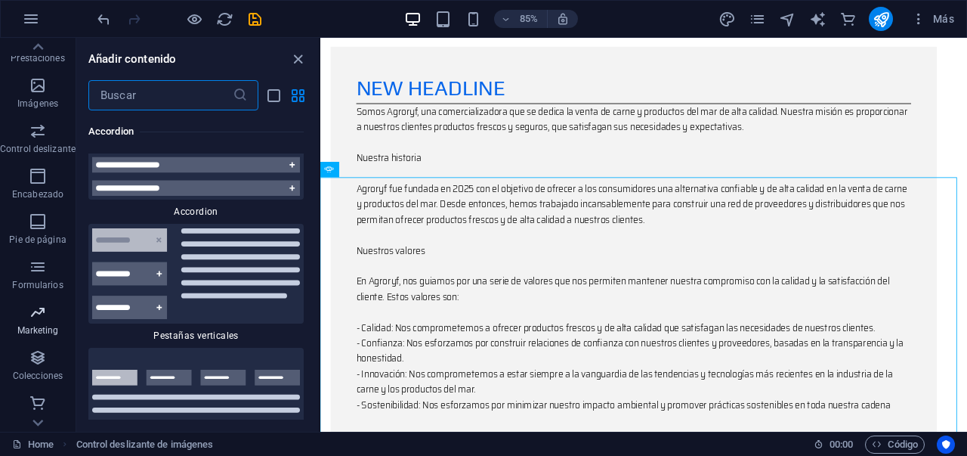
scroll to position [332, 0]
click at [41, 316] on icon "button" at bounding box center [38, 311] width 18 height 18
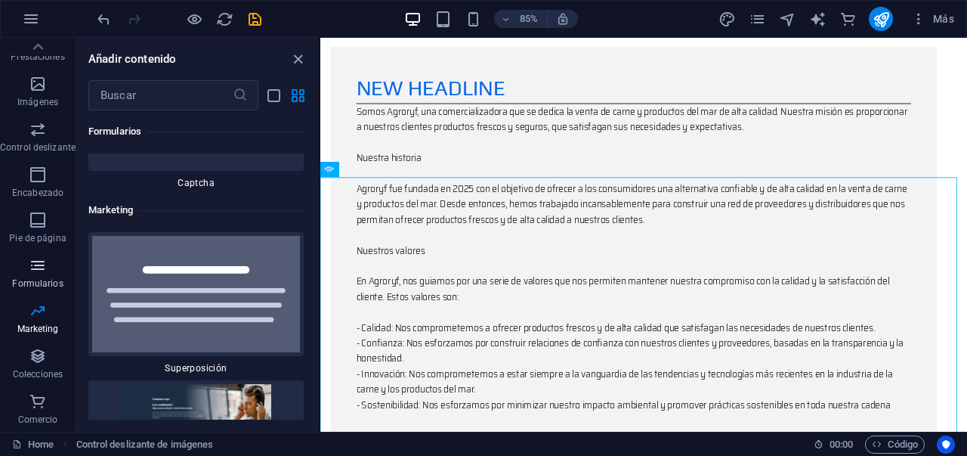
click at [47, 279] on p "Formularios" at bounding box center [37, 283] width 51 height 12
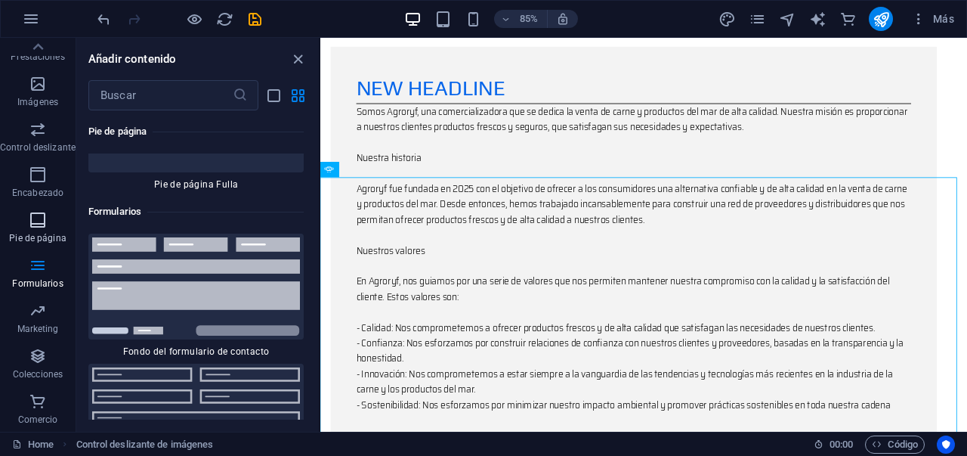
click at [42, 222] on icon "button" at bounding box center [38, 220] width 18 height 18
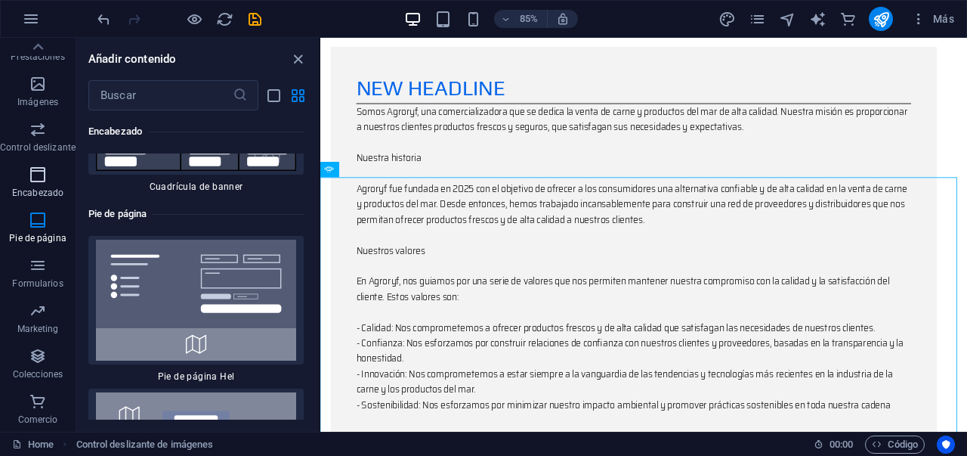
click at [36, 199] on span "Encabezado" at bounding box center [38, 183] width 76 height 36
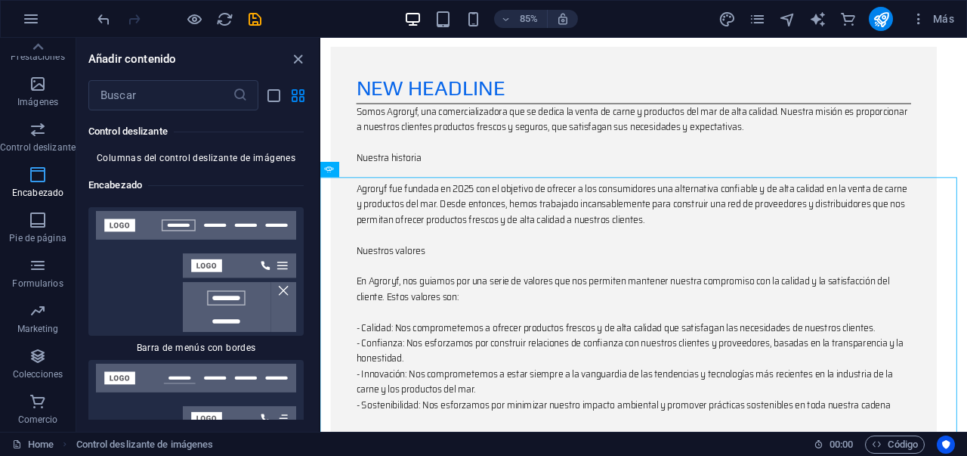
scroll to position [18069, 0]
click at [35, 132] on icon "button" at bounding box center [38, 129] width 18 height 18
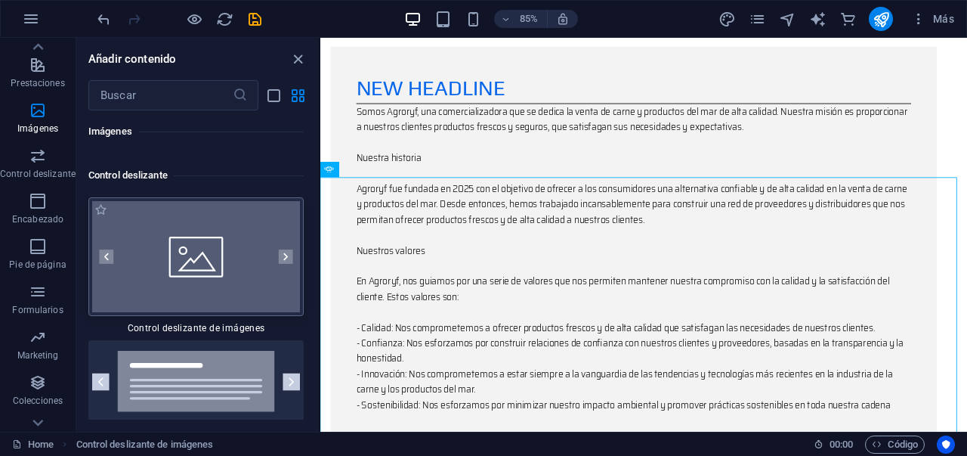
scroll to position [17132, 0]
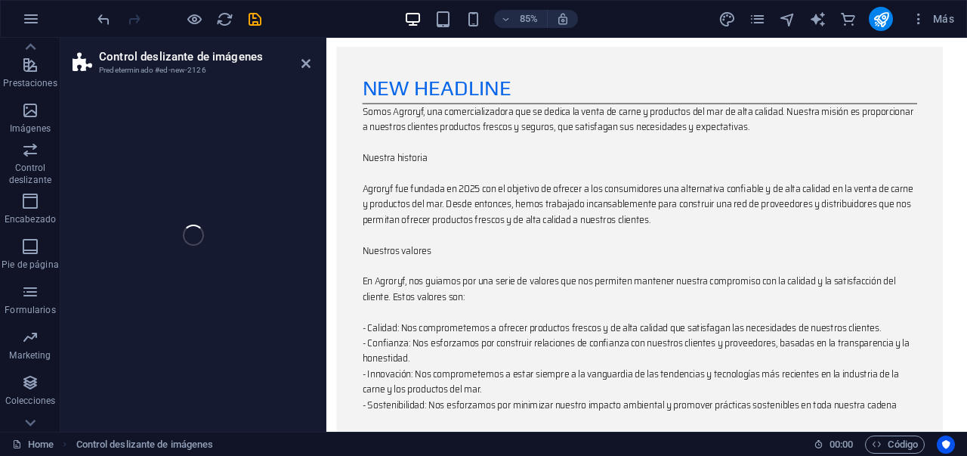
select select "rem"
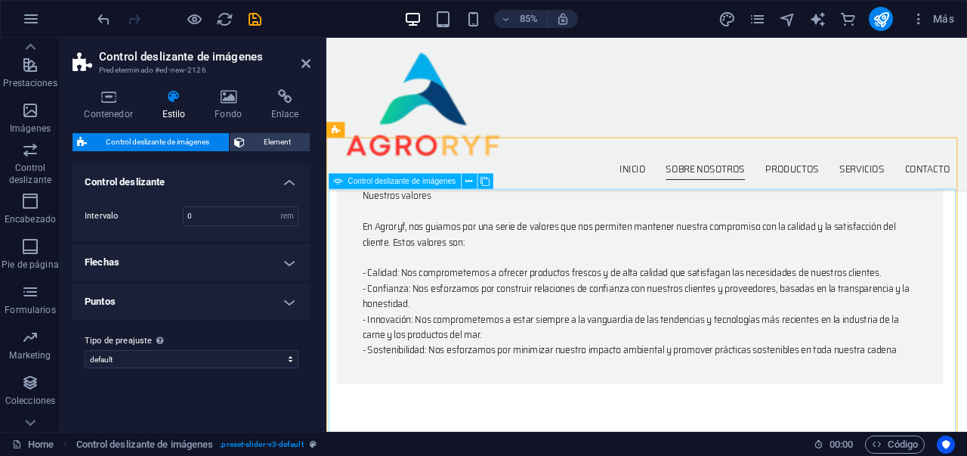
scroll to position [1546, 0]
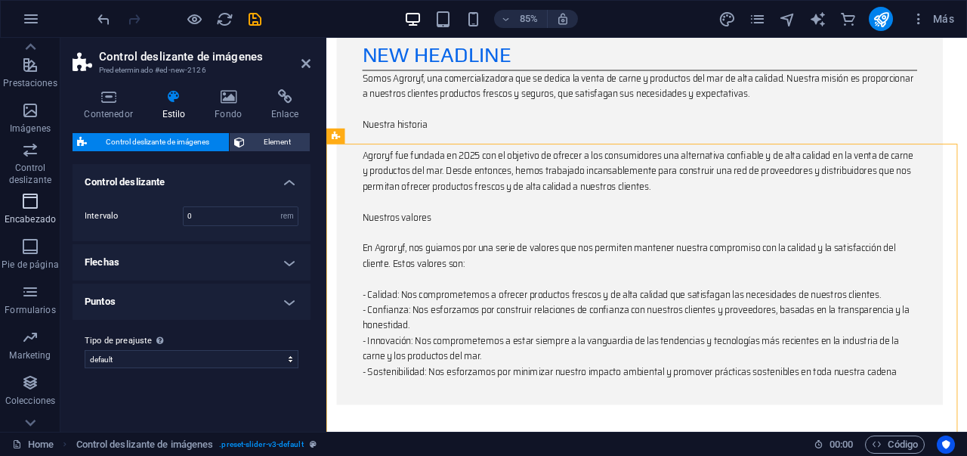
click at [30, 209] on icon "button" at bounding box center [30, 201] width 18 height 18
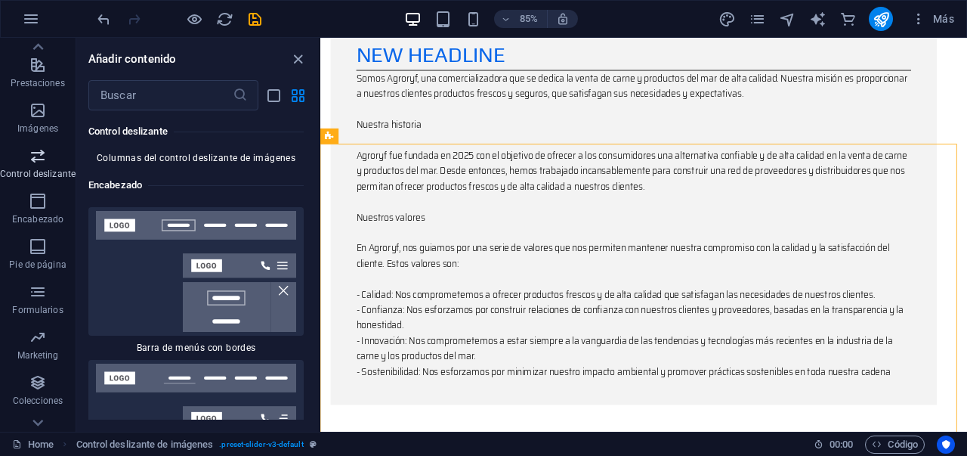
click at [39, 169] on p "Control deslizante" at bounding box center [38, 174] width 76 height 12
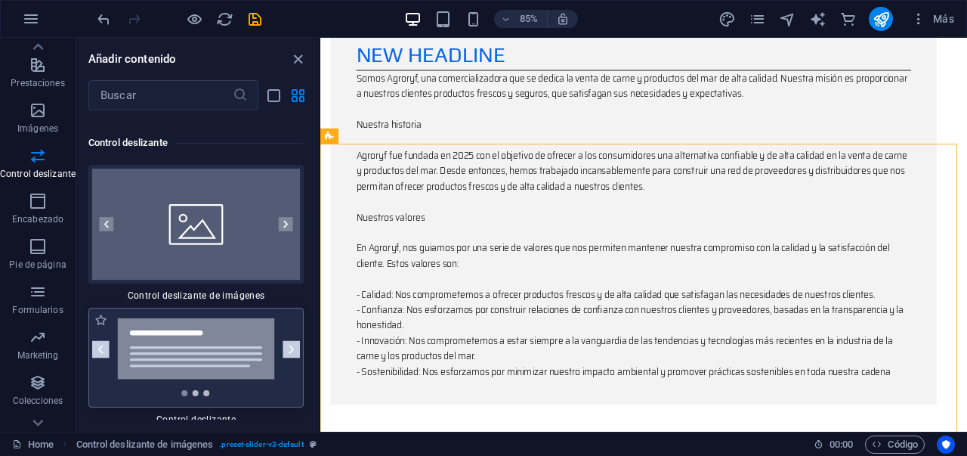
scroll to position [17178, 0]
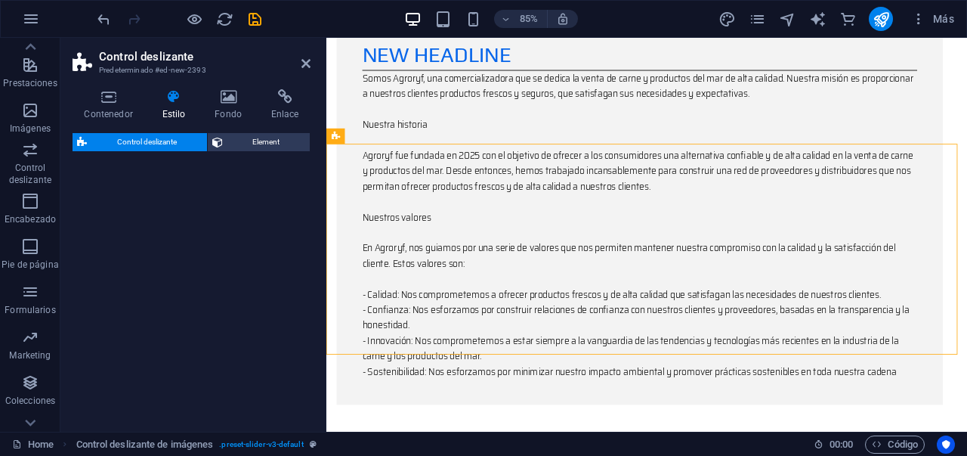
select select "rem"
select select "px"
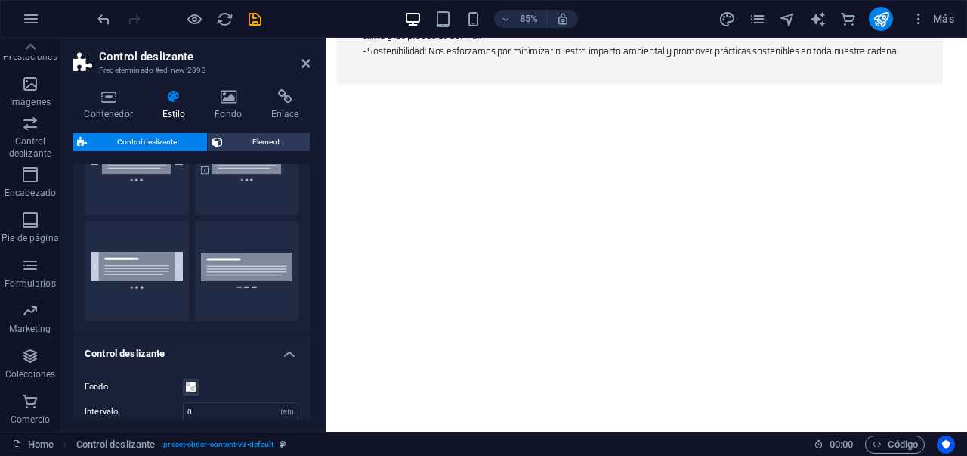
scroll to position [185, 0]
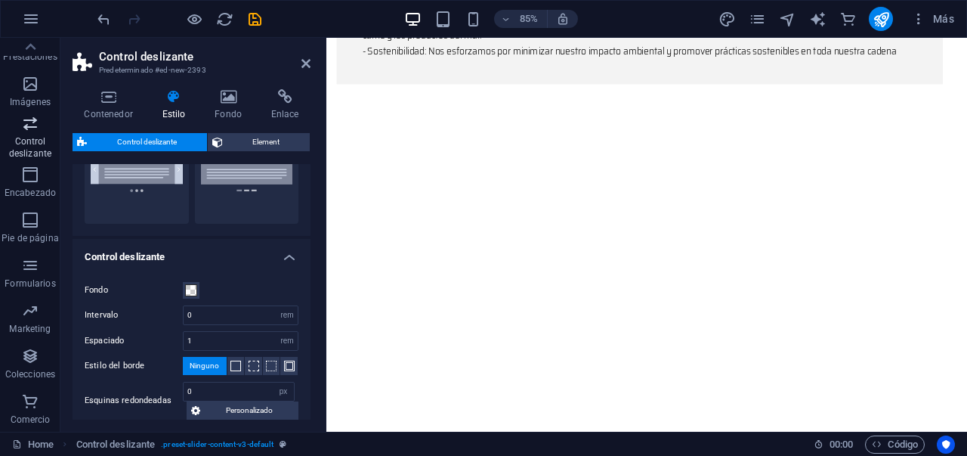
drag, startPoint x: 37, startPoint y: 210, endPoint x: 28, endPoint y: 138, distance: 72.4
click at [28, 138] on p "Control deslizante" at bounding box center [30, 147] width 60 height 24
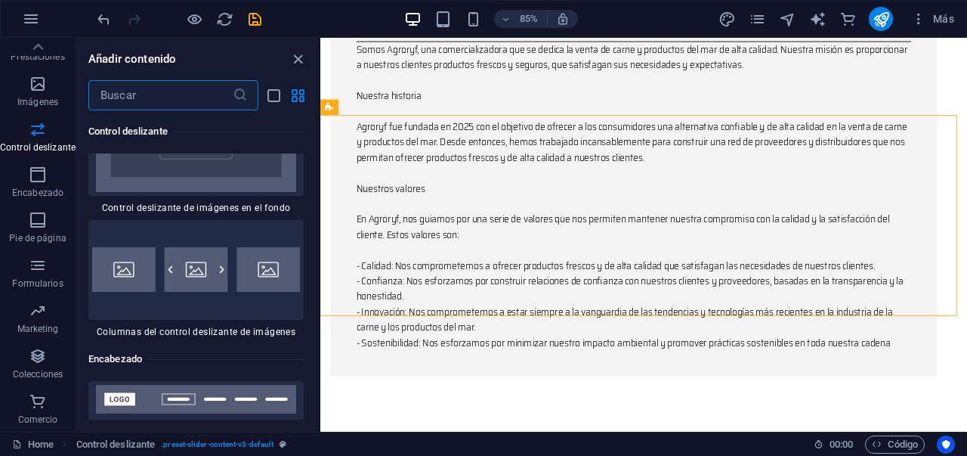
scroll to position [17891, 0]
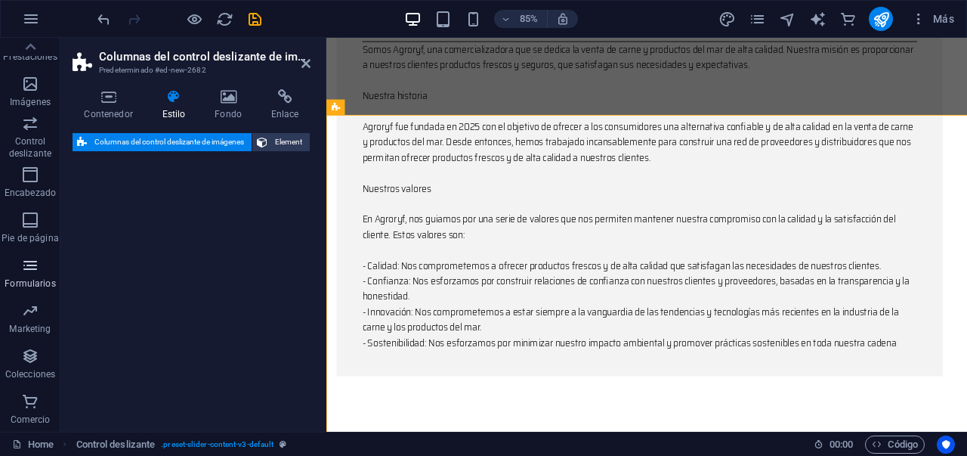
select select "rem"
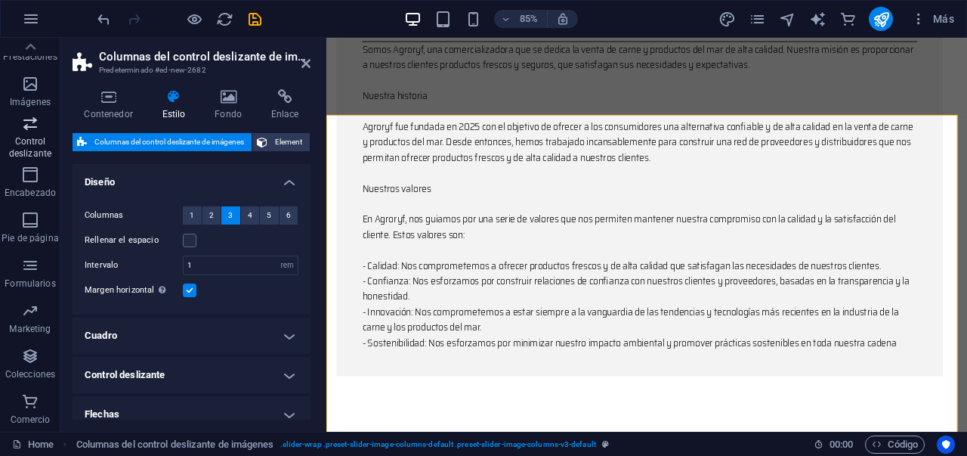
click at [24, 133] on span "Control deslizante" at bounding box center [30, 138] width 60 height 48
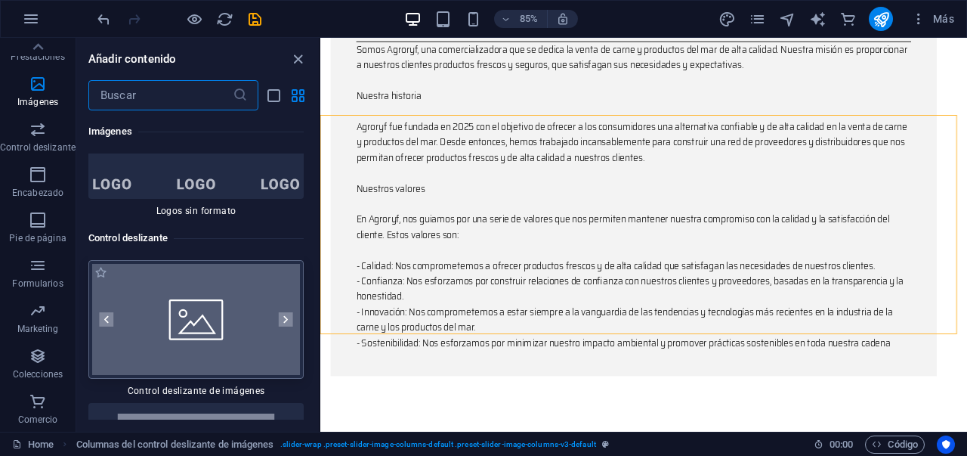
scroll to position [17064, 0]
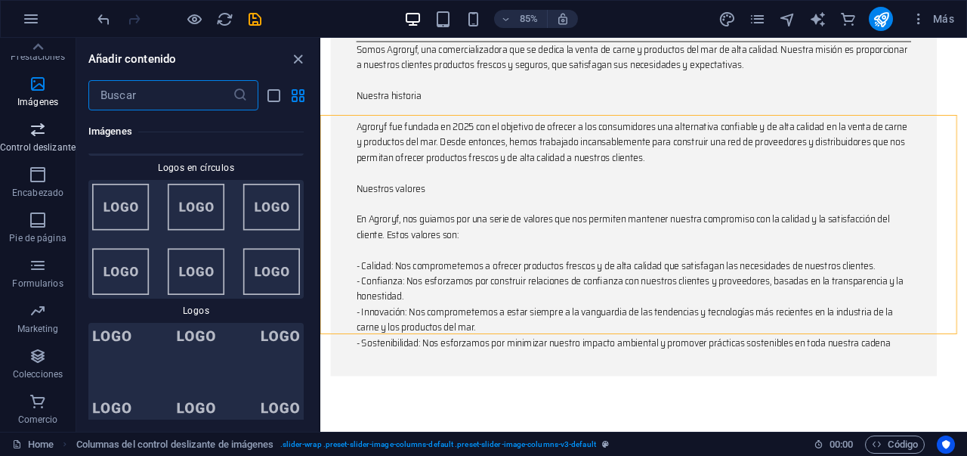
click at [48, 144] on p "Control deslizante" at bounding box center [38, 147] width 76 height 12
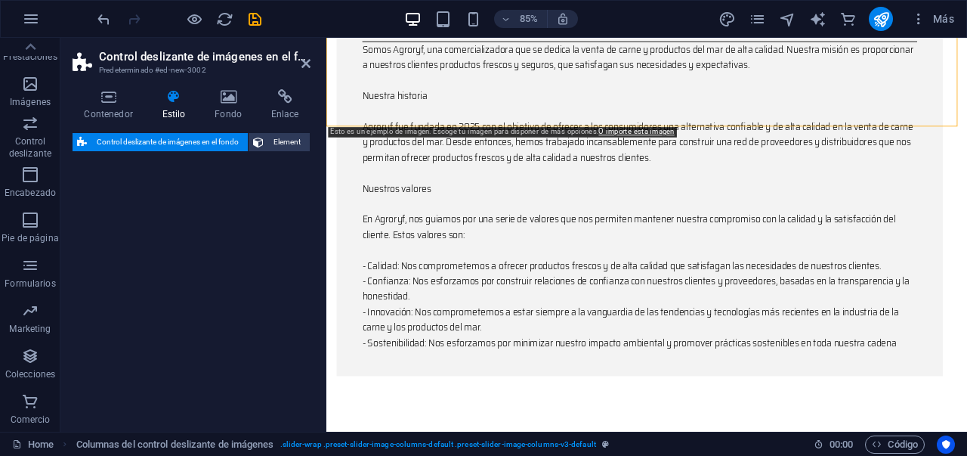
scroll to position [1698, 0]
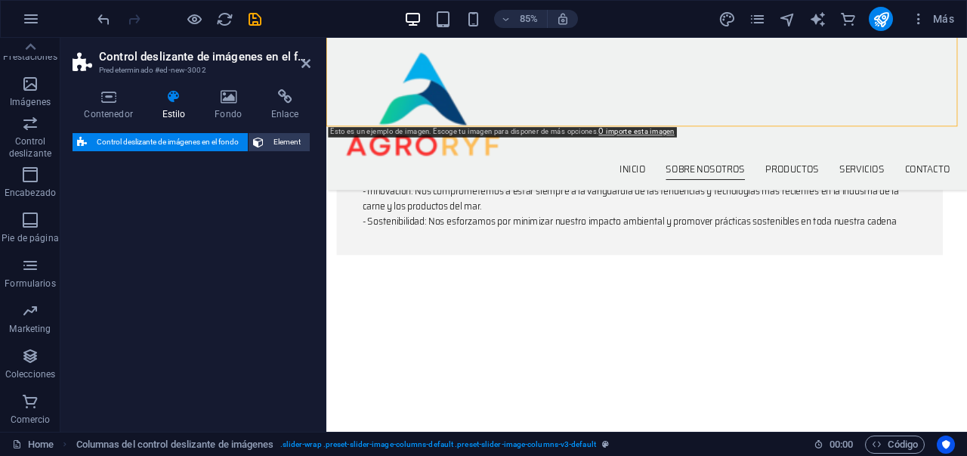
select select "rem"
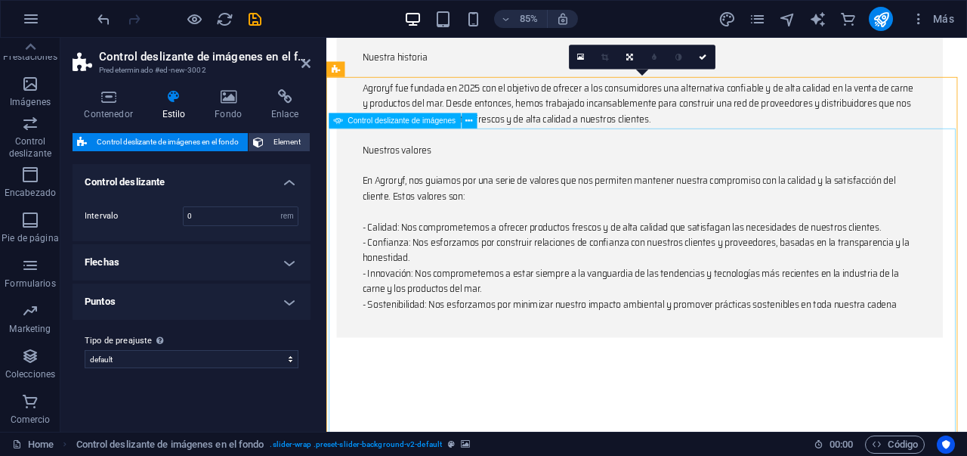
scroll to position [1684, 0]
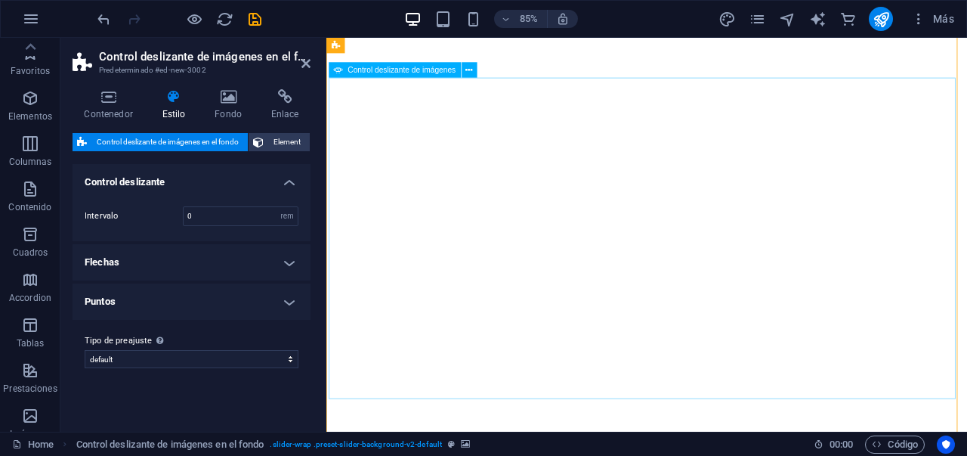
select select "rem"
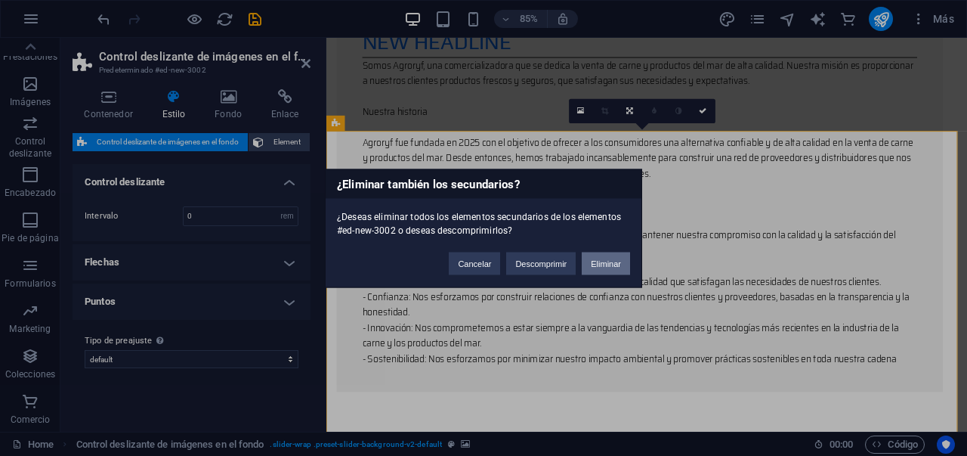
click at [621, 262] on button "Eliminar" at bounding box center [606, 263] width 48 height 23
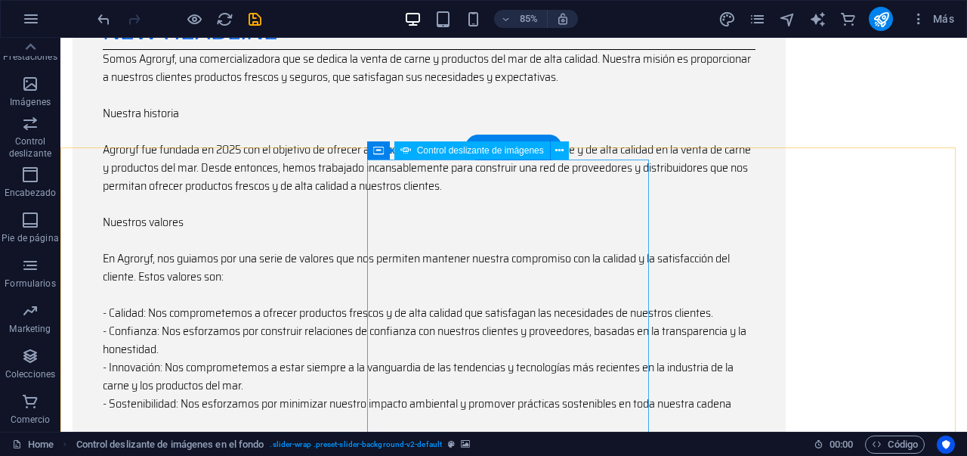
scroll to position [1550, 0]
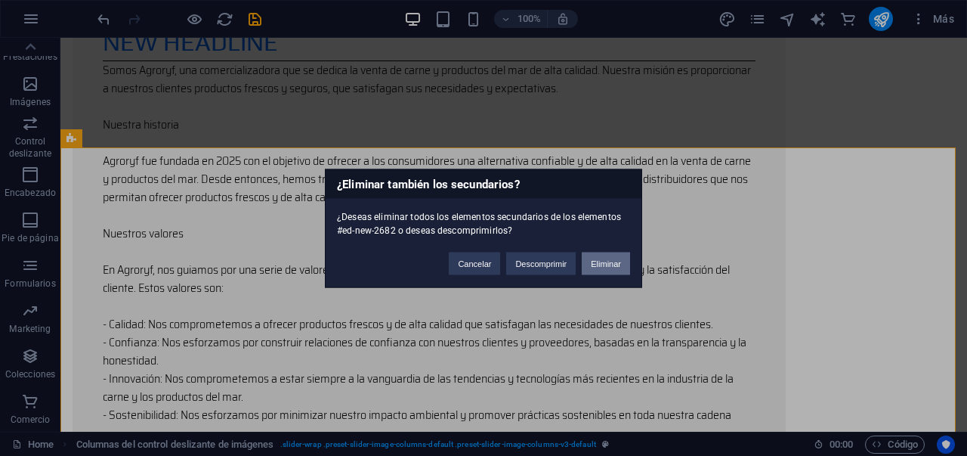
drag, startPoint x: 605, startPoint y: 262, endPoint x: 544, endPoint y: 224, distance: 71.3
click at [605, 262] on button "Eliminar" at bounding box center [606, 263] width 48 height 23
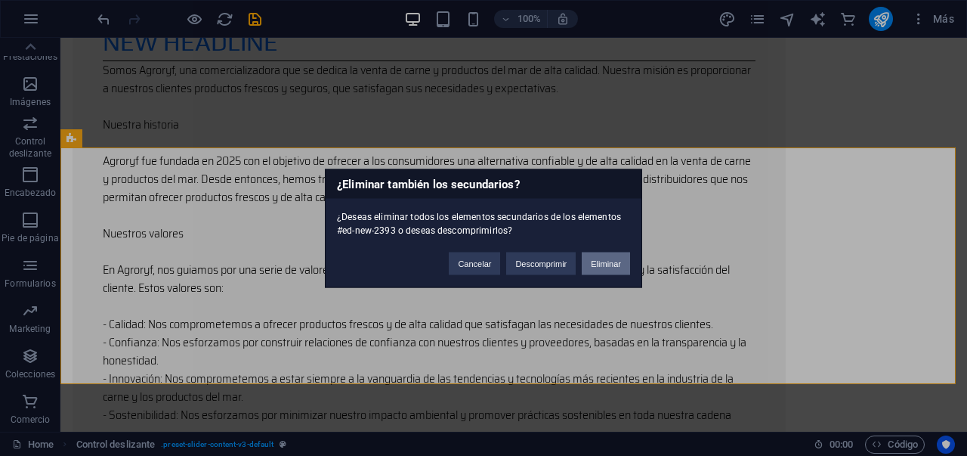
click at [598, 256] on button "Eliminar" at bounding box center [606, 263] width 48 height 23
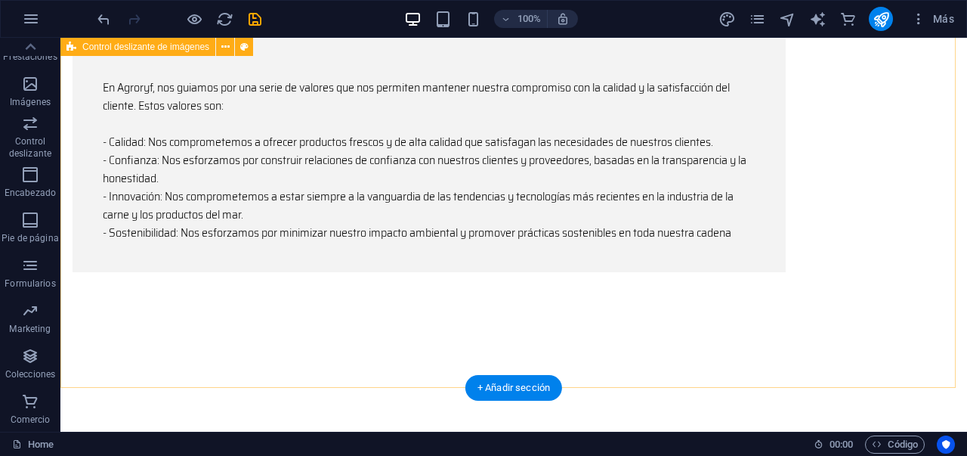
scroll to position [1733, 0]
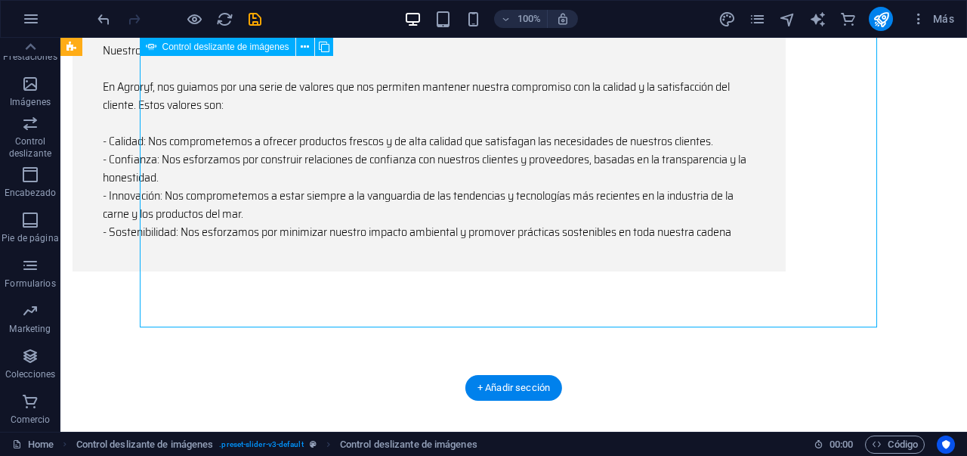
click at [324, 50] on icon at bounding box center [324, 47] width 11 height 16
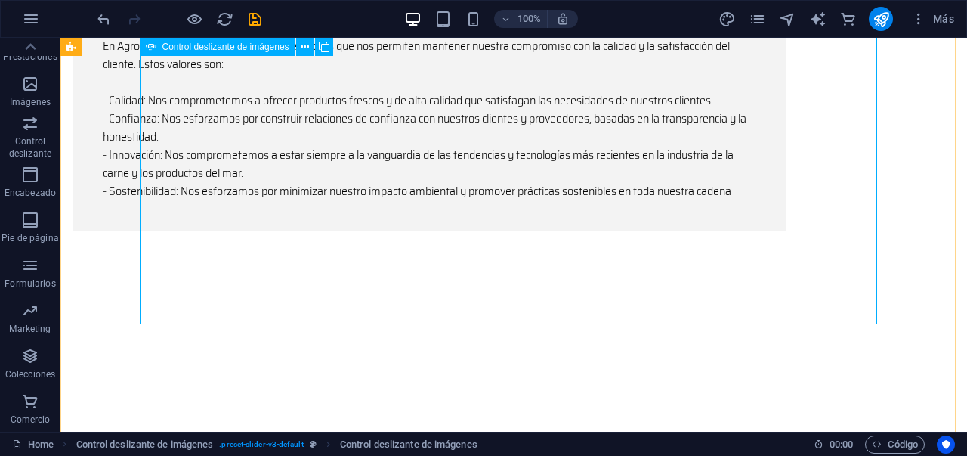
scroll to position [1922, 0]
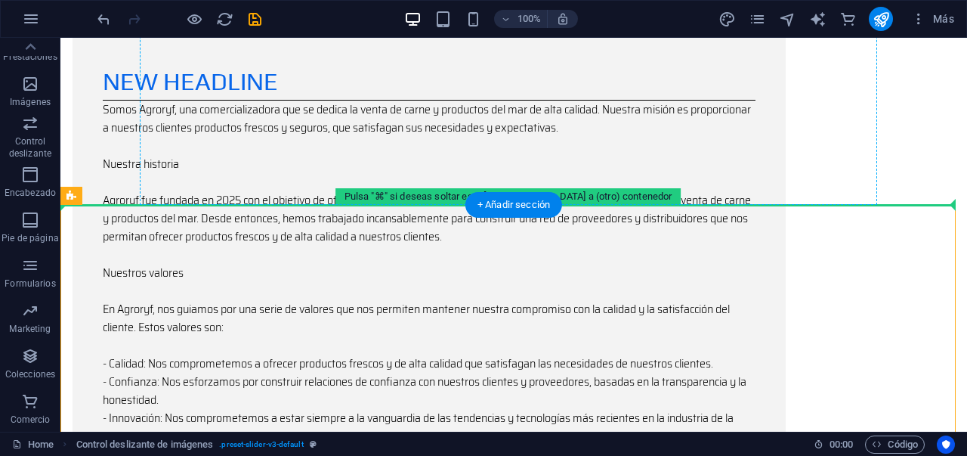
drag, startPoint x: 548, startPoint y: 332, endPoint x: 740, endPoint y: 67, distance: 327.4
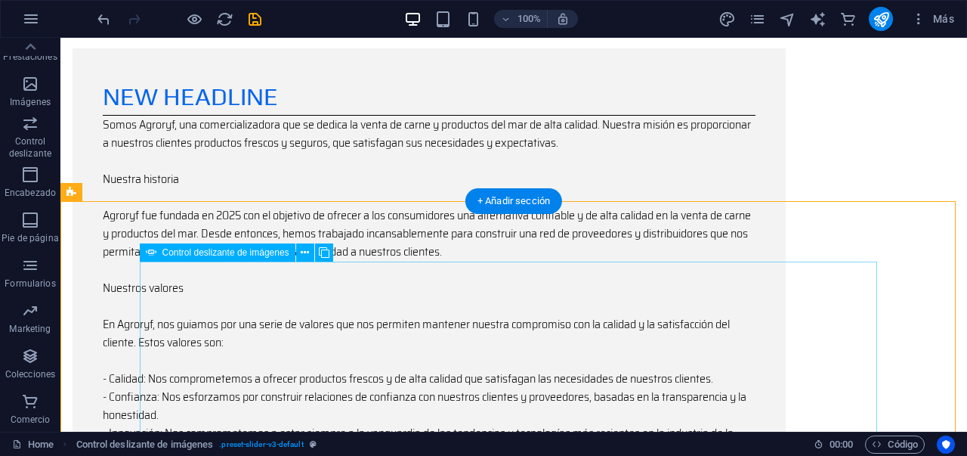
scroll to position [1496, 0]
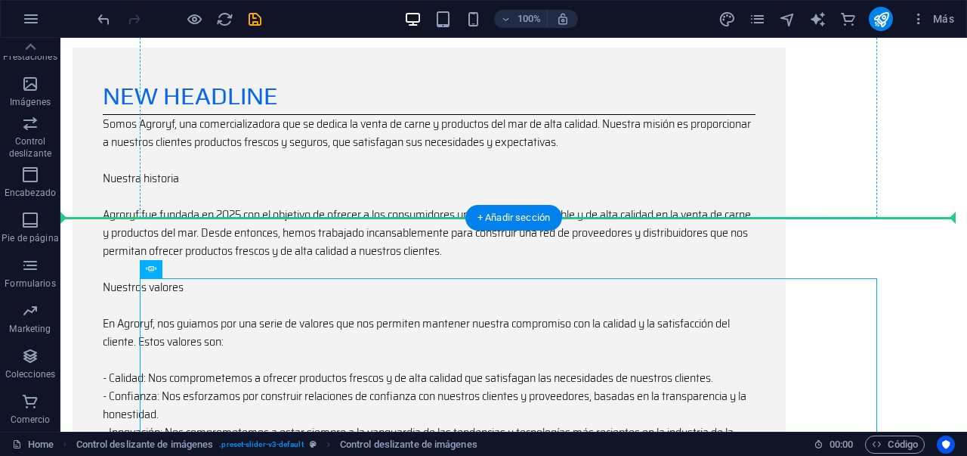
drag, startPoint x: 644, startPoint y: 320, endPoint x: 722, endPoint y: 74, distance: 257.6
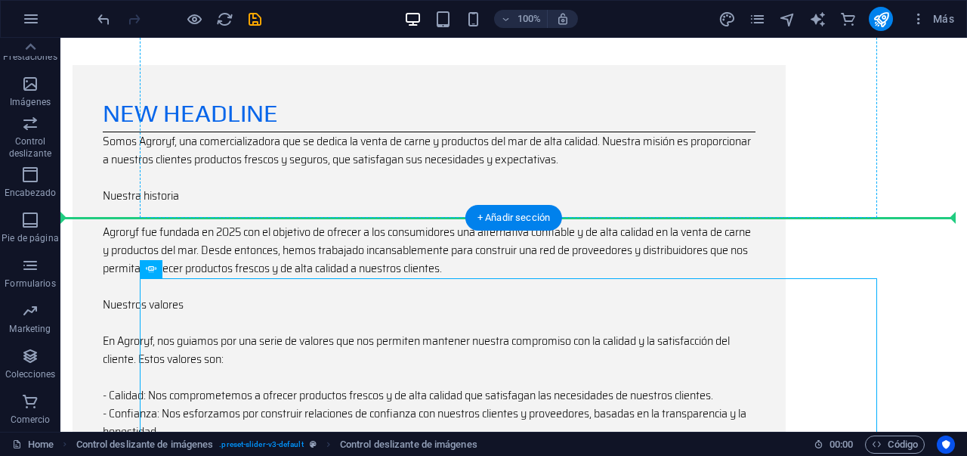
scroll to position [1474, 0]
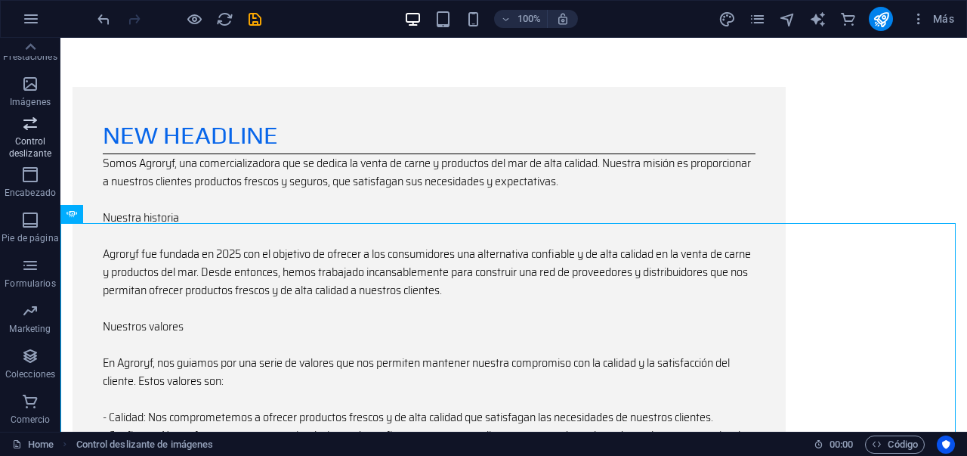
click at [33, 141] on p "Control deslizante" at bounding box center [30, 147] width 60 height 24
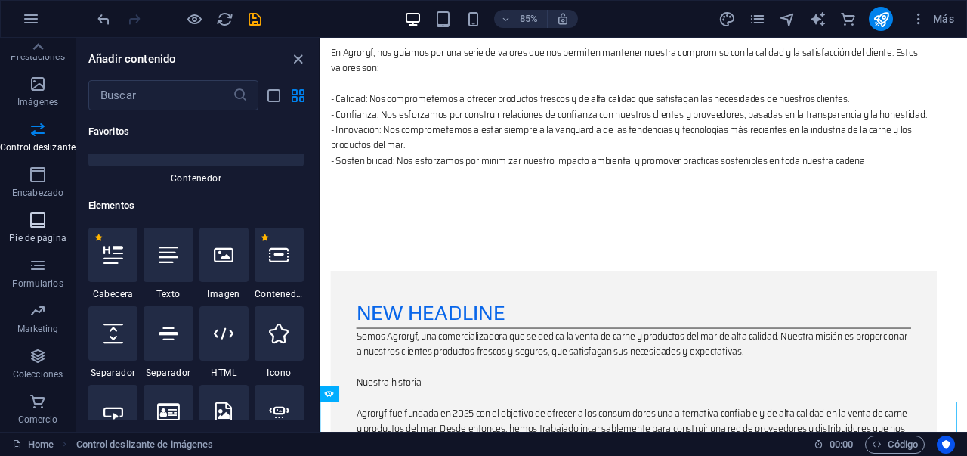
scroll to position [214, 0]
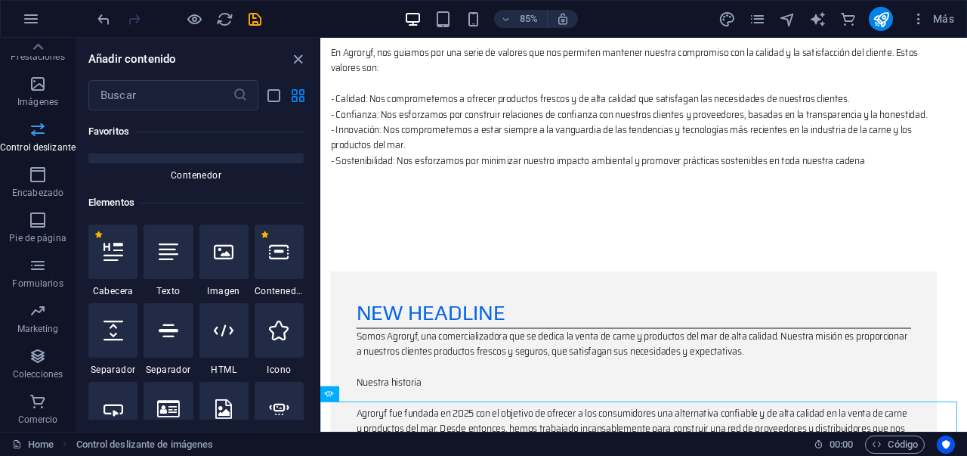
click at [29, 134] on icon "button" at bounding box center [38, 129] width 18 height 18
click at [295, 61] on icon "close panel" at bounding box center [297, 59] width 17 height 17
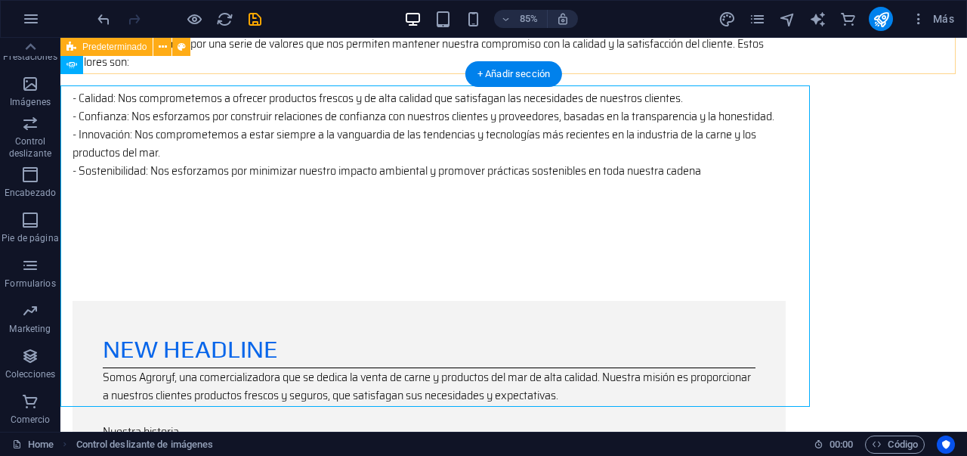
scroll to position [1623, 0]
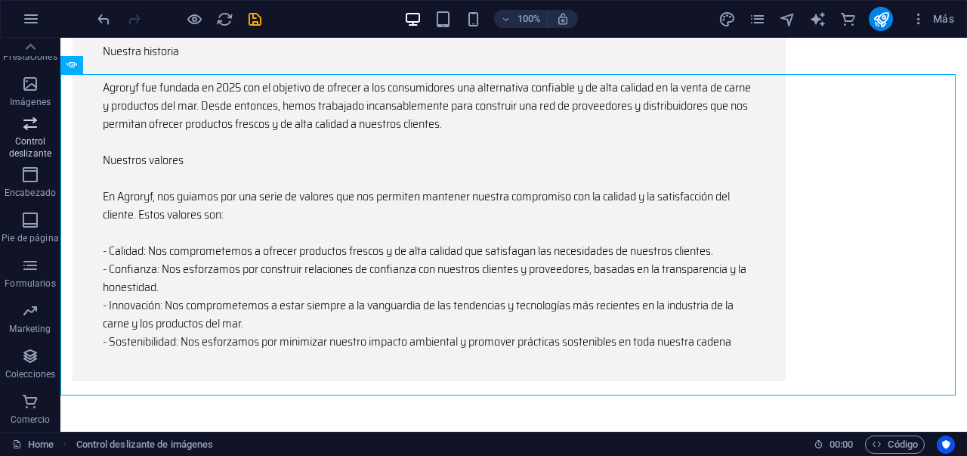
click at [24, 134] on span "Control deslizante" at bounding box center [30, 138] width 60 height 48
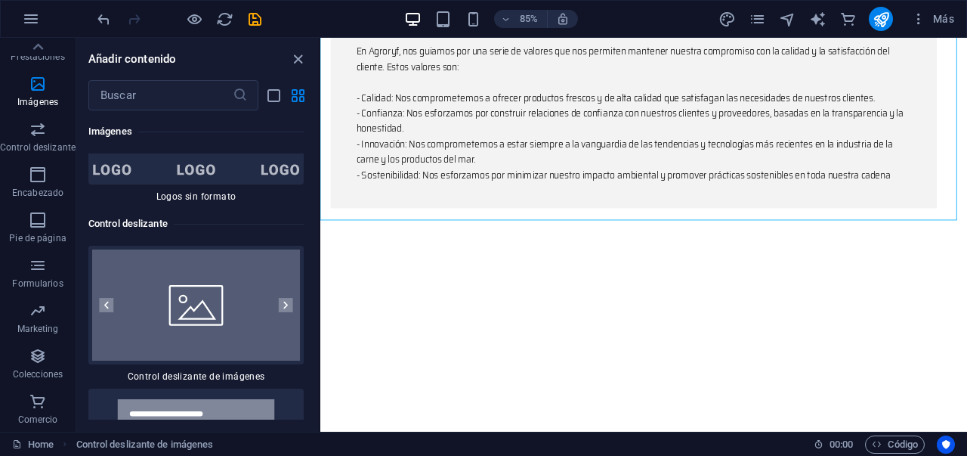
scroll to position [16991, 0]
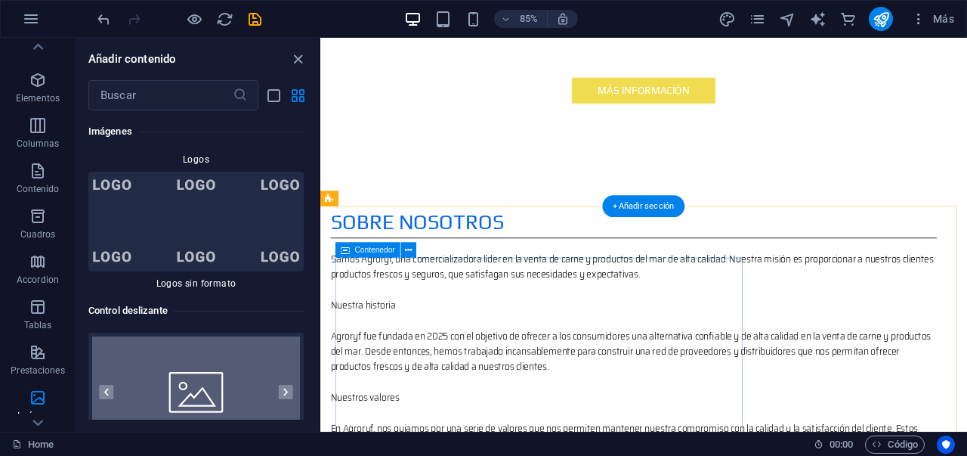
scroll to position [798, 0]
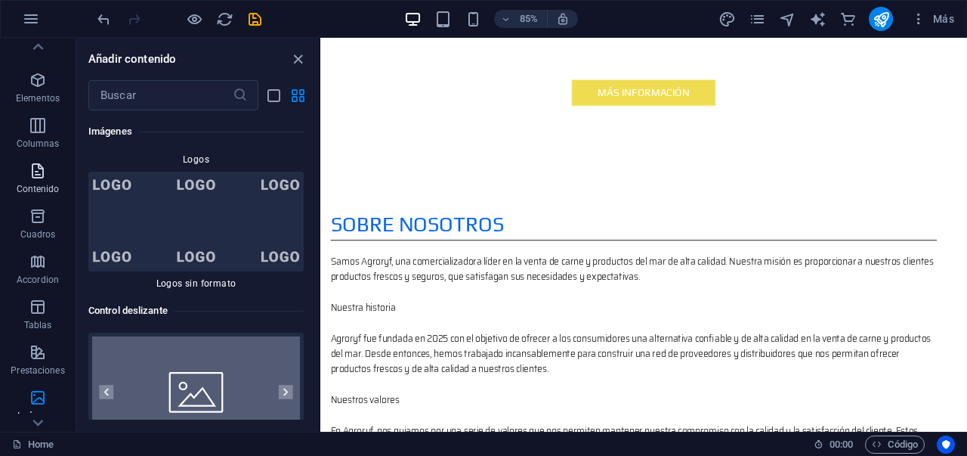
click at [39, 168] on icon "button" at bounding box center [38, 171] width 18 height 18
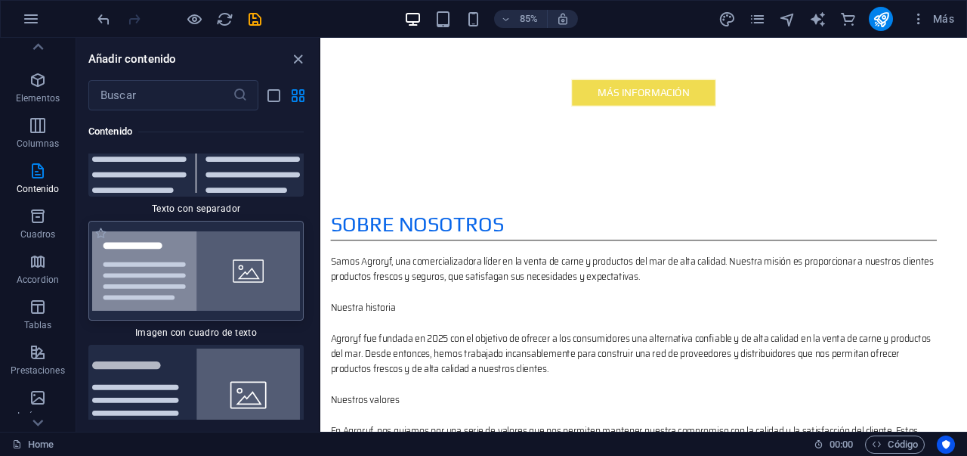
scroll to position [5485, 0]
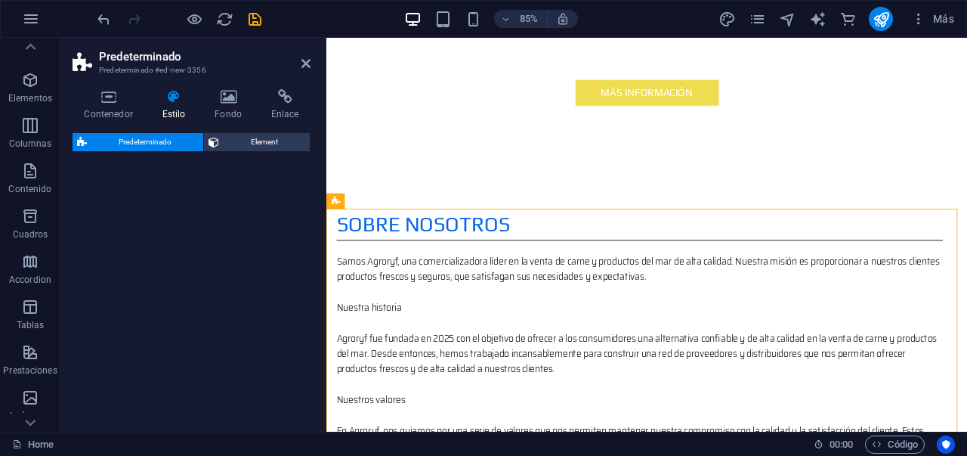
select select "rem"
select select "px"
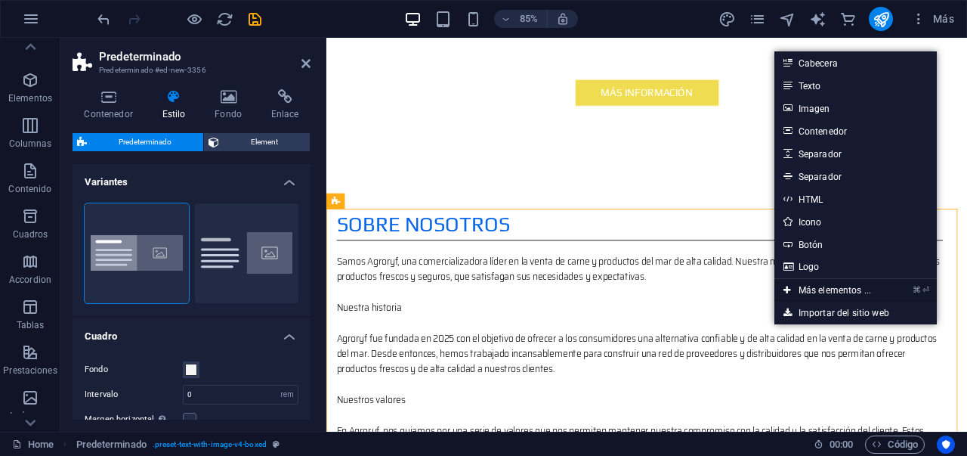
click at [823, 292] on link "⌘ ⏎ Más elementos ..." at bounding box center [828, 290] width 106 height 23
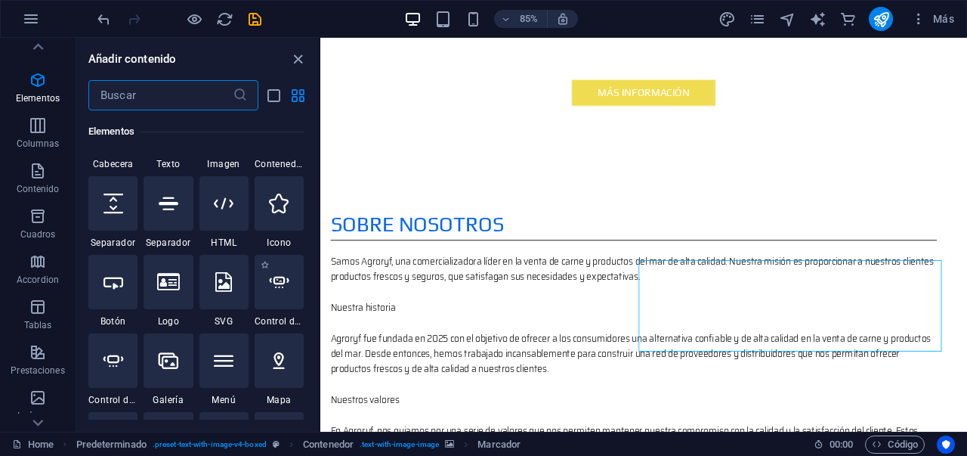
scroll to position [342, 0]
click at [277, 286] on icon at bounding box center [279, 281] width 20 height 20
select select "ms"
select select "s"
select select "progressive"
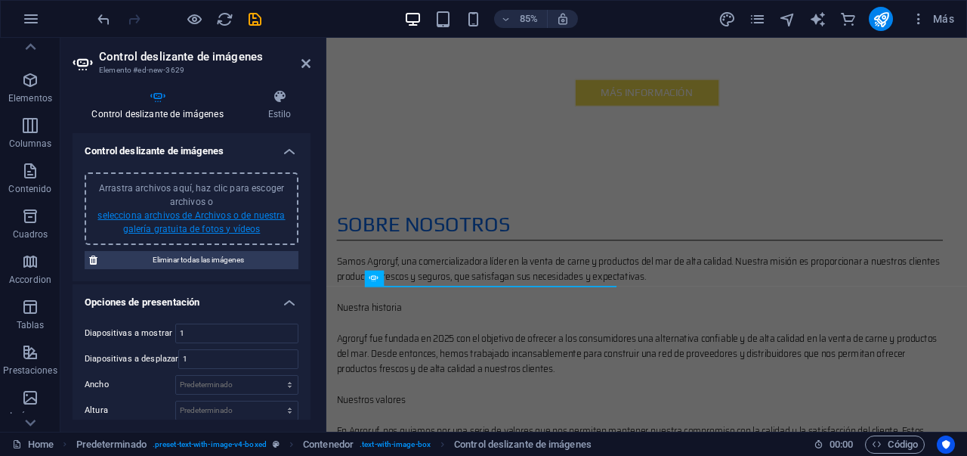
click at [178, 230] on link "selecciona archivos de Archivos o de nuestra galería gratuita de fotos y vídeos" at bounding box center [190, 222] width 187 height 24
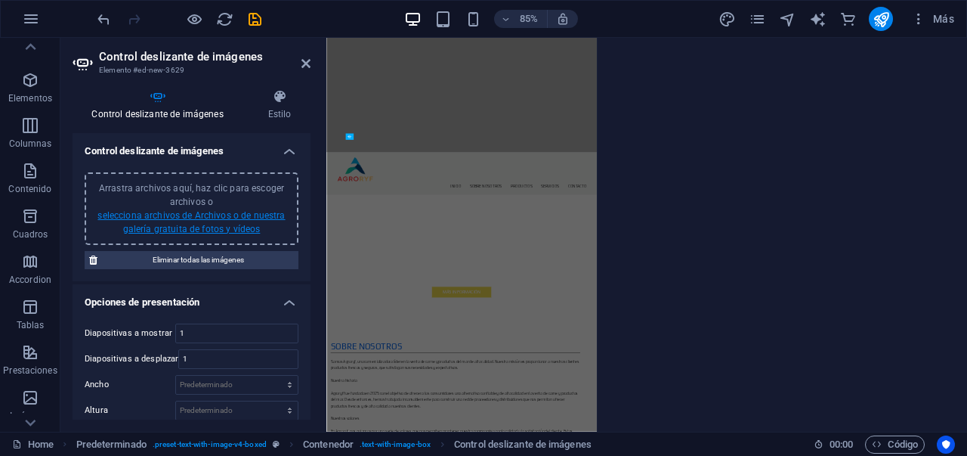
scroll to position [1460, 0]
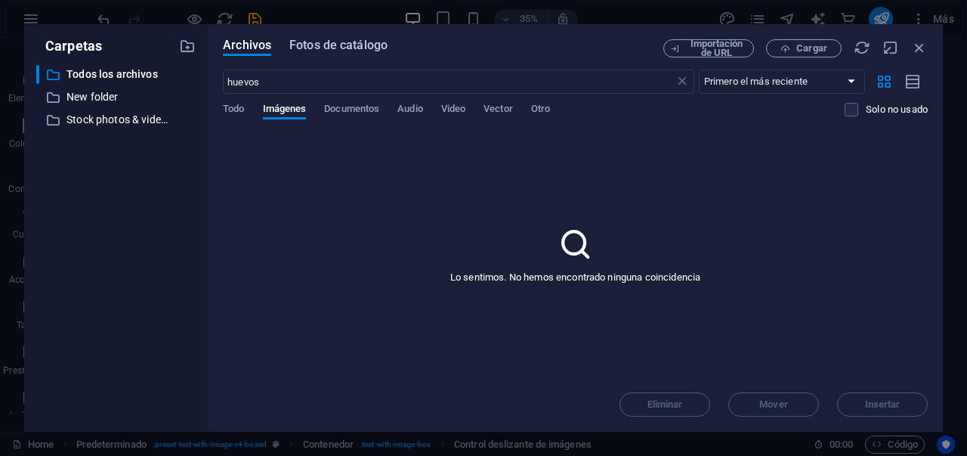
click at [328, 42] on span "Fotos de catálogo" at bounding box center [338, 45] width 98 height 18
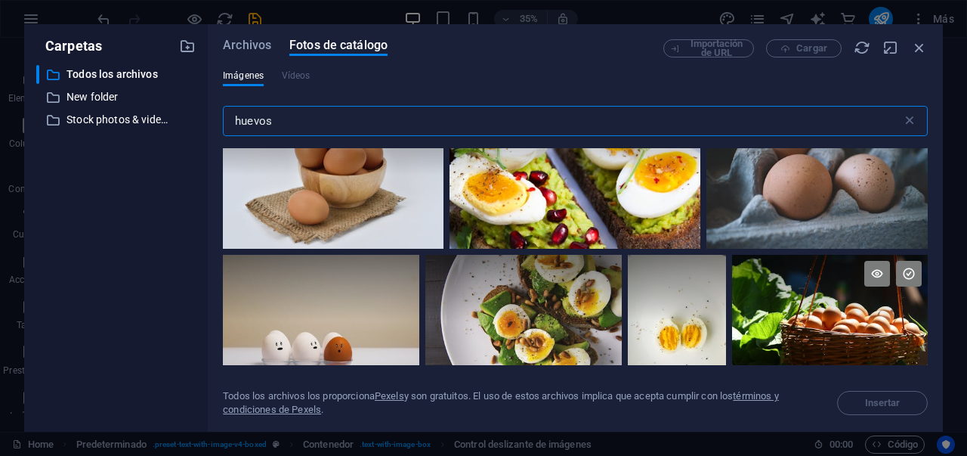
scroll to position [71, 0]
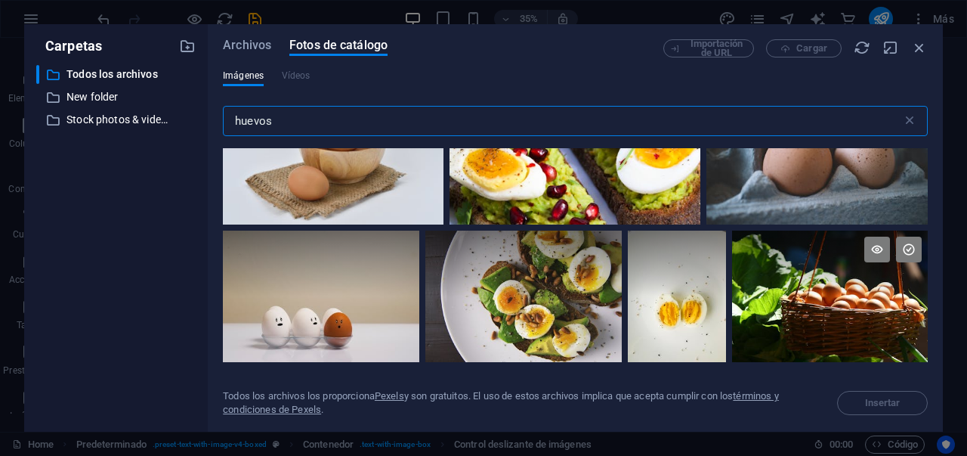
click at [799, 269] on div at bounding box center [830, 263] width 196 height 66
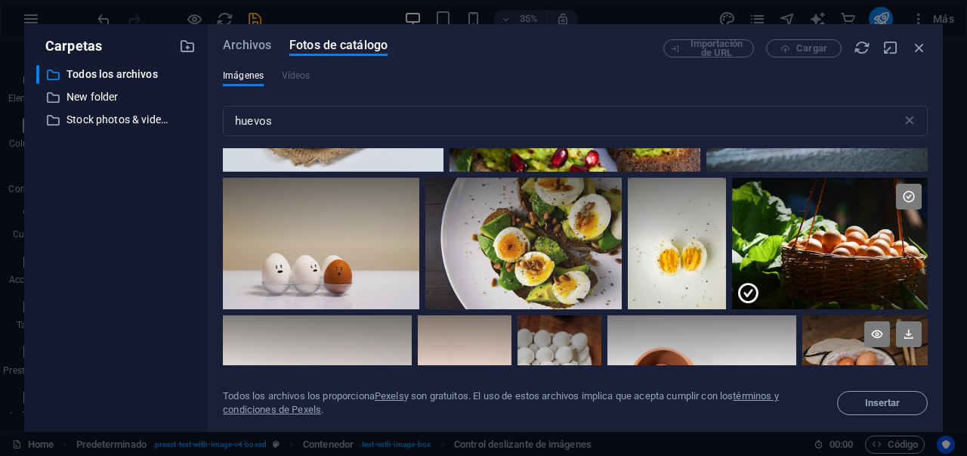
scroll to position [134, 0]
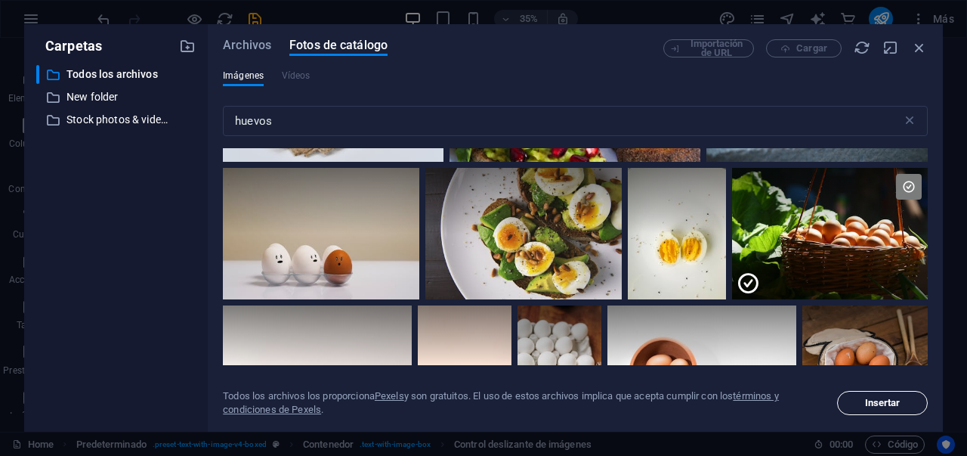
click at [898, 398] on span "Insertar" at bounding box center [883, 402] width 36 height 9
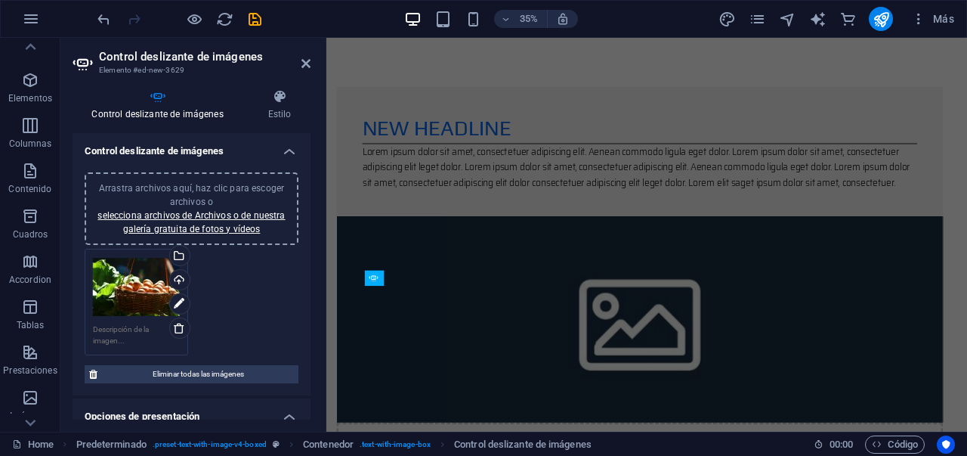
click at [966, 455] on figure at bounding box center [695, 368] width 713 height 243
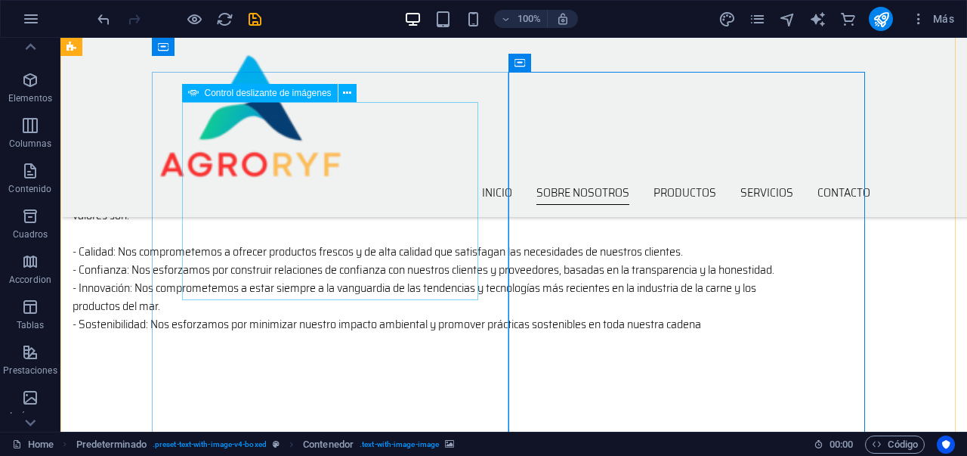
scroll to position [990, 0]
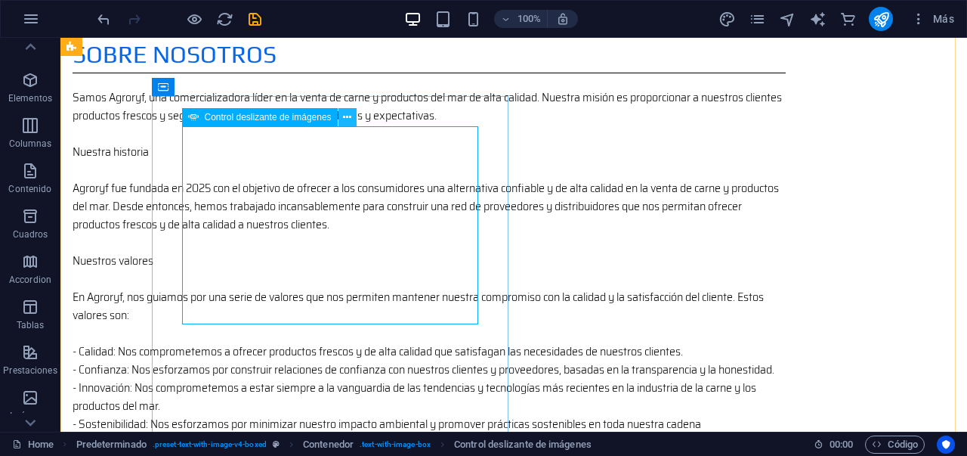
click at [345, 116] on icon at bounding box center [347, 118] width 8 height 16
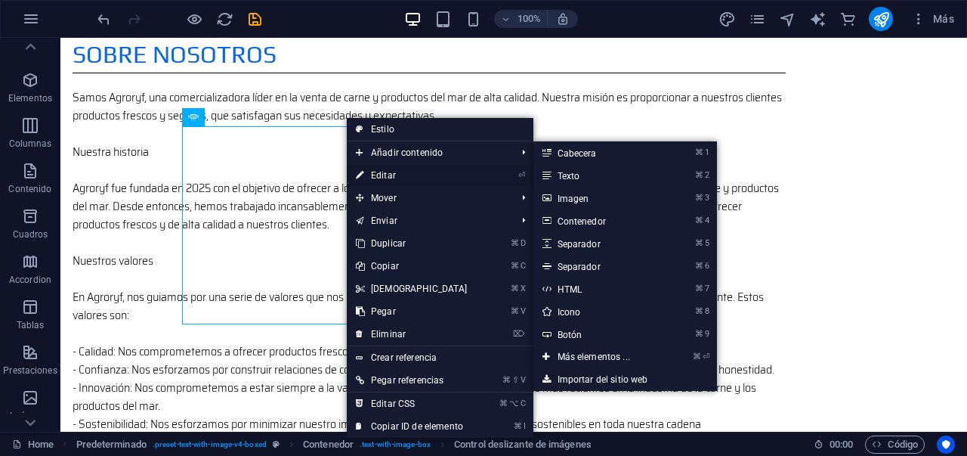
click at [373, 181] on link "⏎ Editar" at bounding box center [412, 175] width 130 height 23
select select "ms"
select select "s"
select select "progressive"
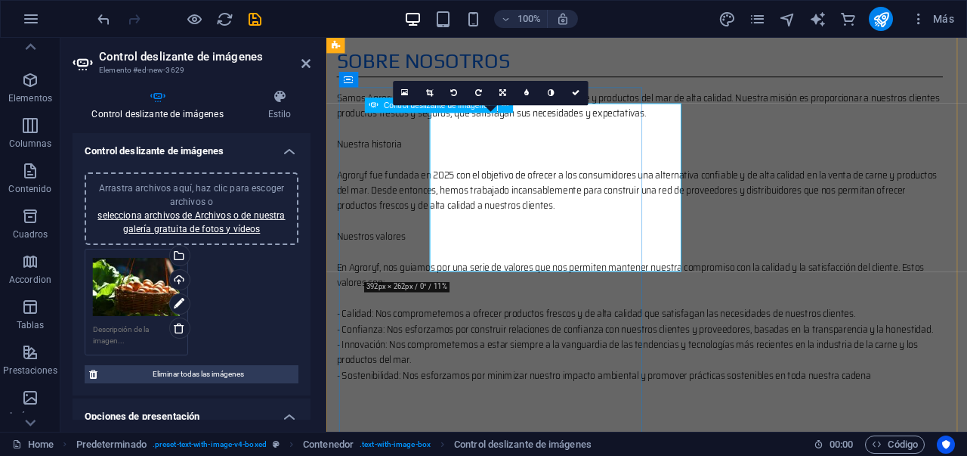
scroll to position [1001, 0]
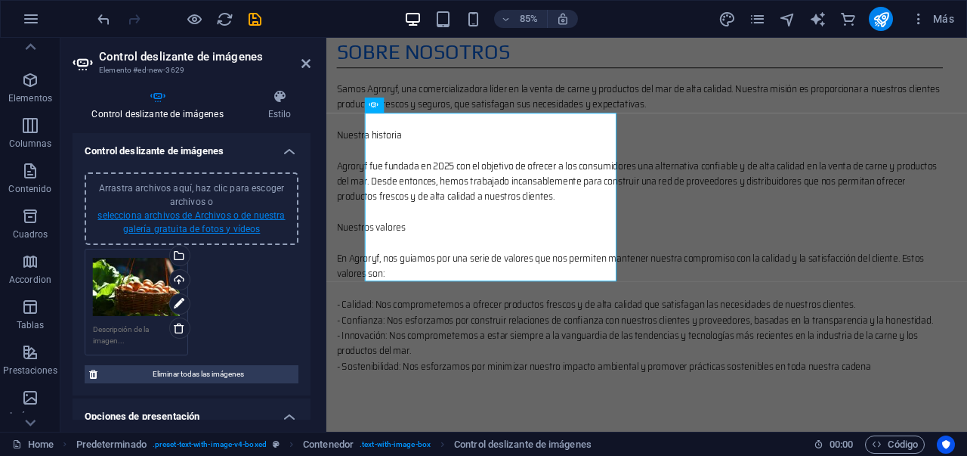
click at [185, 230] on link "selecciona archivos de Archivos o de nuestra galería gratuita de fotos y vídeos" at bounding box center [190, 222] width 187 height 24
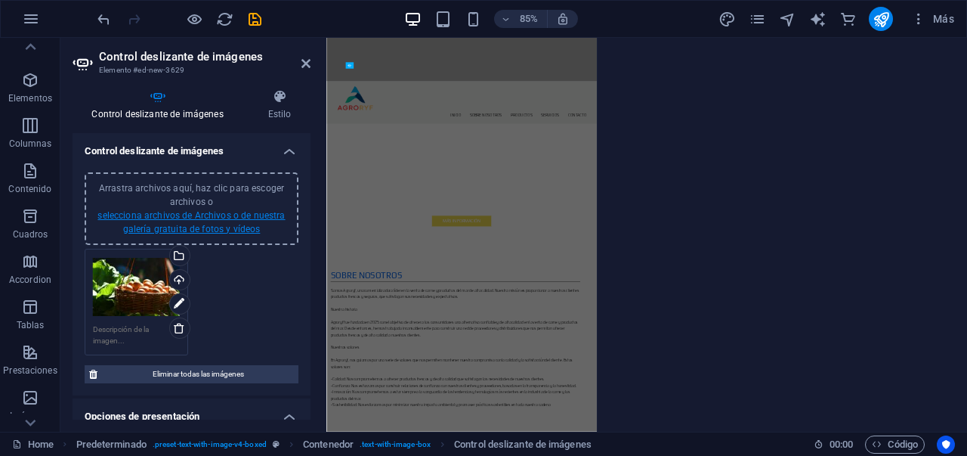
scroll to position [1663, 0]
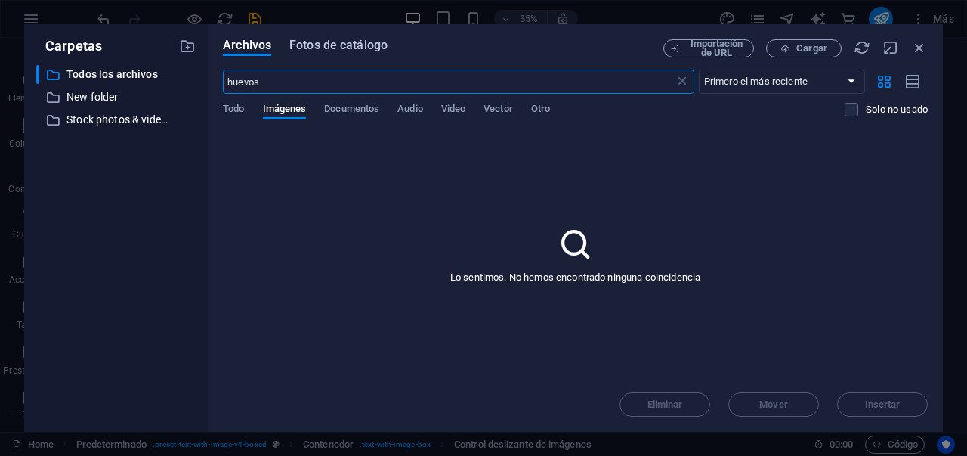
click at [341, 51] on span "Fotos de catálogo" at bounding box center [338, 45] width 98 height 18
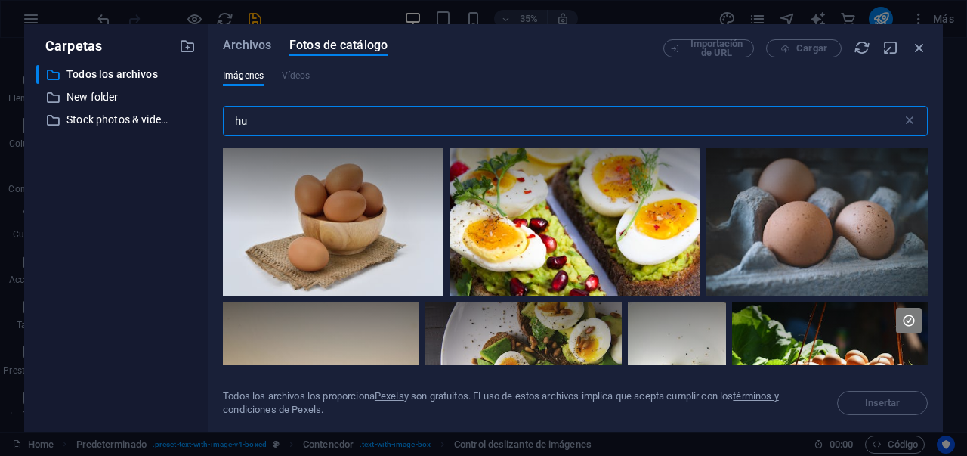
type input "h"
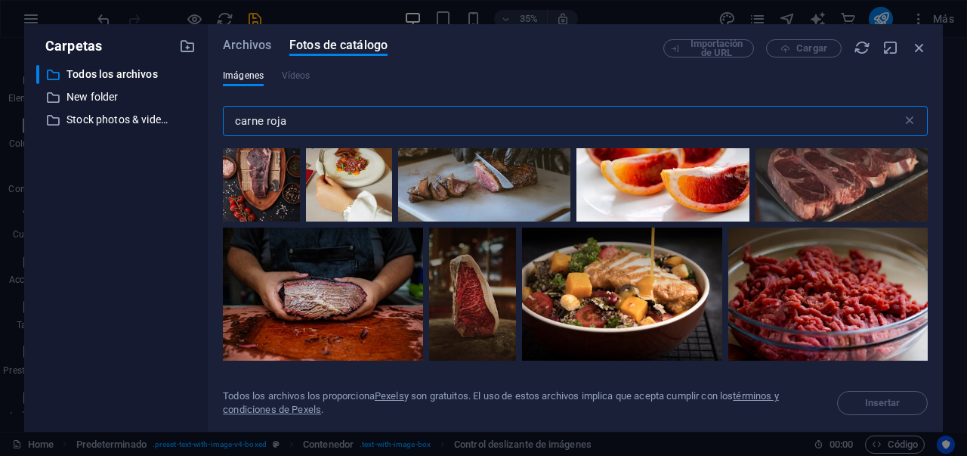
scroll to position [366, 0]
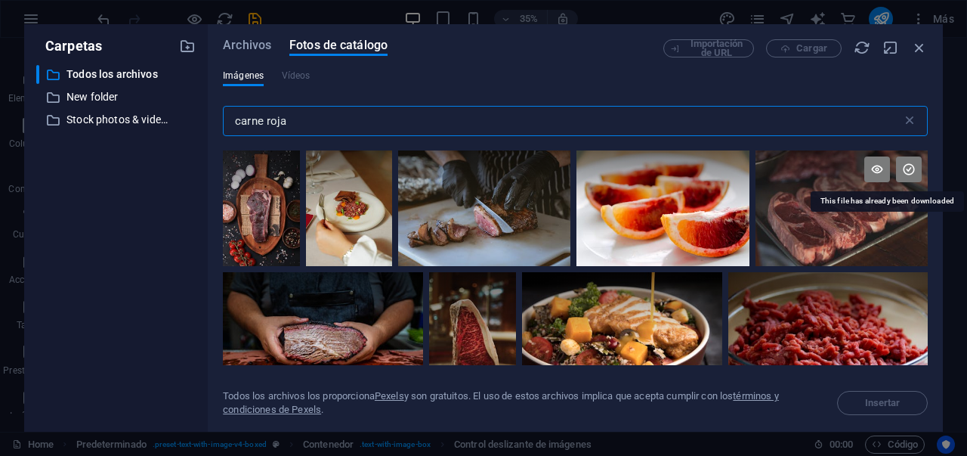
type input "carne roja"
click at [902, 167] on icon at bounding box center [909, 169] width 26 height 26
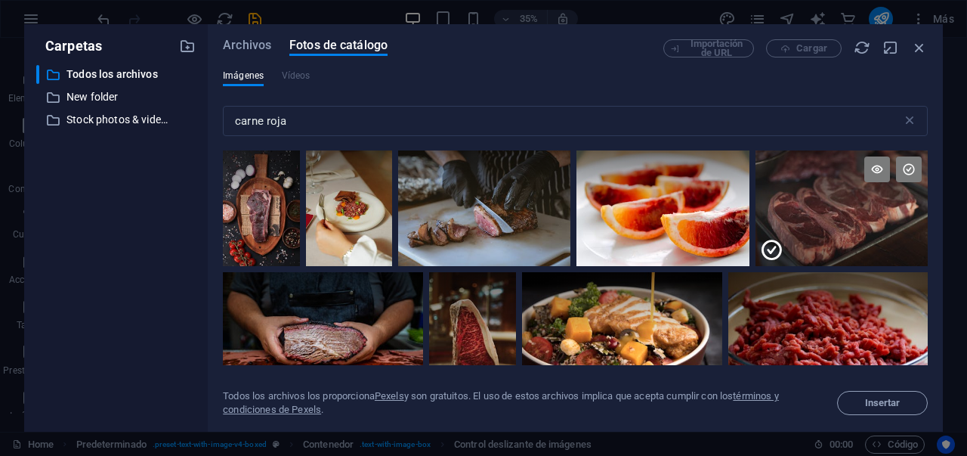
click at [849, 227] on div at bounding box center [842, 237] width 172 height 57
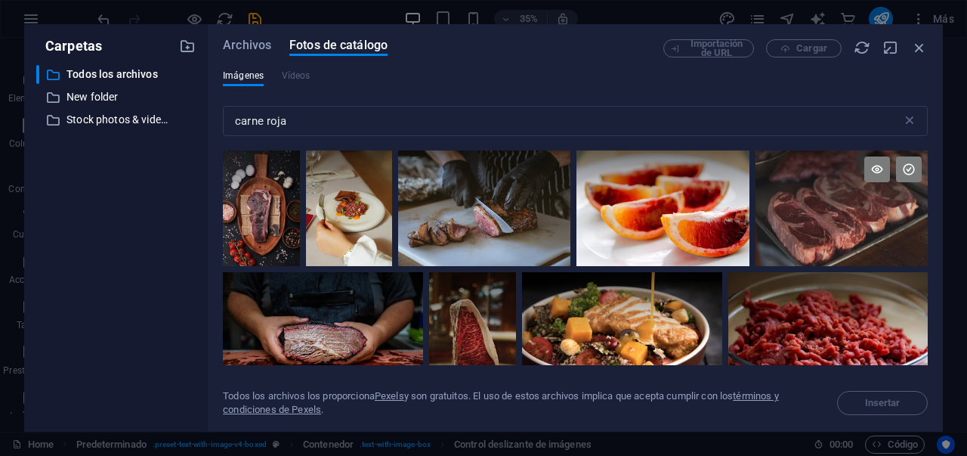
click at [853, 224] on div at bounding box center [842, 207] width 172 height 115
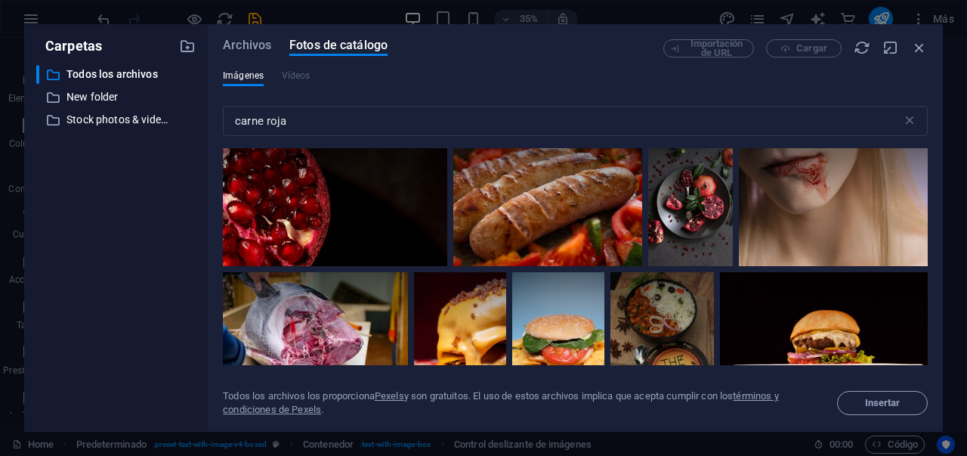
scroll to position [5691, 0]
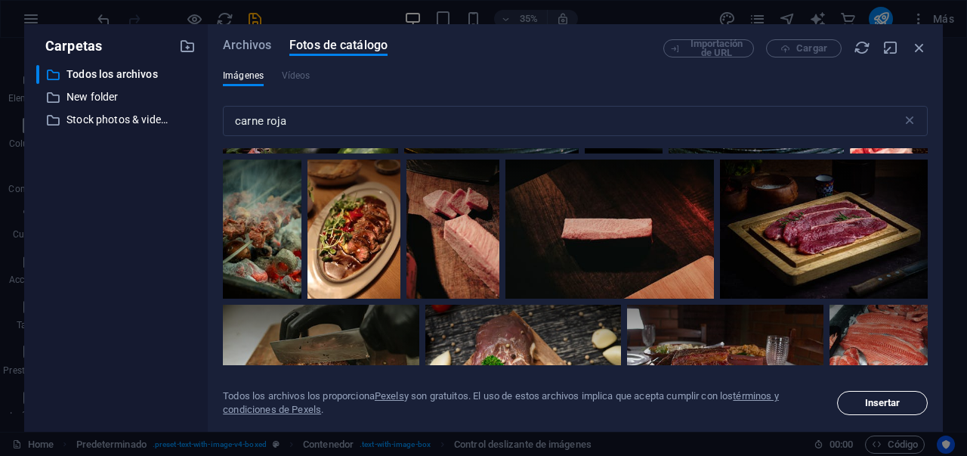
click at [890, 401] on span "Insertar" at bounding box center [883, 402] width 36 height 9
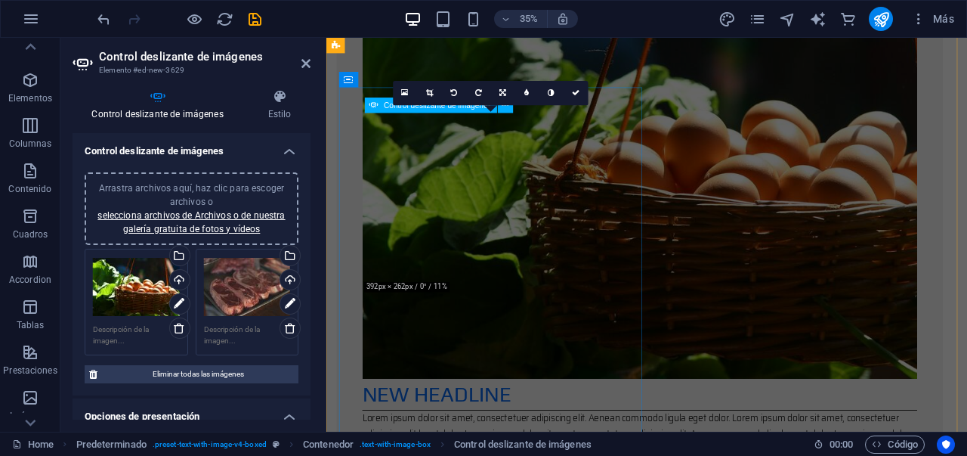
scroll to position [1001, 0]
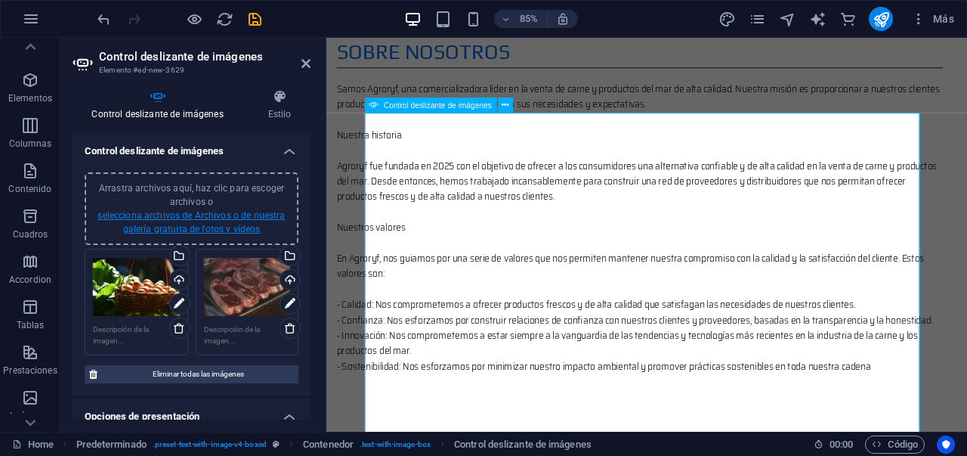
click at [207, 230] on link "selecciona archivos de Archivos o de nuestra galería gratuita de fotos y vídeos" at bounding box center [190, 222] width 187 height 24
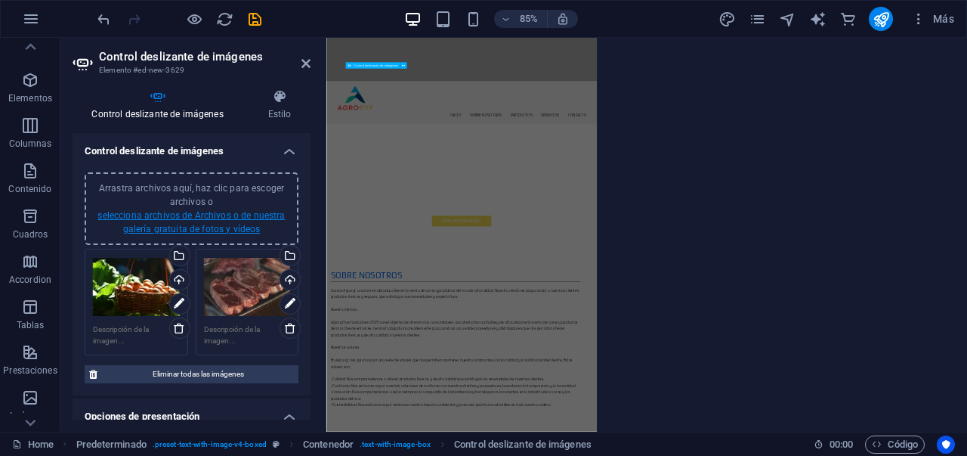
scroll to position [1663, 0]
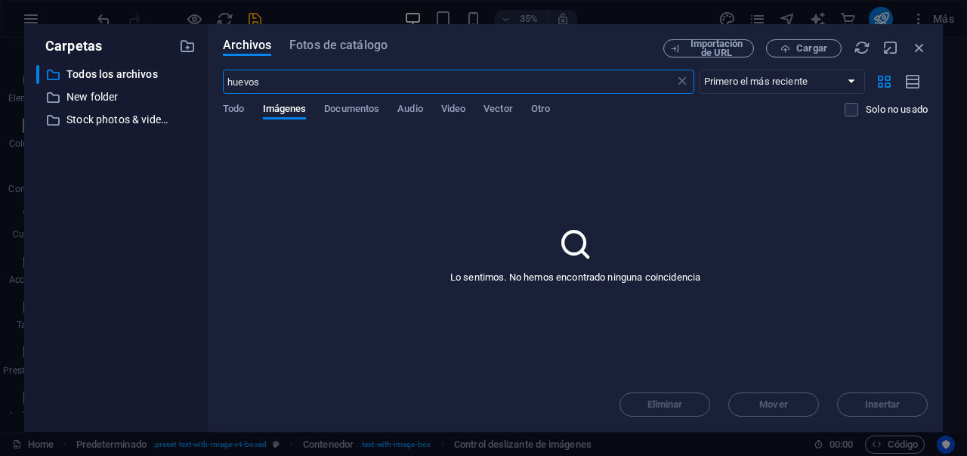
drag, startPoint x: 330, startPoint y: 78, endPoint x: 222, endPoint y: 85, distance: 108.3
click at [223, 85] on input "huevos" at bounding box center [448, 82] width 451 height 24
click at [320, 51] on span "Fotos de catálogo" at bounding box center [338, 45] width 98 height 18
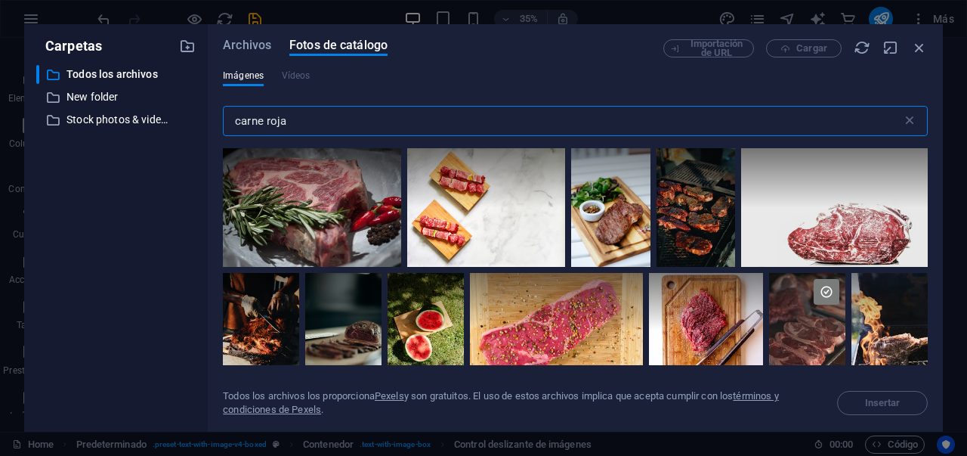
click at [298, 119] on input "carne roja" at bounding box center [562, 121] width 679 height 30
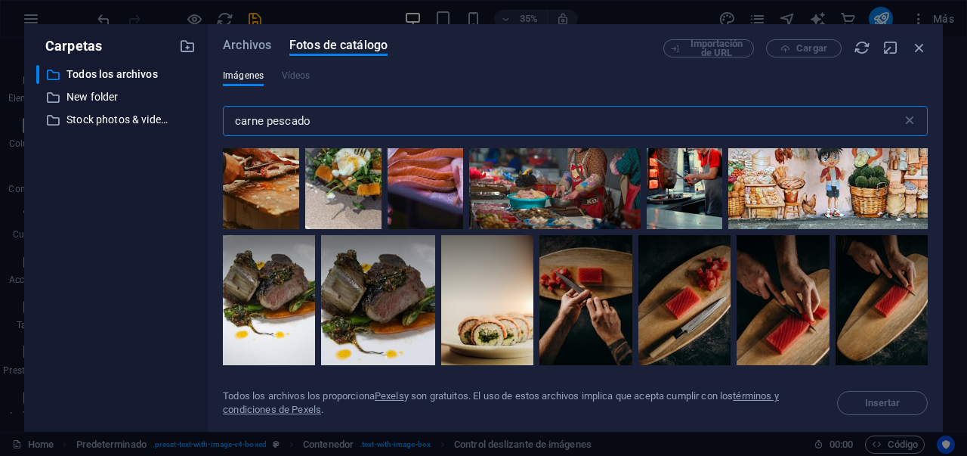
scroll to position [2349, 0]
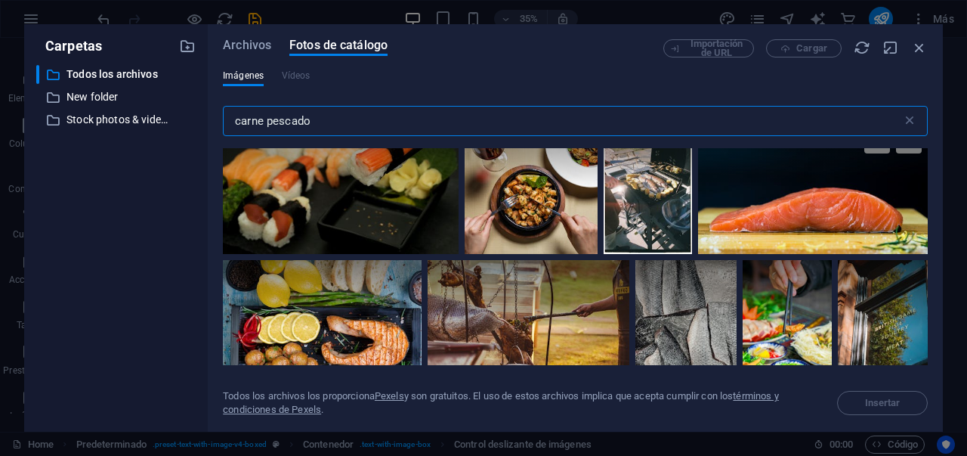
type input "carne pescado"
click at [823, 210] on div at bounding box center [813, 188] width 230 height 133
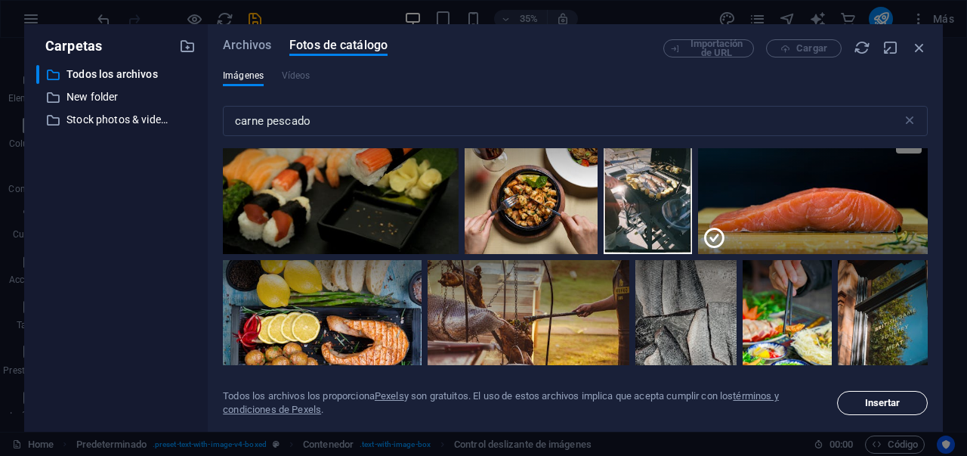
click at [902, 398] on span "Insertar" at bounding box center [882, 402] width 77 height 9
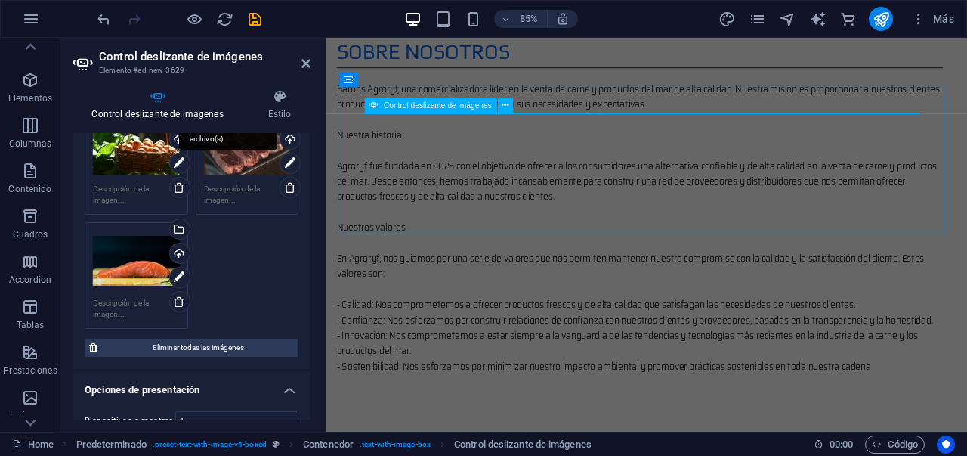
scroll to position [0, 0]
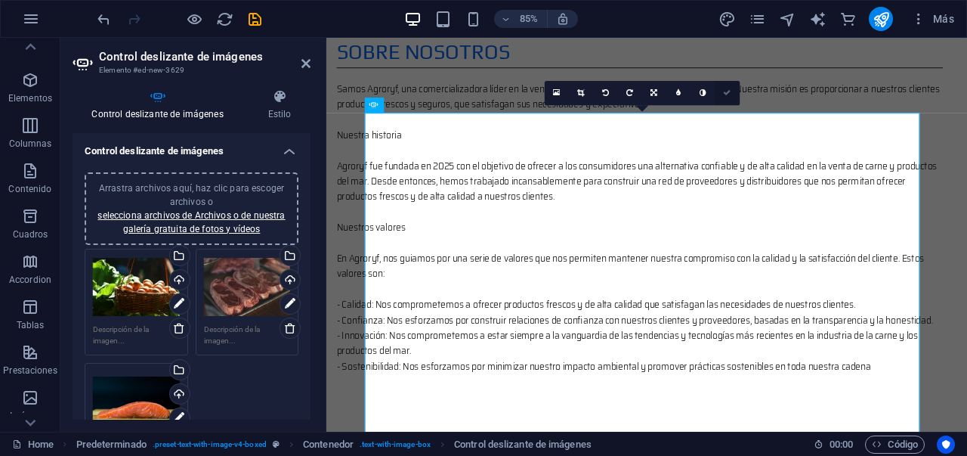
click at [725, 94] on icon at bounding box center [728, 93] width 8 height 8
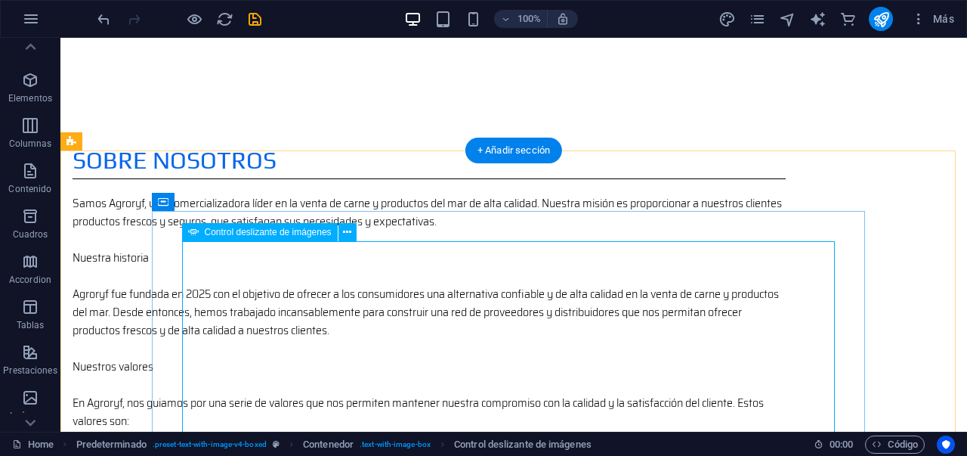
scroll to position [902, 0]
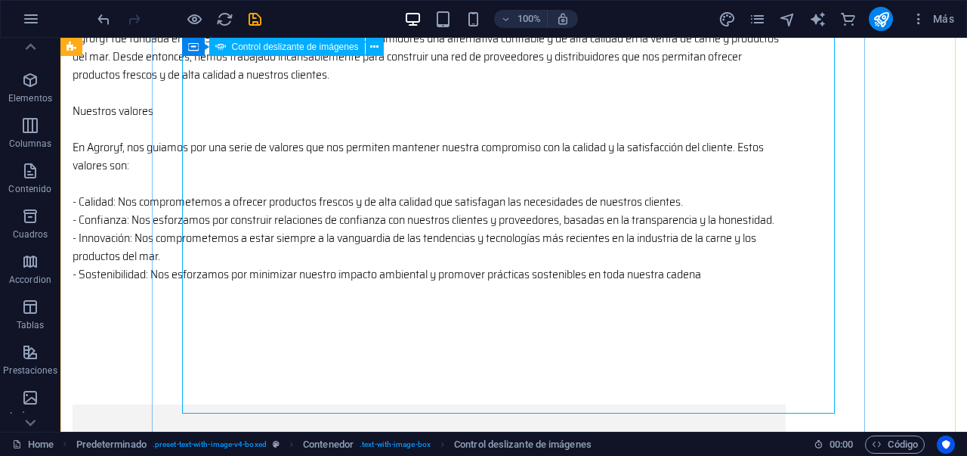
scroll to position [1139, 0]
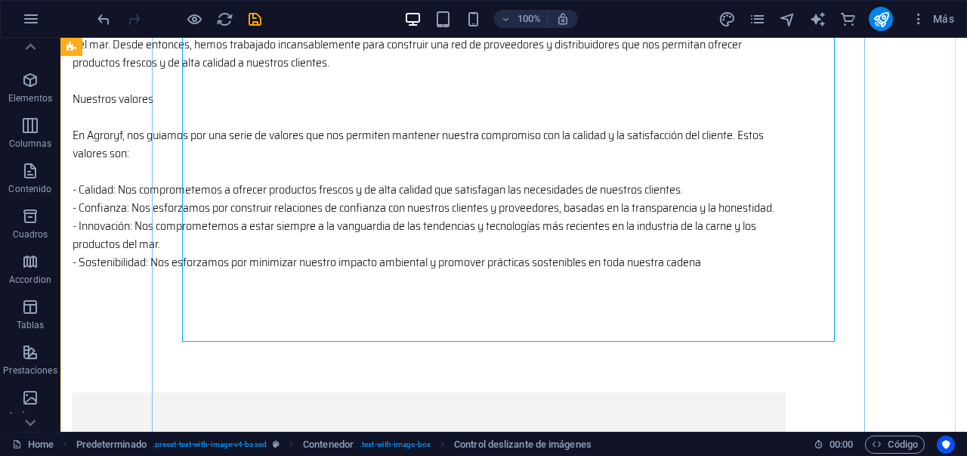
scroll to position [1388, 0]
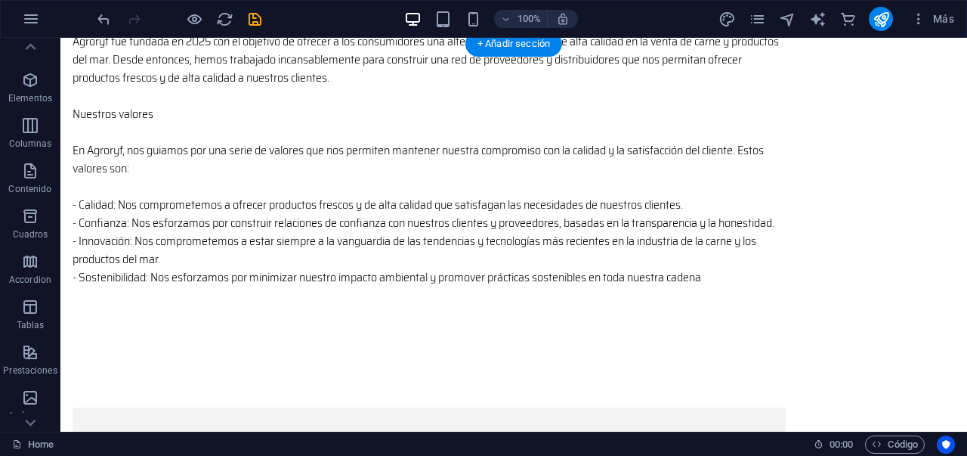
scroll to position [982, 0]
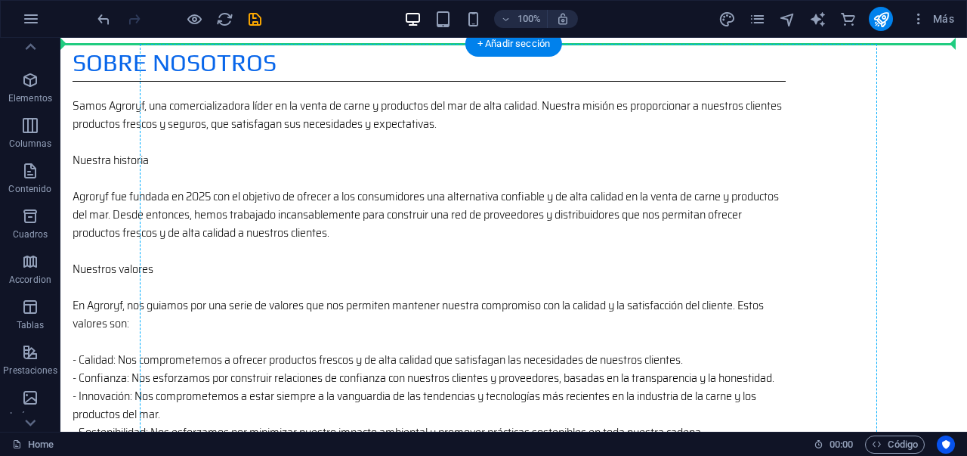
drag, startPoint x: 382, startPoint y: 233, endPoint x: 394, endPoint y: 120, distance: 113.2
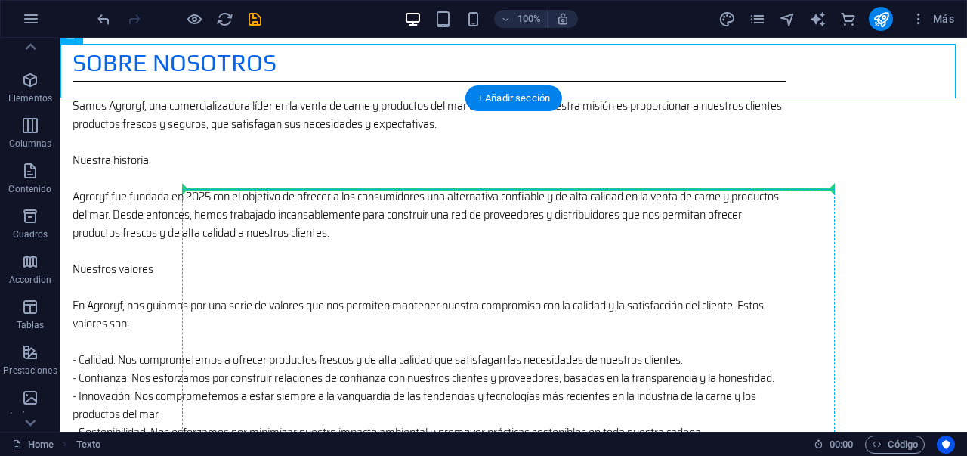
drag, startPoint x: 651, startPoint y: 73, endPoint x: 589, endPoint y: 193, distance: 134.8
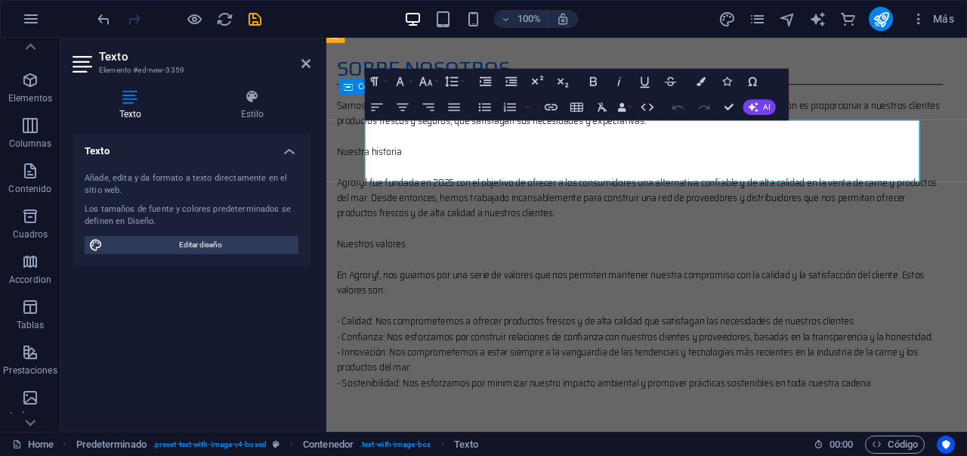
scroll to position [993, 0]
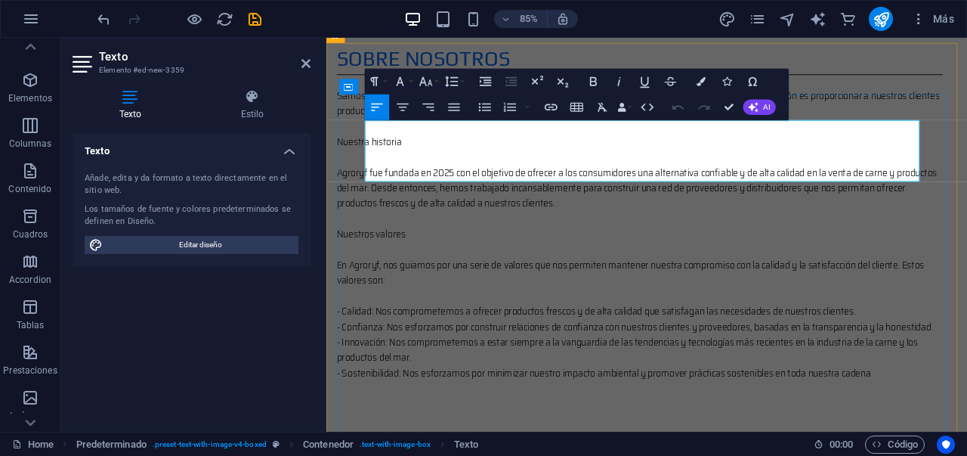
drag, startPoint x: 487, startPoint y: 197, endPoint x: 382, endPoint y: 147, distance: 116.6
drag, startPoint x: 378, startPoint y: 146, endPoint x: 793, endPoint y: 218, distance: 421.0
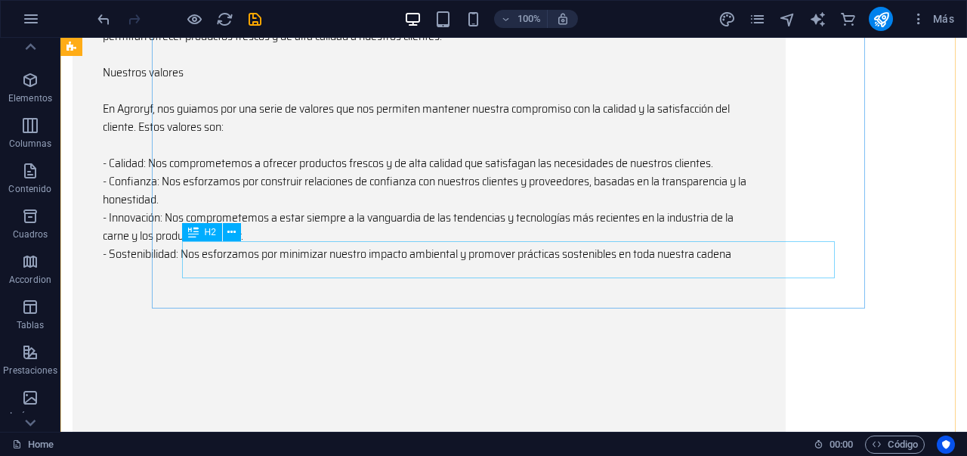
scroll to position [1890, 0]
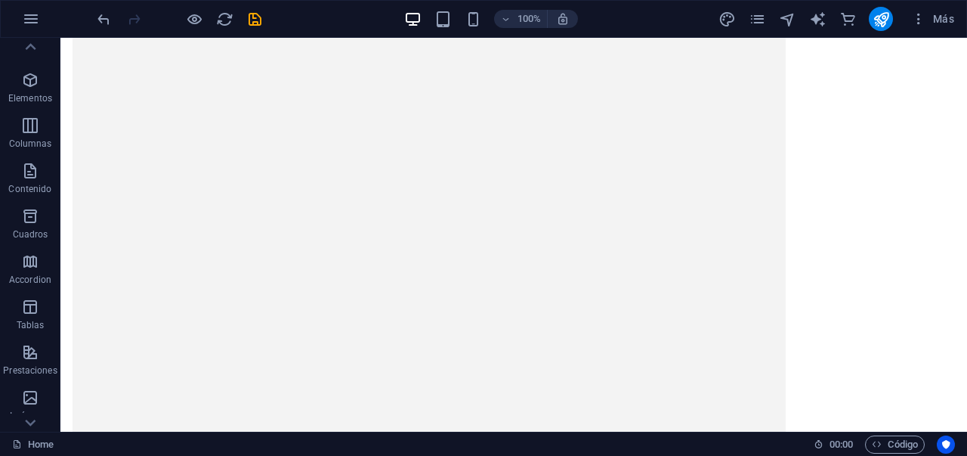
scroll to position [2132, 0]
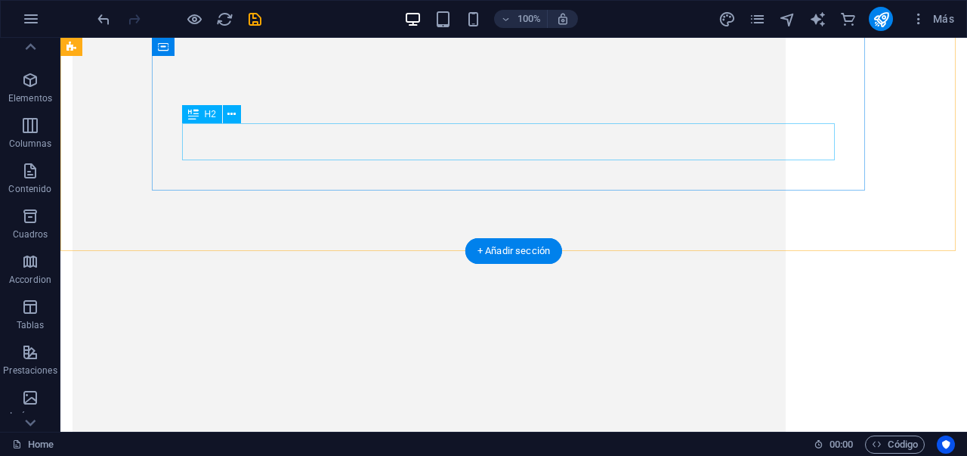
scroll to position [1792, 0]
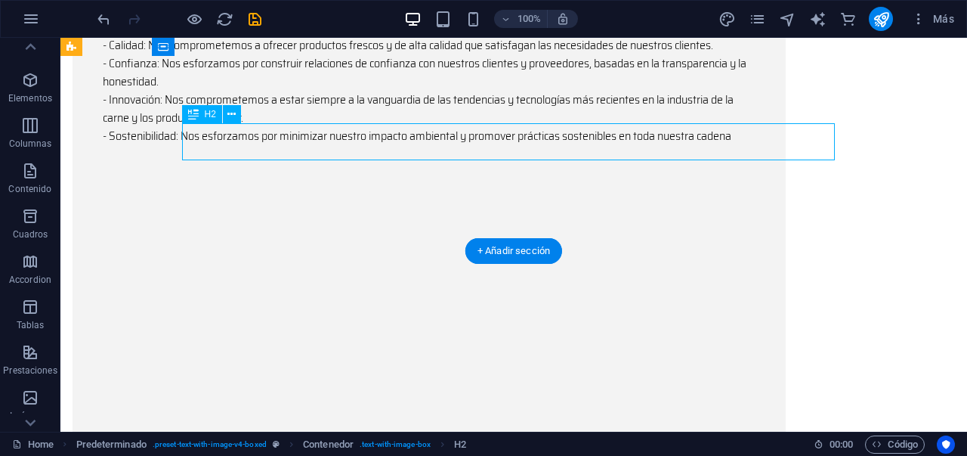
click at [311, 138] on div "Arrastra aquí para reemplazar el contenido existente. Si quieres crear un eleme…" at bounding box center [513, 235] width 907 height 394
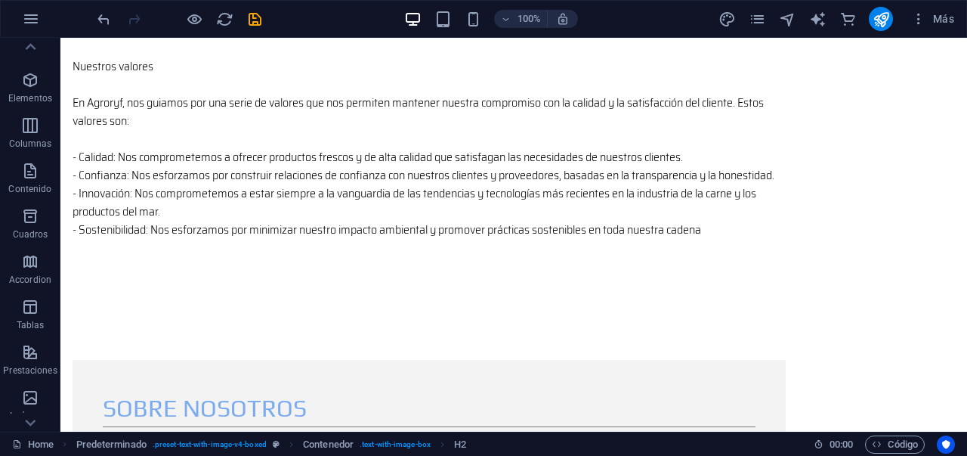
scroll to position [872, 0]
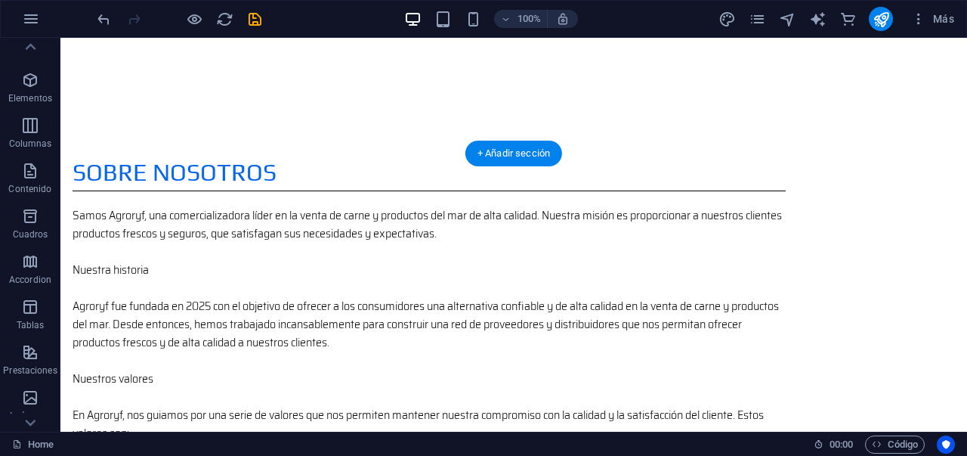
drag, startPoint x: 338, startPoint y: 157, endPoint x: 301, endPoint y: 246, distance: 96.6
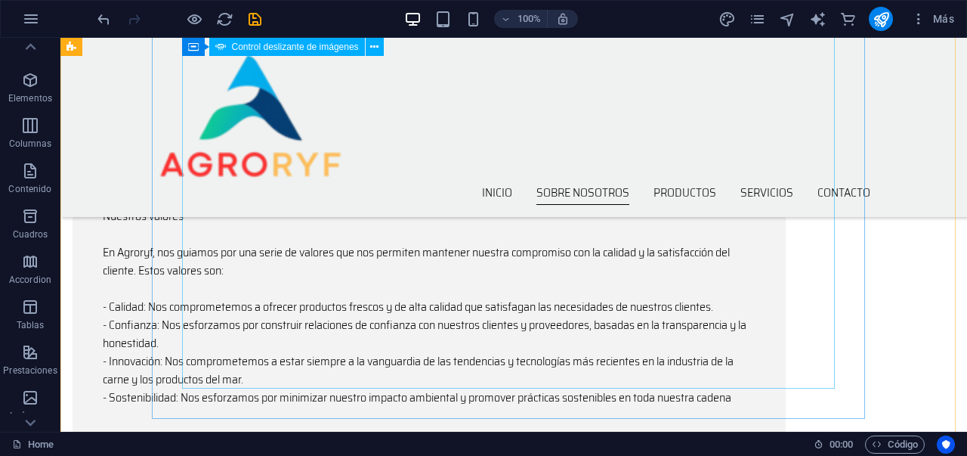
scroll to position [1541, 0]
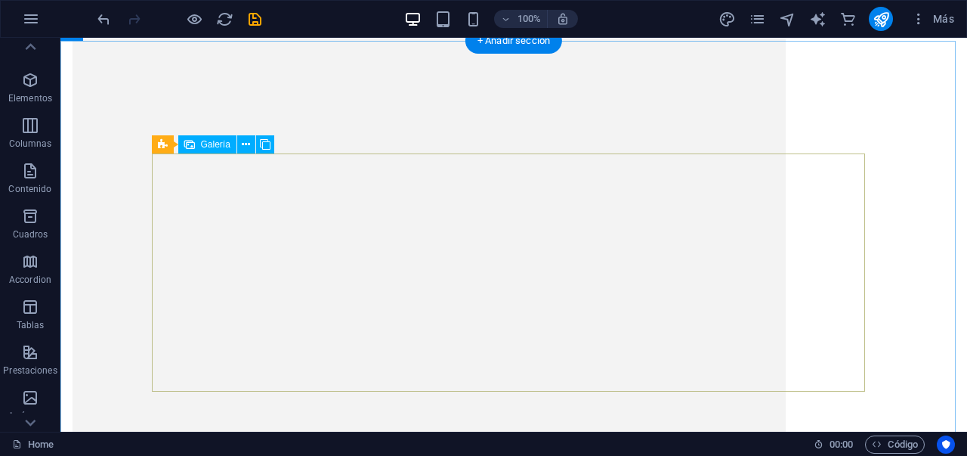
scroll to position [2845, 0]
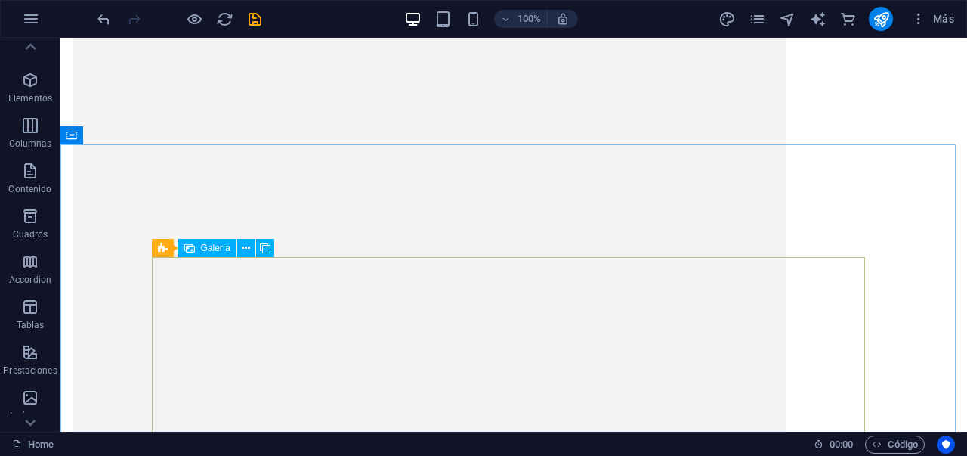
click at [215, 248] on span "Galería" at bounding box center [215, 247] width 29 height 9
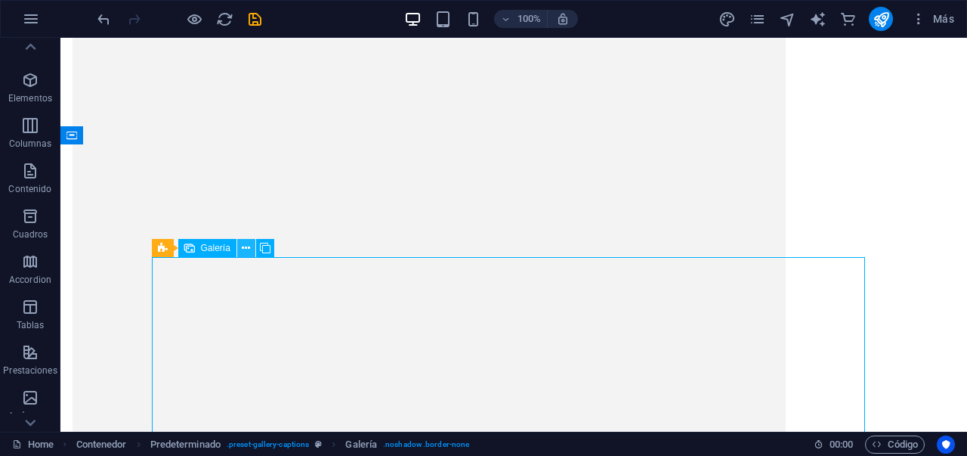
click at [241, 247] on button at bounding box center [246, 248] width 18 height 18
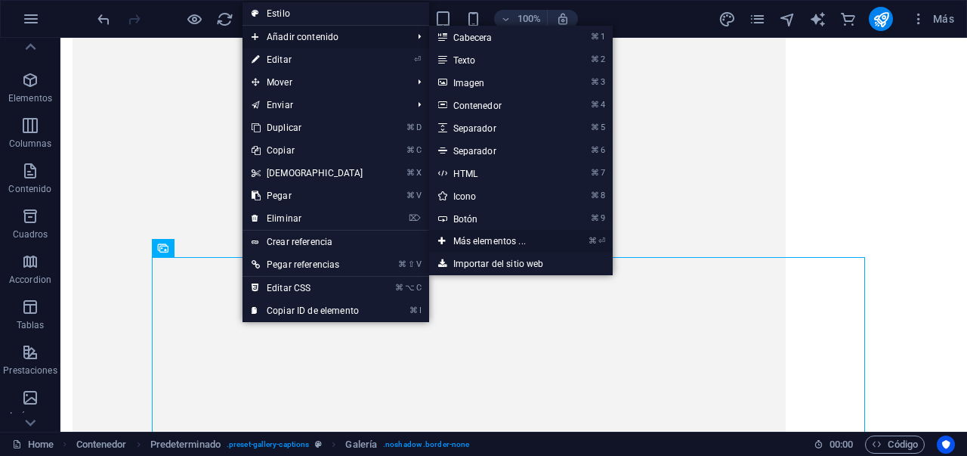
click at [487, 241] on link "⌘ ⏎ Más elementos ..." at bounding box center [492, 241] width 127 height 23
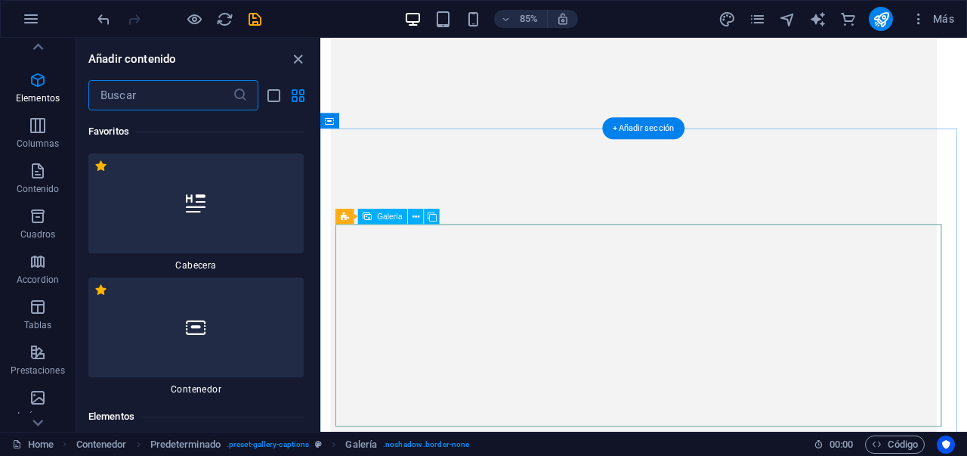
scroll to position [285, 0]
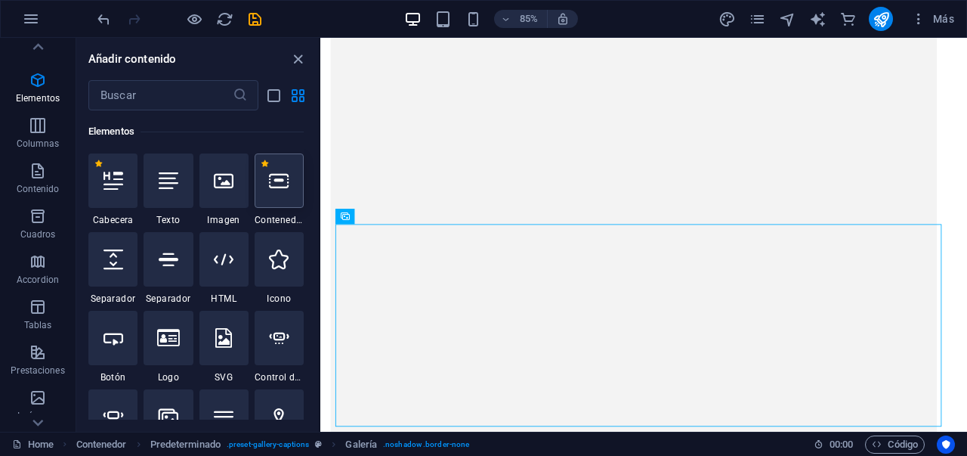
click at [274, 190] on icon at bounding box center [279, 181] width 20 height 20
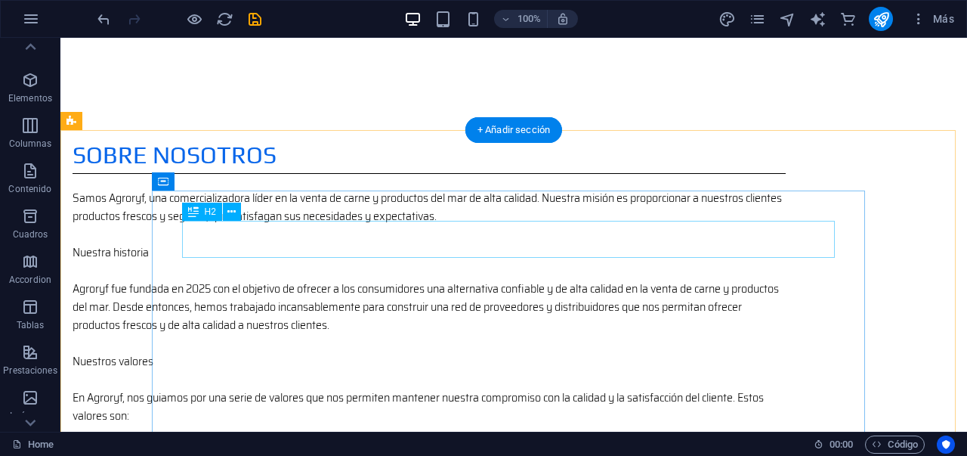
scroll to position [895, 0]
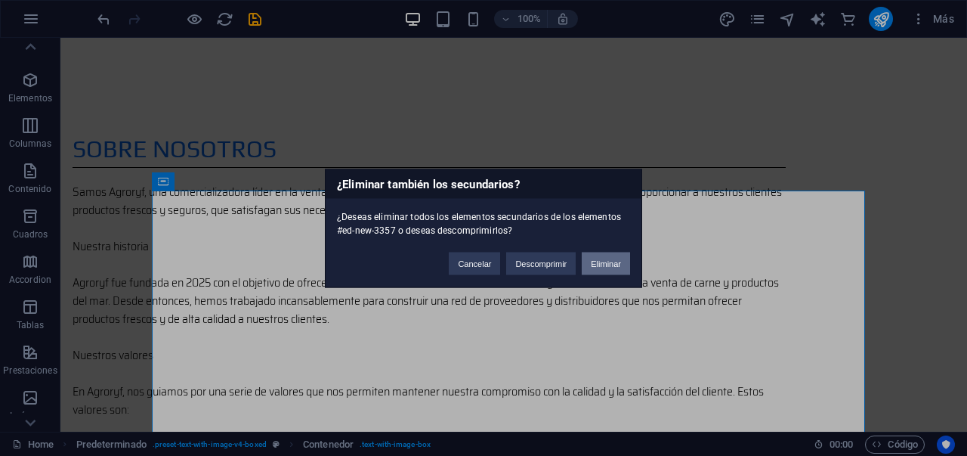
click at [598, 258] on button "Eliminar" at bounding box center [606, 263] width 48 height 23
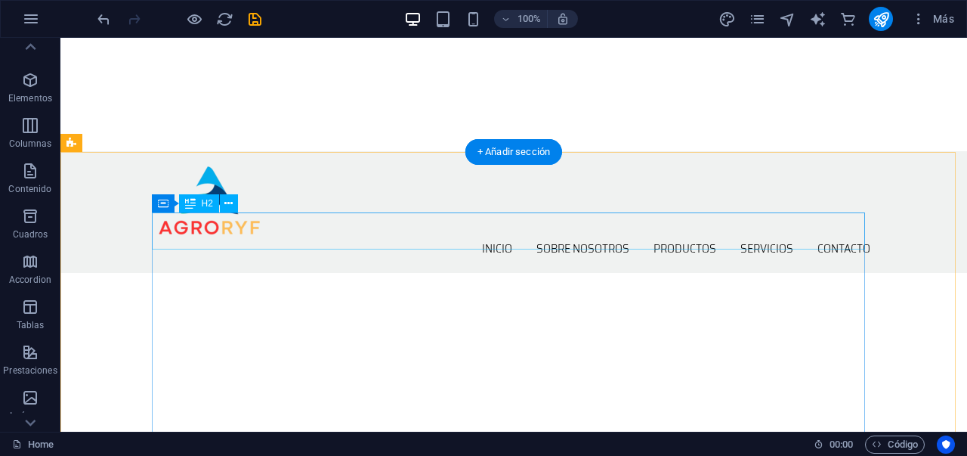
scroll to position [336, 0]
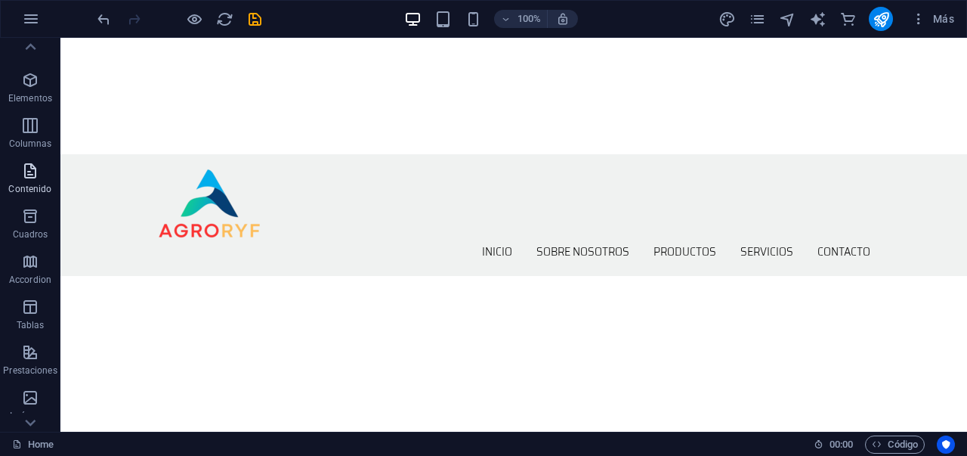
click at [33, 183] on p "Contenido" at bounding box center [29, 189] width 43 height 12
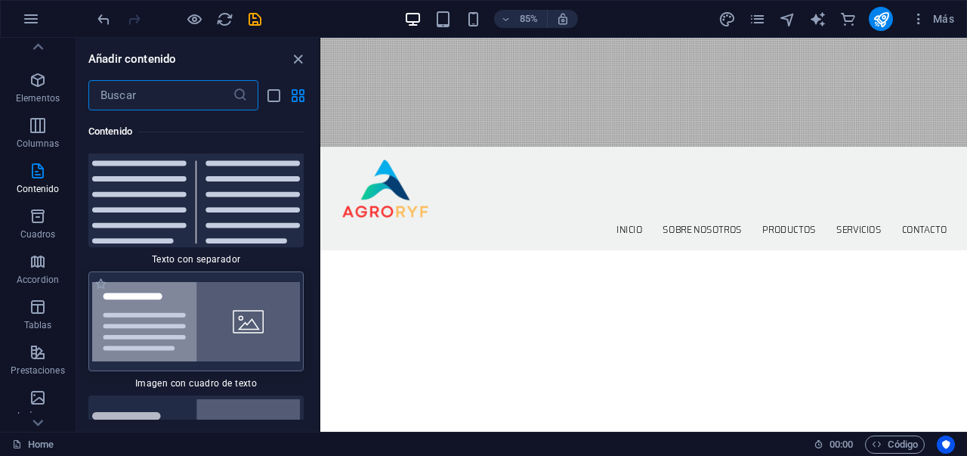
scroll to position [5448, 0]
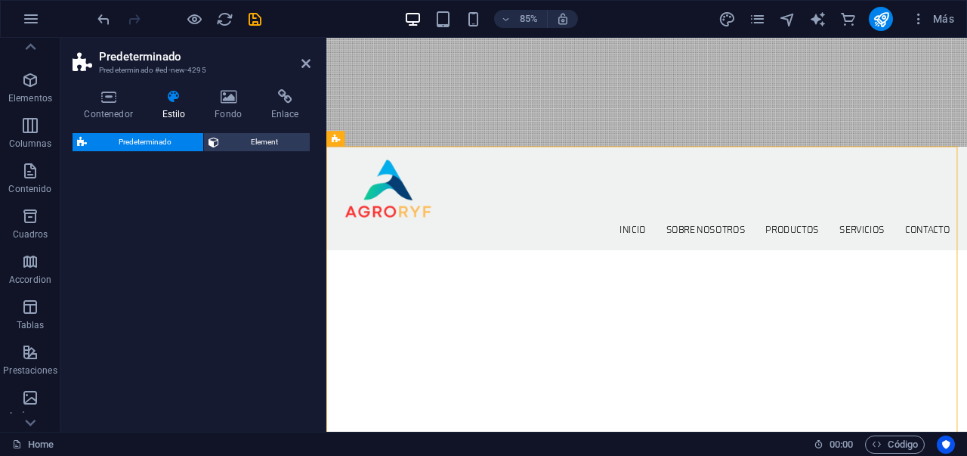
select select "rem"
select select "px"
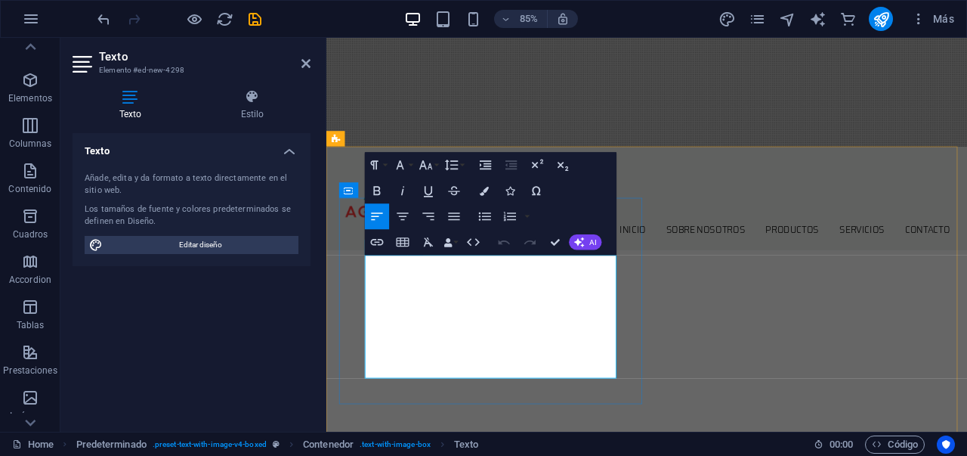
drag, startPoint x: 519, startPoint y: 428, endPoint x: 381, endPoint y: 293, distance: 192.9
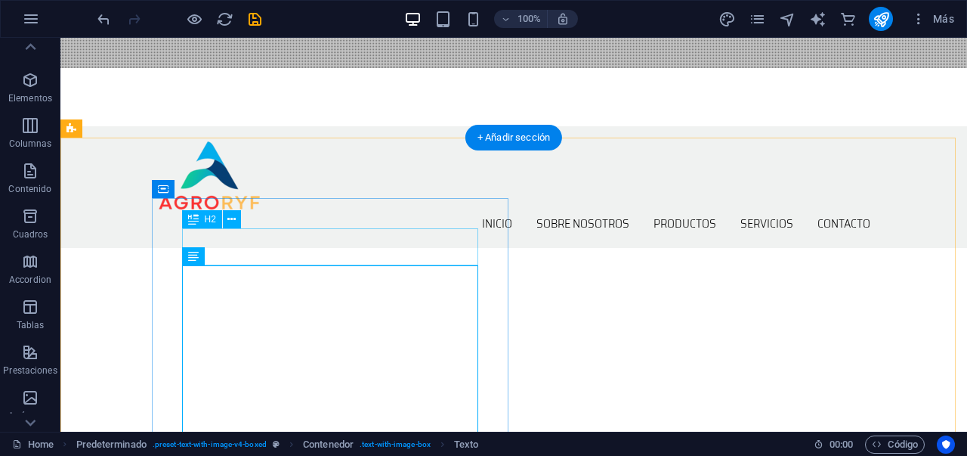
scroll to position [376, 0]
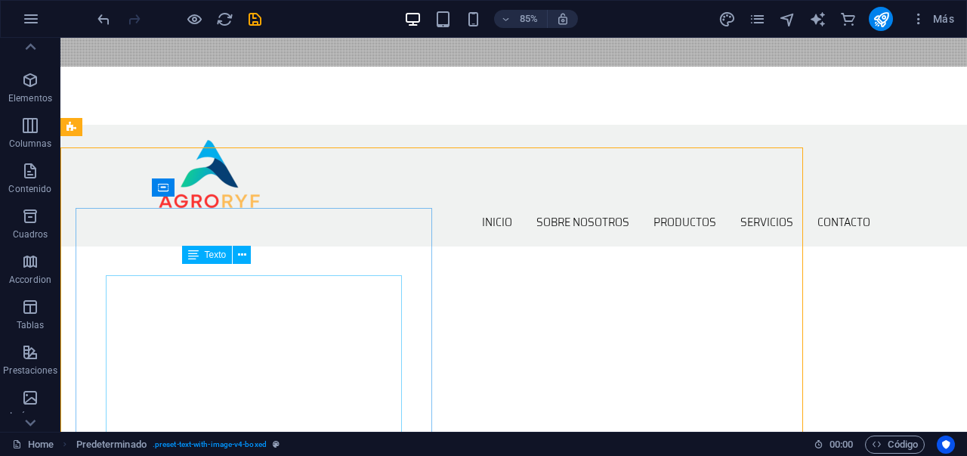
scroll to position [354, 0]
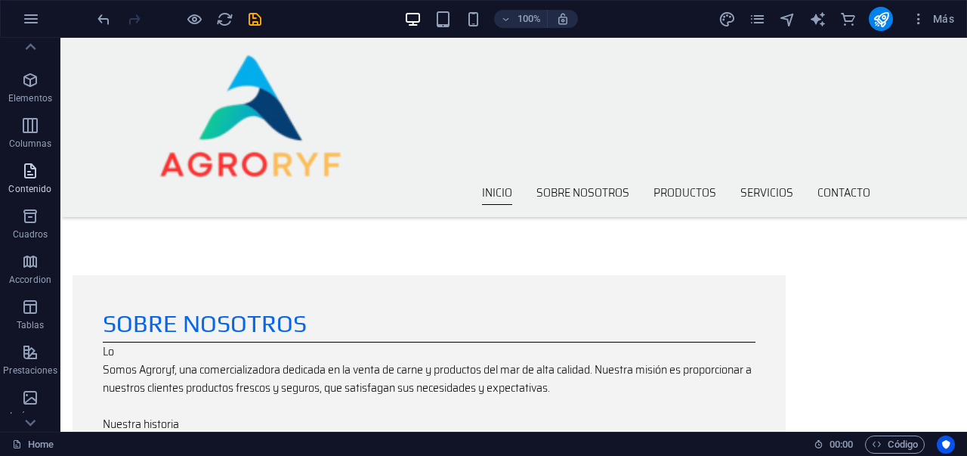
scroll to position [727, 0]
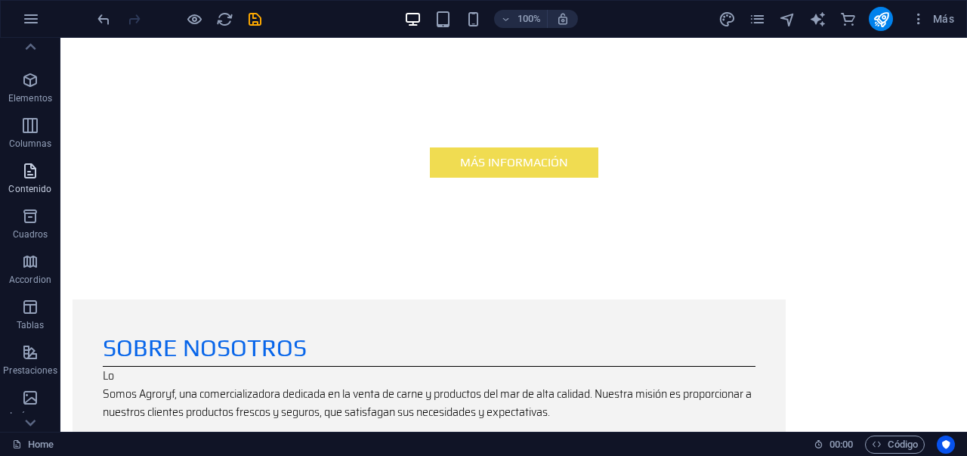
click at [30, 167] on icon "button" at bounding box center [30, 171] width 18 height 18
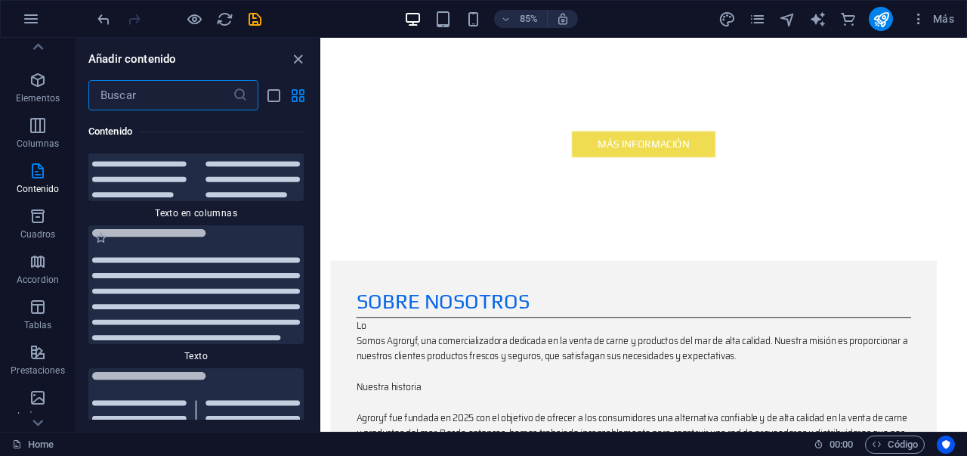
scroll to position [5211, 0]
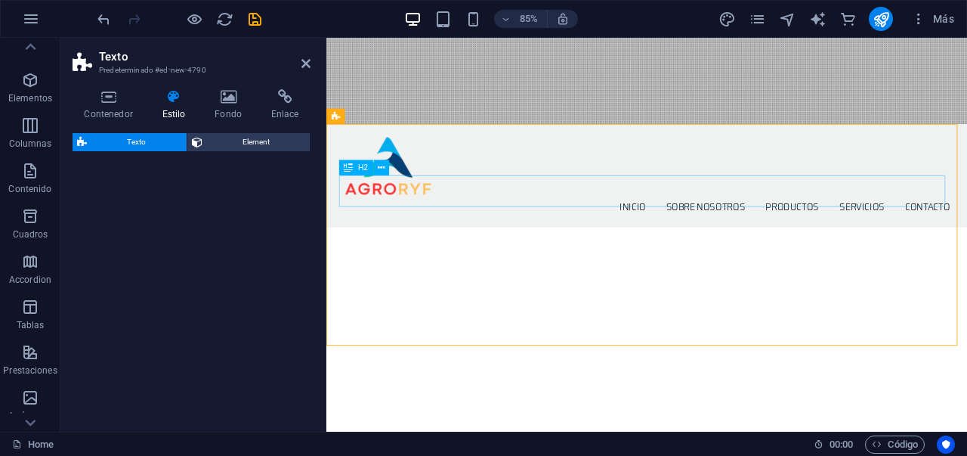
select select "rem"
select select "px"
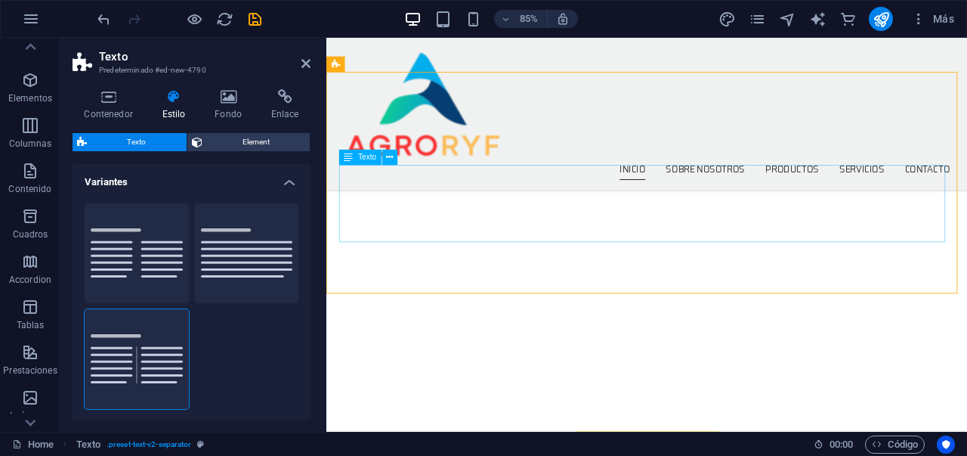
scroll to position [351, 0]
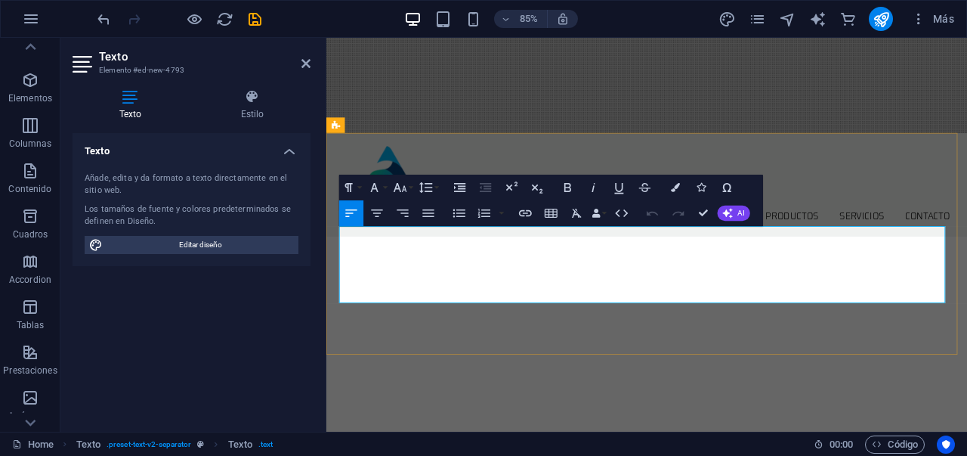
drag, startPoint x: 658, startPoint y: 342, endPoint x: 431, endPoint y: 262, distance: 240.9
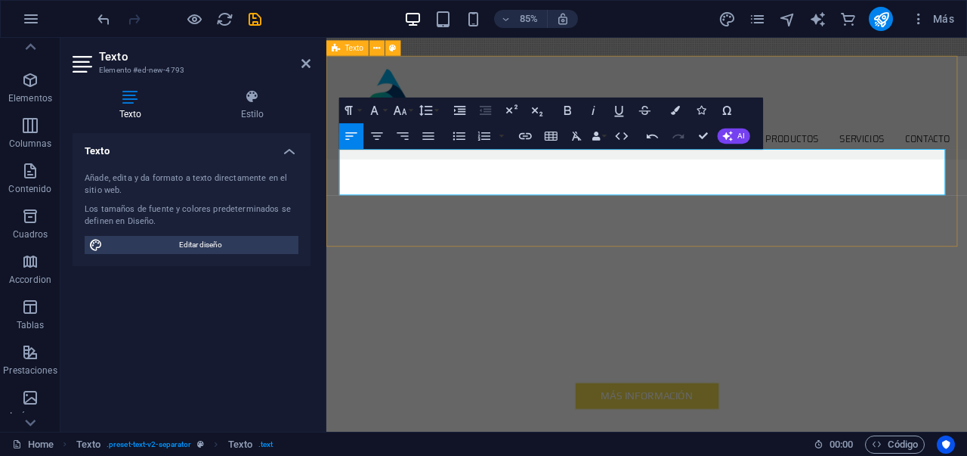
drag, startPoint x: 662, startPoint y: 218, endPoint x: 337, endPoint y: 178, distance: 327.4
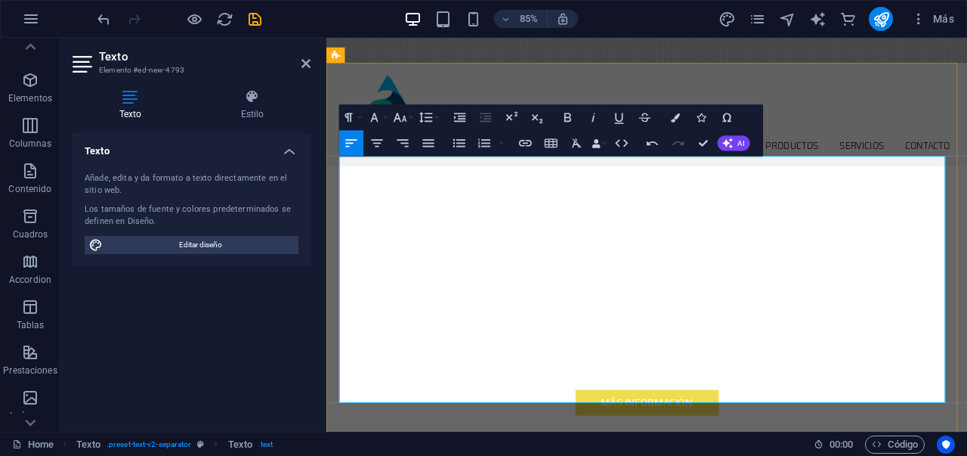
scroll to position [437, 0]
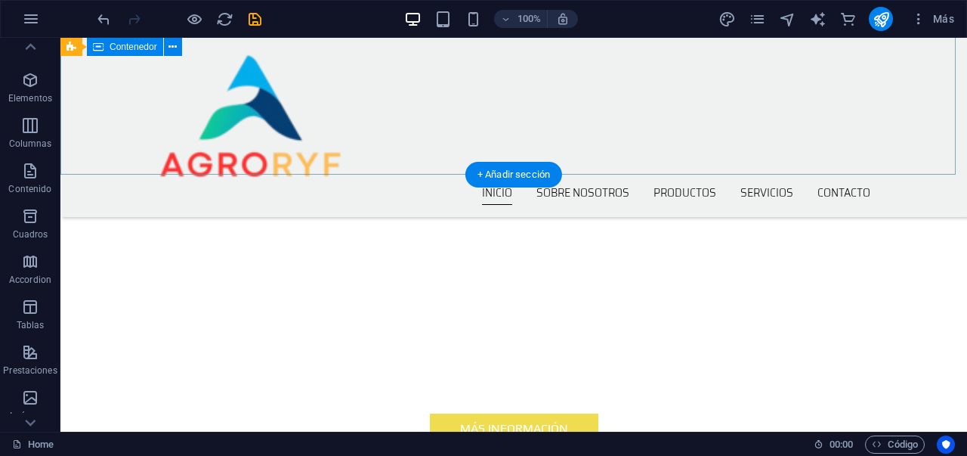
scroll to position [237, 0]
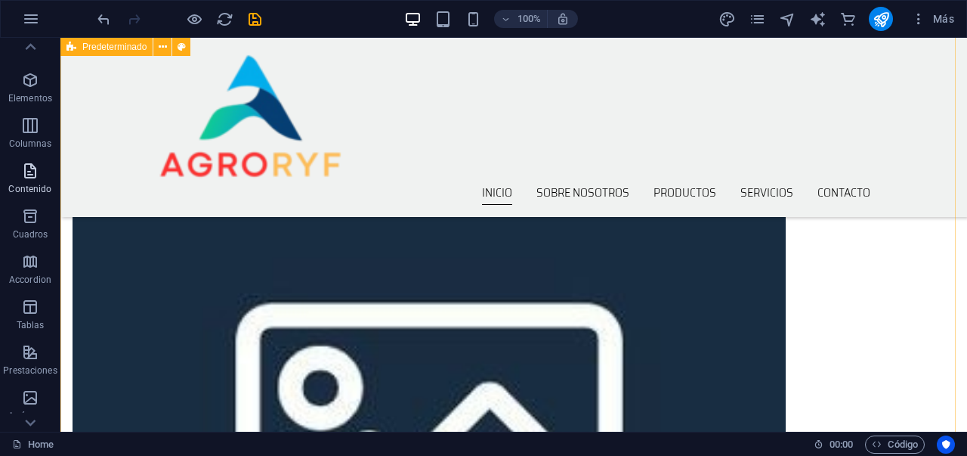
scroll to position [1376, 0]
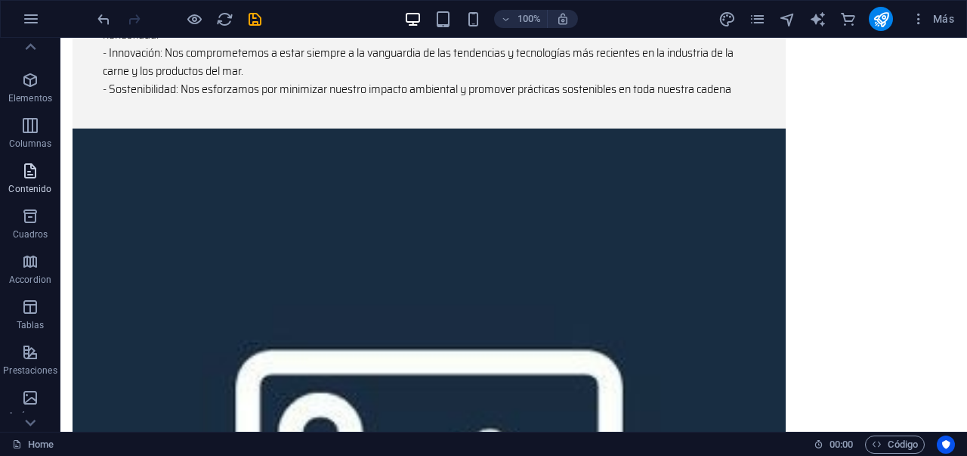
click at [28, 184] on p "Contenido" at bounding box center [29, 189] width 43 height 12
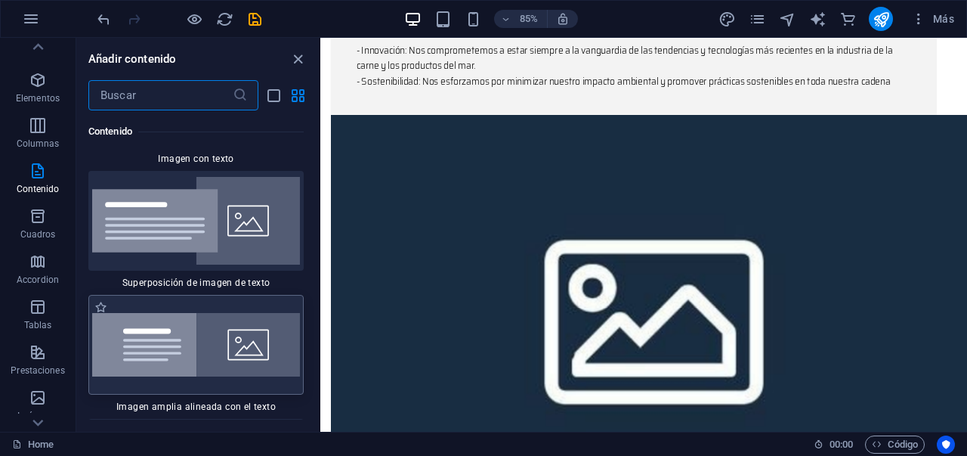
scroll to position [5801, 0]
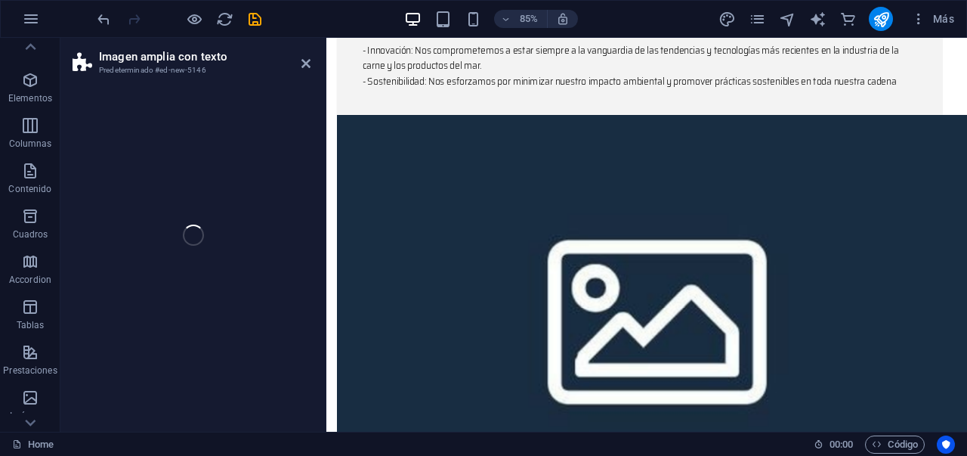
select select "%"
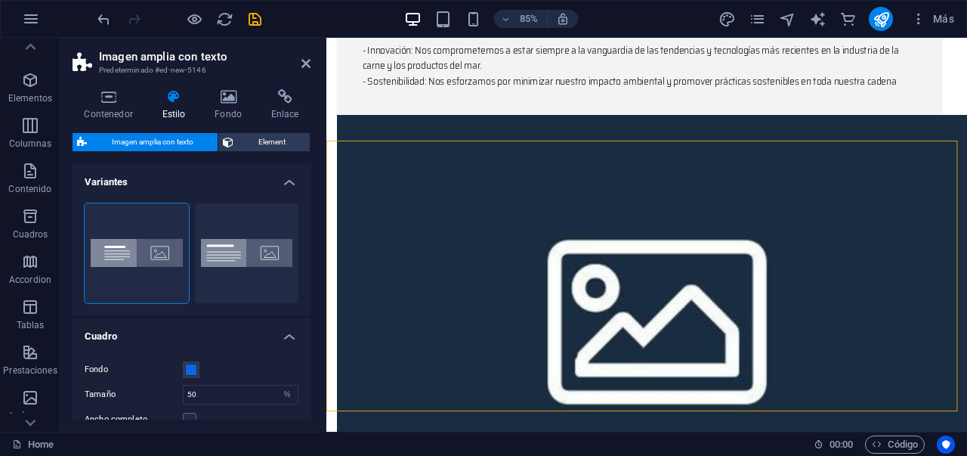
scroll to position [1718, 0]
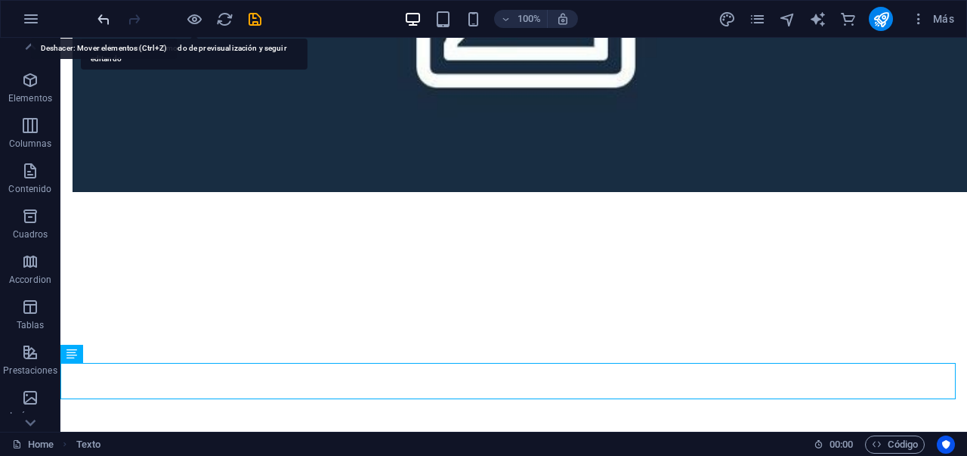
click at [108, 26] on icon "undo" at bounding box center [103, 19] width 17 height 17
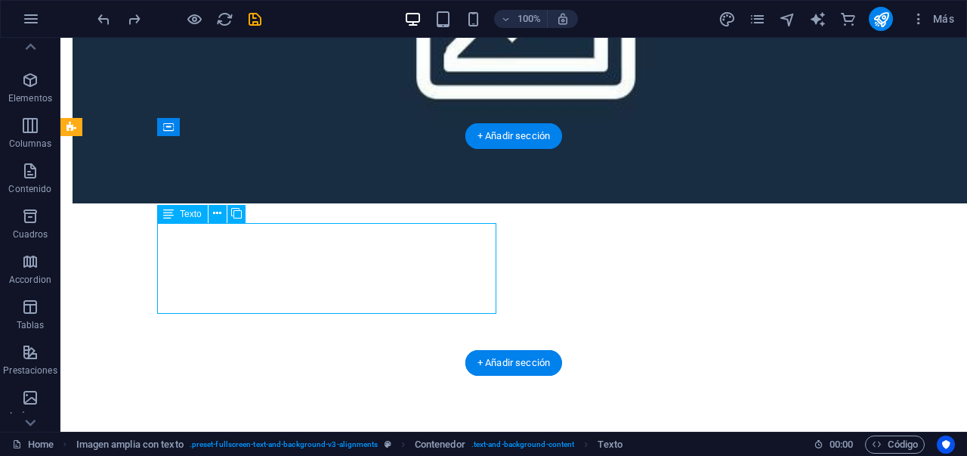
scroll to position [1718, 0]
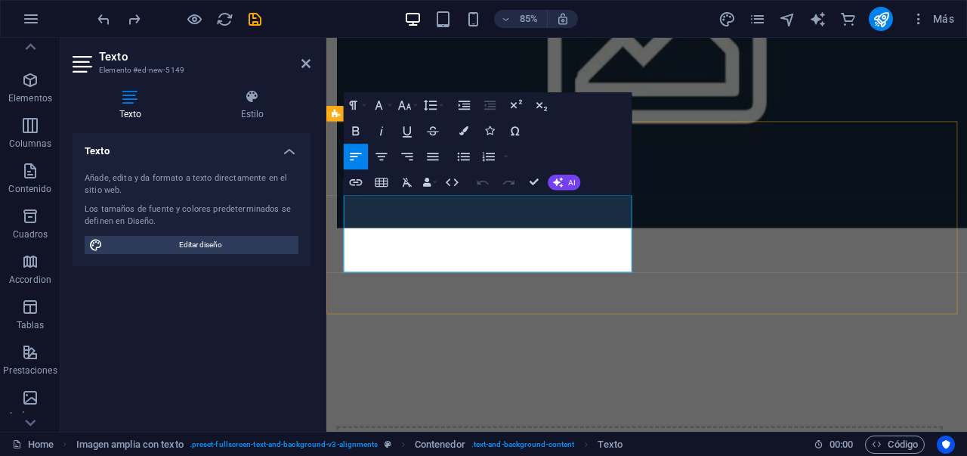
drag, startPoint x: 546, startPoint y: 307, endPoint x: 345, endPoint y: 237, distance: 213.6
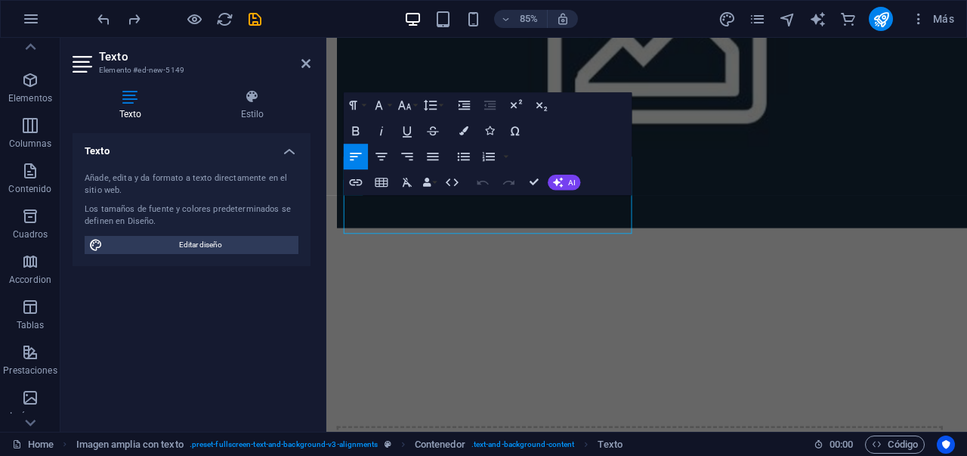
scroll to position [1763, 0]
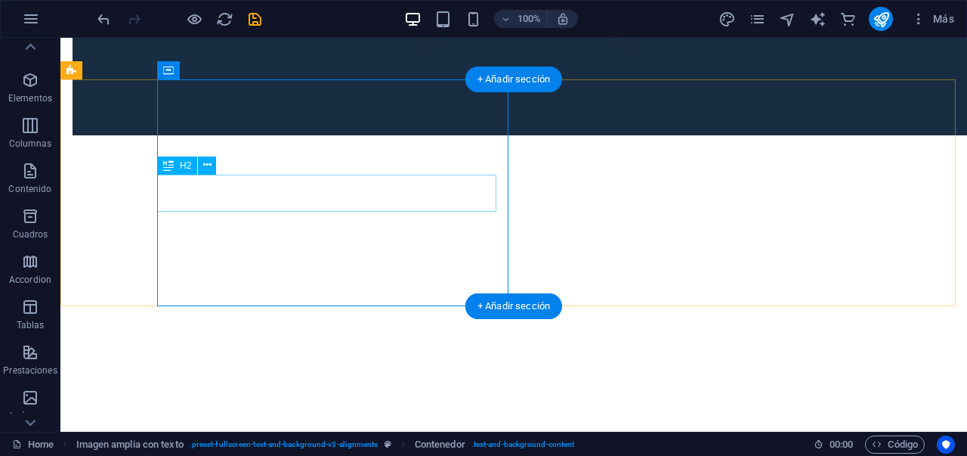
click at [295, 195] on div "H1 Banner Banner Contenedor Banner Barra de menús Contenedor H2 Predeterminado …" at bounding box center [513, 235] width 907 height 394
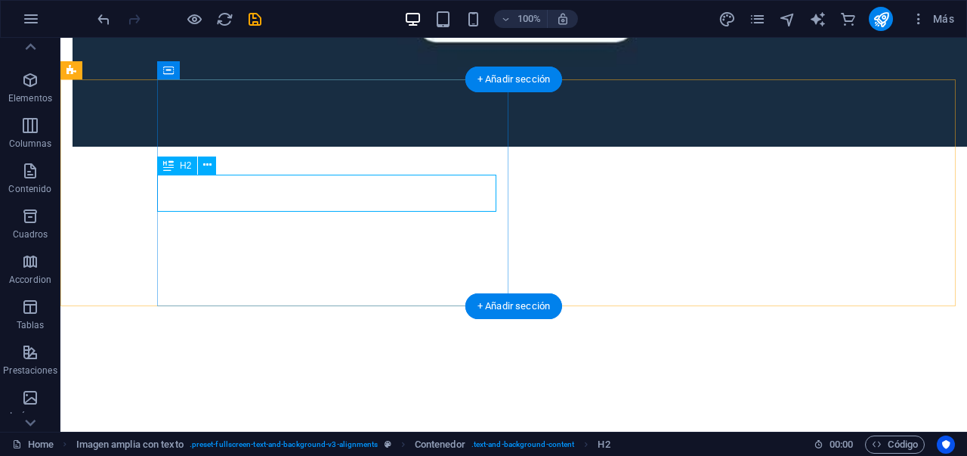
scroll to position [1774, 0]
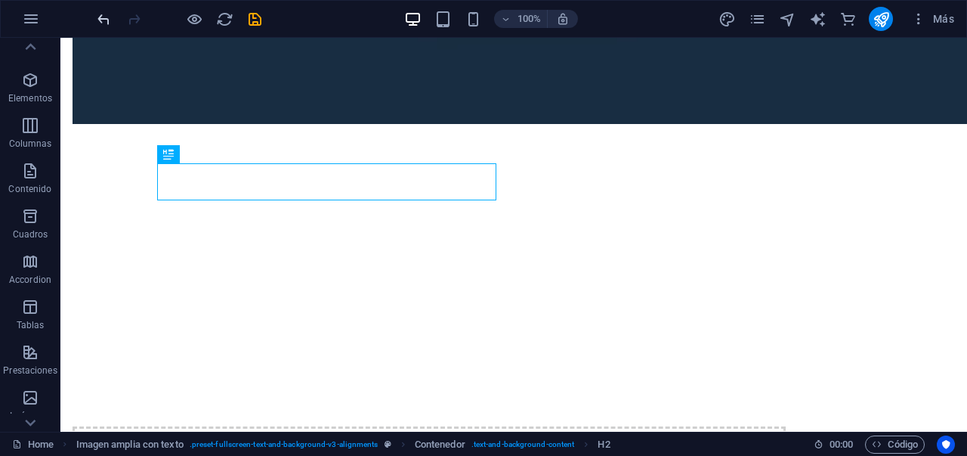
click at [105, 23] on icon "undo" at bounding box center [103, 19] width 17 height 17
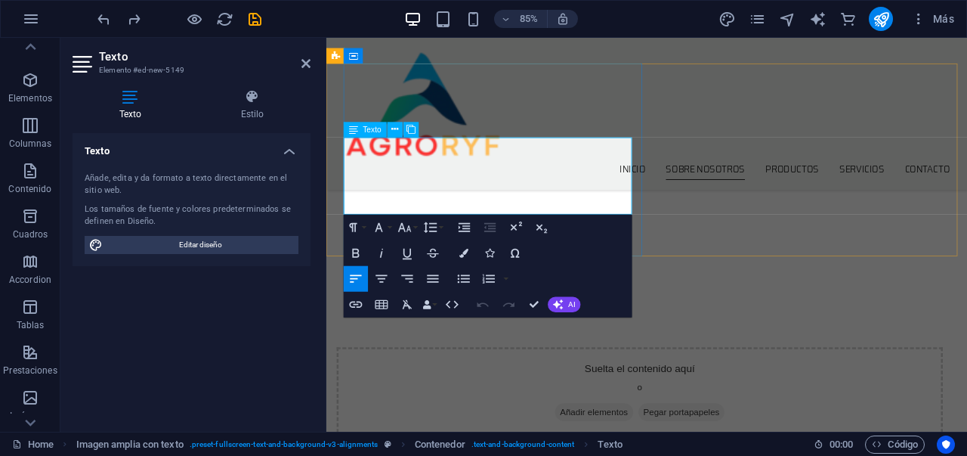
scroll to position [1736, 0]
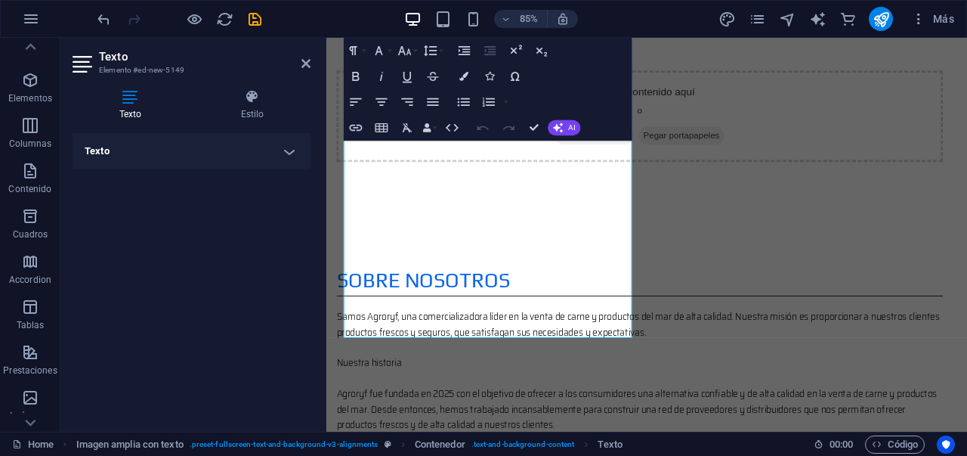
scroll to position [2138, 0]
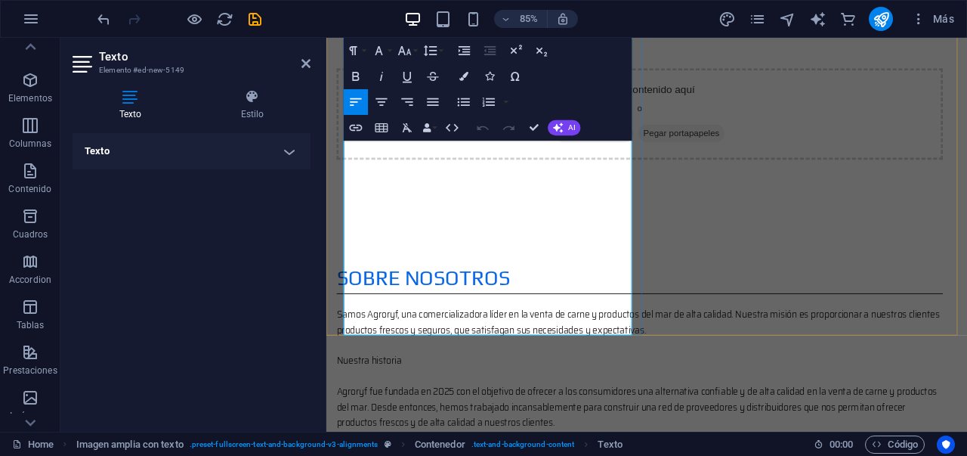
drag, startPoint x: 573, startPoint y: 378, endPoint x: 438, endPoint y: 258, distance: 179.9
drag, startPoint x: 444, startPoint y: 261, endPoint x: 438, endPoint y: 253, distance: 9.7
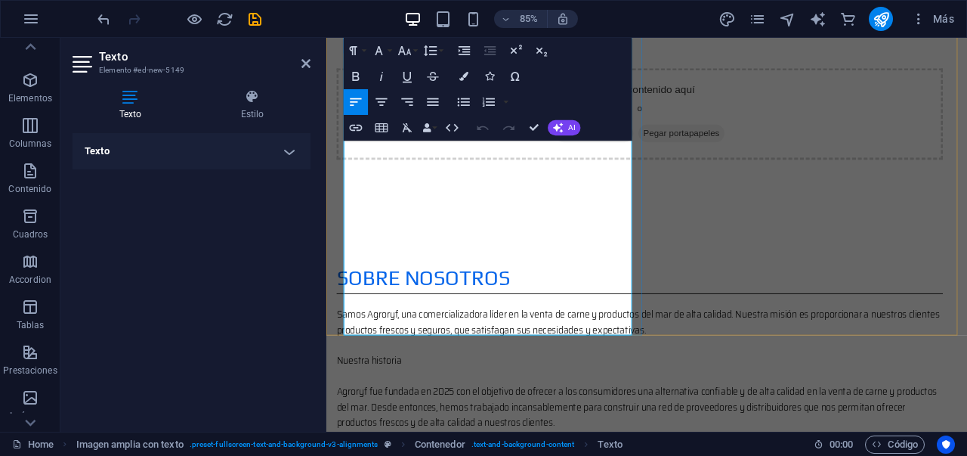
drag, startPoint x: 347, startPoint y: 311, endPoint x: 563, endPoint y: 384, distance: 228.2
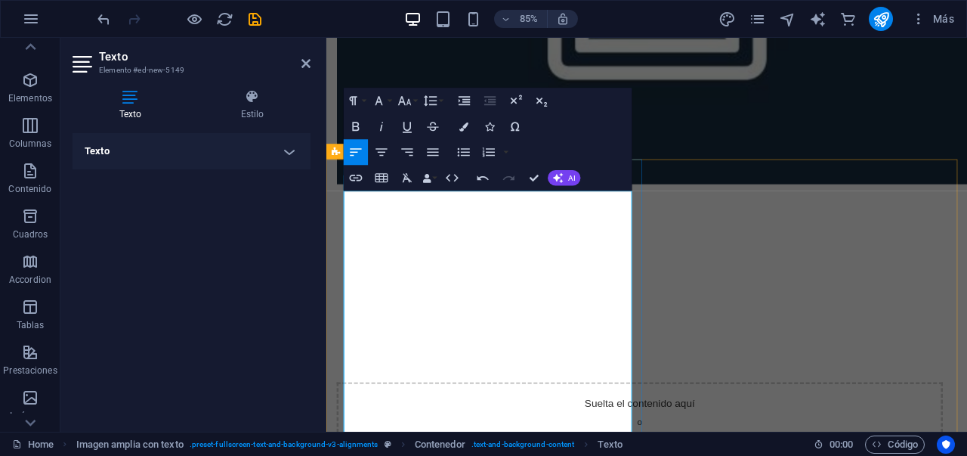
scroll to position [1673, 0]
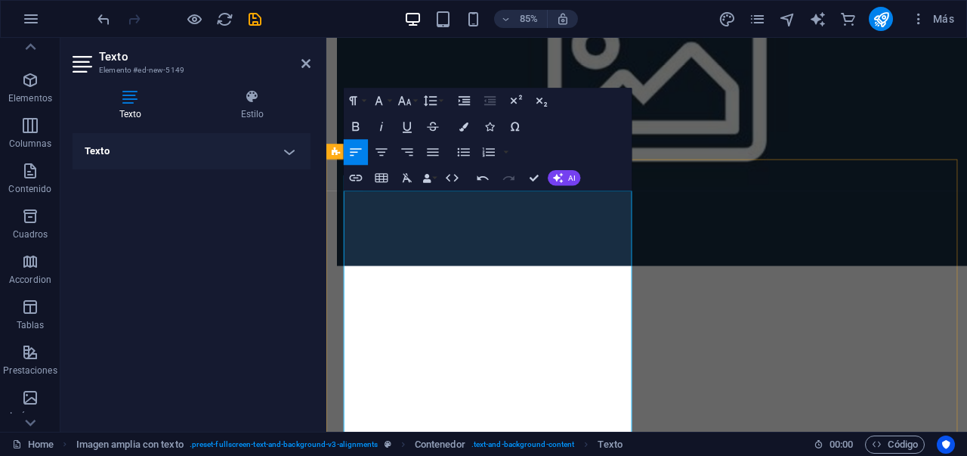
drag, startPoint x: 680, startPoint y: 289, endPoint x: 342, endPoint y: 230, distance: 343.6
copy div "Lorem Ipsumdo, sit ametconsectetura elitsedd ei tempo in utlab e doloremag ali …"
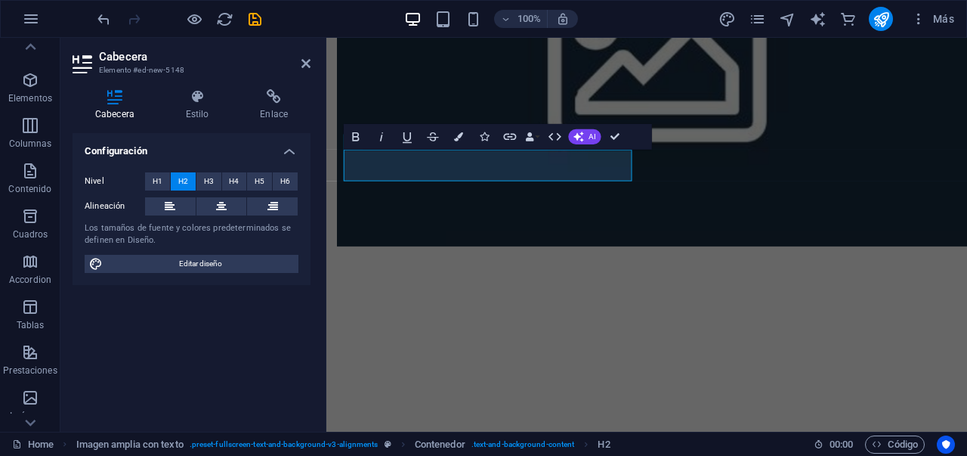
click at [271, 187] on button "H5" at bounding box center [259, 181] width 25 height 18
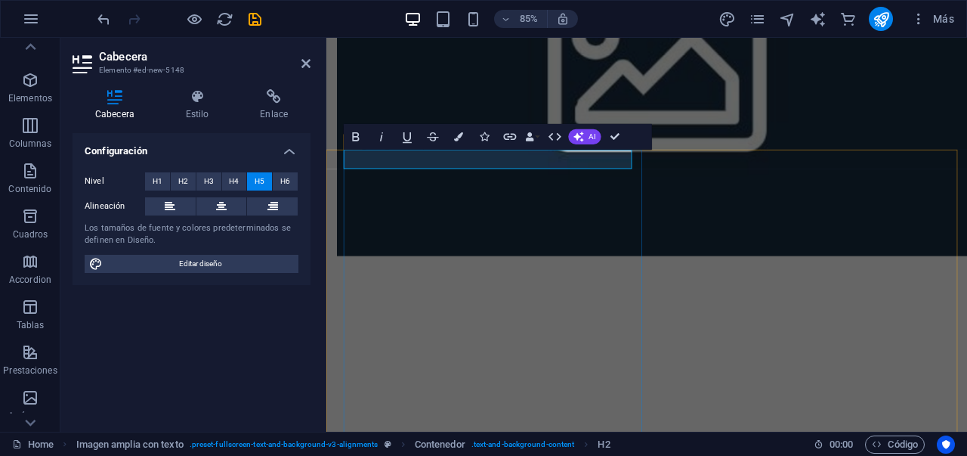
click at [164, 181] on button "H1" at bounding box center [157, 181] width 25 height 18
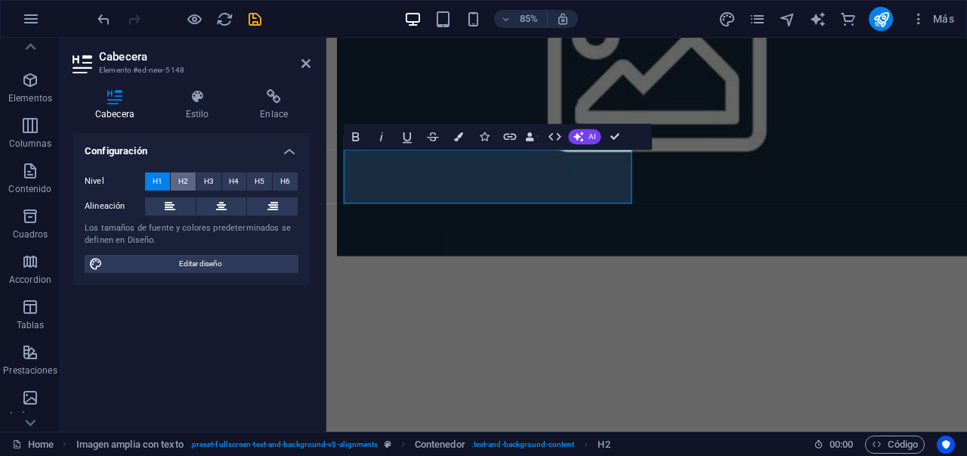
click at [183, 178] on span "H2" at bounding box center [183, 181] width 10 height 18
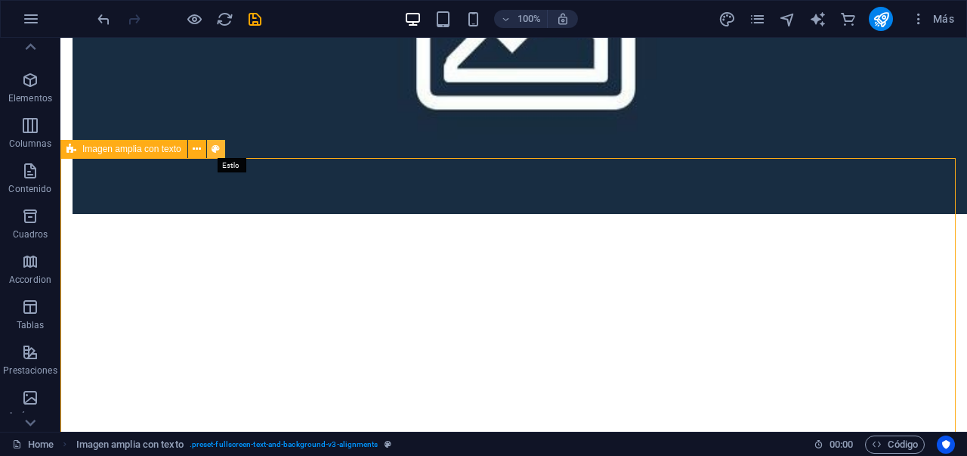
click at [213, 149] on icon at bounding box center [216, 149] width 8 height 16
select select "%"
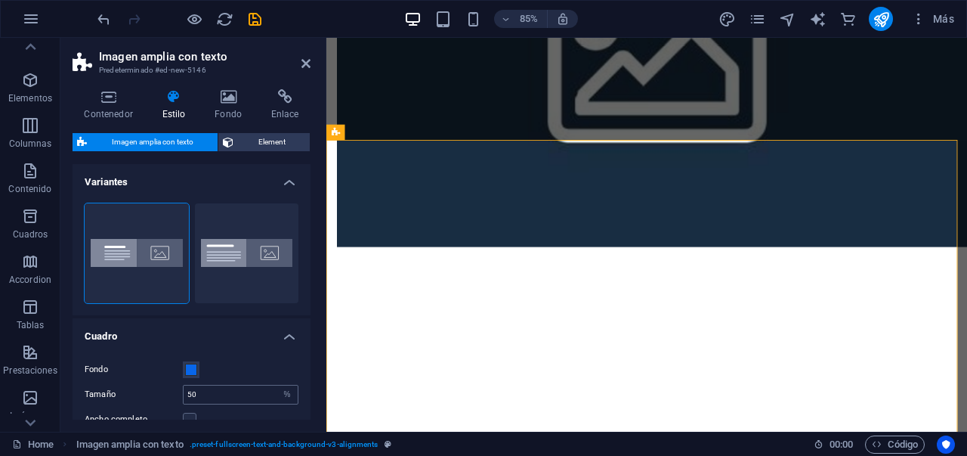
scroll to position [3, 0]
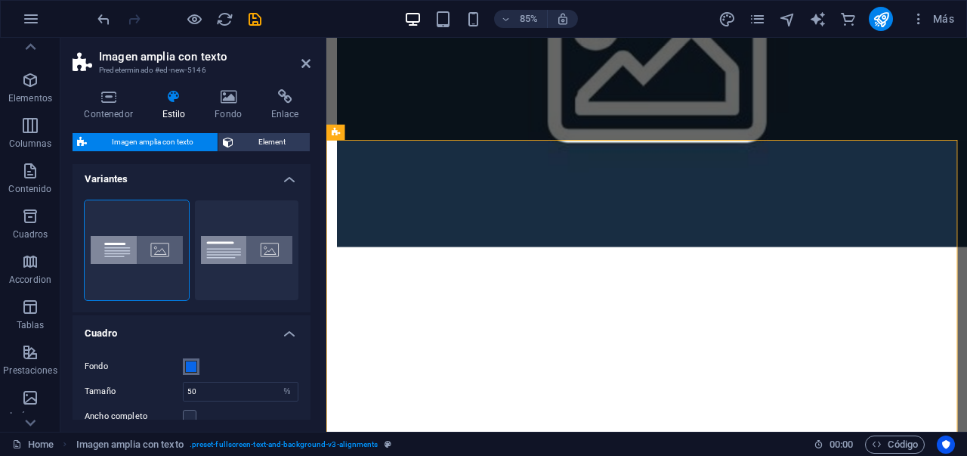
click at [199, 366] on button "Fondo" at bounding box center [191, 366] width 17 height 17
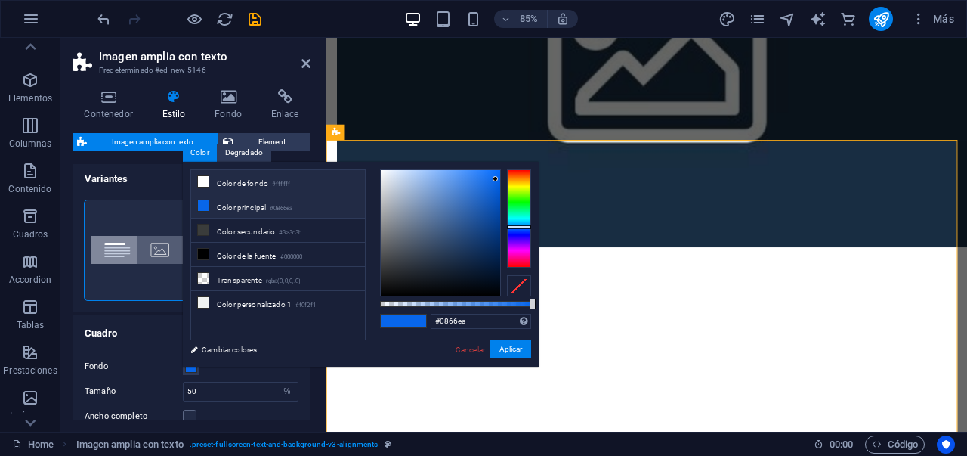
click at [199, 180] on icon at bounding box center [203, 181] width 11 height 11
type input "#ffffff"
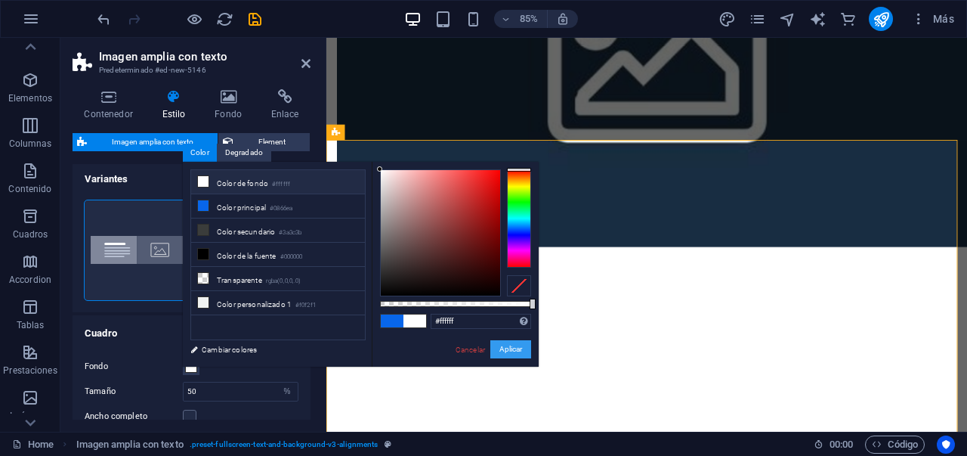
click at [497, 350] on button "Aplicar" at bounding box center [510, 349] width 41 height 18
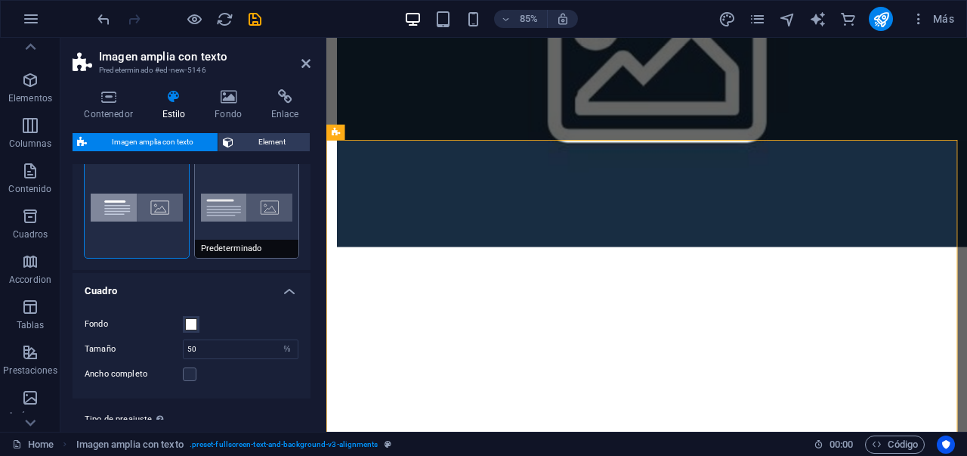
scroll to position [0, 0]
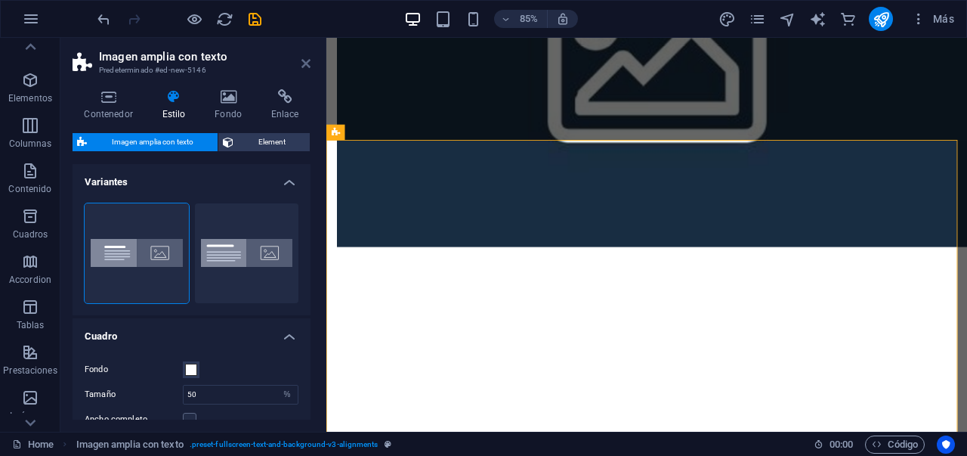
click at [306, 64] on icon at bounding box center [306, 63] width 9 height 12
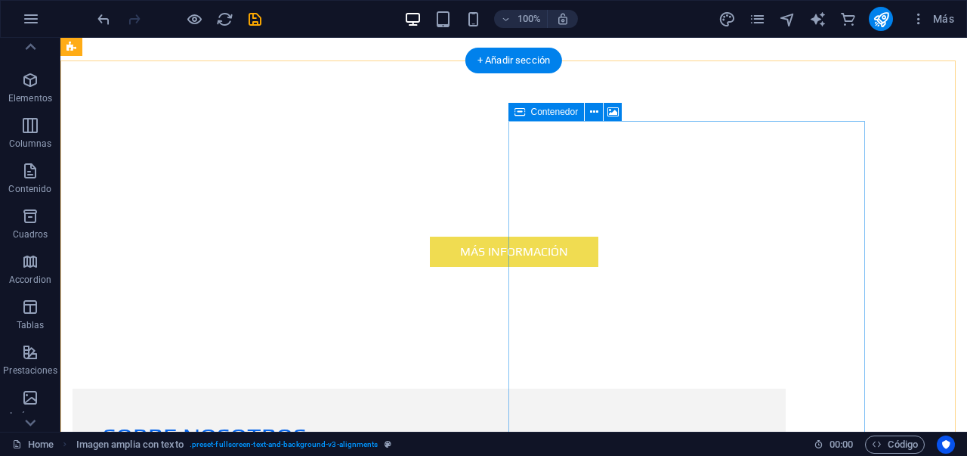
scroll to position [429, 0]
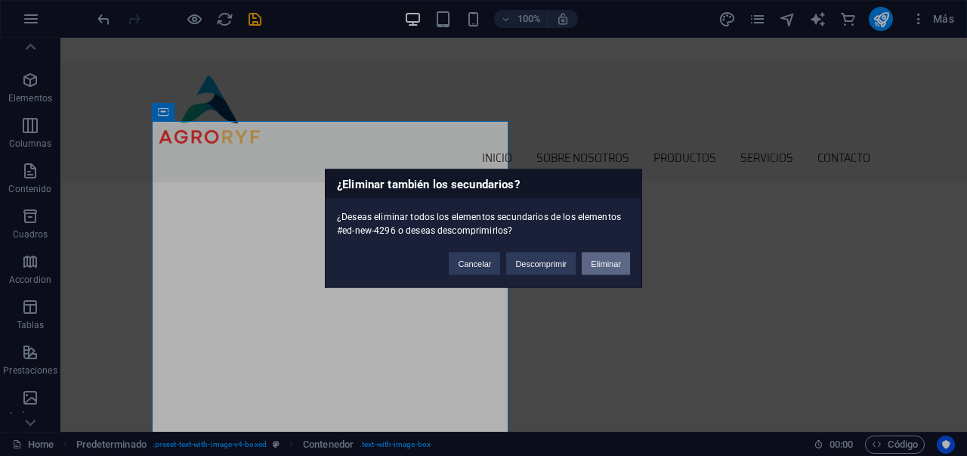
click at [613, 260] on button "Eliminar" at bounding box center [606, 263] width 48 height 23
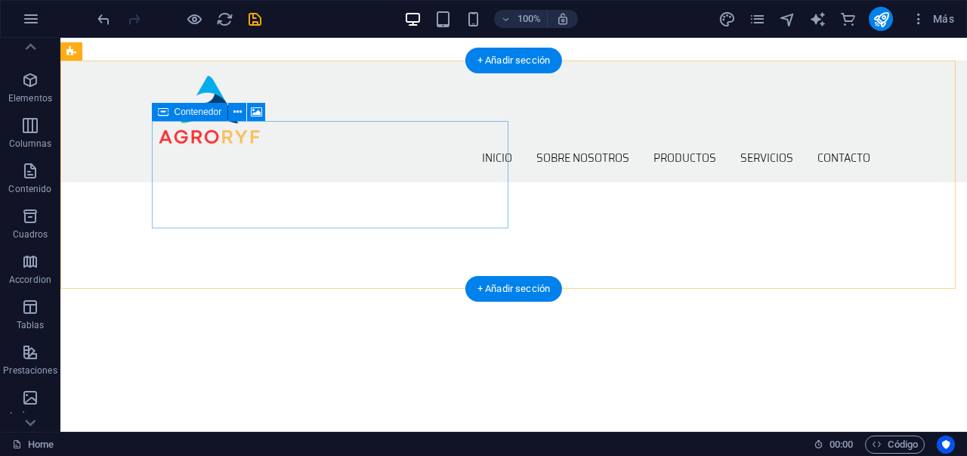
scroll to position [426, 0]
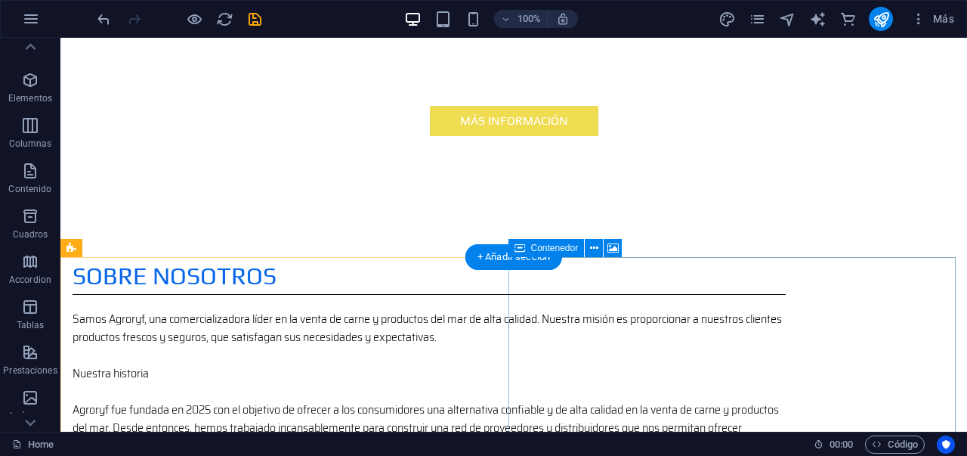
scroll to position [1000, 0]
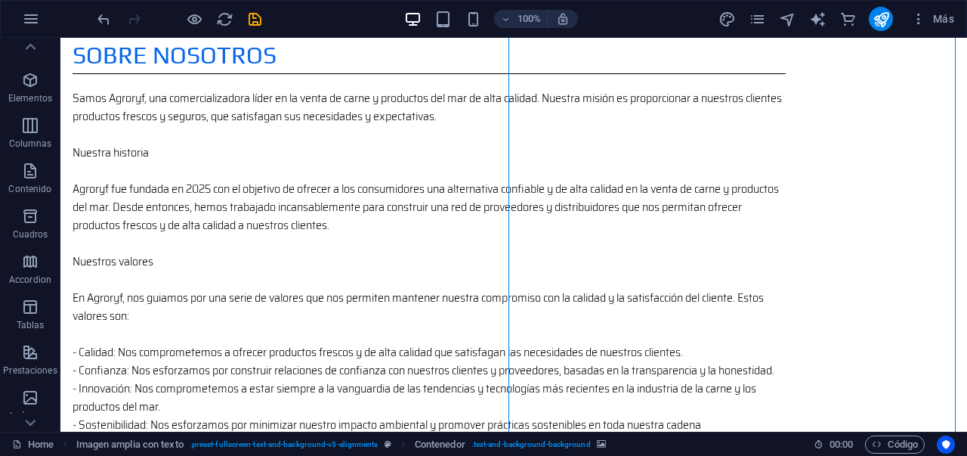
select select "px"
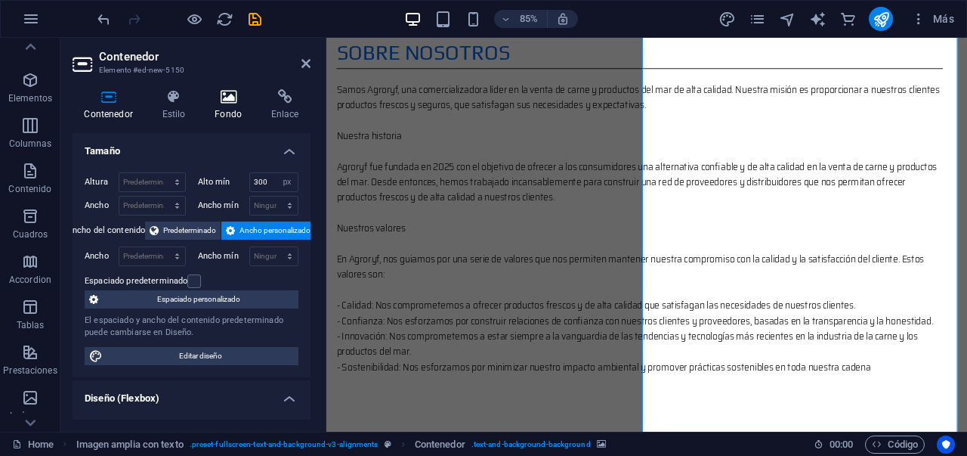
click at [224, 110] on h4 "Fondo" at bounding box center [231, 105] width 57 height 32
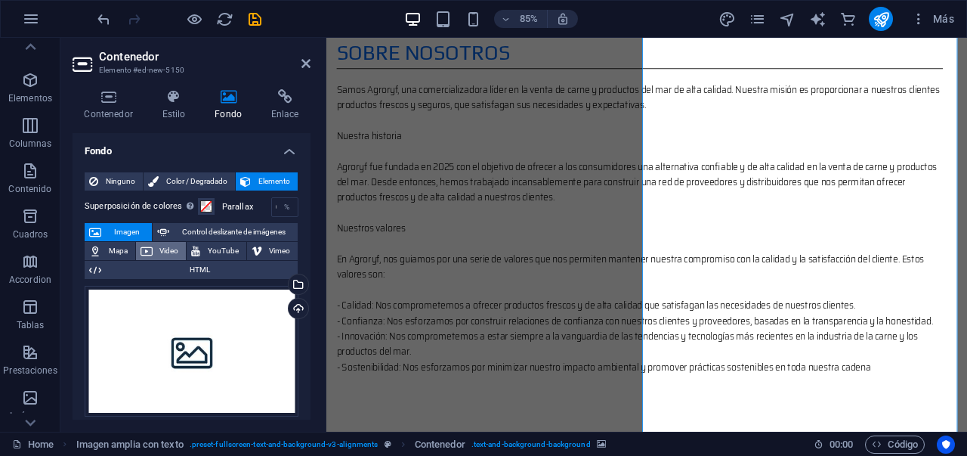
click at [167, 252] on span "Video" at bounding box center [169, 251] width 25 height 18
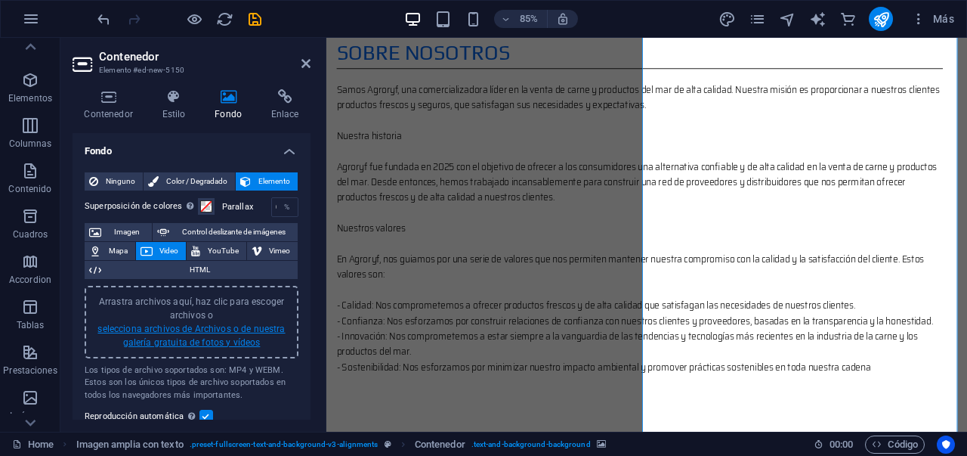
click at [189, 344] on link "selecciona archivos de Archivos o de nuestra galería gratuita de fotos y vídeos" at bounding box center [190, 335] width 187 height 24
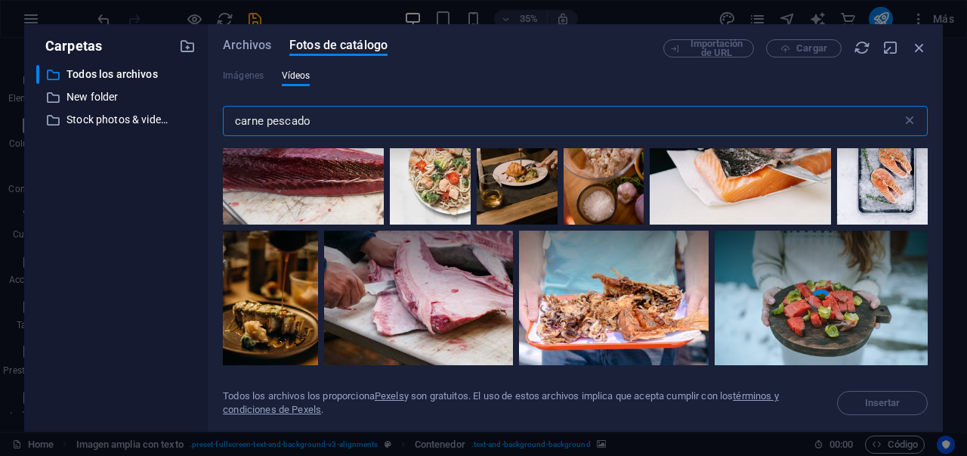
scroll to position [190, 0]
